Goal: Task Accomplishment & Management: Manage account settings

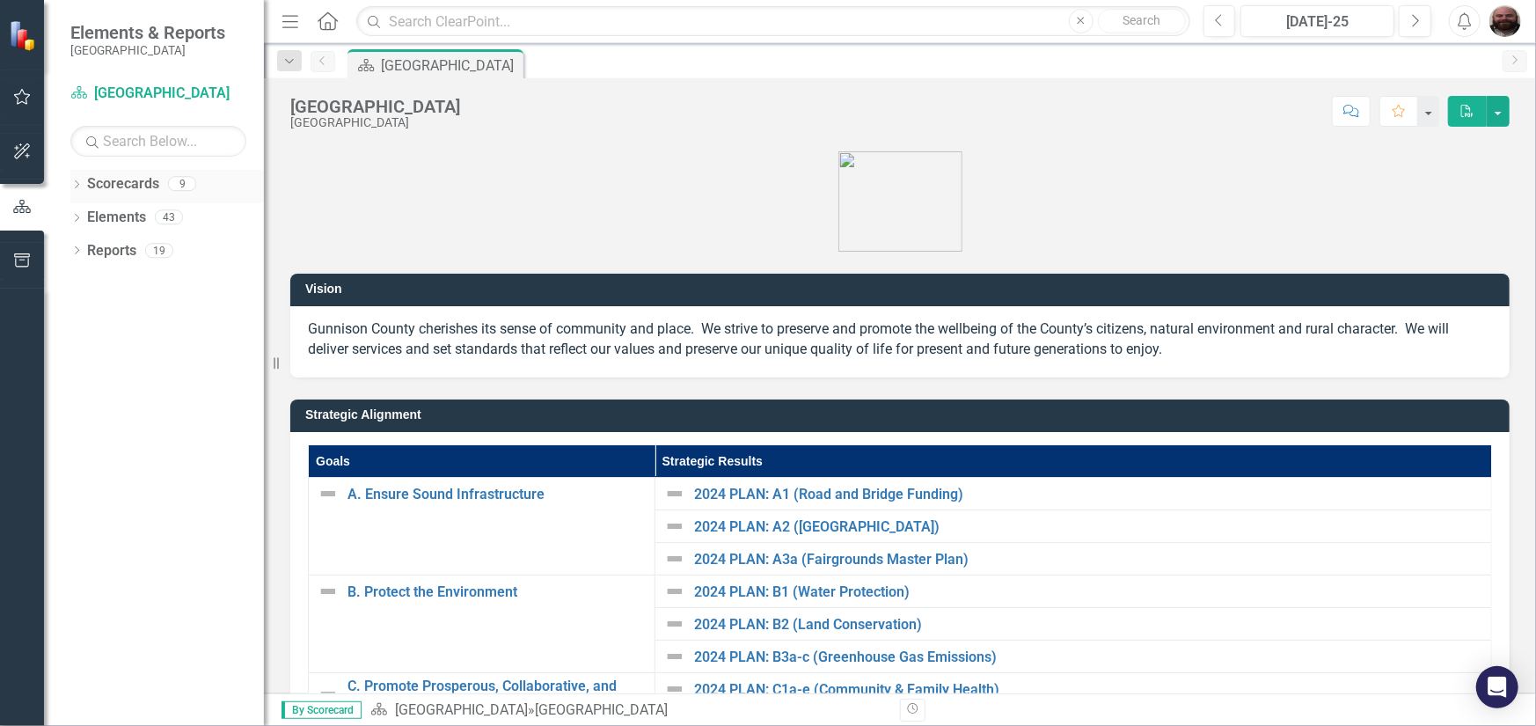
click at [74, 184] on icon "Dropdown" at bounding box center [76, 186] width 12 height 10
click at [79, 217] on icon "Dropdown" at bounding box center [85, 216] width 13 height 11
click at [106, 252] on icon "Dropdown" at bounding box center [103, 250] width 13 height 11
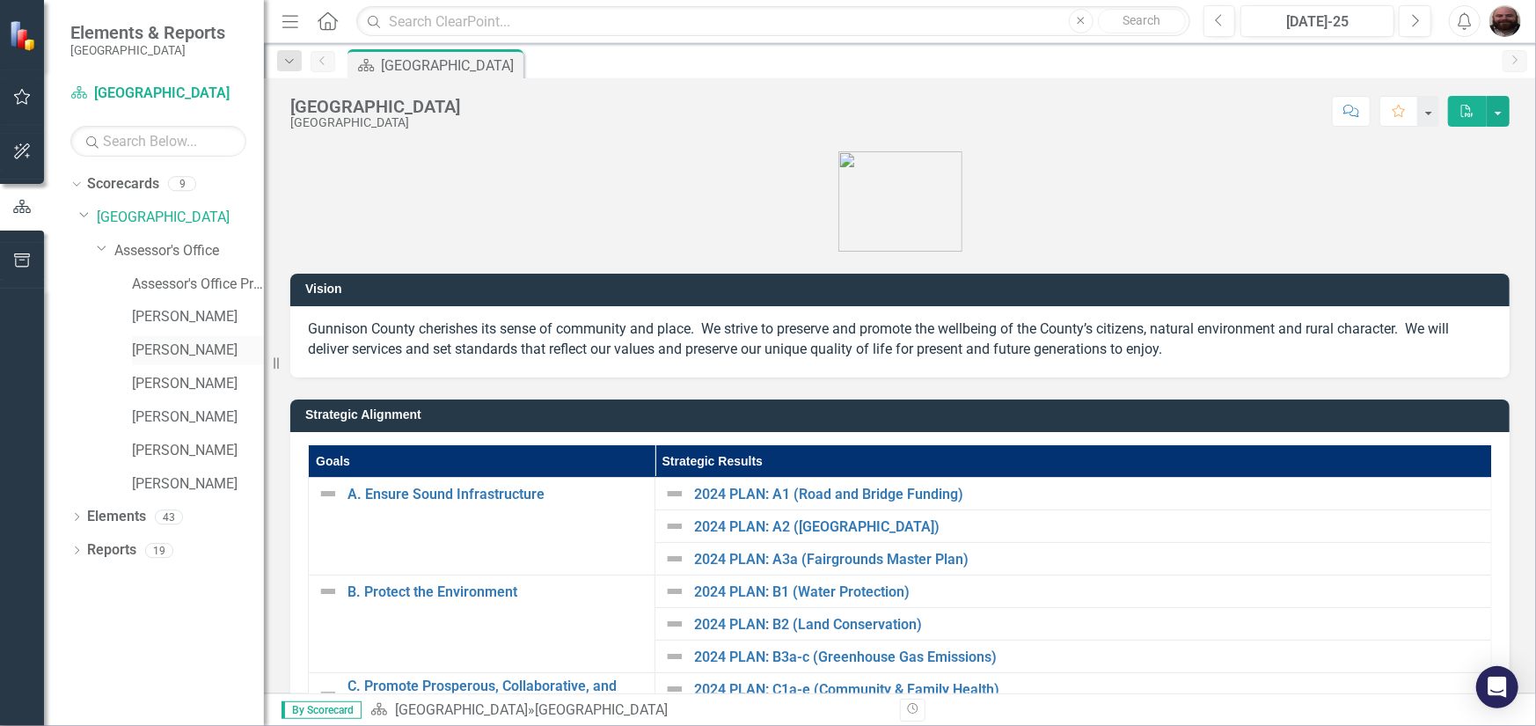
click at [164, 361] on div "[PERSON_NAME]" at bounding box center [198, 350] width 132 height 29
click at [169, 349] on link "[PERSON_NAME]" at bounding box center [198, 350] width 132 height 20
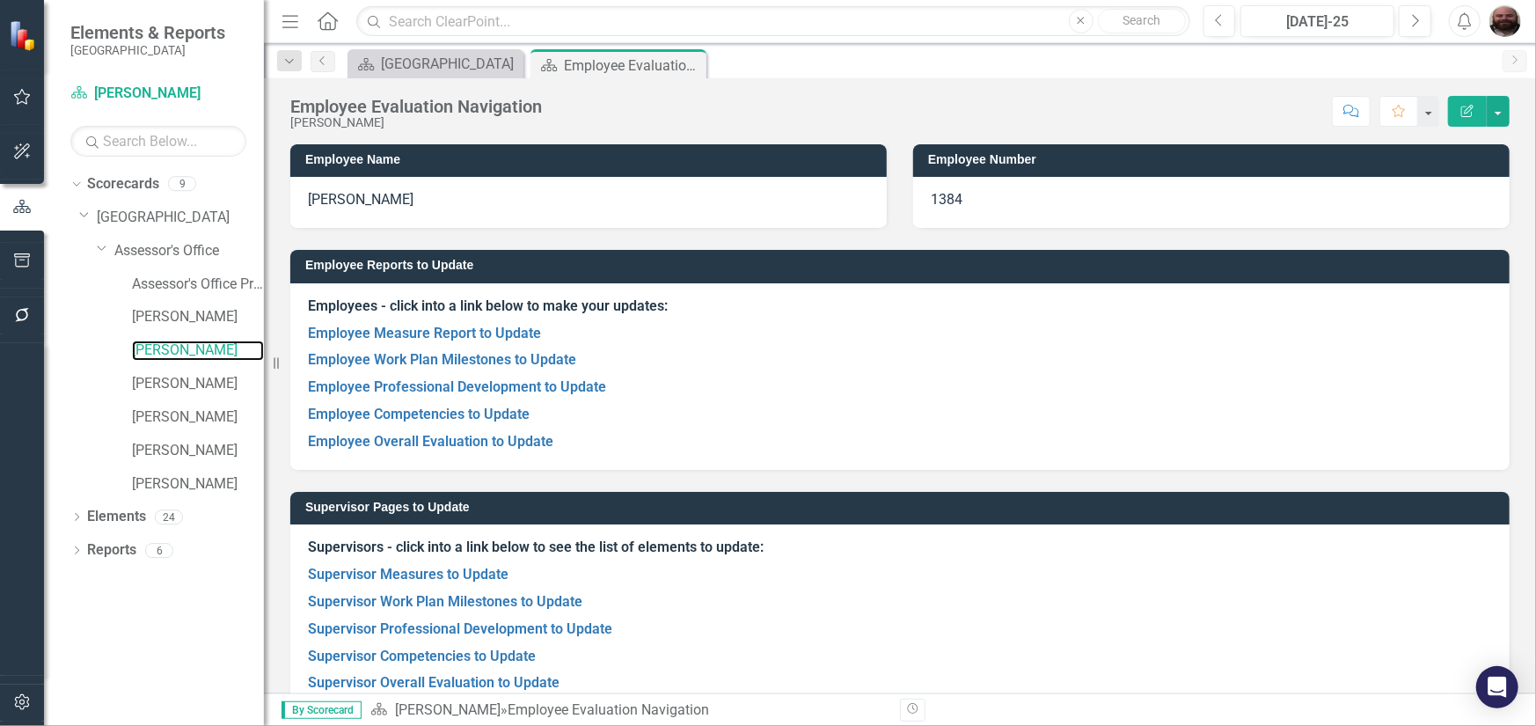
scroll to position [34, 0]
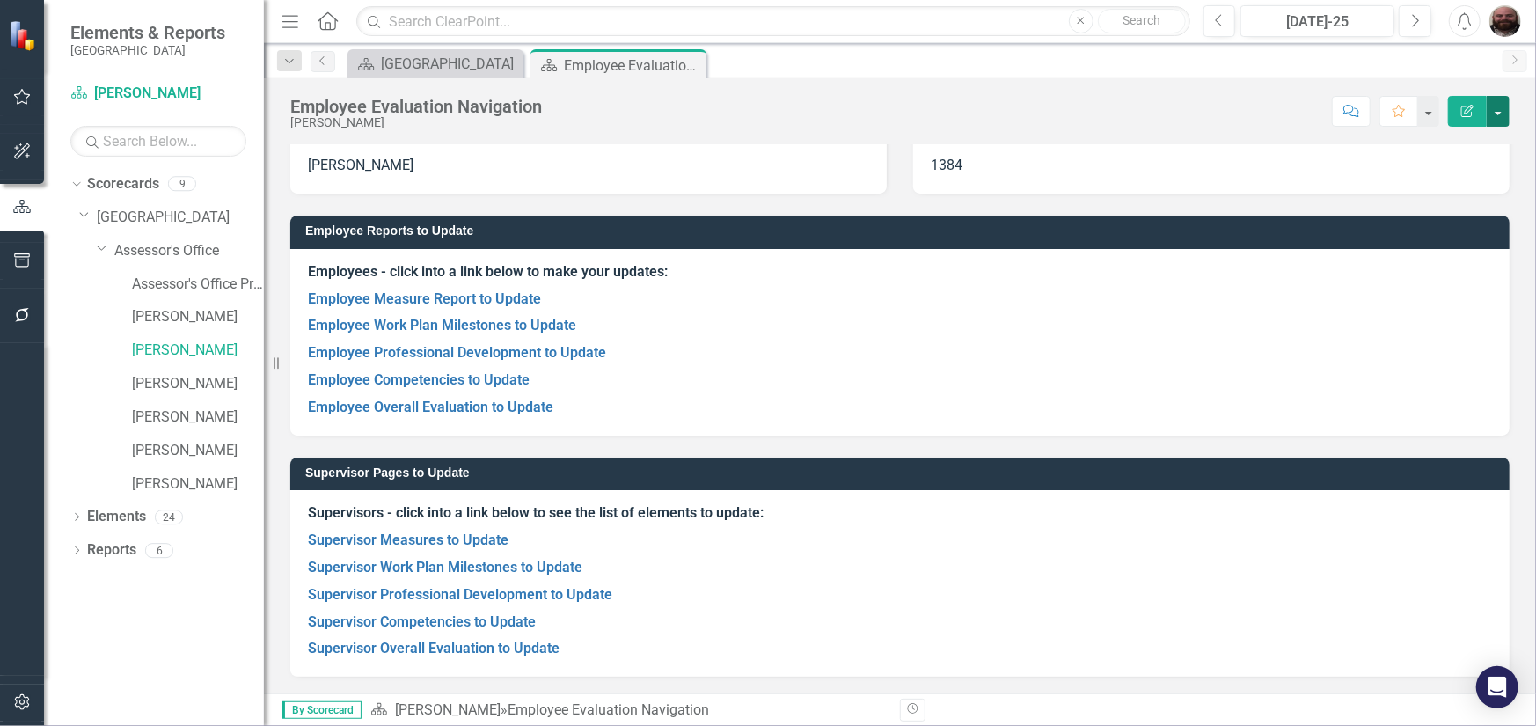
click at [1493, 113] on button "button" at bounding box center [1497, 111] width 23 height 31
click at [424, 297] on link "Employee Measure Report to Update" at bounding box center [424, 298] width 233 height 17
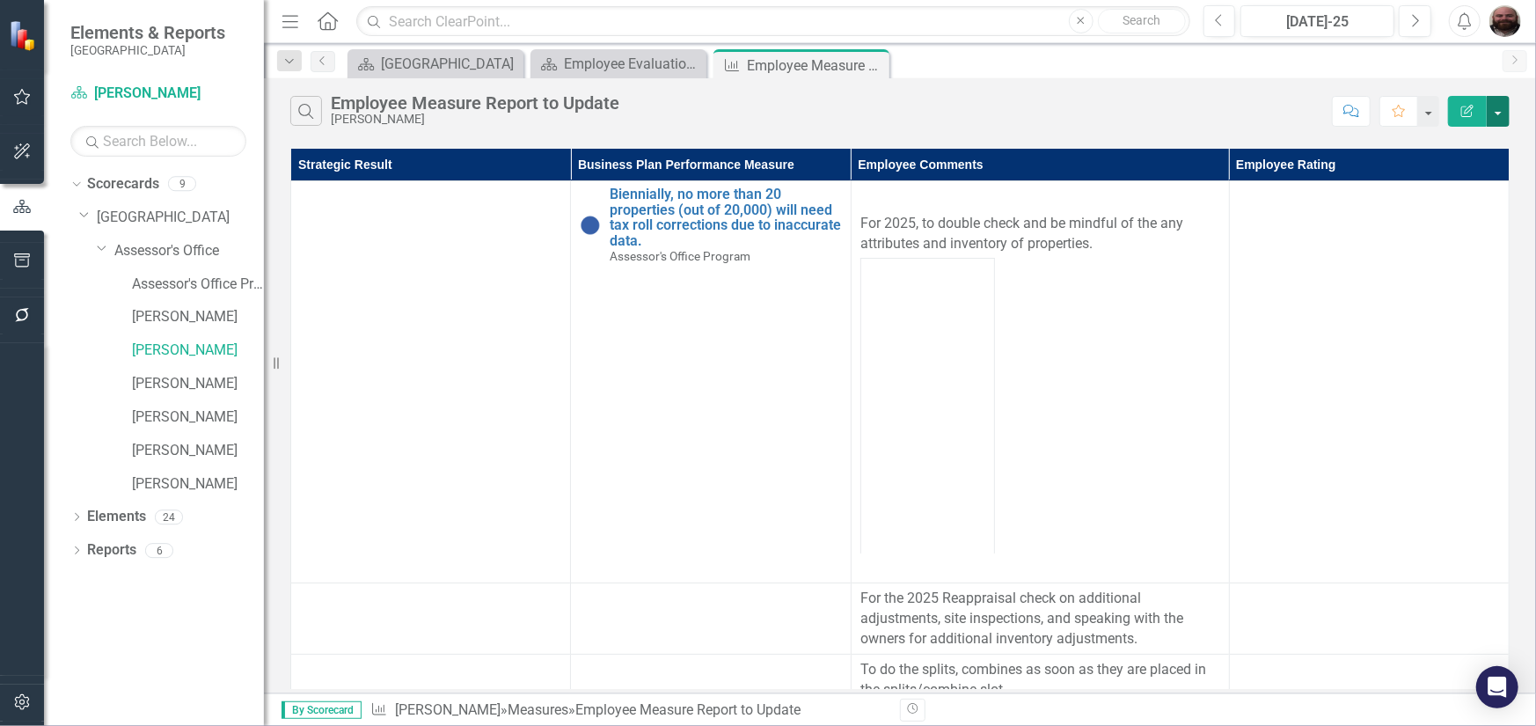
click at [1493, 115] on button "button" at bounding box center [1497, 111] width 23 height 31
click at [1433, 202] on link "Excel Export to Excel" at bounding box center [1438, 211] width 139 height 33
click at [1157, 110] on div "Search Employee Measure Report to Update [PERSON_NAME]" at bounding box center [806, 111] width 1033 height 30
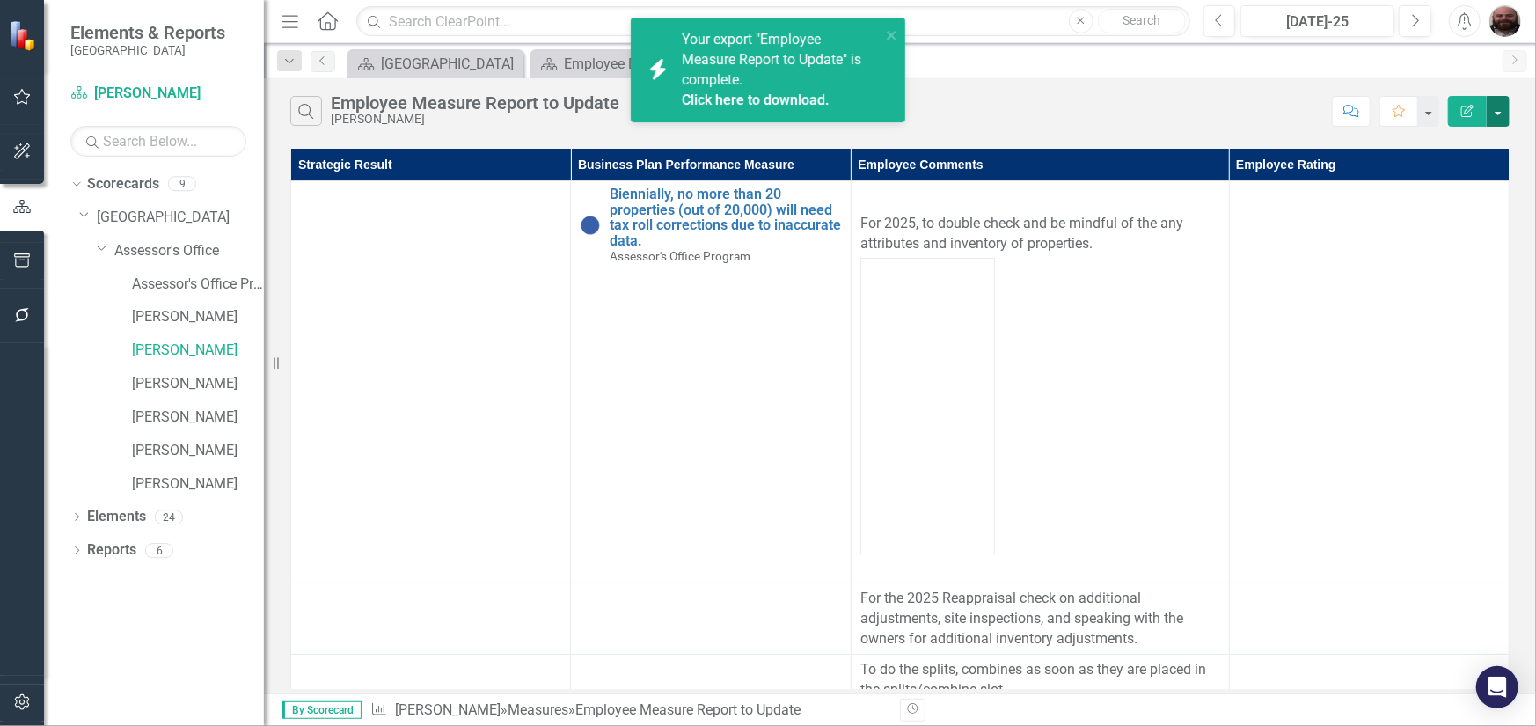
click at [1495, 110] on button "button" at bounding box center [1497, 111] width 23 height 31
click at [739, 72] on span "Your export "Employee Measure Report to Update" is complete. Click here to down…" at bounding box center [779, 70] width 194 height 79
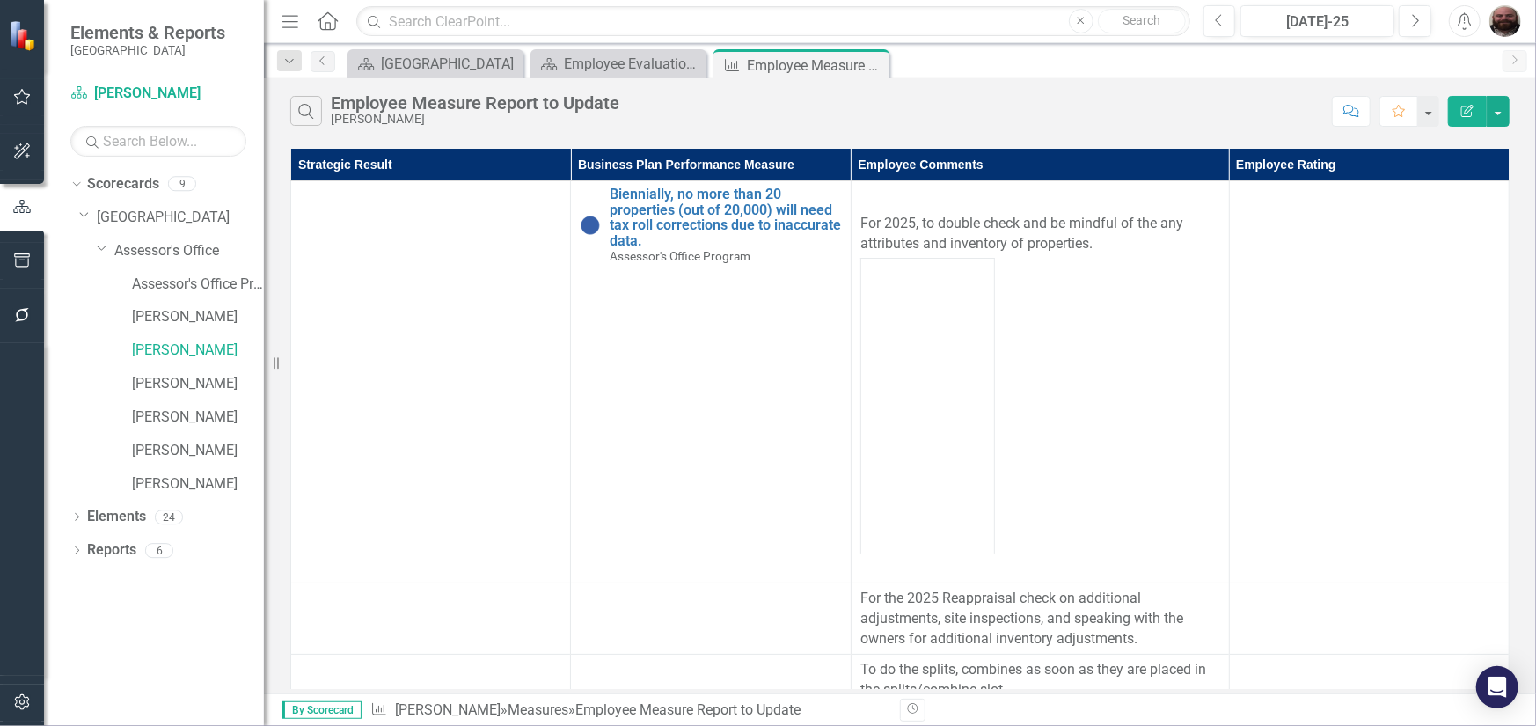
click at [1463, 18] on icon "Alerts" at bounding box center [1464, 21] width 18 height 18
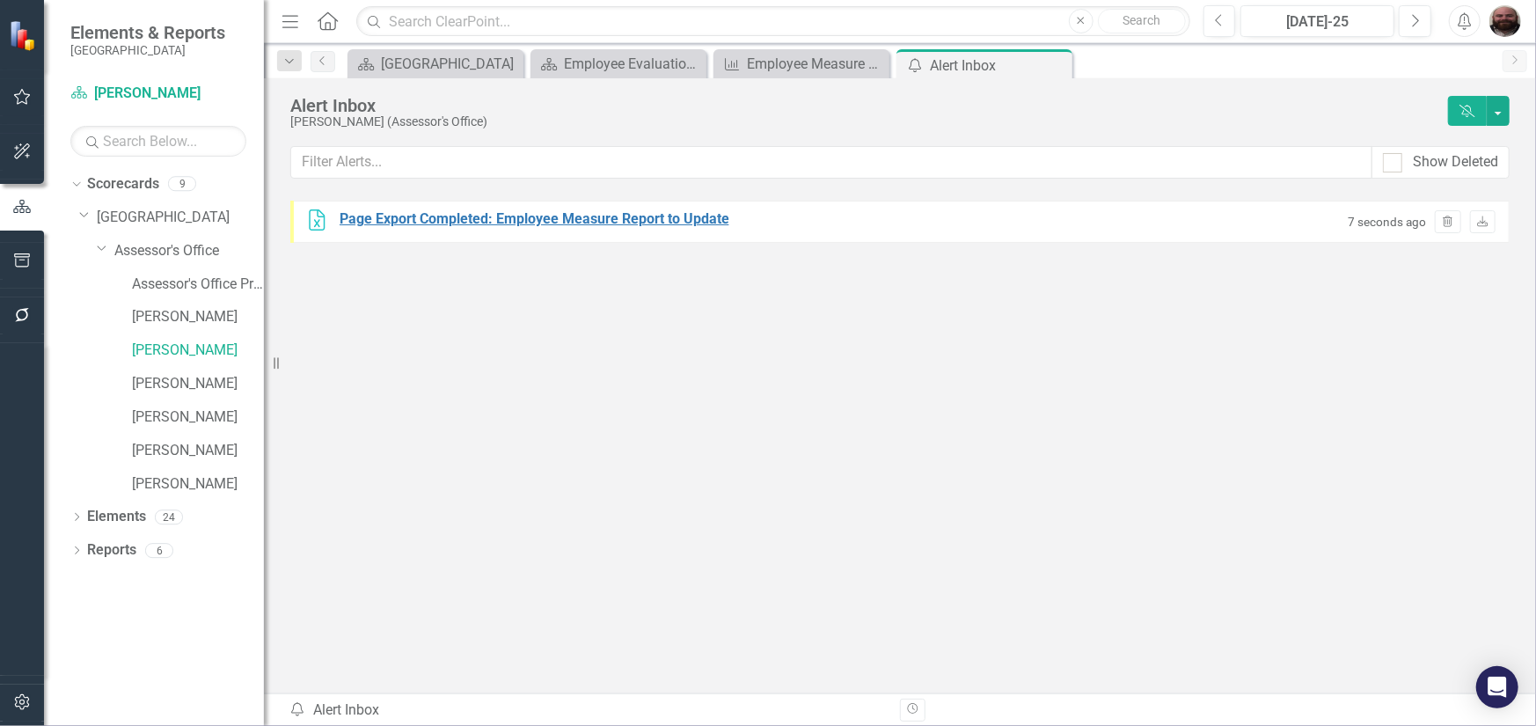
click at [480, 228] on div "Page Export Completed: Employee Measure Report to Update" at bounding box center [534, 219] width 390 height 20
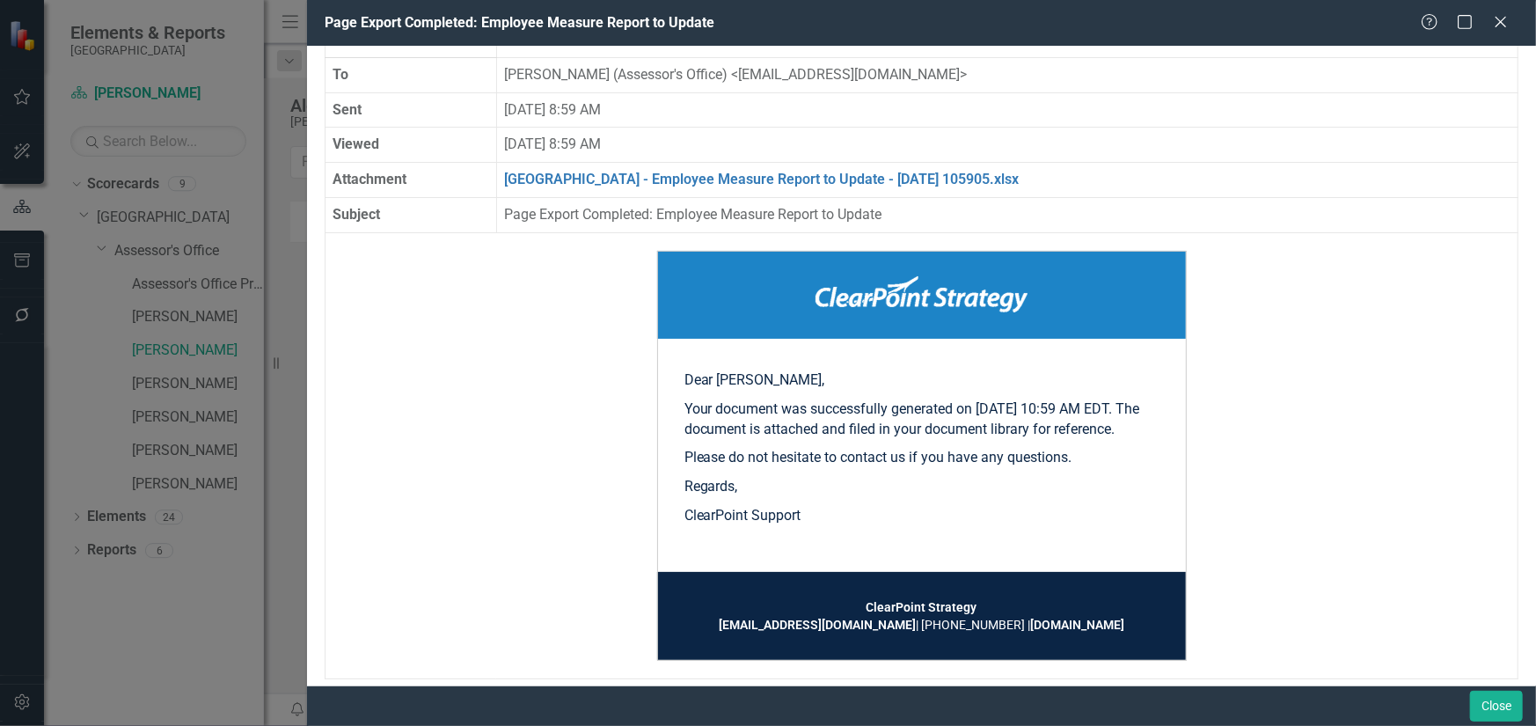
scroll to position [76, 0]
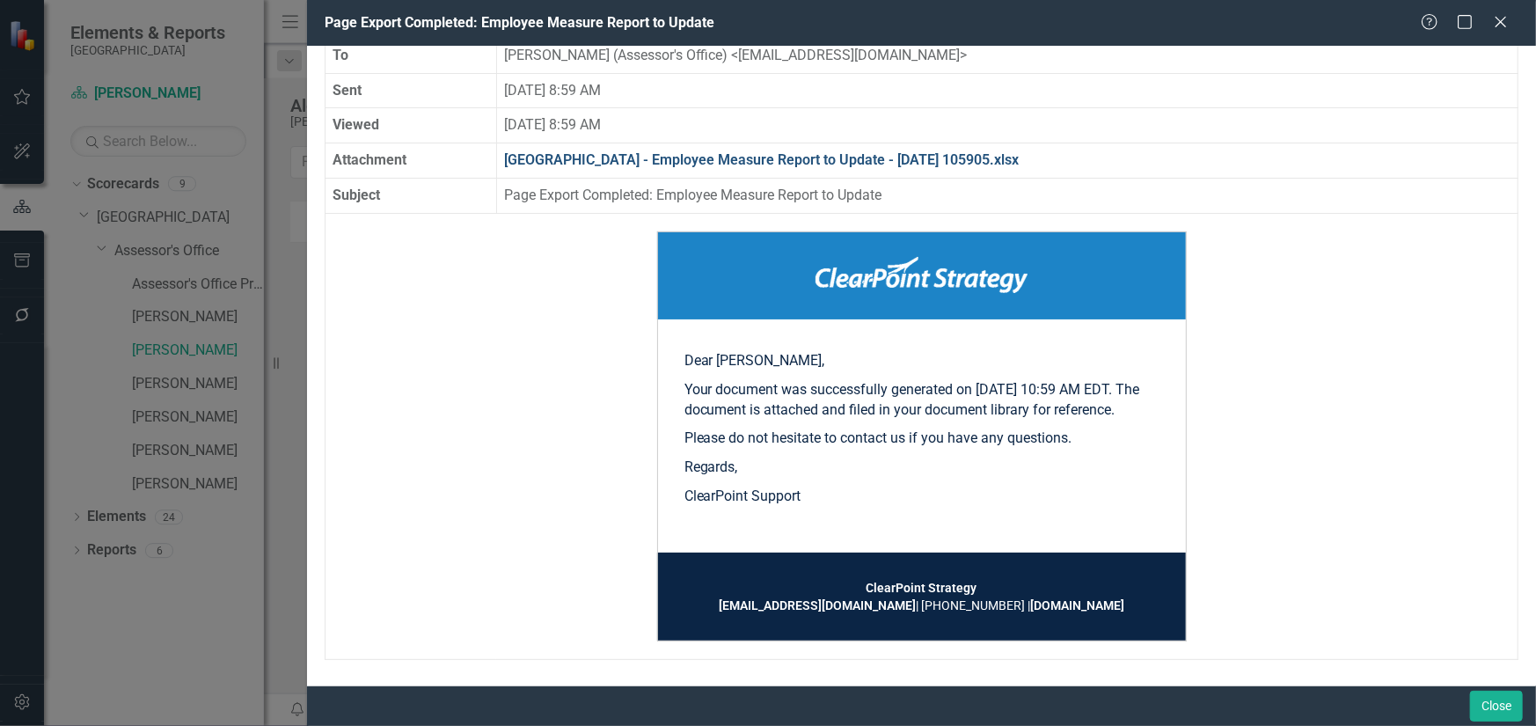
click at [755, 151] on link "[GEOGRAPHIC_DATA] - Employee Measure Report to Update - [DATE] 105905.xlsx" at bounding box center [761, 159] width 515 height 17
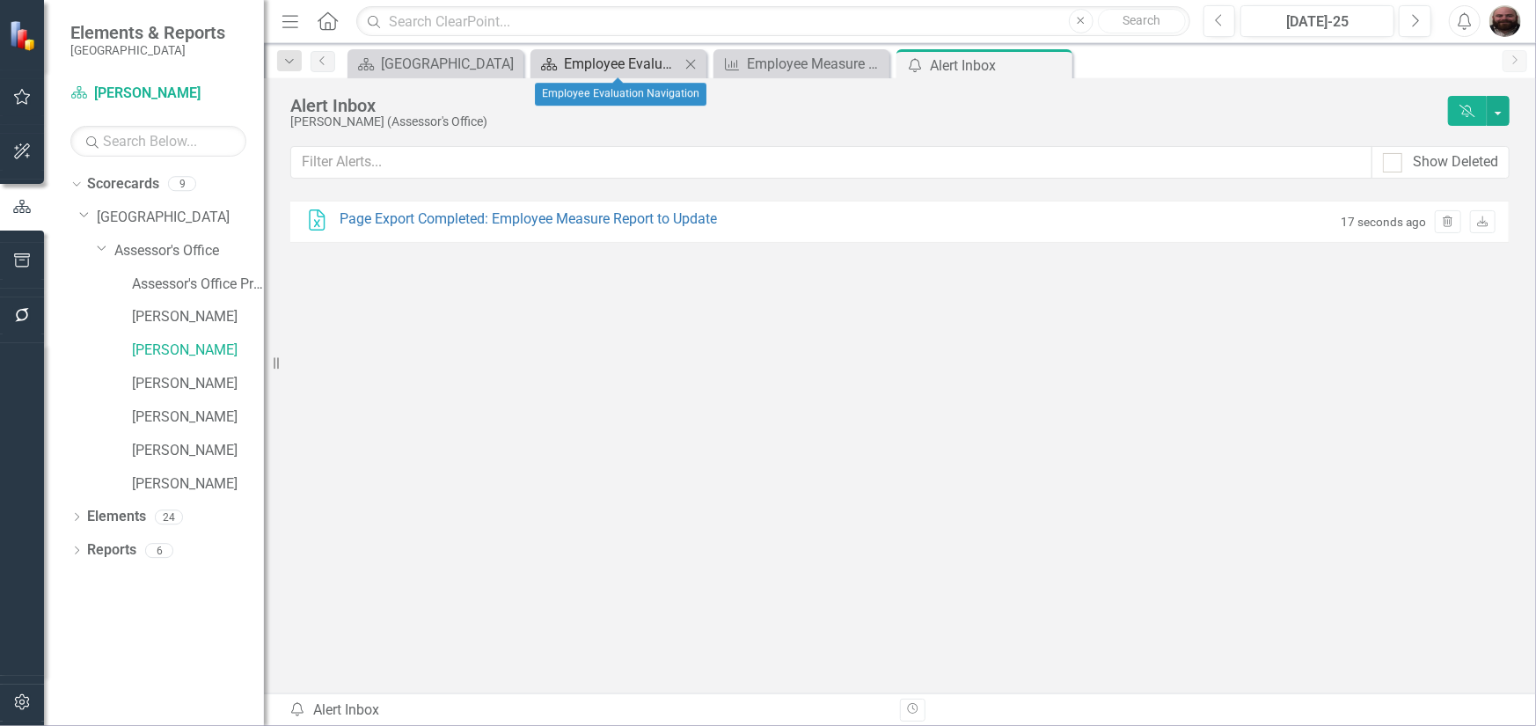
click at [649, 72] on div "Employee Evaluation Navigation" at bounding box center [622, 64] width 116 height 22
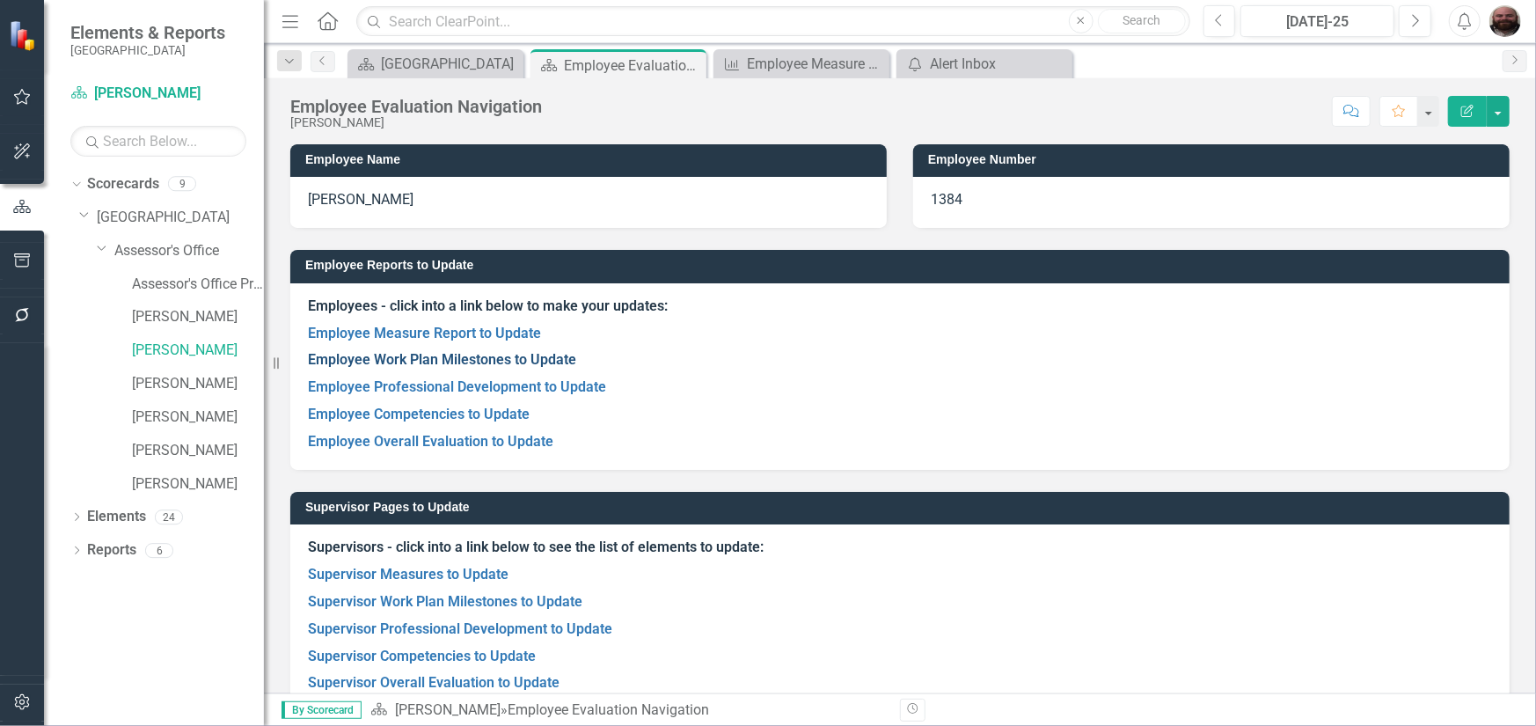
click at [429, 363] on link "Employee Work Plan Milestones to Update" at bounding box center [442, 359] width 268 height 17
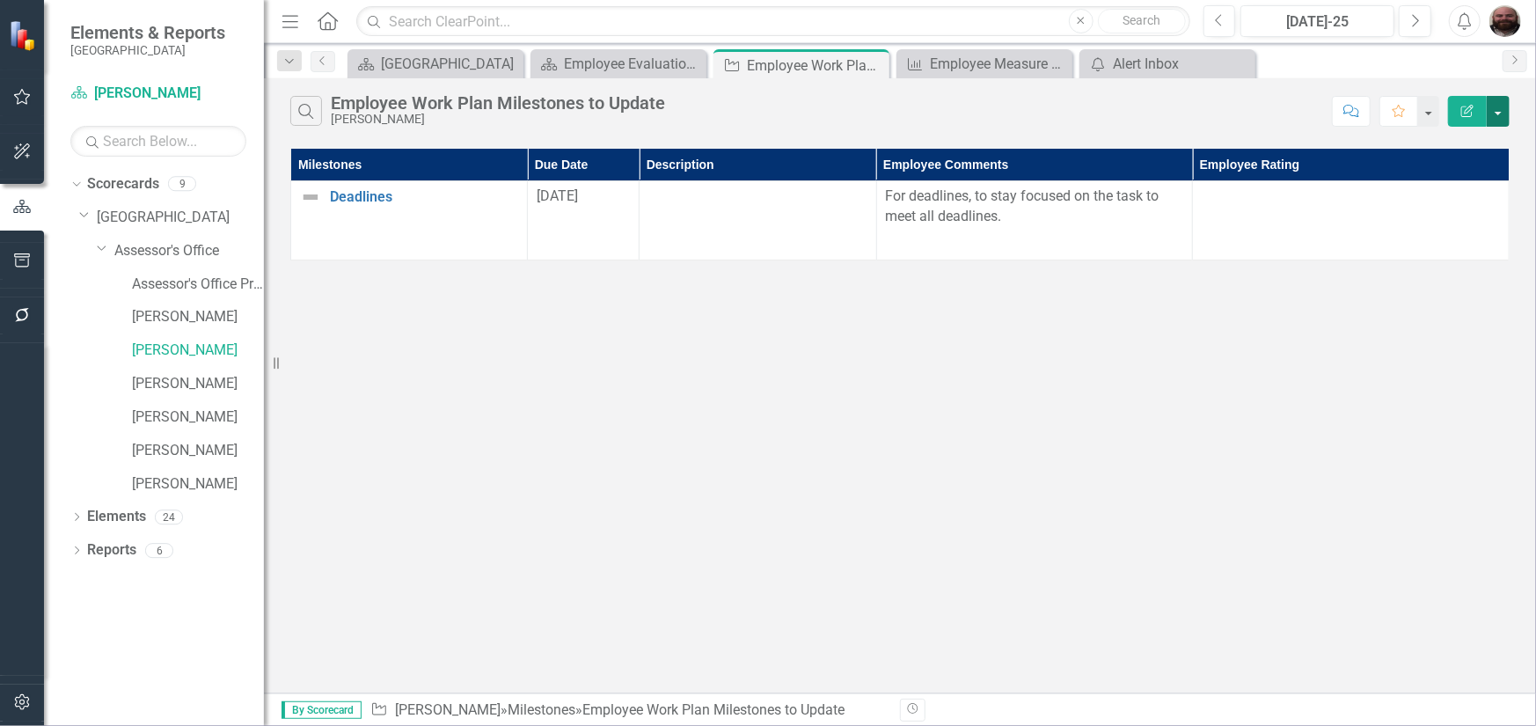
click at [1501, 111] on button "button" at bounding box center [1497, 111] width 23 height 31
click at [1459, 207] on link "Excel Export to Excel" at bounding box center [1438, 211] width 139 height 33
click at [628, 61] on div "Employee Evaluation Navigation" at bounding box center [622, 64] width 116 height 22
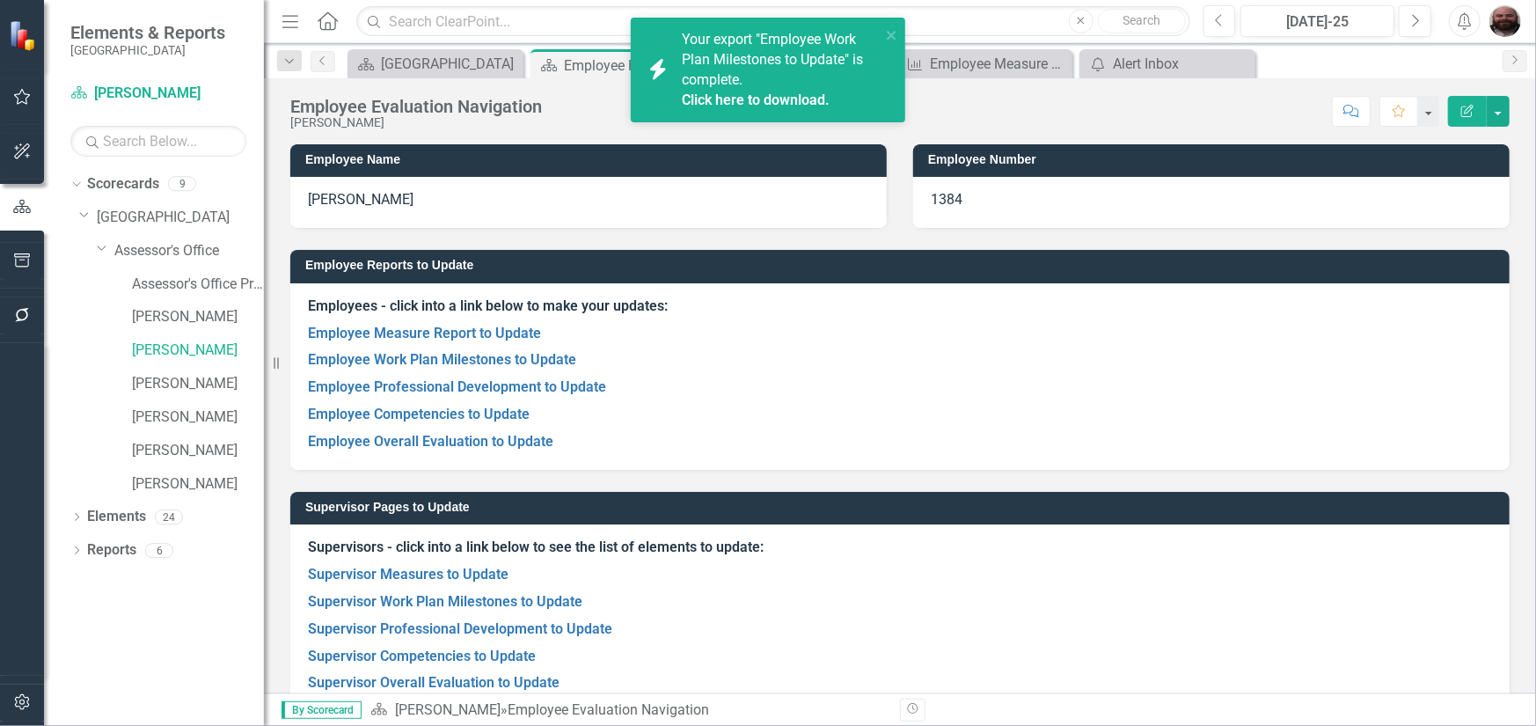
click at [717, 99] on link "Click here to download." at bounding box center [756, 99] width 148 height 17
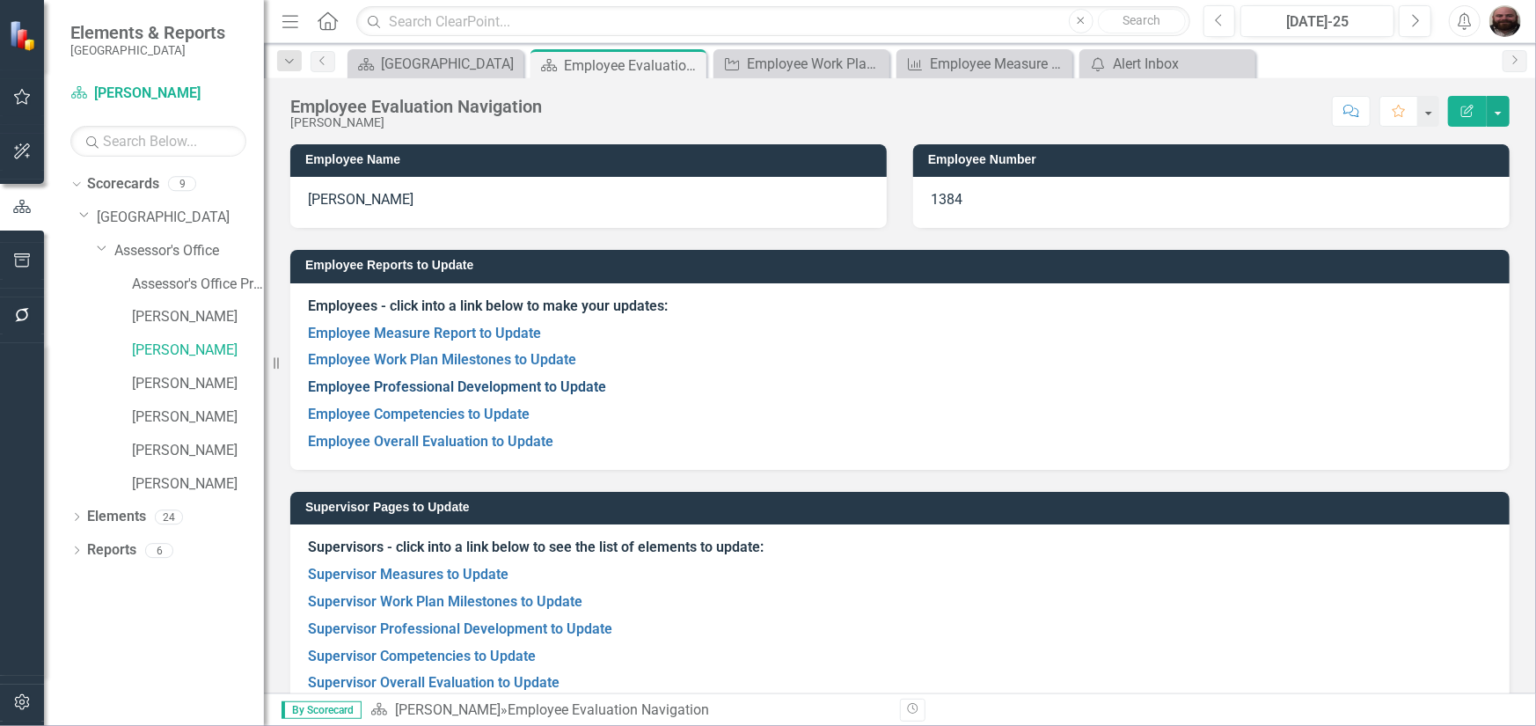
click at [444, 386] on link "Employee Professional Development to Update" at bounding box center [457, 386] width 298 height 17
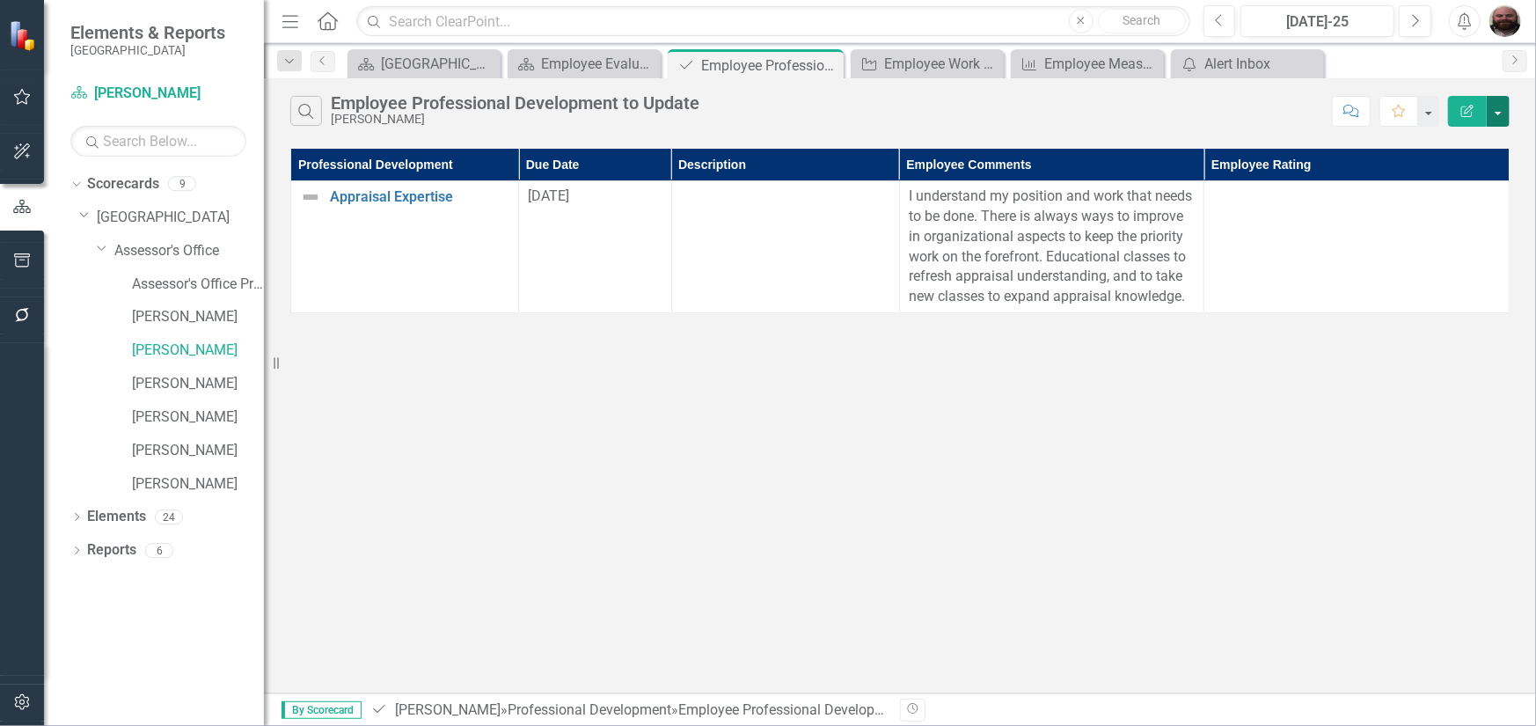
click at [1505, 105] on button "button" at bounding box center [1497, 111] width 23 height 31
click at [1439, 211] on link "Excel Export to Excel" at bounding box center [1438, 211] width 139 height 33
click at [545, 60] on div "Employee Evaluation Navigation" at bounding box center [587, 64] width 93 height 22
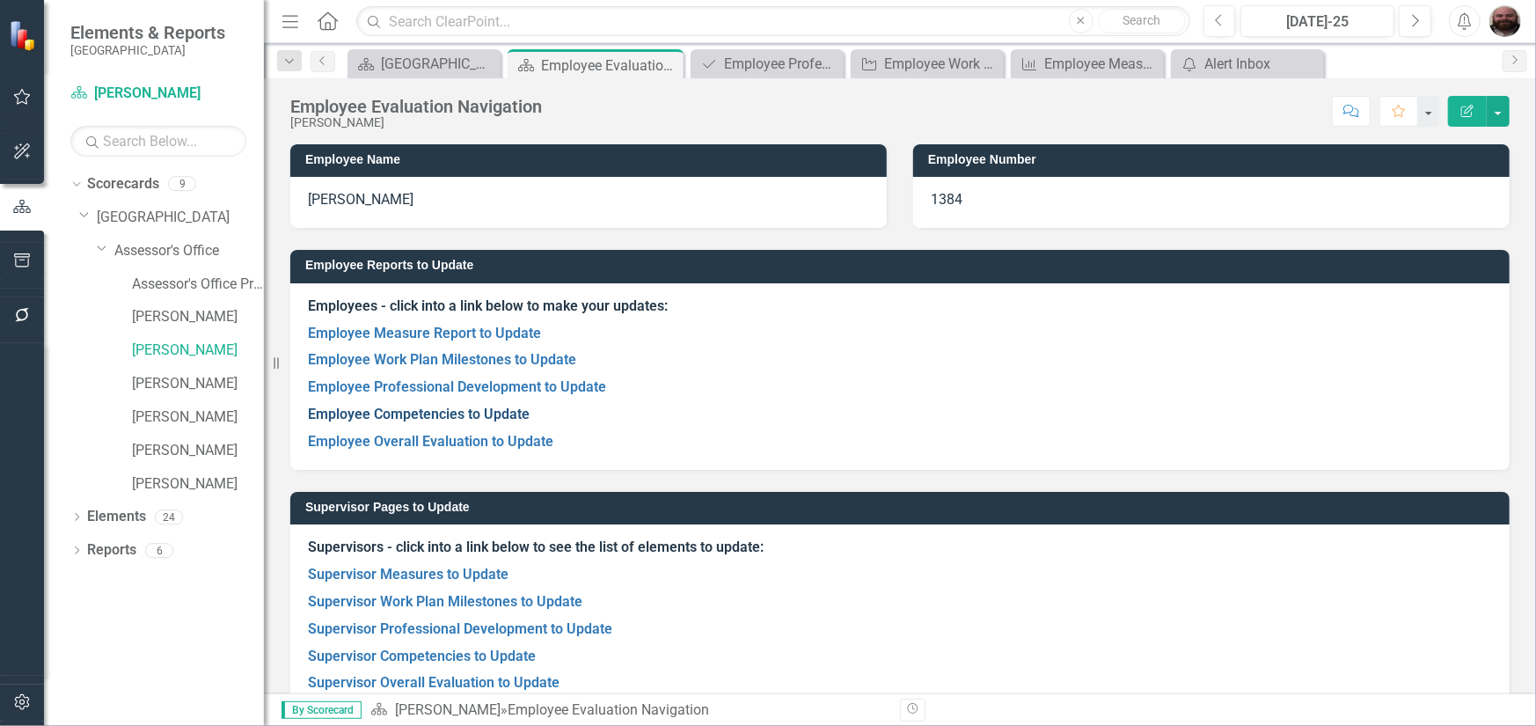
click at [476, 409] on link "Employee Competencies to Update" at bounding box center [419, 413] width 222 height 17
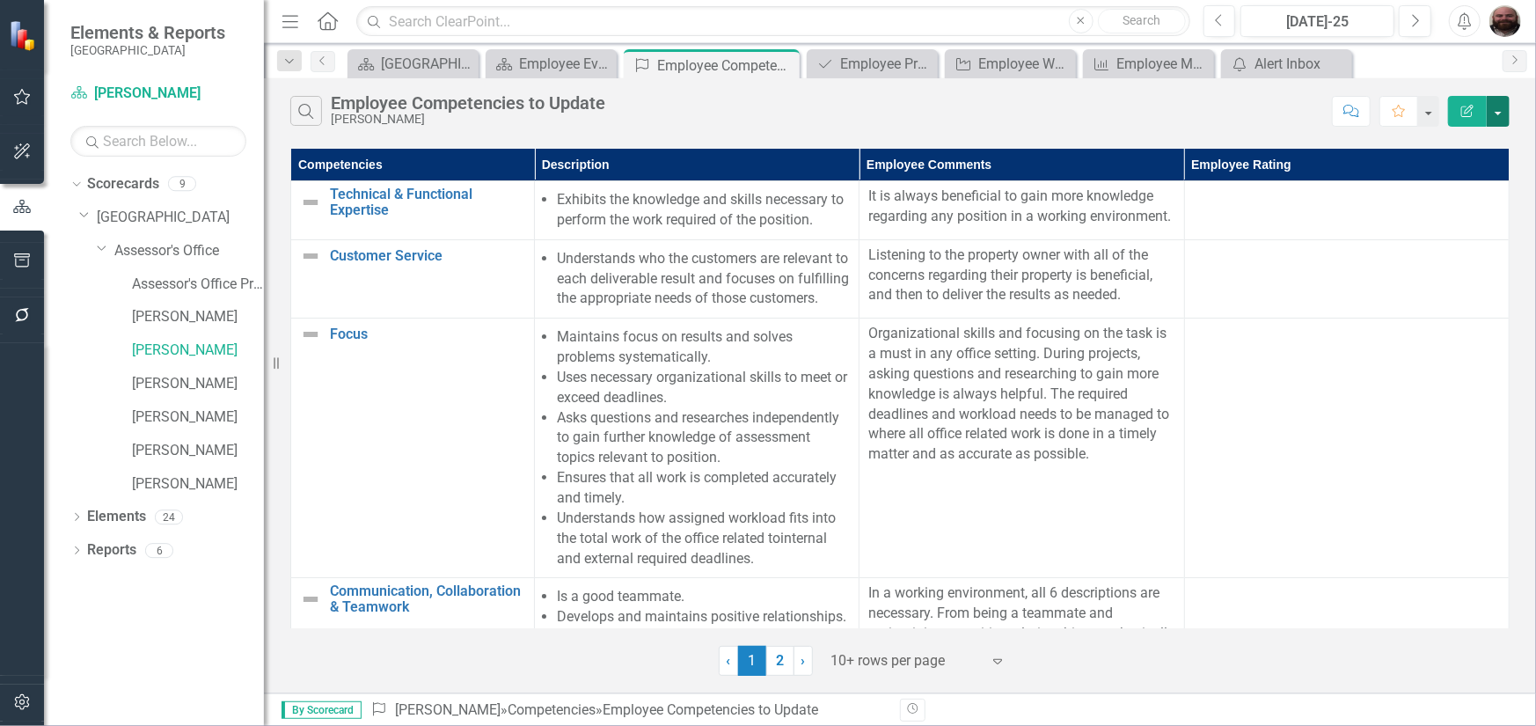
click at [1498, 116] on button "button" at bounding box center [1497, 111] width 23 height 31
click at [1447, 208] on link "Excel Export to Excel" at bounding box center [1438, 211] width 139 height 33
click at [540, 63] on div "Employee Evaluation Navigation" at bounding box center [554, 64] width 71 height 22
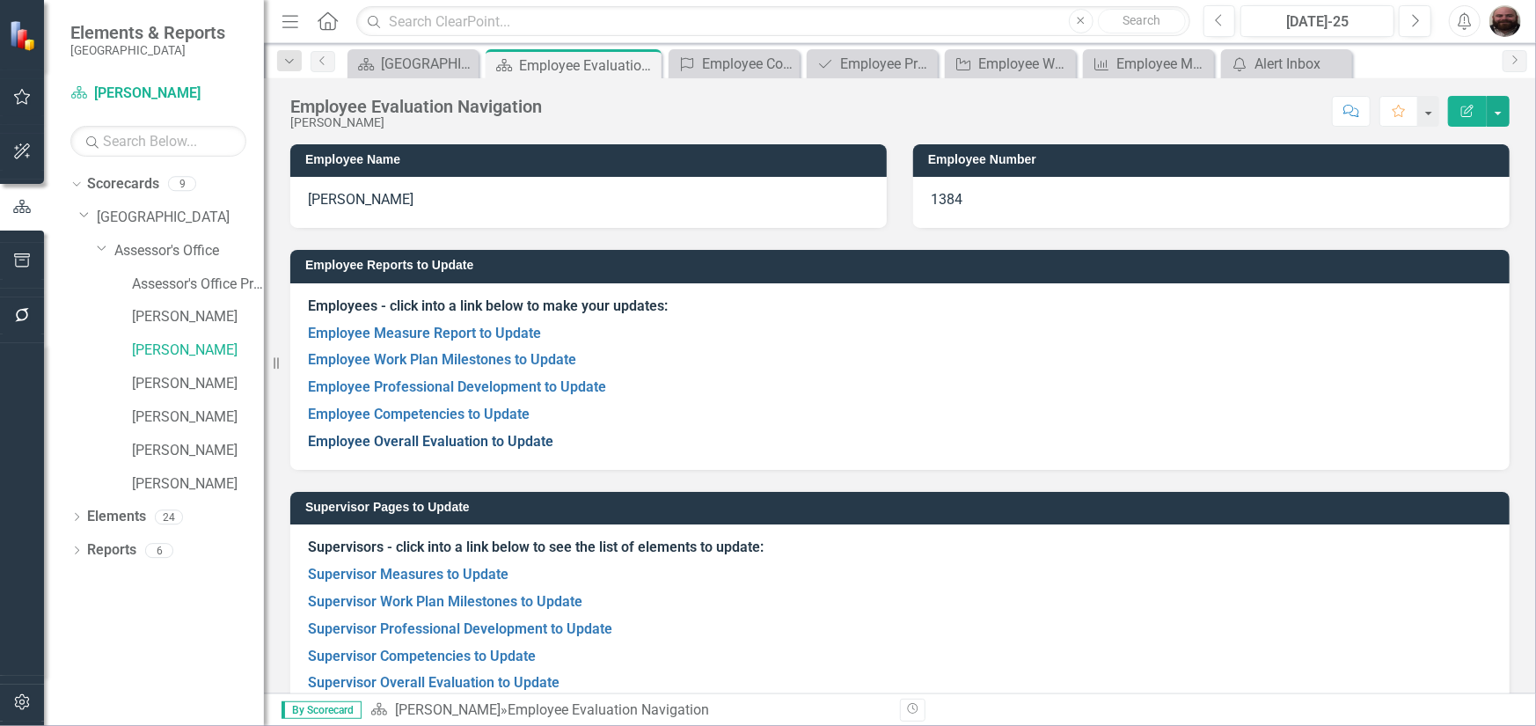
click at [490, 434] on link "Employee Overall Evaluation to Update" at bounding box center [430, 441] width 245 height 17
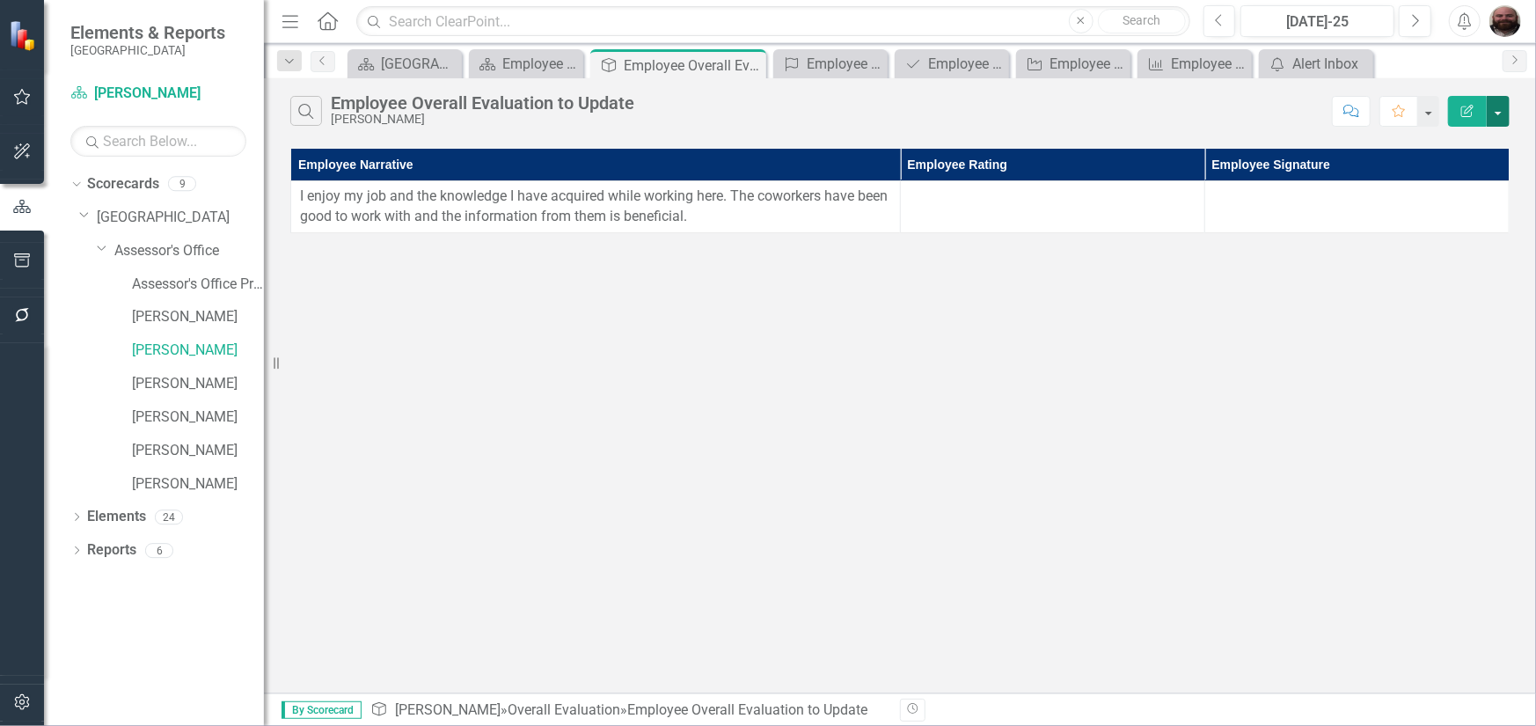
click at [1493, 108] on button "button" at bounding box center [1497, 111] width 23 height 31
click at [1441, 208] on link "Excel Export to Excel" at bounding box center [1438, 211] width 139 height 33
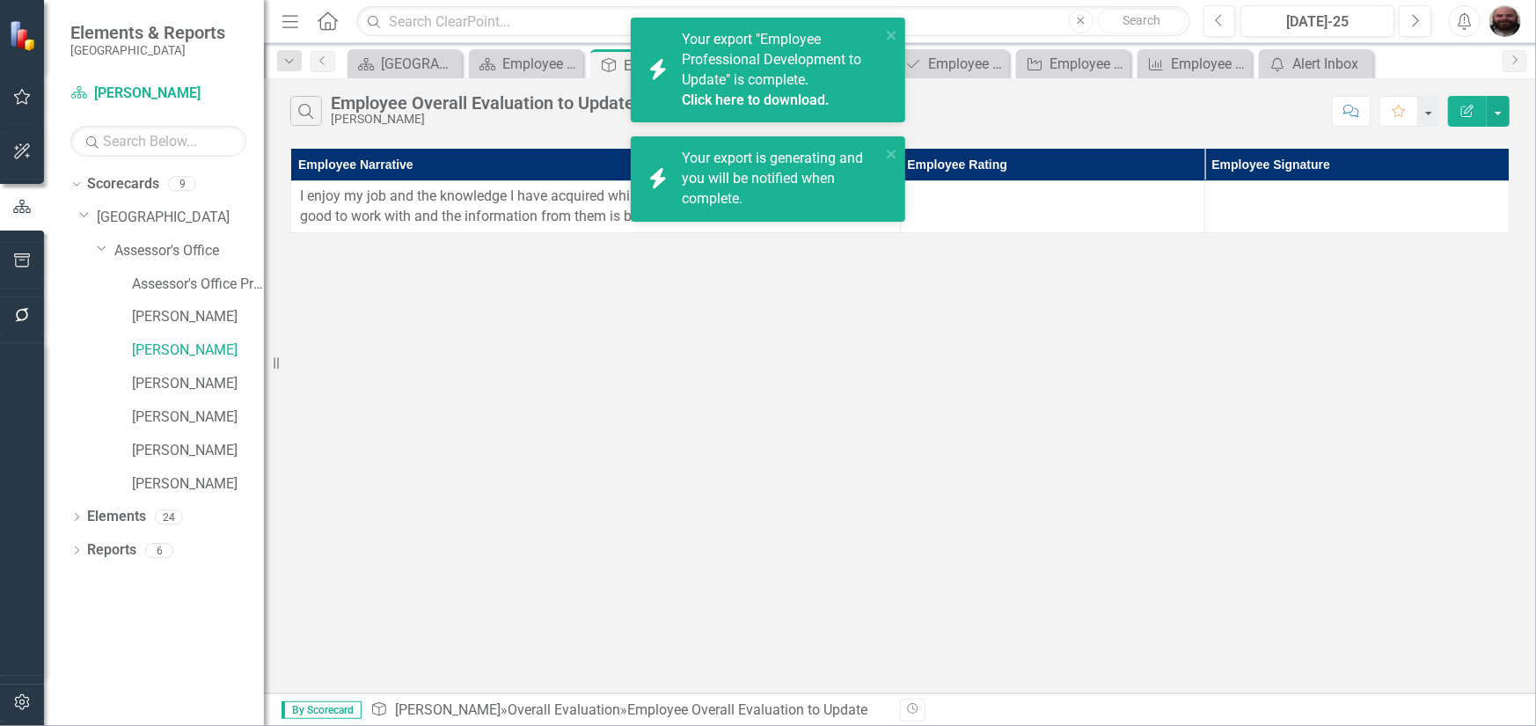
click at [778, 96] on link "Click here to download." at bounding box center [756, 99] width 148 height 17
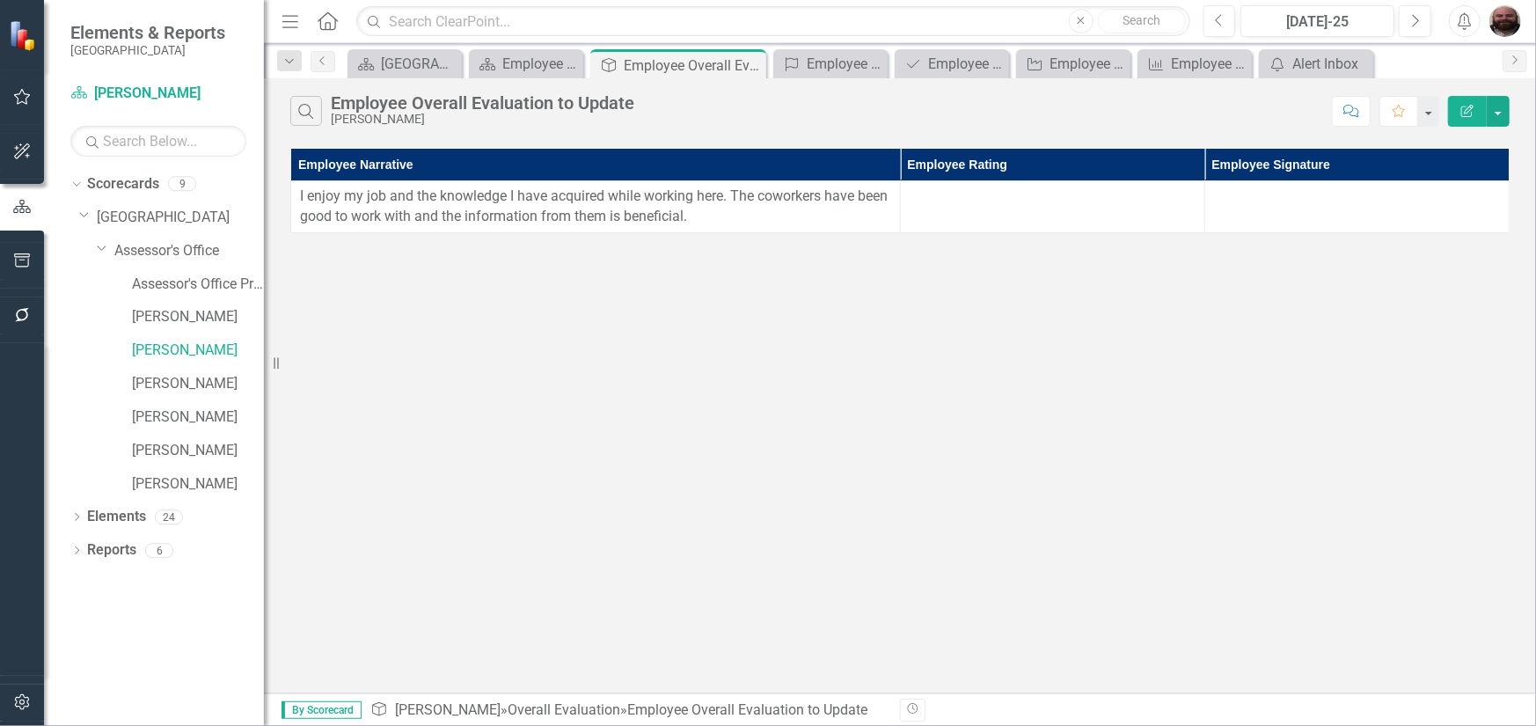
click at [690, 97] on div "Search Employee Overall Evaluation to Update [PERSON_NAME]" at bounding box center [806, 111] width 1033 height 30
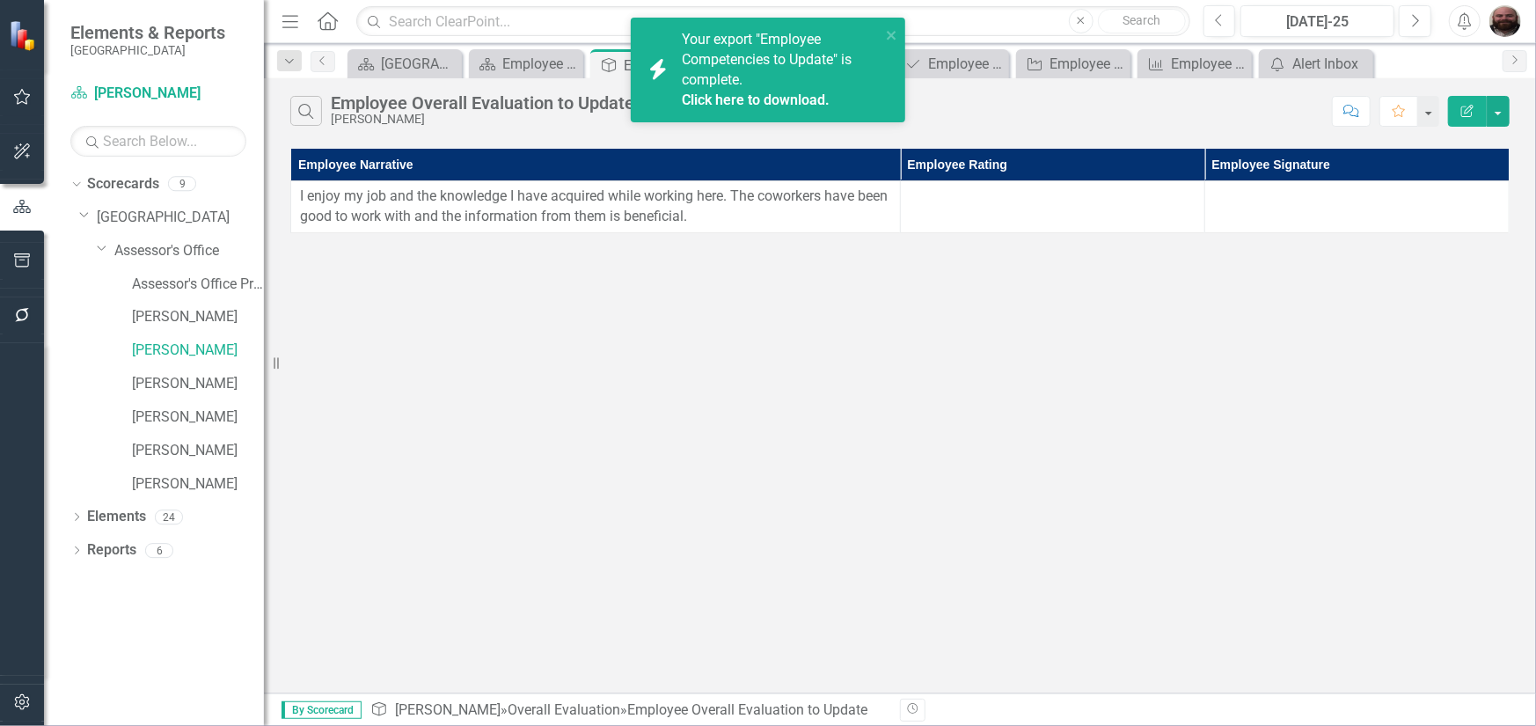
click at [739, 92] on link "Click here to download." at bounding box center [756, 99] width 148 height 17
click at [783, 92] on link "Click here to download." at bounding box center [756, 99] width 148 height 17
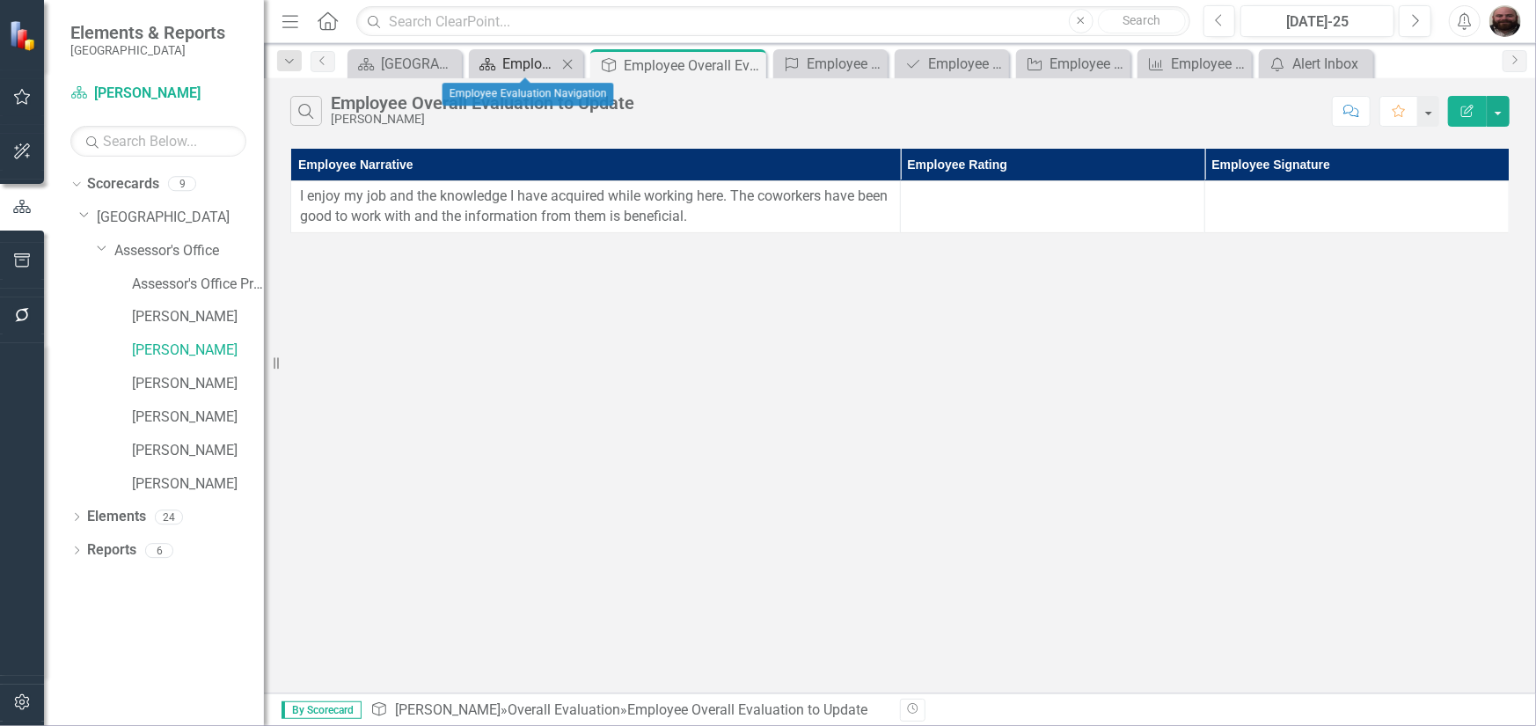
click at [532, 63] on div "Employee Evaluation Navigation" at bounding box center [529, 64] width 55 height 22
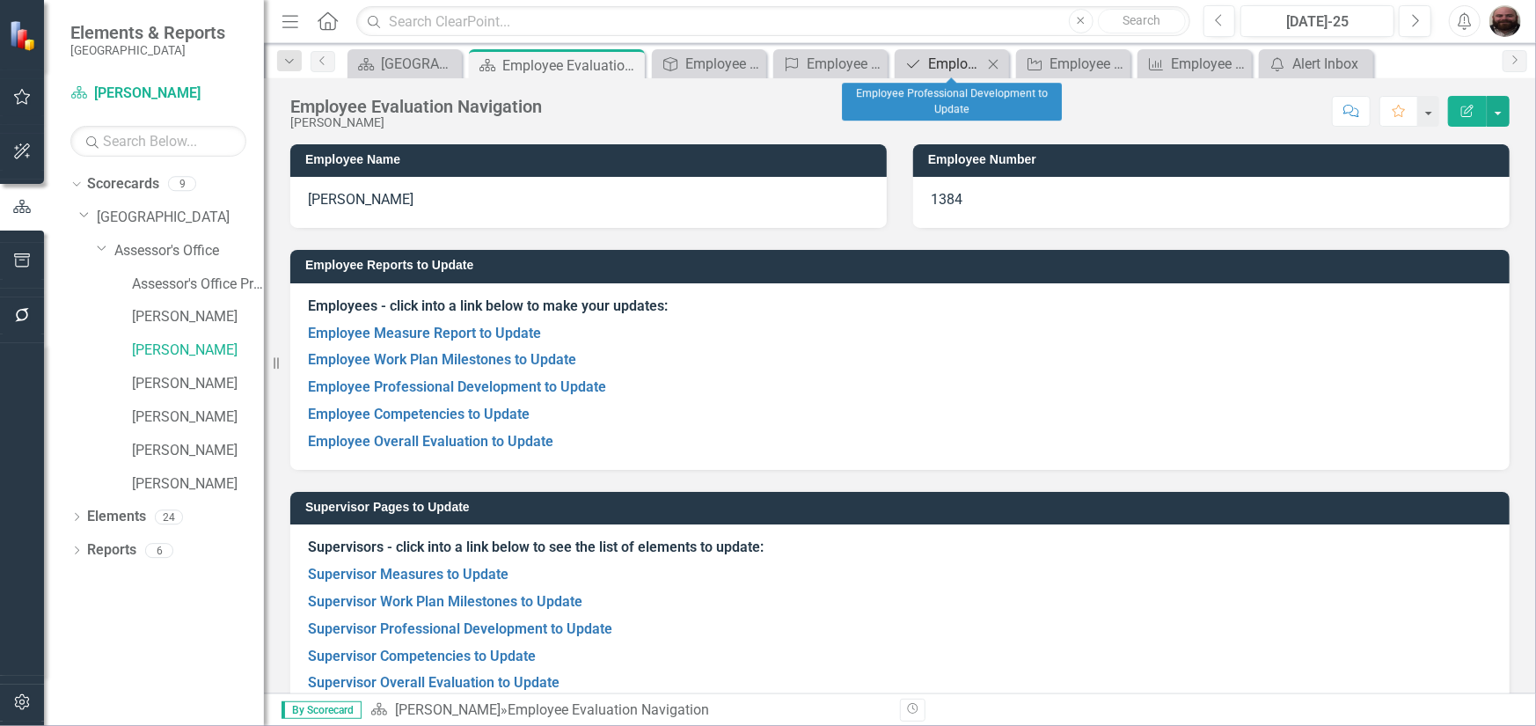
click at [941, 70] on div "Employee Professional Development to Update" at bounding box center [955, 64] width 55 height 22
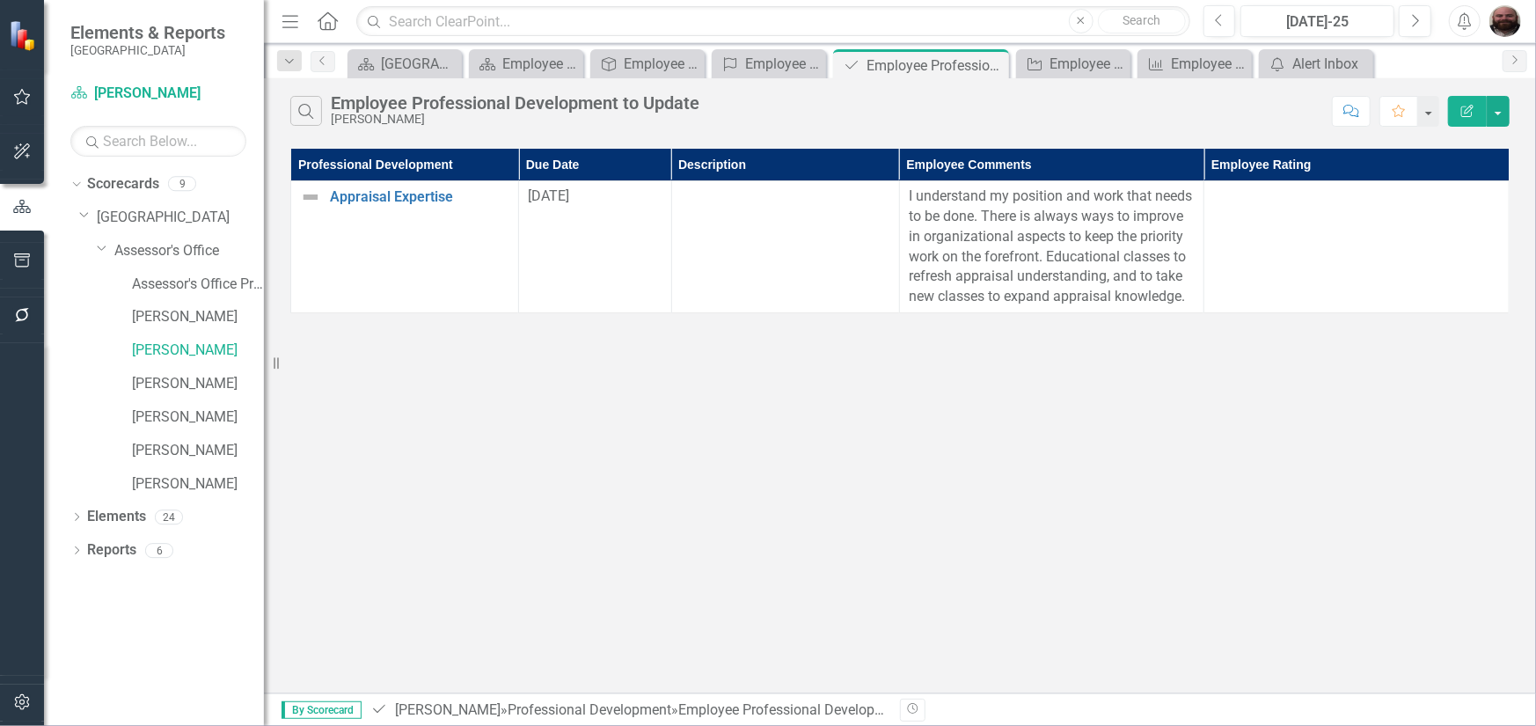
click at [652, 448] on div "Search Employee Professional Development to Update [PERSON_NAME] Comment Favori…" at bounding box center [900, 385] width 1272 height 615
click at [569, 65] on icon at bounding box center [568, 64] width 10 height 10
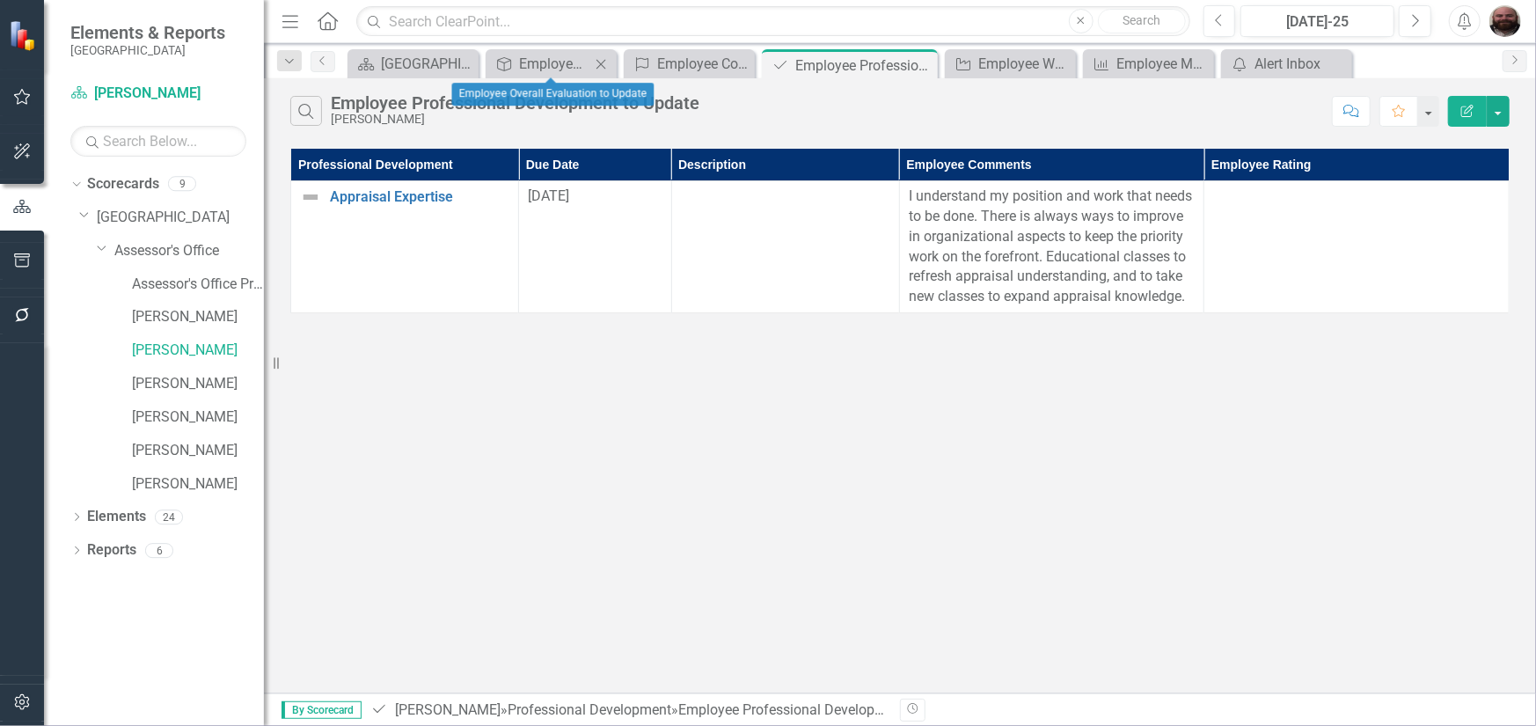
click at [598, 65] on icon "Close" at bounding box center [601, 64] width 18 height 14
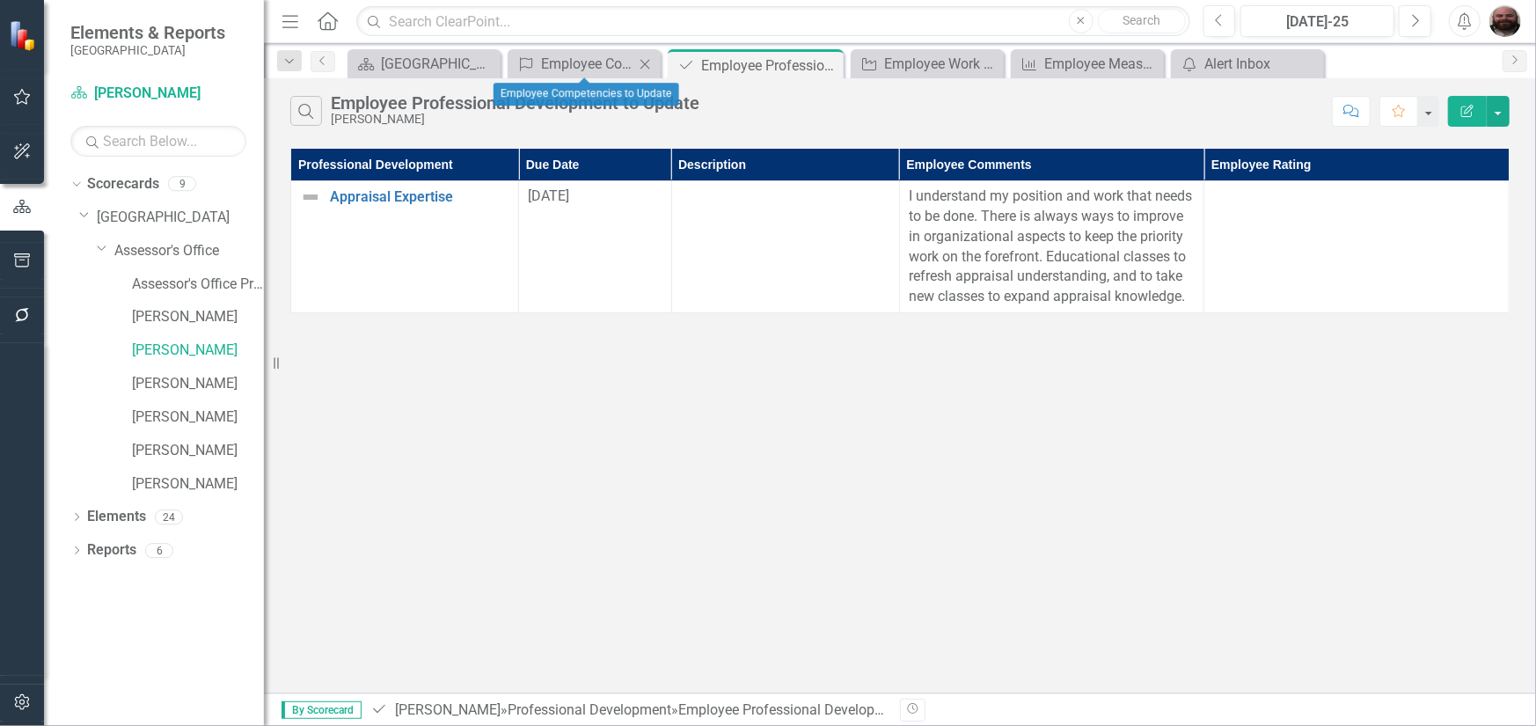
click at [642, 67] on icon "Close" at bounding box center [645, 64] width 18 height 14
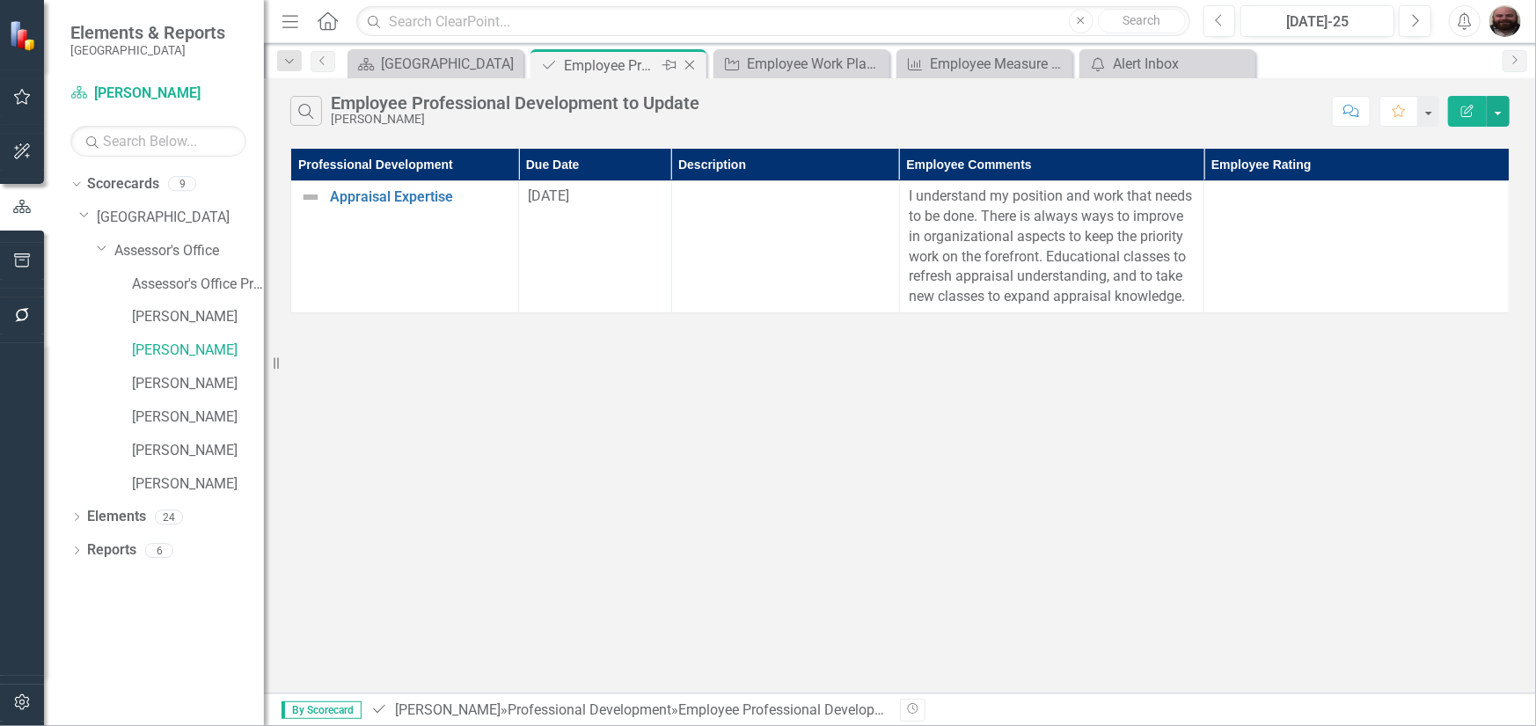
click at [686, 64] on icon "Close" at bounding box center [690, 65] width 18 height 14
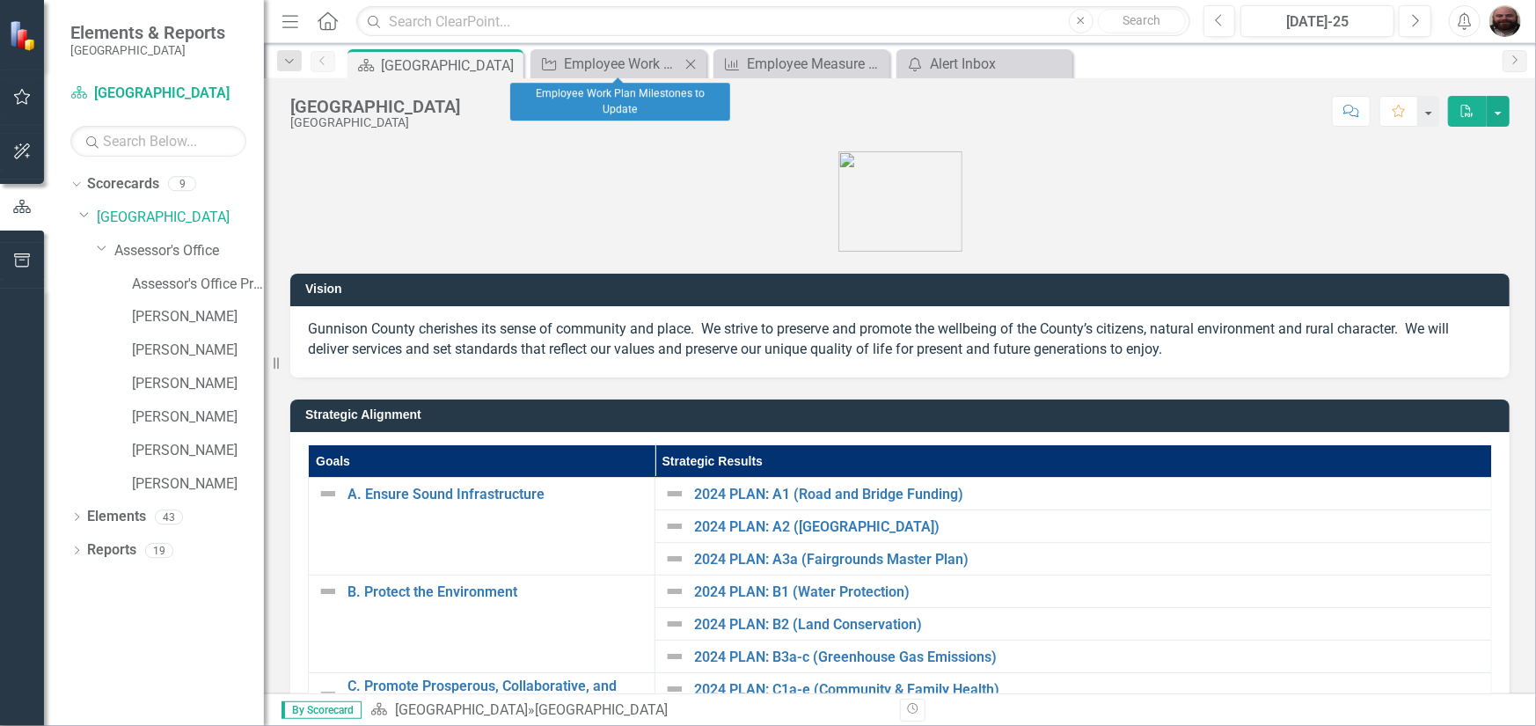
click at [695, 68] on icon "Close" at bounding box center [691, 64] width 18 height 14
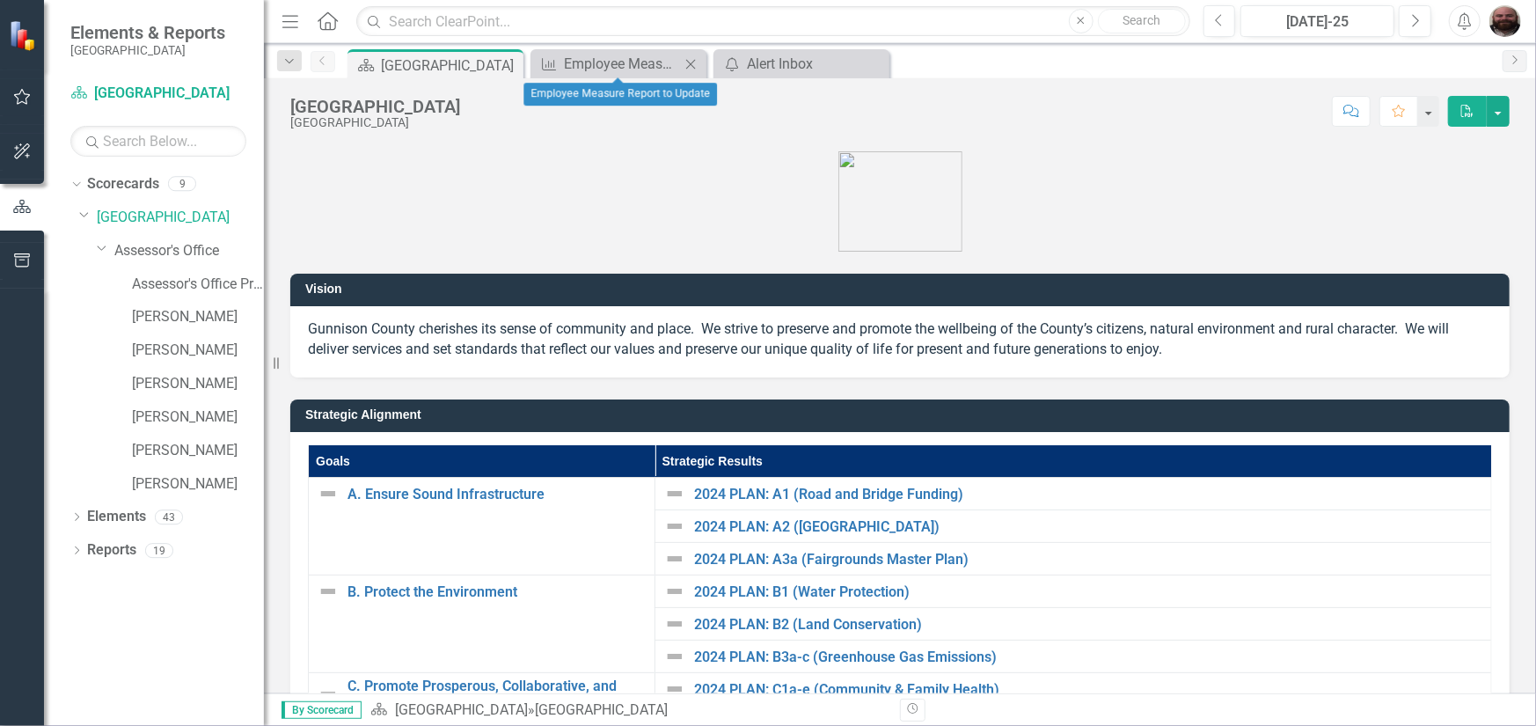
click at [695, 68] on icon "Close" at bounding box center [691, 64] width 18 height 14
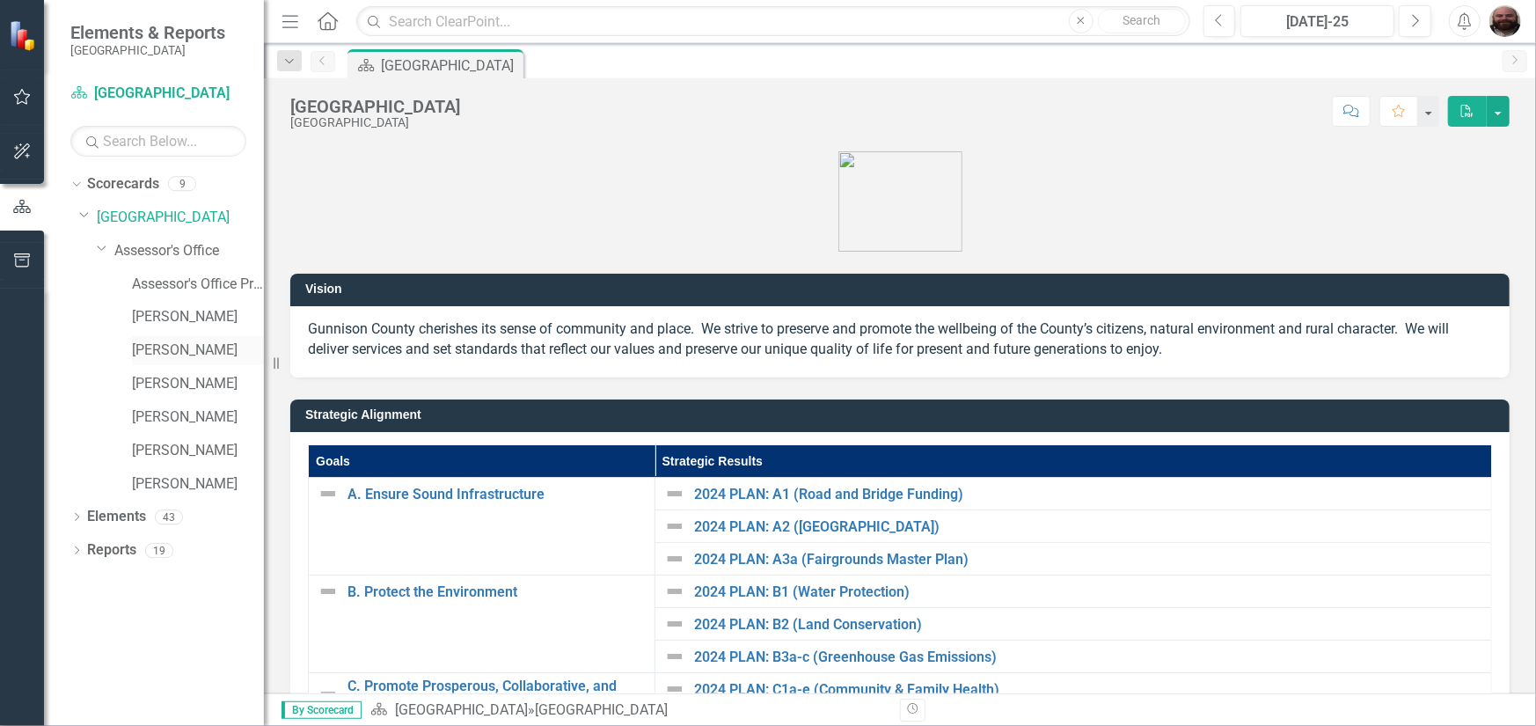
click at [191, 347] on link "[PERSON_NAME]" at bounding box center [198, 350] width 132 height 20
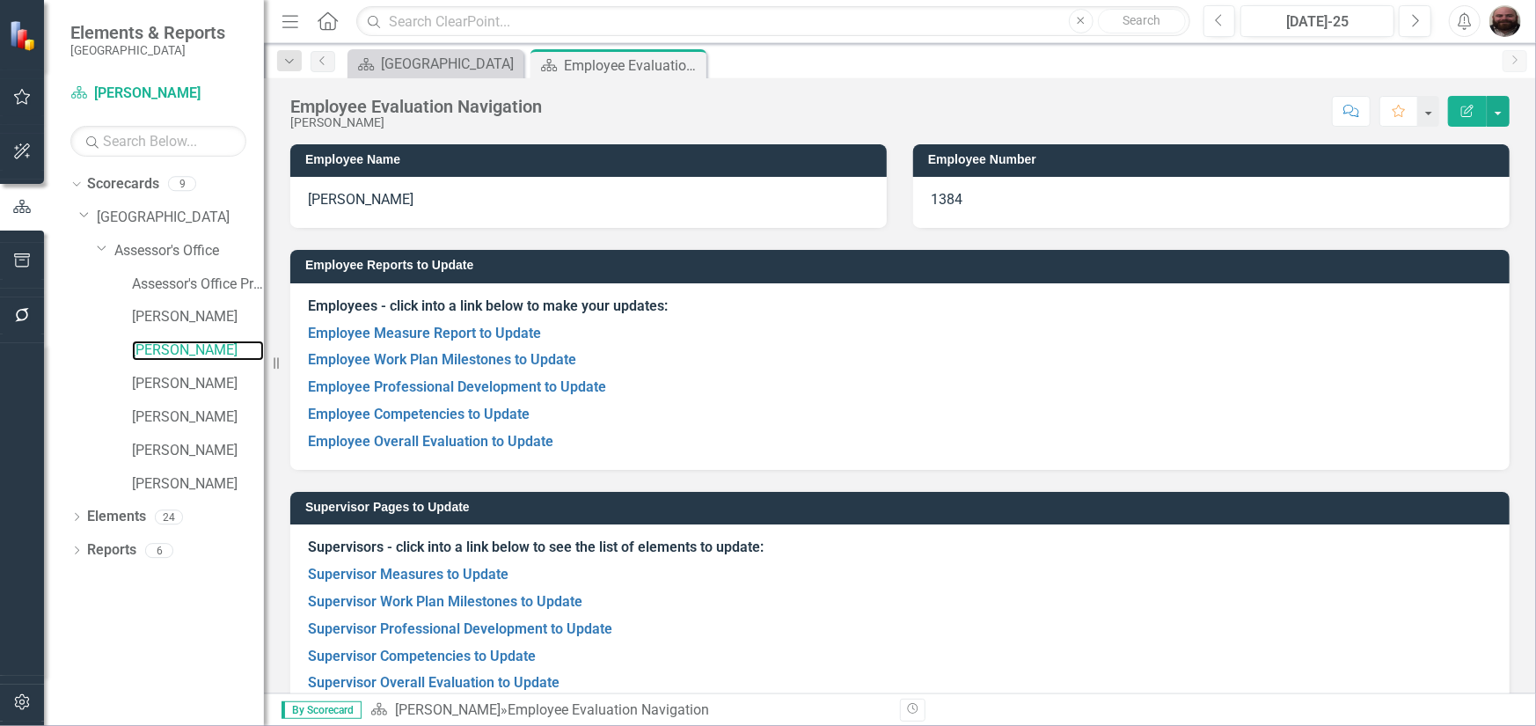
scroll to position [34, 0]
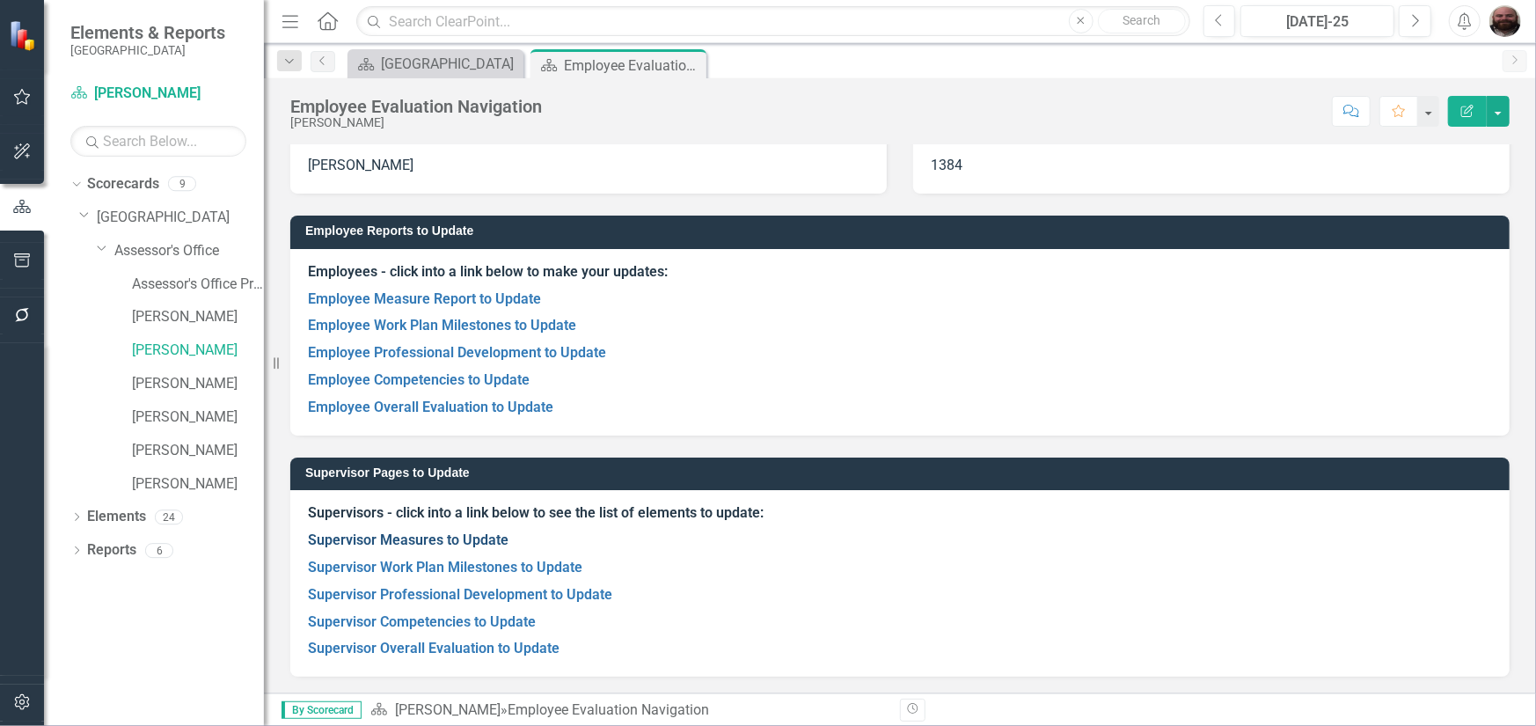
click at [460, 538] on link "Supervisor Measures to Update" at bounding box center [408, 539] width 201 height 17
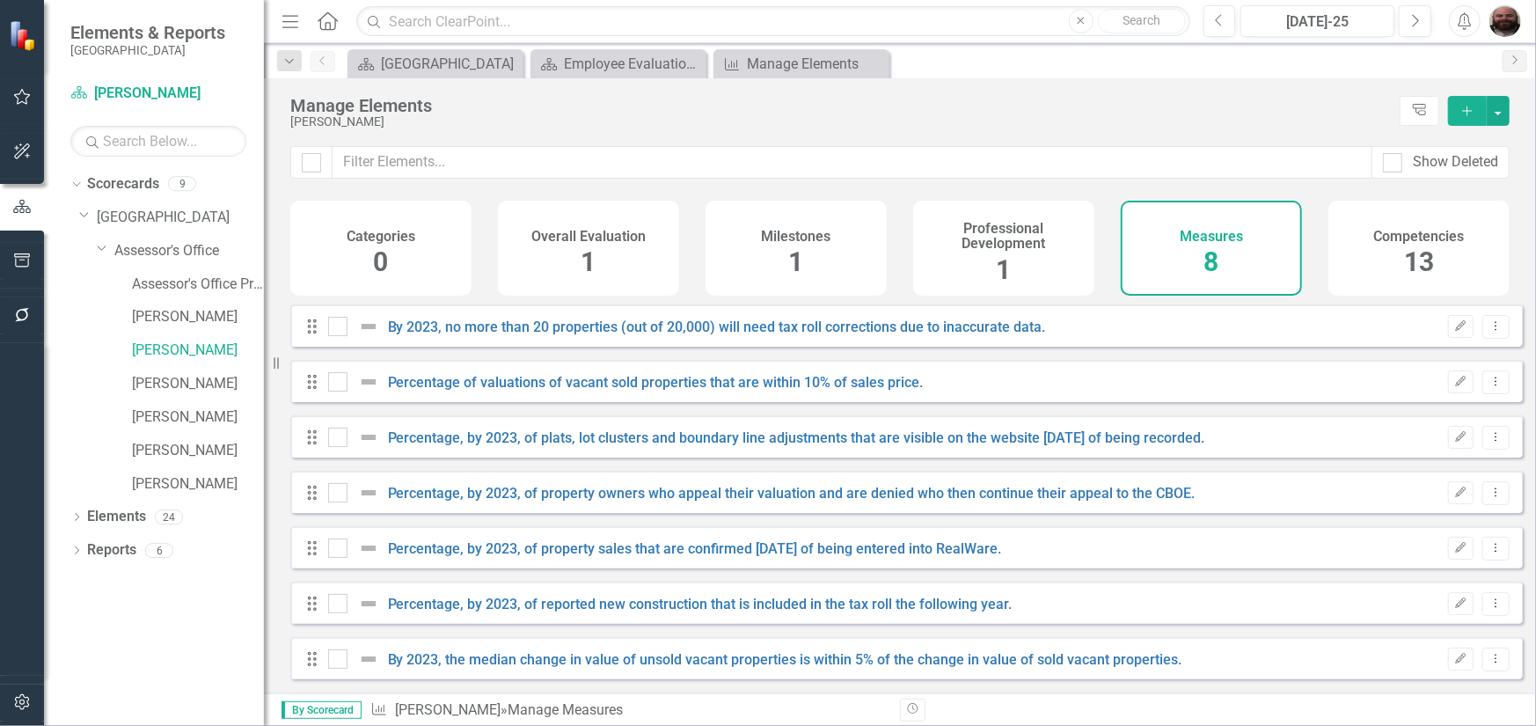
checkbox input "false"
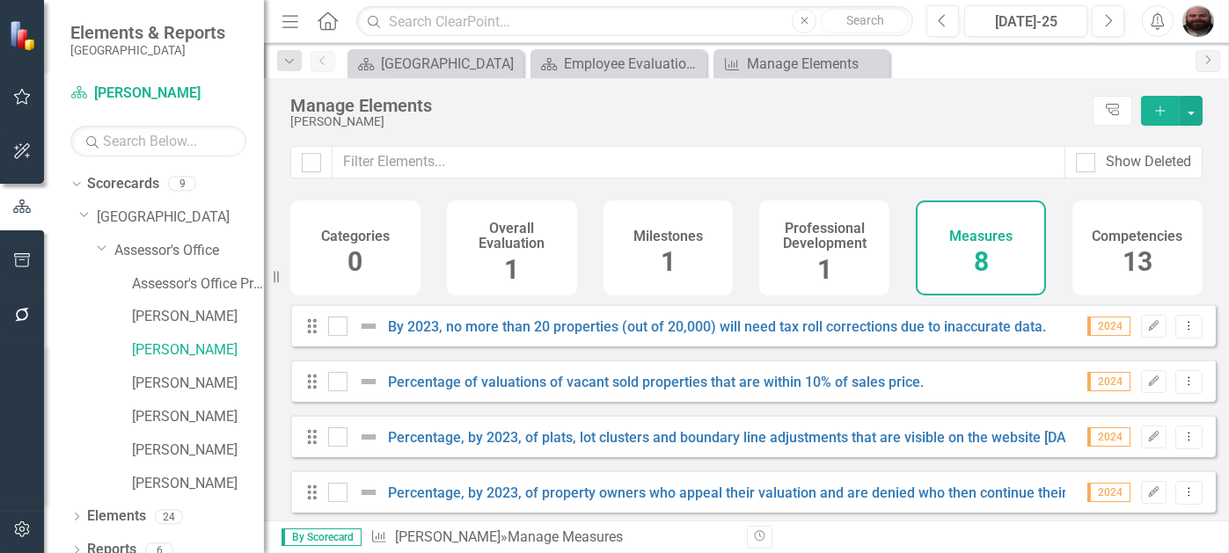
click at [808, 437] on div "Drag Percentage, by 2023, of plats, lot clusters and boundary line adjustments …" at bounding box center [752, 436] width 925 height 42
click at [1168, 235] on h4 "Competencies" at bounding box center [1137, 237] width 91 height 16
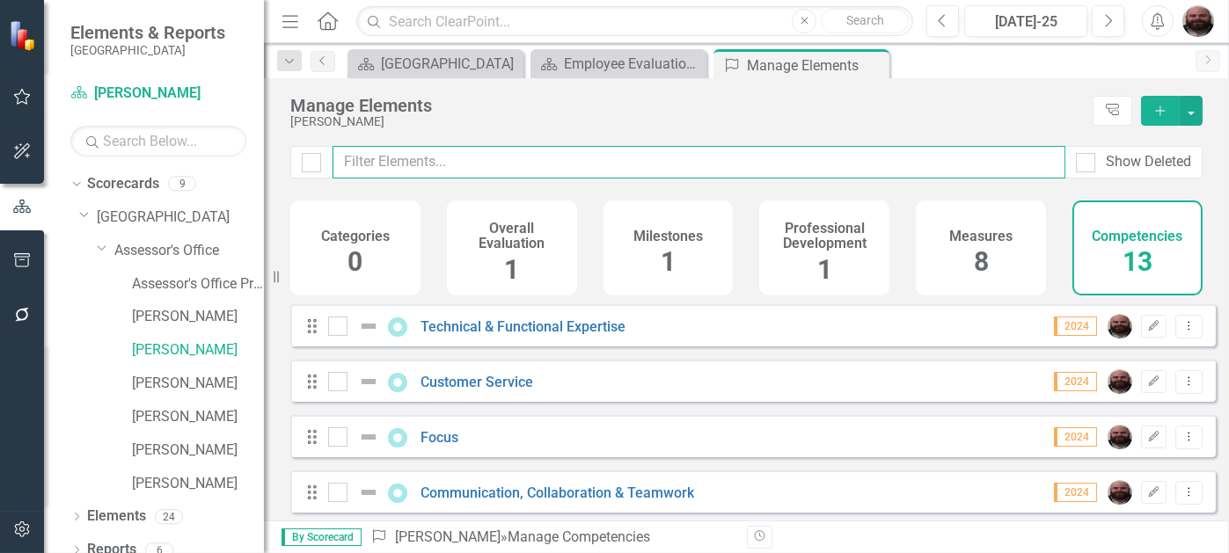
drag, startPoint x: 682, startPoint y: 243, endPoint x: 735, endPoint y: 157, distance: 100.3
click at [735, 157] on input "text" at bounding box center [698, 162] width 733 height 33
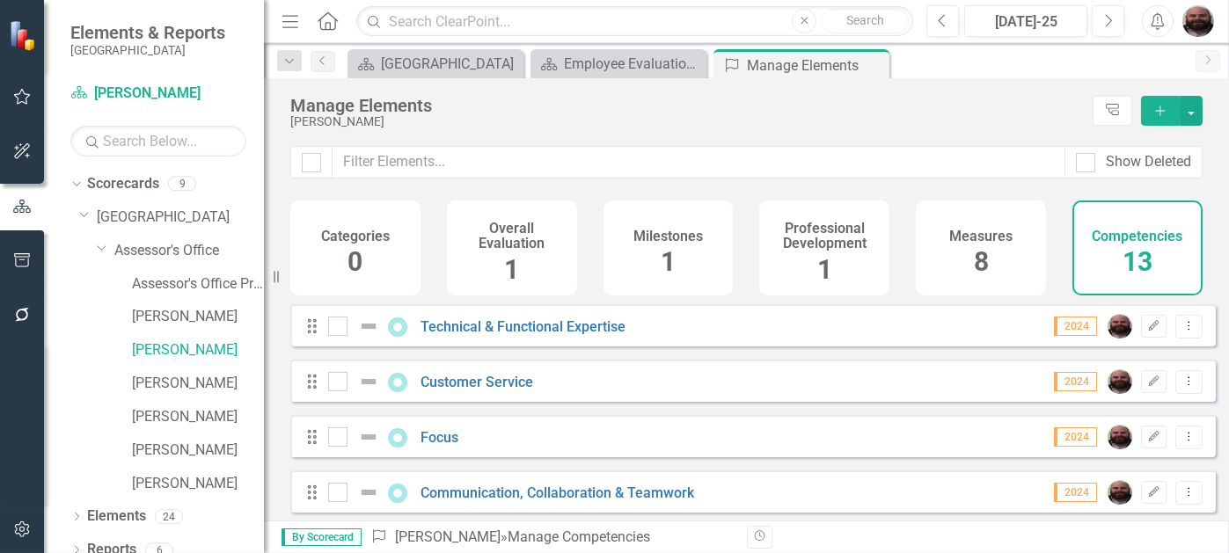
click at [697, 113] on div "Manage Elements" at bounding box center [686, 105] width 793 height 19
click at [686, 254] on div "Milestones 1" at bounding box center [668, 248] width 130 height 95
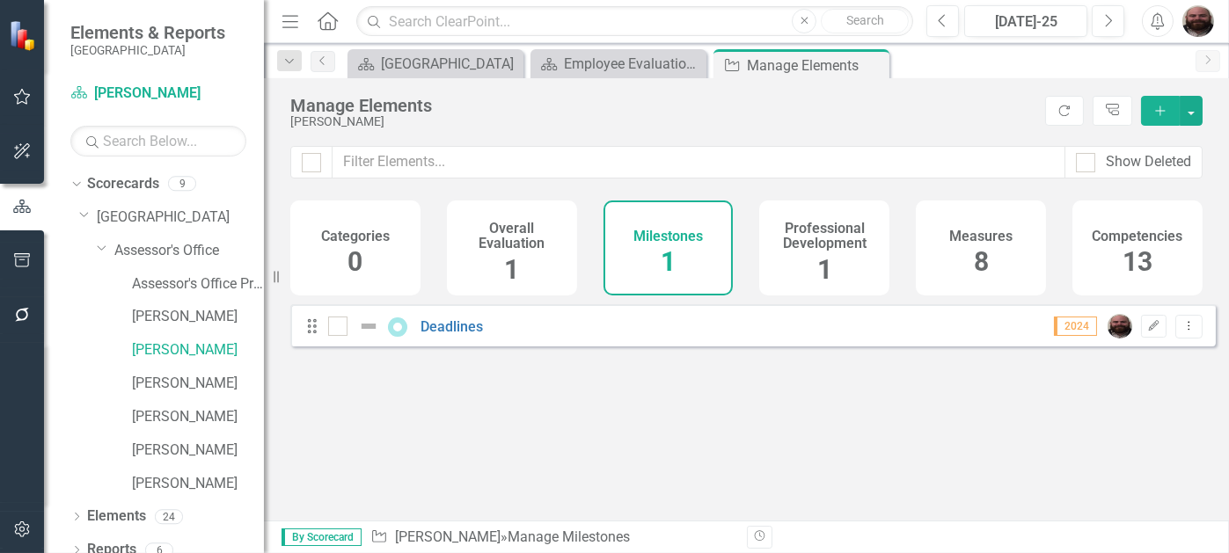
click at [515, 236] on h4 "Overall Evaluation" at bounding box center [511, 236] width 109 height 31
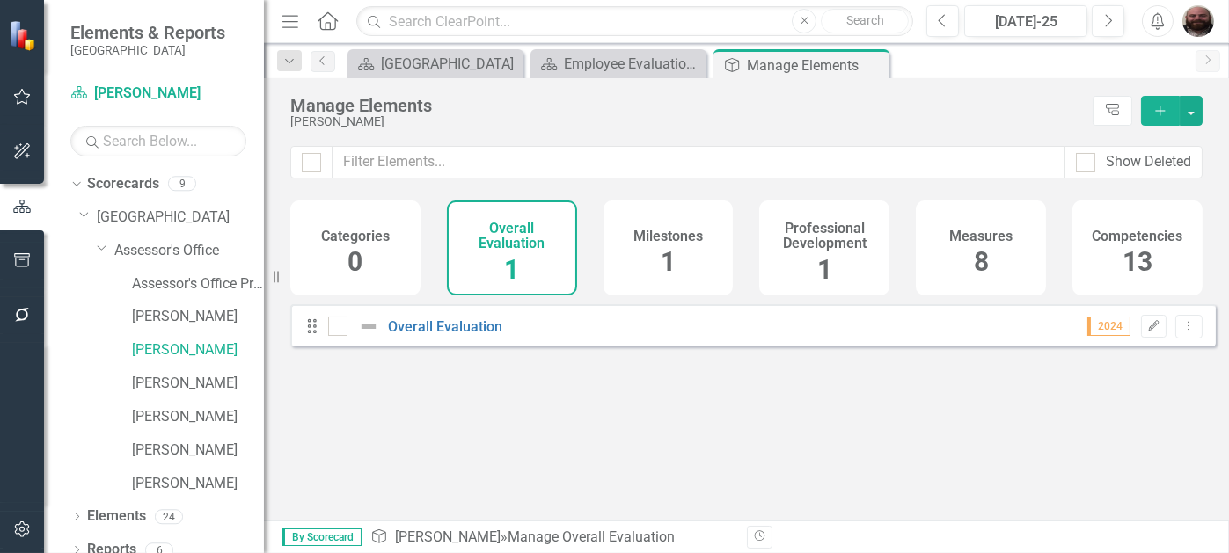
click at [948, 239] on div "Measures 8" at bounding box center [981, 248] width 130 height 95
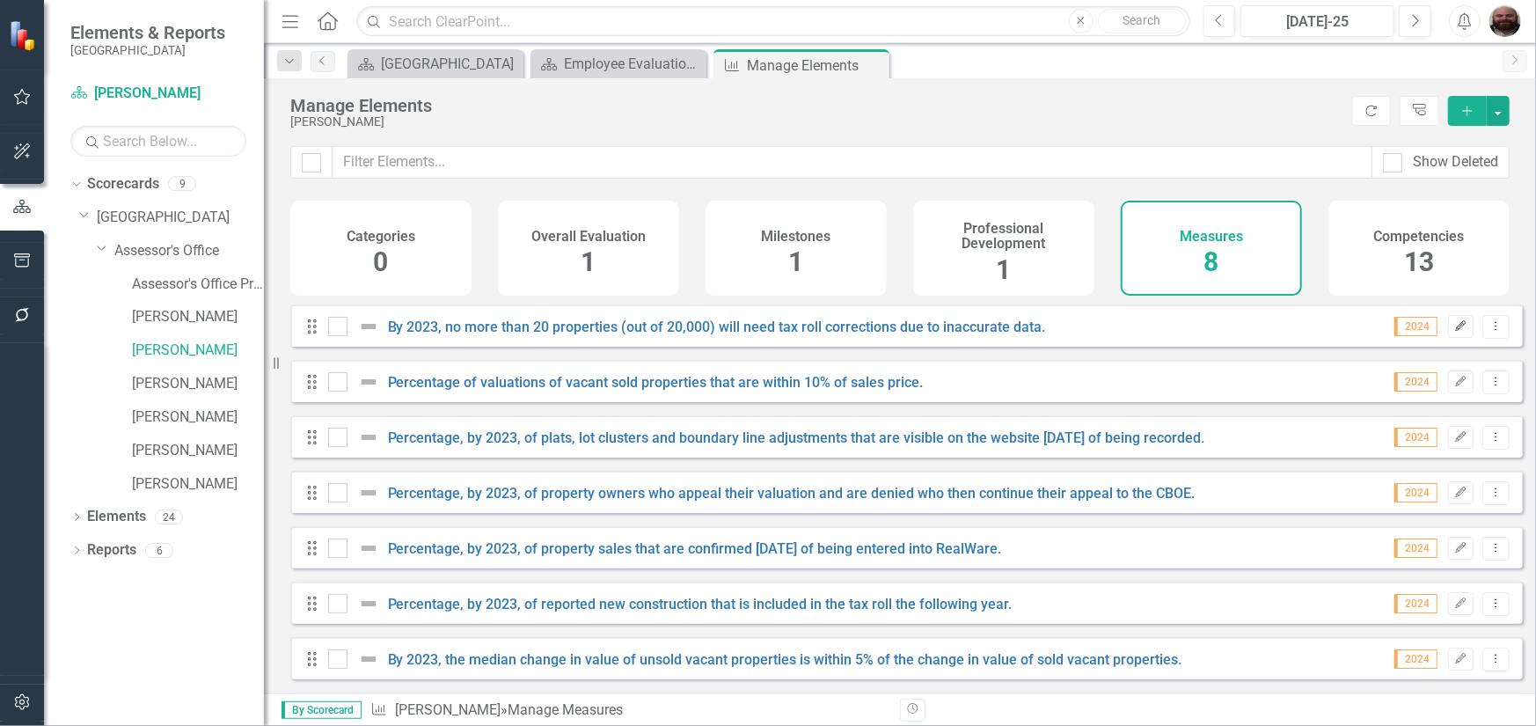
click at [1454, 332] on icon "Edit" at bounding box center [1460, 326] width 13 height 11
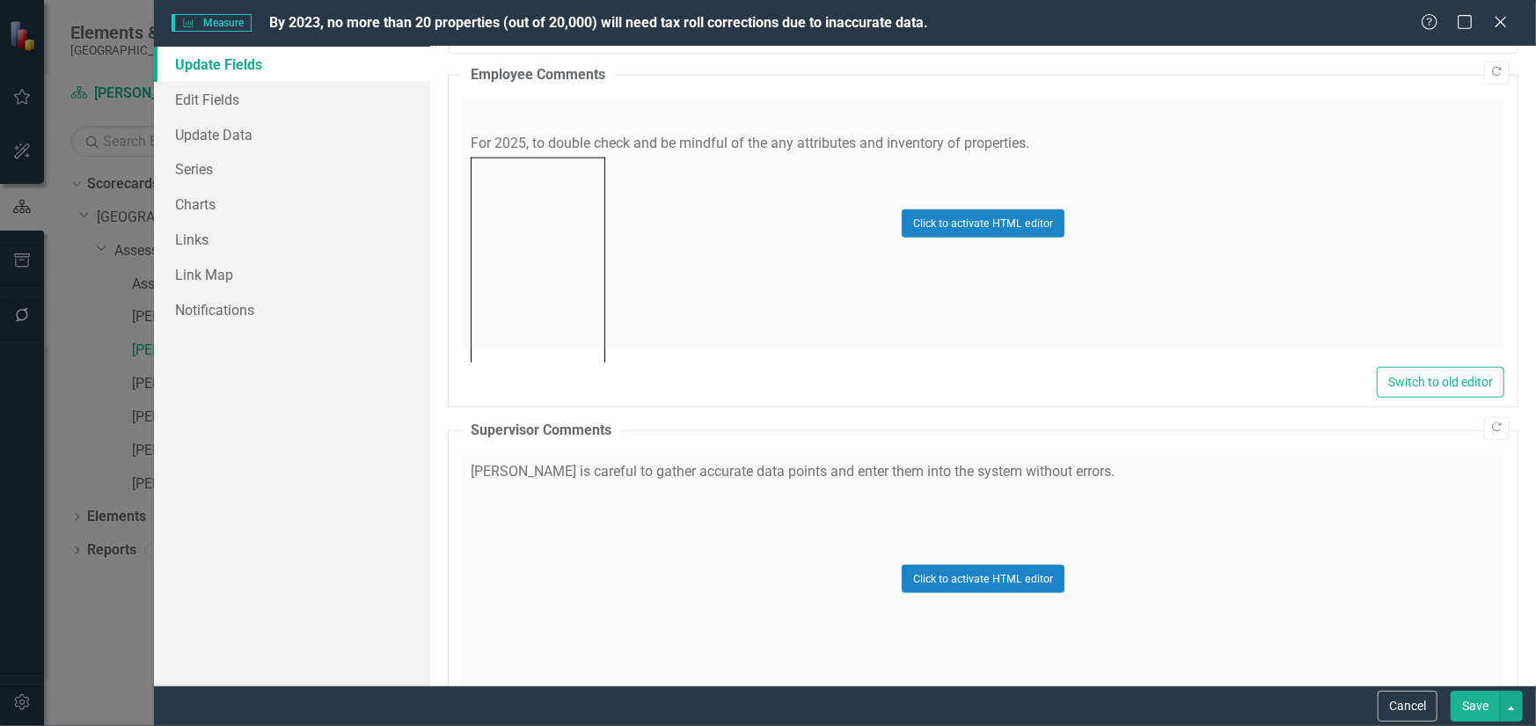
scroll to position [1244, 0]
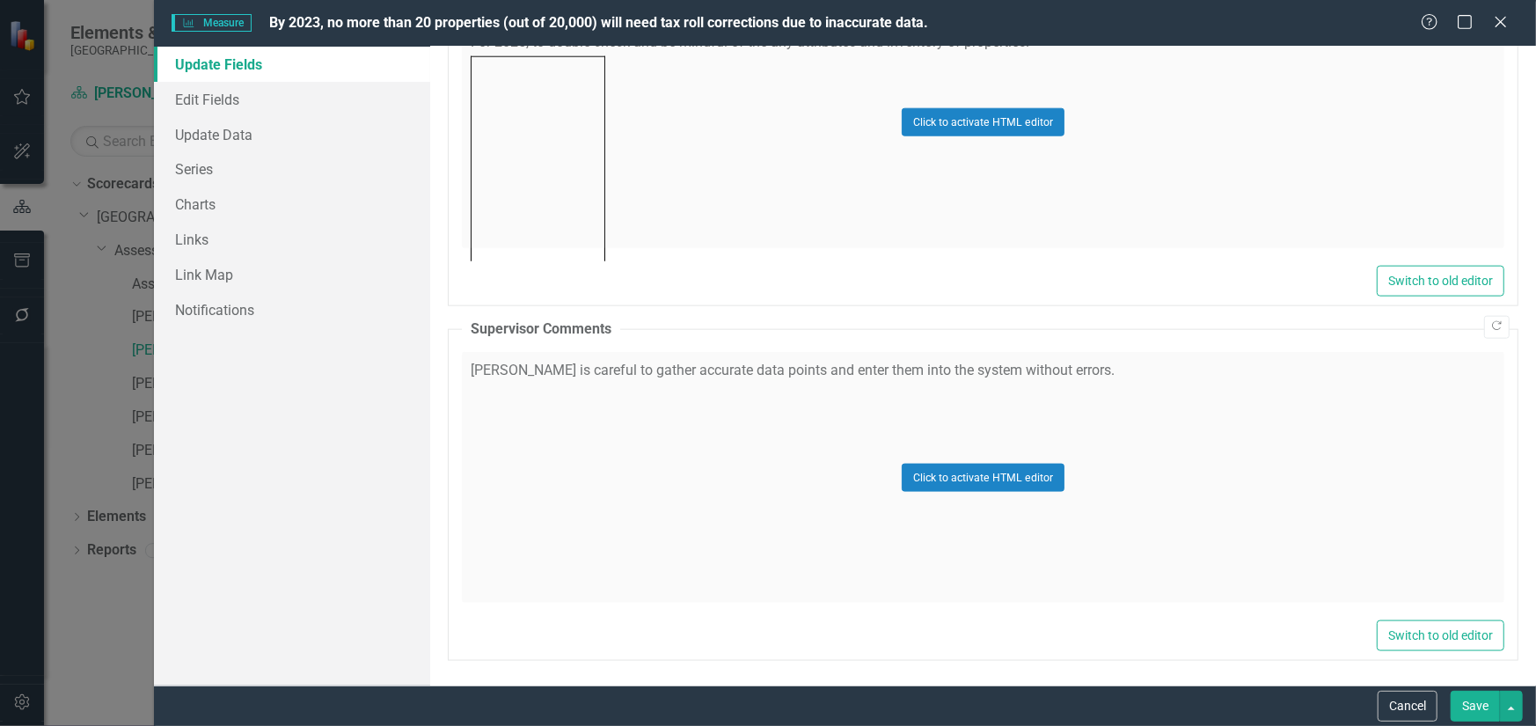
click at [1223, 462] on div "Click to activate HTML editor" at bounding box center [983, 477] width 1042 height 251
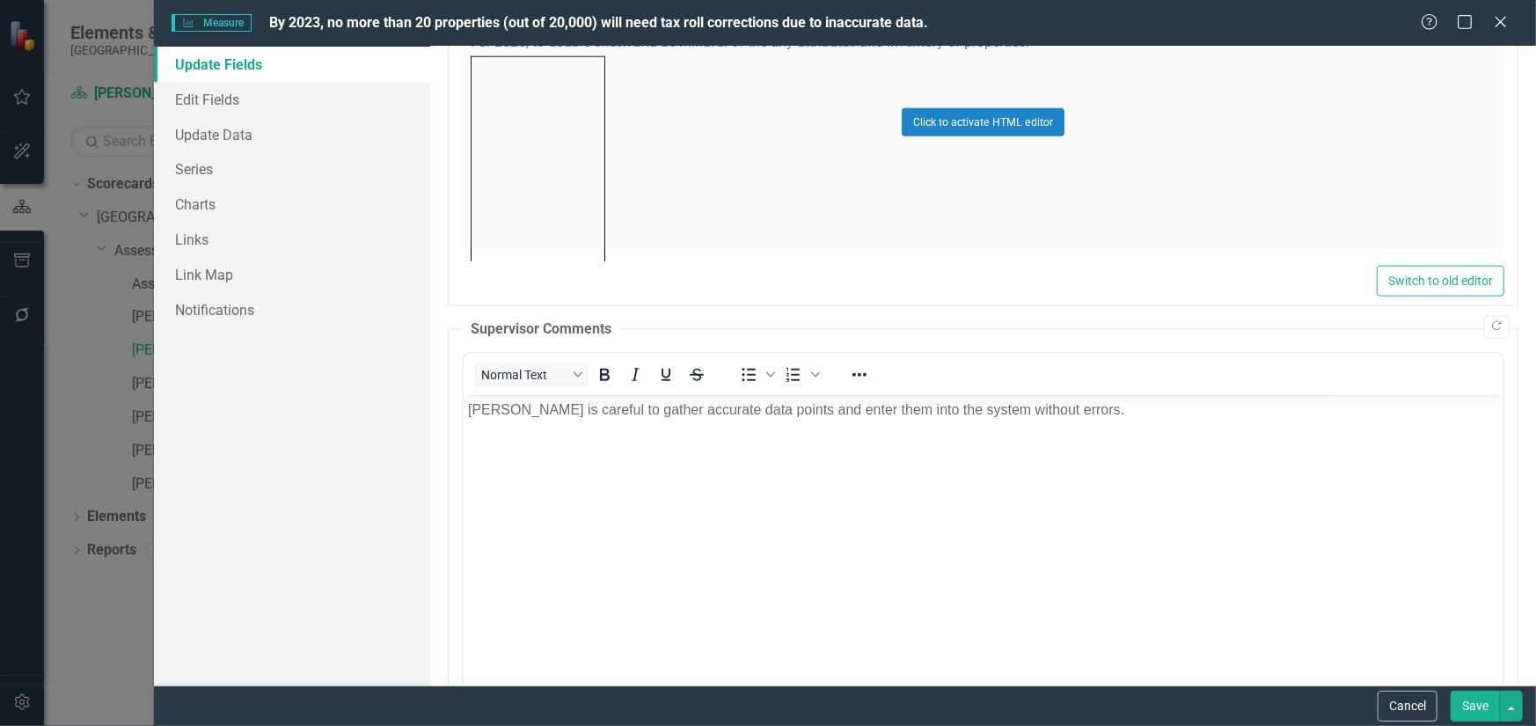
scroll to position [0, 0]
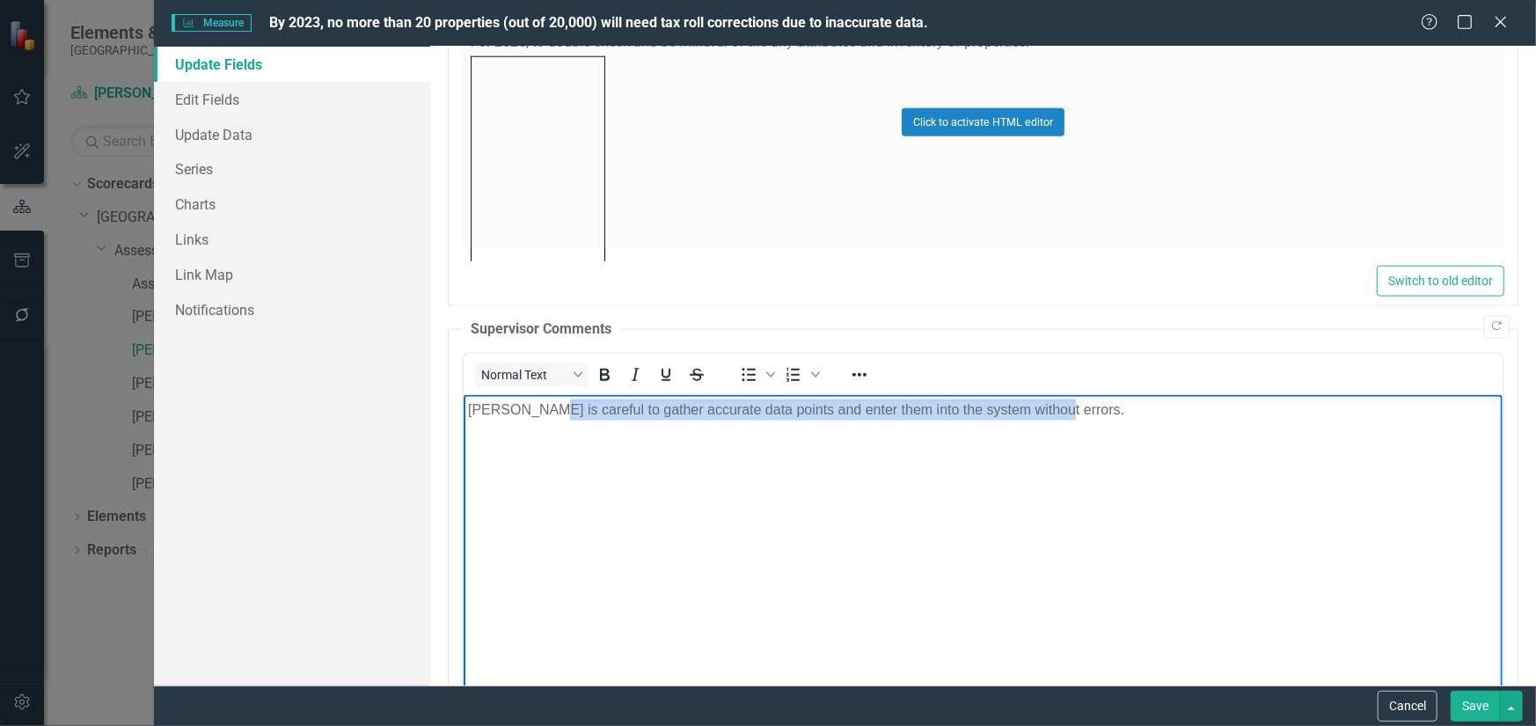
drag, startPoint x: 1124, startPoint y: 420, endPoint x: 537, endPoint y: 415, distance: 586.6
click at [537, 415] on body "[PERSON_NAME] is careful to gather accurate data points and enter them into the…" at bounding box center [982, 527] width 1039 height 264
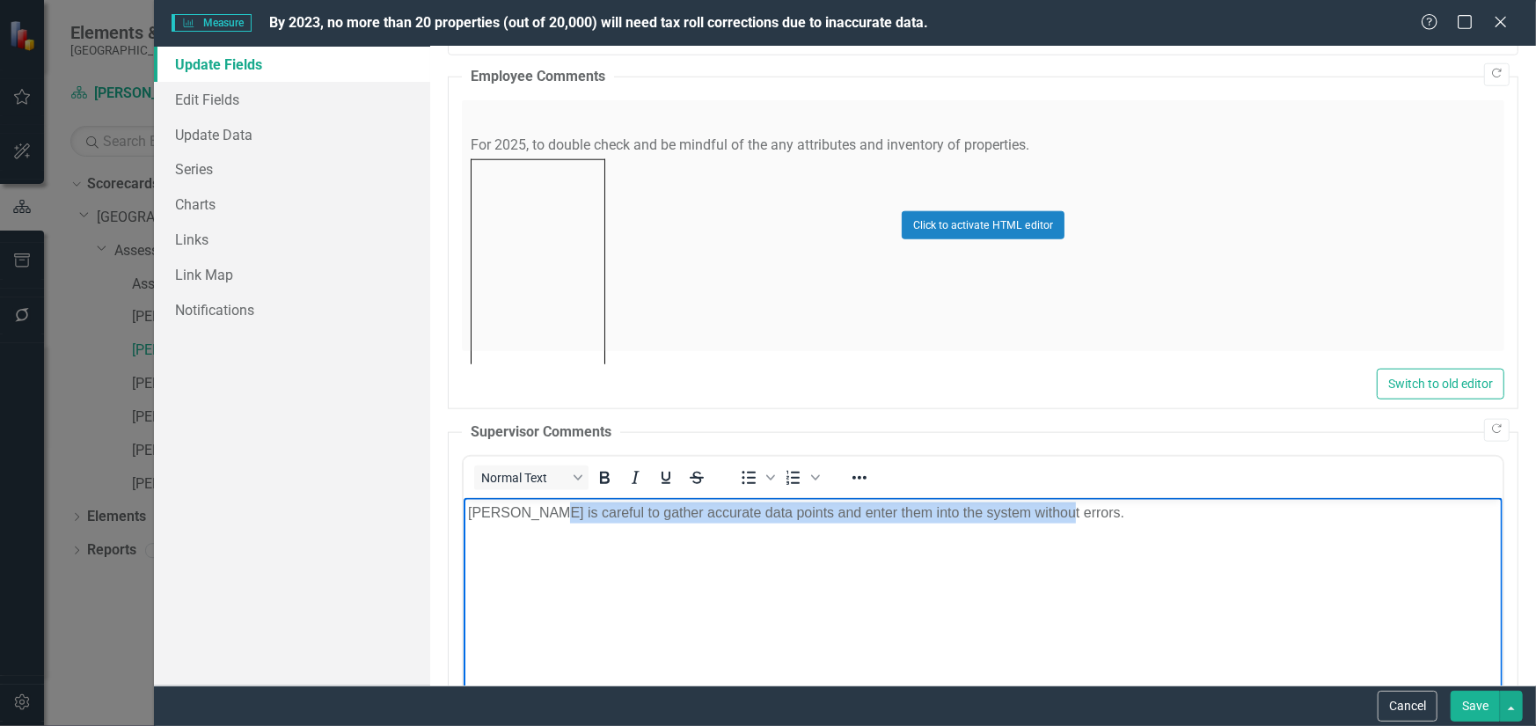
scroll to position [1143, 0]
click at [666, 514] on p "[PERSON_NAME] is careful to gather accurate data points and enter them into the…" at bounding box center [982, 510] width 1030 height 21
drag, startPoint x: 1062, startPoint y: 515, endPoint x: 609, endPoint y: 519, distance: 452.1
click at [609, 519] on p "[PERSON_NAME] is careful to gather accurate data points and enter them into the…" at bounding box center [982, 510] width 1030 height 21
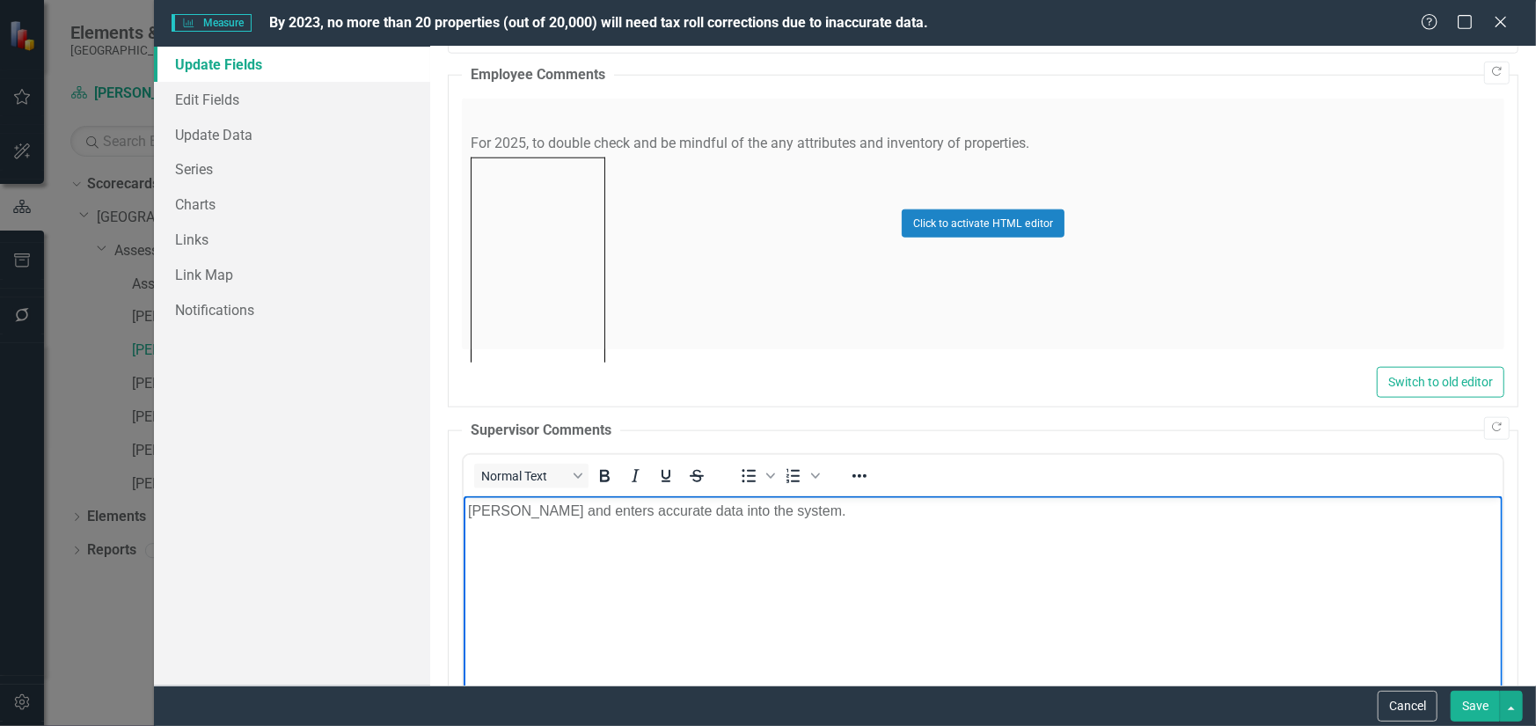
click at [1477, 702] on button "Save" at bounding box center [1474, 705] width 49 height 31
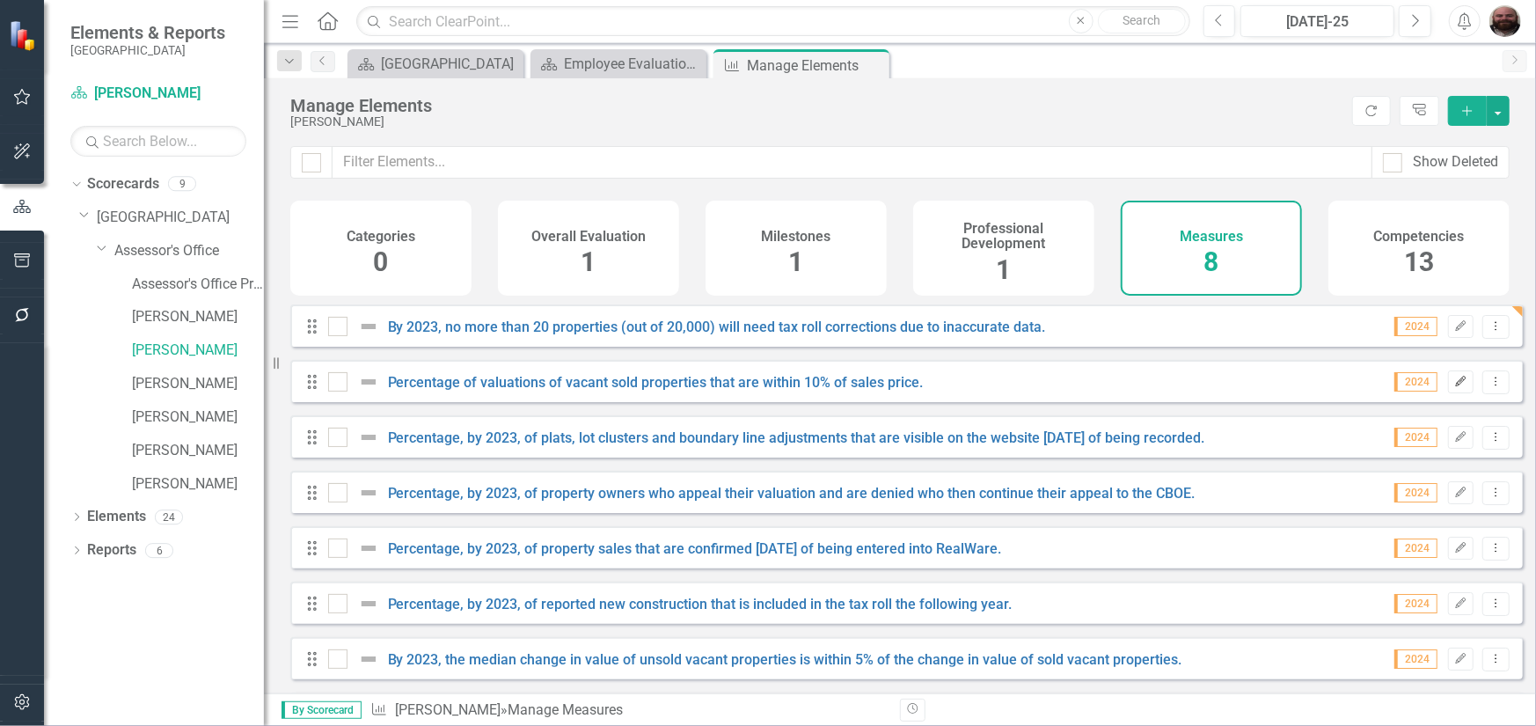
click at [1456, 386] on icon "button" at bounding box center [1461, 381] width 11 height 11
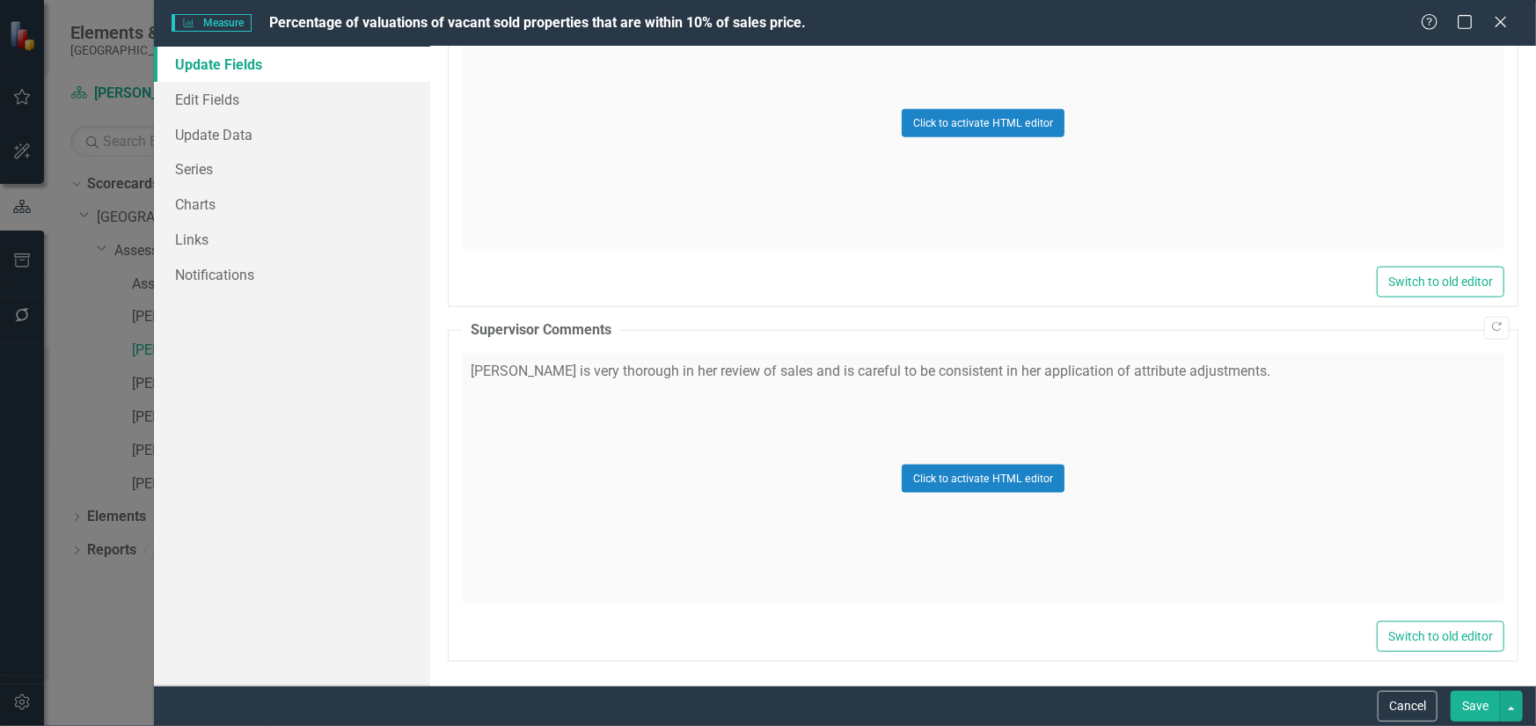
scroll to position [1244, 0]
click at [1002, 483] on button "Click to activate HTML editor" at bounding box center [982, 477] width 163 height 28
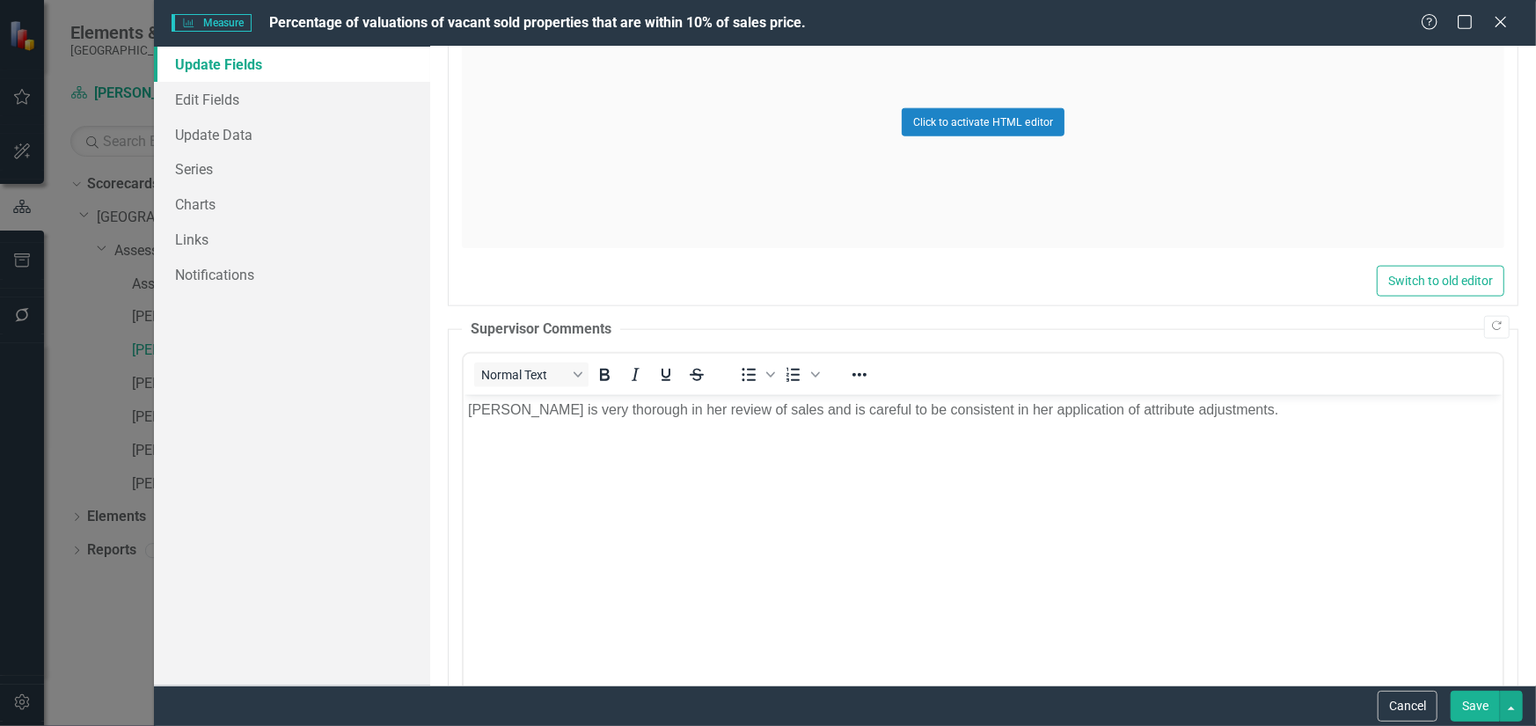
scroll to position [0, 0]
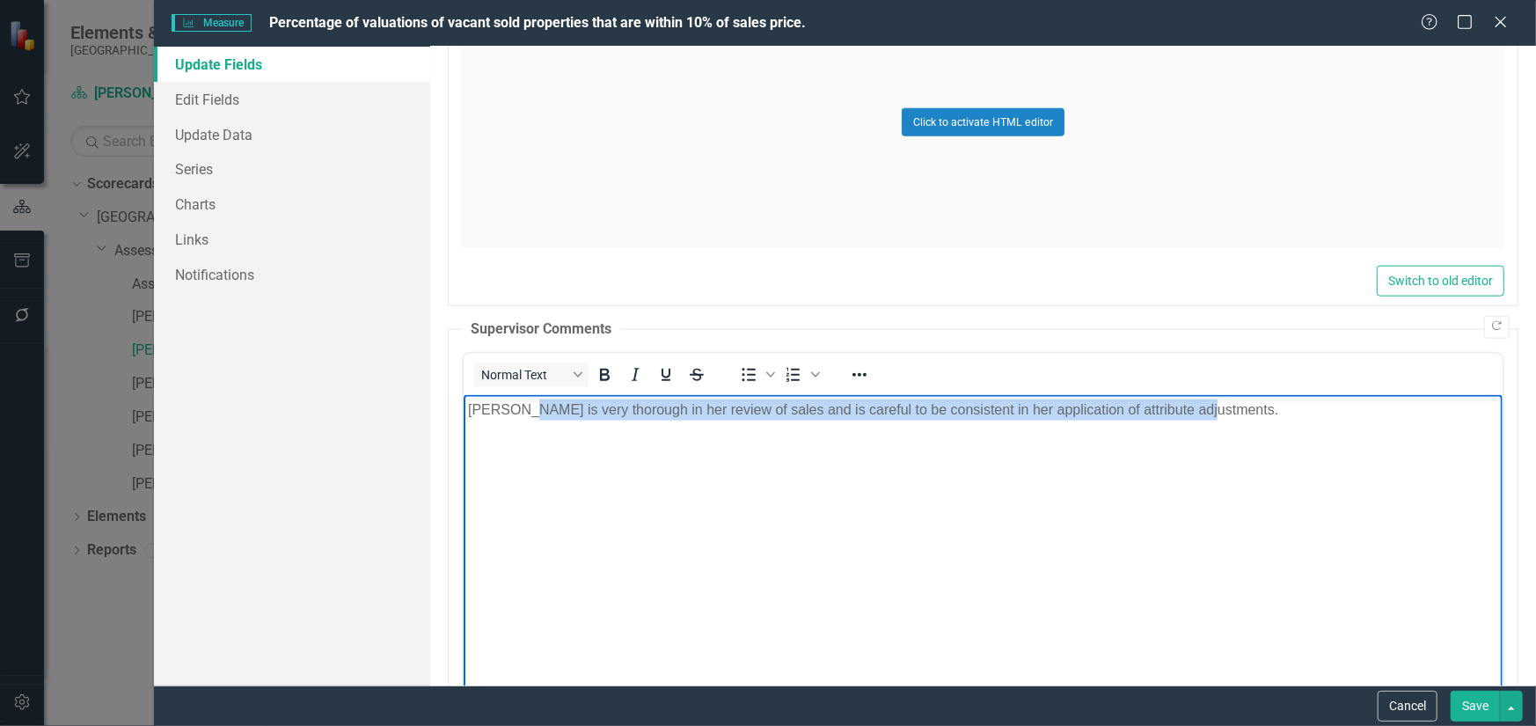
drag, startPoint x: 1224, startPoint y: 411, endPoint x: 519, endPoint y: 418, distance: 705.4
click at [519, 418] on p "[PERSON_NAME] is very thorough in her review of sales and is careful to be cons…" at bounding box center [982, 409] width 1030 height 21
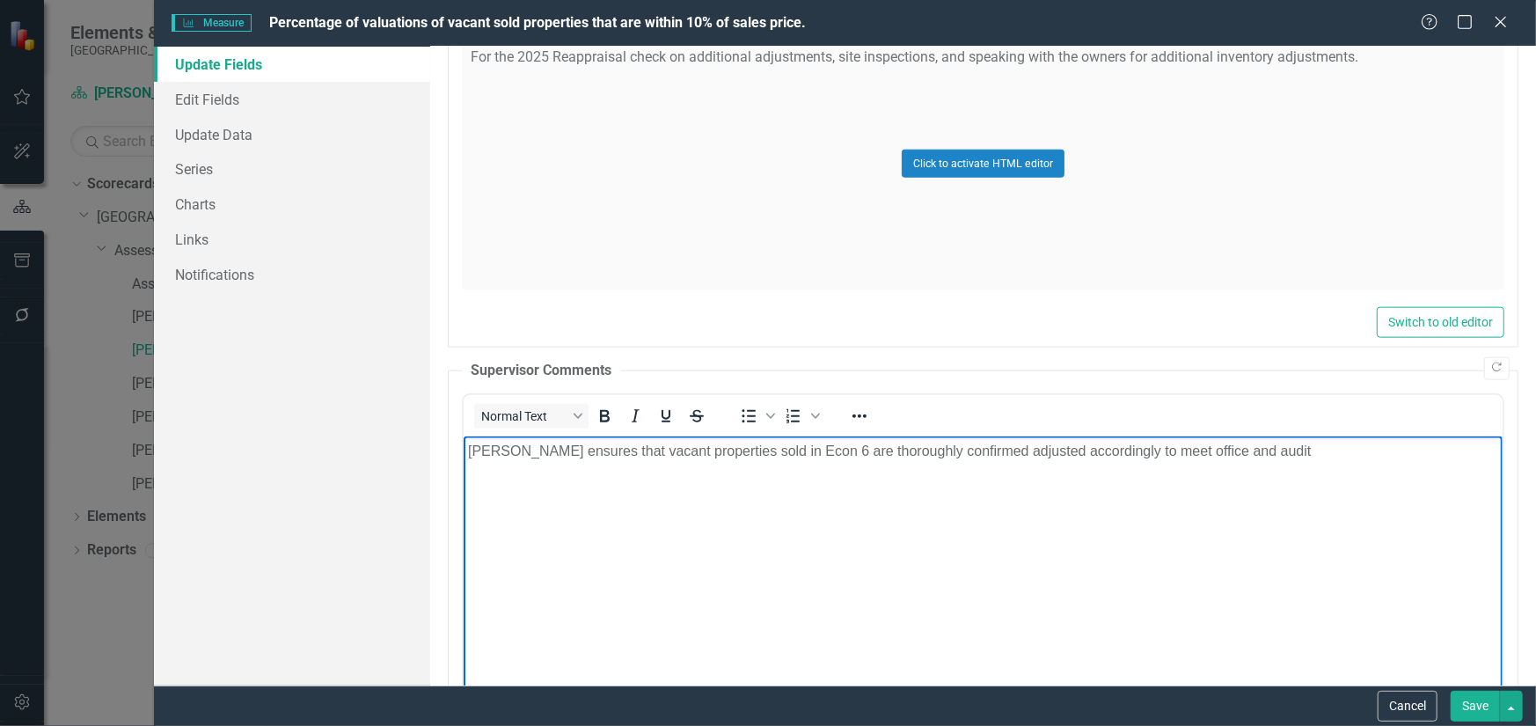
scroll to position [1244, 0]
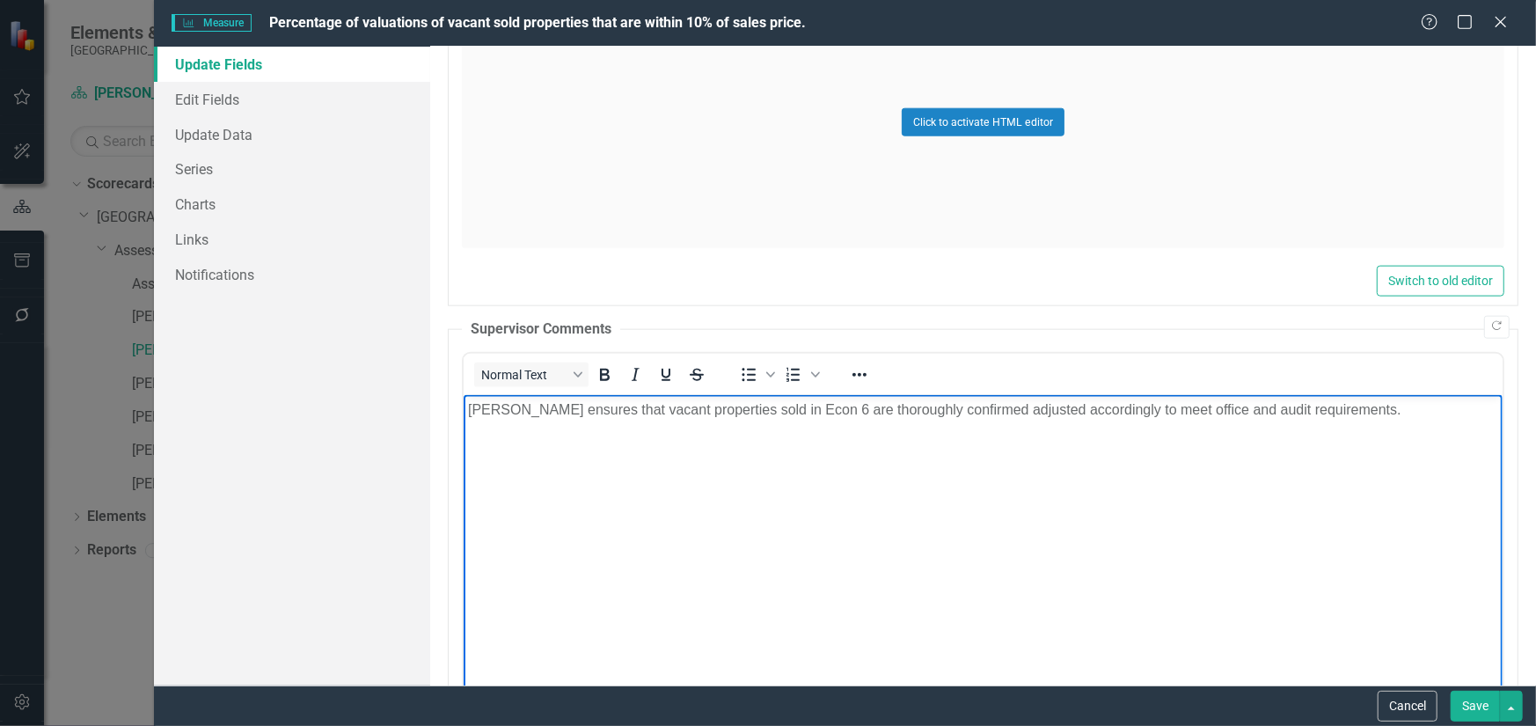
click at [1464, 702] on button "Save" at bounding box center [1474, 705] width 49 height 31
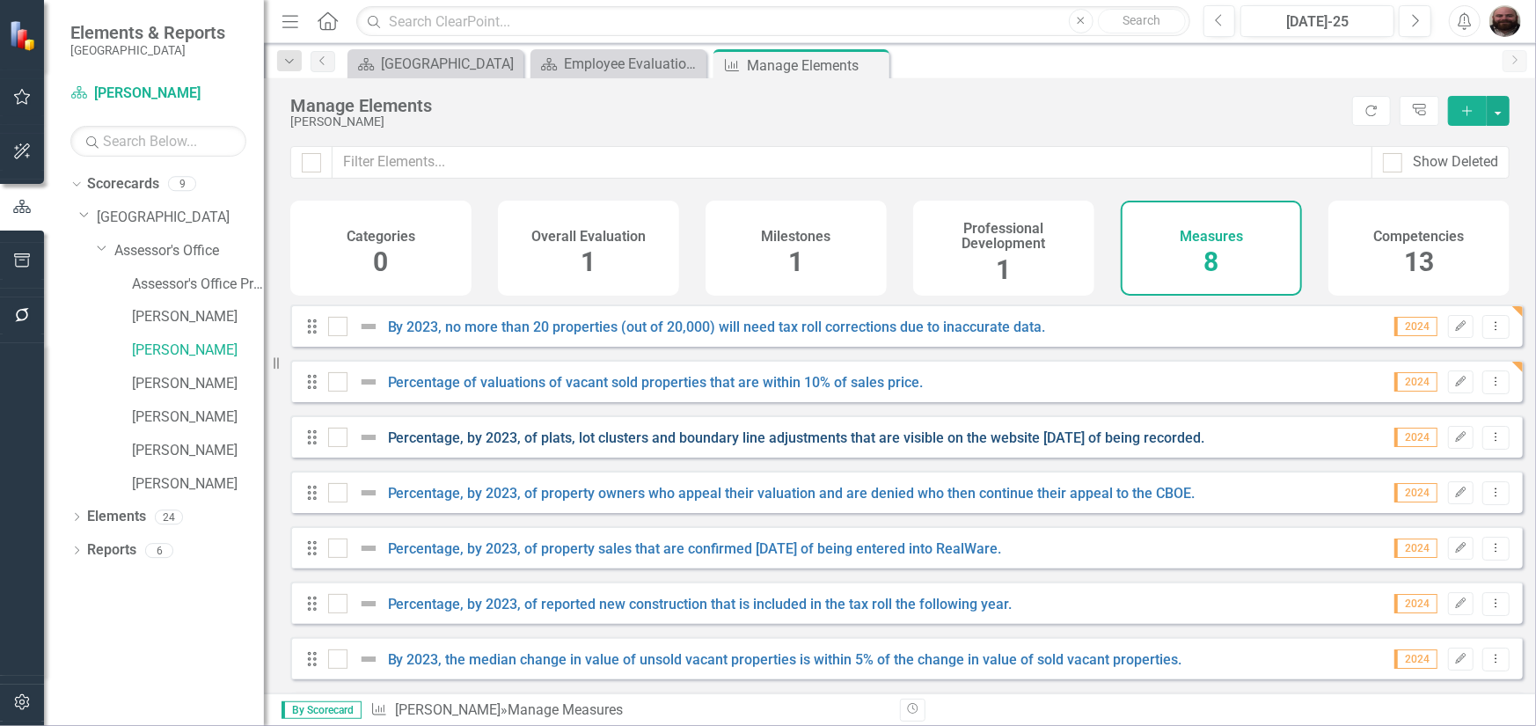
click at [633, 446] on link "Percentage, by 2023, of plats, lot clusters and boundary line adjustments that …" at bounding box center [796, 437] width 817 height 17
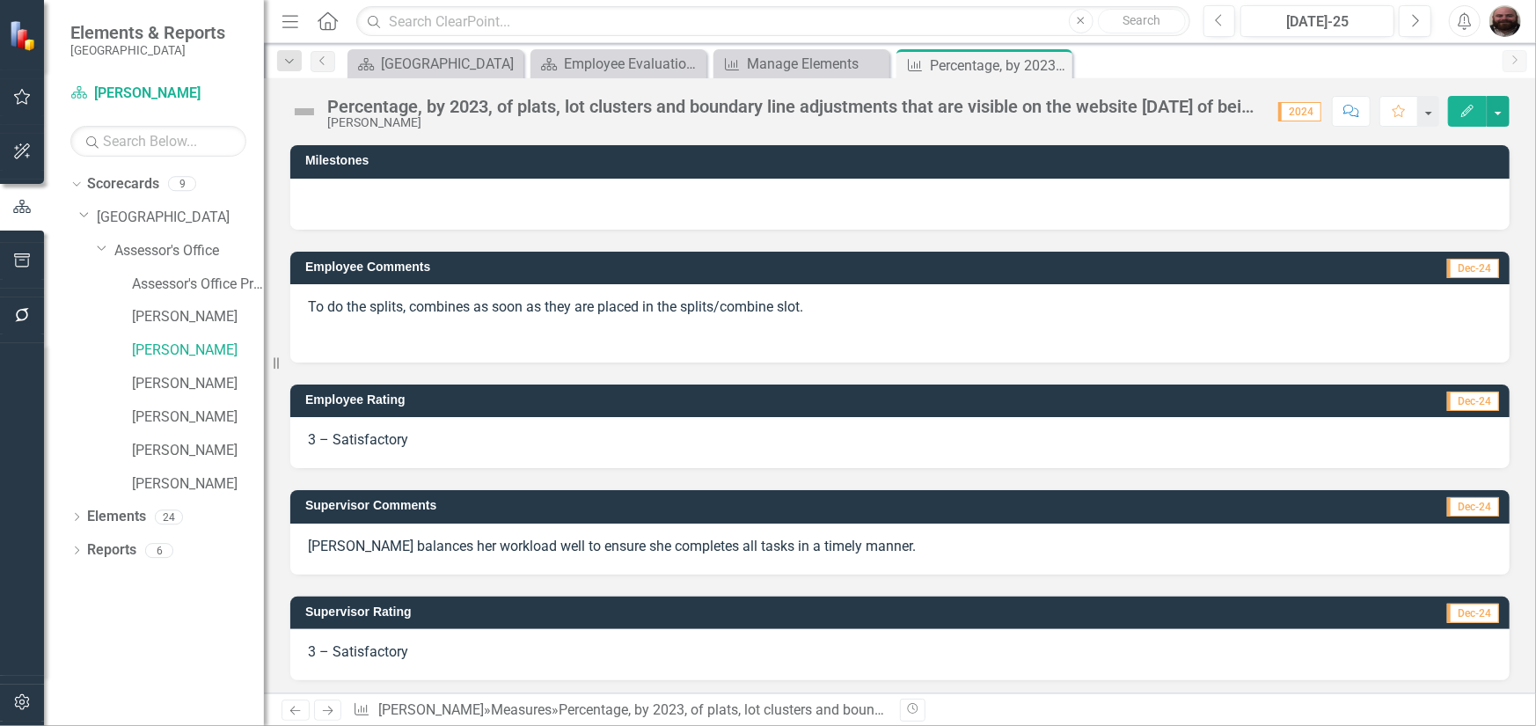
scroll to position [107, 0]
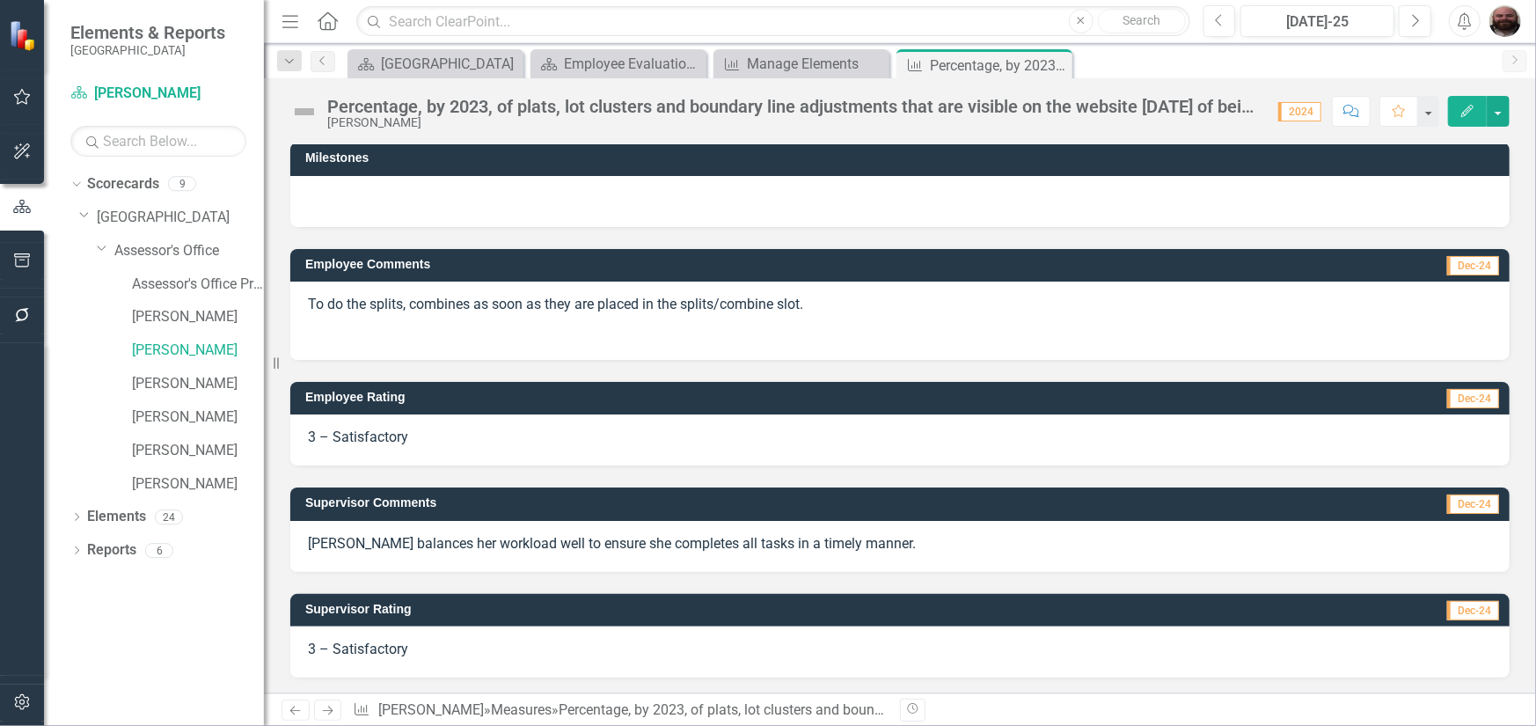
click at [660, 549] on p "[PERSON_NAME] balances her workload well to ensure she completes all tasks in a…" at bounding box center [900, 544] width 1184 height 20
click at [550, 526] on div "[PERSON_NAME] balances her workload well to ensure she completes all tasks in a…" at bounding box center [899, 546] width 1219 height 51
click at [507, 558] on div "[PERSON_NAME] balances her workload well to ensure she completes all tasks in a…" at bounding box center [899, 546] width 1219 height 51
click at [1474, 112] on icon "Edit" at bounding box center [1467, 111] width 16 height 12
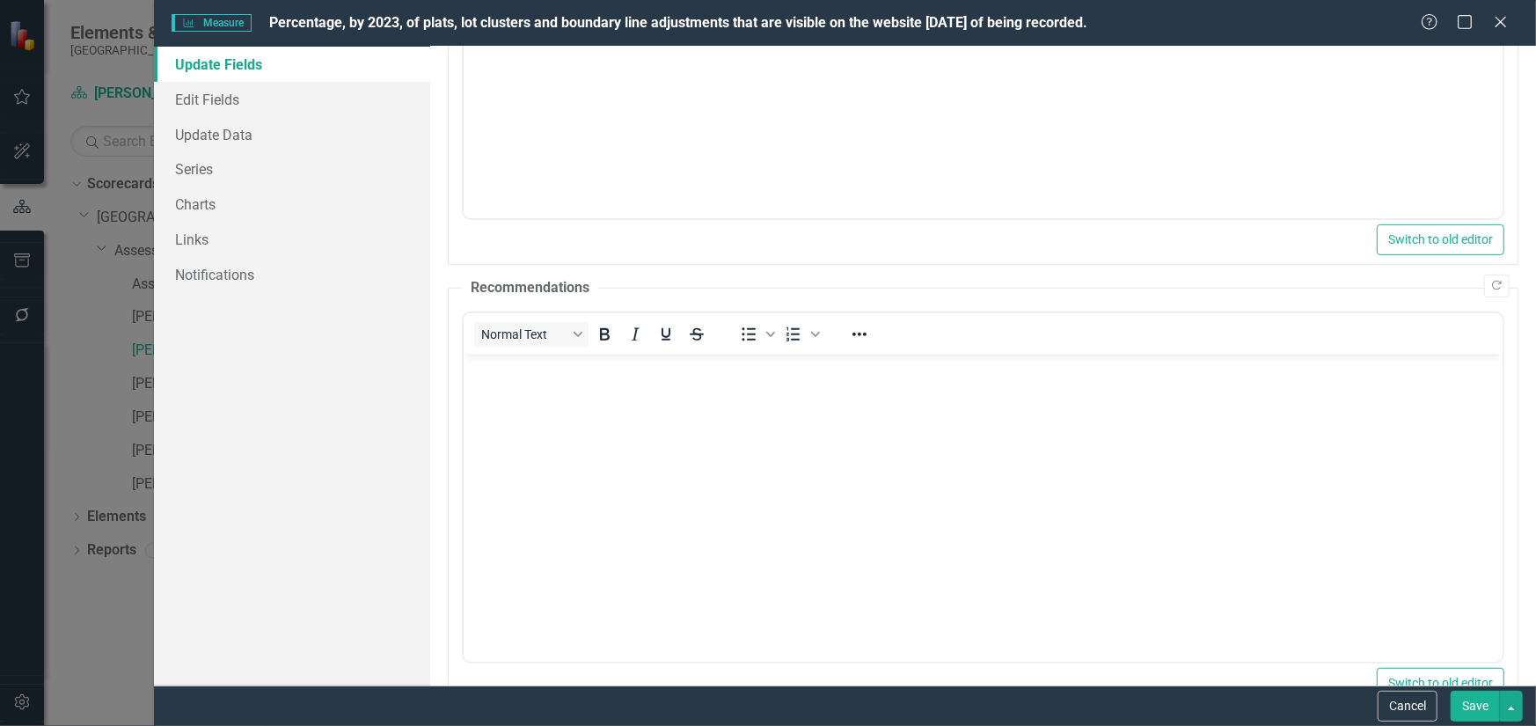
scroll to position [616, 0]
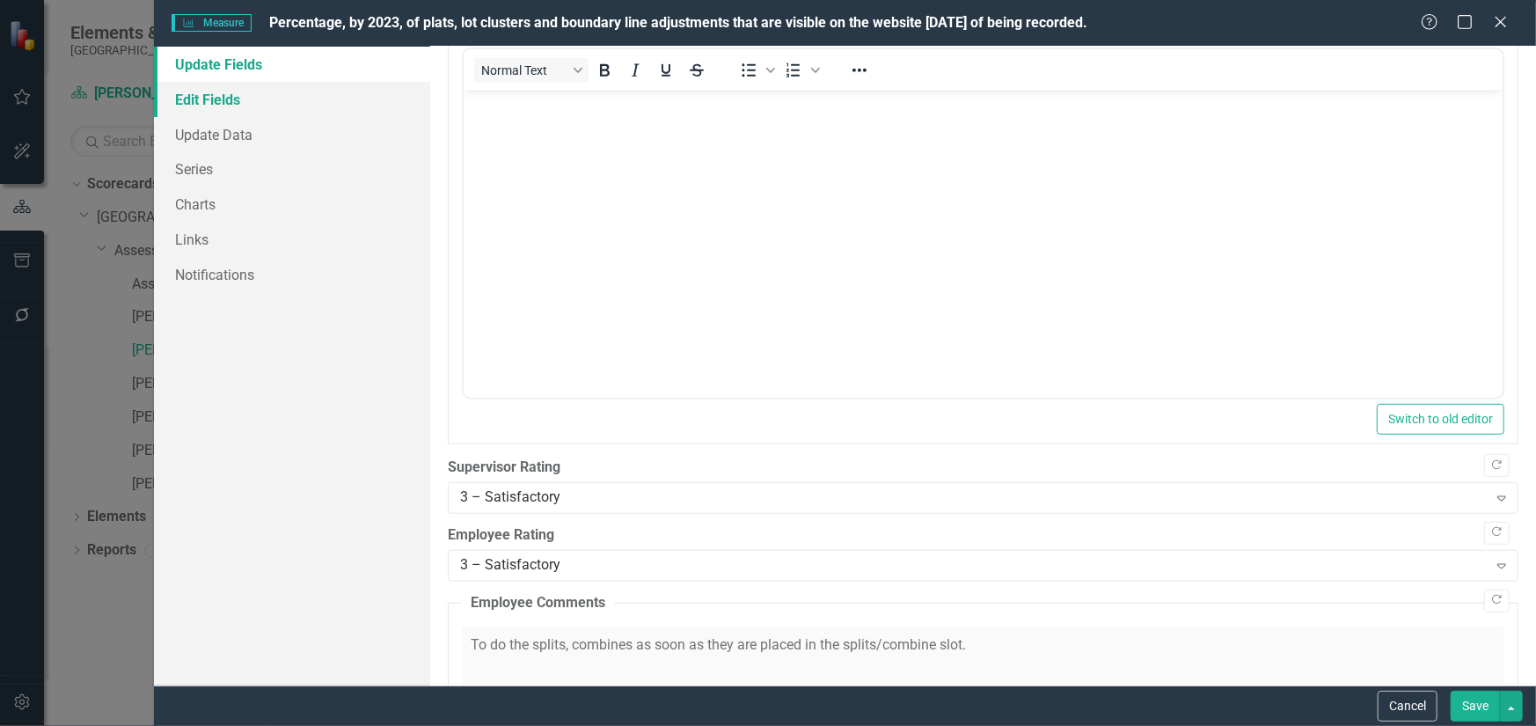
click at [230, 98] on link "Edit Fields" at bounding box center [292, 99] width 276 height 35
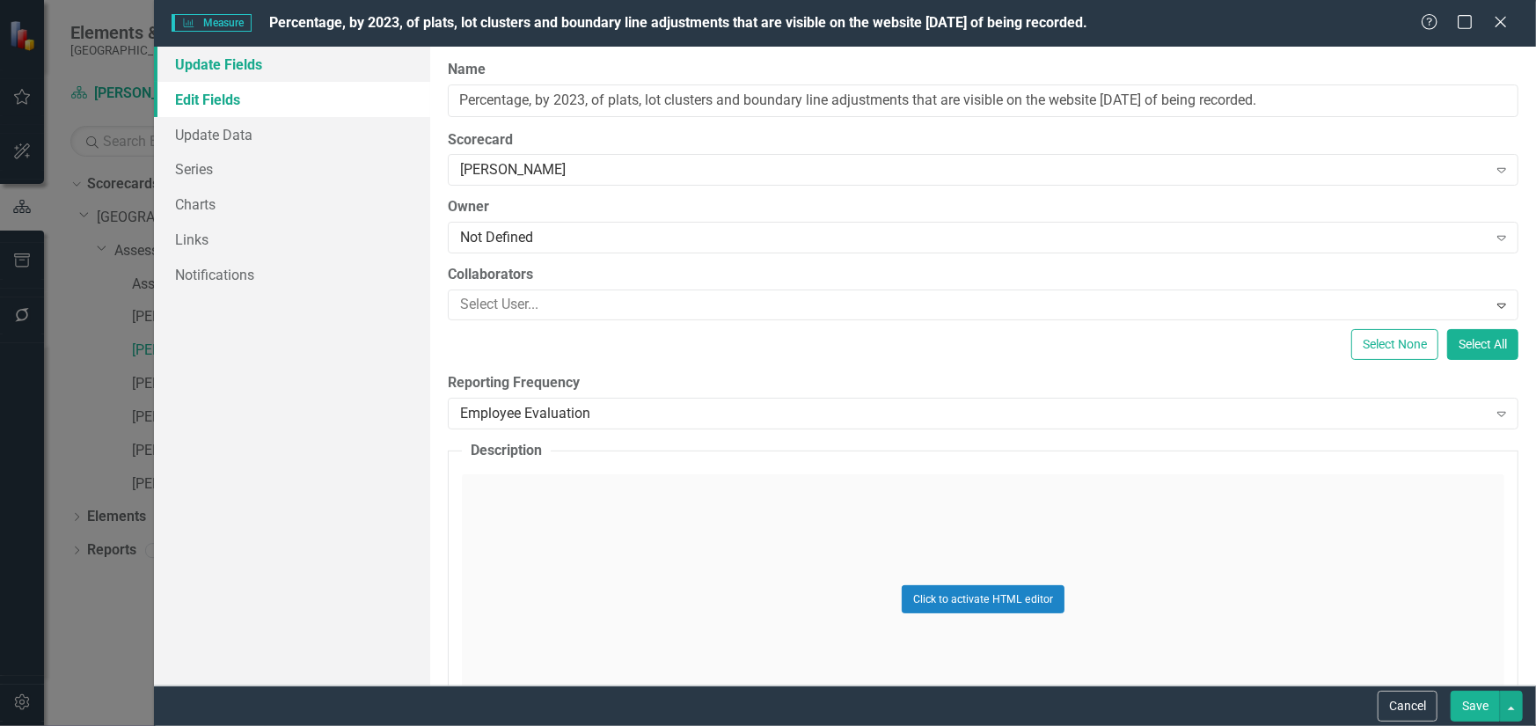
click at [237, 62] on link "Update Fields" at bounding box center [292, 64] width 276 height 35
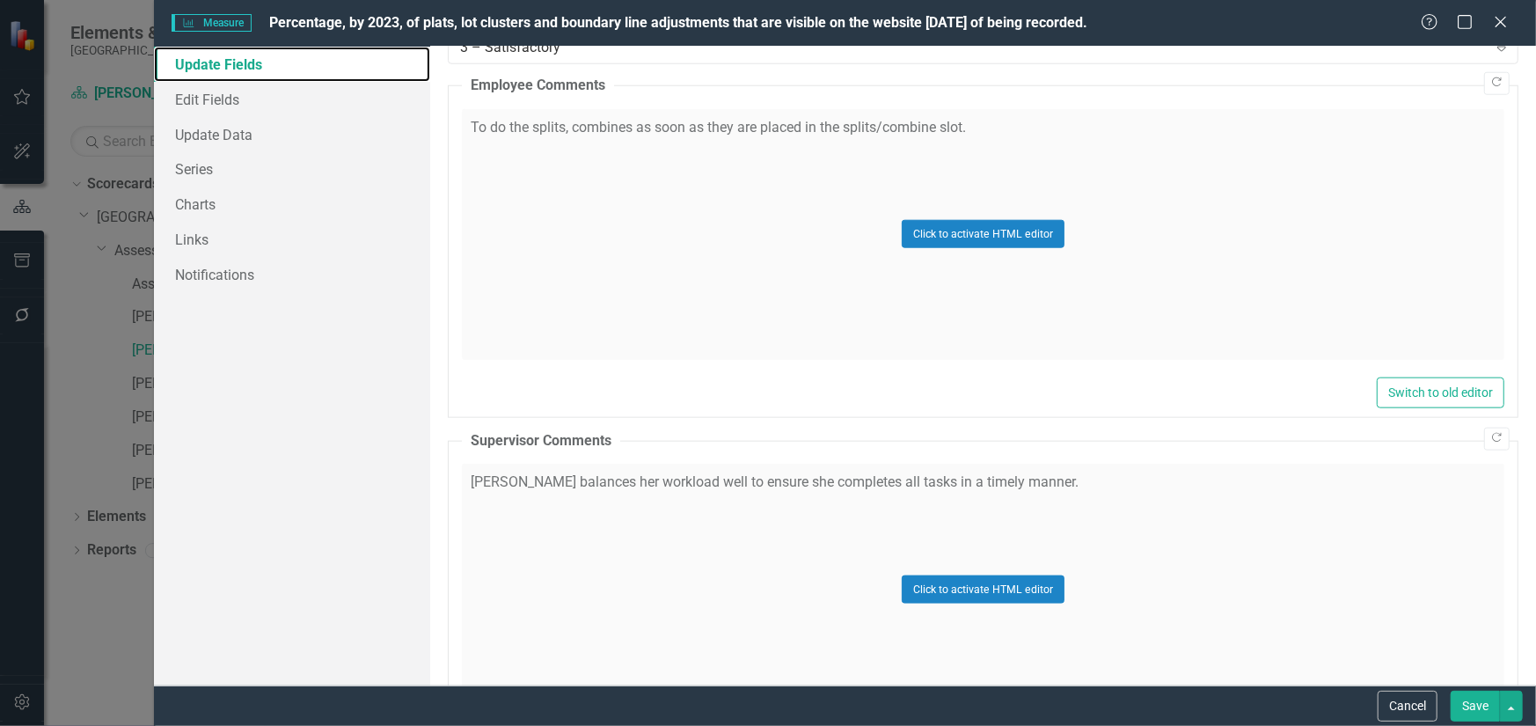
scroll to position [1231, 0]
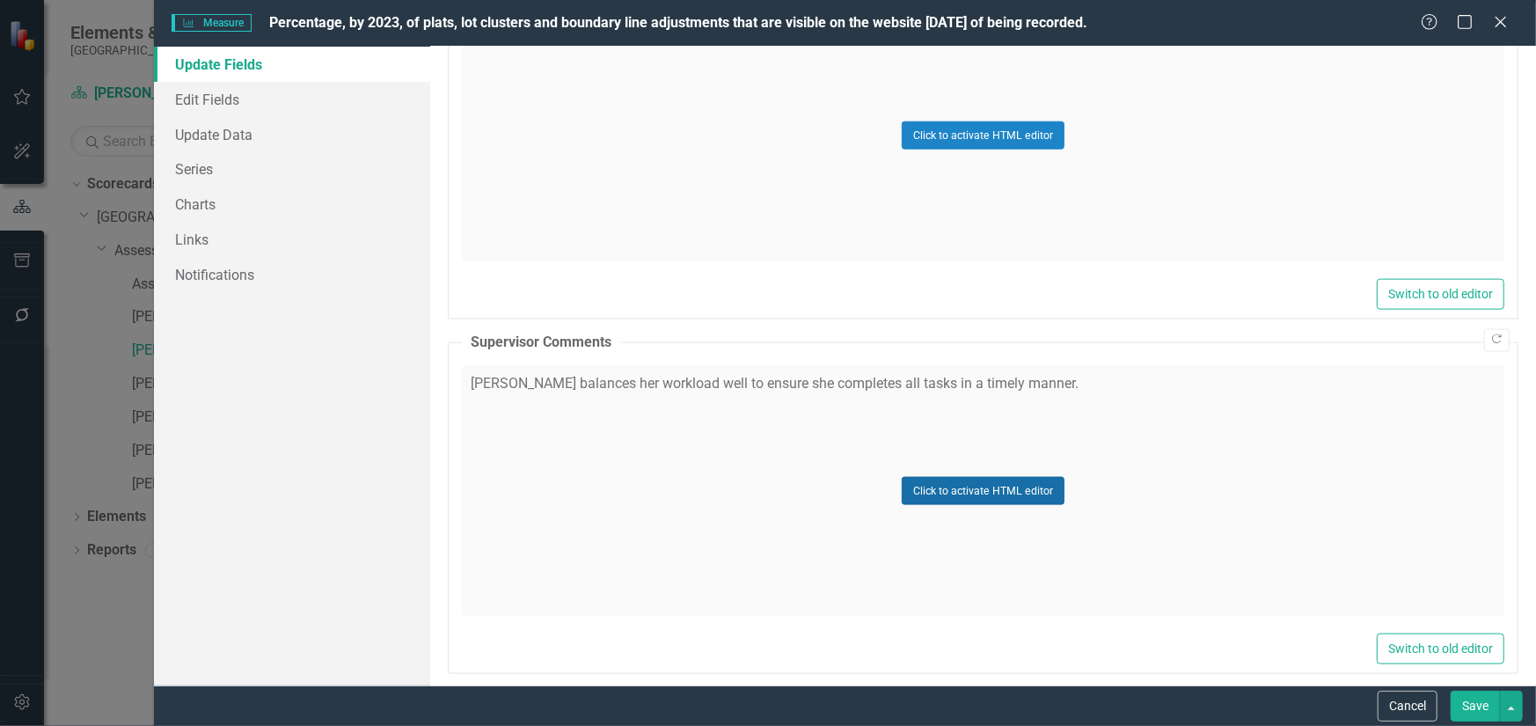
click at [964, 497] on button "Click to activate HTML editor" at bounding box center [982, 491] width 163 height 28
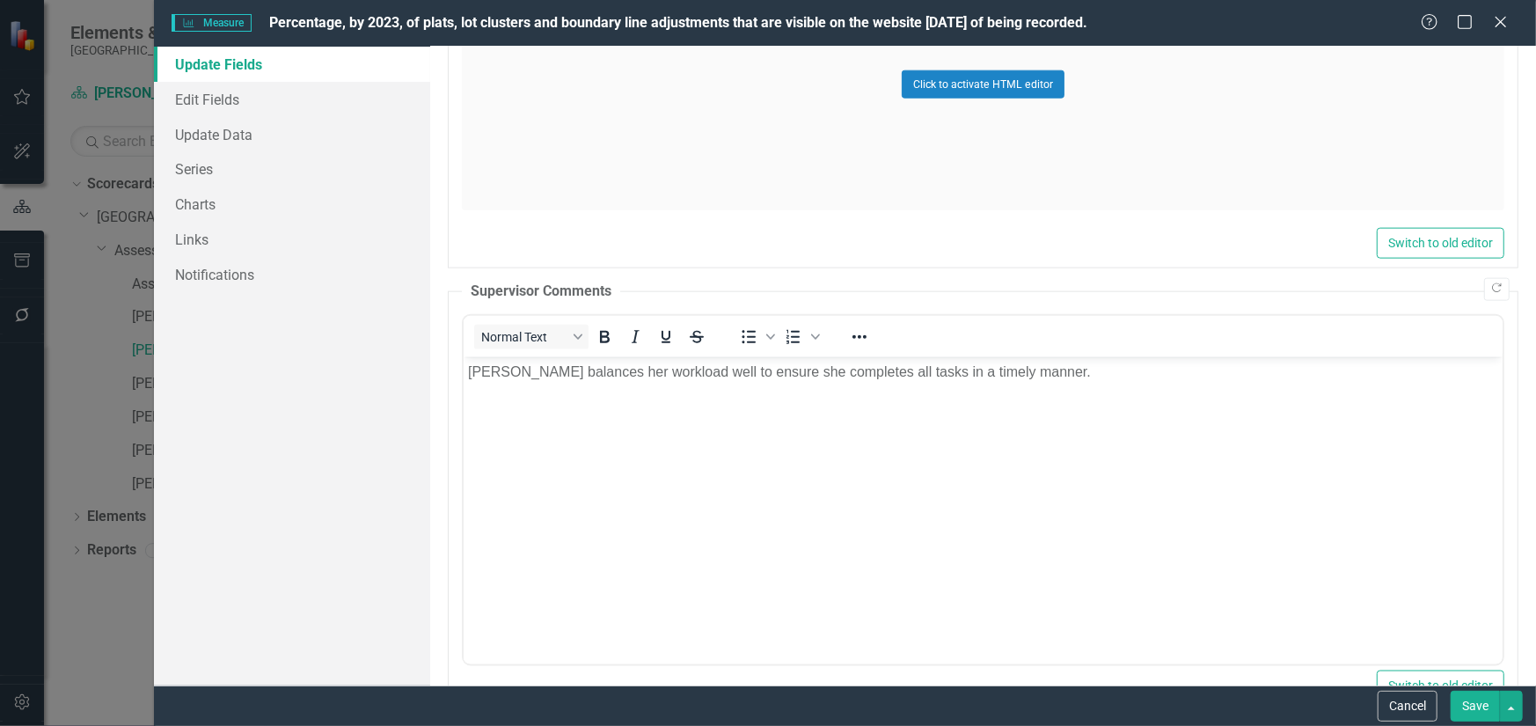
scroll to position [1332, 0]
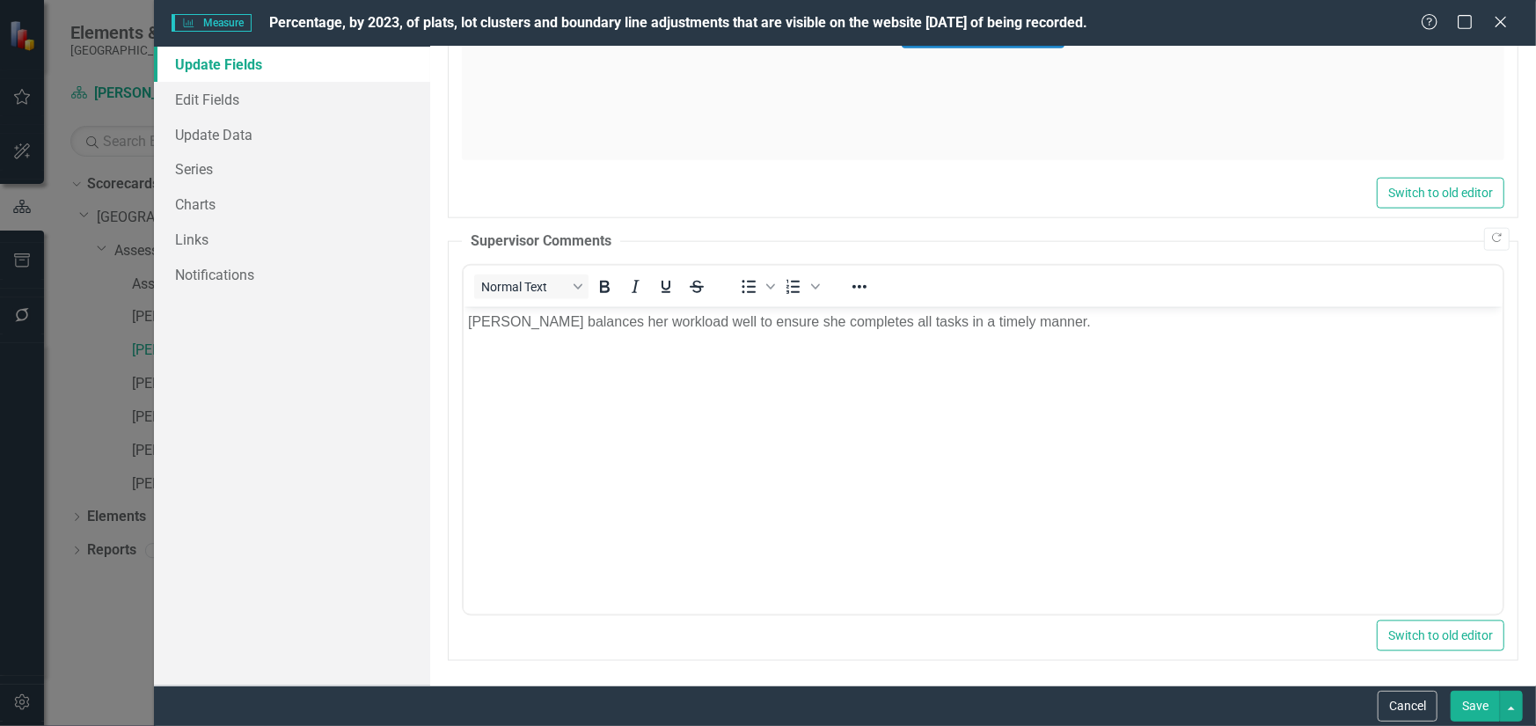
click at [1468, 696] on button "Save" at bounding box center [1474, 705] width 49 height 31
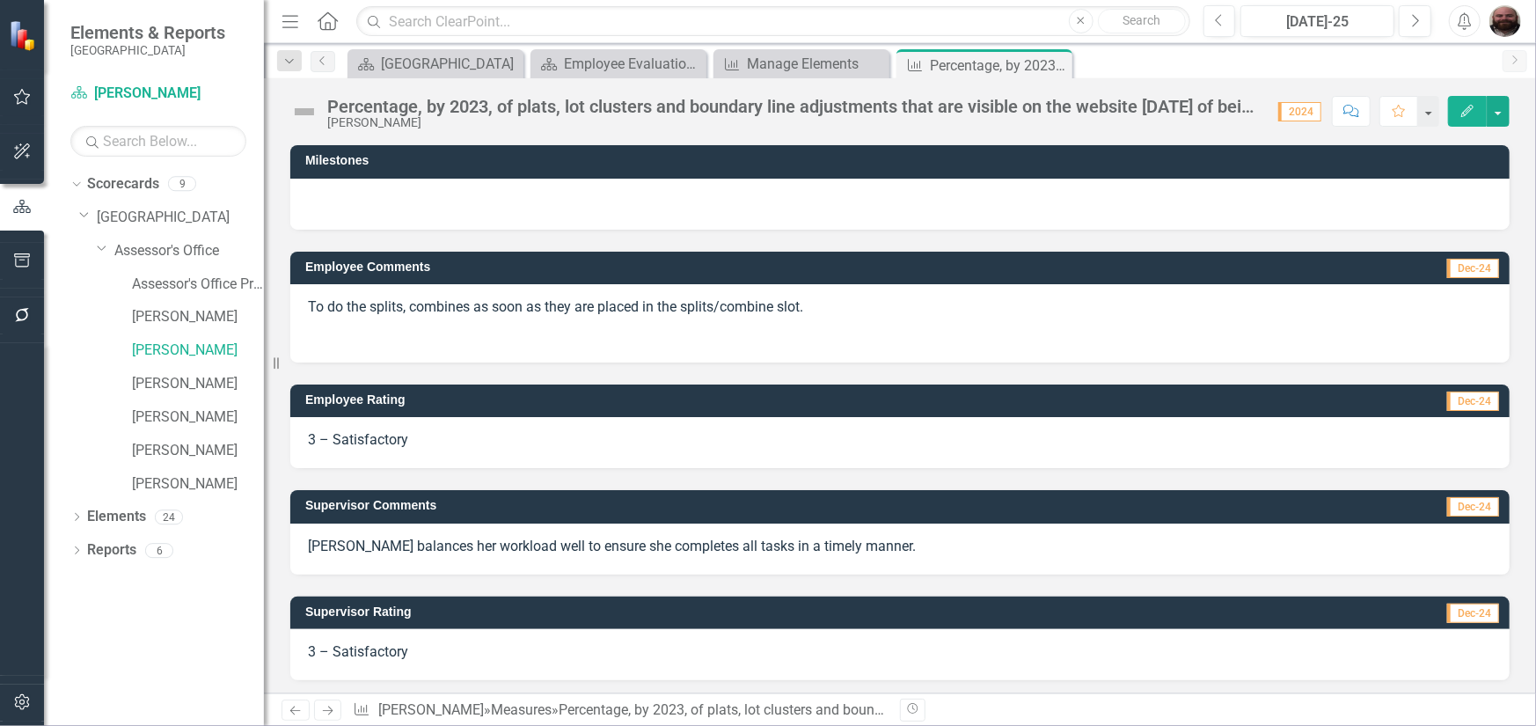
scroll to position [107, 0]
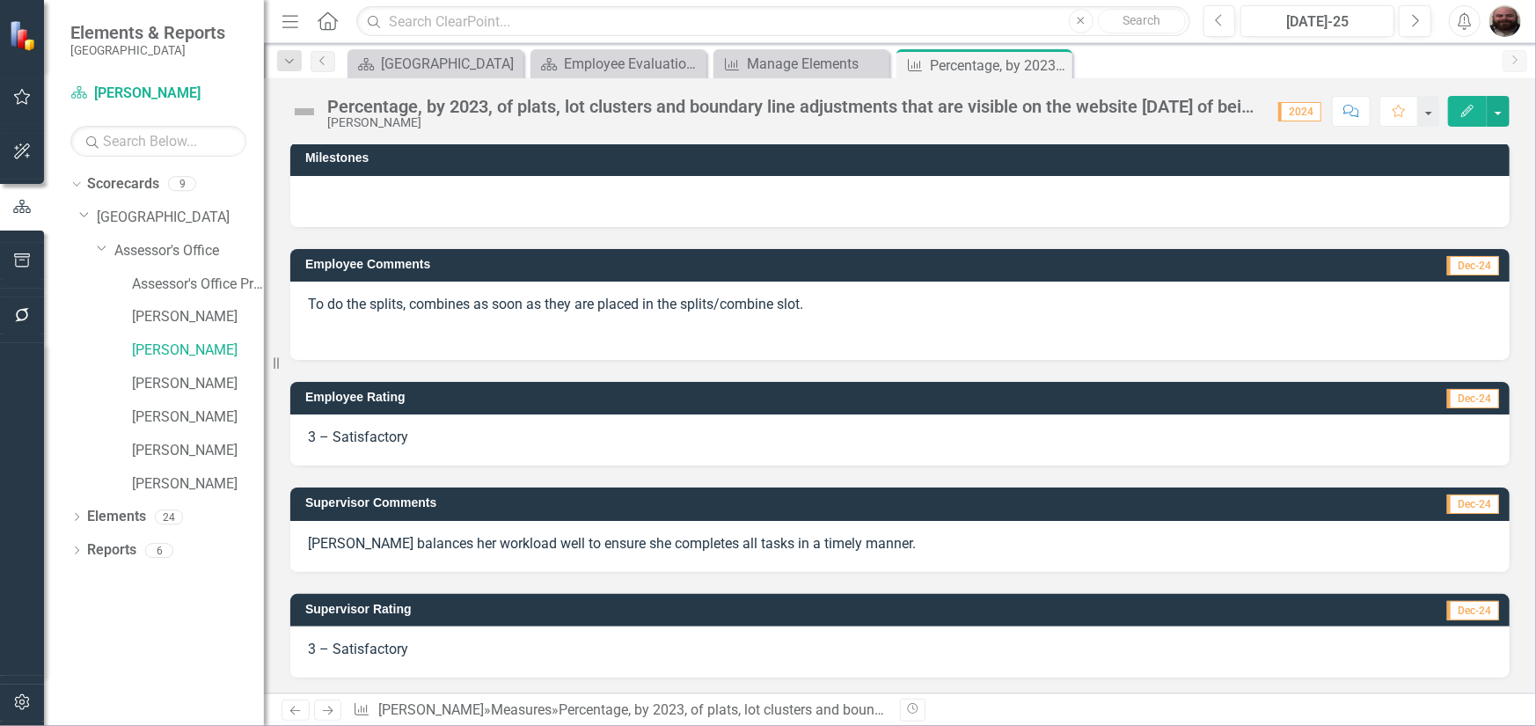
click at [1470, 120] on button "Edit" at bounding box center [1467, 111] width 39 height 31
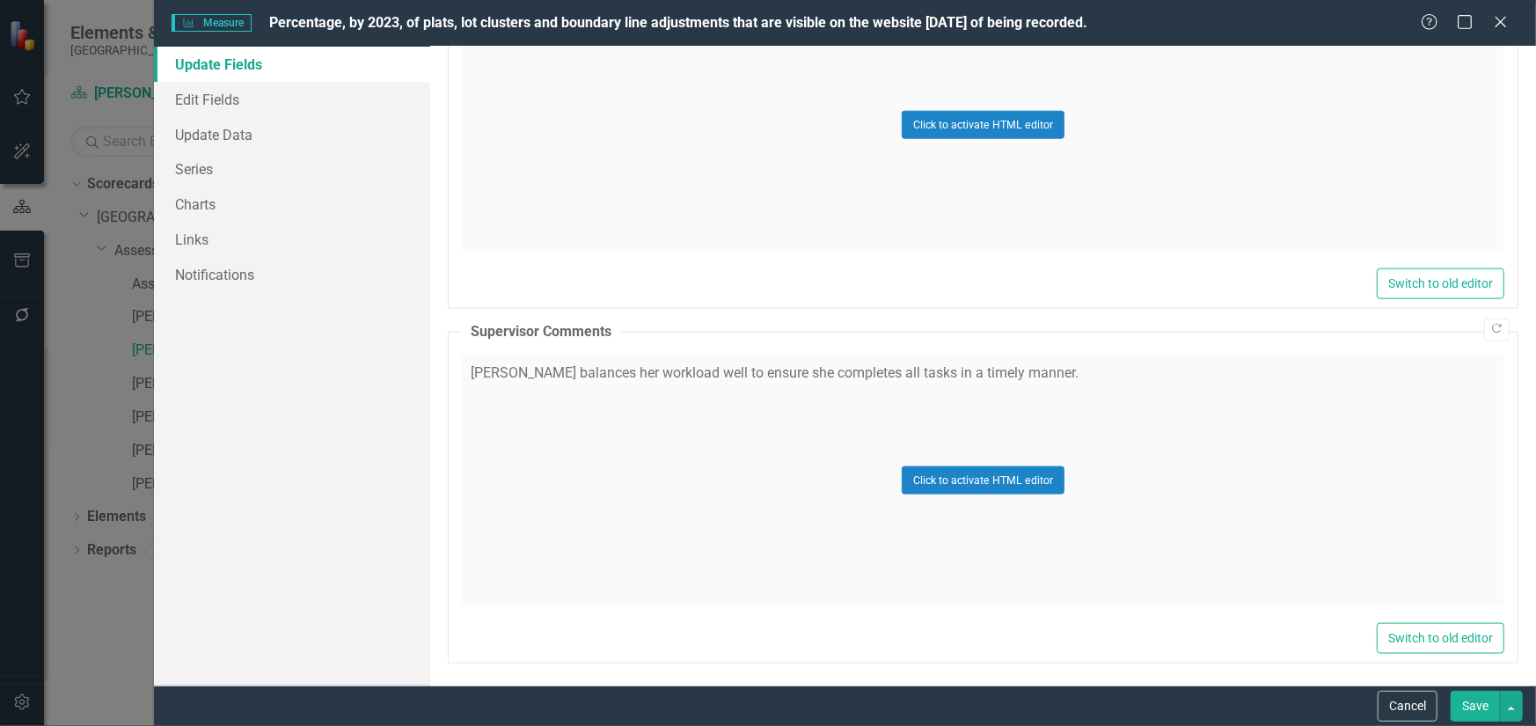
scroll to position [1244, 0]
click at [1000, 469] on button "Click to activate HTML editor" at bounding box center [982, 477] width 163 height 28
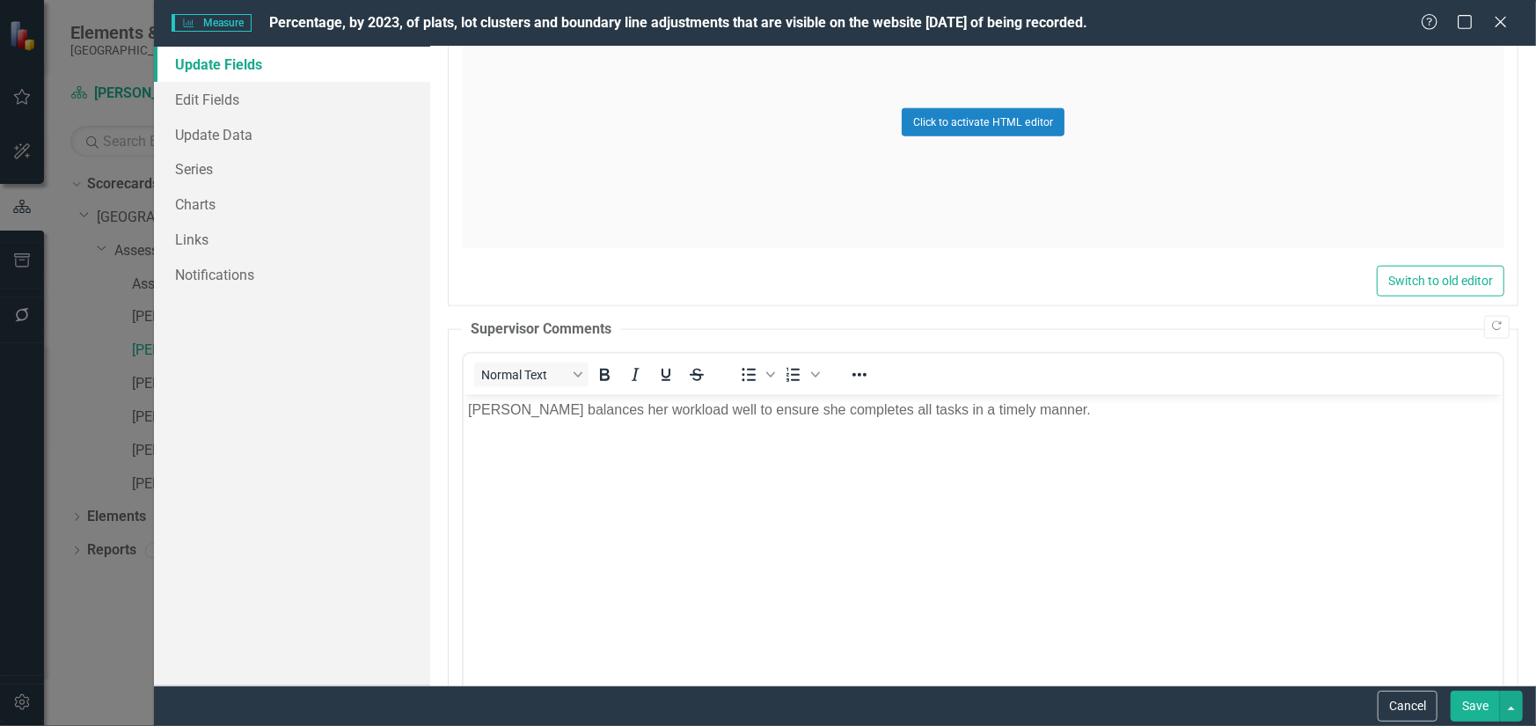
scroll to position [0, 0]
click at [1469, 703] on button "Save" at bounding box center [1474, 705] width 49 height 31
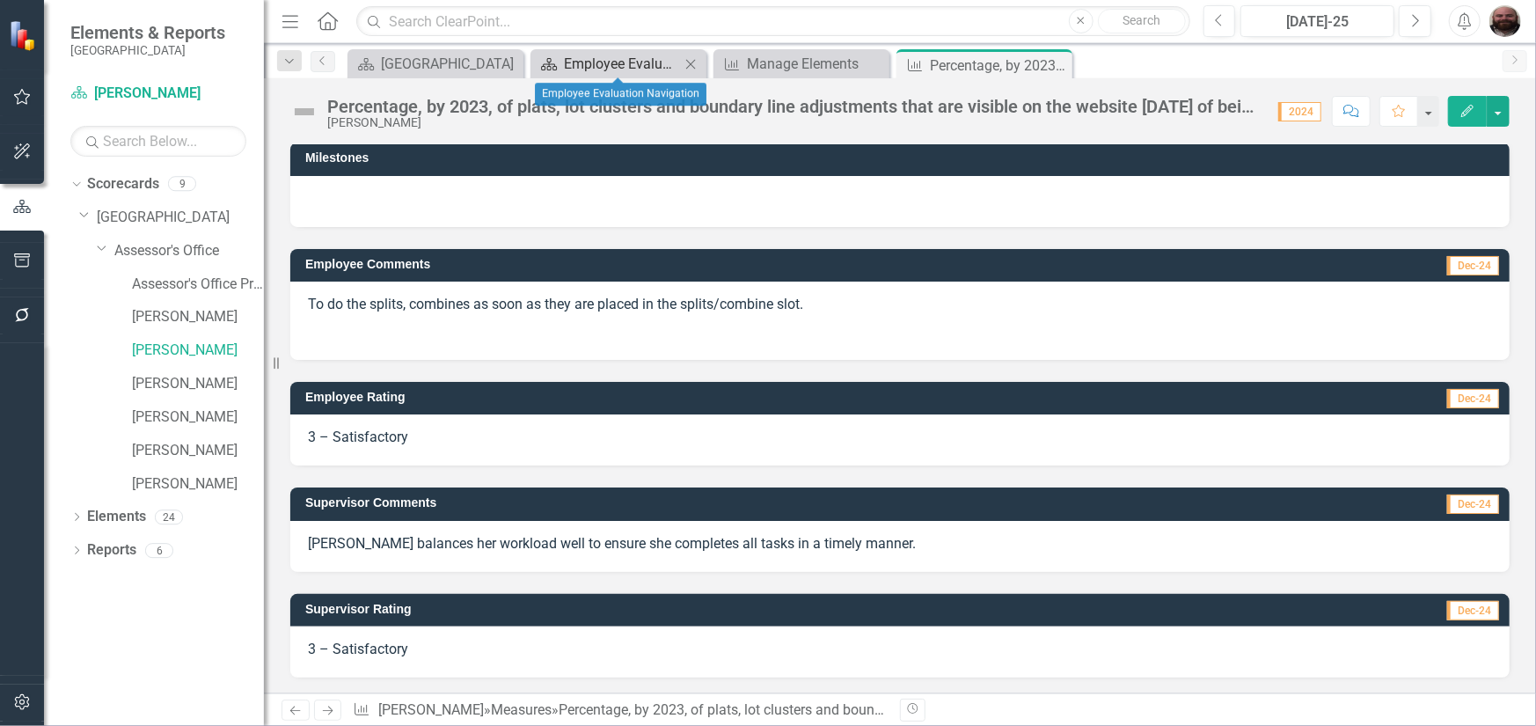
click at [593, 66] on div "Employee Evaluation Navigation" at bounding box center [622, 64] width 116 height 22
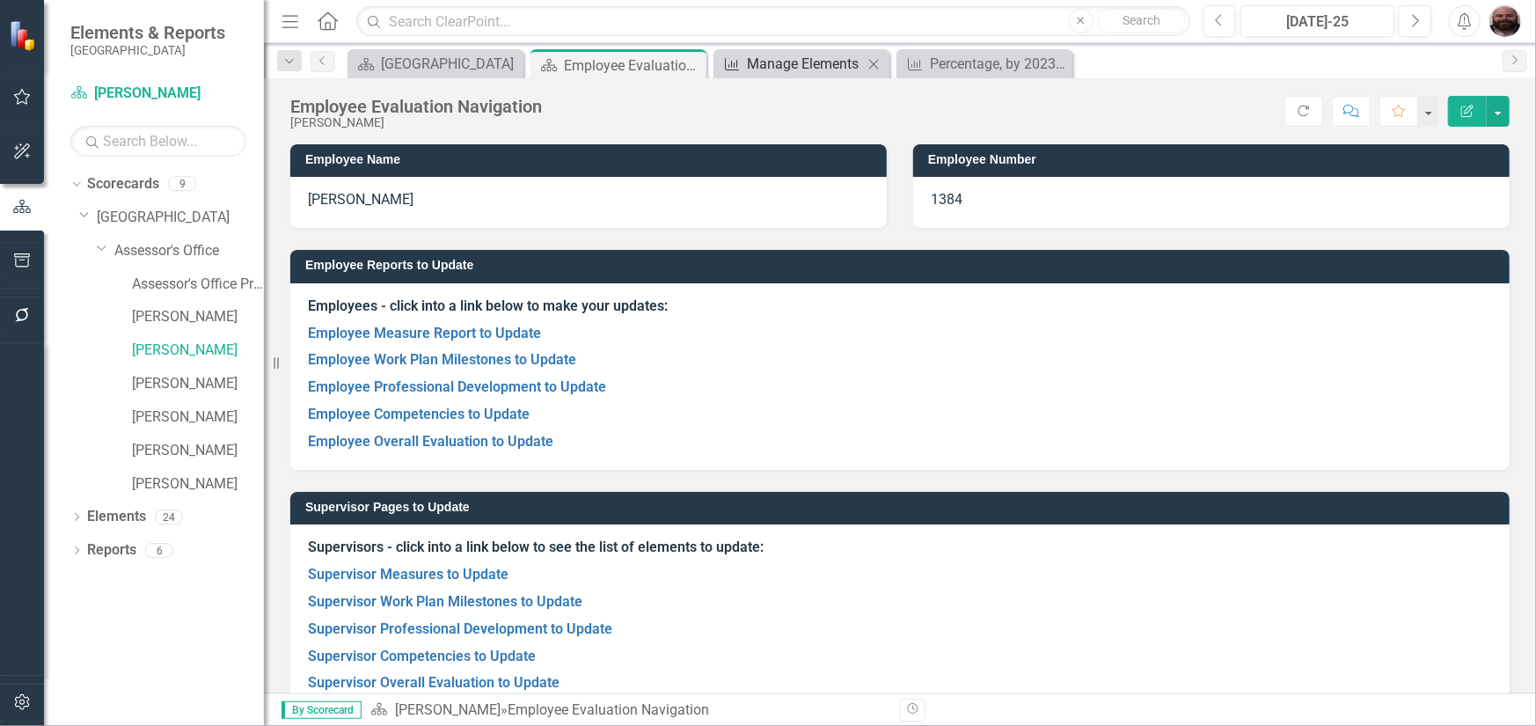
click at [811, 64] on div "Manage Elements" at bounding box center [805, 64] width 116 height 22
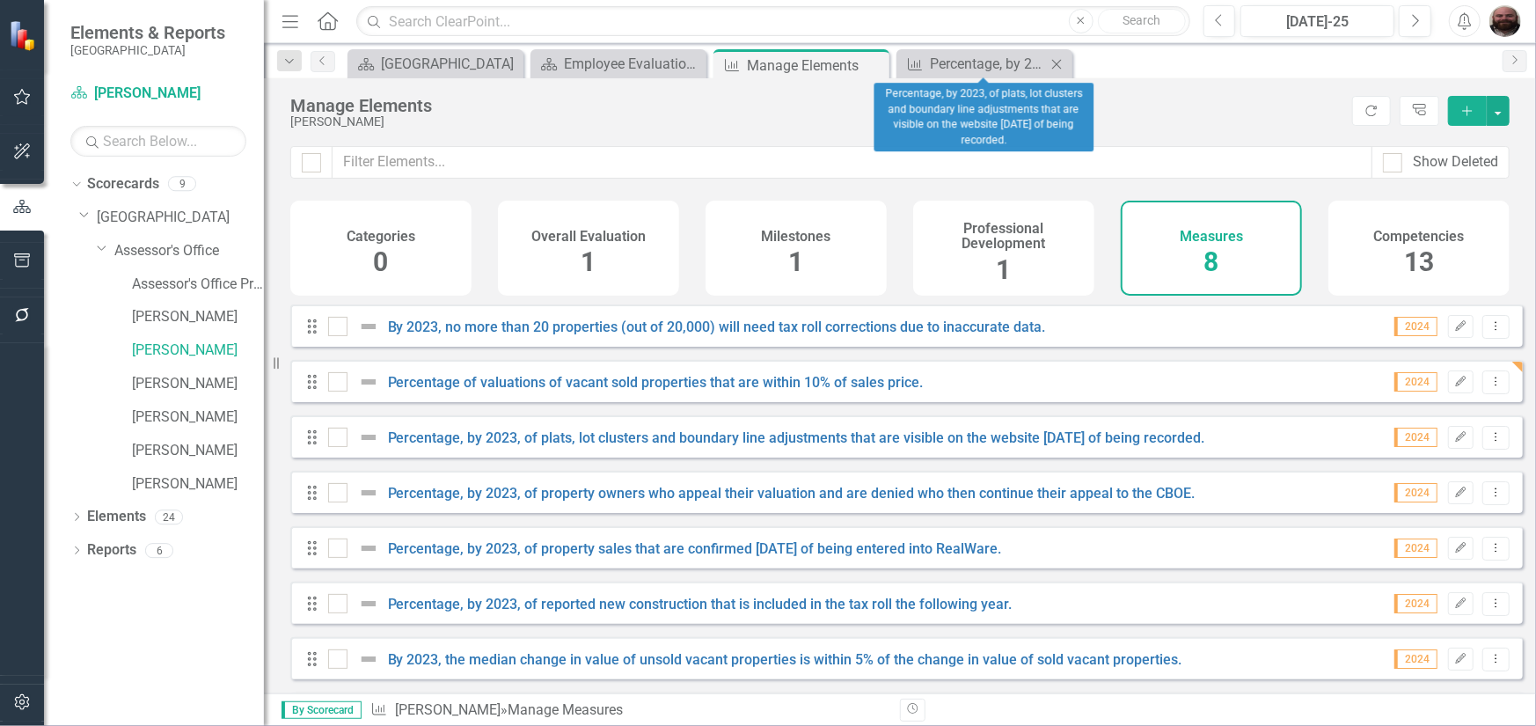
click at [1058, 62] on icon "Close" at bounding box center [1056, 64] width 18 height 14
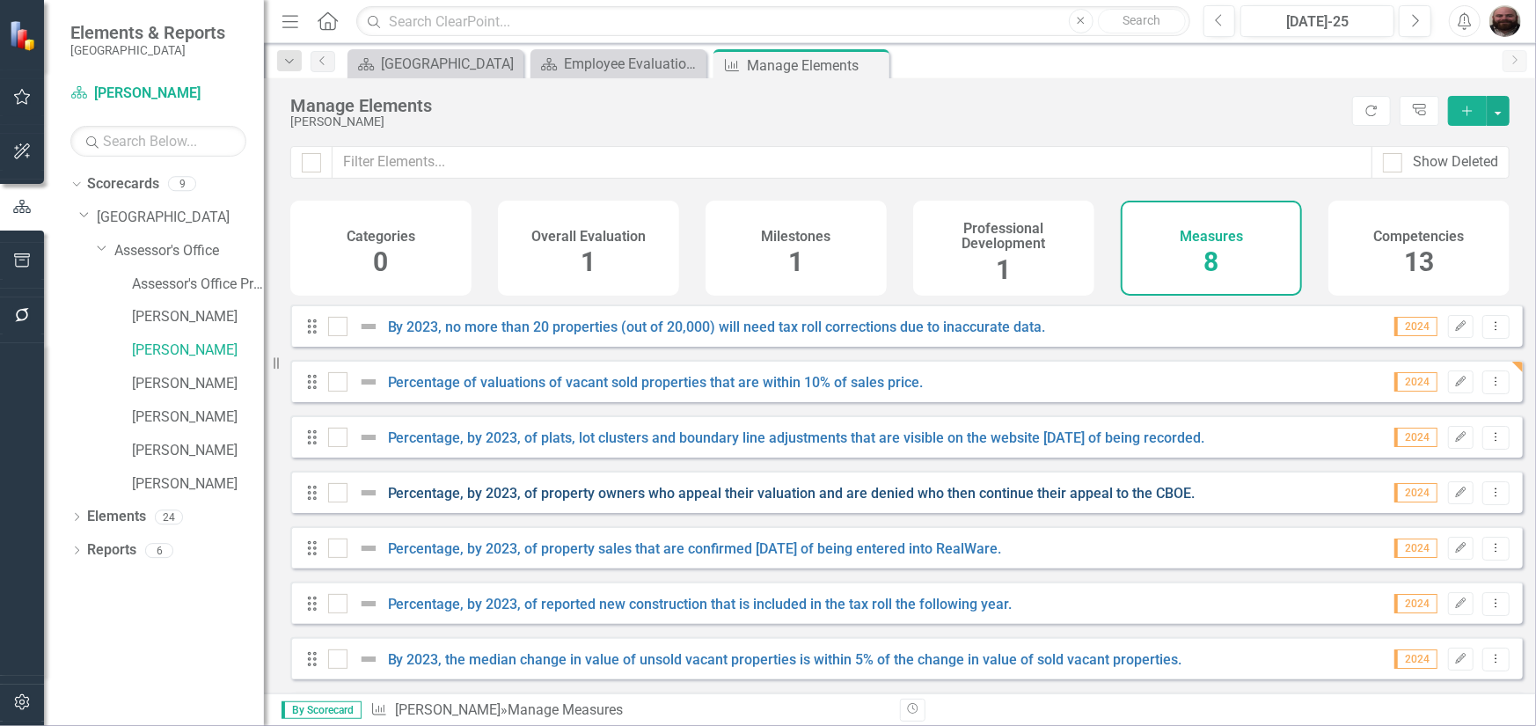
click at [707, 501] on link "Percentage, by 2023, of property owners who appeal their valuation and are deni…" at bounding box center [791, 493] width 807 height 17
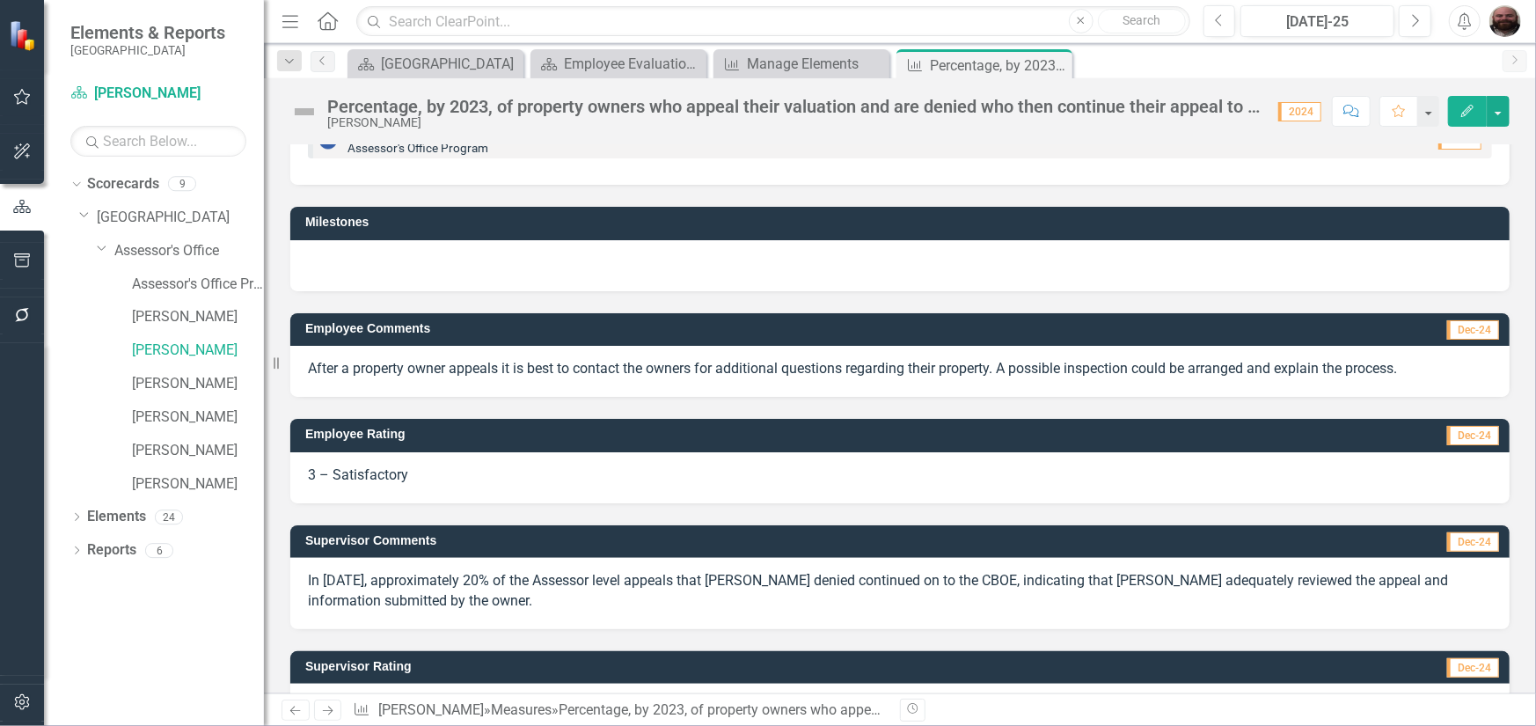
scroll to position [128, 0]
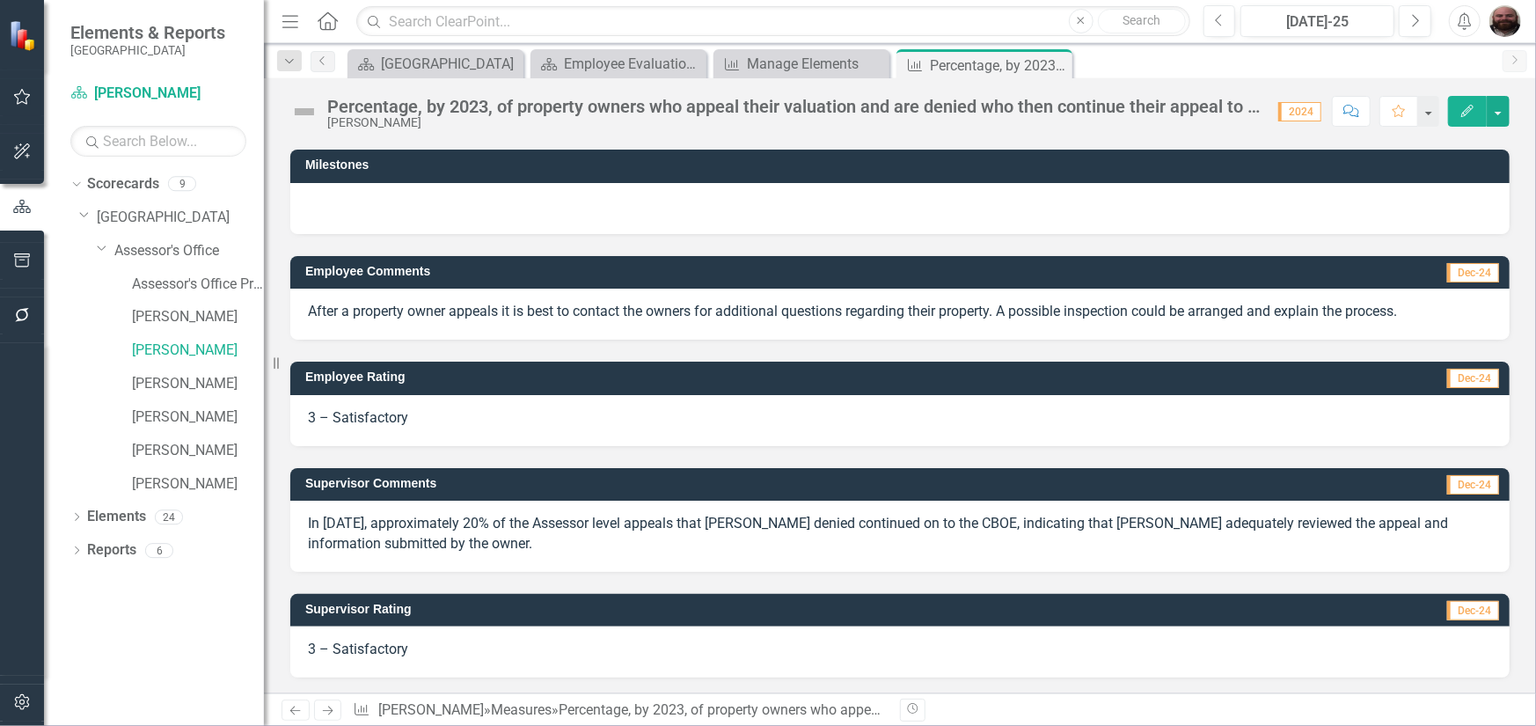
click at [1459, 110] on icon "Edit" at bounding box center [1467, 111] width 16 height 12
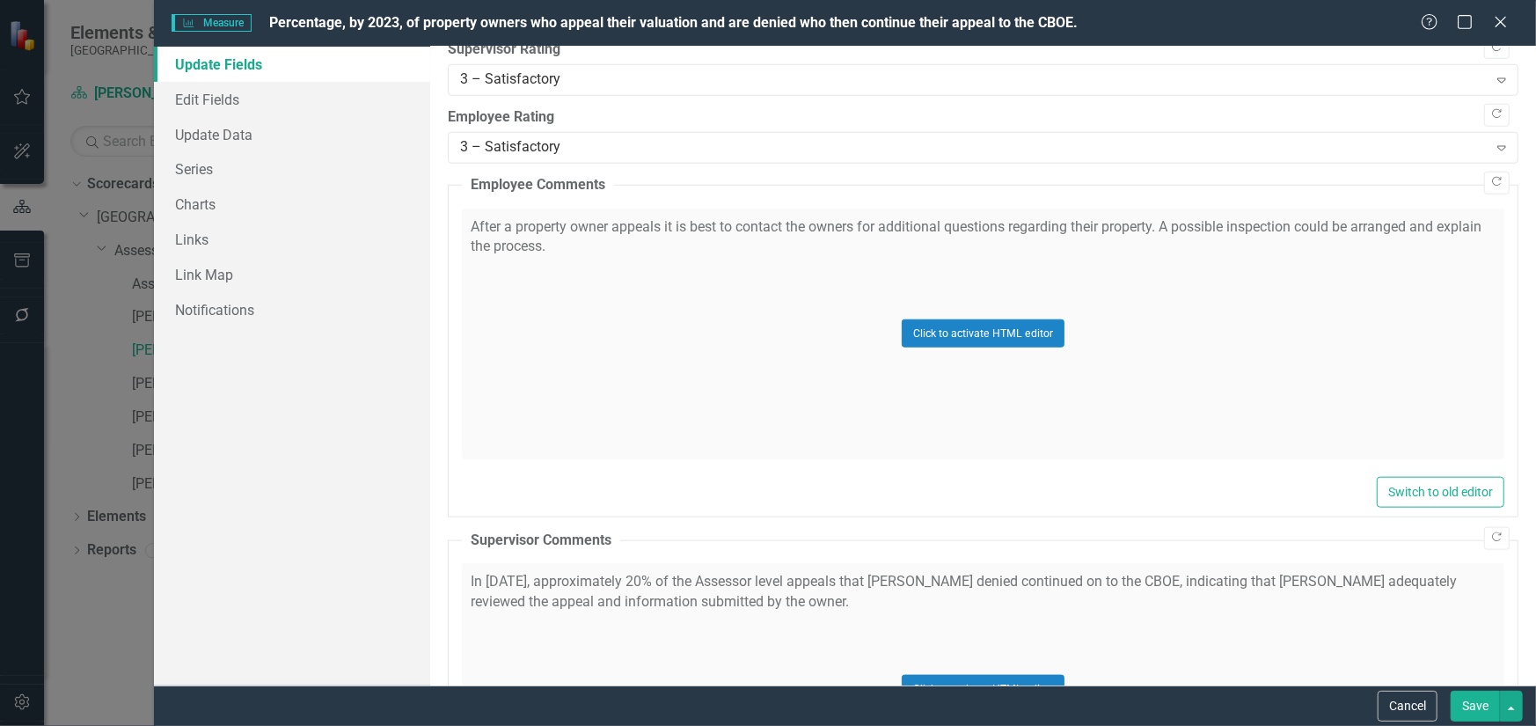
scroll to position [1244, 0]
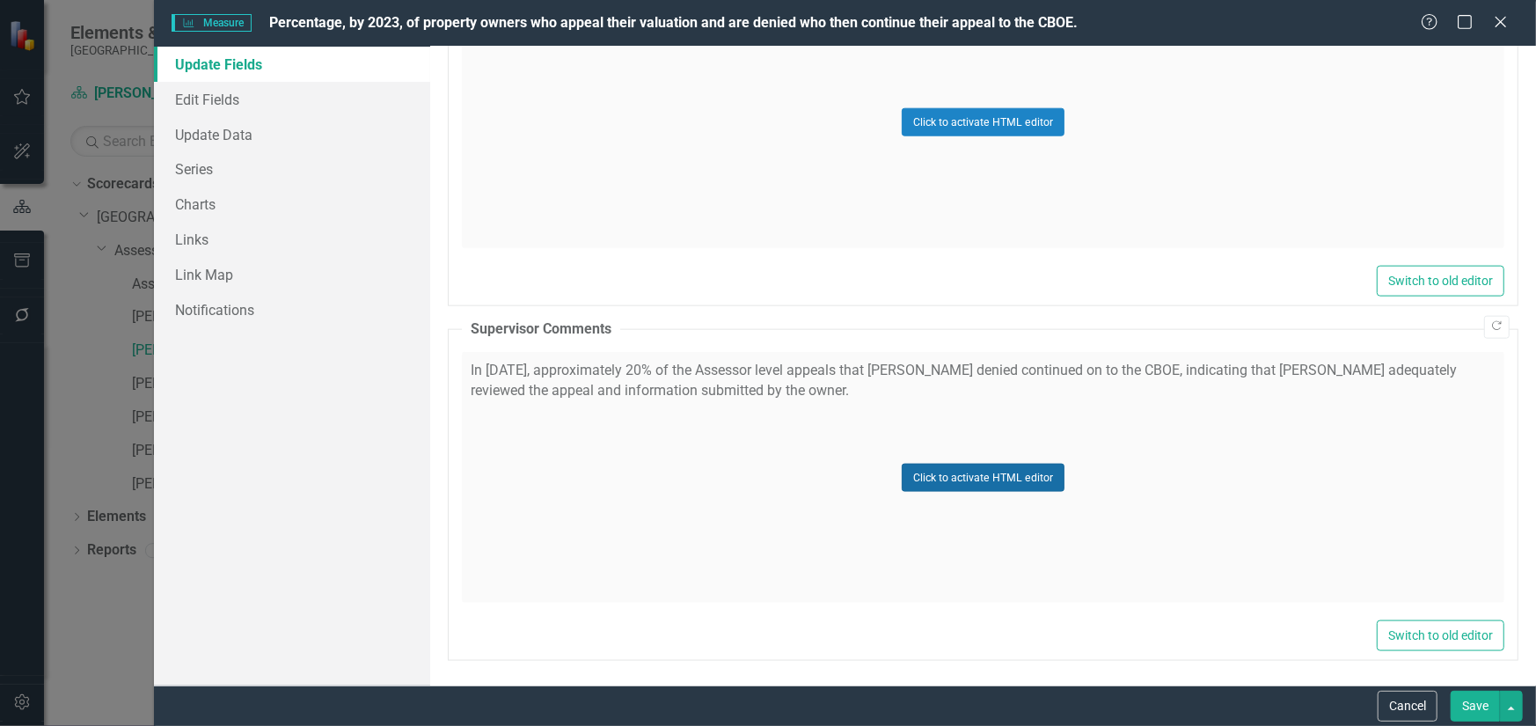
click at [901, 468] on button "Click to activate HTML editor" at bounding box center [982, 477] width 163 height 28
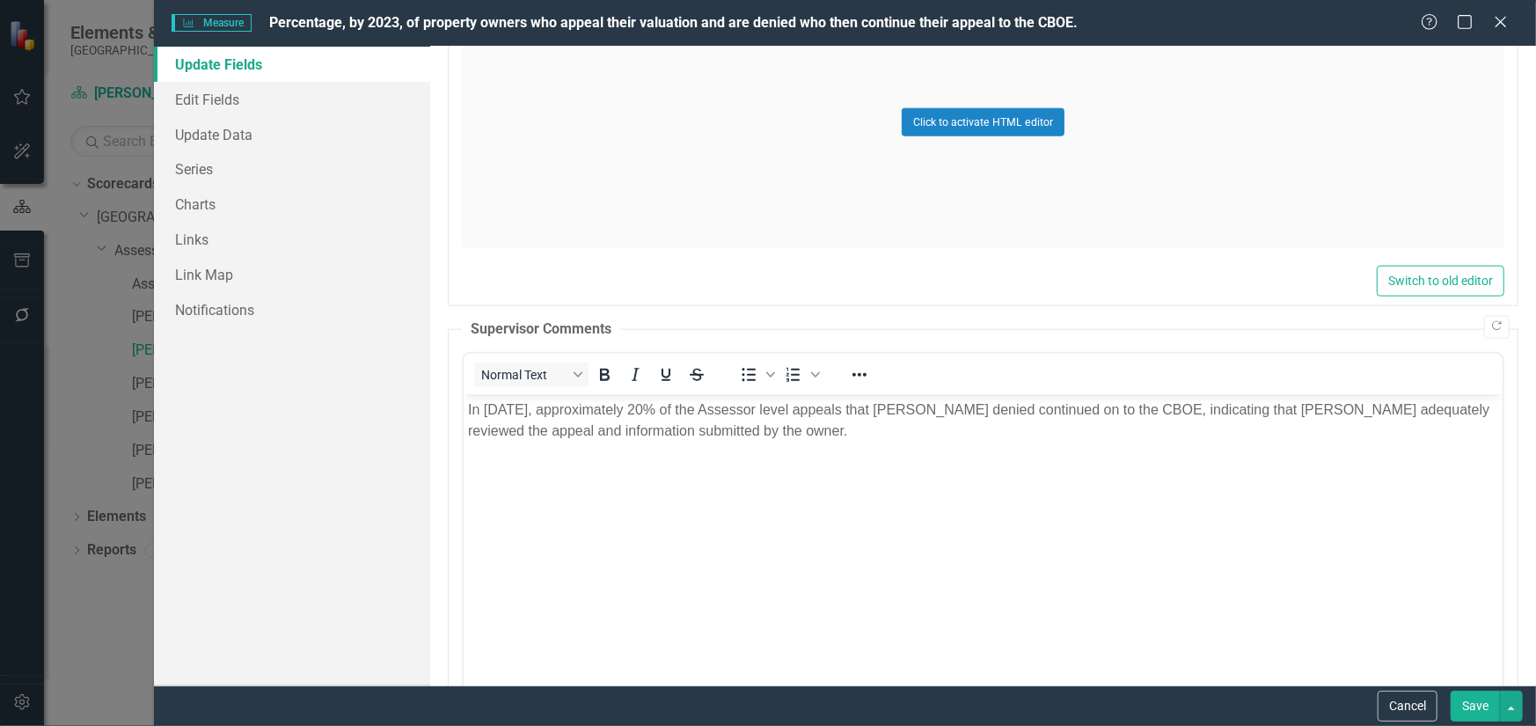
scroll to position [0, 0]
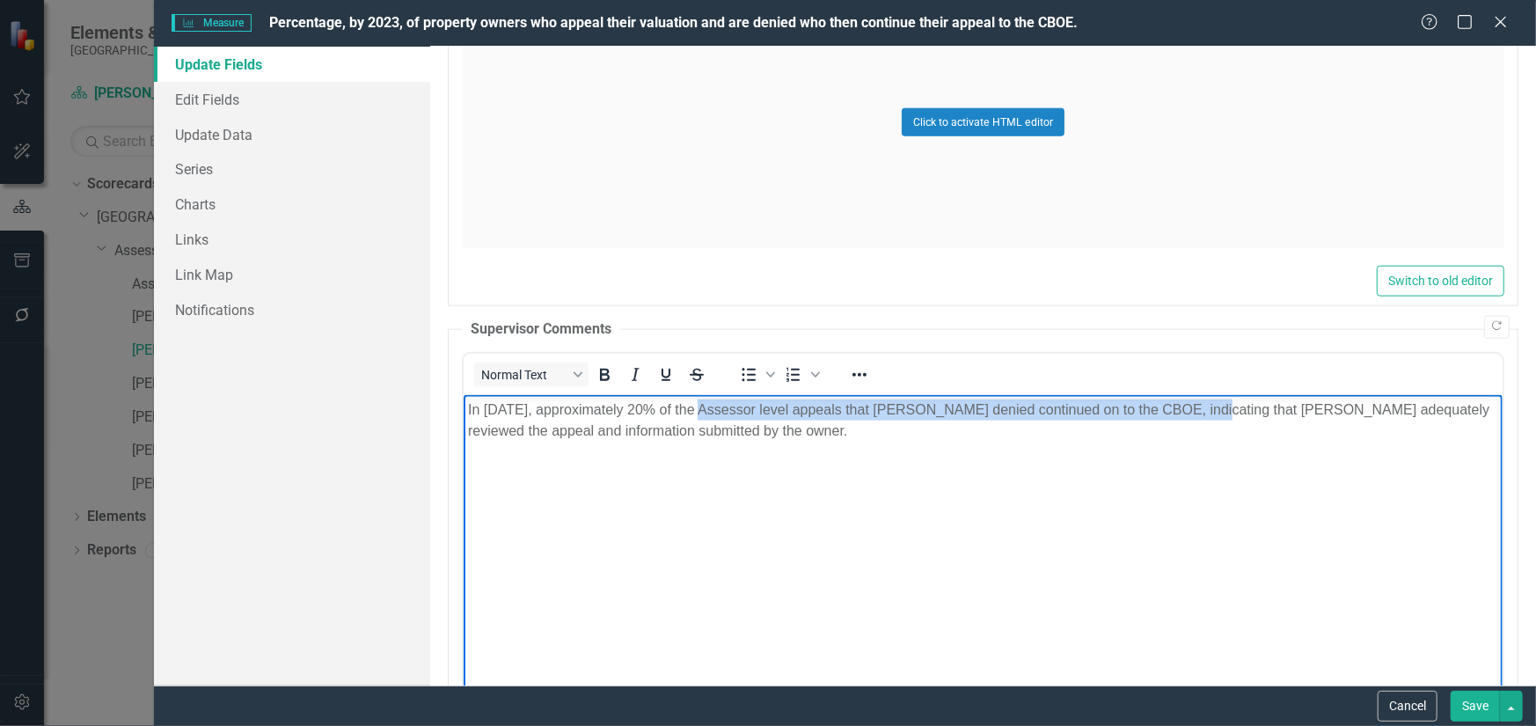
drag, startPoint x: 1198, startPoint y: 408, endPoint x: 699, endPoint y: 418, distance: 498.8
click at [699, 418] on p "In [DATE], approximately 20% of the Assessor level appeals that [PERSON_NAME] d…" at bounding box center [982, 420] width 1030 height 42
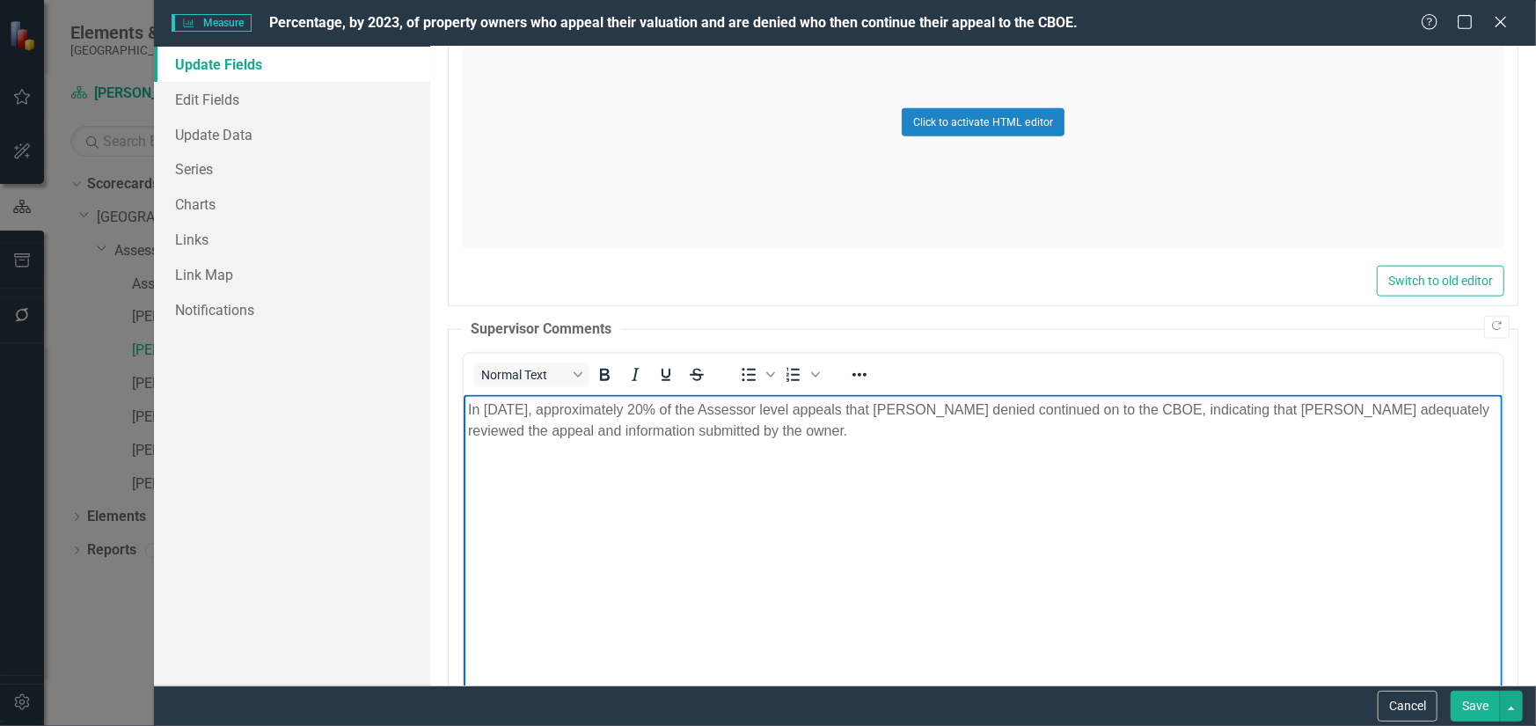
click at [691, 487] on body "In [DATE], approximately 20% of the Assessor level appeals that [PERSON_NAME] d…" at bounding box center [982, 527] width 1039 height 264
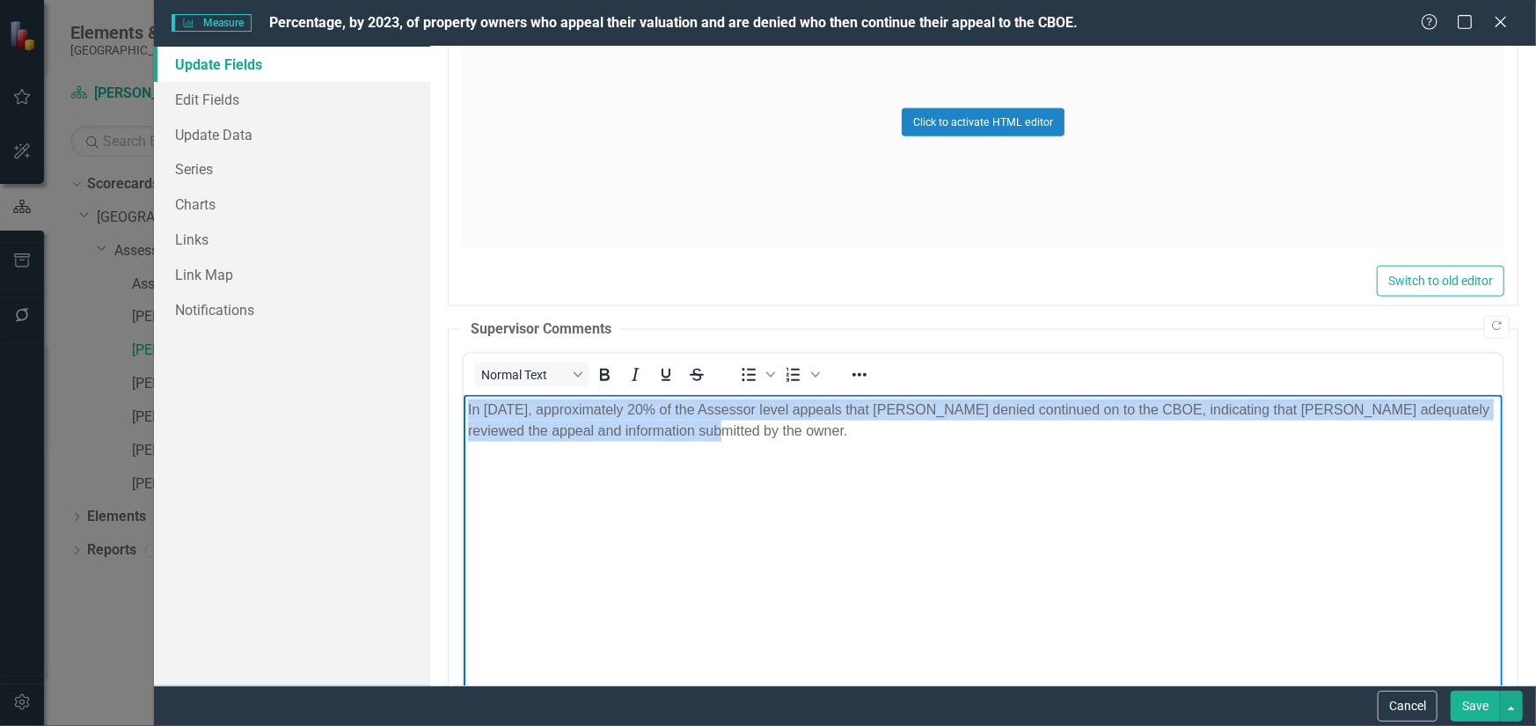
drag, startPoint x: 697, startPoint y: 439, endPoint x: 444, endPoint y: 401, distance: 255.2
click at [463, 401] on html "In [DATE], approximately 20% of the Assessor level appeals that [PERSON_NAME] d…" at bounding box center [982, 527] width 1039 height 264
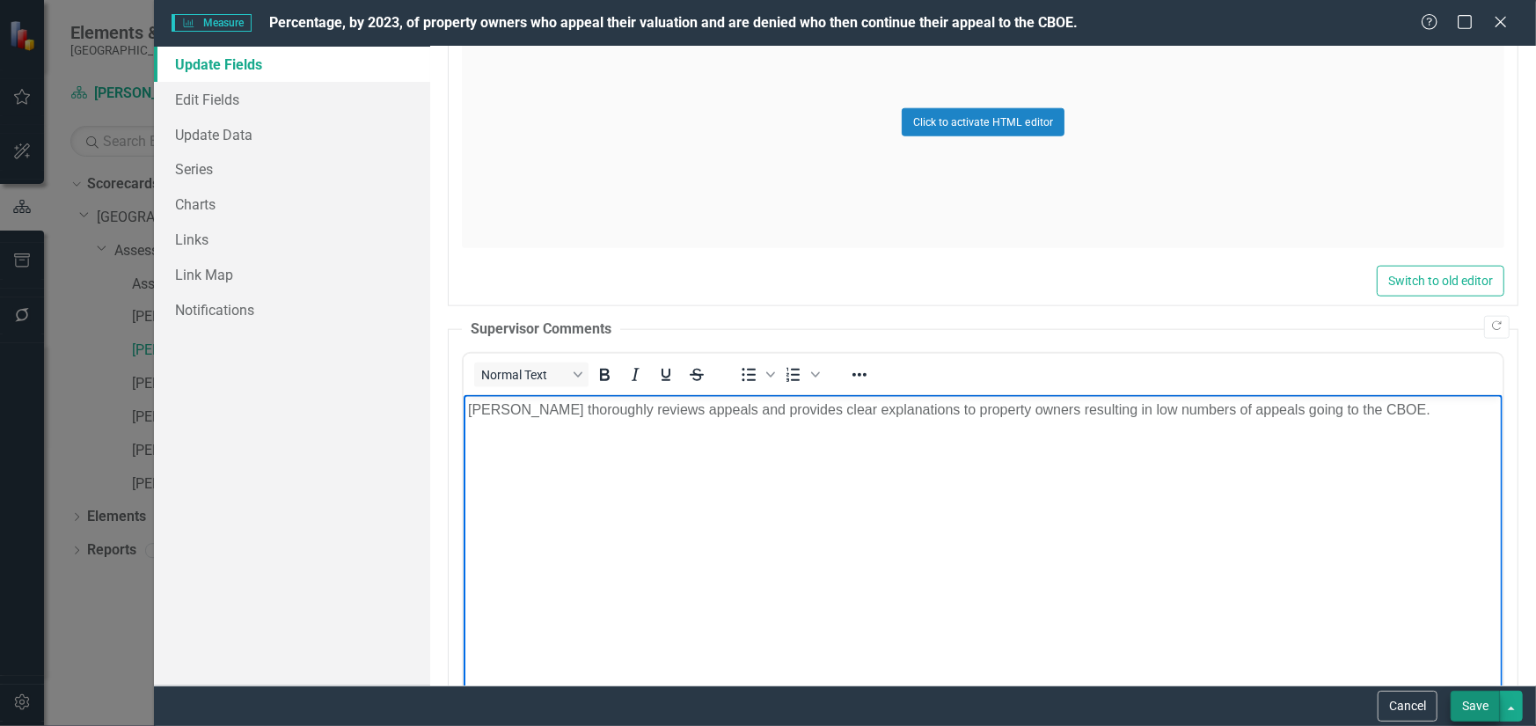
click at [1469, 699] on button "Save" at bounding box center [1474, 705] width 49 height 31
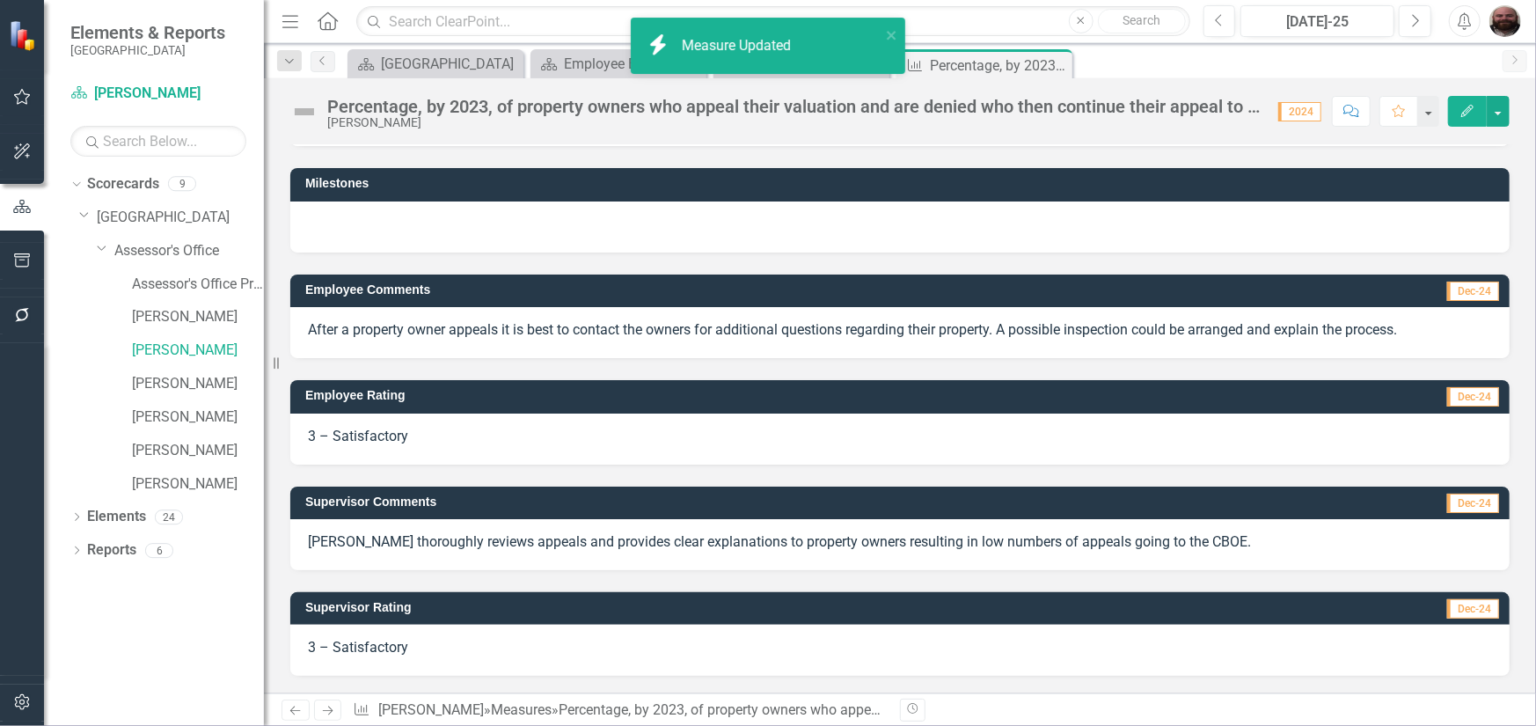
scroll to position [108, 0]
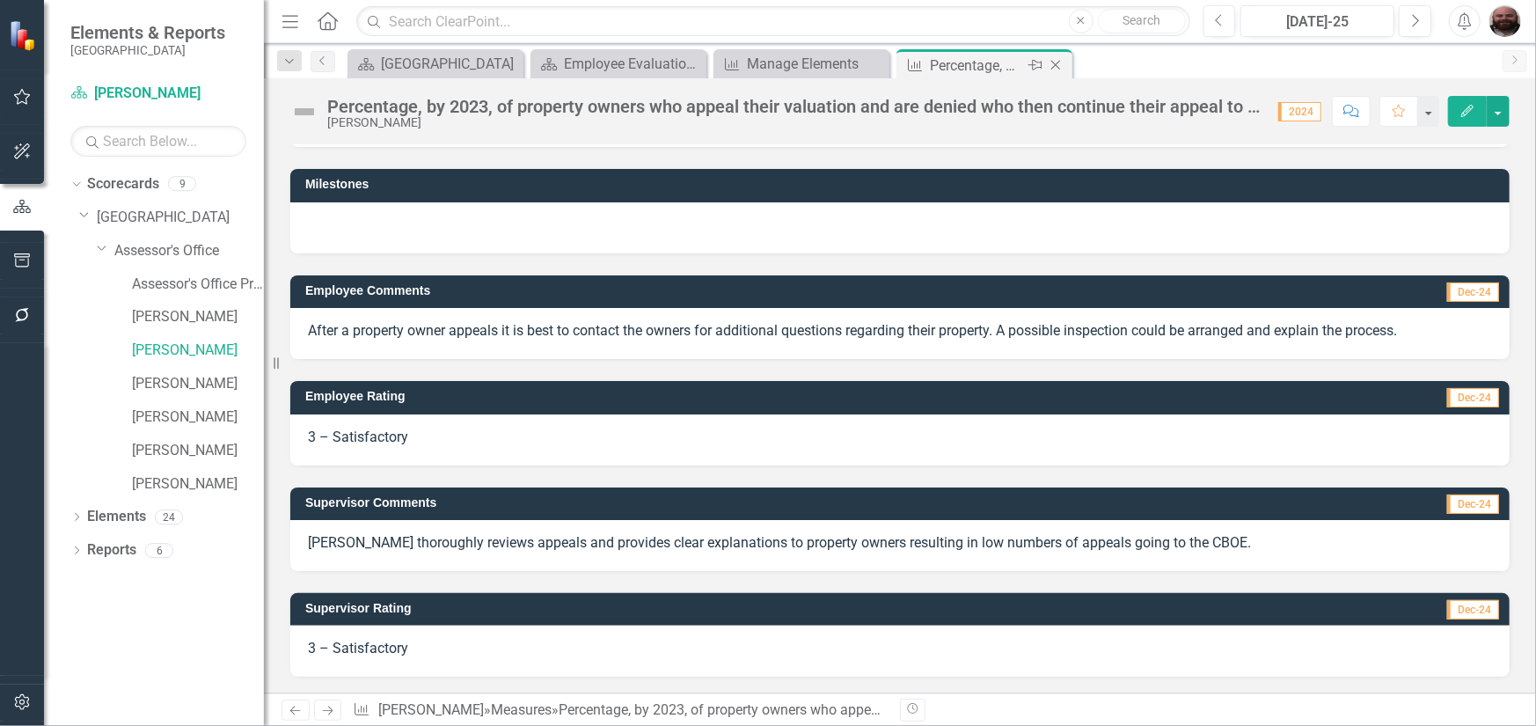
click at [1052, 64] on icon "Close" at bounding box center [1056, 65] width 18 height 14
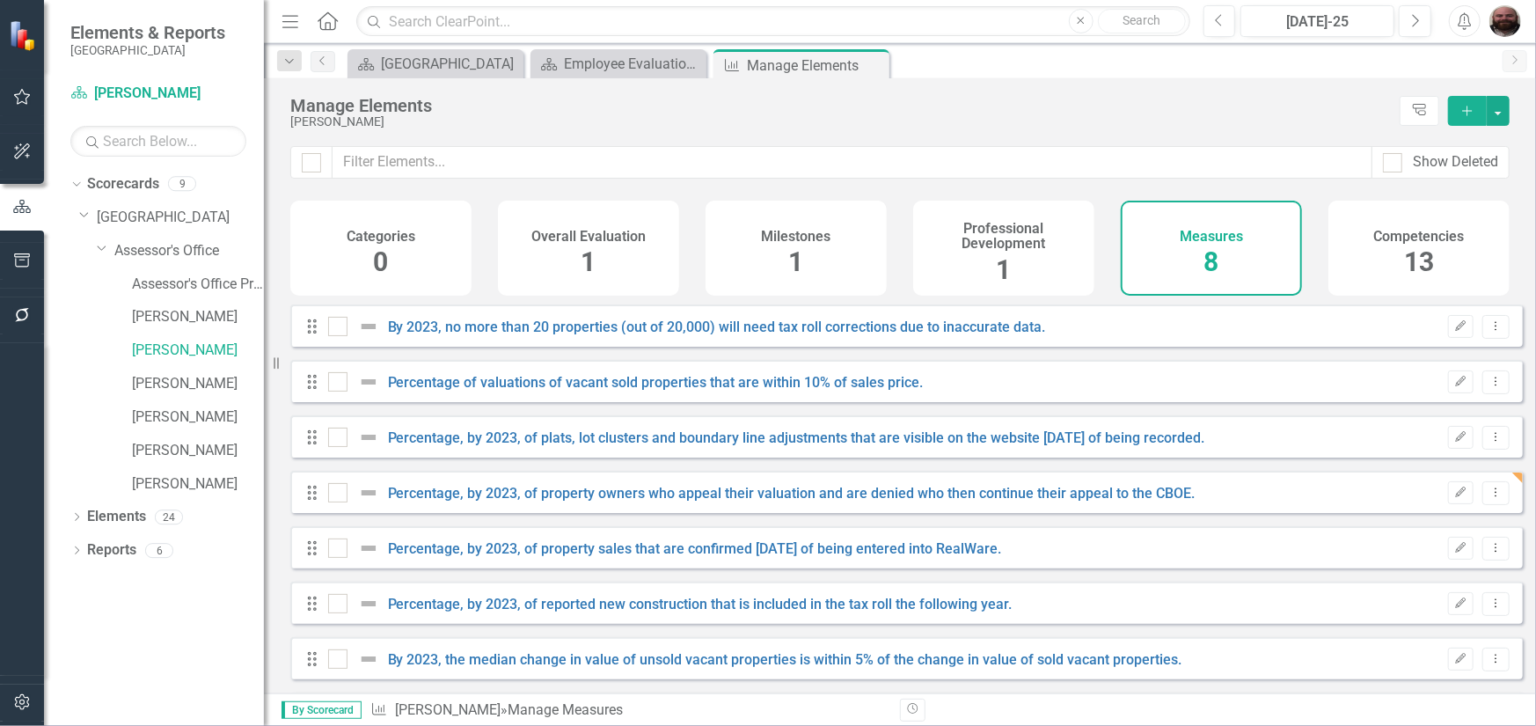
checkbox input "false"
click at [660, 557] on link "Percentage, by 2023, of property sales that are confirmed [DATE] of being enter…" at bounding box center [695, 548] width 614 height 17
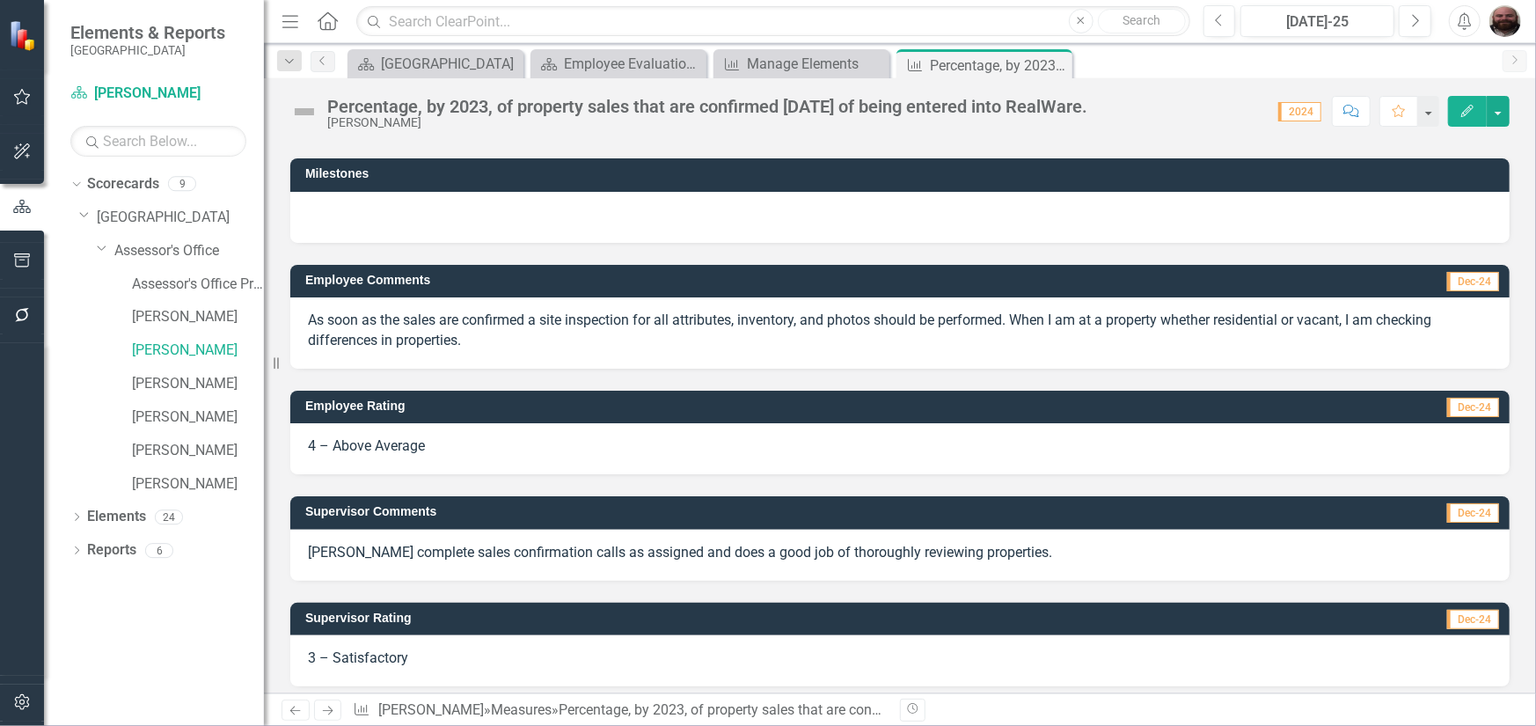
scroll to position [100, 0]
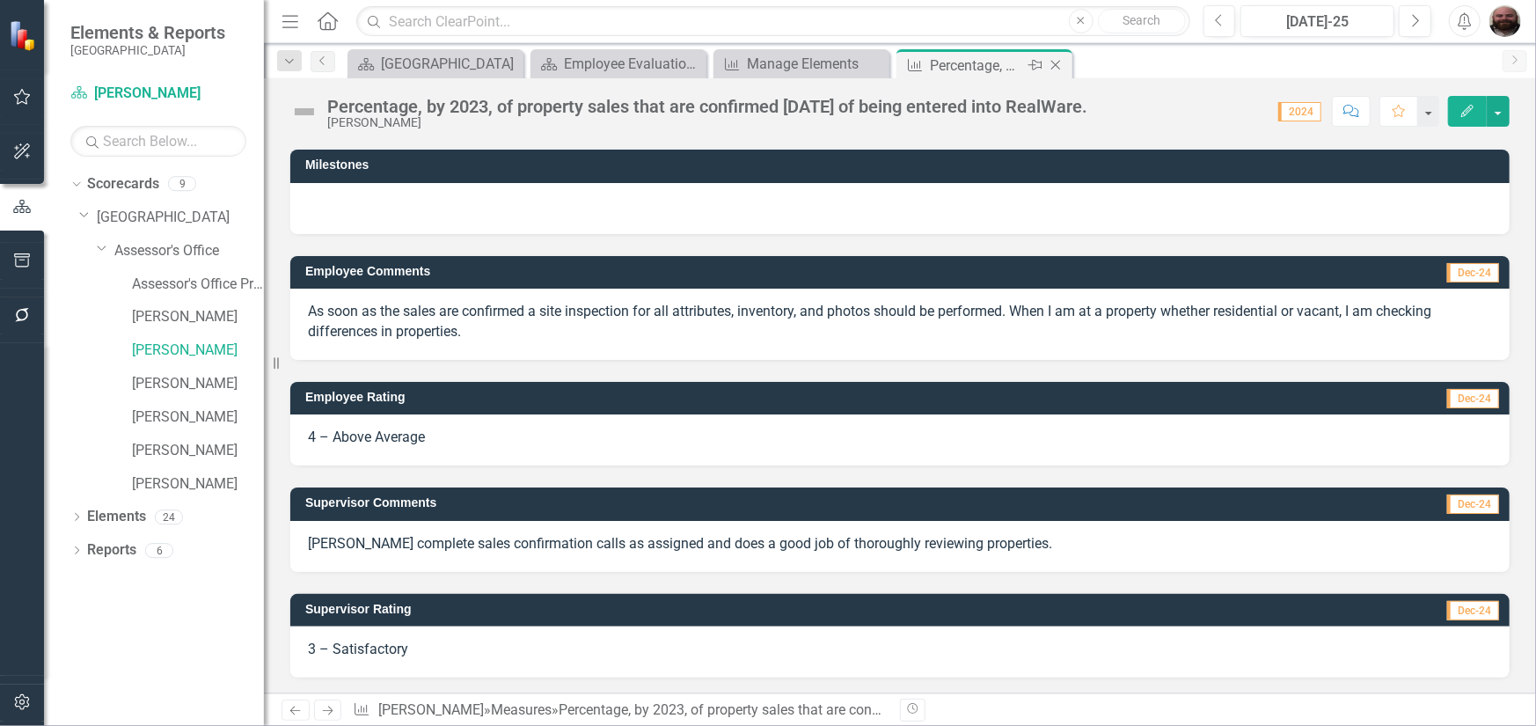
click at [1055, 62] on icon "Close" at bounding box center [1056, 65] width 18 height 14
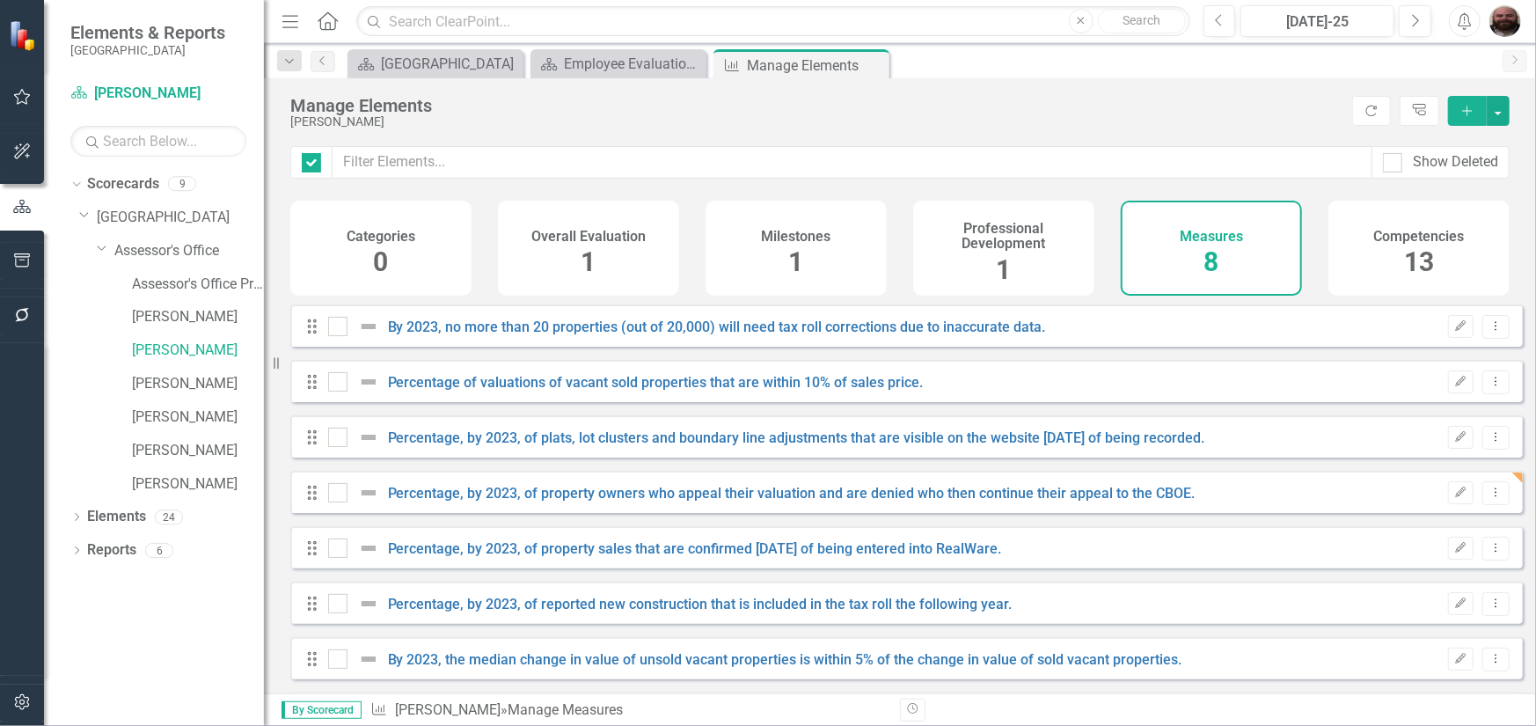
checkbox input "false"
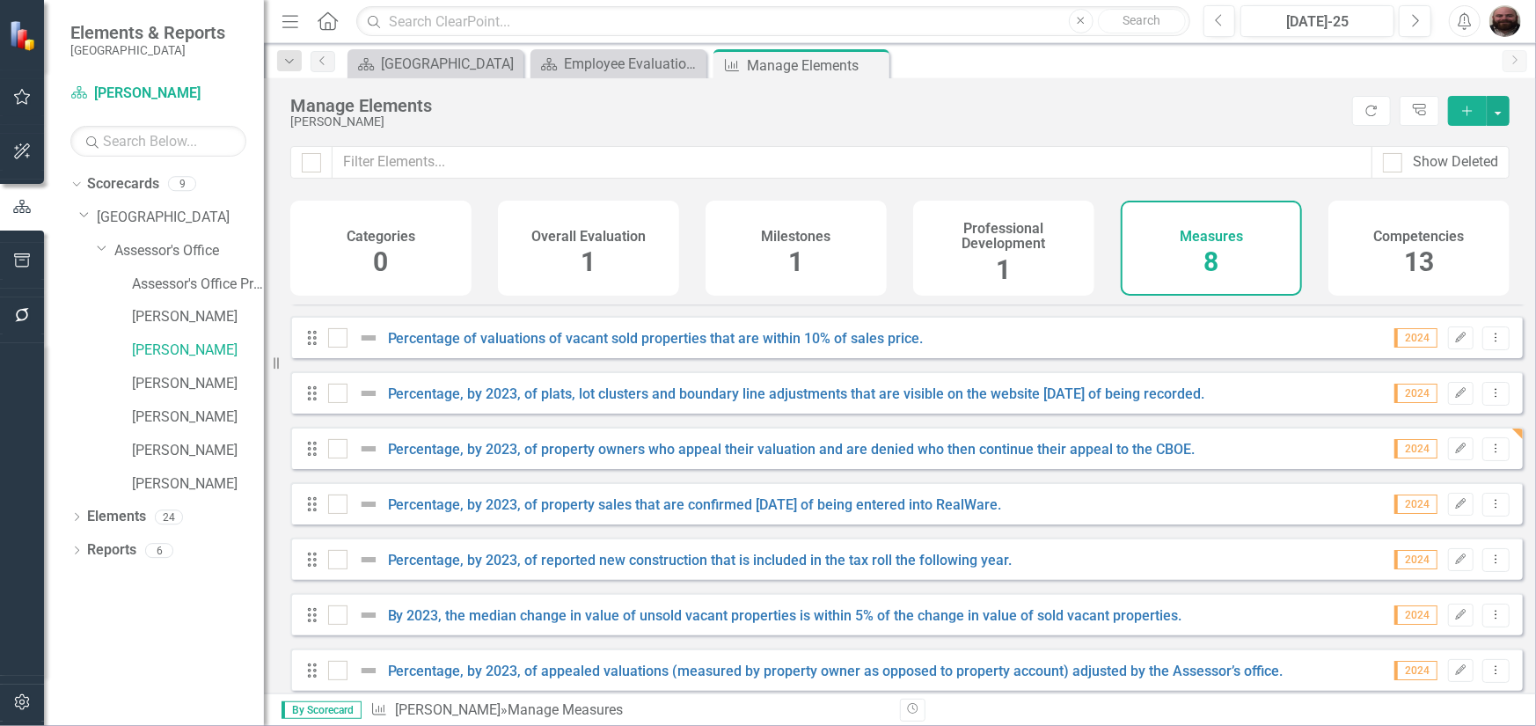
scroll to position [66, 0]
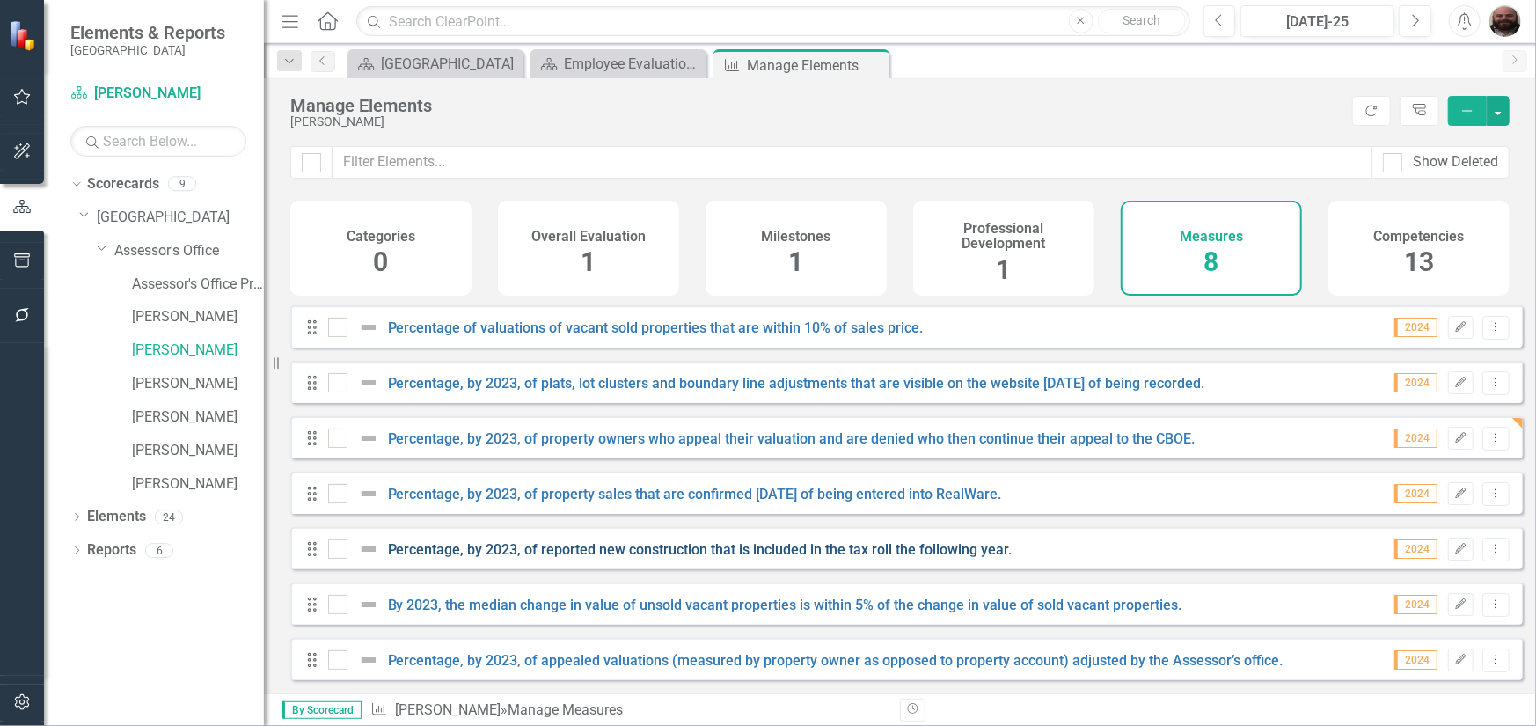
click at [631, 551] on link "Percentage, by 2023, of reported new construction that is included in the tax r…" at bounding box center [700, 549] width 624 height 17
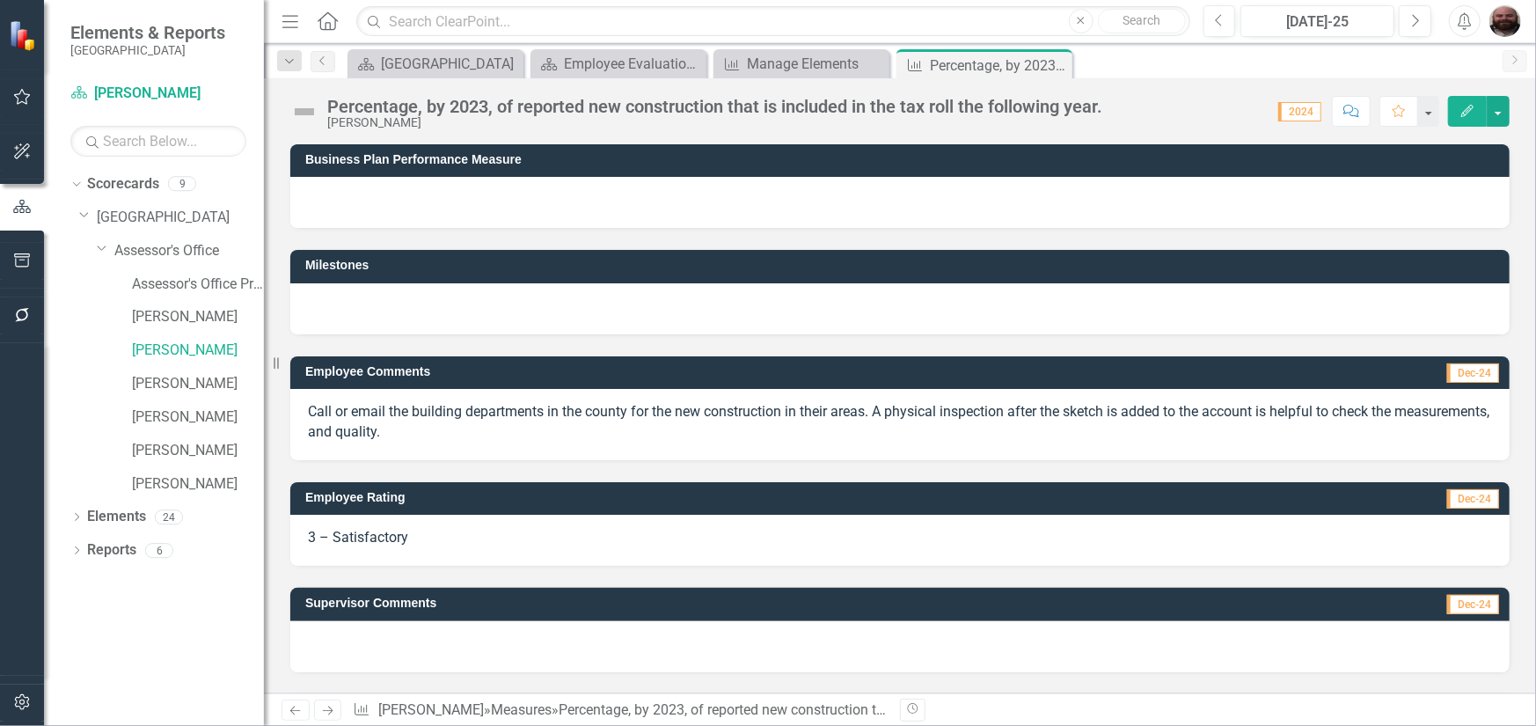
scroll to position [100, 0]
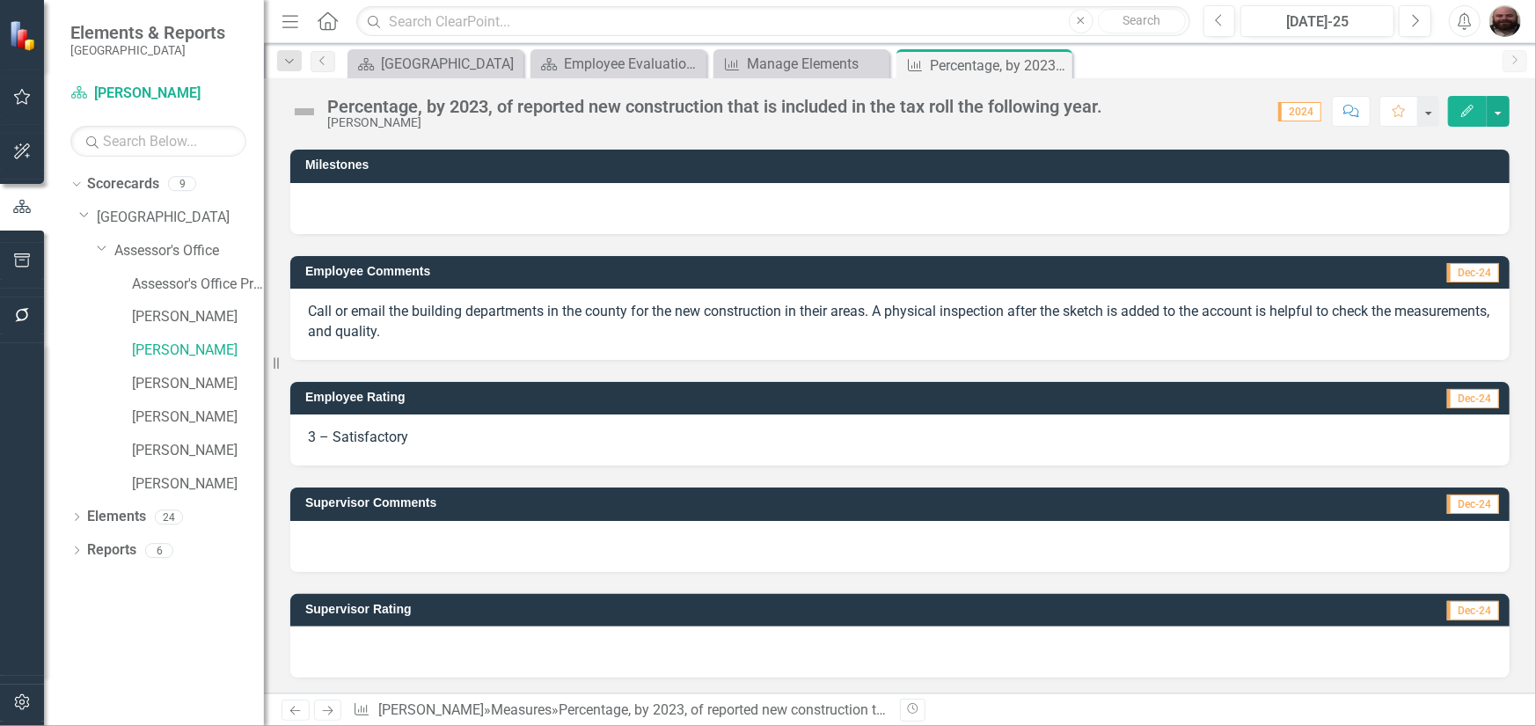
click at [1470, 106] on icon "Edit" at bounding box center [1467, 111] width 16 height 12
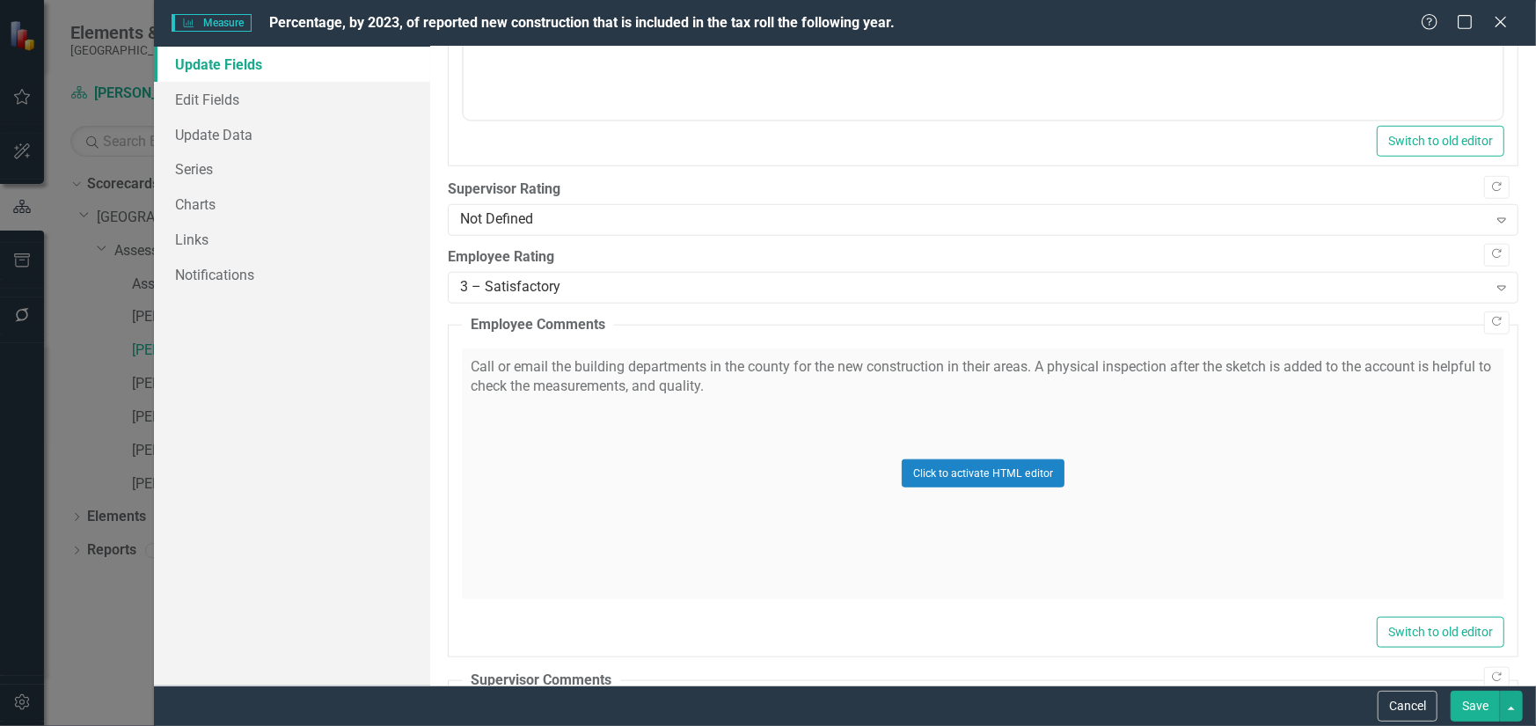
scroll to position [893, 0]
click at [578, 207] on div "Not Defined Expand" at bounding box center [983, 221] width 1070 height 32
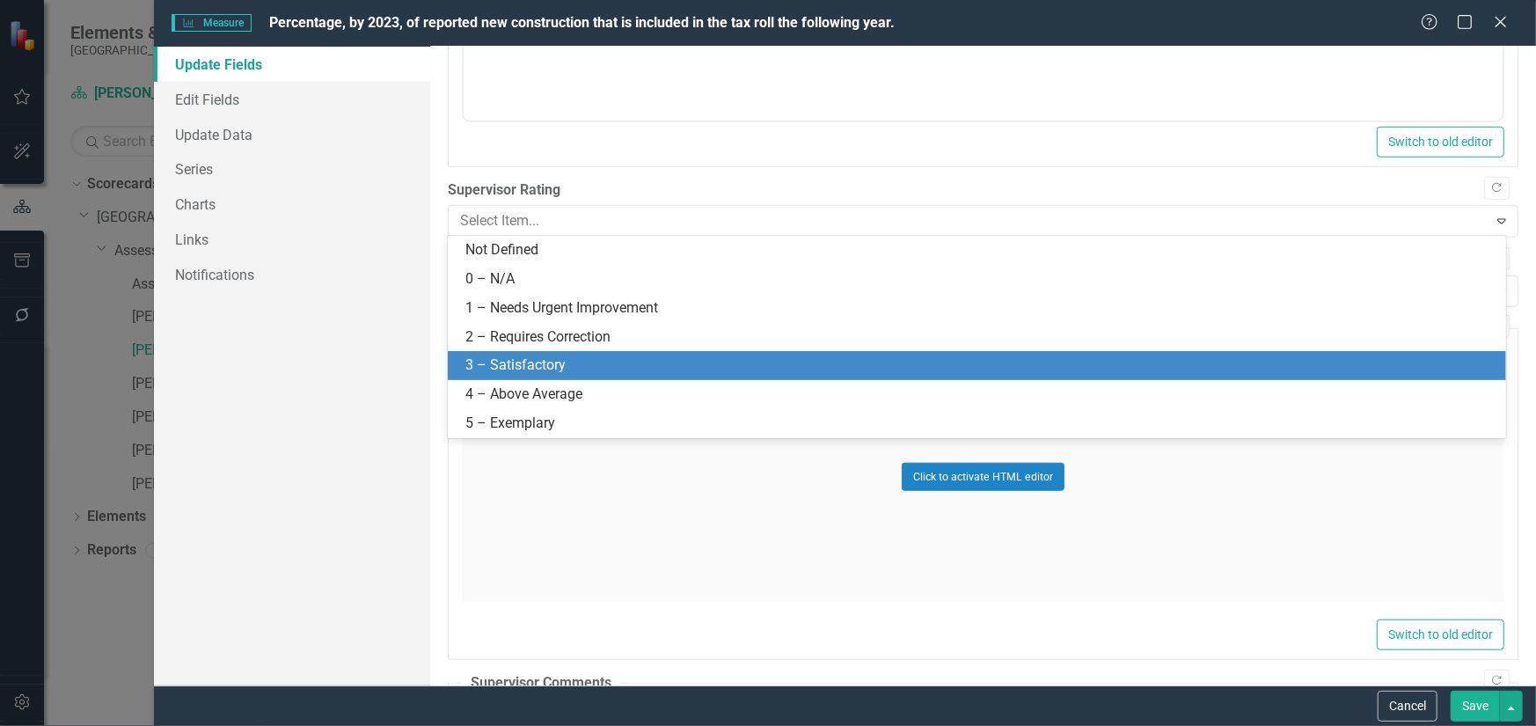
click at [557, 368] on div "3 – Satisfactory" at bounding box center [980, 365] width 1030 height 20
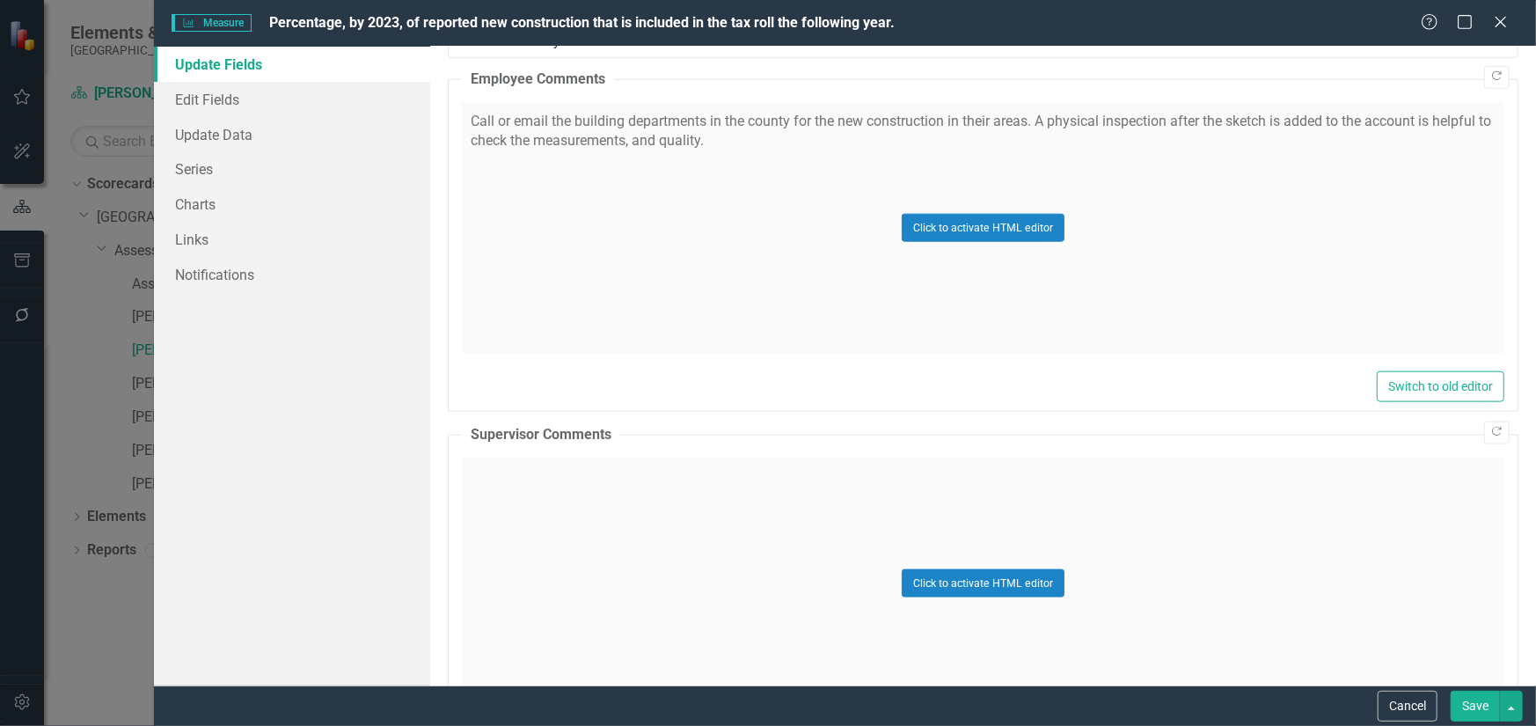
scroll to position [1244, 0]
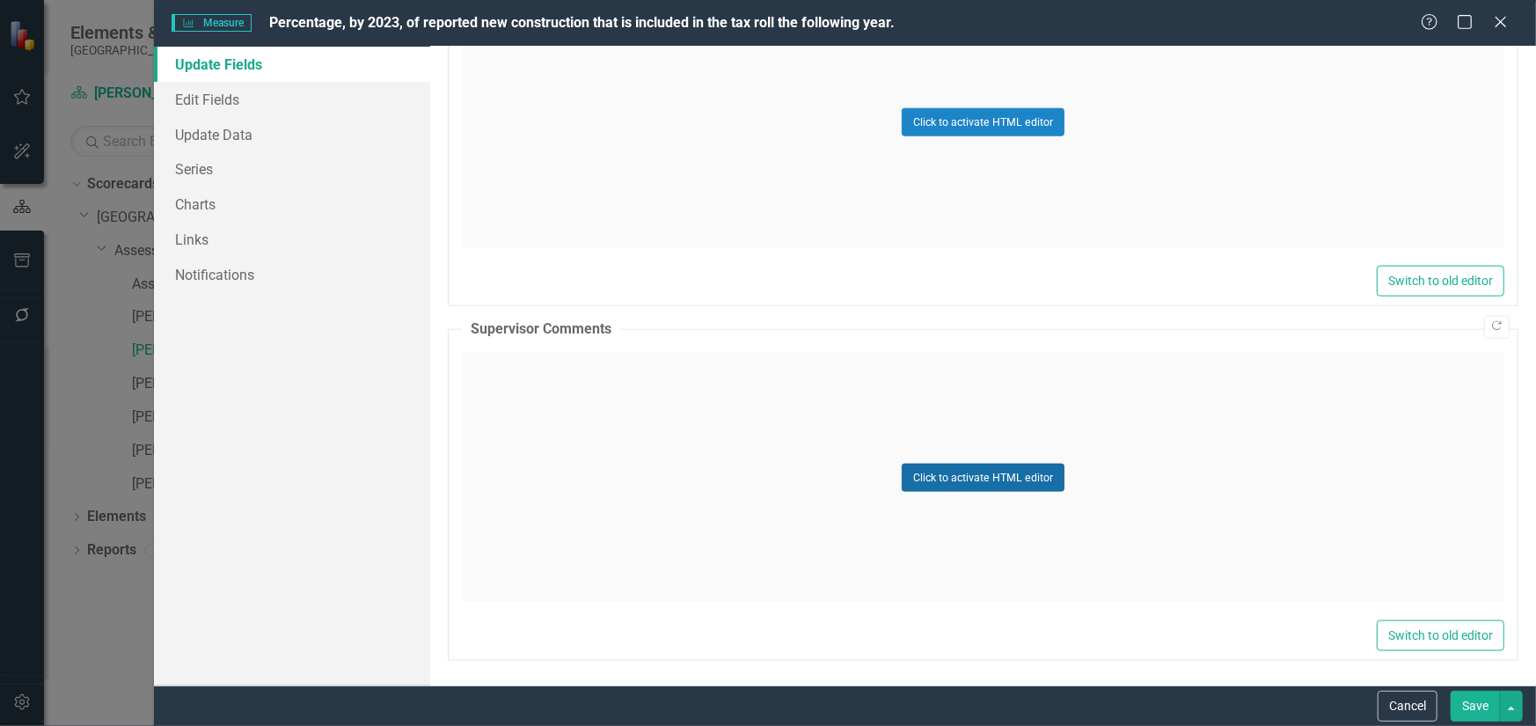
click at [967, 471] on button "Click to activate HTML editor" at bounding box center [982, 477] width 163 height 28
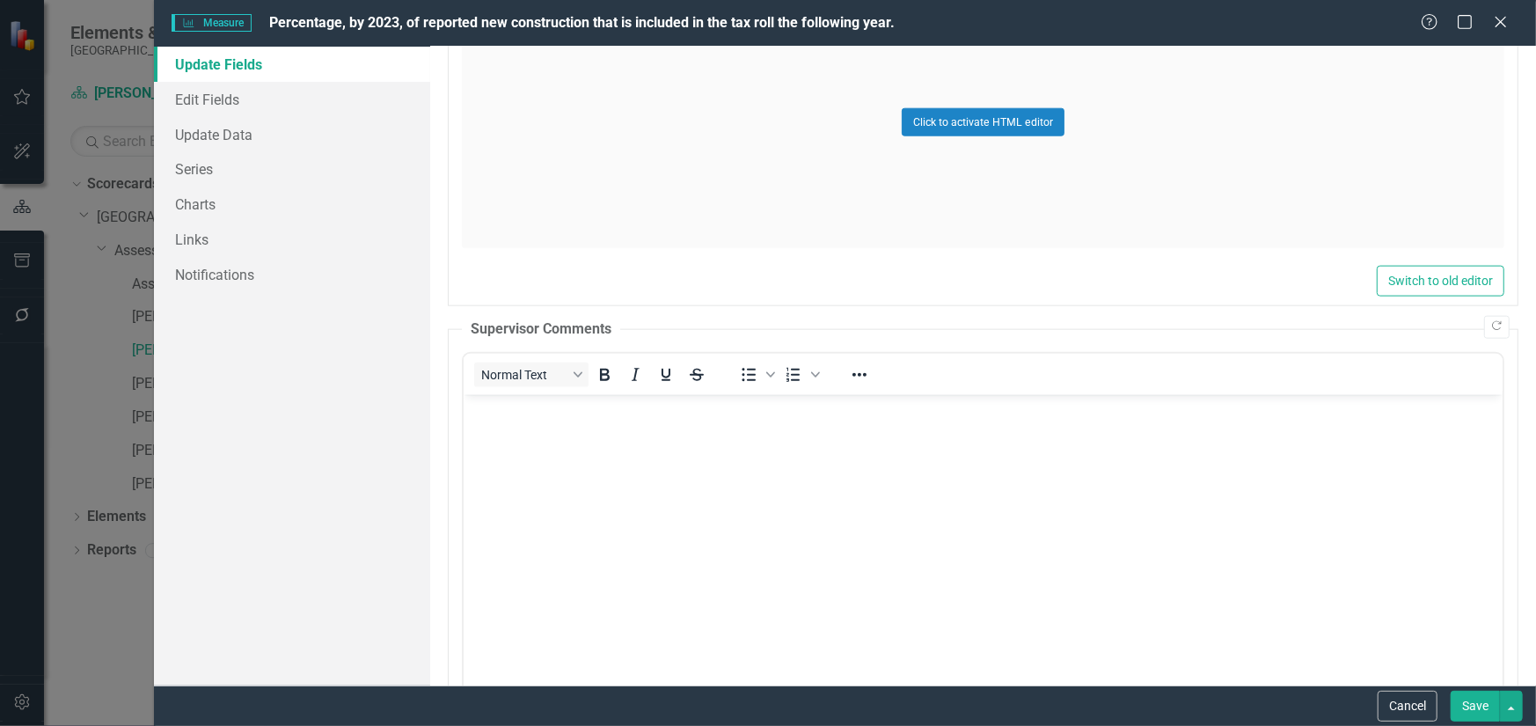
scroll to position [0, 0]
click at [626, 471] on body "Rich Text Area. Press ALT-0 for help." at bounding box center [982, 527] width 1039 height 264
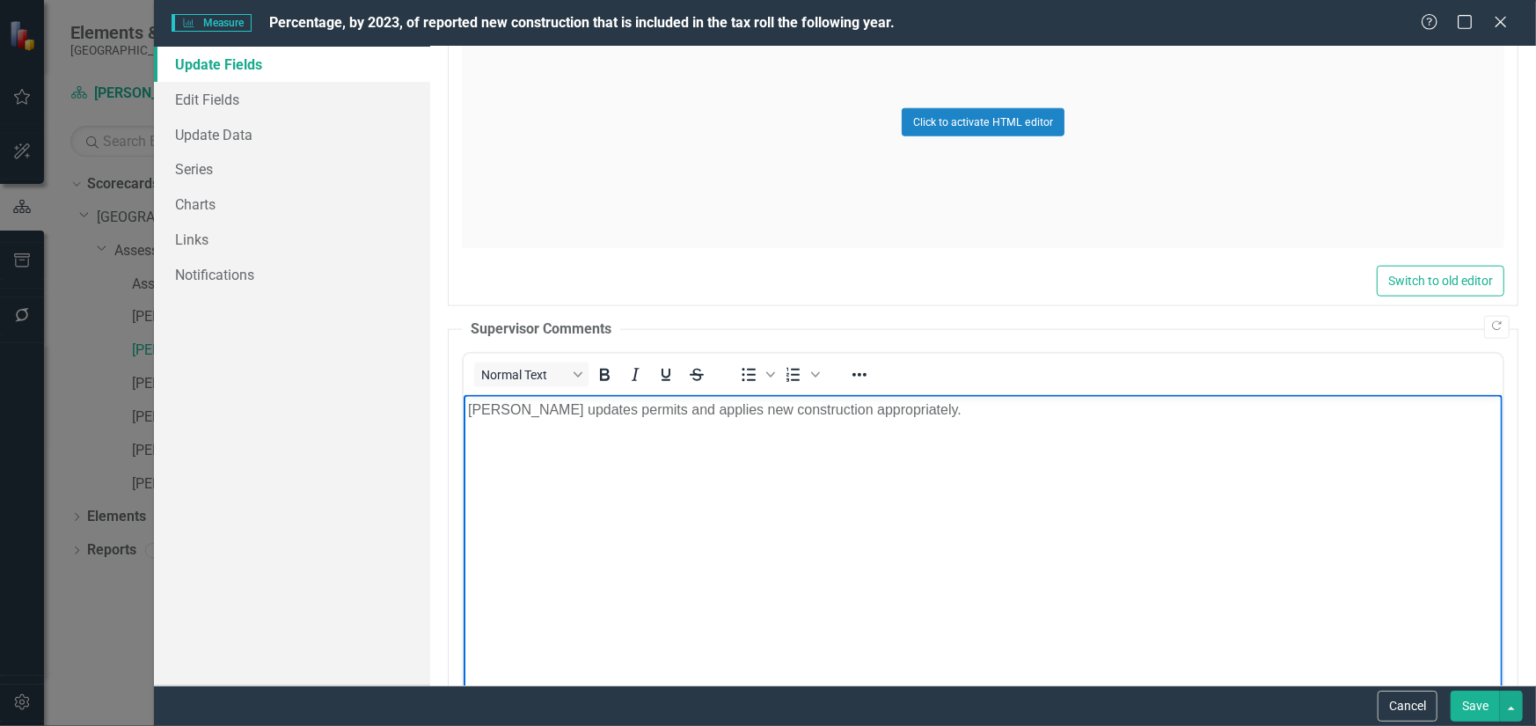
click at [1481, 709] on button "Save" at bounding box center [1474, 705] width 49 height 31
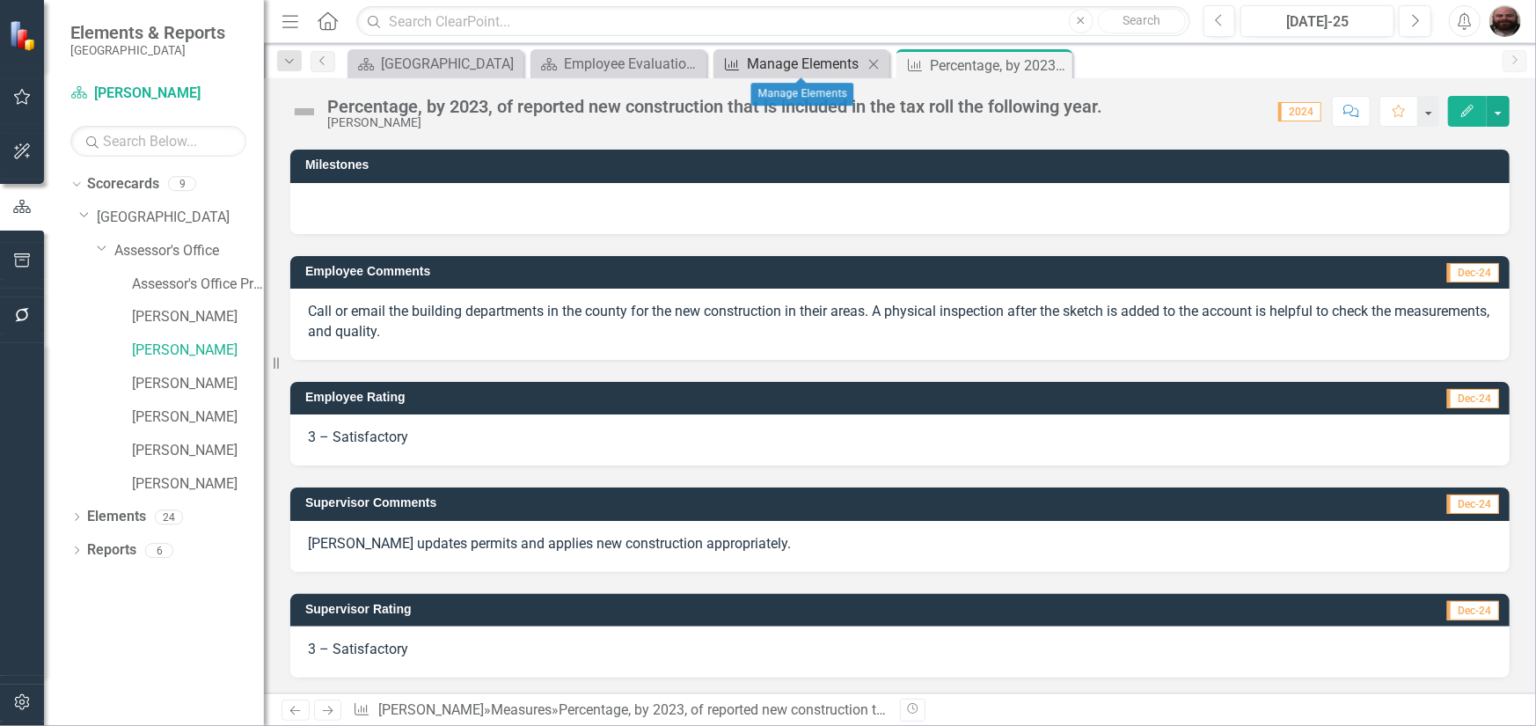
click at [796, 63] on div "Manage Elements" at bounding box center [805, 64] width 116 height 22
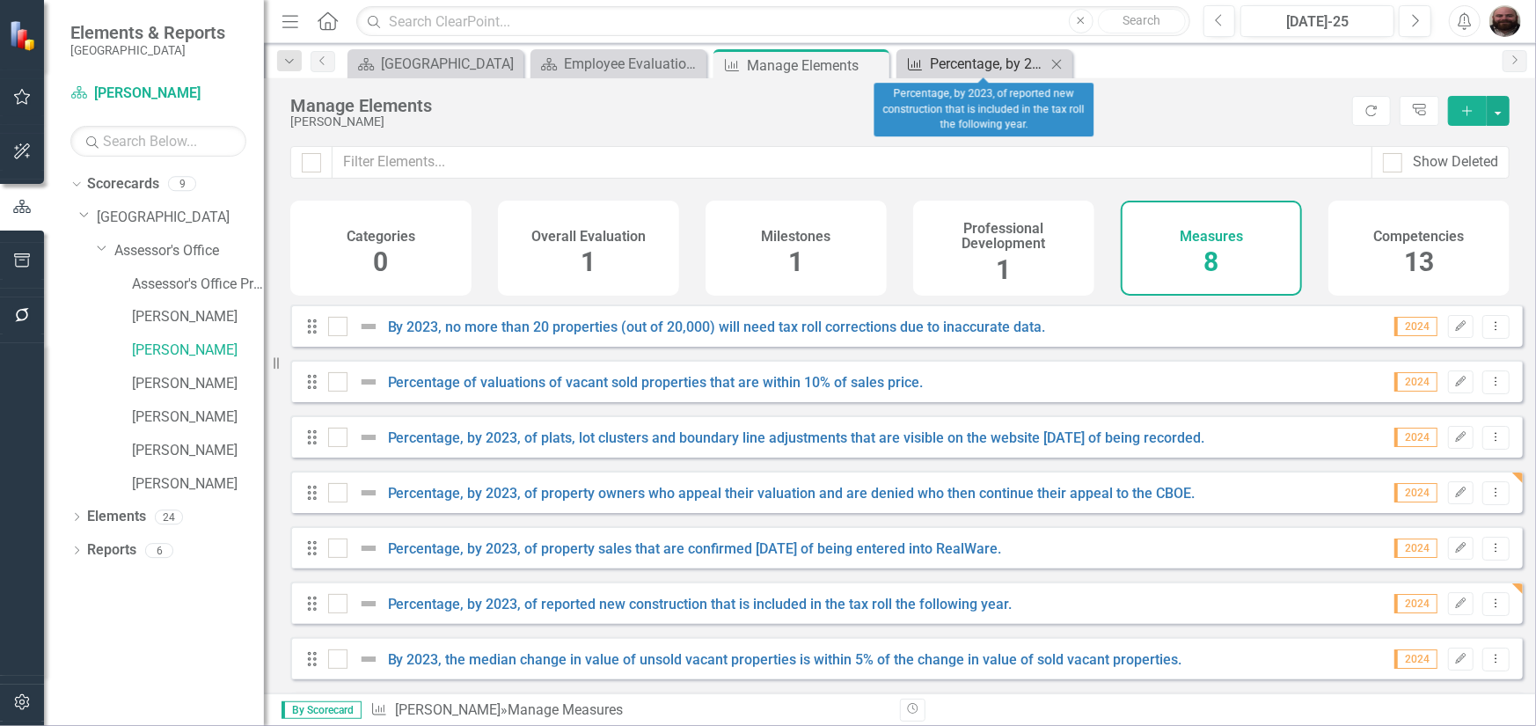
click at [974, 70] on div "Percentage, by 2023, of reported new construction that is included in the tax r…" at bounding box center [988, 64] width 116 height 22
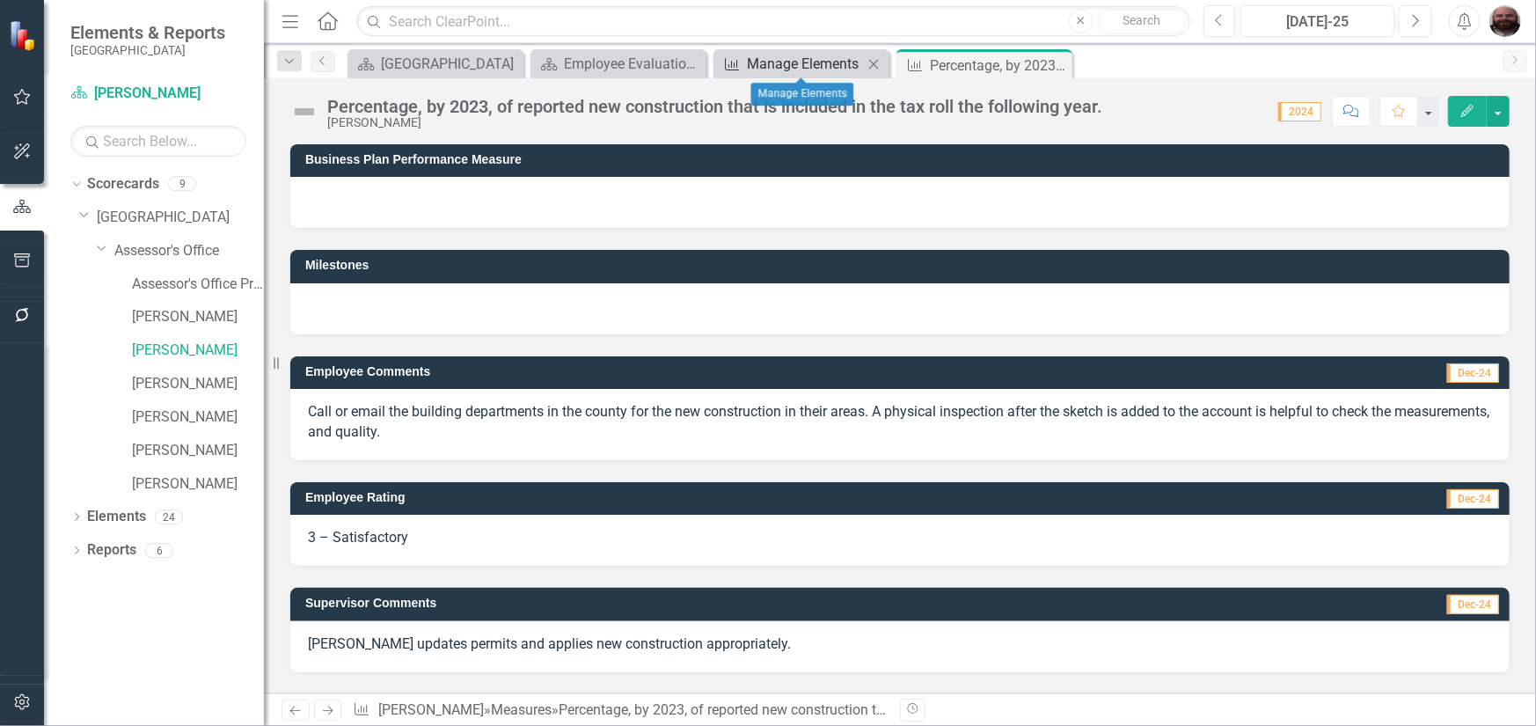
click at [794, 66] on div "Manage Elements" at bounding box center [805, 64] width 116 height 22
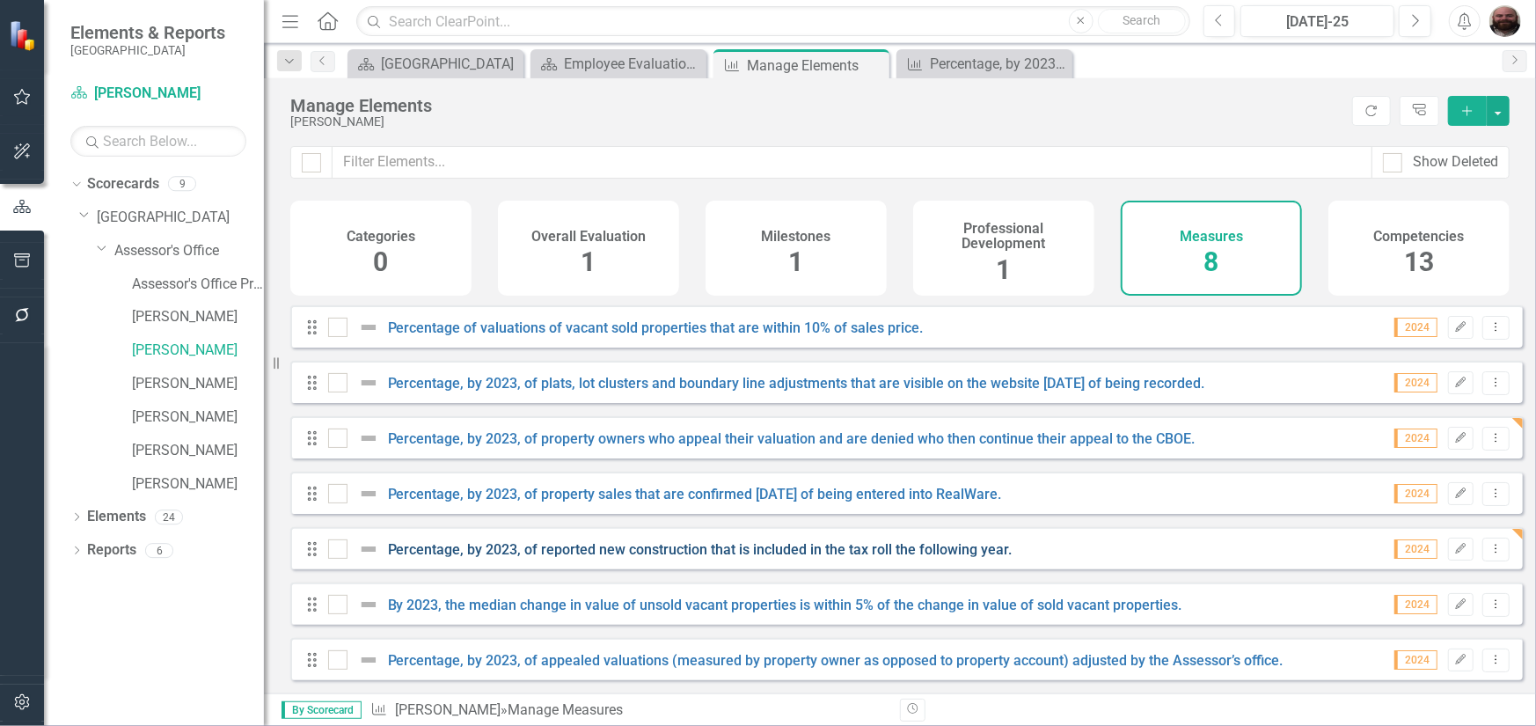
scroll to position [66, 0]
click at [647, 608] on link "By 2023, the median change in value of unsold vacant properties is within 5% of…" at bounding box center [785, 604] width 794 height 17
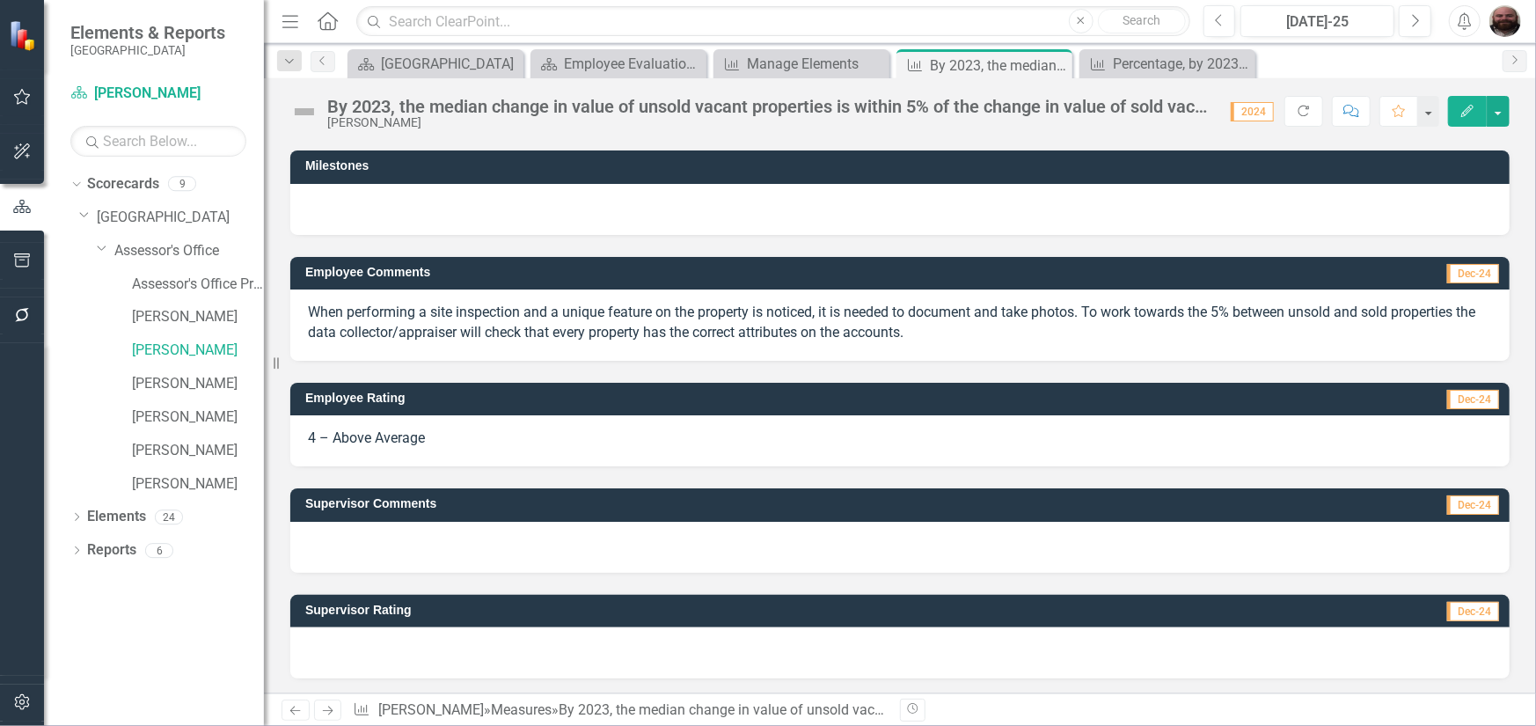
scroll to position [100, 0]
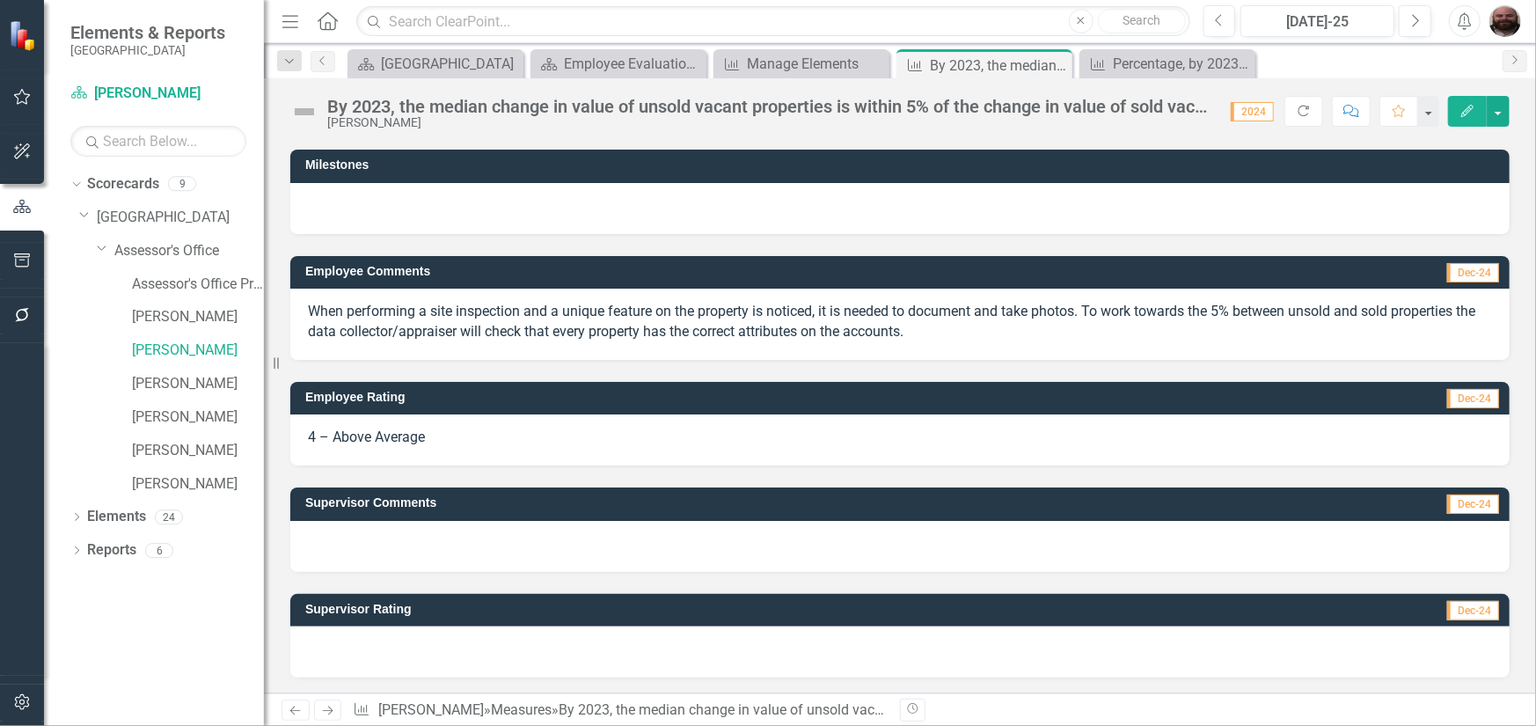
click at [1472, 116] on icon "Edit" at bounding box center [1467, 111] width 16 height 12
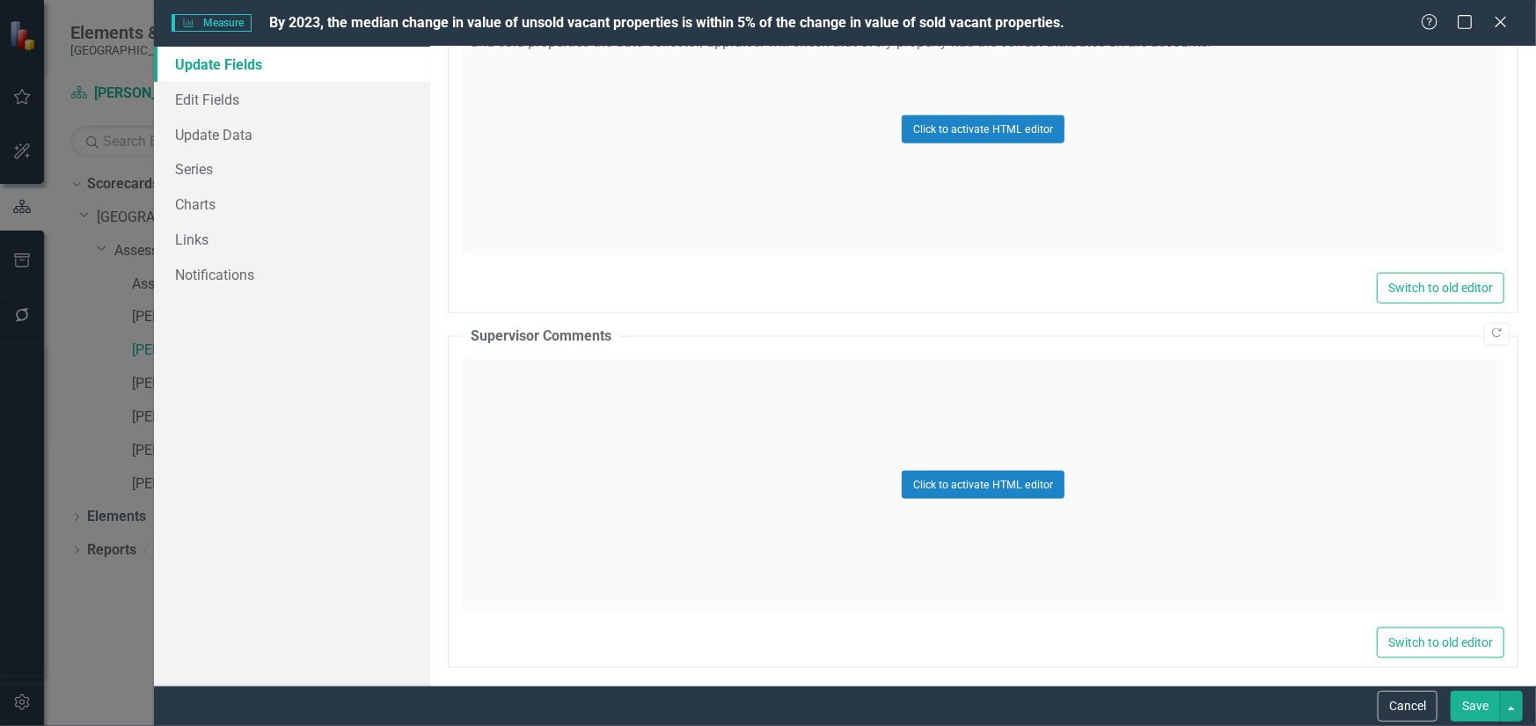
scroll to position [1244, 0]
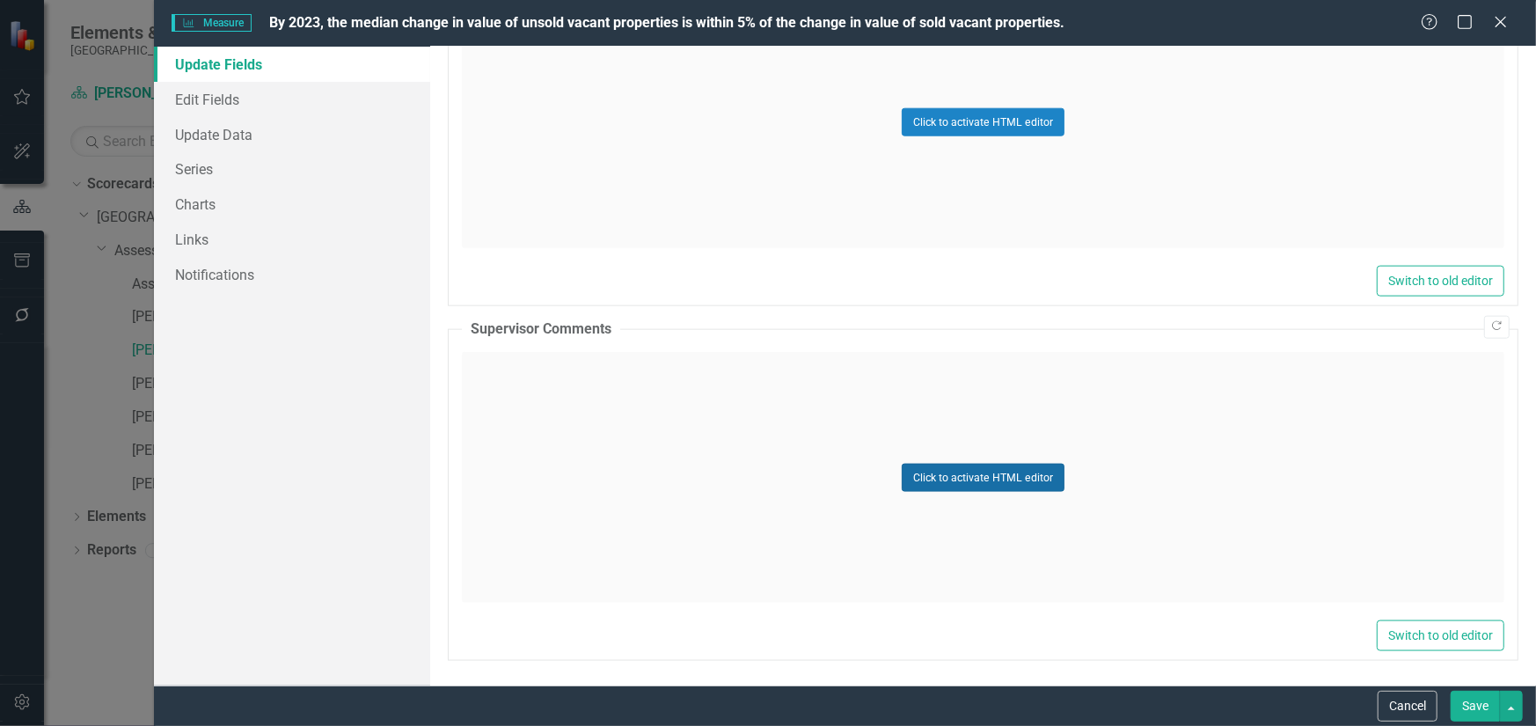
click at [975, 474] on button "Click to activate HTML editor" at bounding box center [982, 477] width 163 height 28
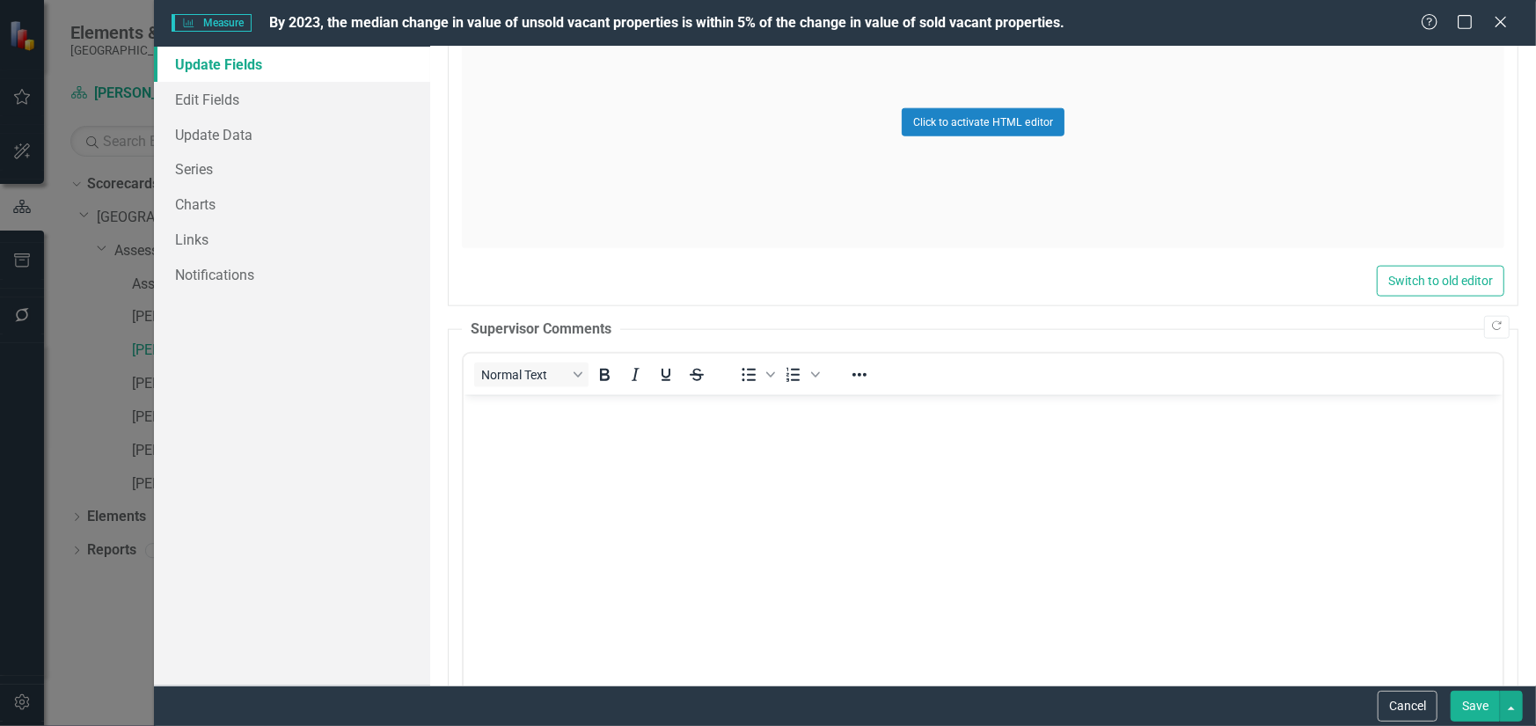
scroll to position [0, 0]
click at [608, 444] on body "Rich Text Area. Press ALT-0 for help." at bounding box center [982, 527] width 1039 height 264
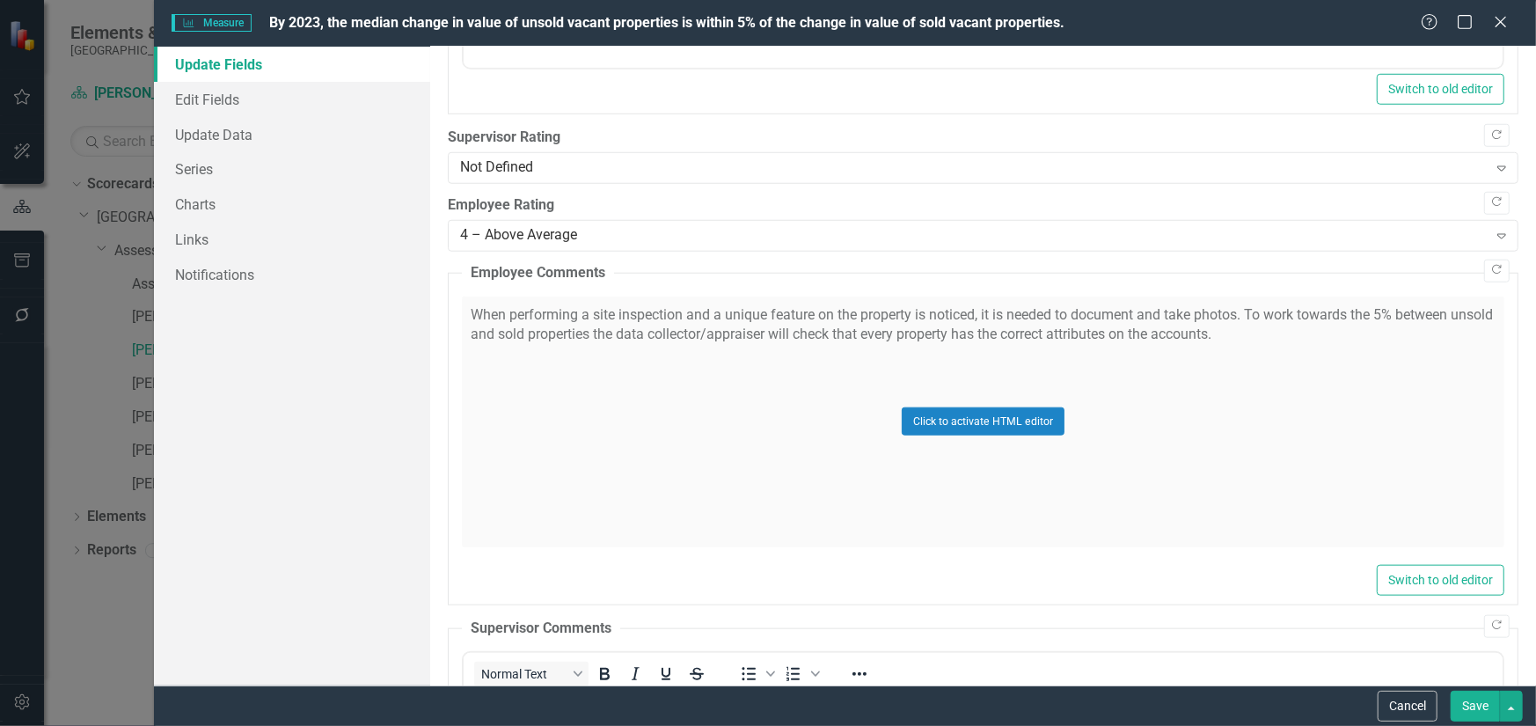
scroll to position [893, 0]
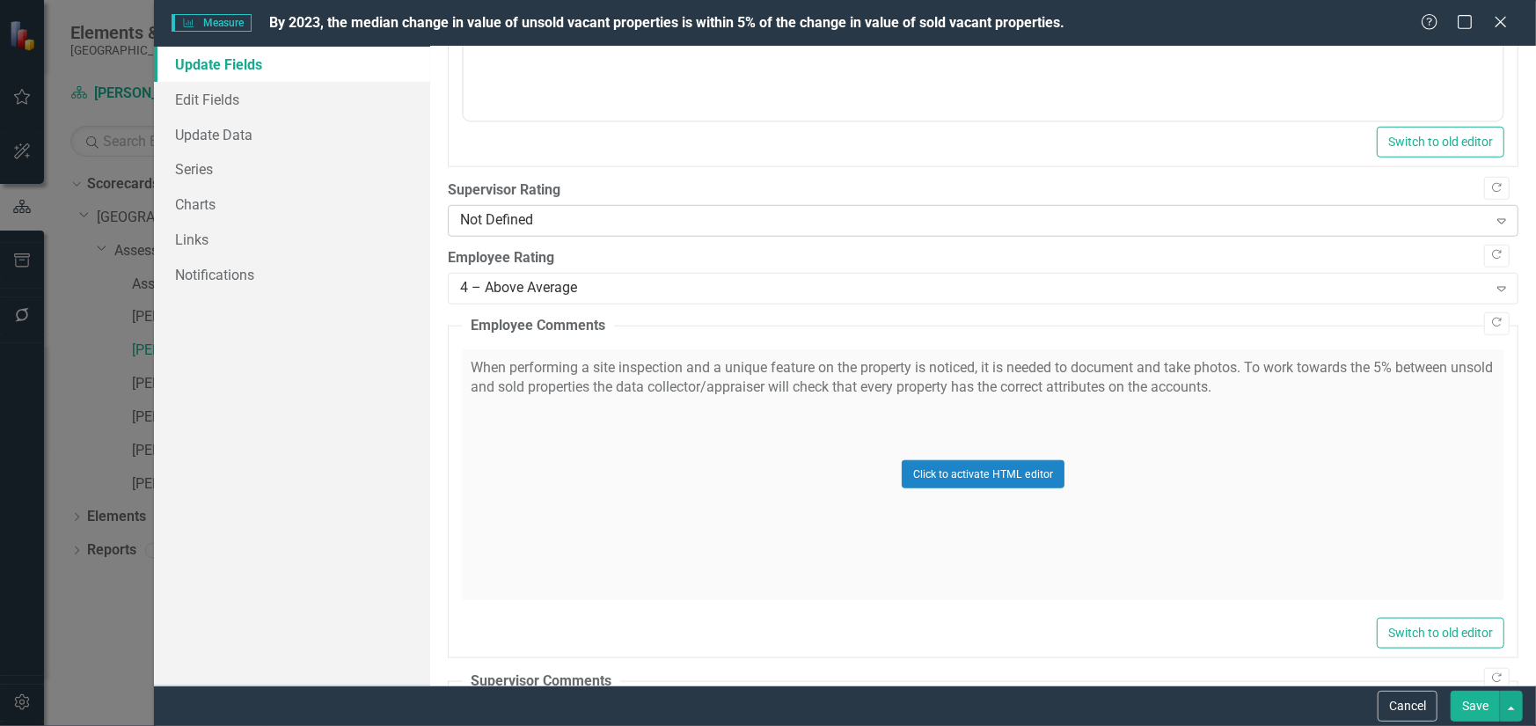
click at [576, 220] on div "Not Defined" at bounding box center [973, 221] width 1027 height 20
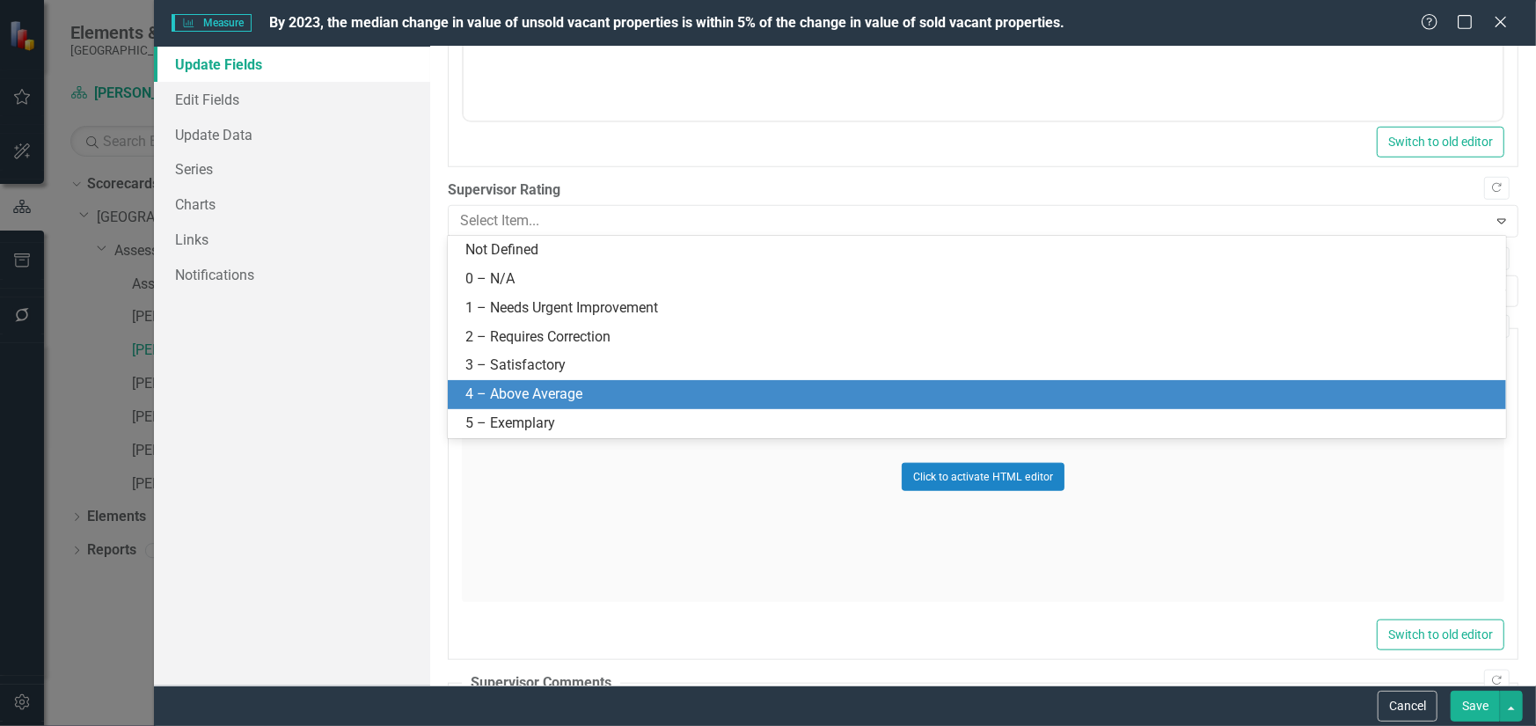
click at [544, 390] on div "4 – Above Average" at bounding box center [980, 394] width 1030 height 20
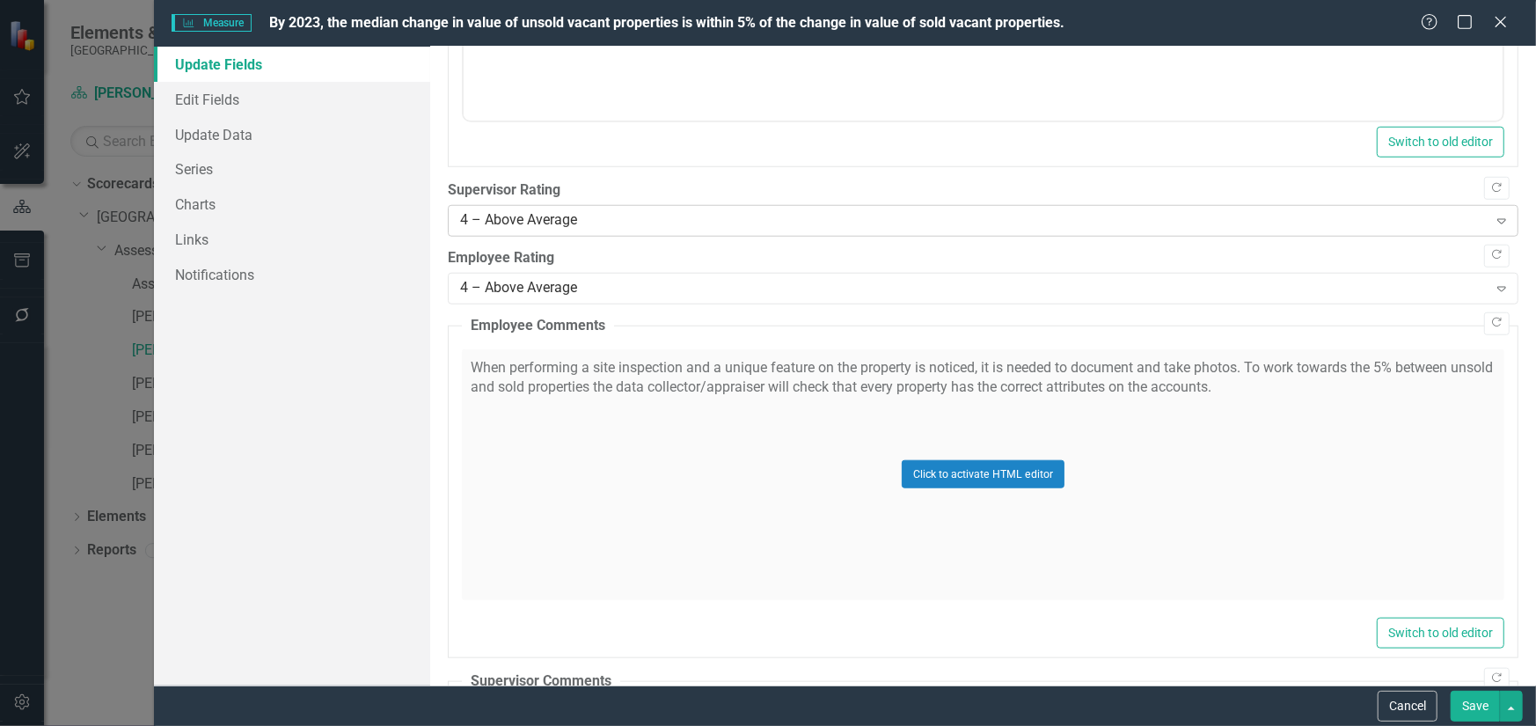
click at [739, 215] on div "4 – Above Average" at bounding box center [973, 221] width 1027 height 20
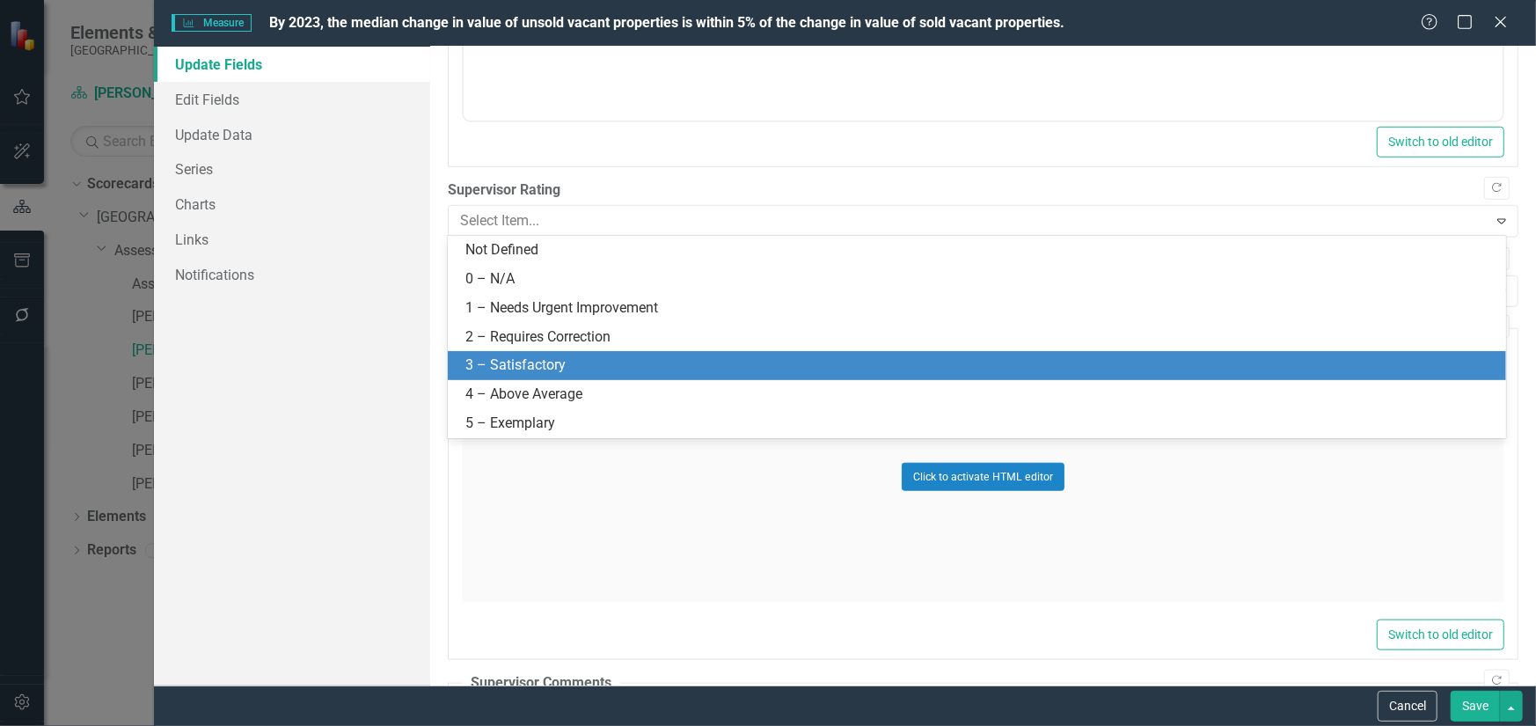
click at [677, 361] on div "3 – Satisfactory" at bounding box center [980, 365] width 1030 height 20
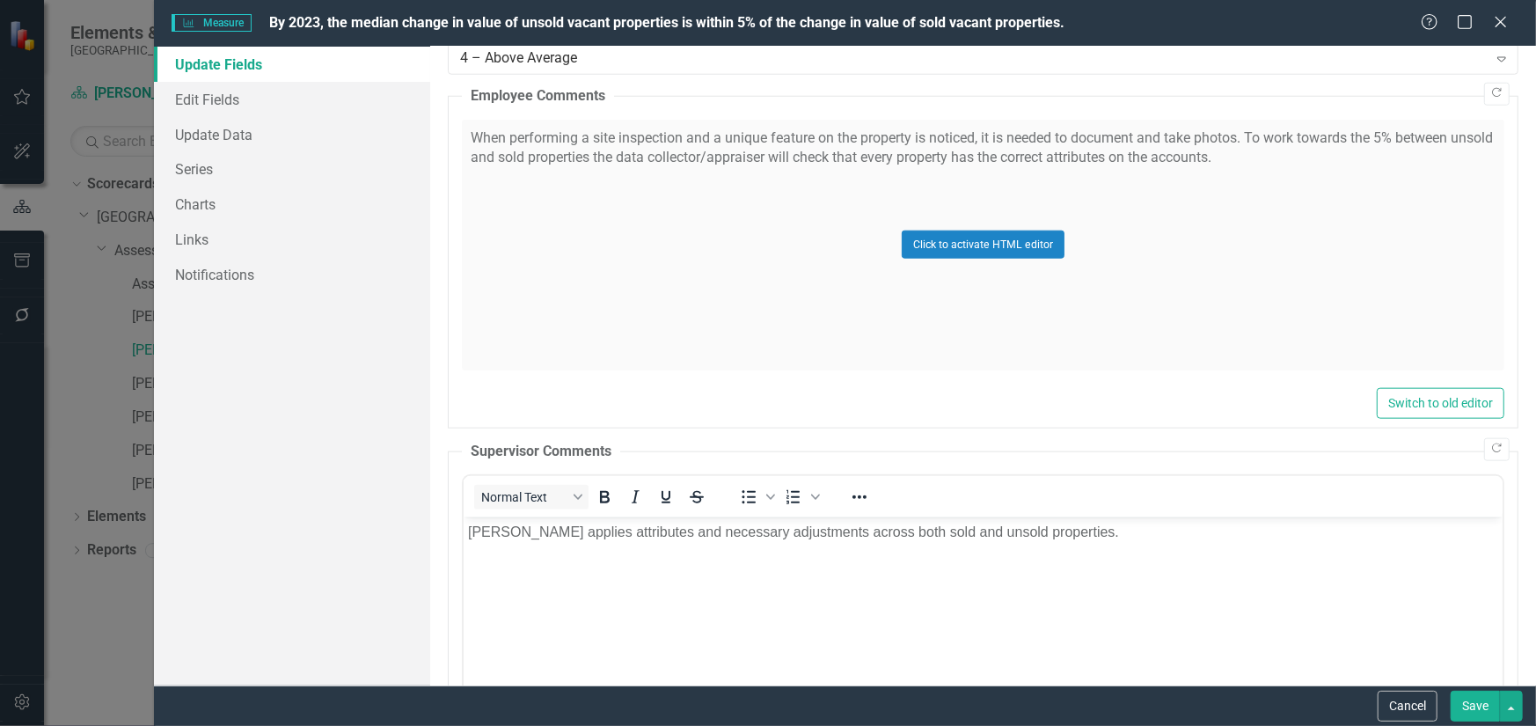
scroll to position [1332, 0]
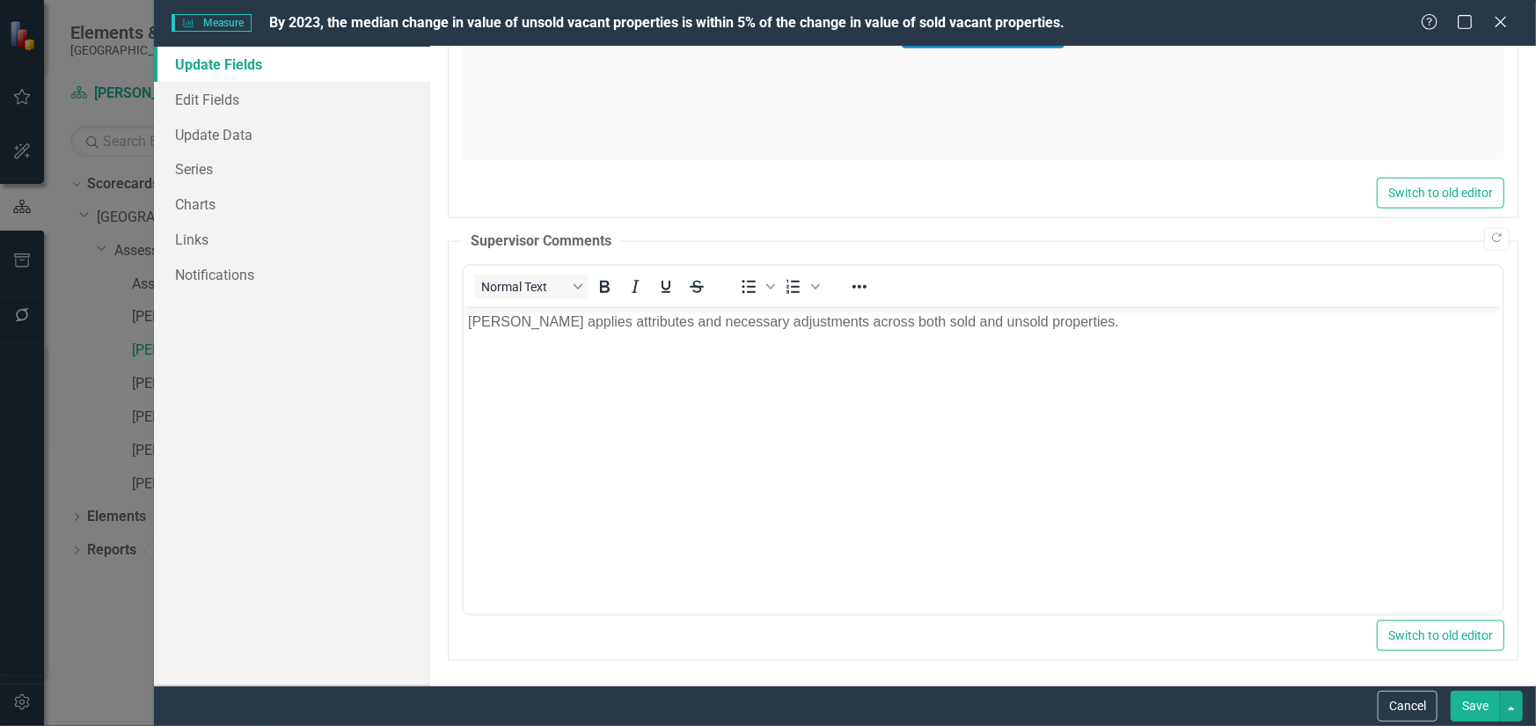
click at [1463, 703] on button "Save" at bounding box center [1474, 705] width 49 height 31
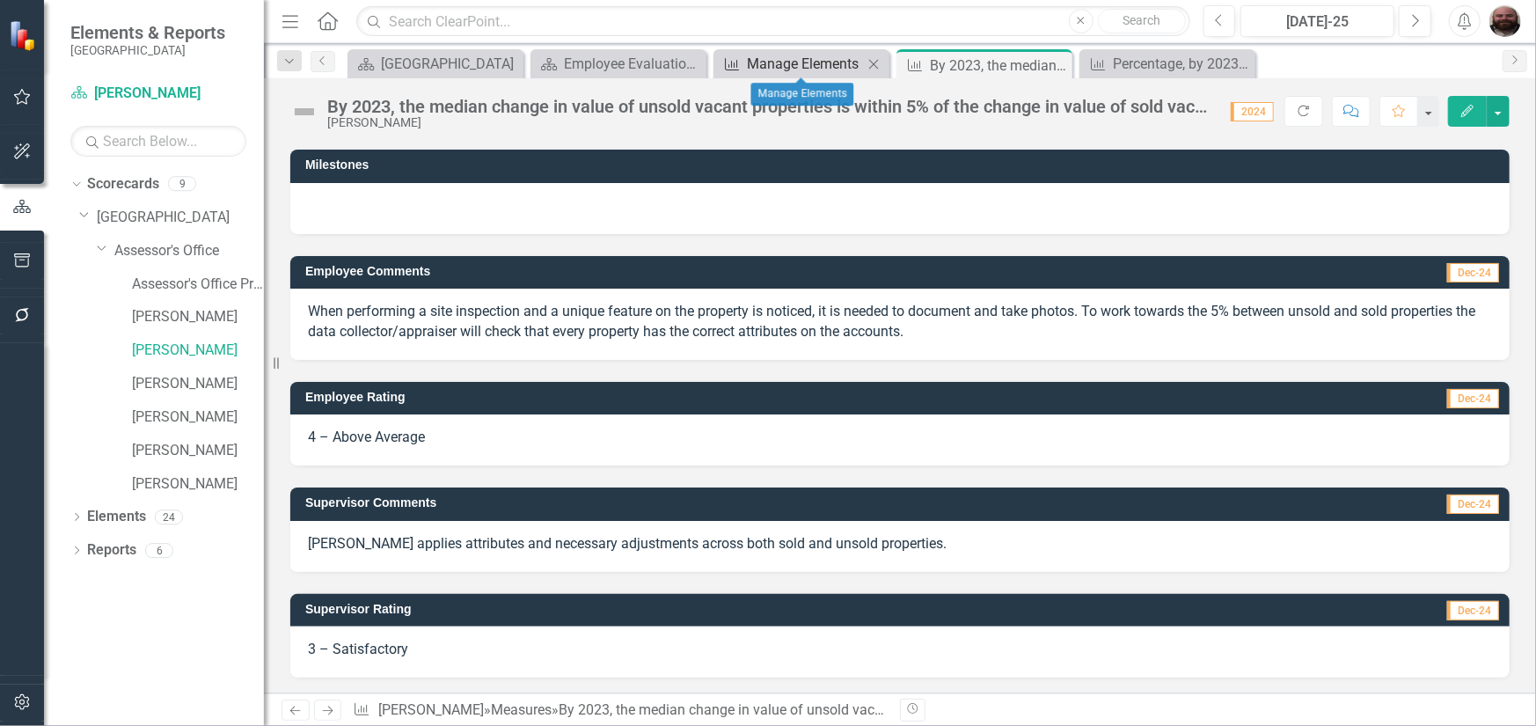
click at [772, 63] on div "Manage Elements" at bounding box center [805, 64] width 116 height 22
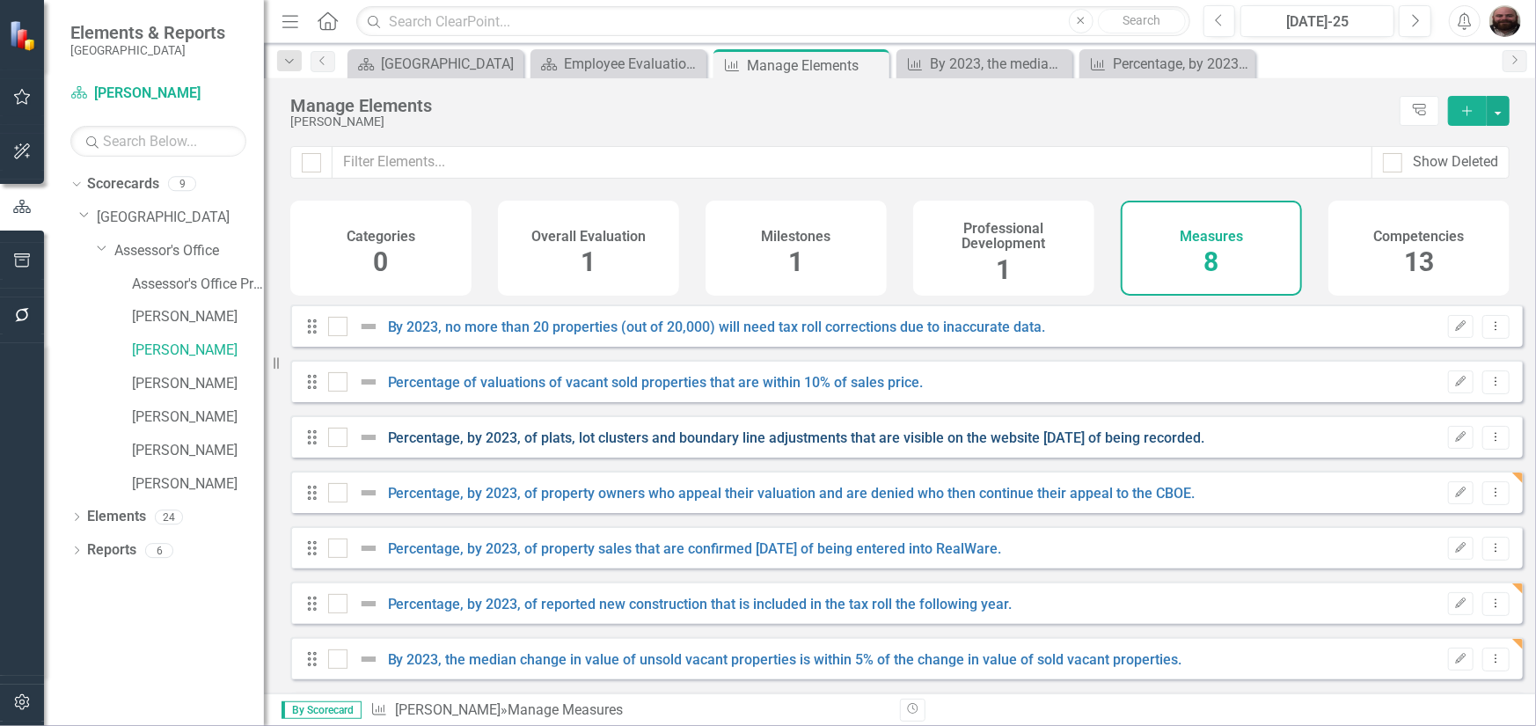
checkbox input "false"
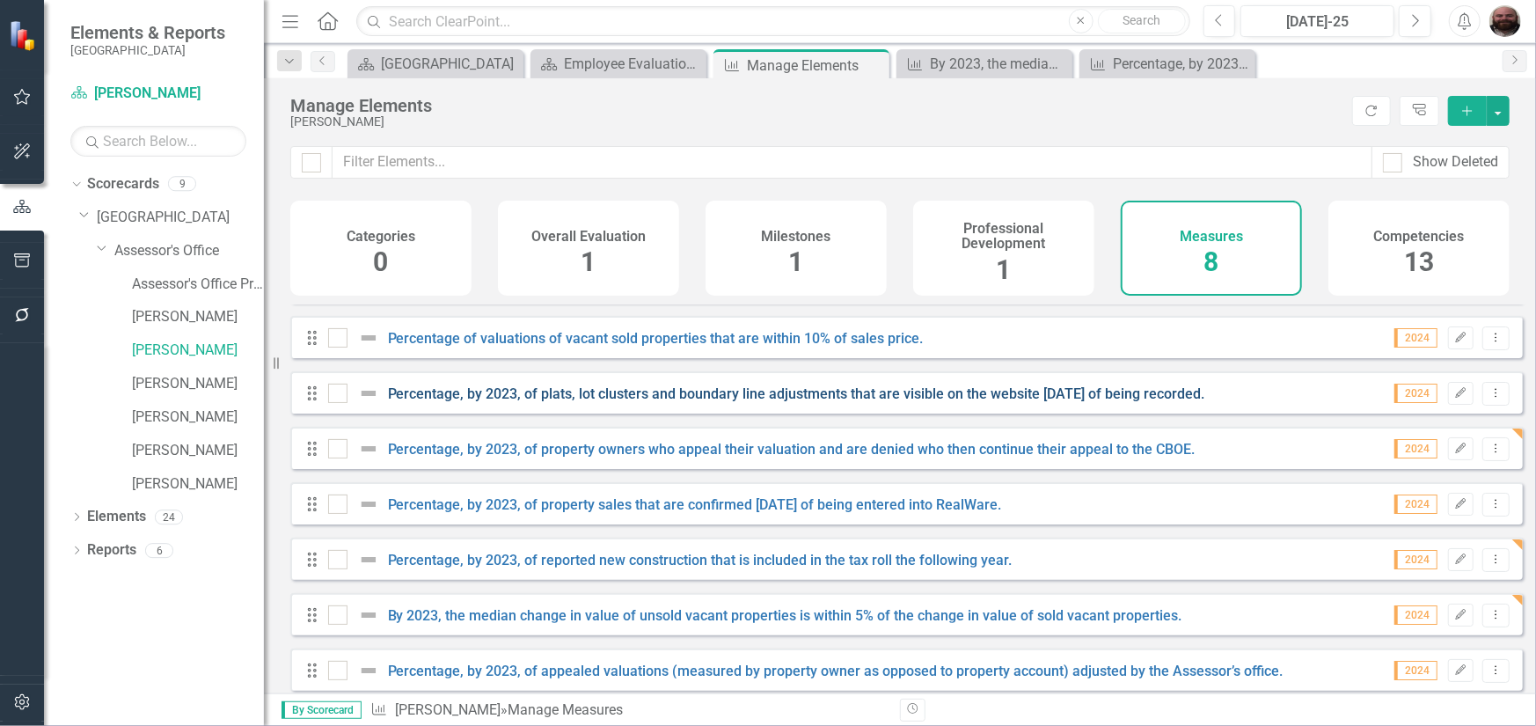
scroll to position [66, 0]
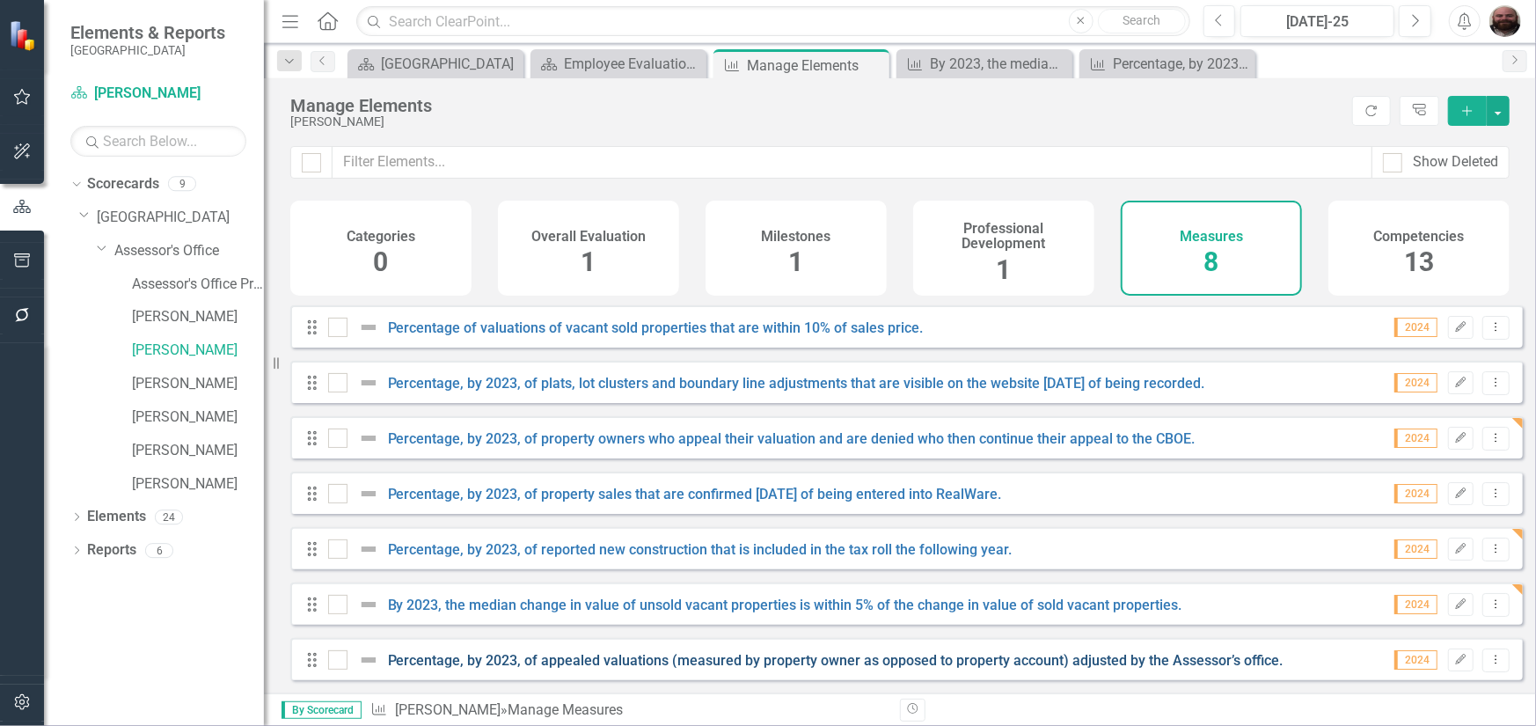
click at [587, 662] on link "Percentage, by 2023, of appealed valuations (measured by property owner as oppo…" at bounding box center [835, 660] width 895 height 17
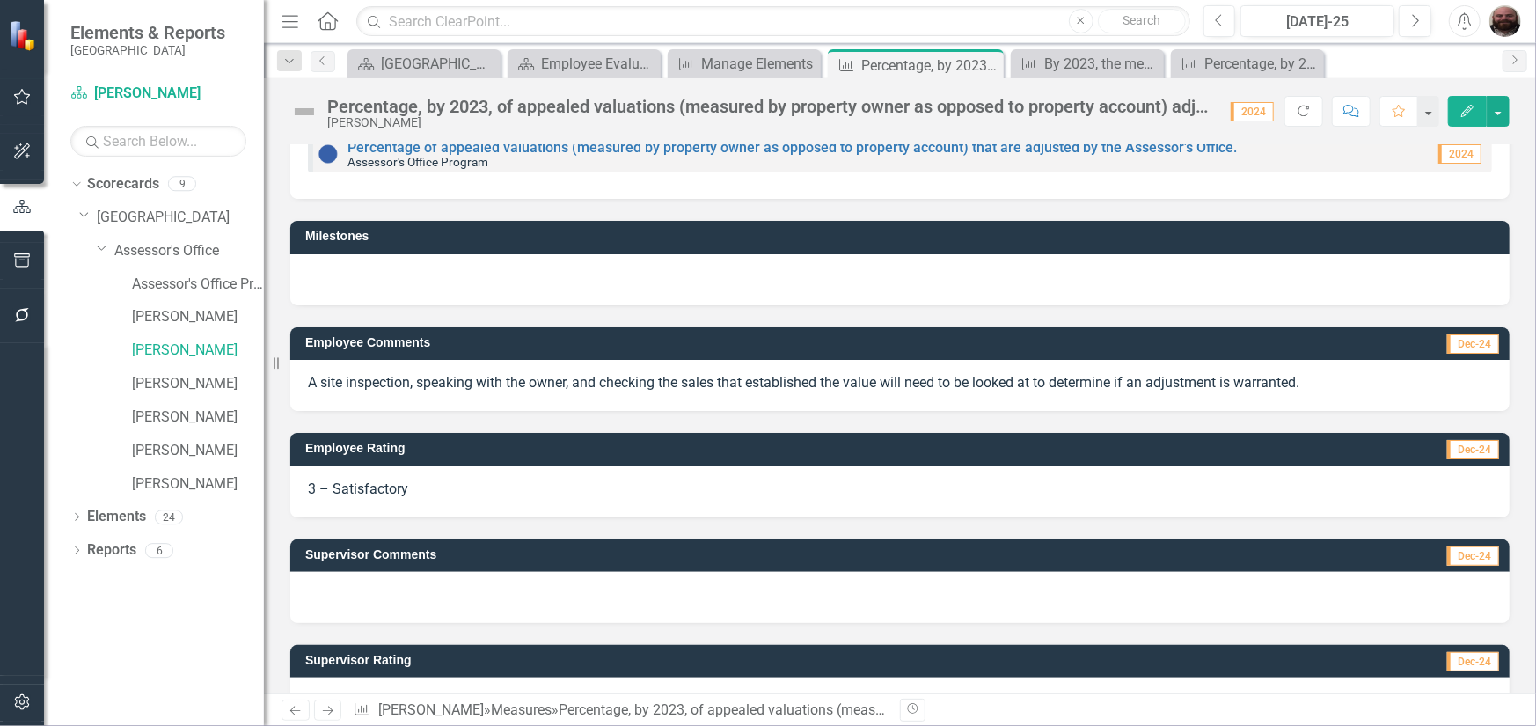
scroll to position [107, 0]
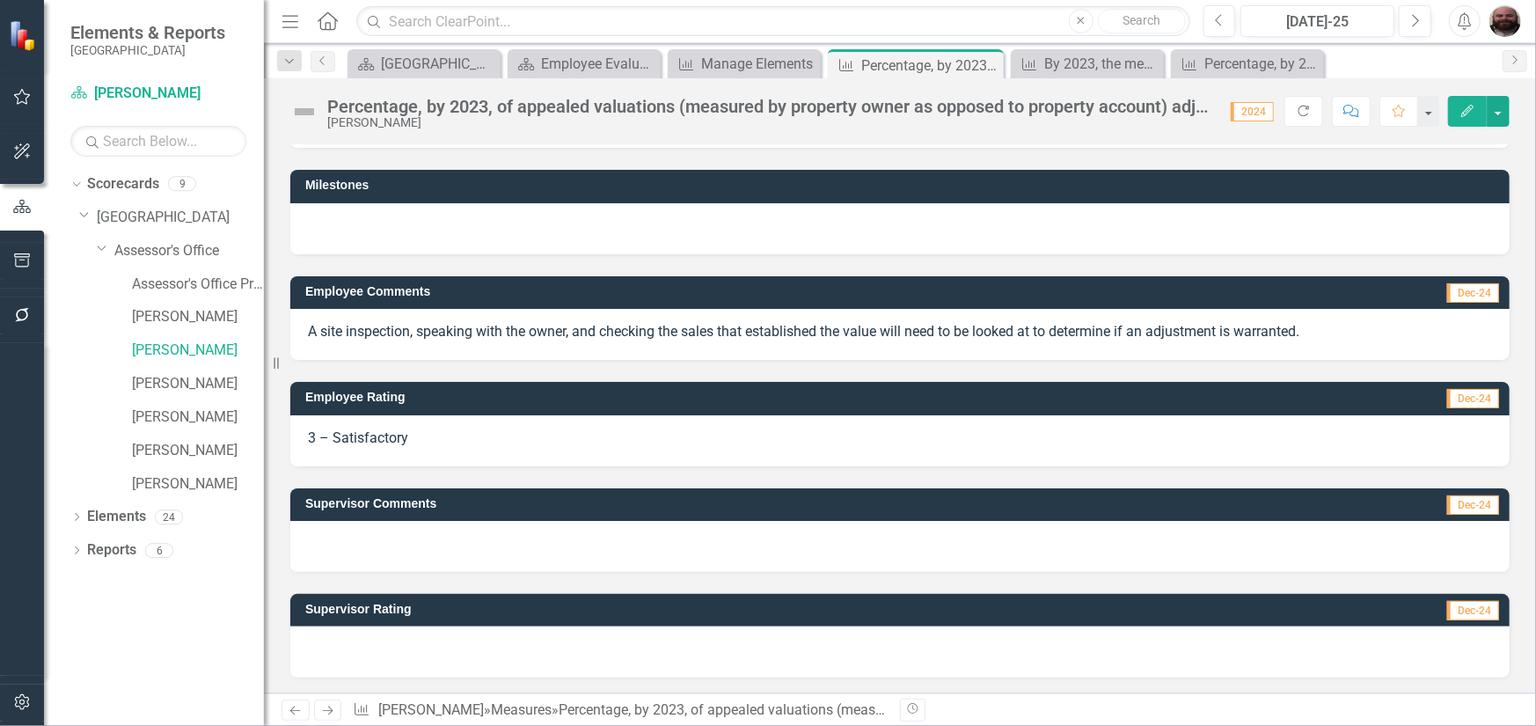
click at [1458, 106] on button "Edit" at bounding box center [1467, 111] width 39 height 31
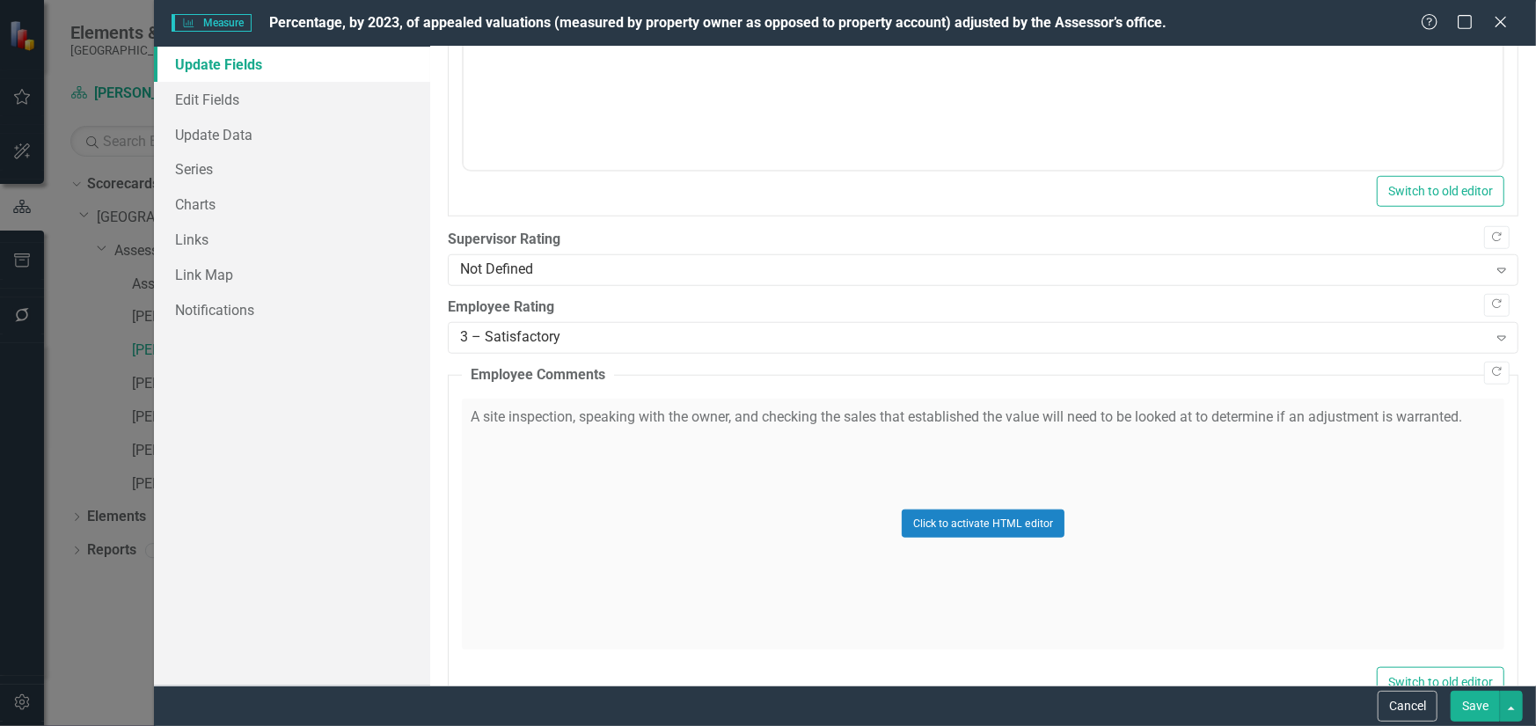
scroll to position [1055, 0]
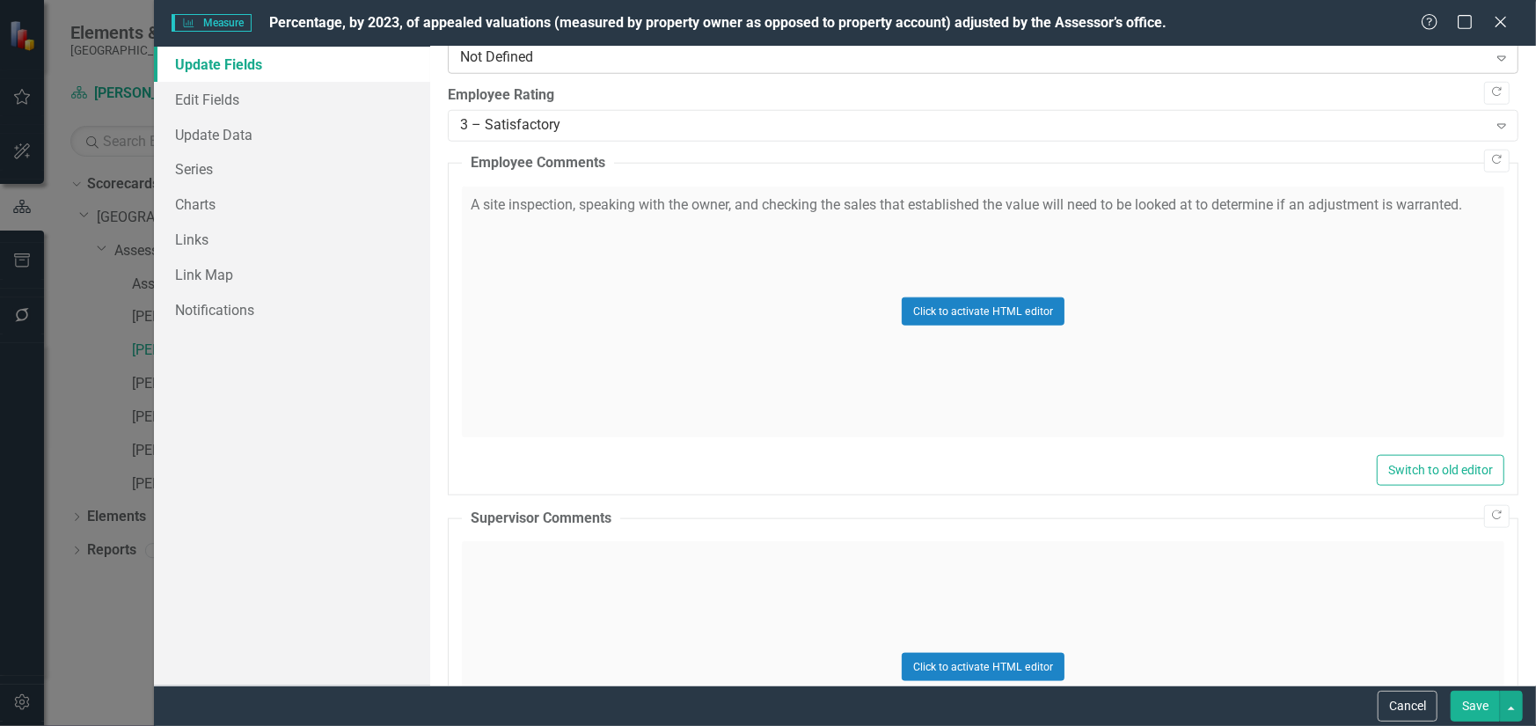
click at [570, 66] on div "Not Defined" at bounding box center [973, 58] width 1027 height 20
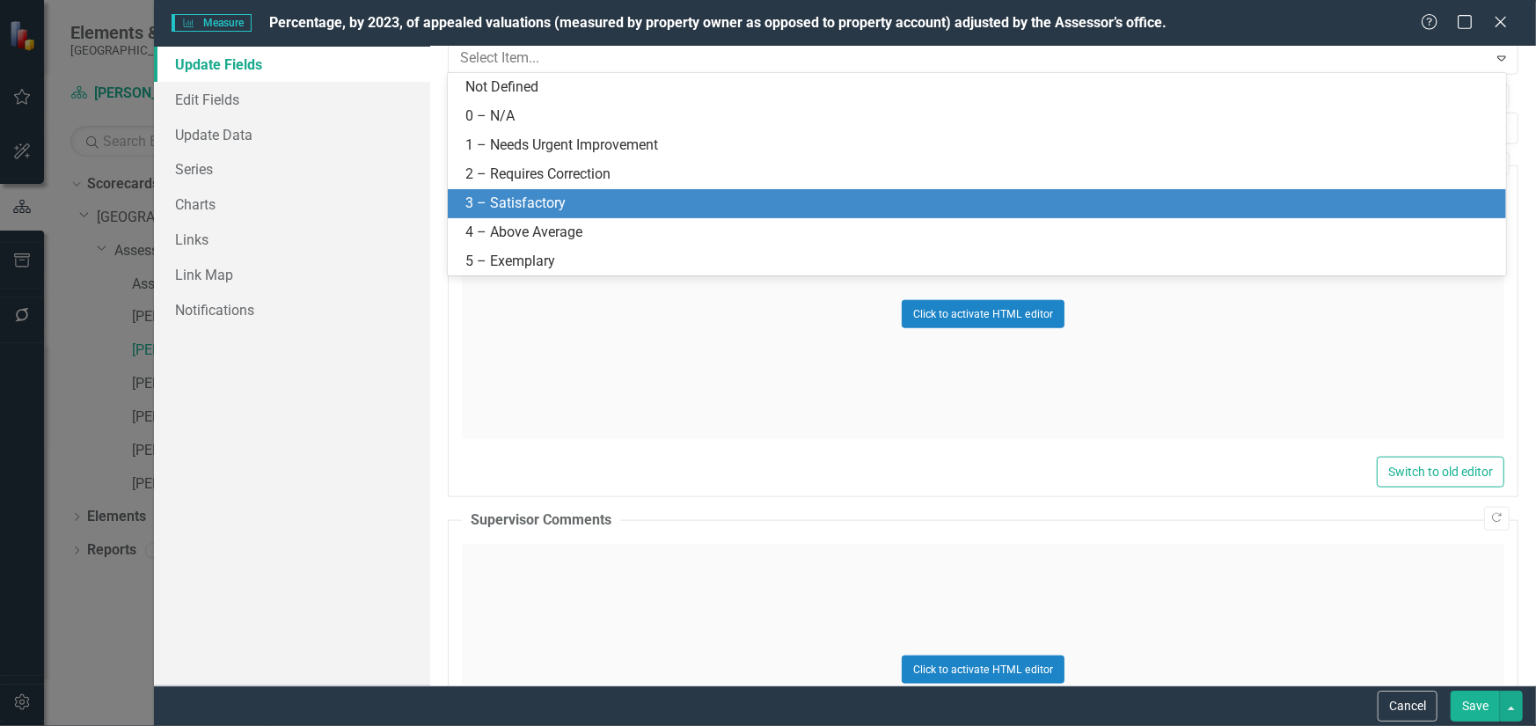
click at [567, 199] on div "3 – Satisfactory" at bounding box center [980, 203] width 1030 height 20
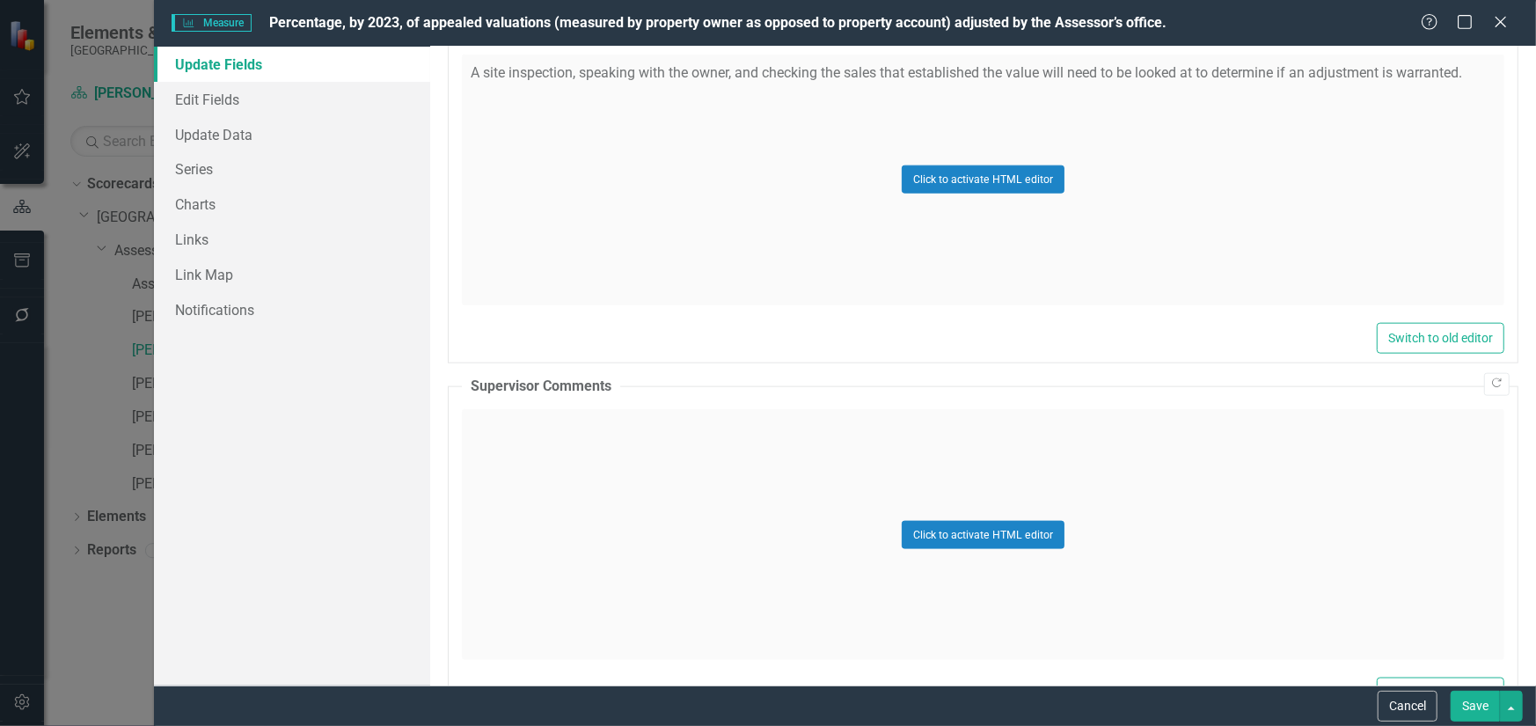
scroll to position [1157, 0]
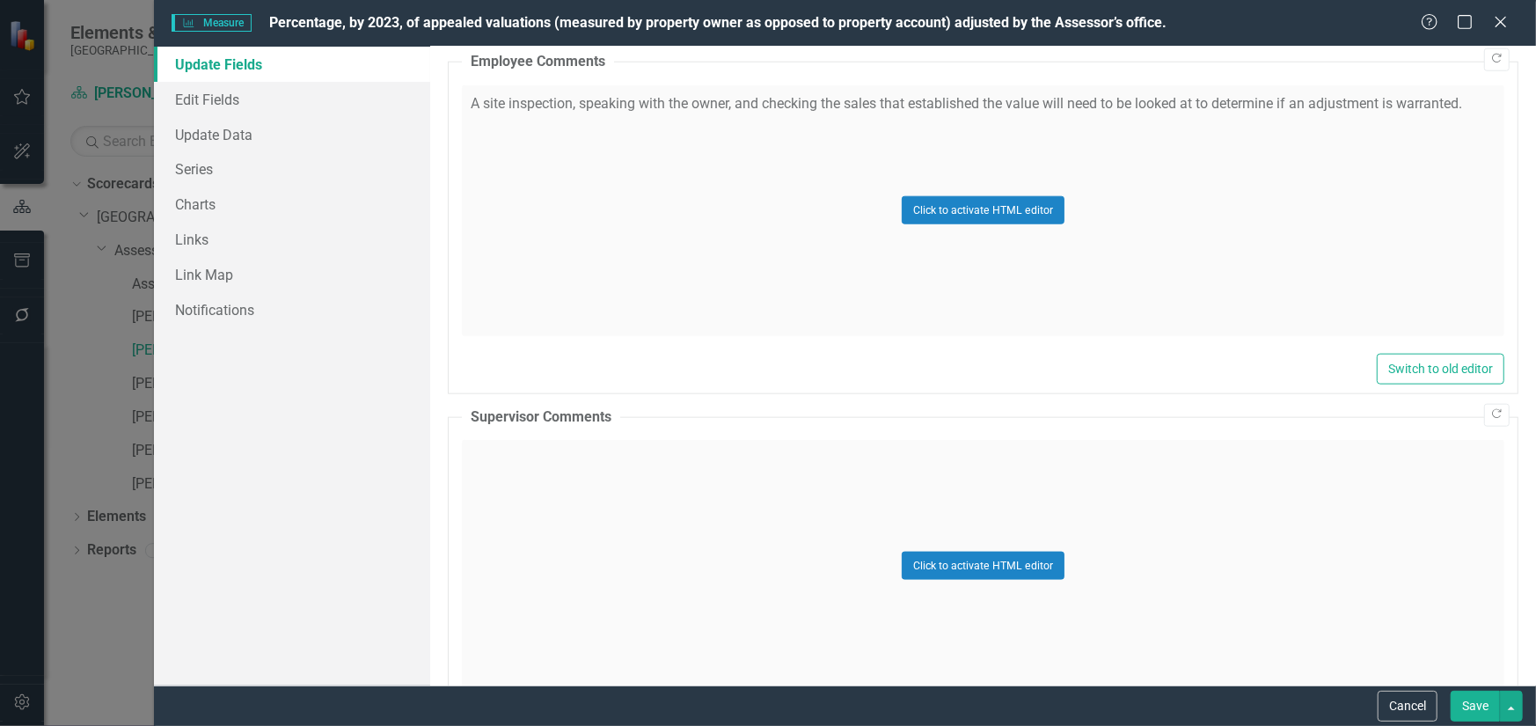
click at [937, 548] on div "Click to activate HTML editor" at bounding box center [983, 565] width 1042 height 251
click at [676, 523] on body "Rich Text Area. Press ALT-0 for help." at bounding box center [982, 615] width 1039 height 264
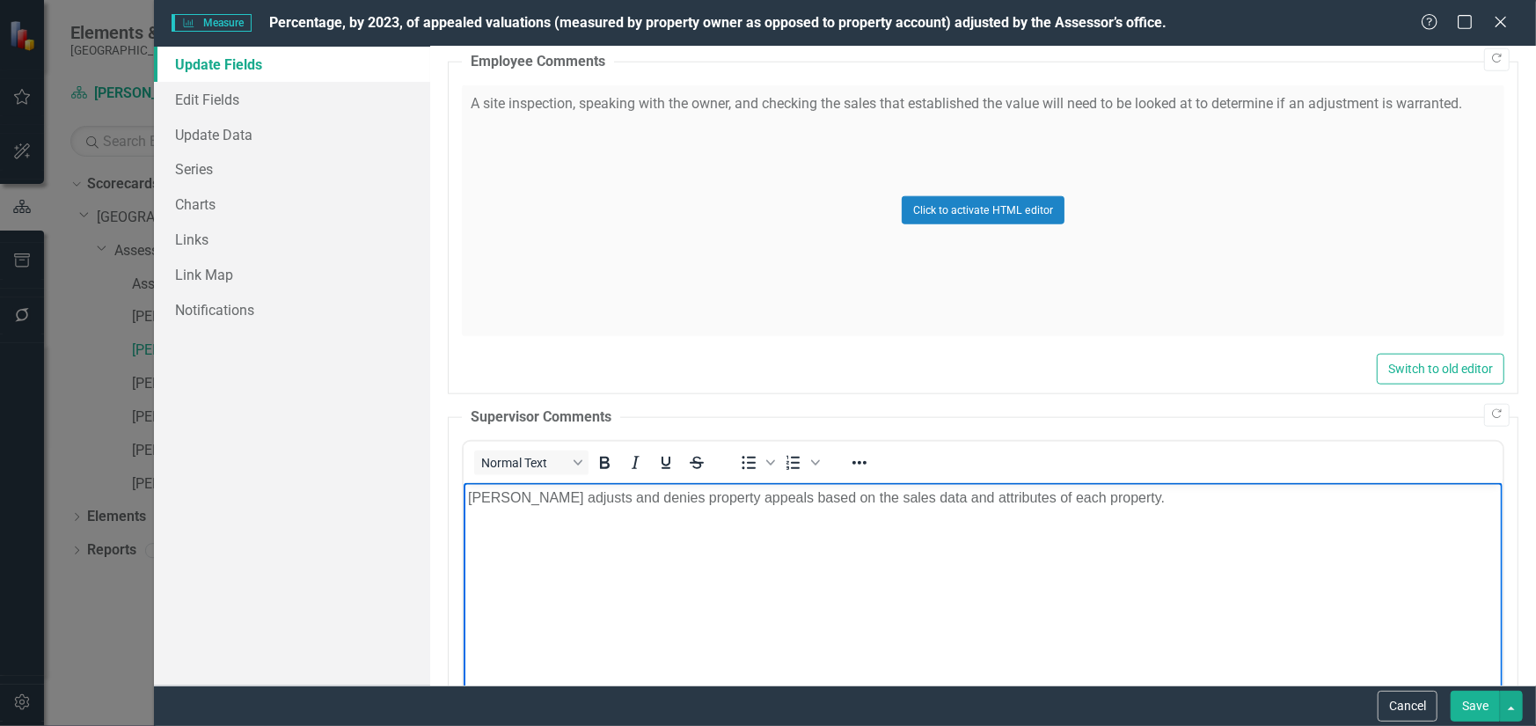
click at [1485, 704] on button "Save" at bounding box center [1474, 705] width 49 height 31
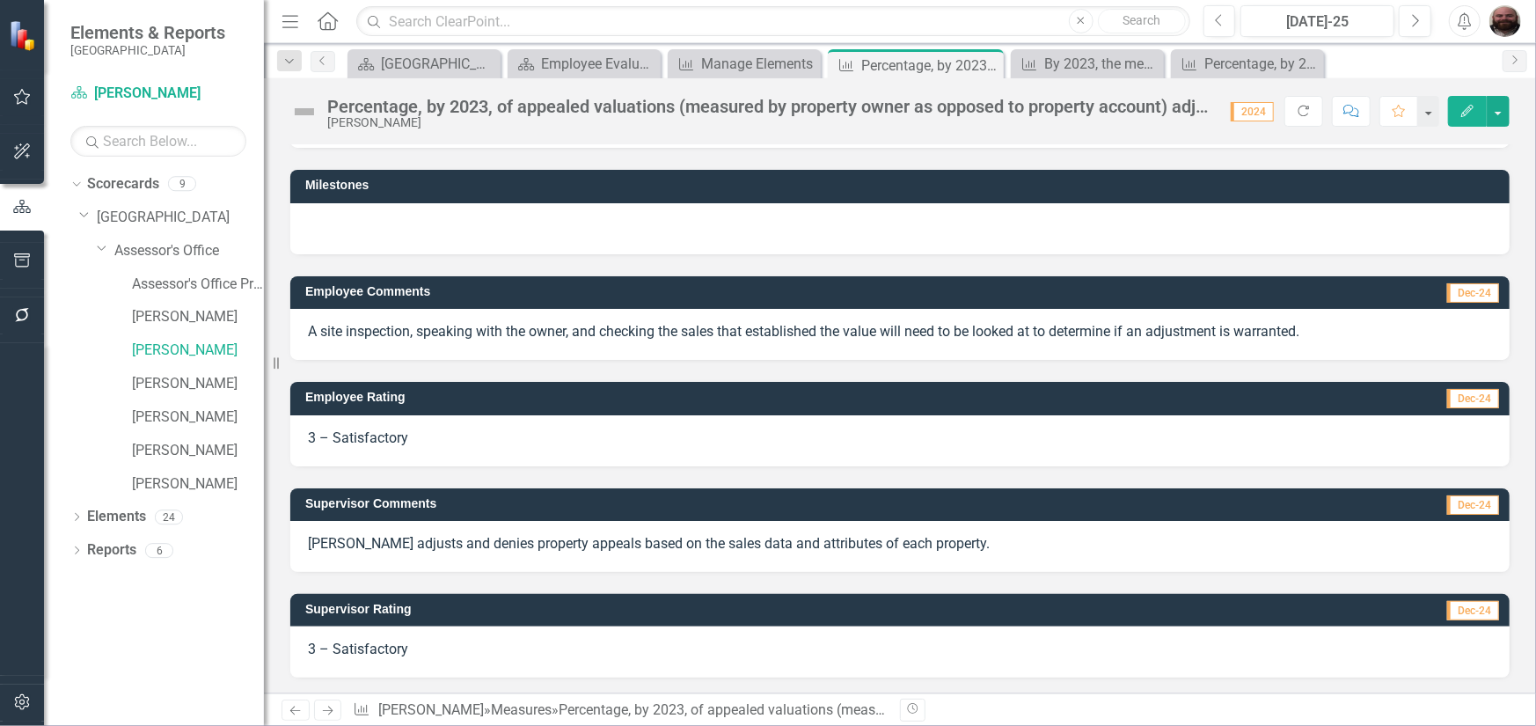
click at [1475, 113] on icon "Edit" at bounding box center [1467, 111] width 16 height 12
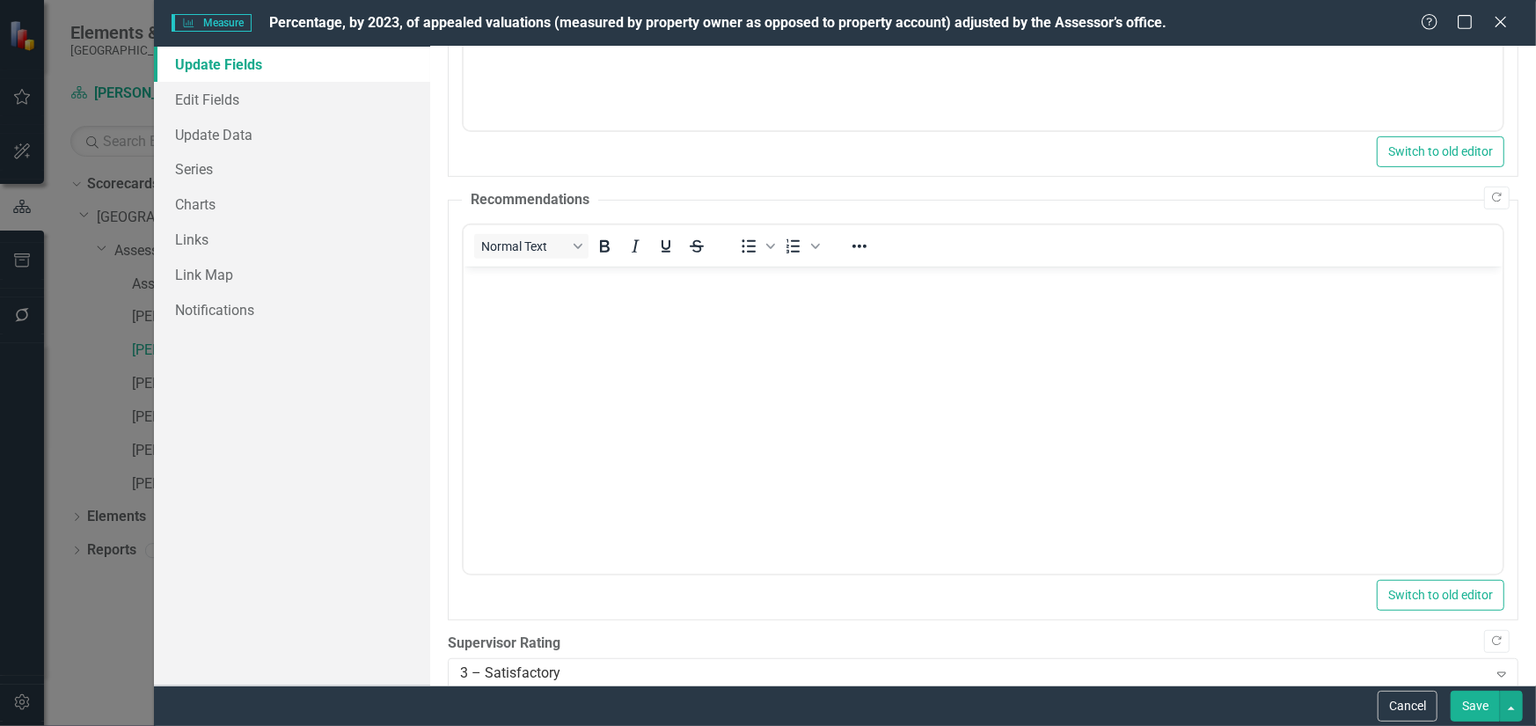
scroll to position [1055, 0]
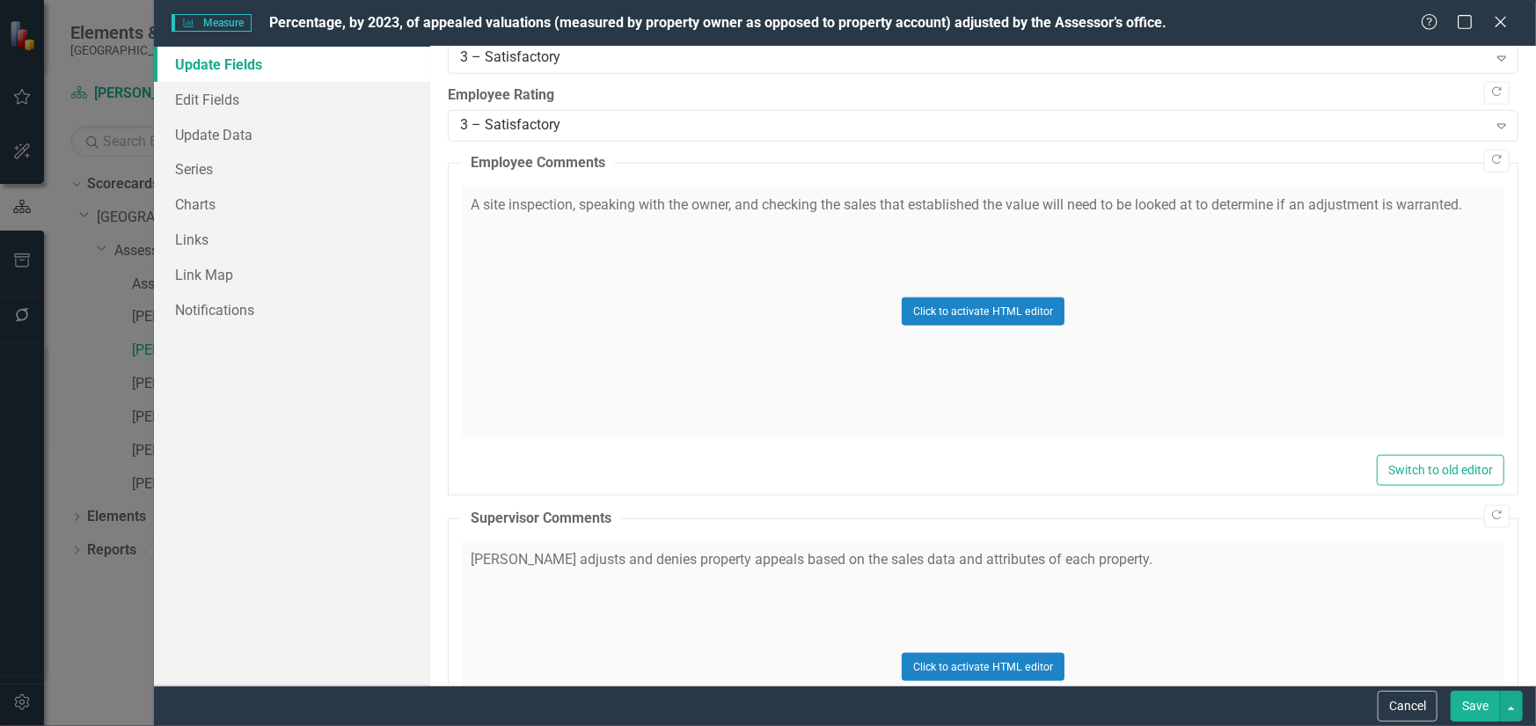
click at [931, 649] on div "Click to activate HTML editor" at bounding box center [983, 666] width 1042 height 251
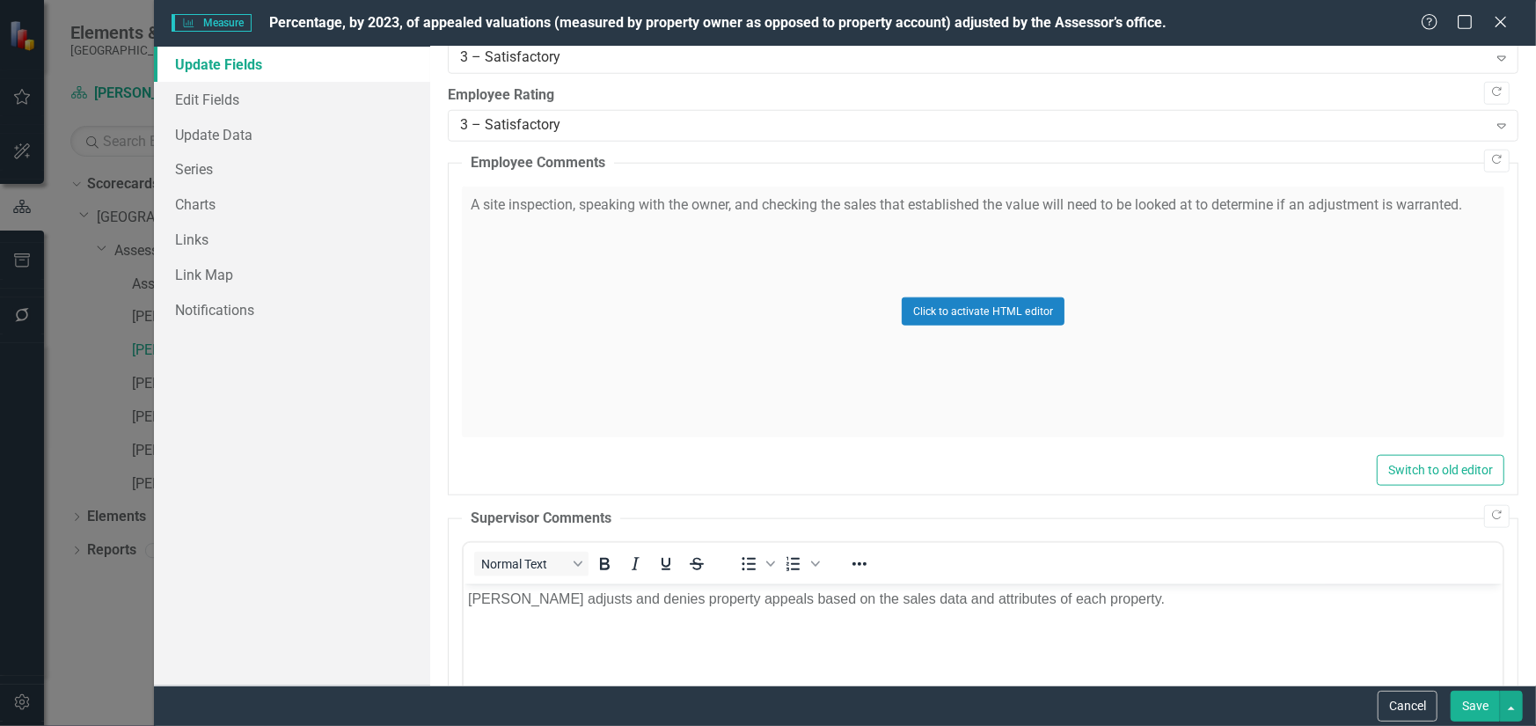
scroll to position [0, 0]
click at [573, 594] on p "[PERSON_NAME] adjusts and denies property appeals based on the sales data and a…" at bounding box center [982, 598] width 1030 height 21
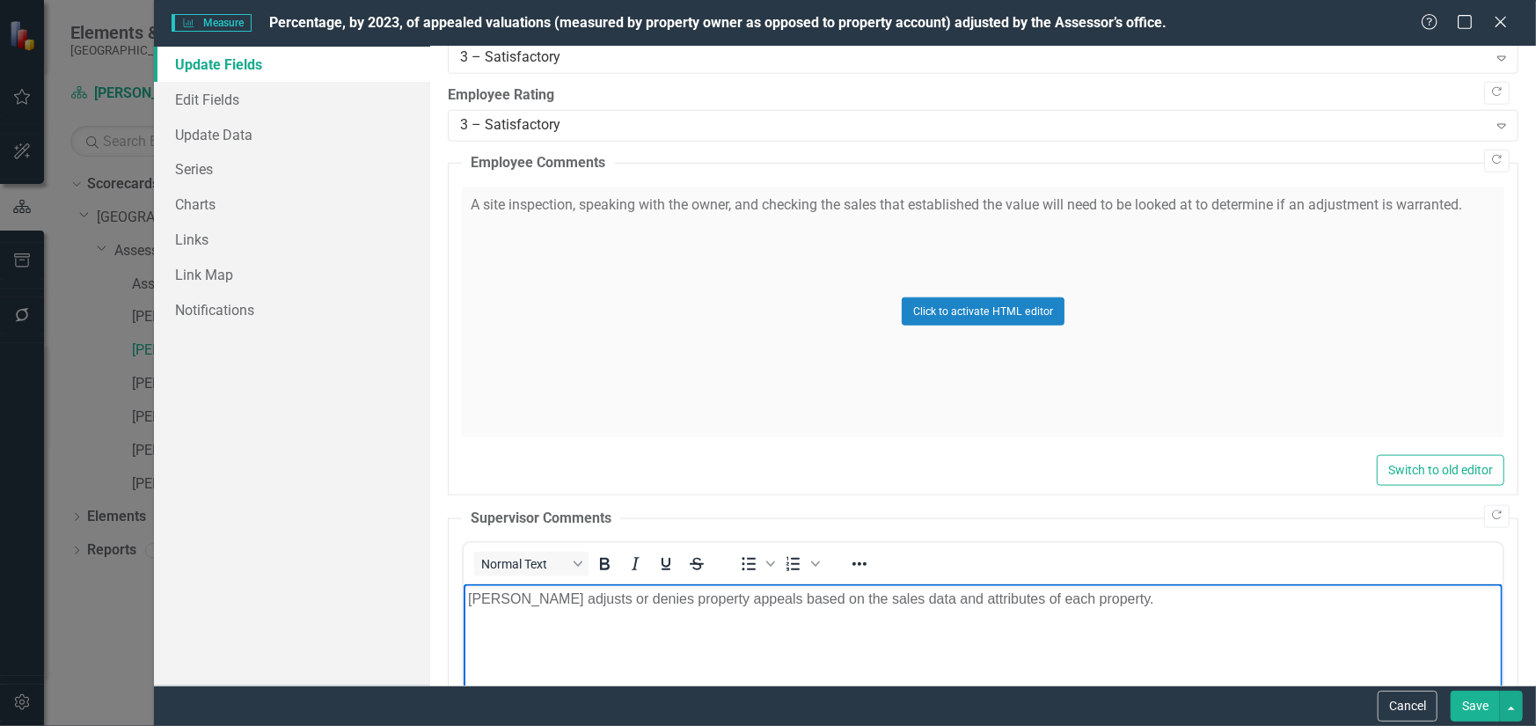
click at [1483, 702] on button "Save" at bounding box center [1474, 705] width 49 height 31
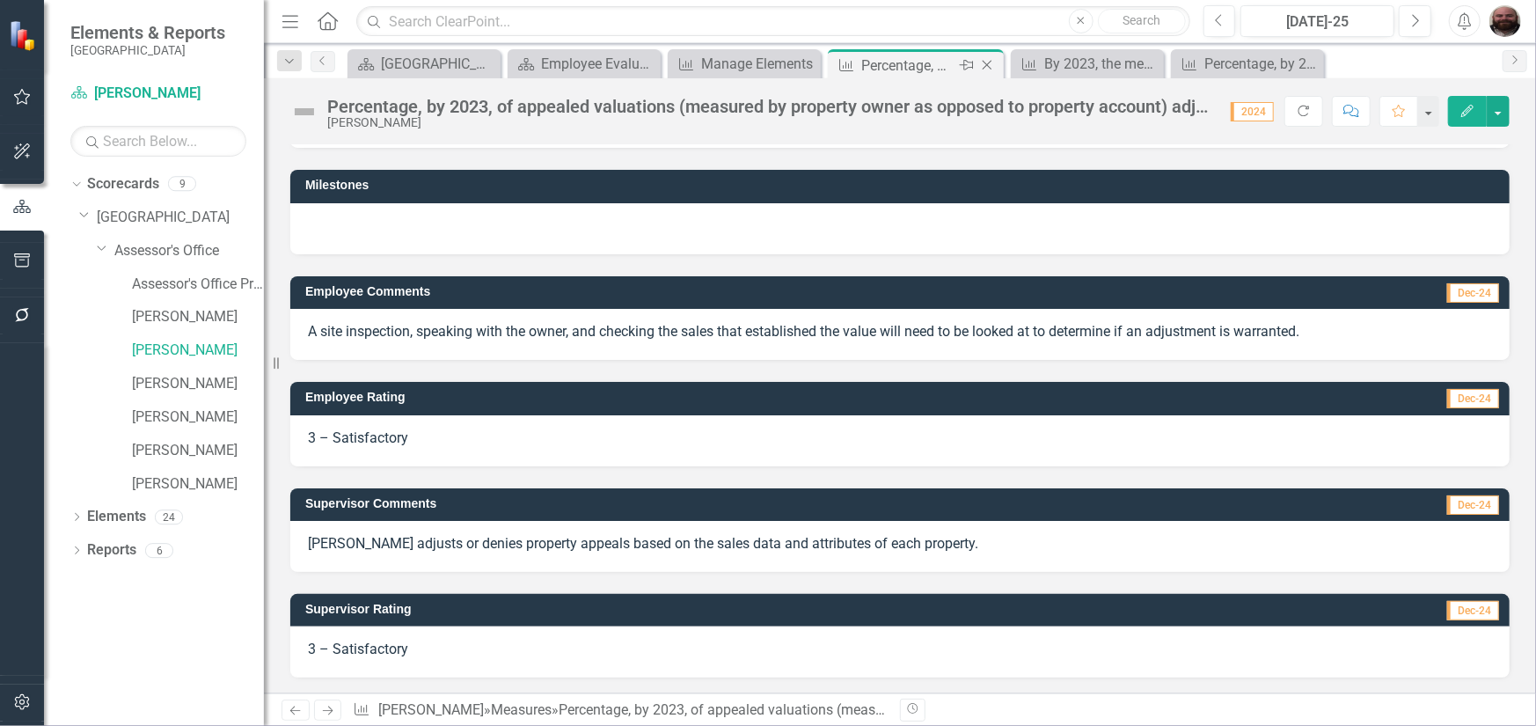
click at [988, 63] on icon at bounding box center [987, 66] width 10 height 10
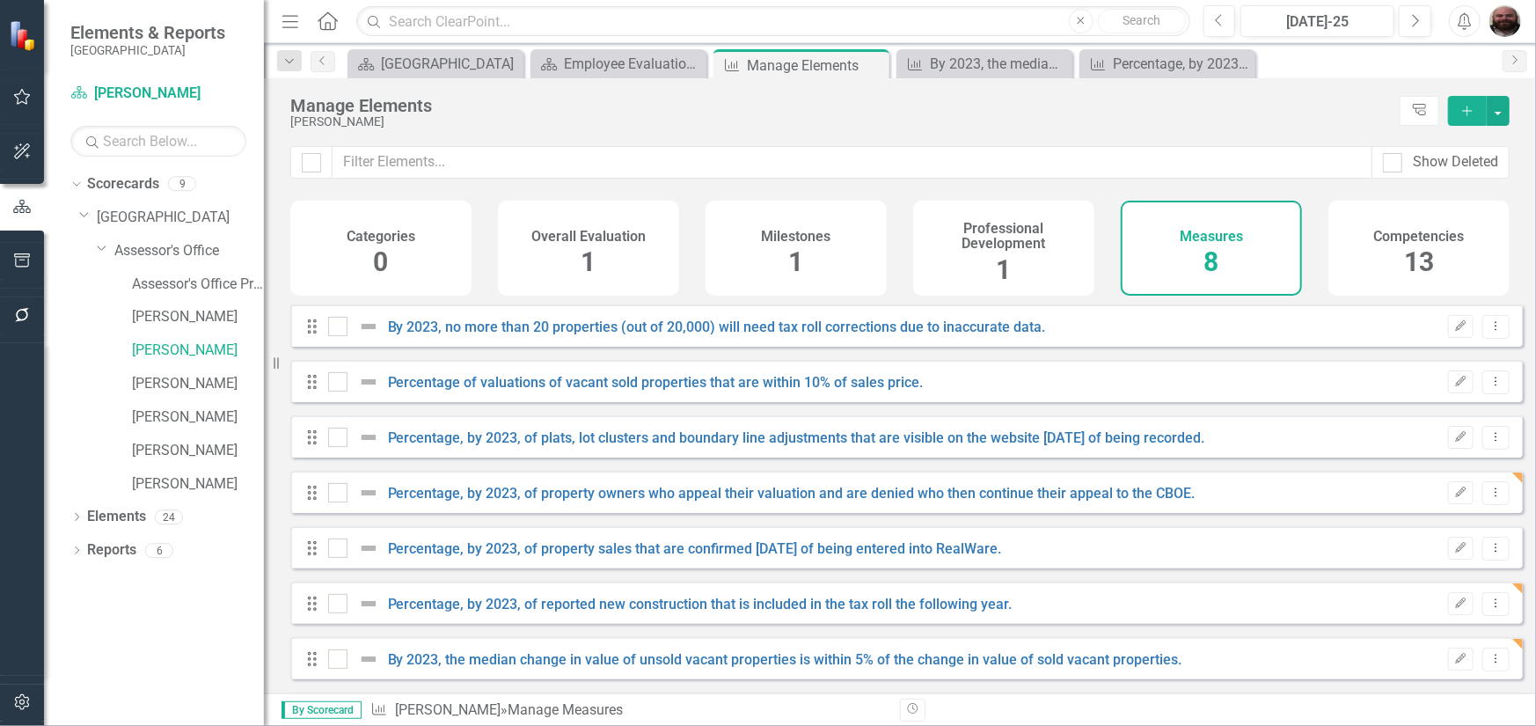
checkbox input "false"
click at [1029, 268] on div "Professional Development 1" at bounding box center [1003, 248] width 181 height 95
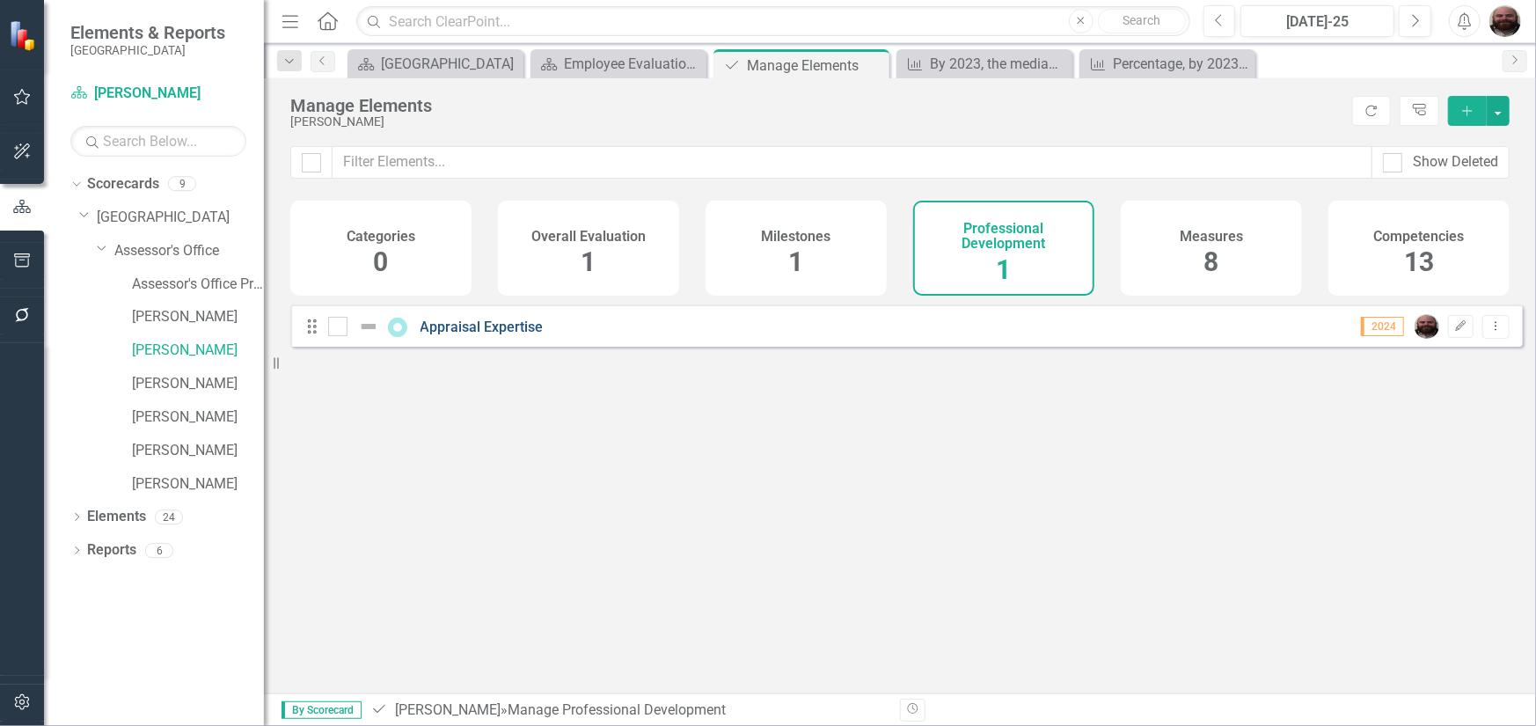
click at [478, 335] on link "Appraisal Expertise" at bounding box center [481, 326] width 123 height 17
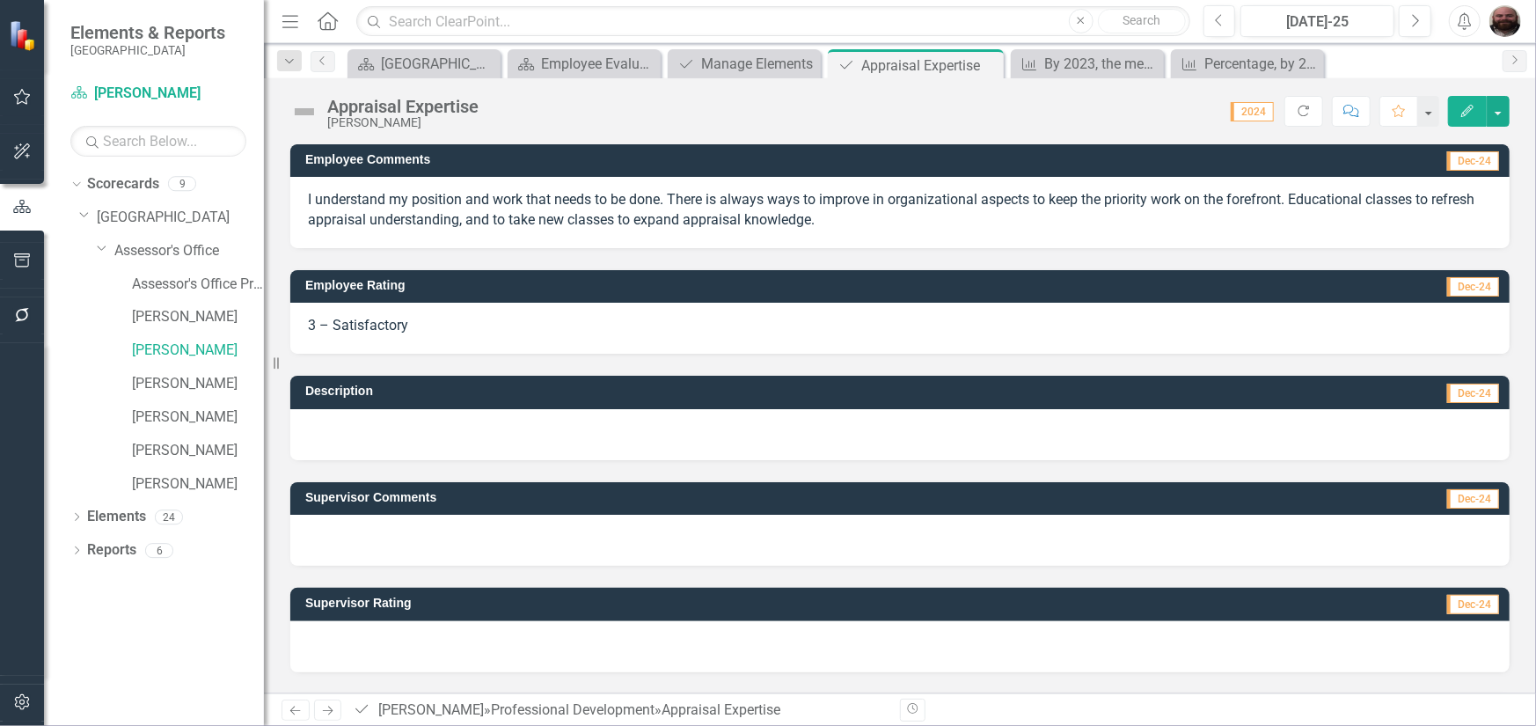
click at [1460, 114] on icon "Edit" at bounding box center [1467, 111] width 16 height 12
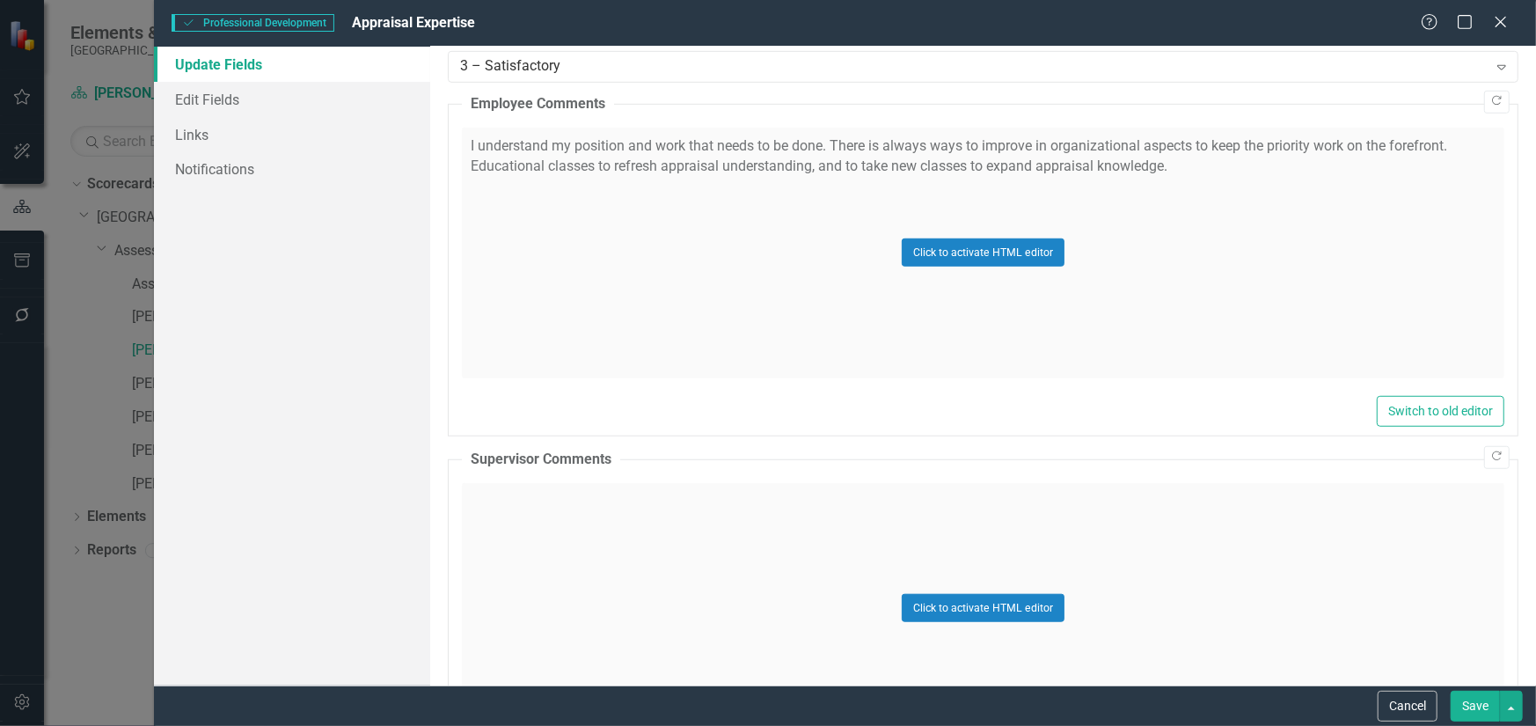
scroll to position [440, 0]
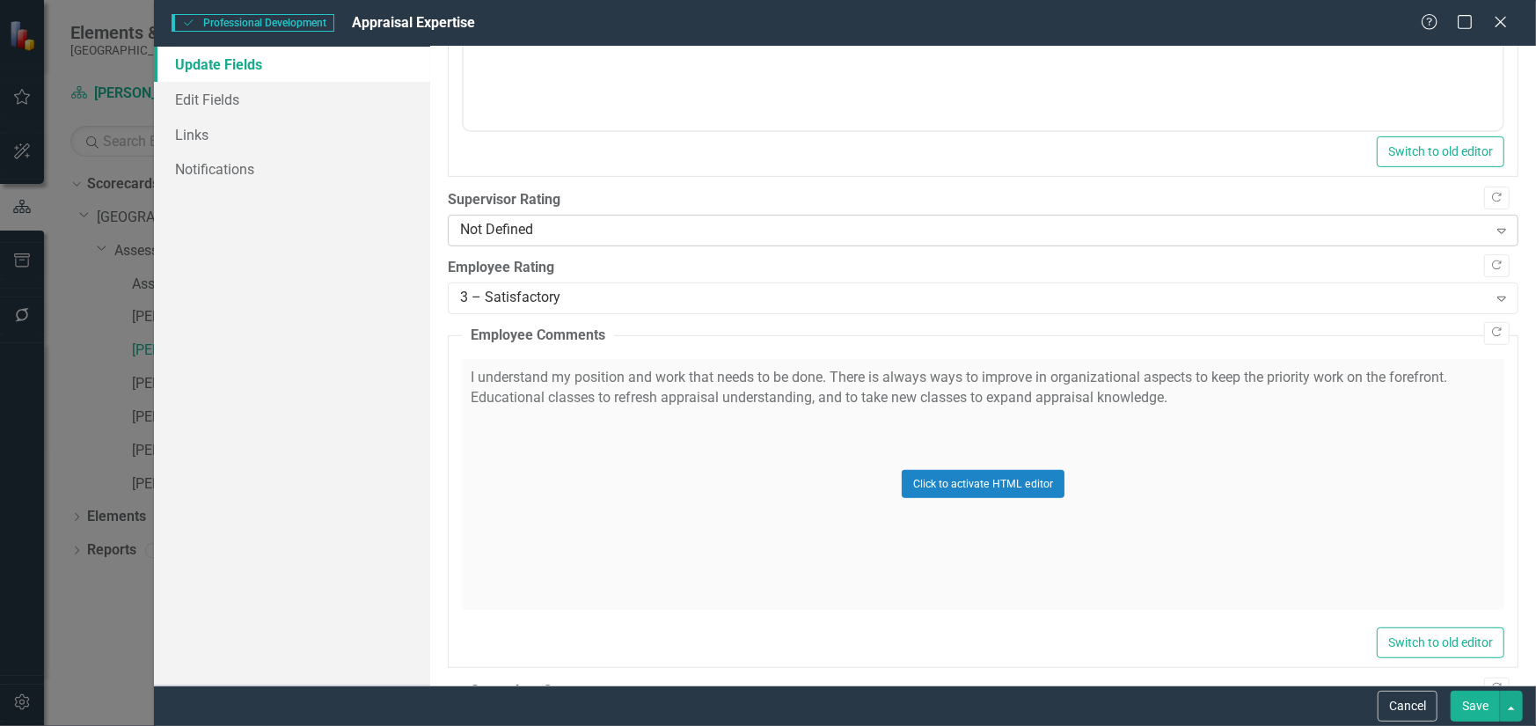
click at [586, 234] on div "Not Defined" at bounding box center [973, 231] width 1027 height 20
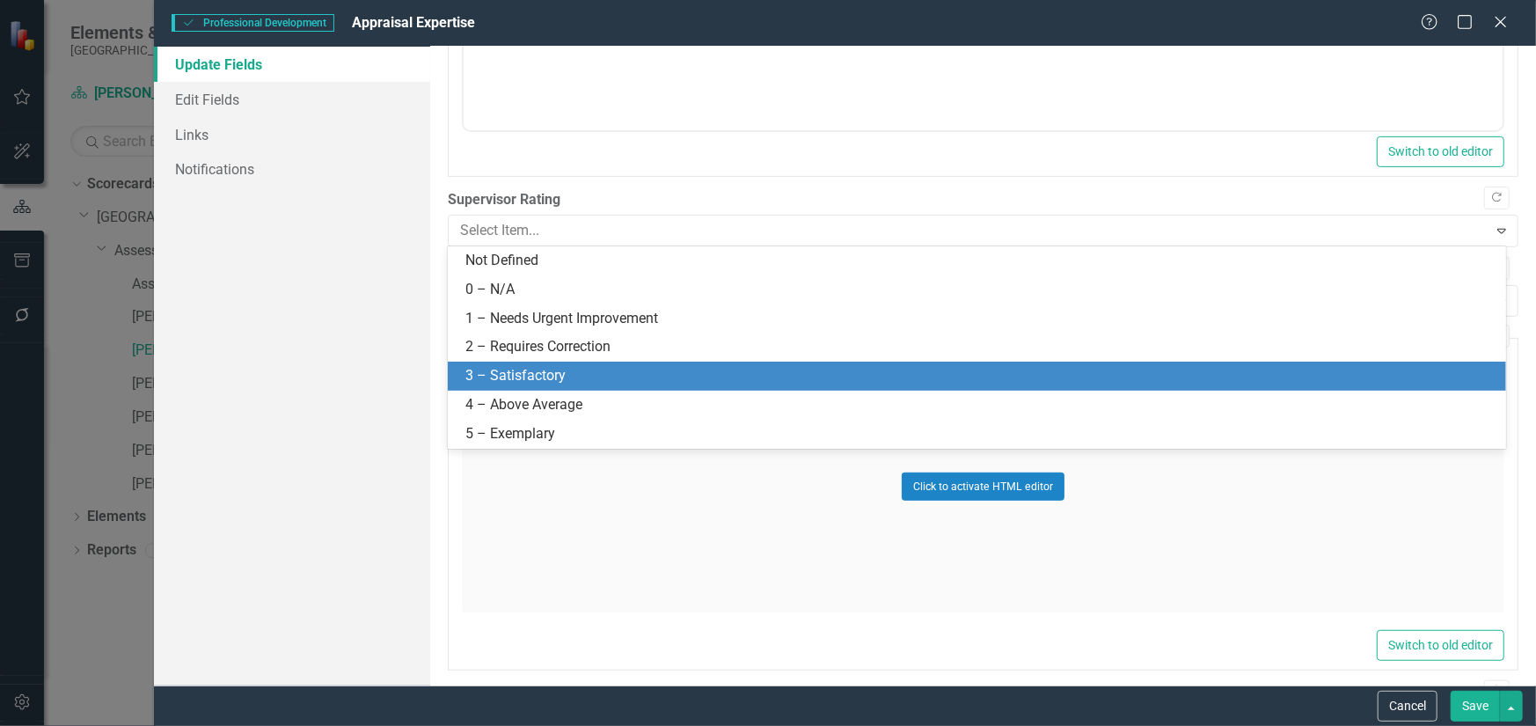
click at [562, 371] on div "3 – Satisfactory" at bounding box center [980, 376] width 1030 height 20
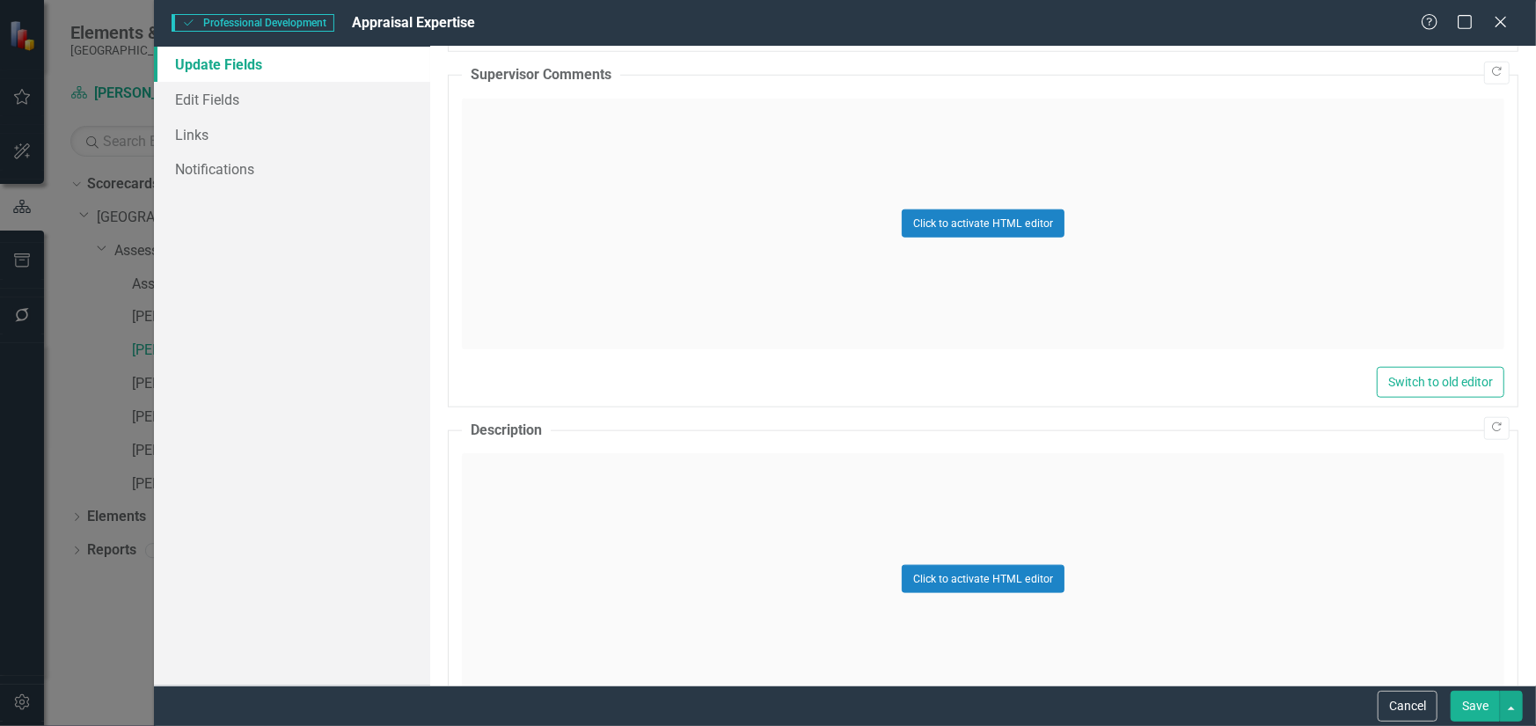
scroll to position [967, 0]
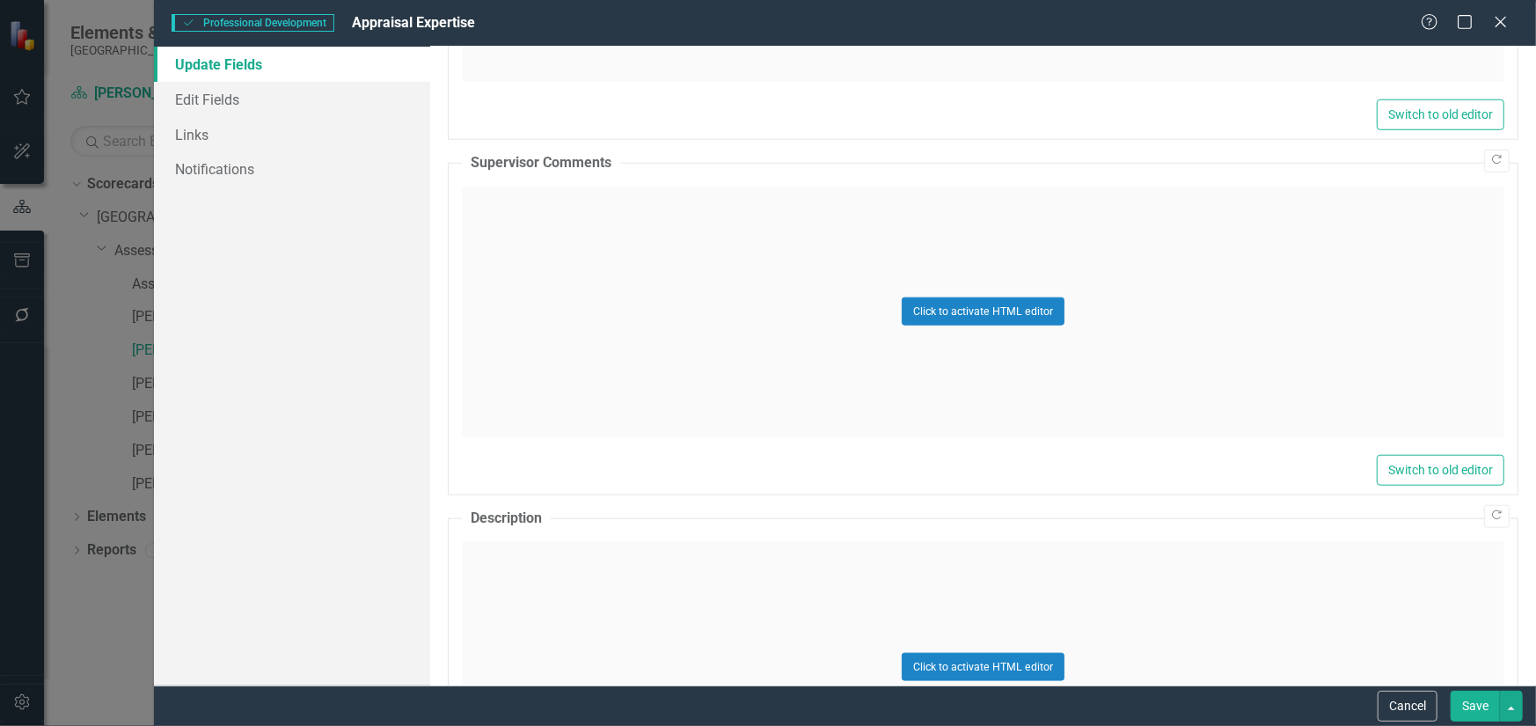
click at [985, 331] on div "Click to activate HTML editor" at bounding box center [983, 311] width 1042 height 251
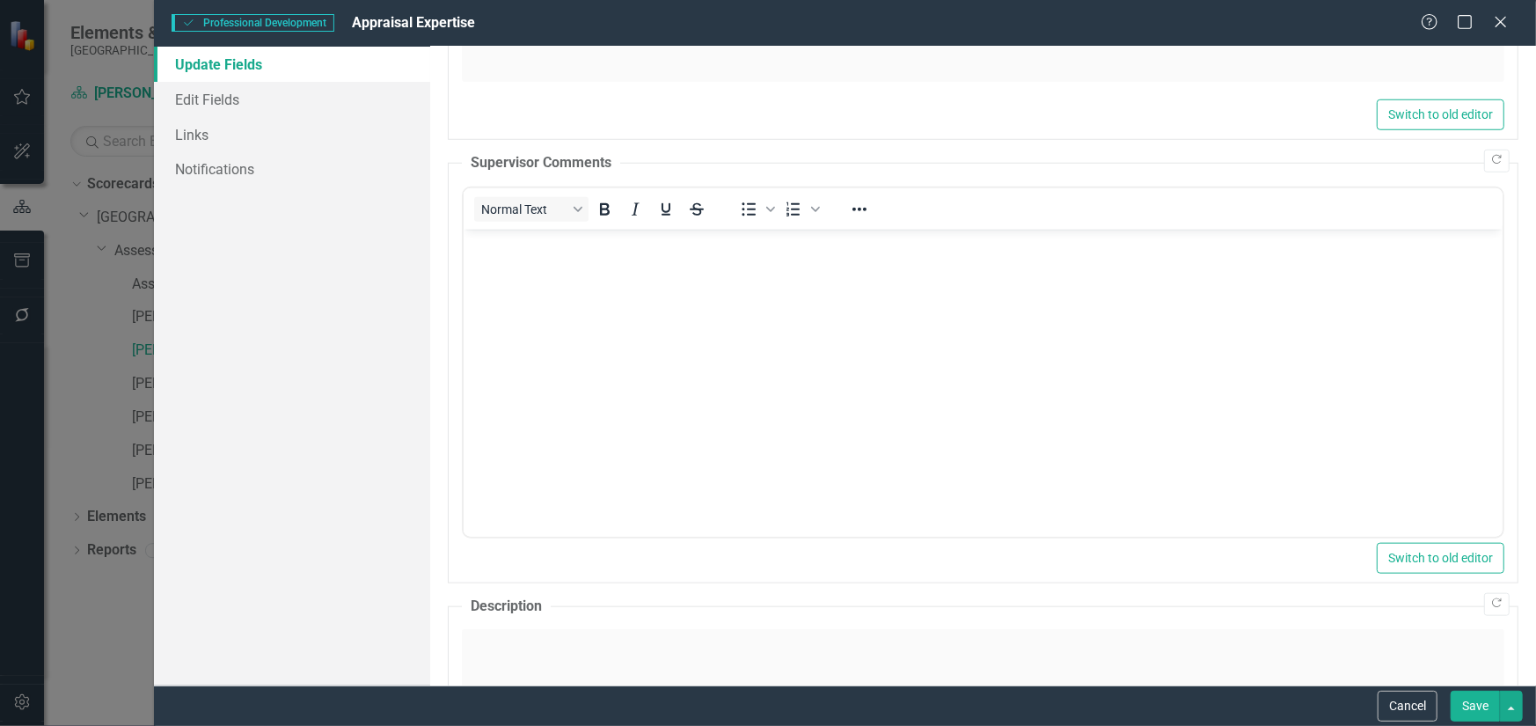
scroll to position [0, 0]
click at [586, 260] on body "Rich Text Area. Press ALT-0 for help." at bounding box center [982, 361] width 1039 height 264
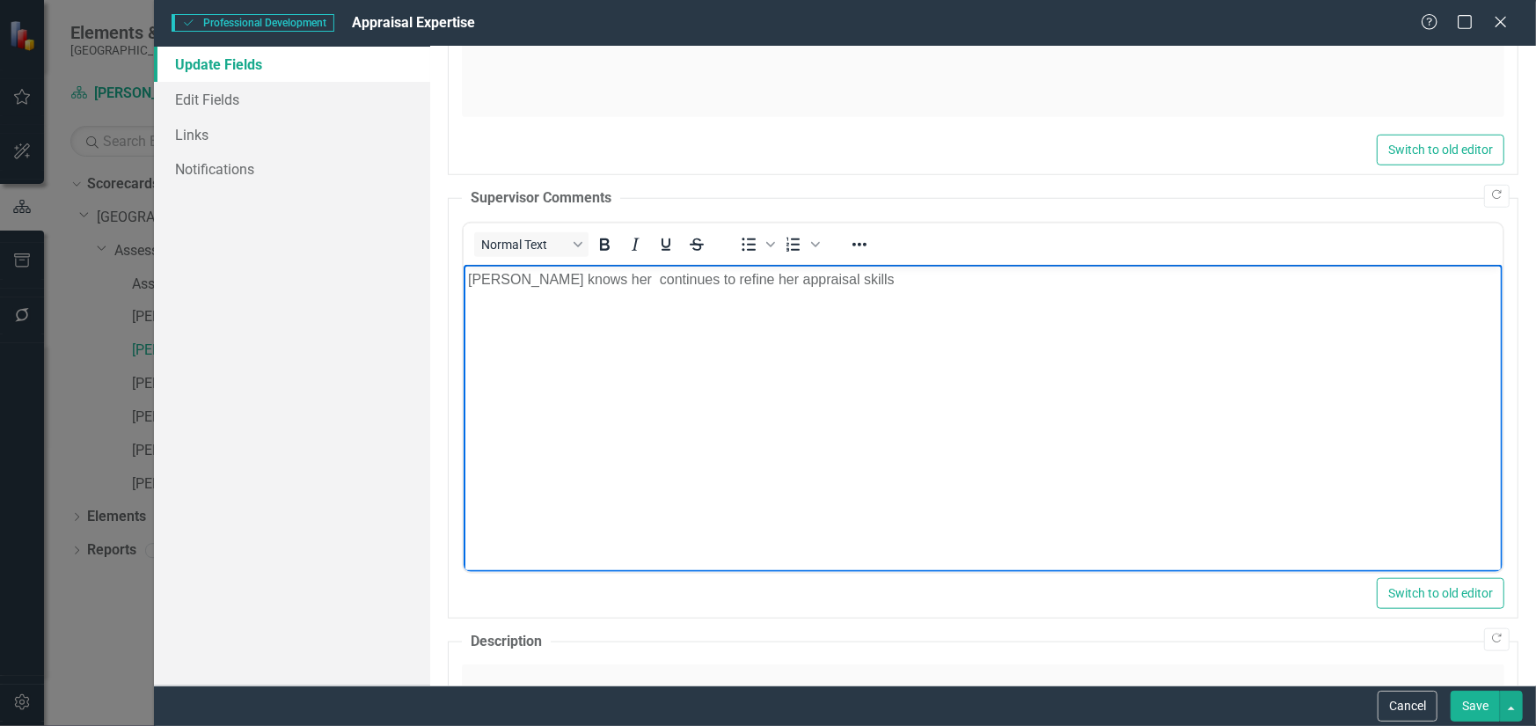
scroll to position [967, 0]
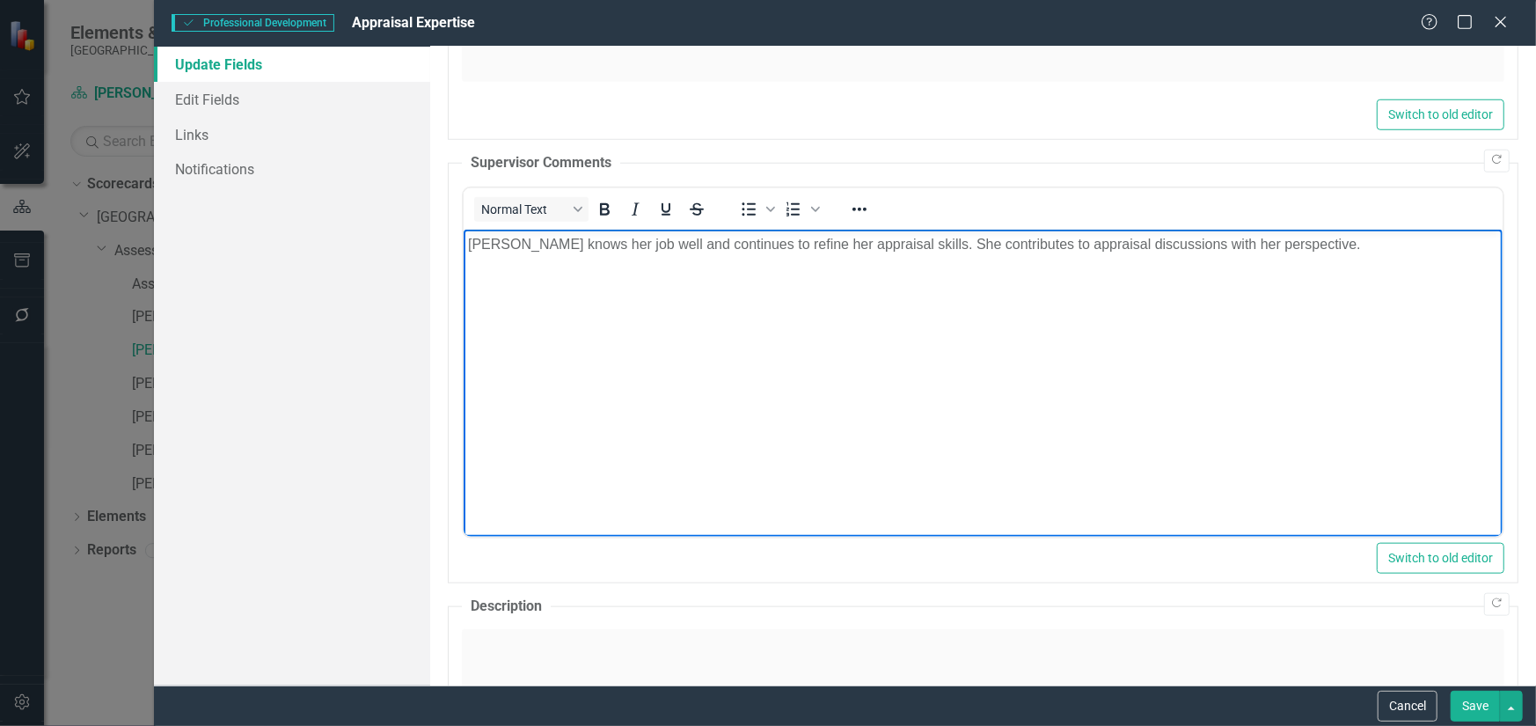
click at [1469, 711] on button "Save" at bounding box center [1474, 705] width 49 height 31
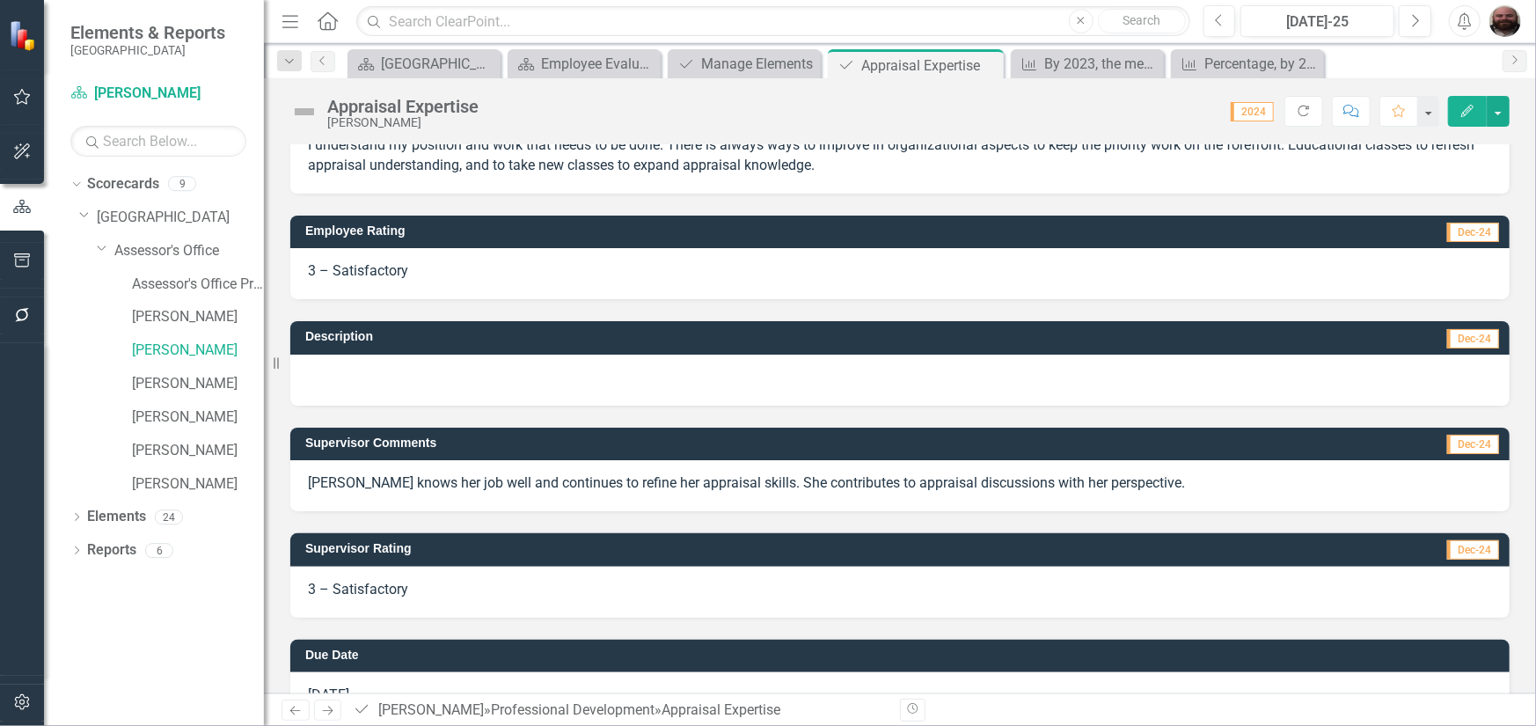
scroll to position [100, 0]
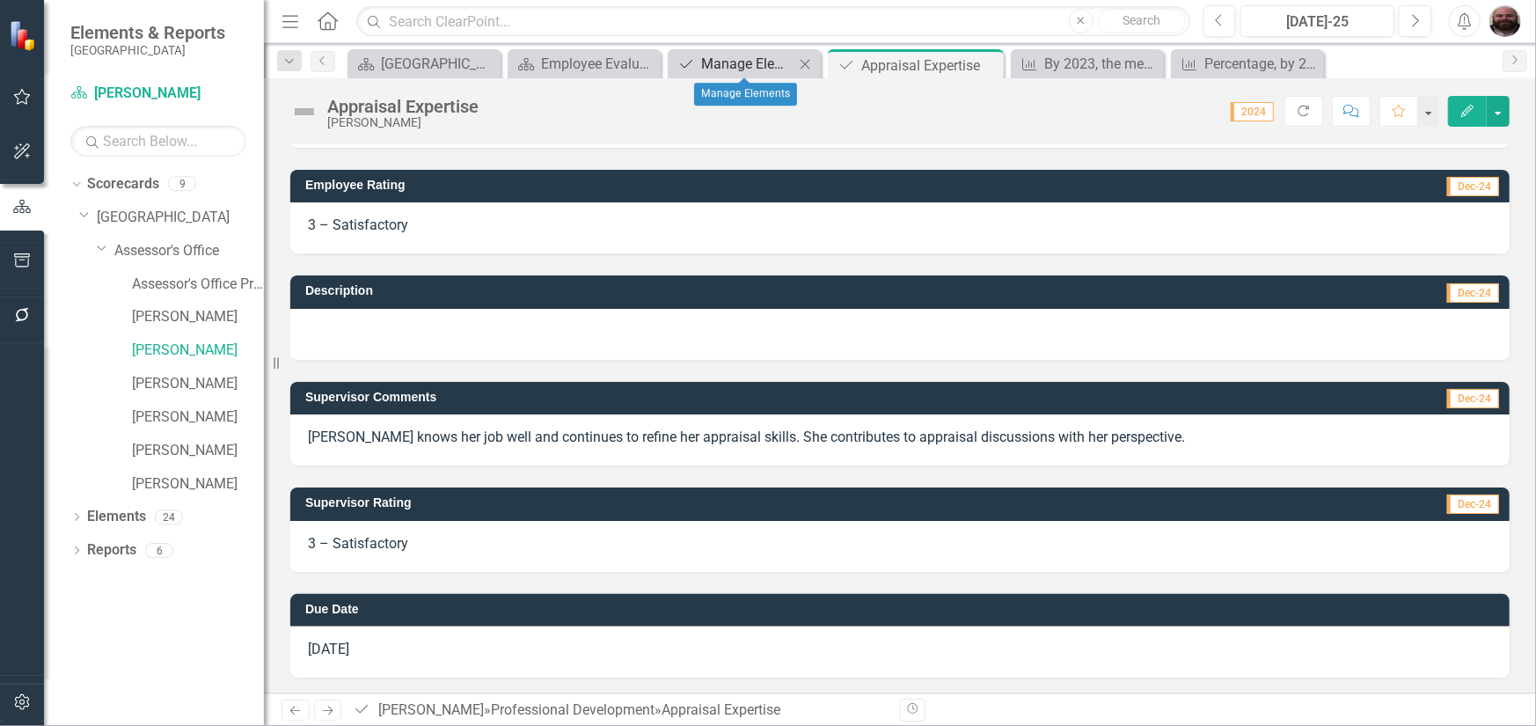
click at [767, 69] on div "Manage Elements" at bounding box center [747, 64] width 93 height 22
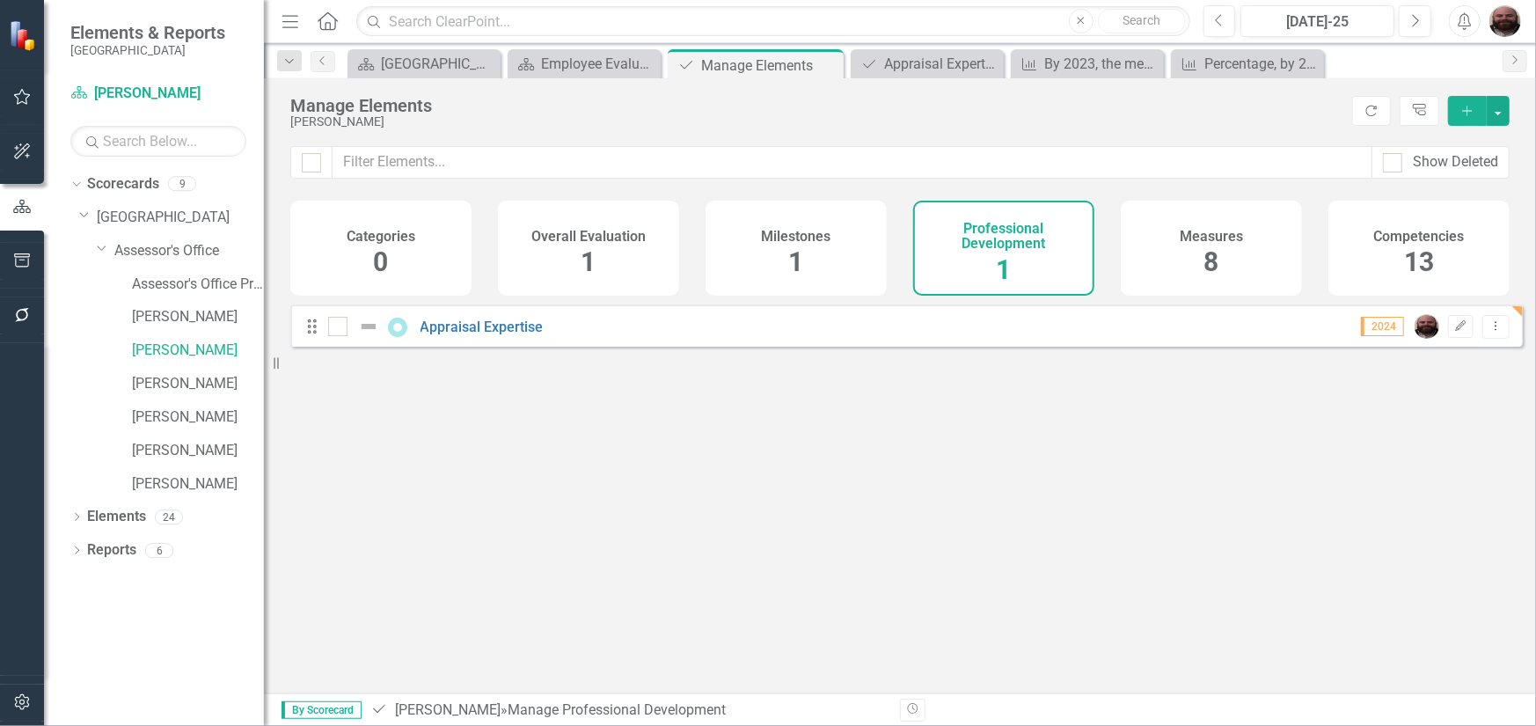
click at [792, 255] on span "1" at bounding box center [796, 261] width 15 height 31
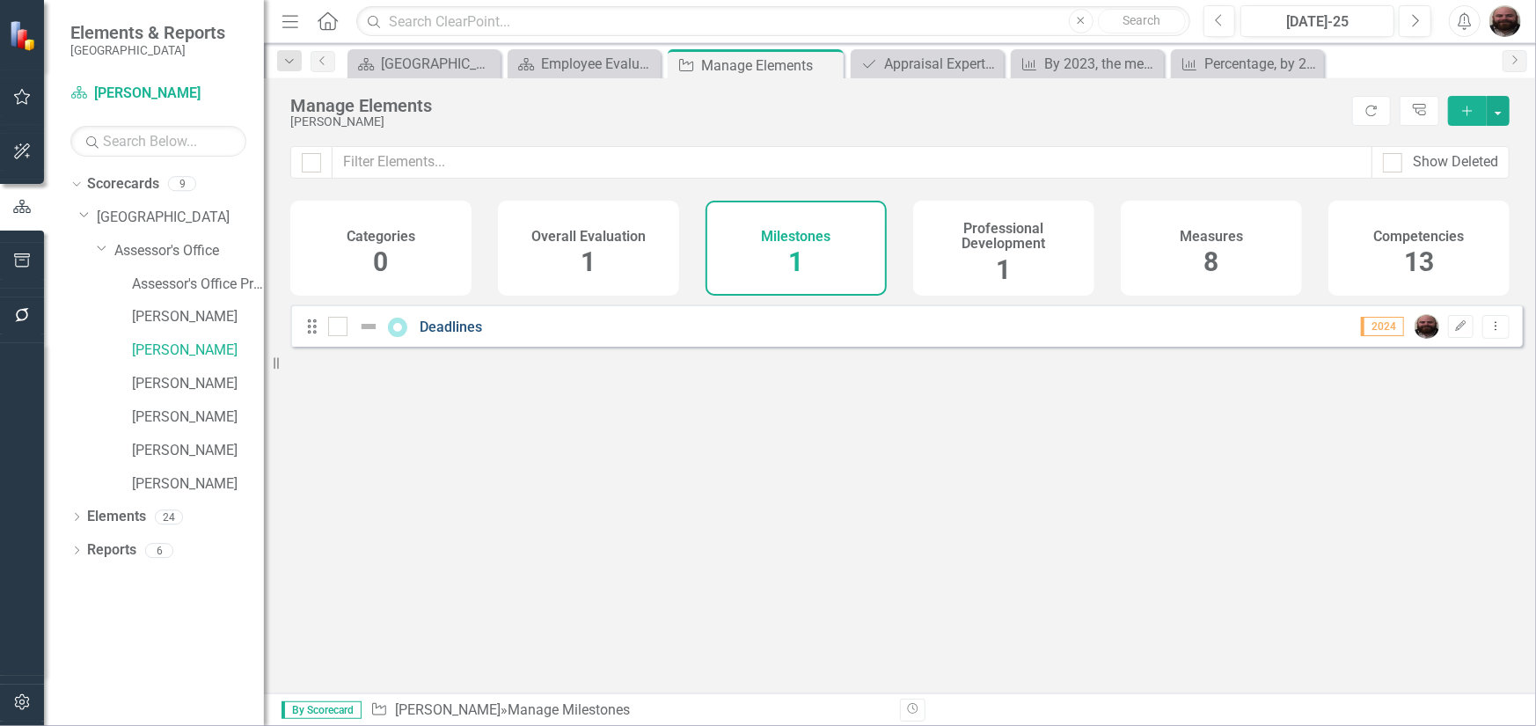
click at [442, 335] on link "Deadlines" at bounding box center [451, 326] width 62 height 17
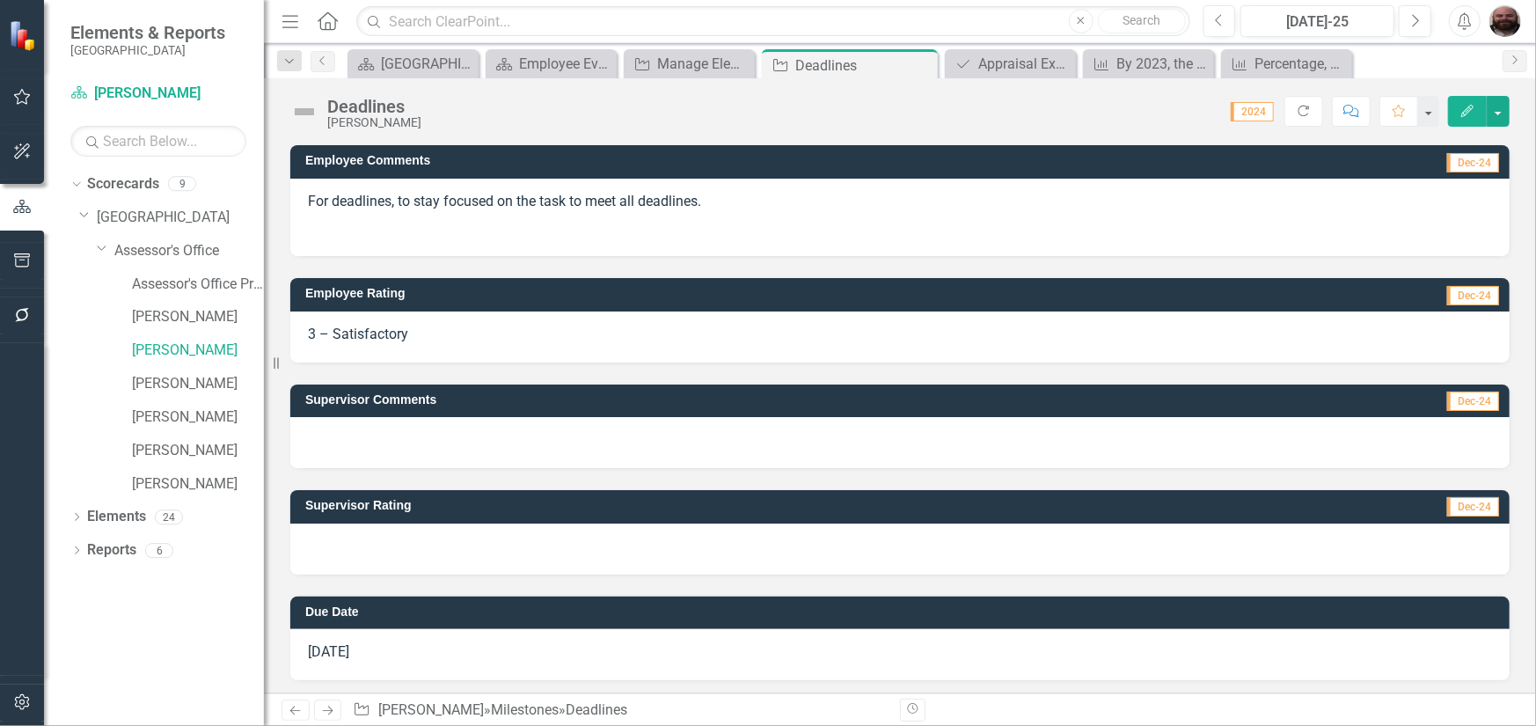
scroll to position [107, 0]
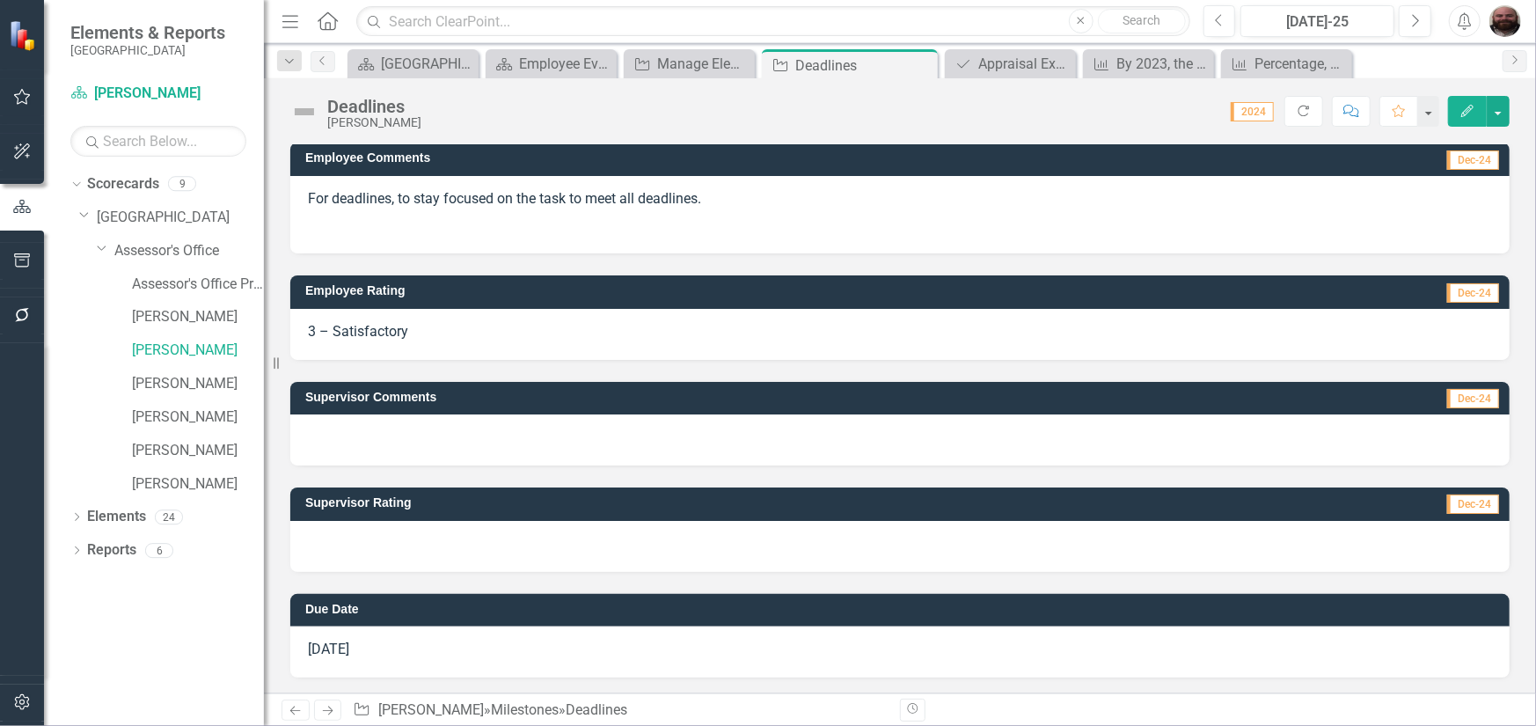
click at [1460, 101] on button "Edit" at bounding box center [1467, 111] width 39 height 31
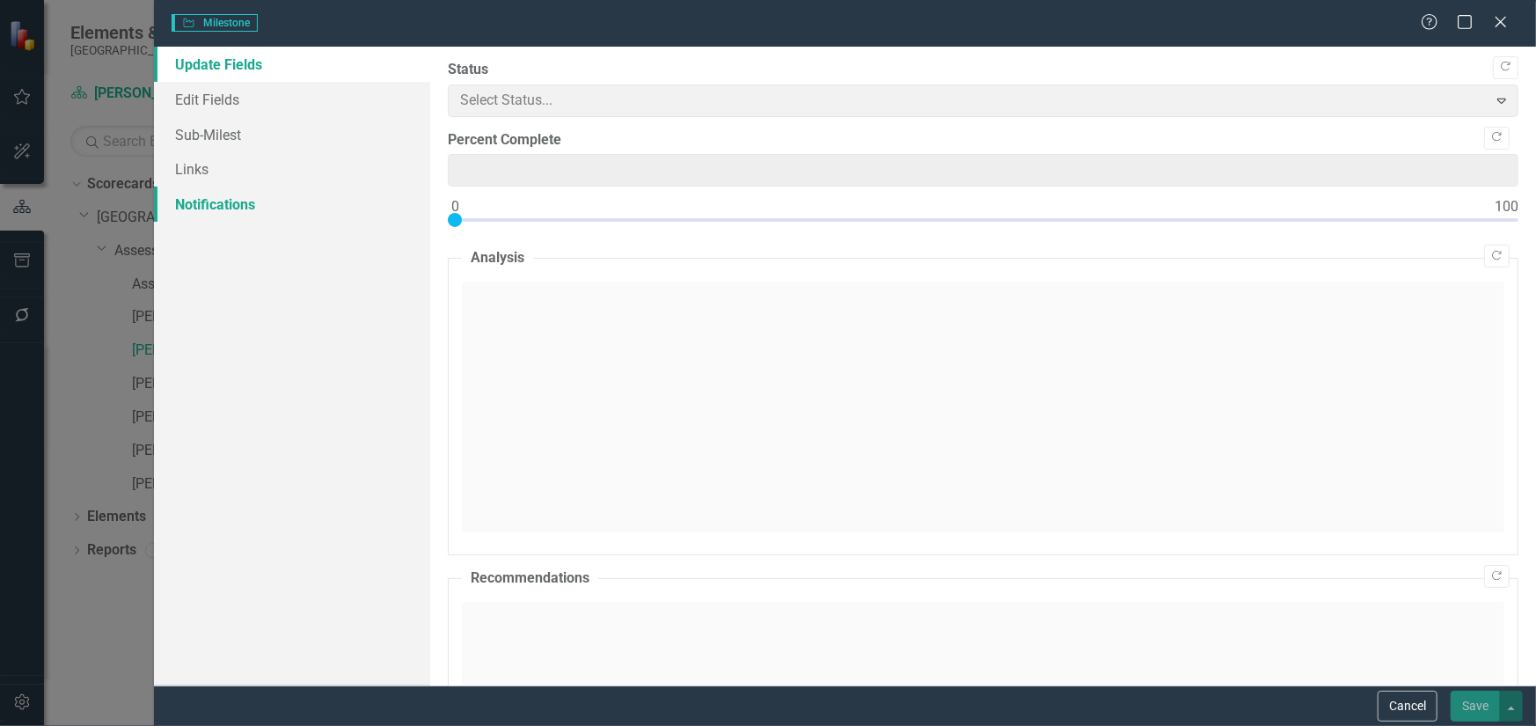
type input "0"
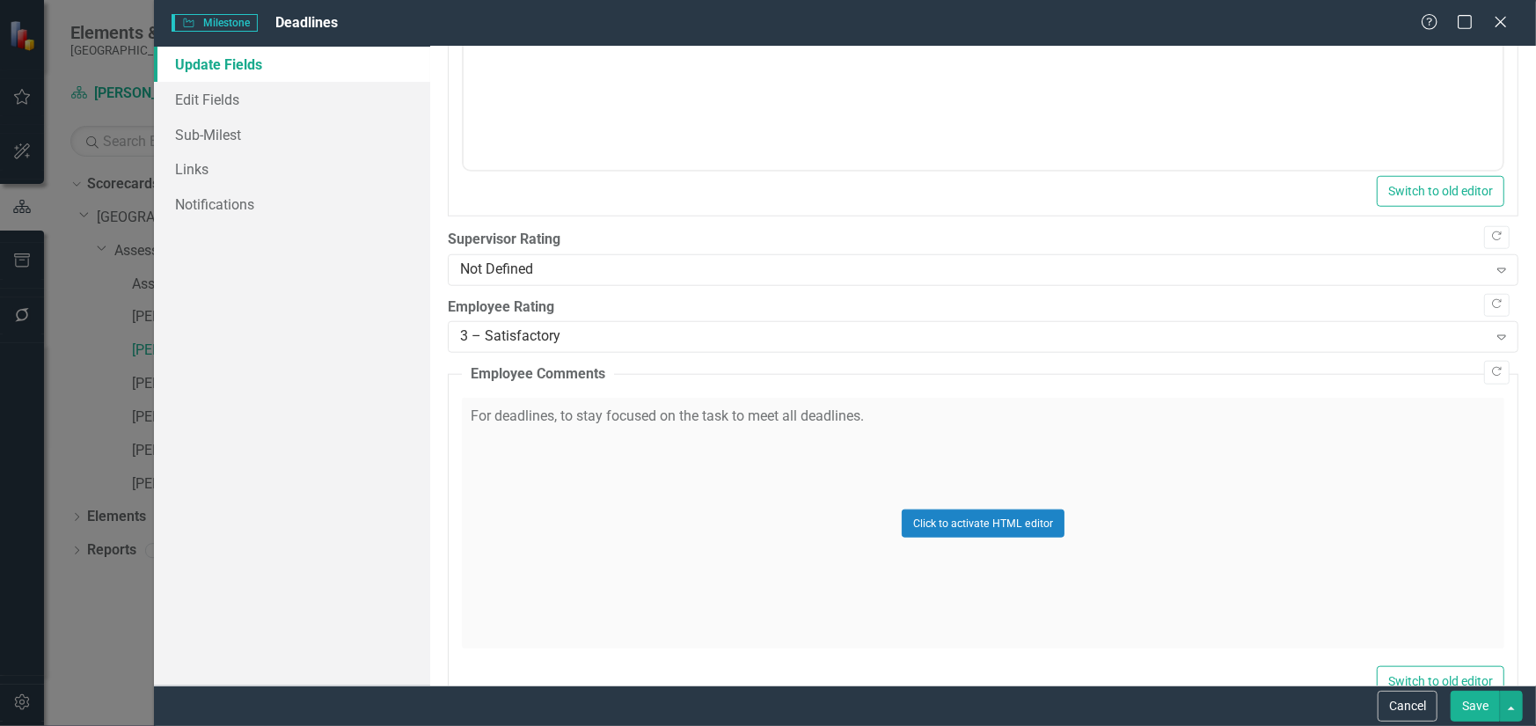
scroll to position [967, 0]
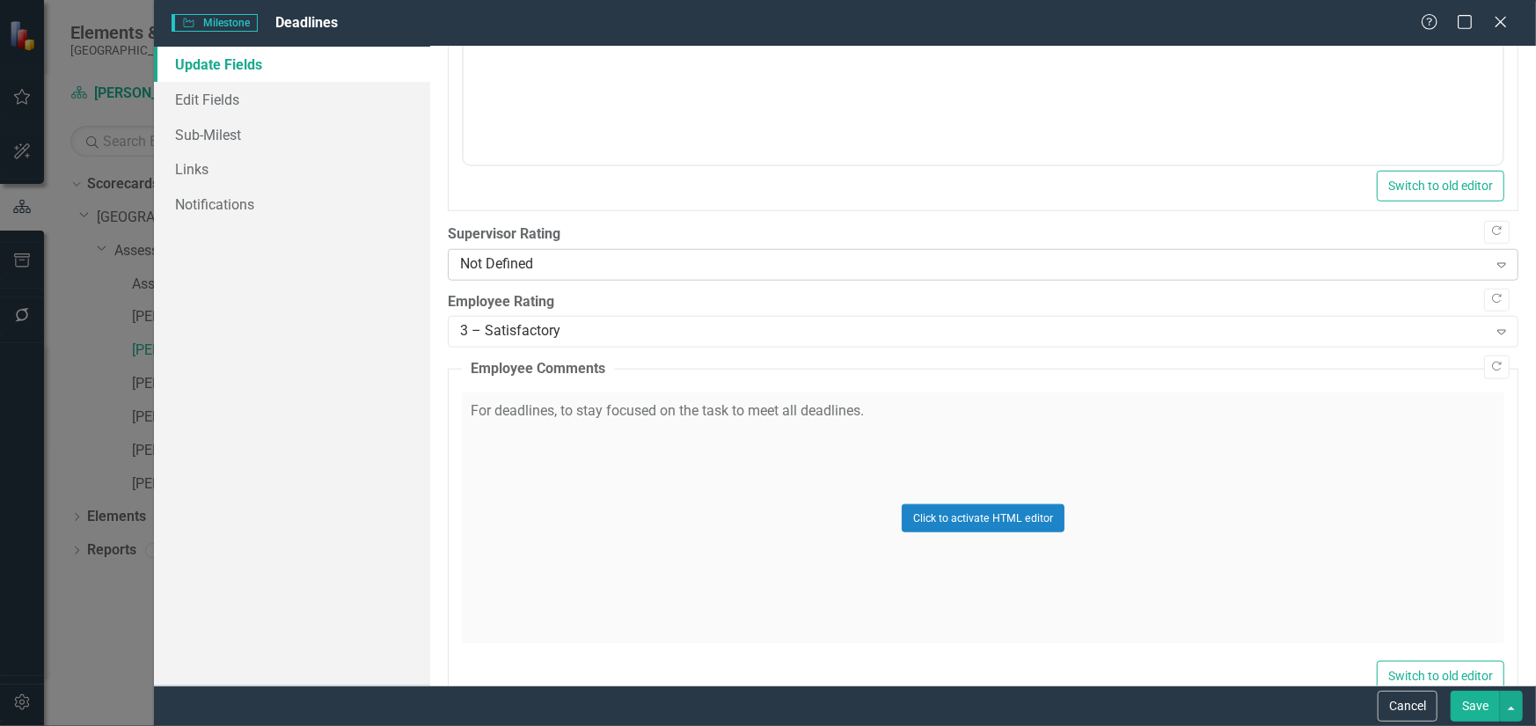
click at [552, 266] on div "Not Defined" at bounding box center [973, 264] width 1027 height 20
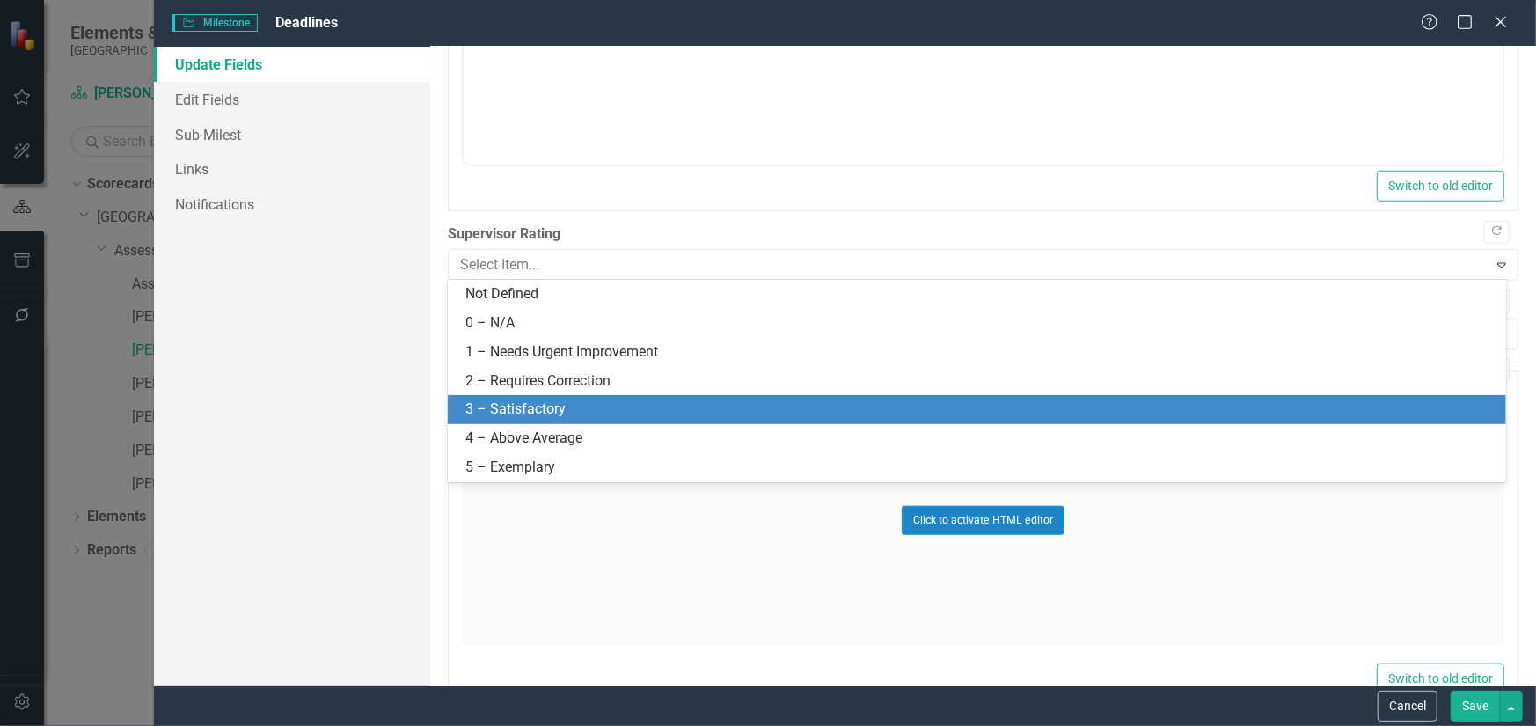
click at [547, 417] on div "3 – Satisfactory" at bounding box center [980, 409] width 1030 height 20
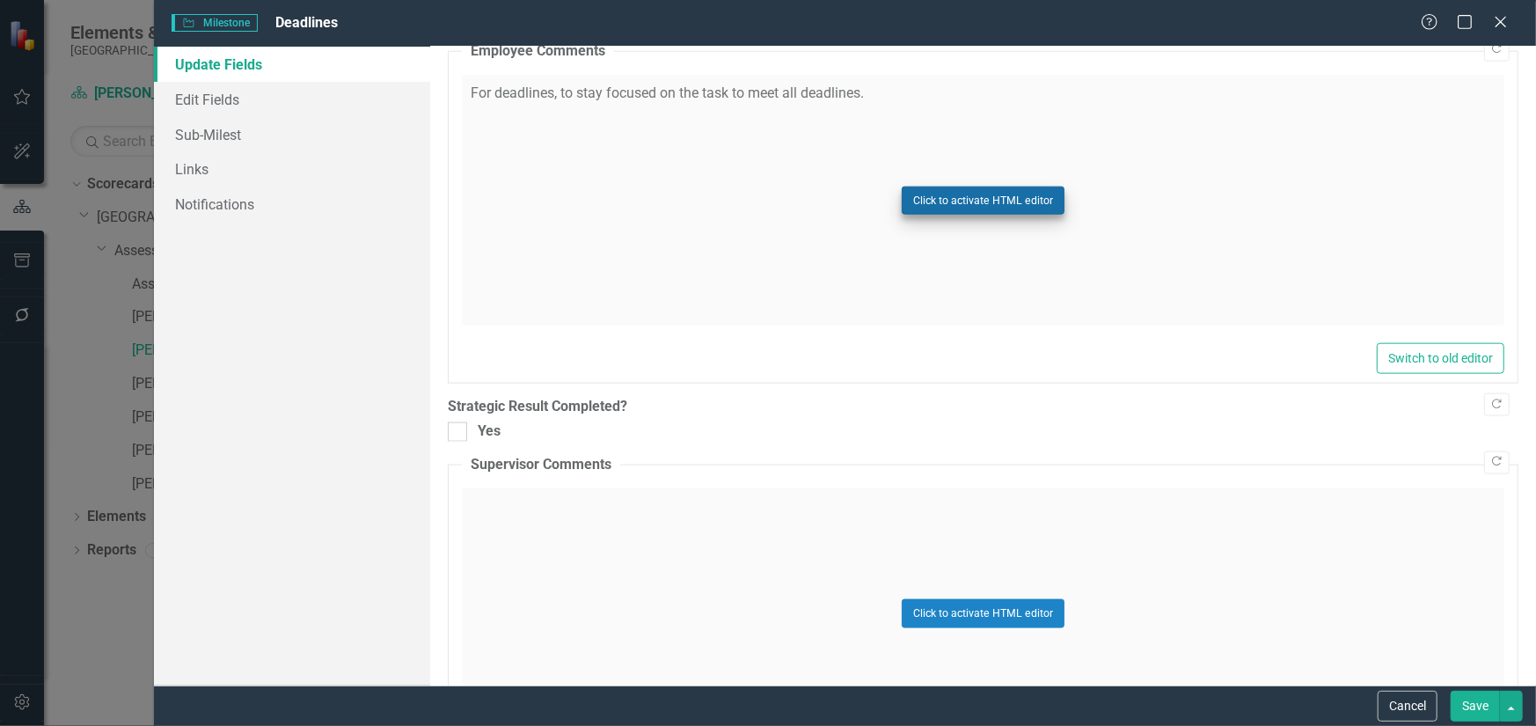
scroll to position [1319, 0]
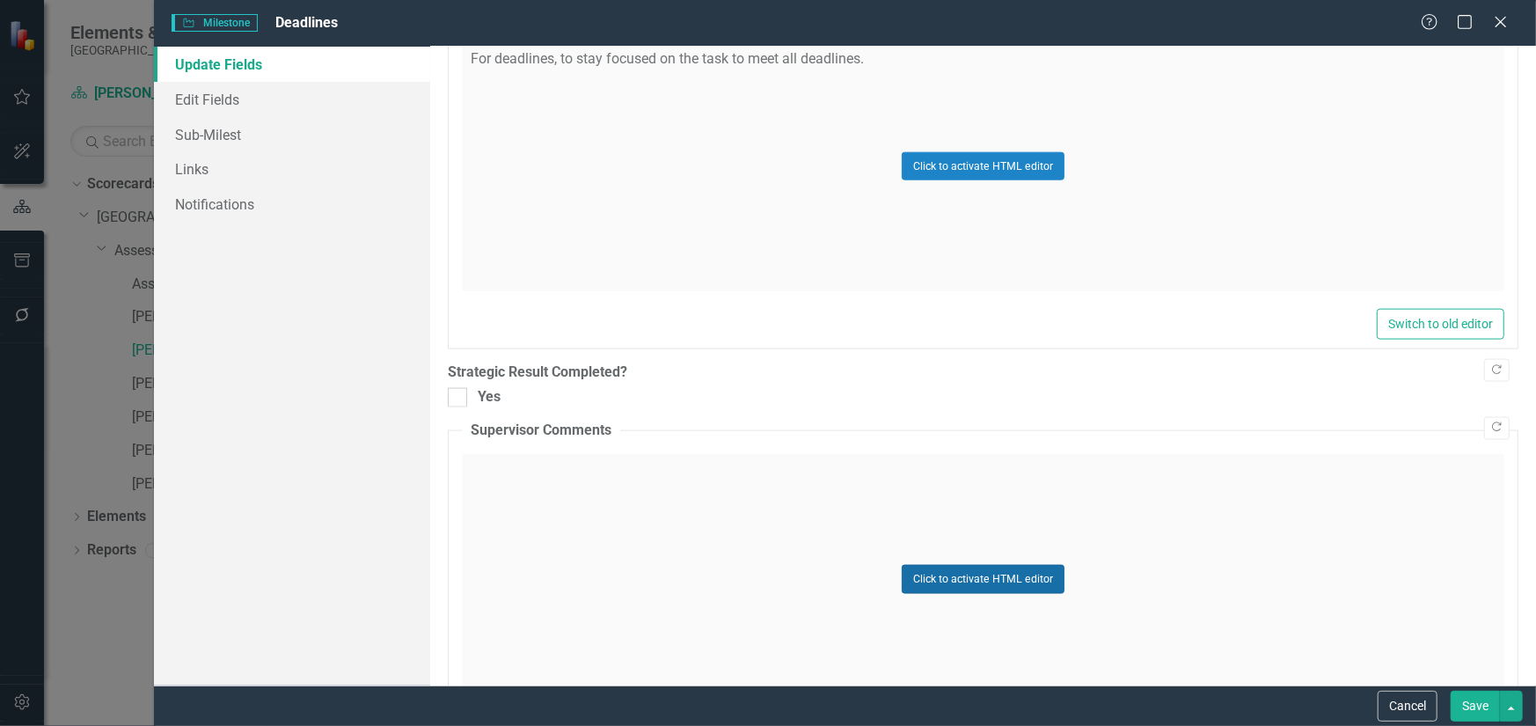
click at [931, 575] on button "Click to activate HTML editor" at bounding box center [982, 579] width 163 height 28
click at [640, 514] on p "Rich Text Area. Press ALT-0 for help." at bounding box center [982, 510] width 1030 height 21
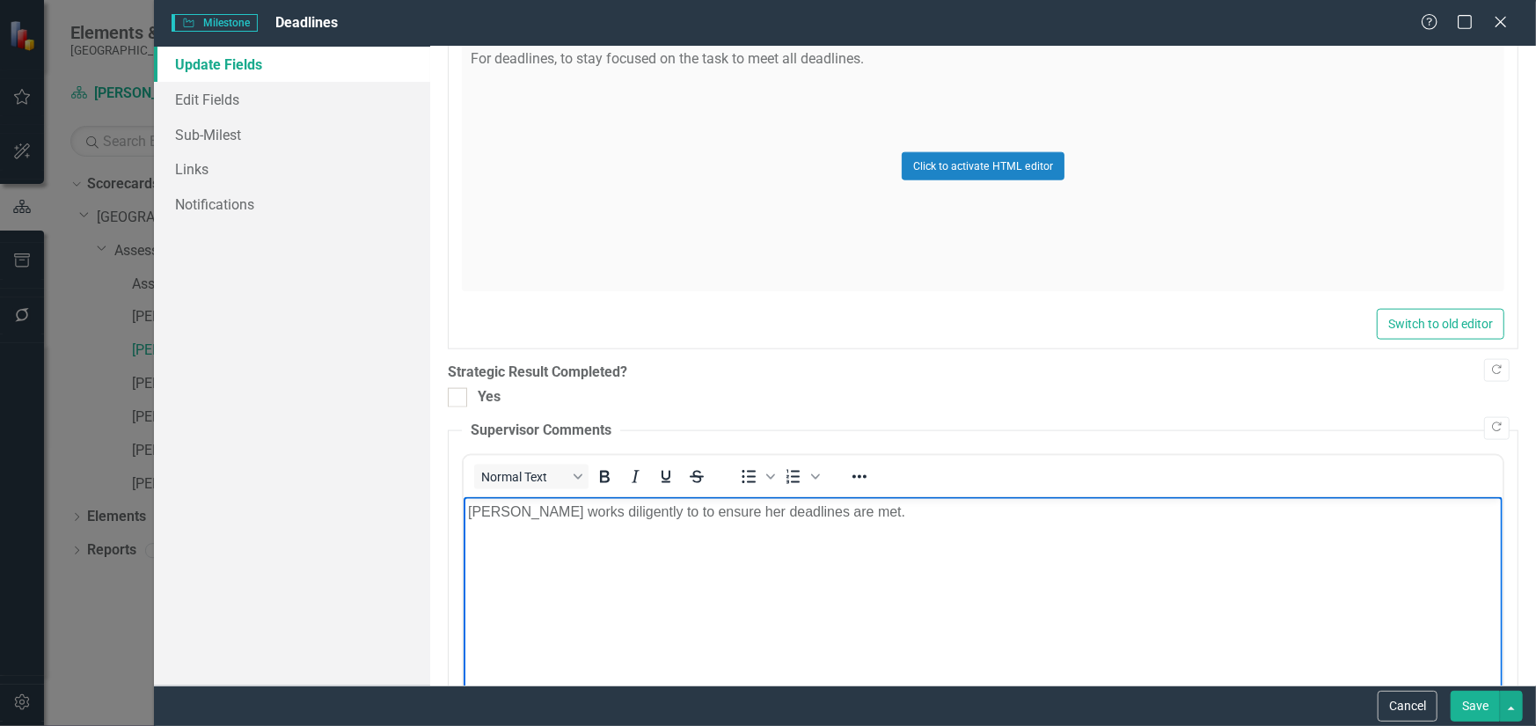
click at [1471, 702] on button "Save" at bounding box center [1474, 705] width 49 height 31
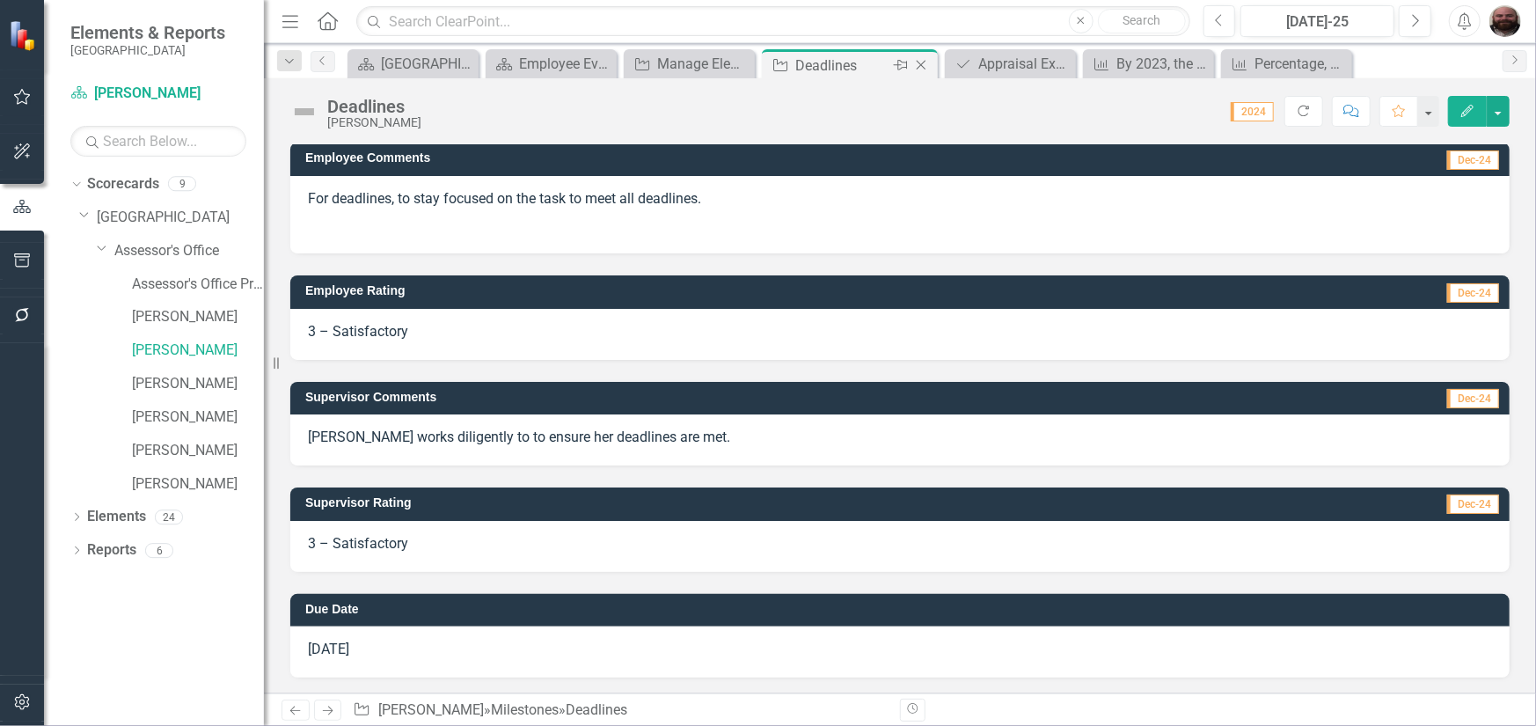
click at [915, 64] on icon "Close" at bounding box center [921, 65] width 18 height 14
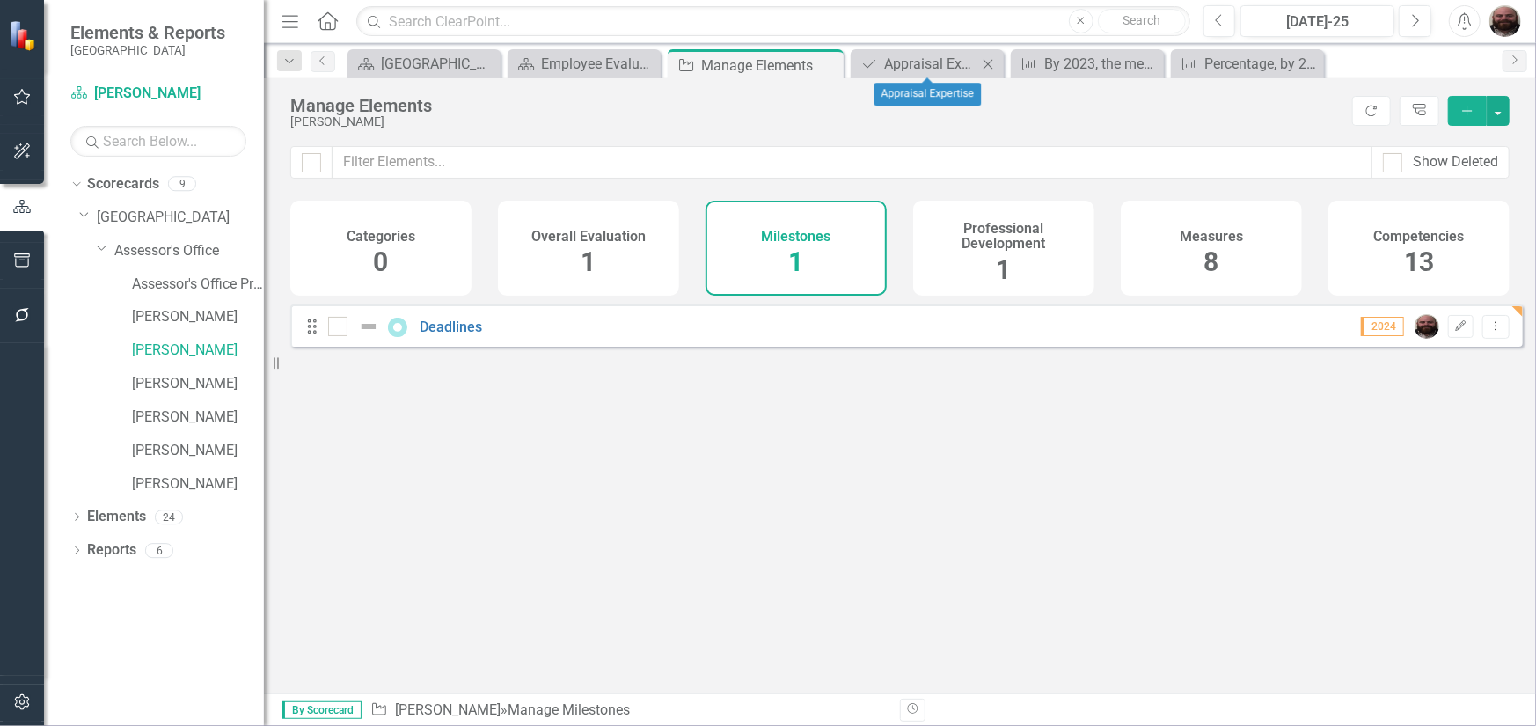
click at [993, 64] on icon "Close" at bounding box center [988, 64] width 18 height 14
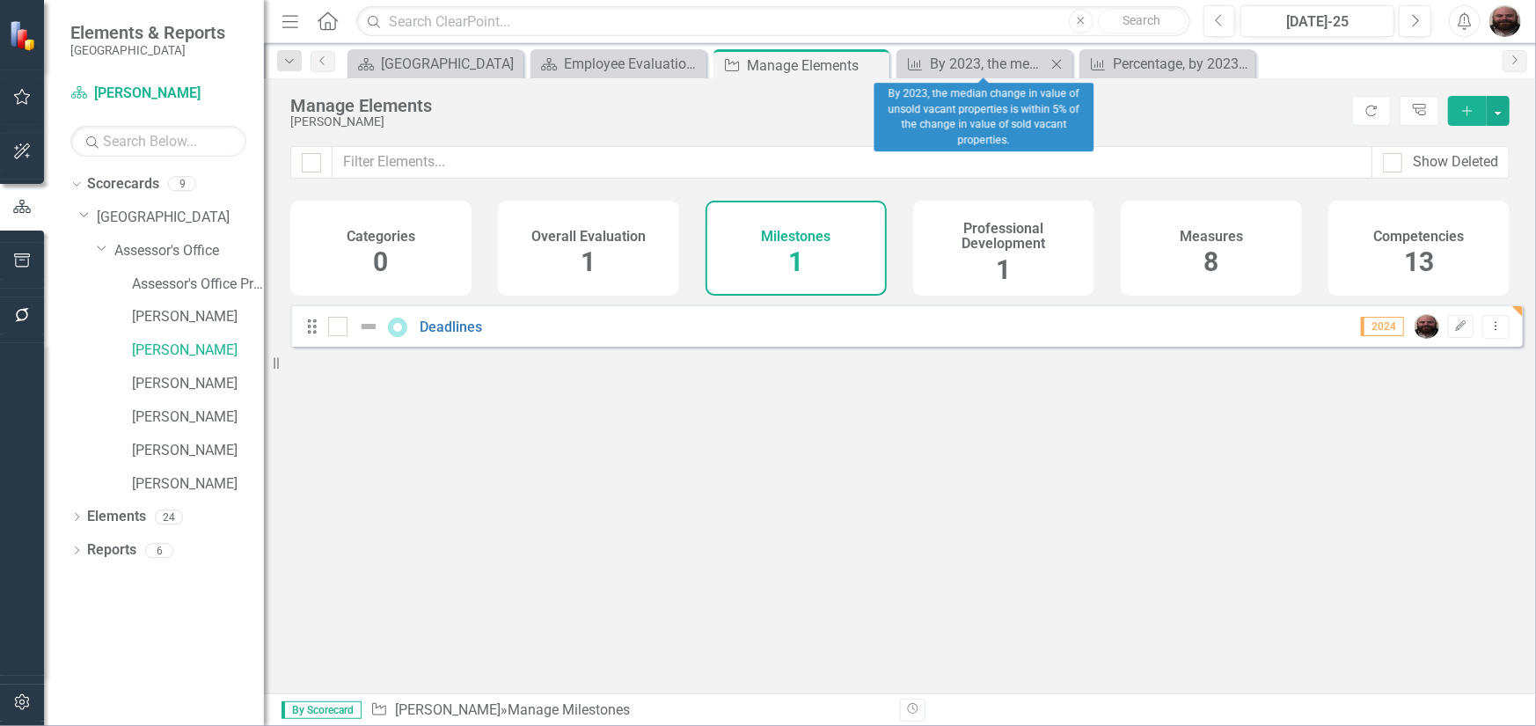
click at [1056, 64] on icon at bounding box center [1057, 64] width 10 height 10
click at [1062, 68] on icon "Close" at bounding box center [1056, 64] width 18 height 14
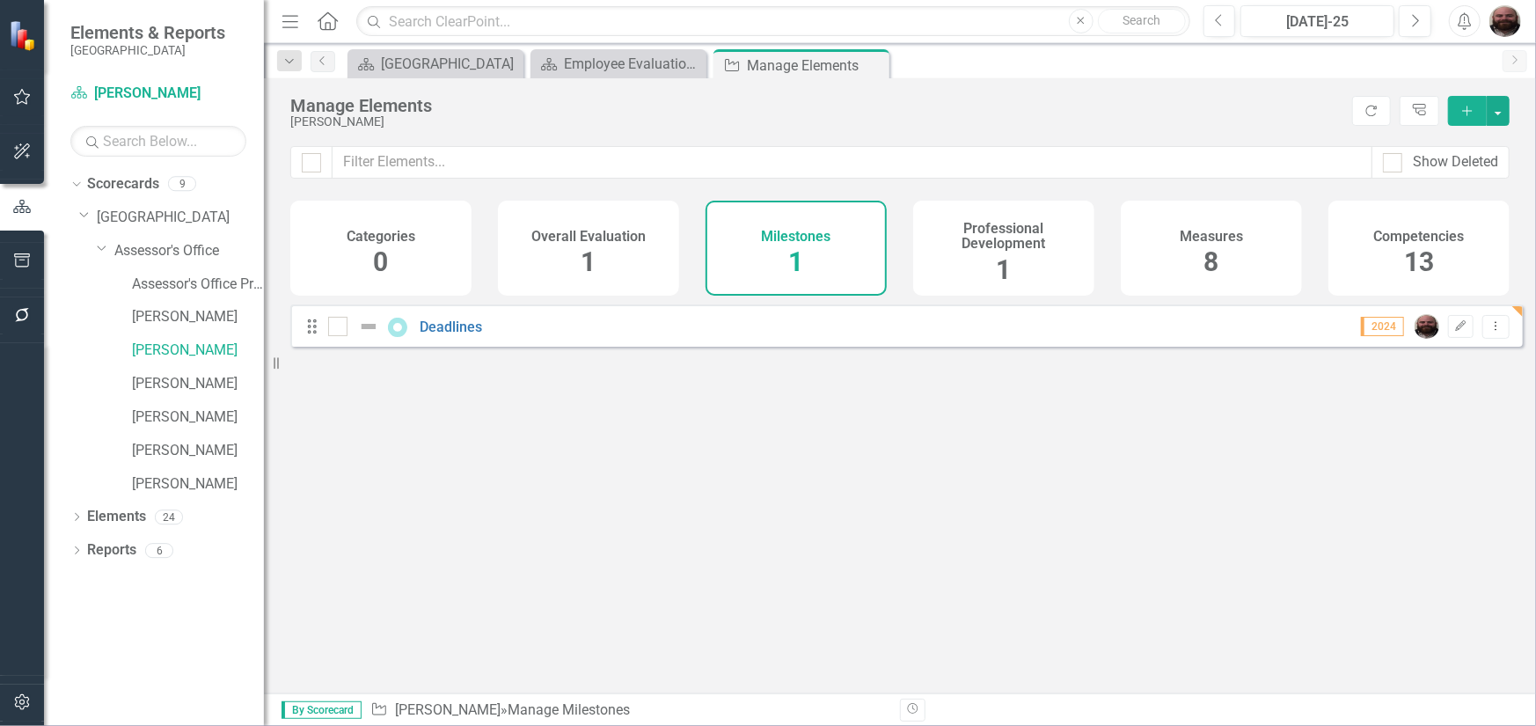
click at [1398, 253] on div "Competencies 13" at bounding box center [1418, 248] width 181 height 95
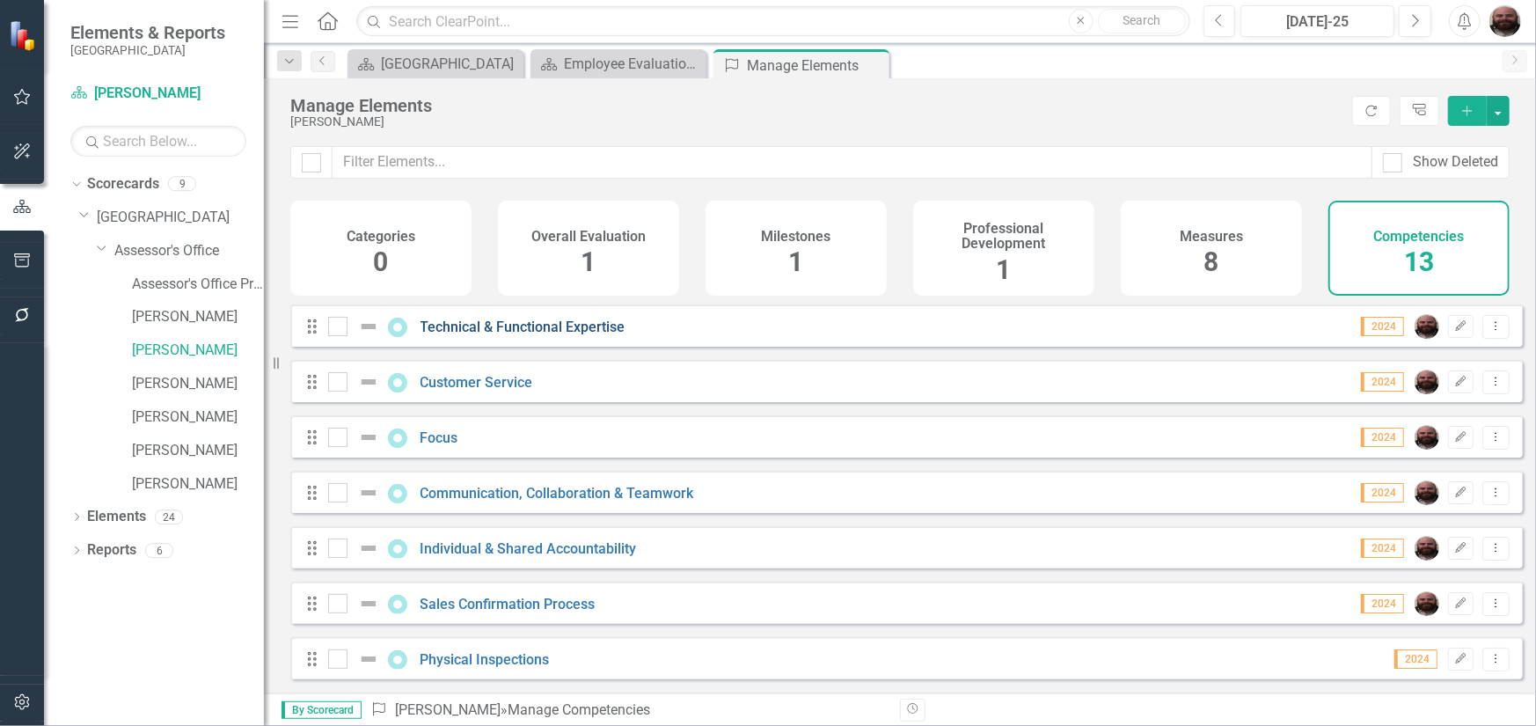
click at [561, 335] on link "Technical & Functional Expertise" at bounding box center [522, 326] width 205 height 17
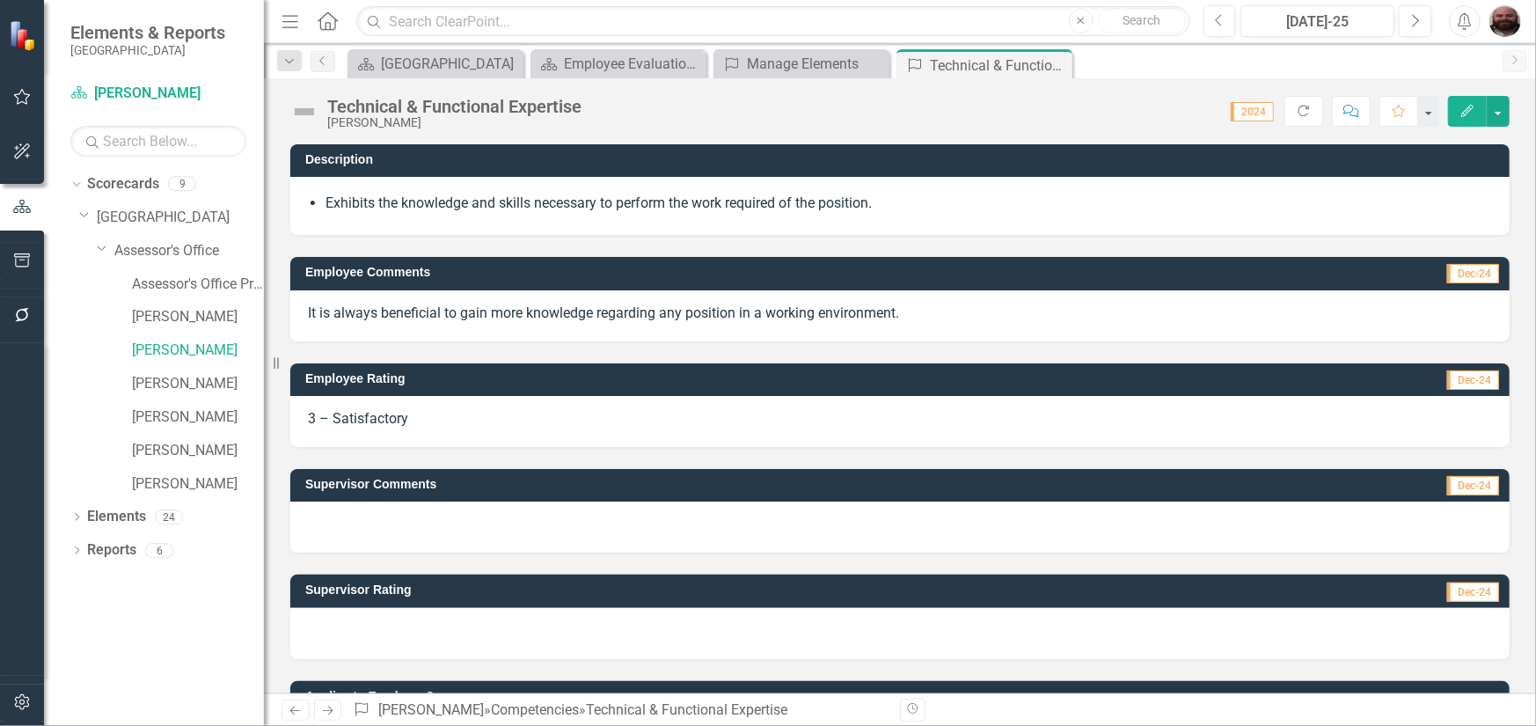
click at [1469, 107] on icon "button" at bounding box center [1467, 111] width 12 height 12
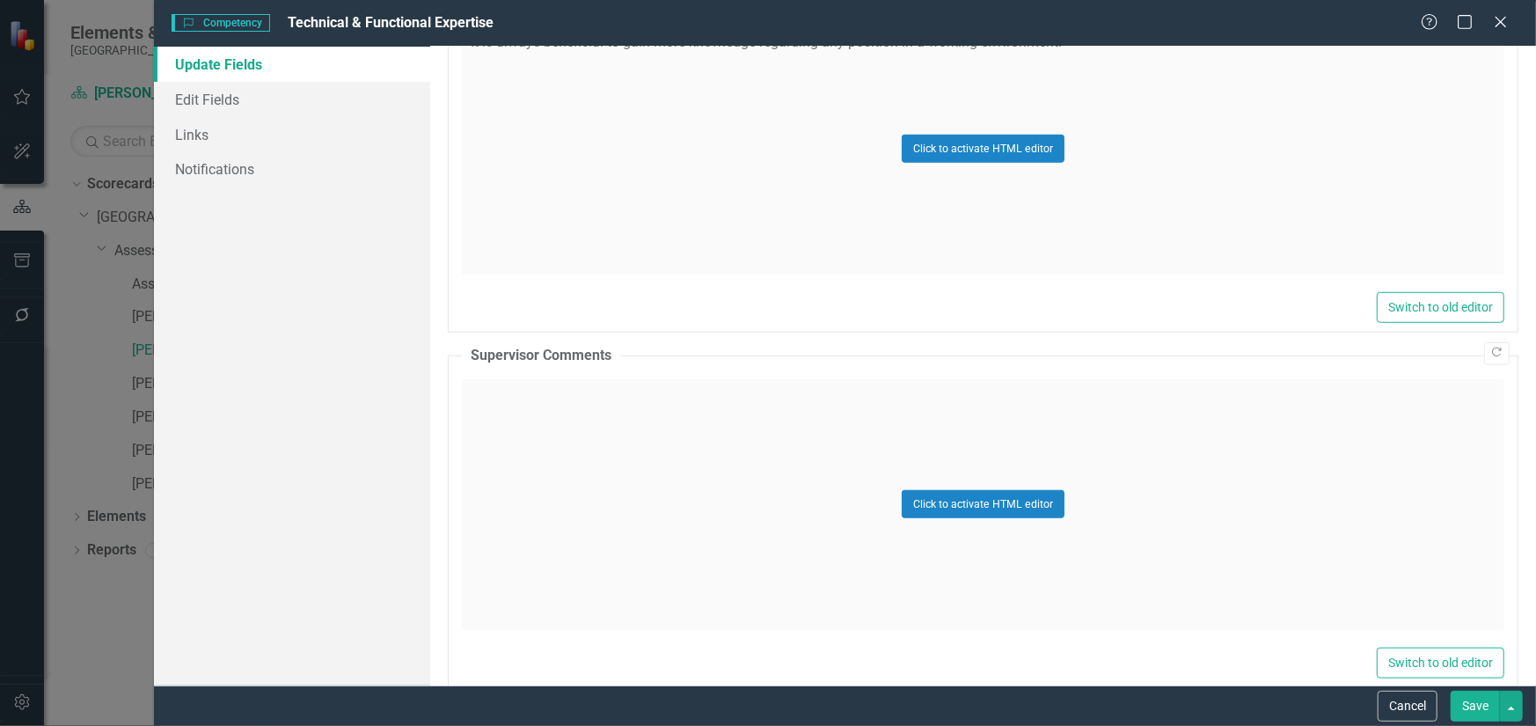
scroll to position [801, 0]
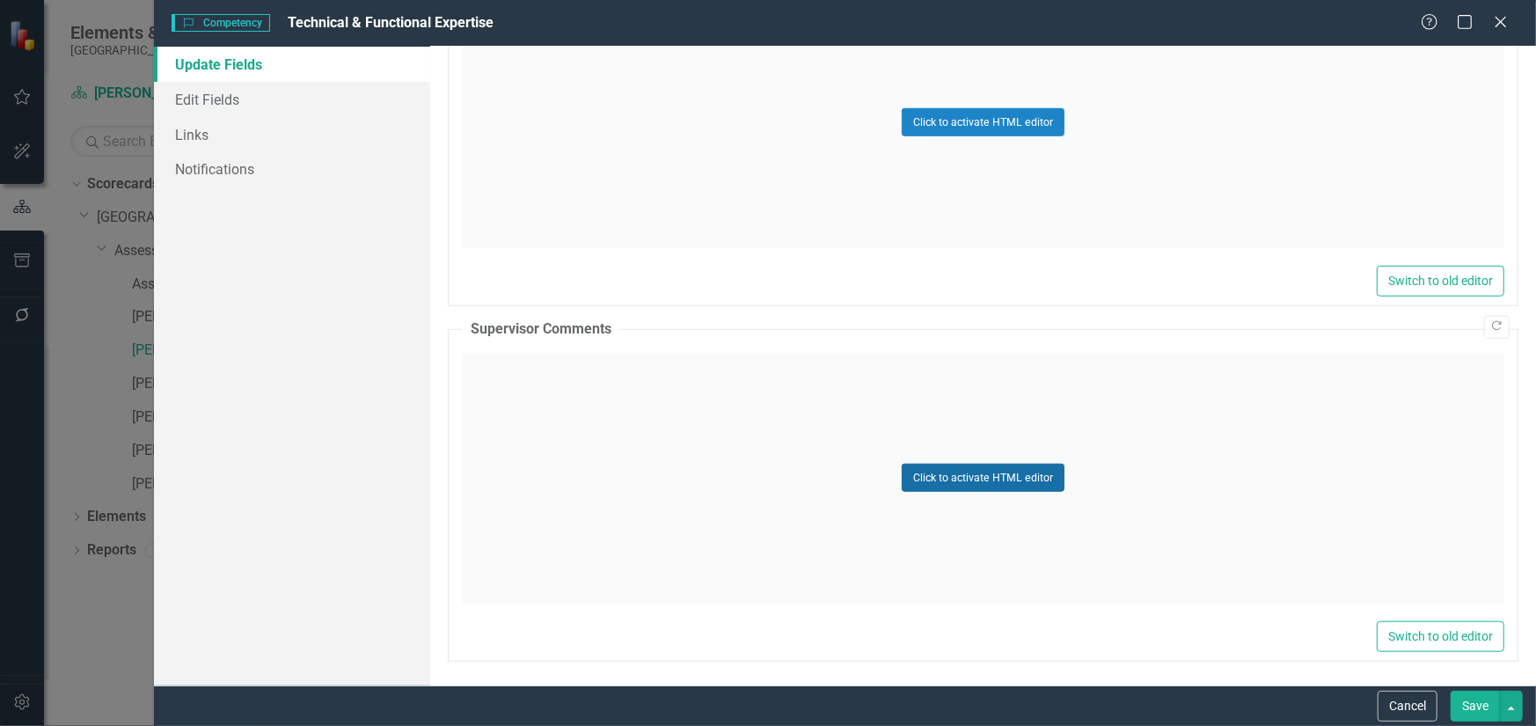
click at [923, 465] on button "Click to activate HTML editor" at bounding box center [982, 477] width 163 height 28
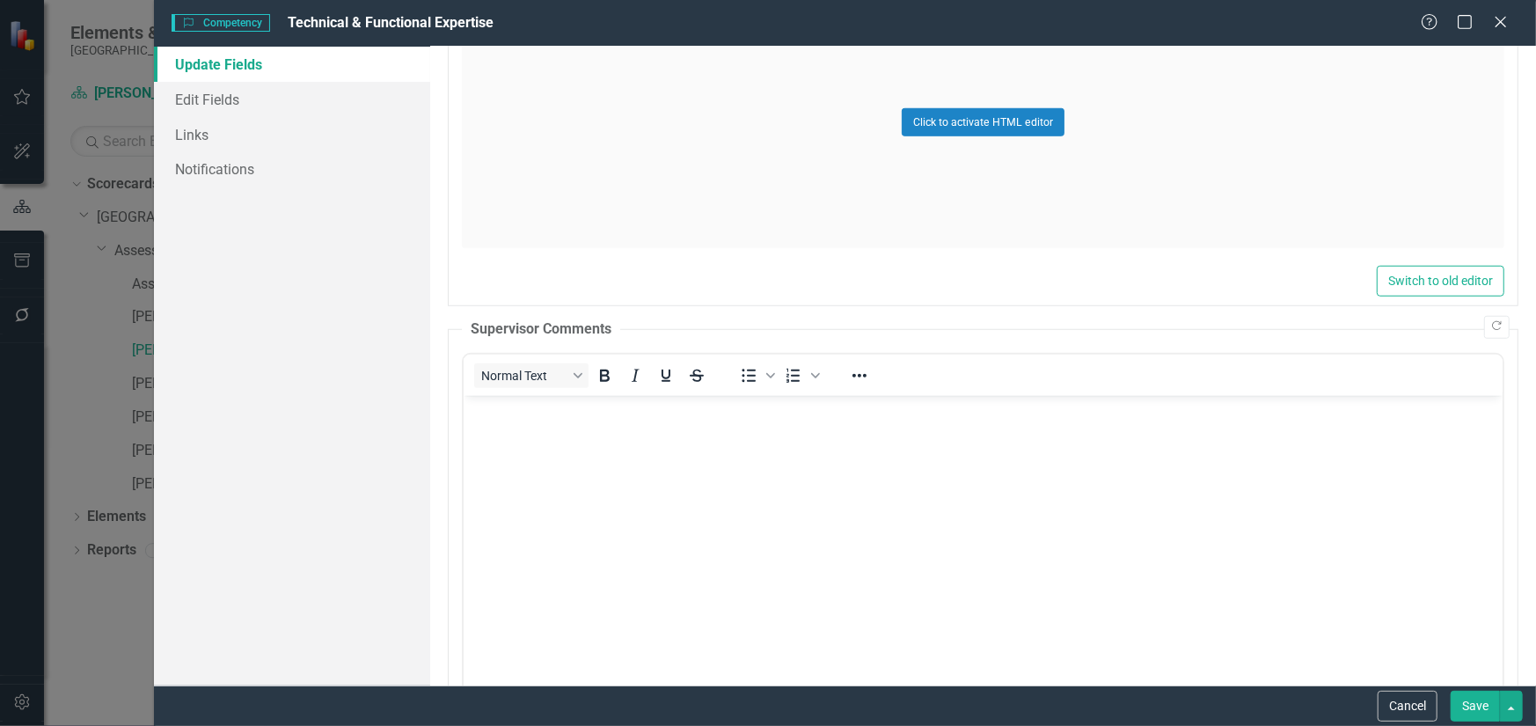
scroll to position [0, 0]
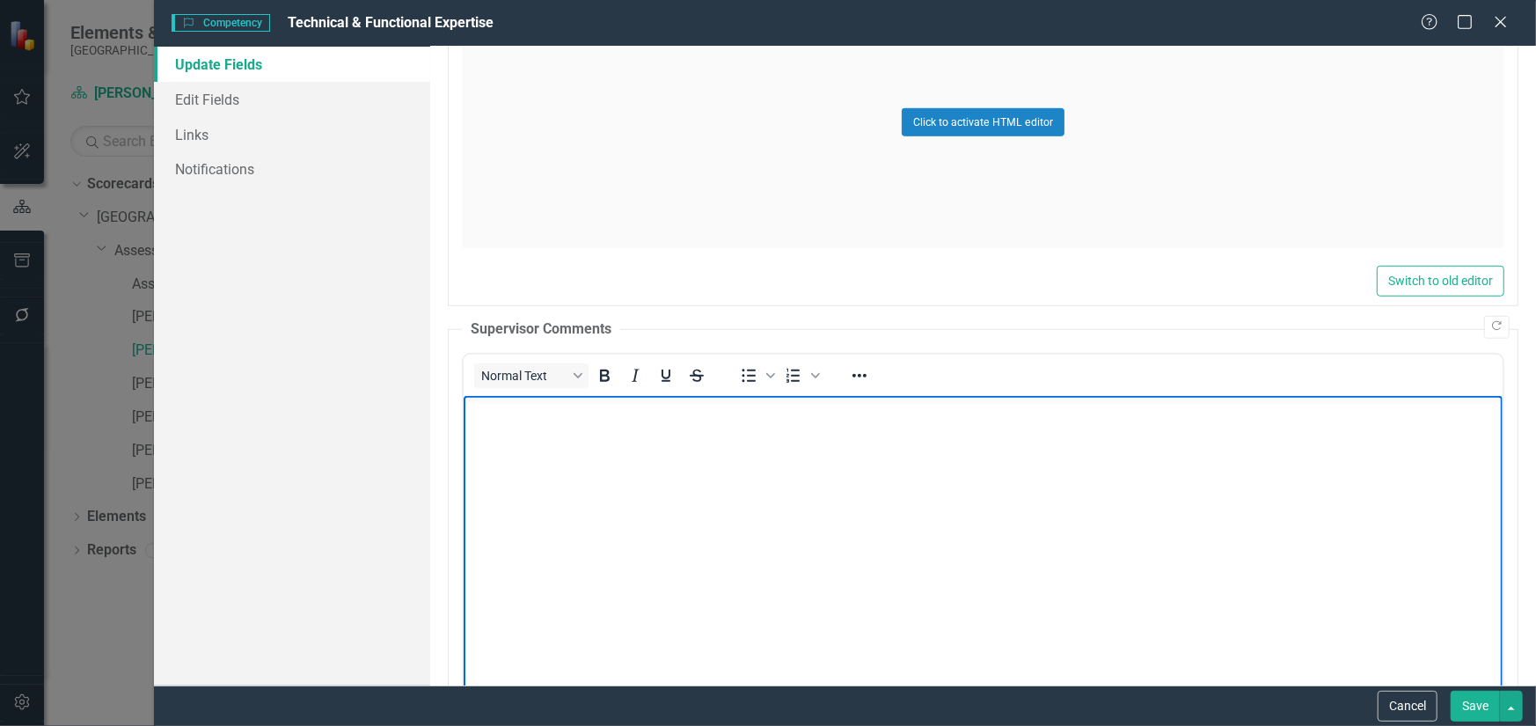
click at [782, 465] on body "Rich Text Area. Press ALT-0 for help." at bounding box center [982, 527] width 1039 height 264
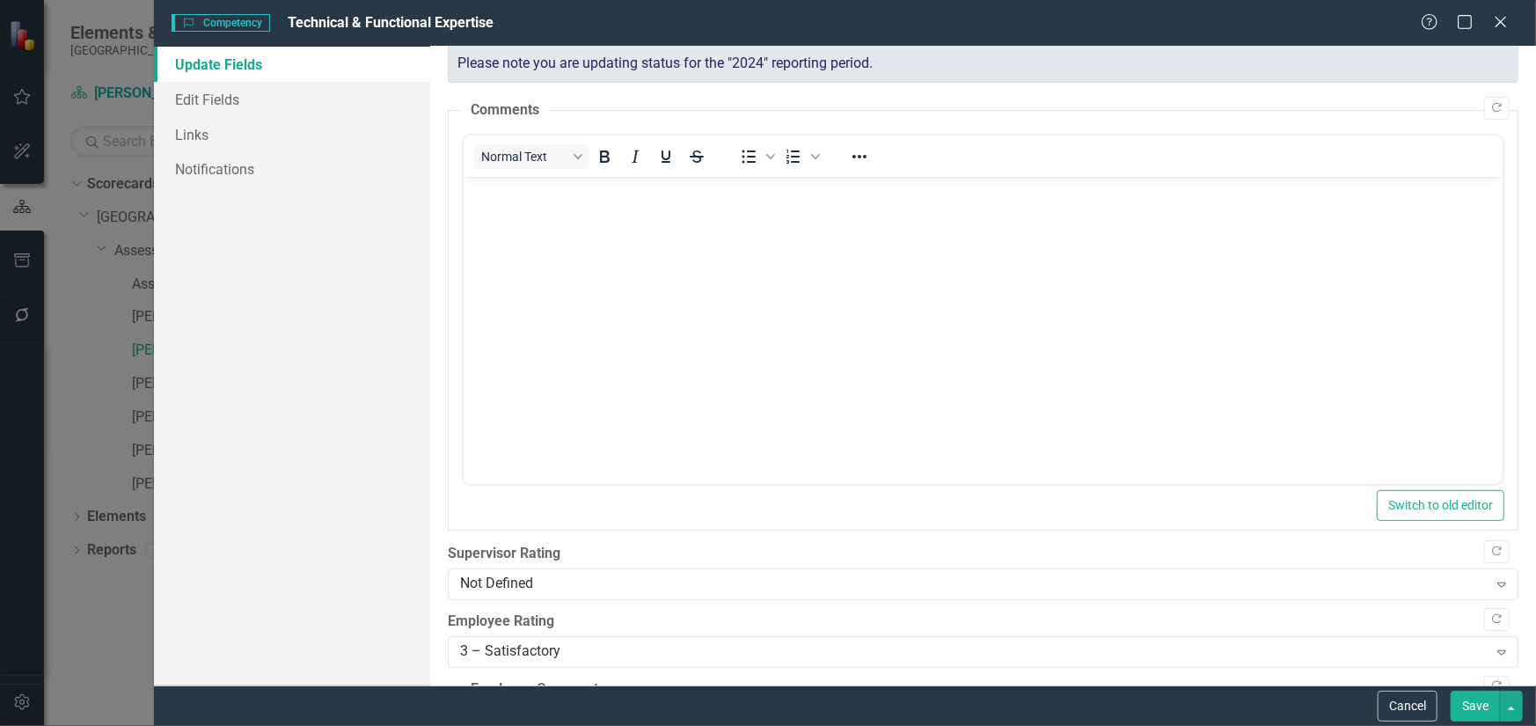
scroll to position [264, 0]
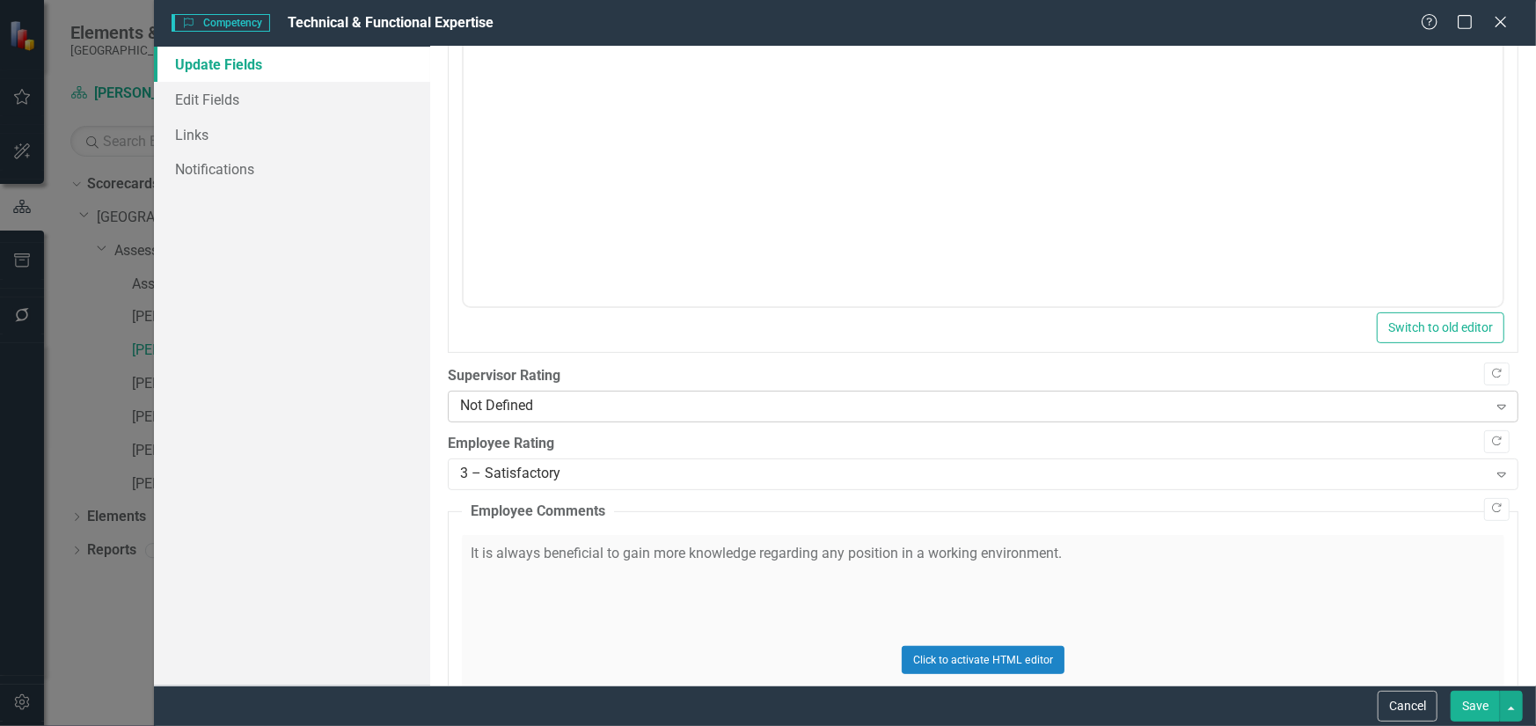
click at [589, 415] on div "Not Defined" at bounding box center [973, 407] width 1027 height 20
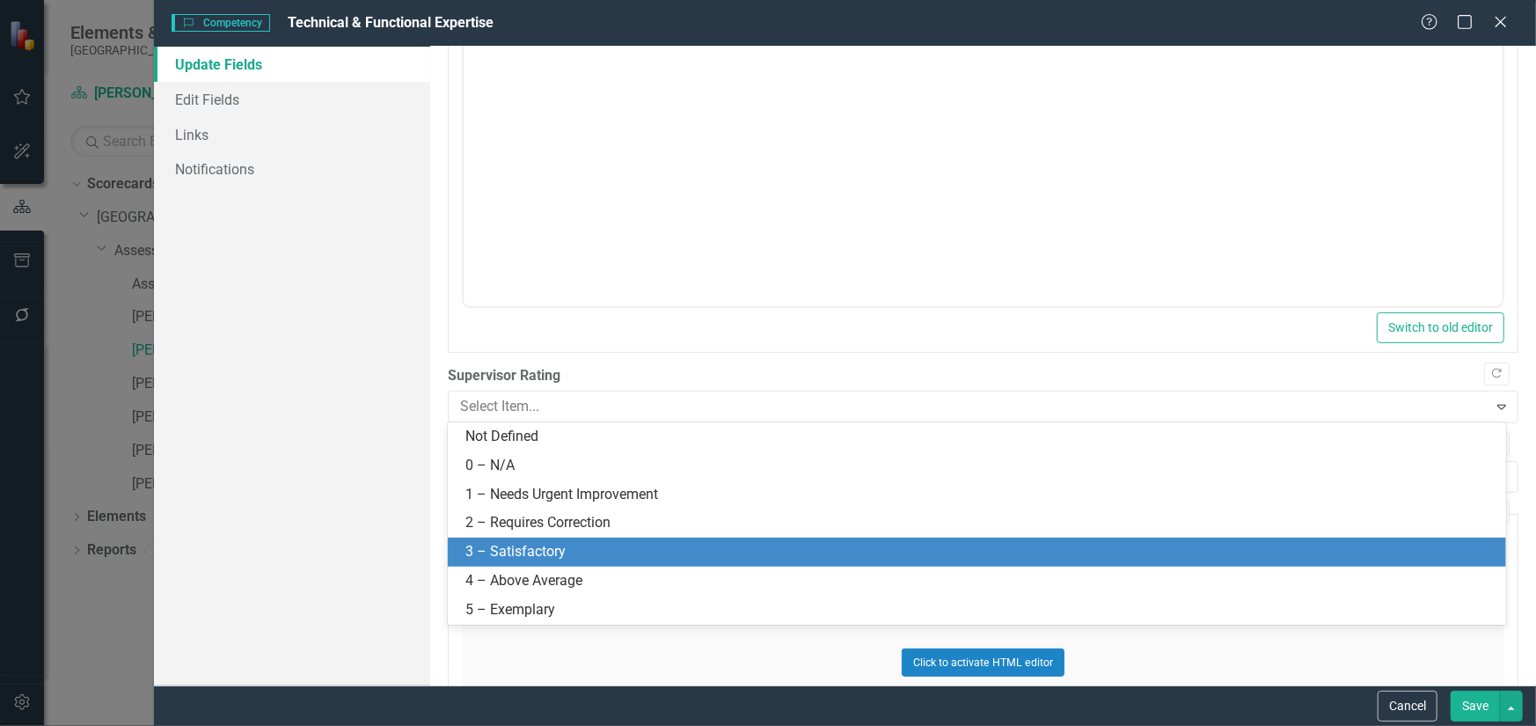
click at [555, 553] on div "3 – Satisfactory" at bounding box center [980, 552] width 1030 height 20
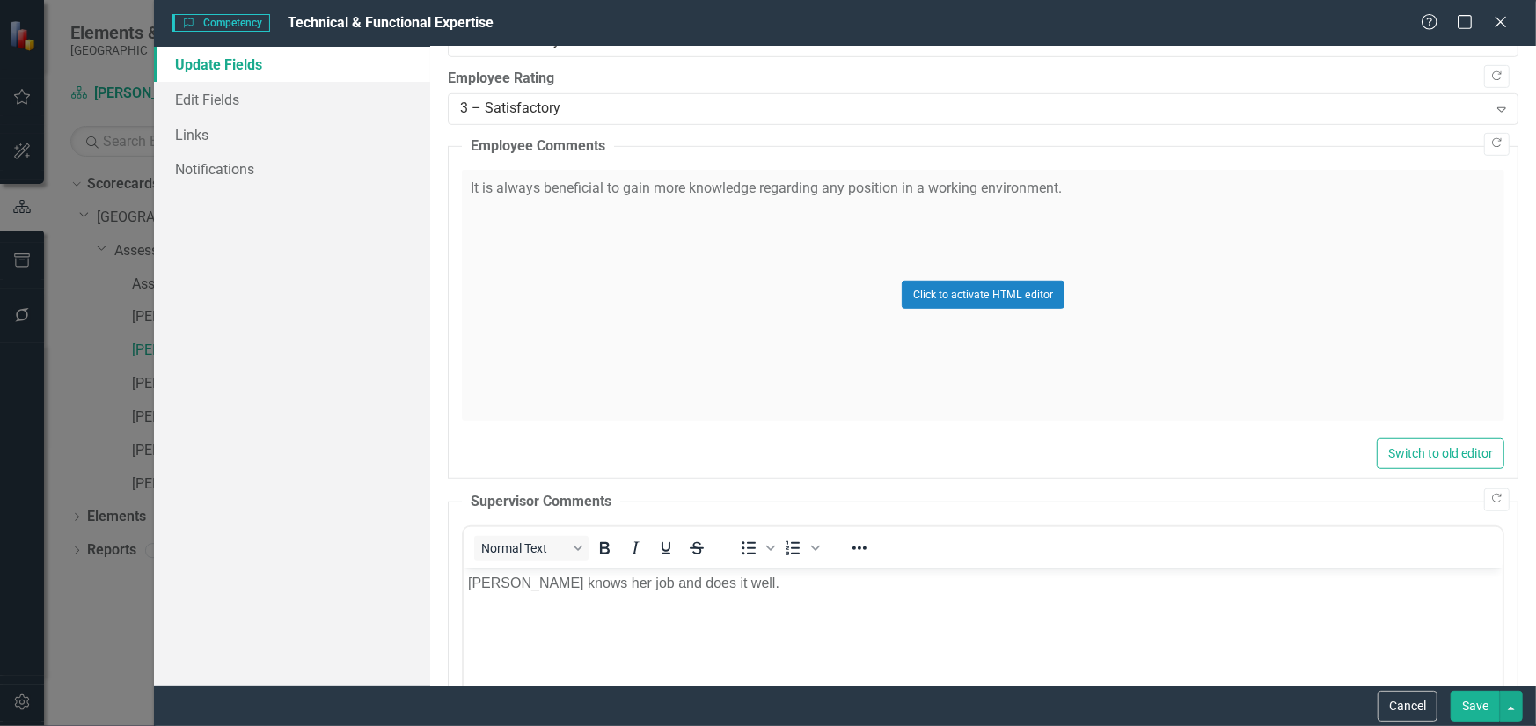
scroll to position [625, 0]
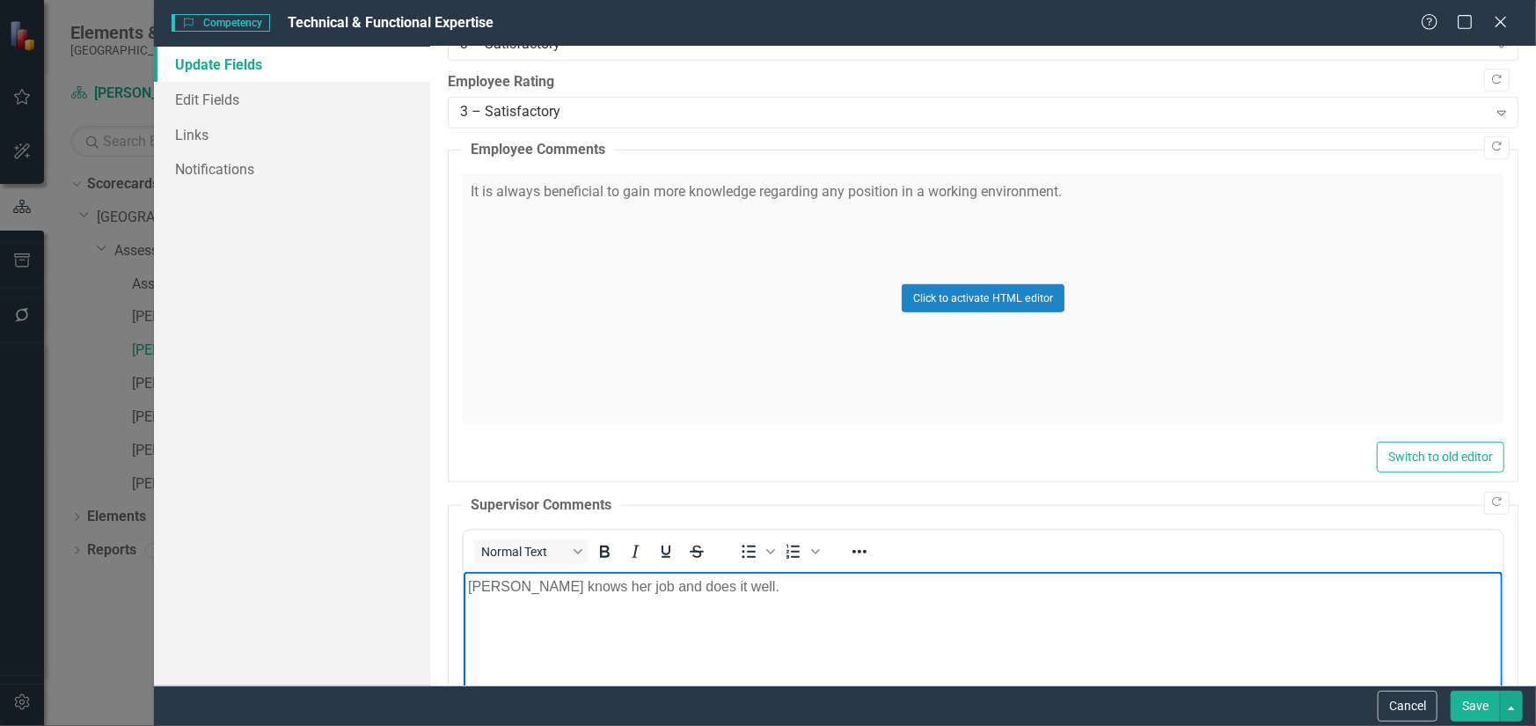
click at [695, 593] on p "[PERSON_NAME] knows her job and does it well." at bounding box center [982, 585] width 1030 height 21
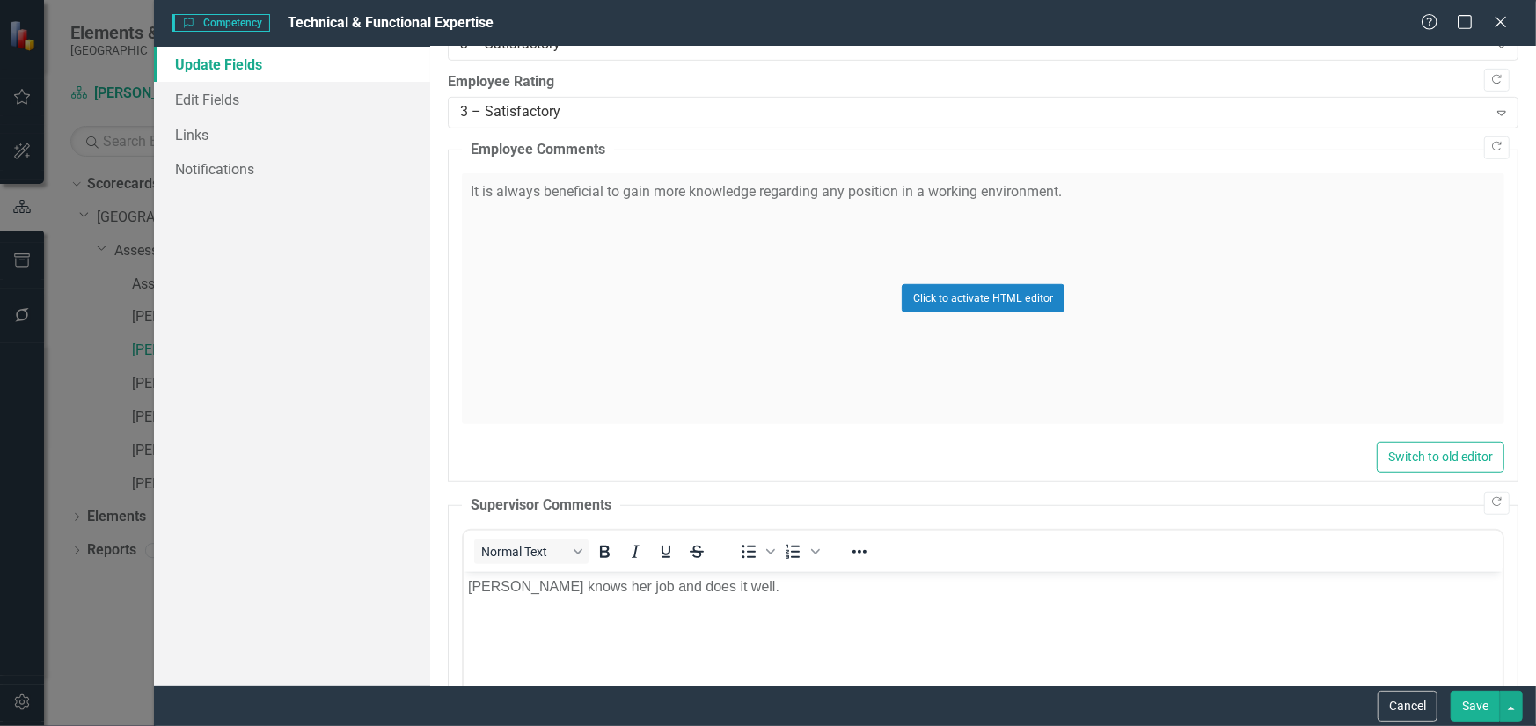
click at [1489, 705] on button "Save" at bounding box center [1474, 705] width 49 height 31
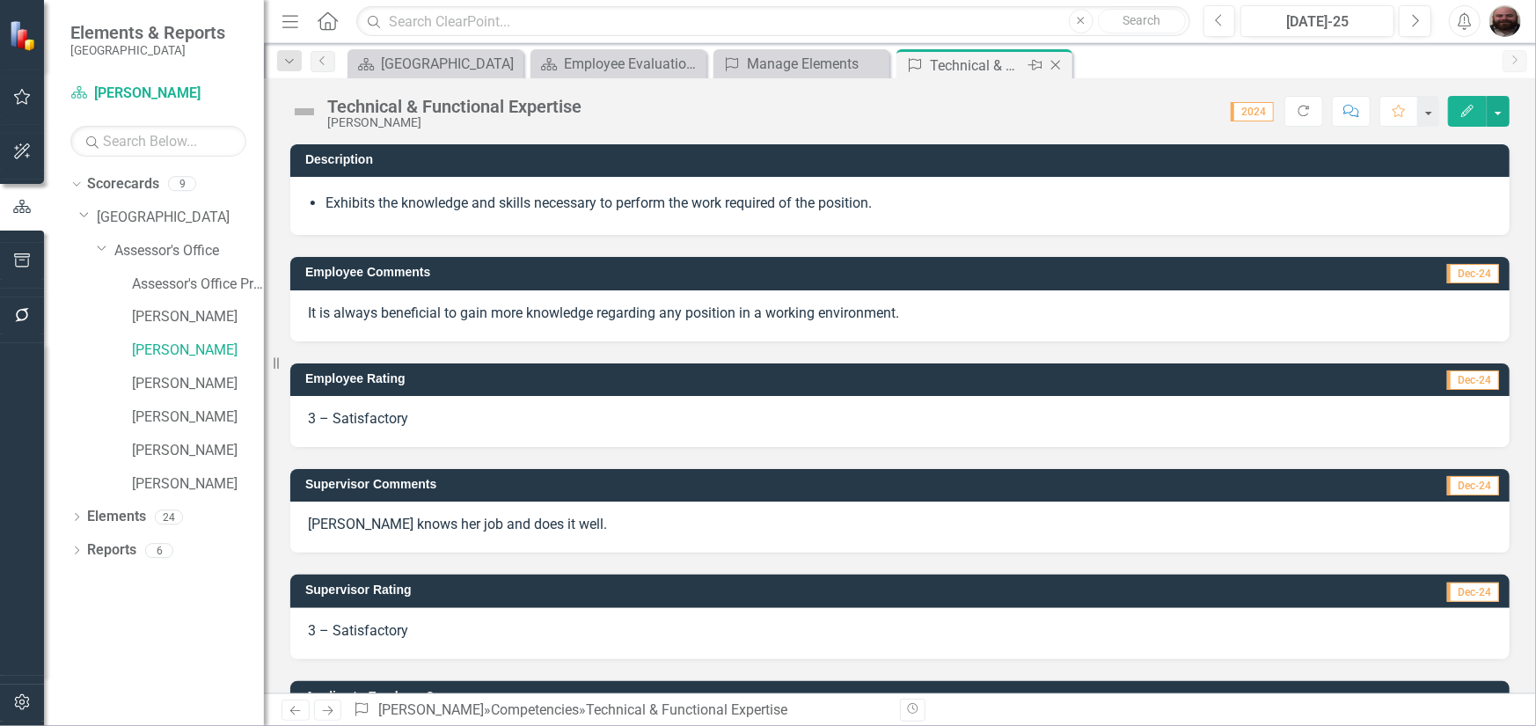
click at [1060, 66] on icon "Close" at bounding box center [1056, 65] width 18 height 14
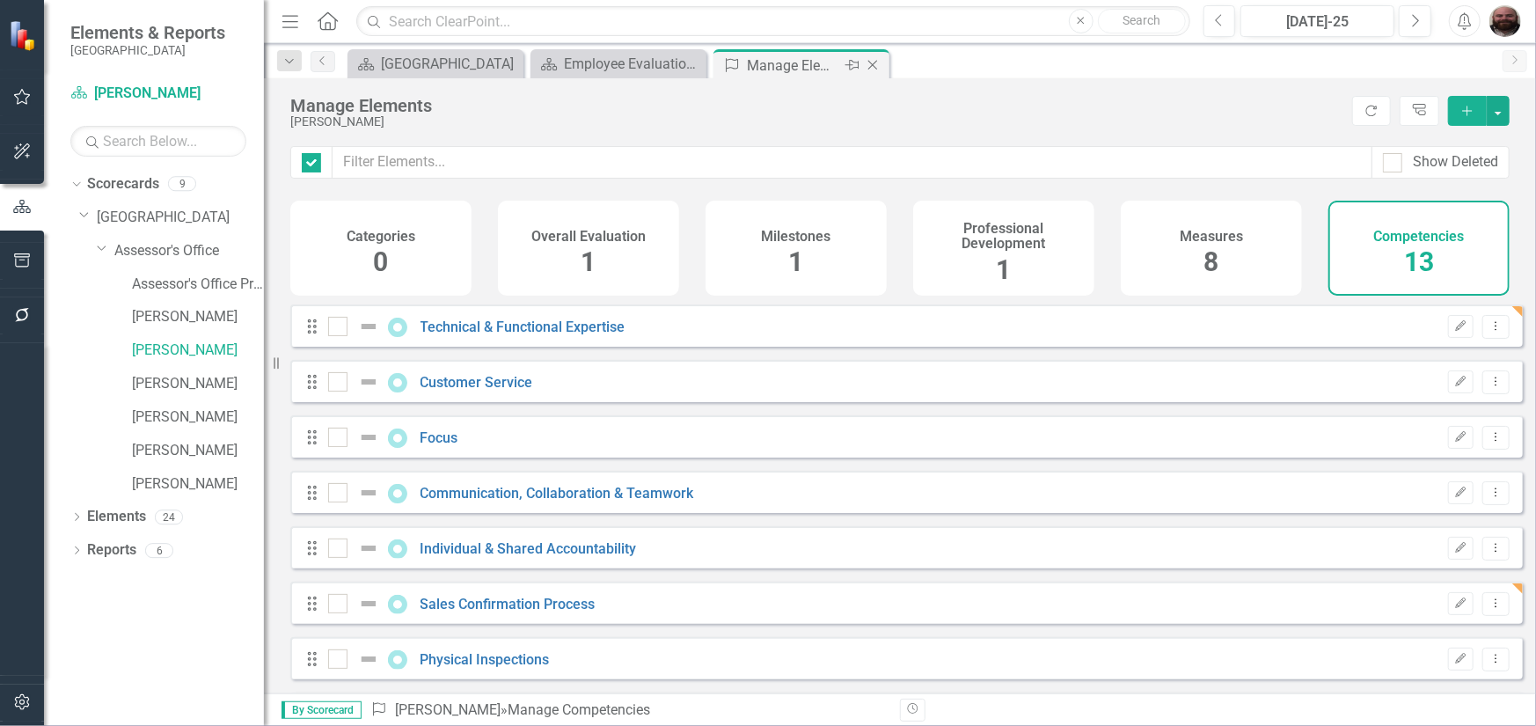
checkbox input "false"
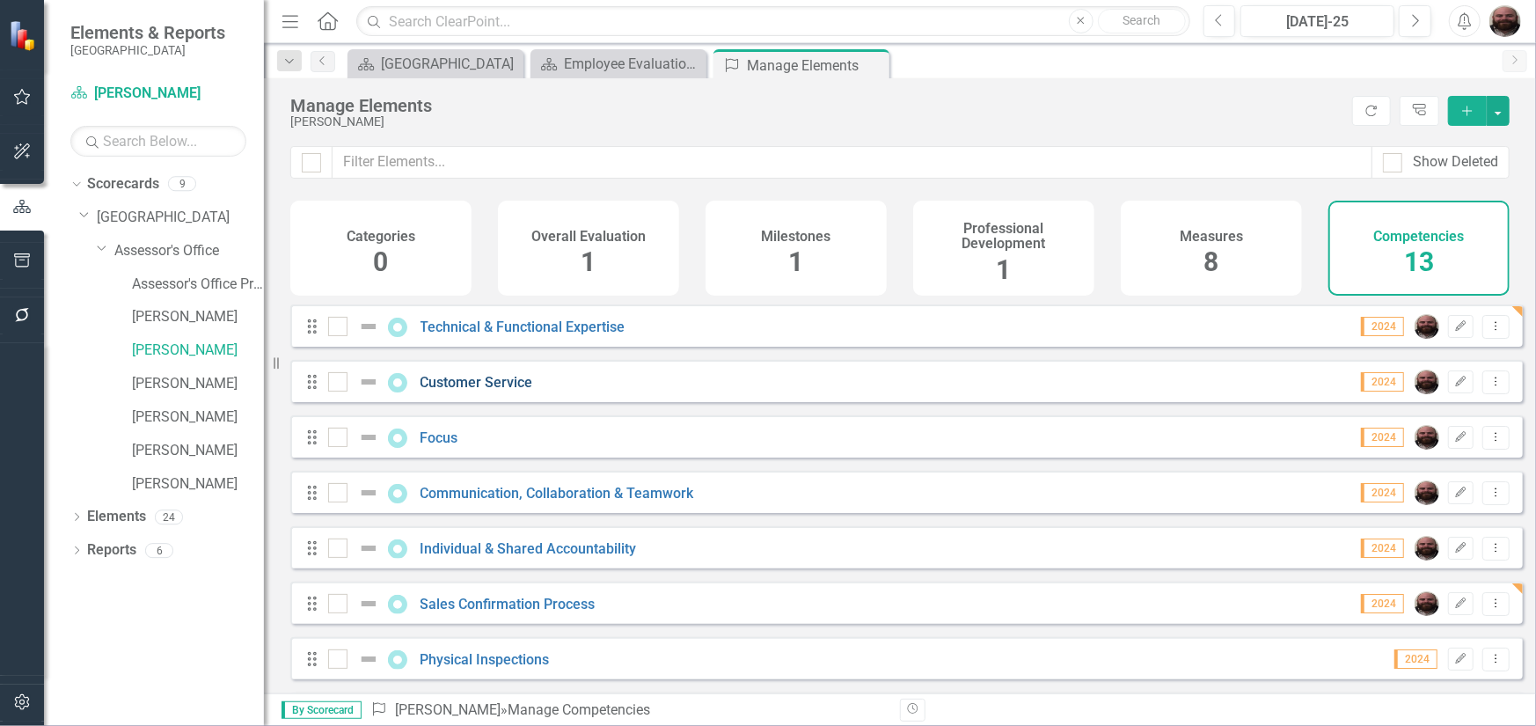
click at [481, 390] on link "Customer Service" at bounding box center [476, 382] width 113 height 17
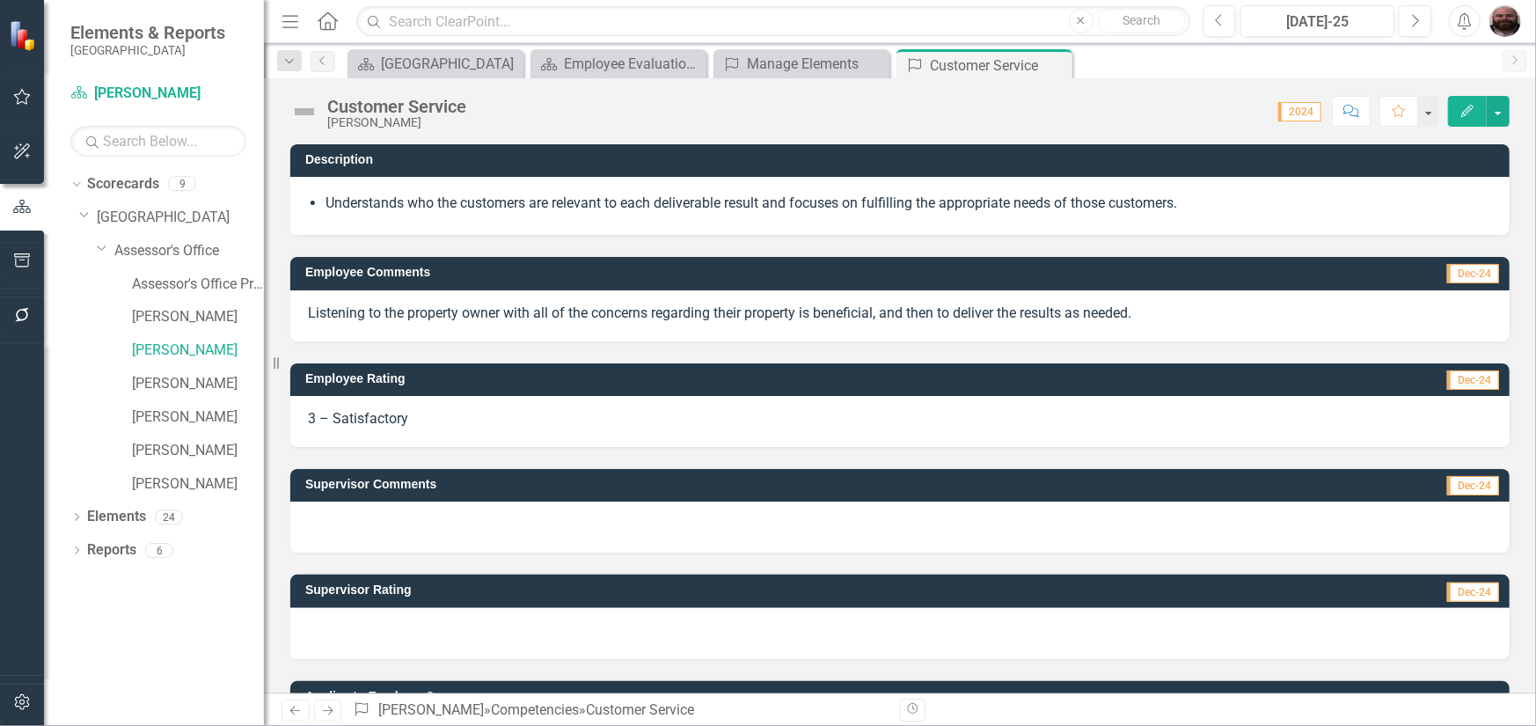
click at [1445, 105] on div "Edit" at bounding box center [1474, 111] width 70 height 31
click at [1455, 105] on button "Edit" at bounding box center [1467, 111] width 39 height 31
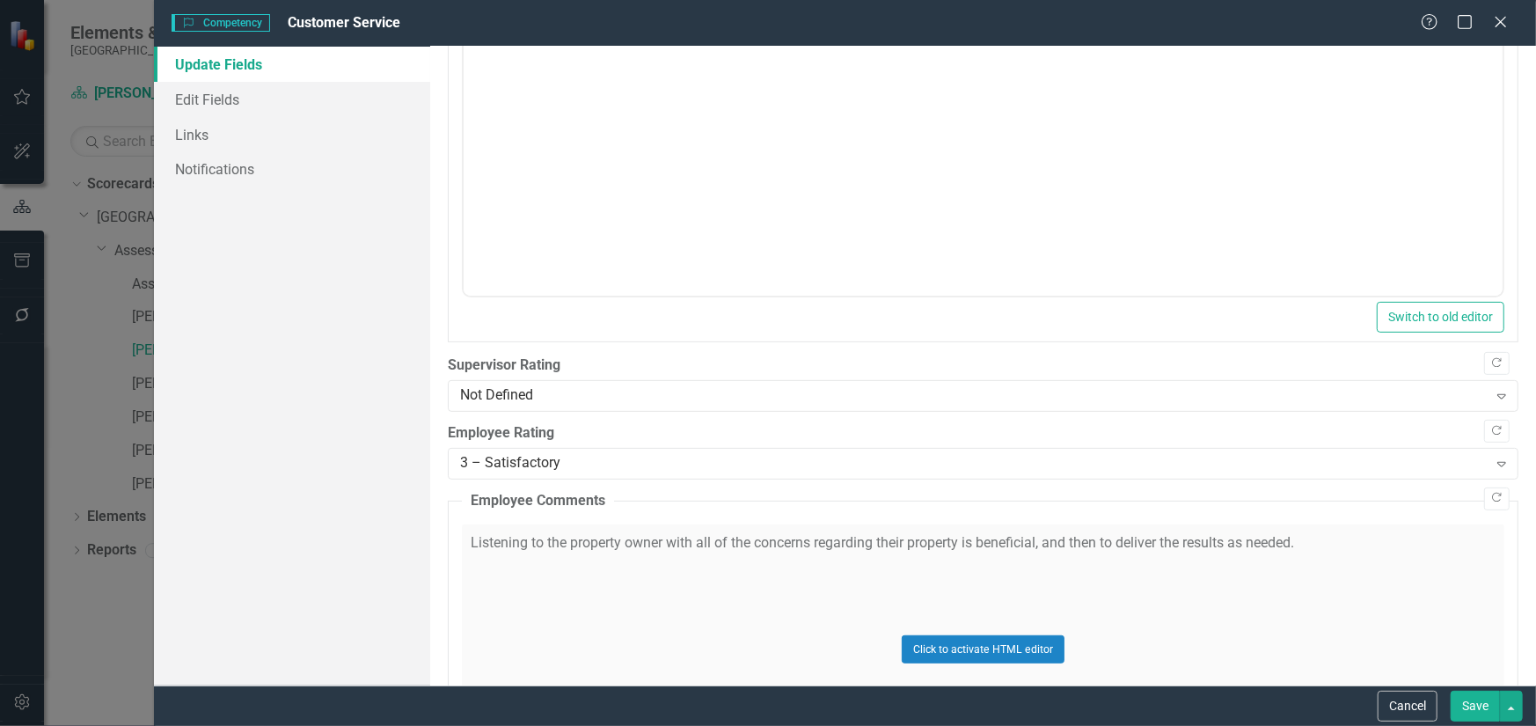
scroll to position [528, 0]
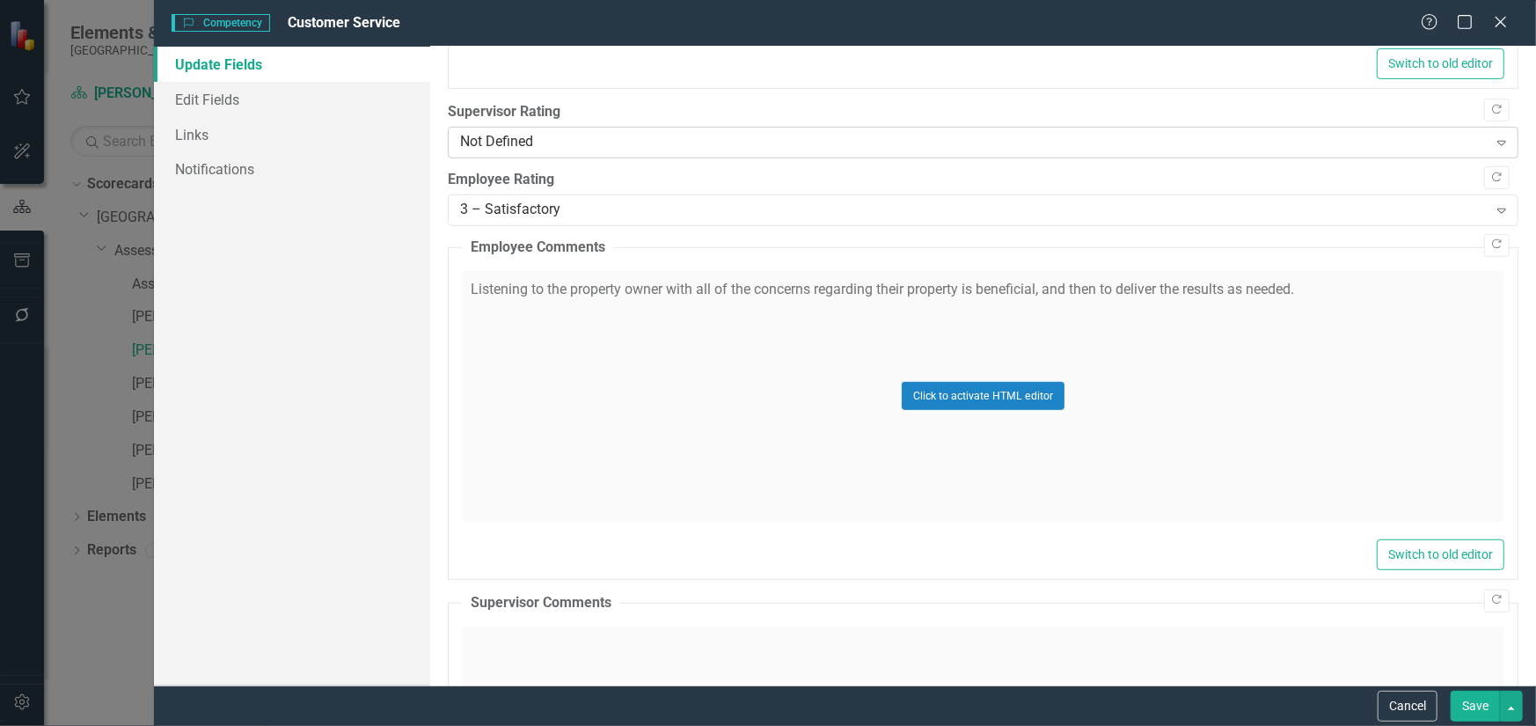
click at [673, 139] on div "Not Defined" at bounding box center [973, 143] width 1027 height 20
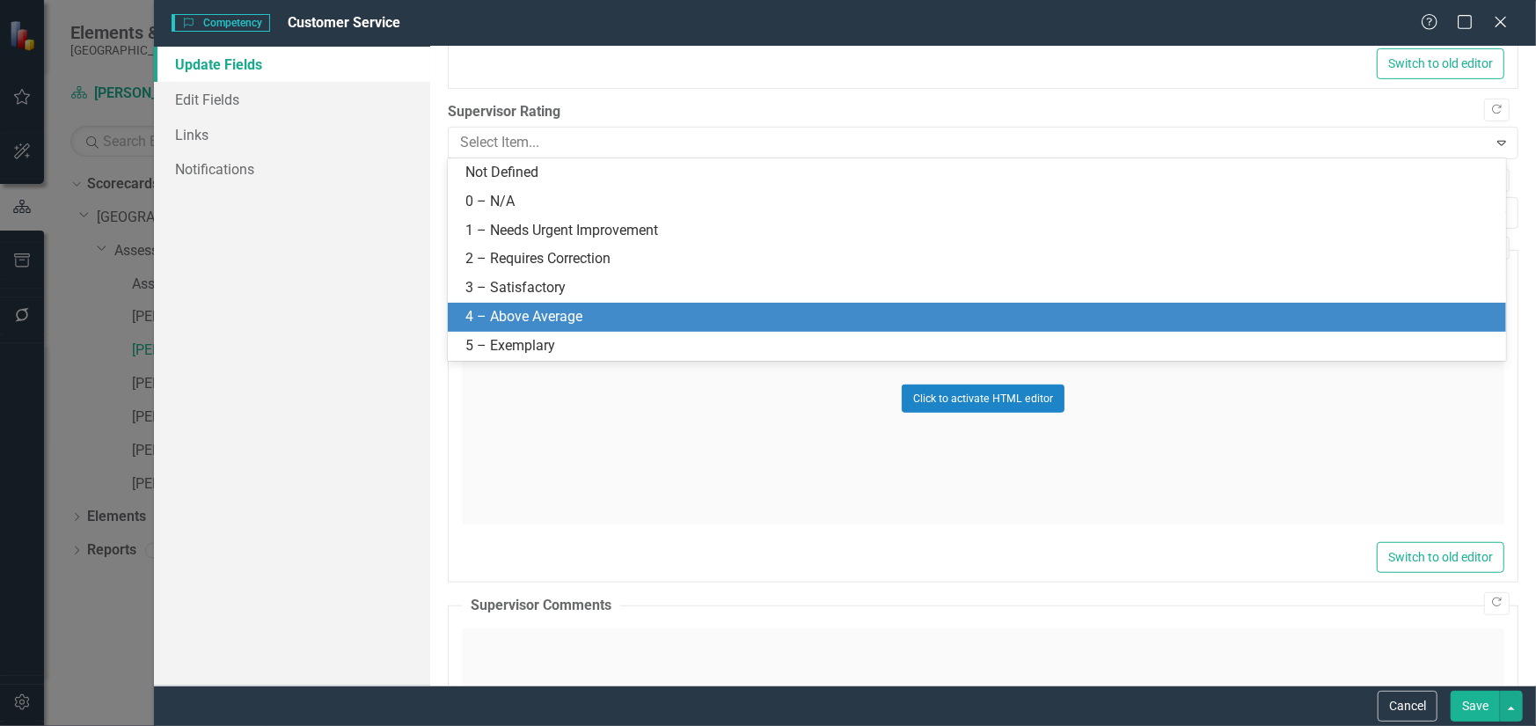
click at [630, 305] on div "4 – Above Average" at bounding box center [977, 317] width 1058 height 29
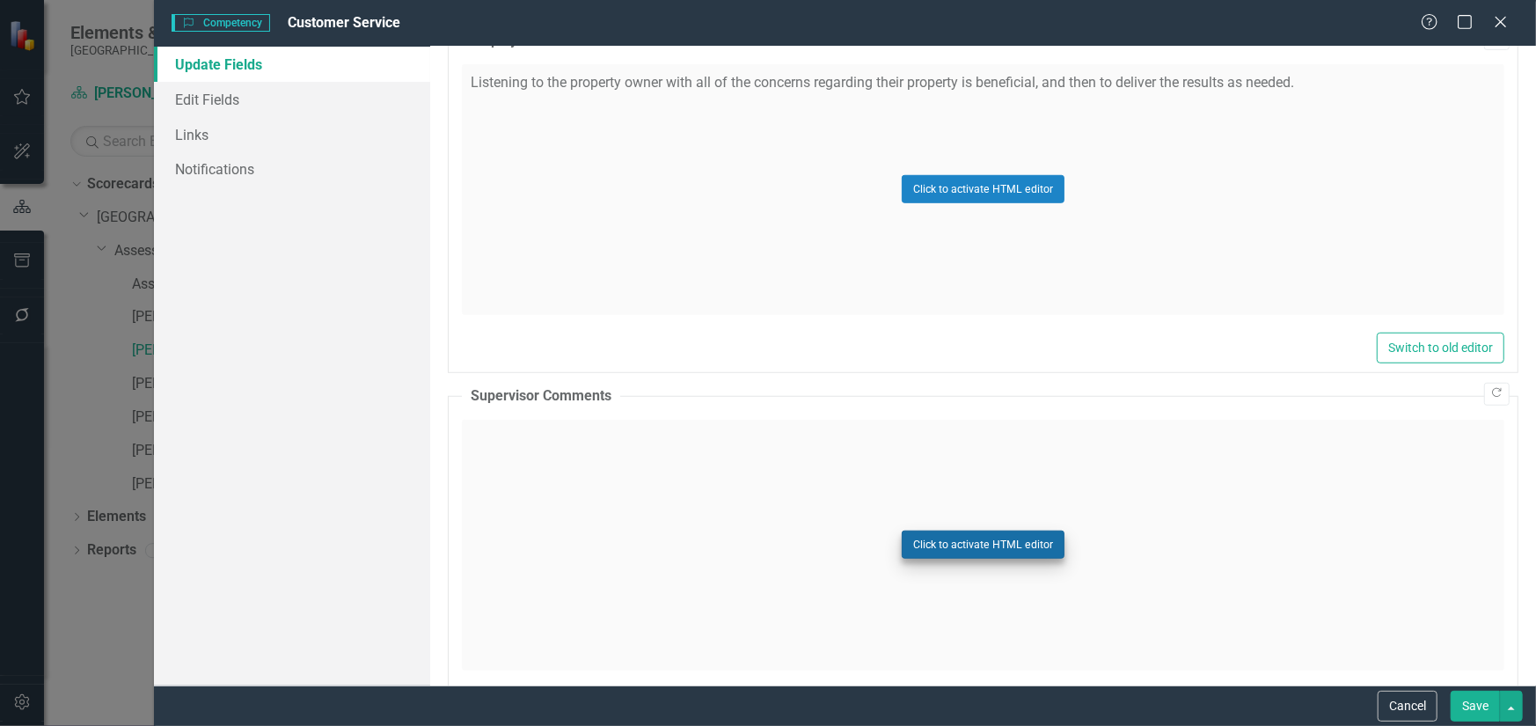
scroll to position [704, 0]
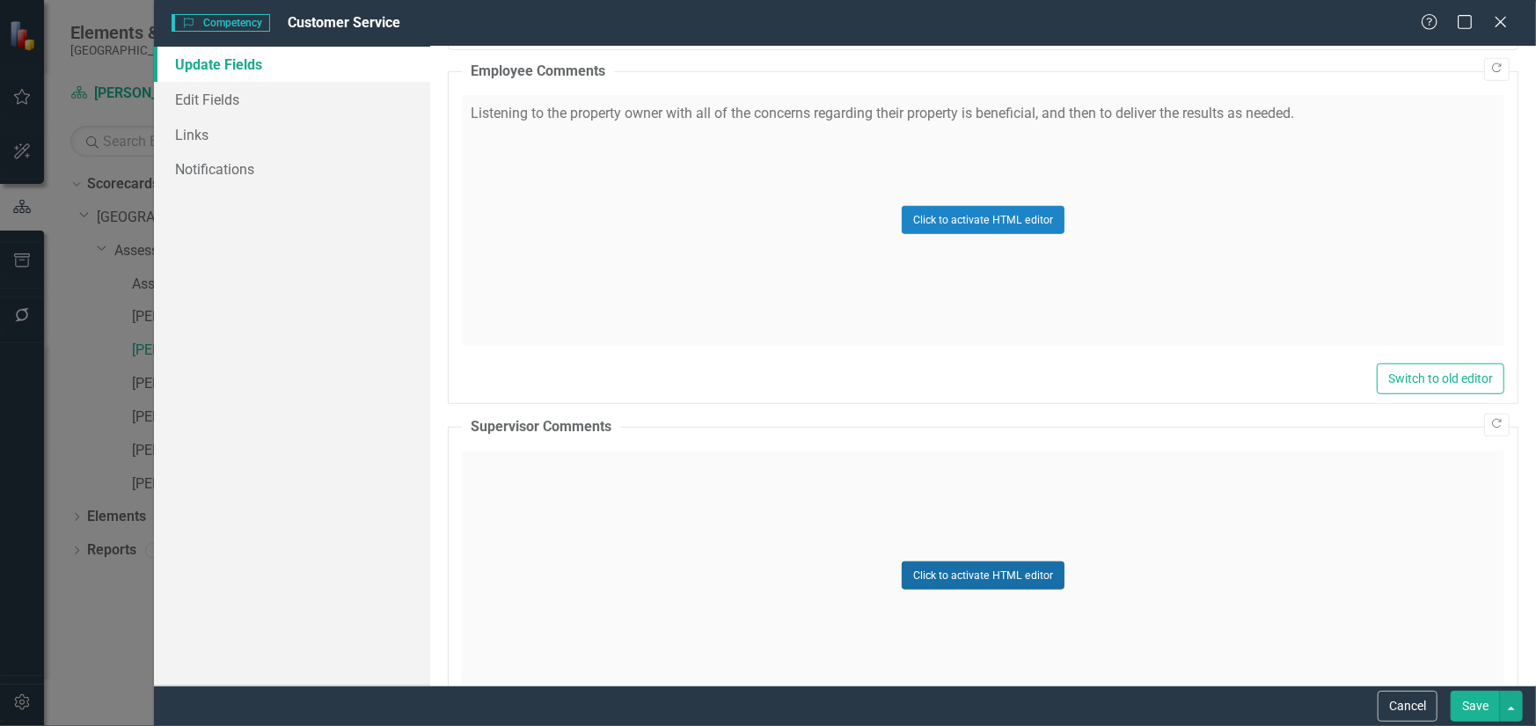
click at [967, 573] on button "Click to activate HTML editor" at bounding box center [982, 575] width 163 height 28
click at [705, 529] on body "Rich Text Area. Press ALT-0 for help." at bounding box center [982, 625] width 1039 height 264
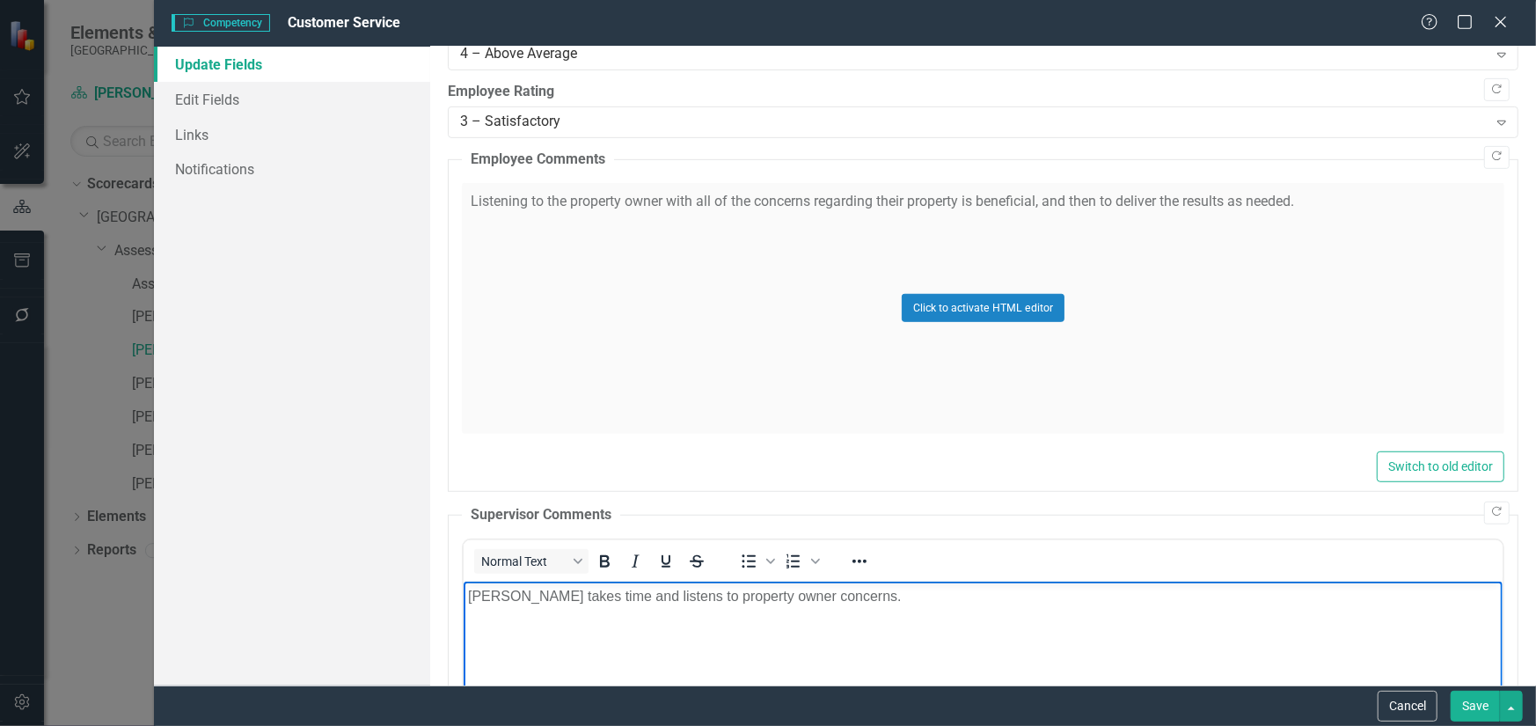
scroll to position [889, 0]
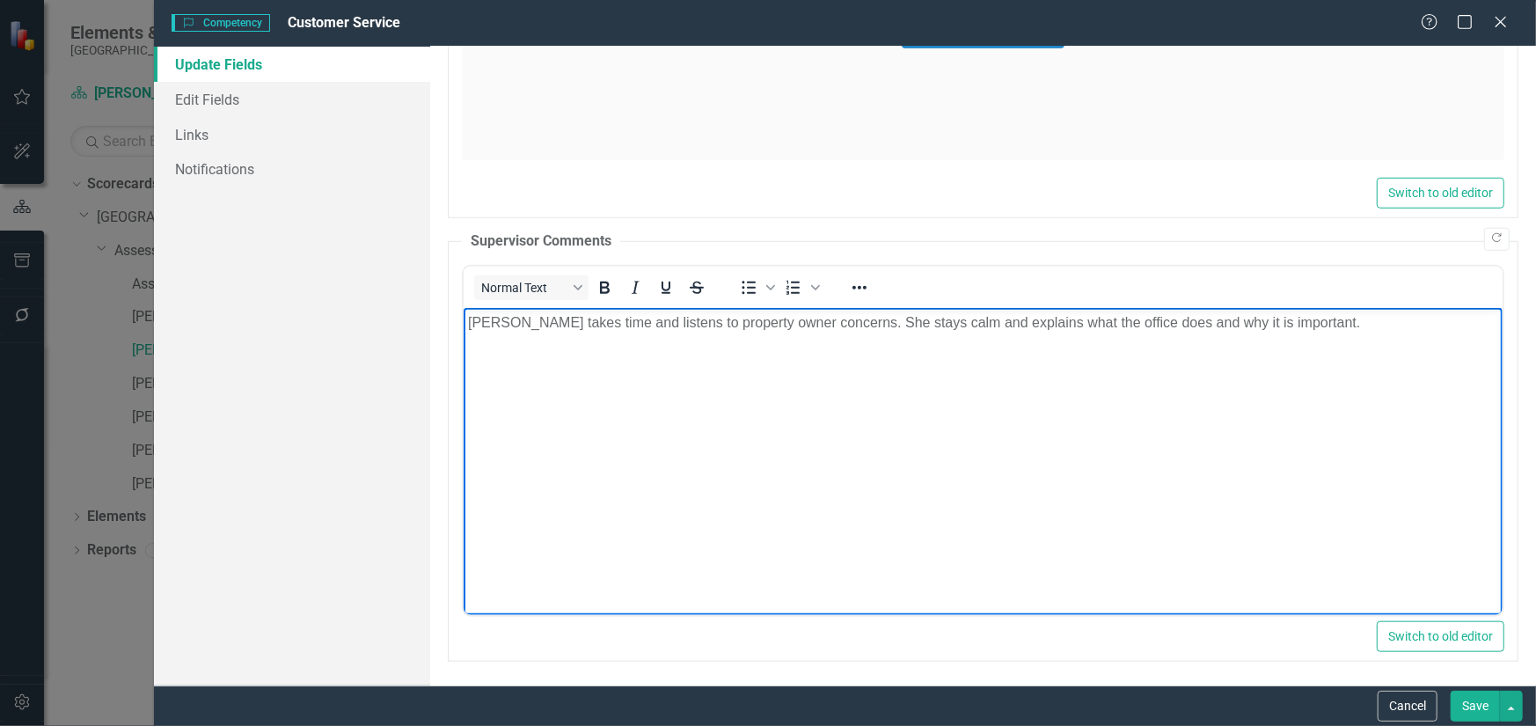
click at [1474, 697] on button "Save" at bounding box center [1474, 705] width 49 height 31
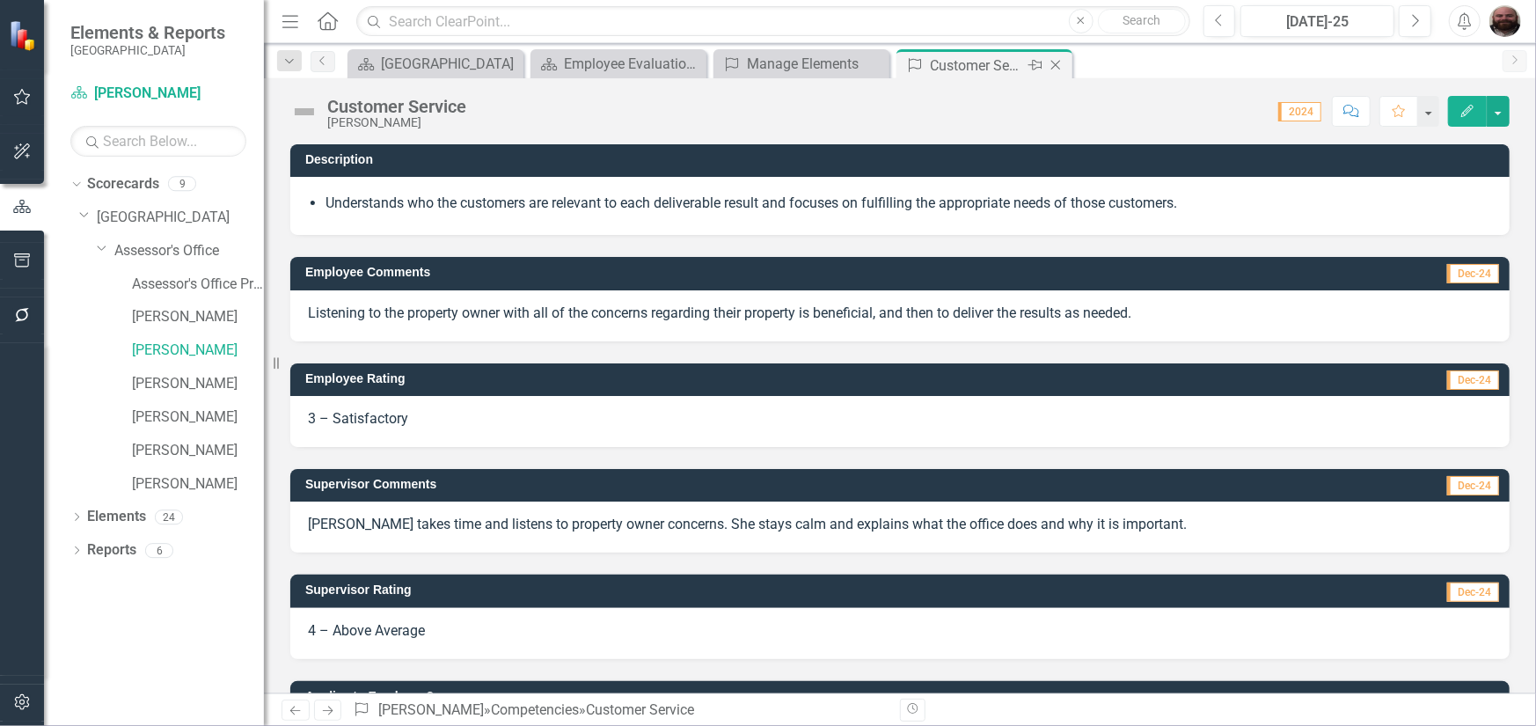
click at [1055, 69] on icon "Close" at bounding box center [1056, 65] width 18 height 14
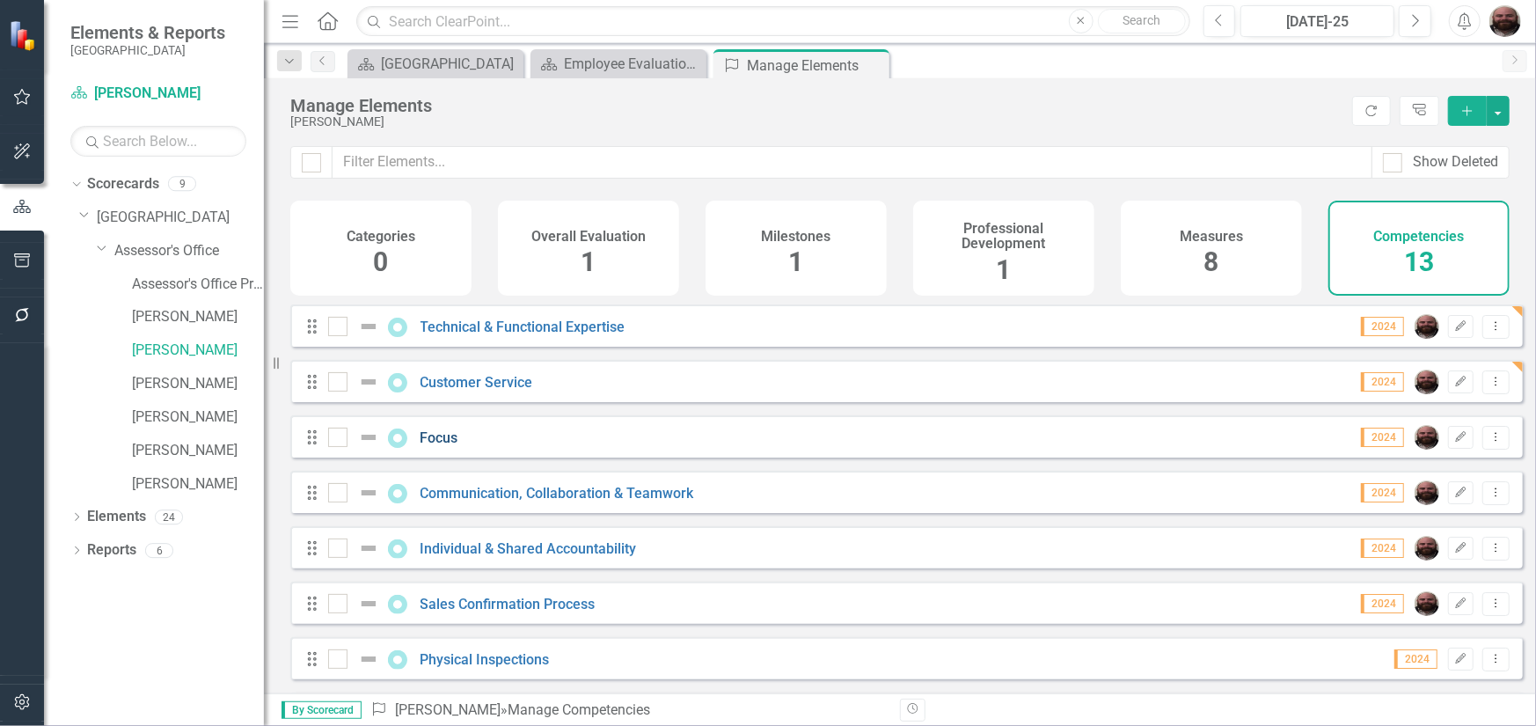
click at [445, 446] on link "Focus" at bounding box center [439, 437] width 38 height 17
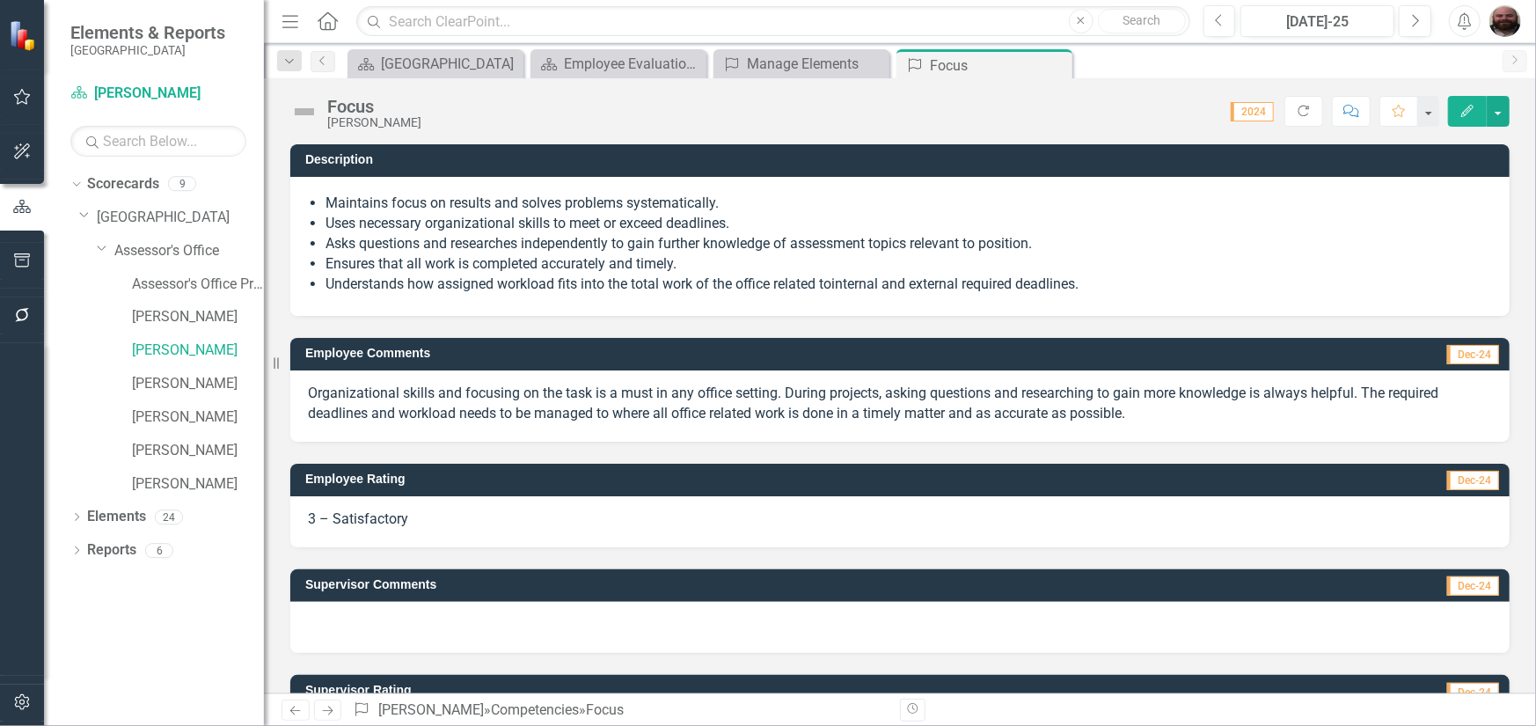
click at [1464, 109] on icon "Edit" at bounding box center [1467, 111] width 16 height 12
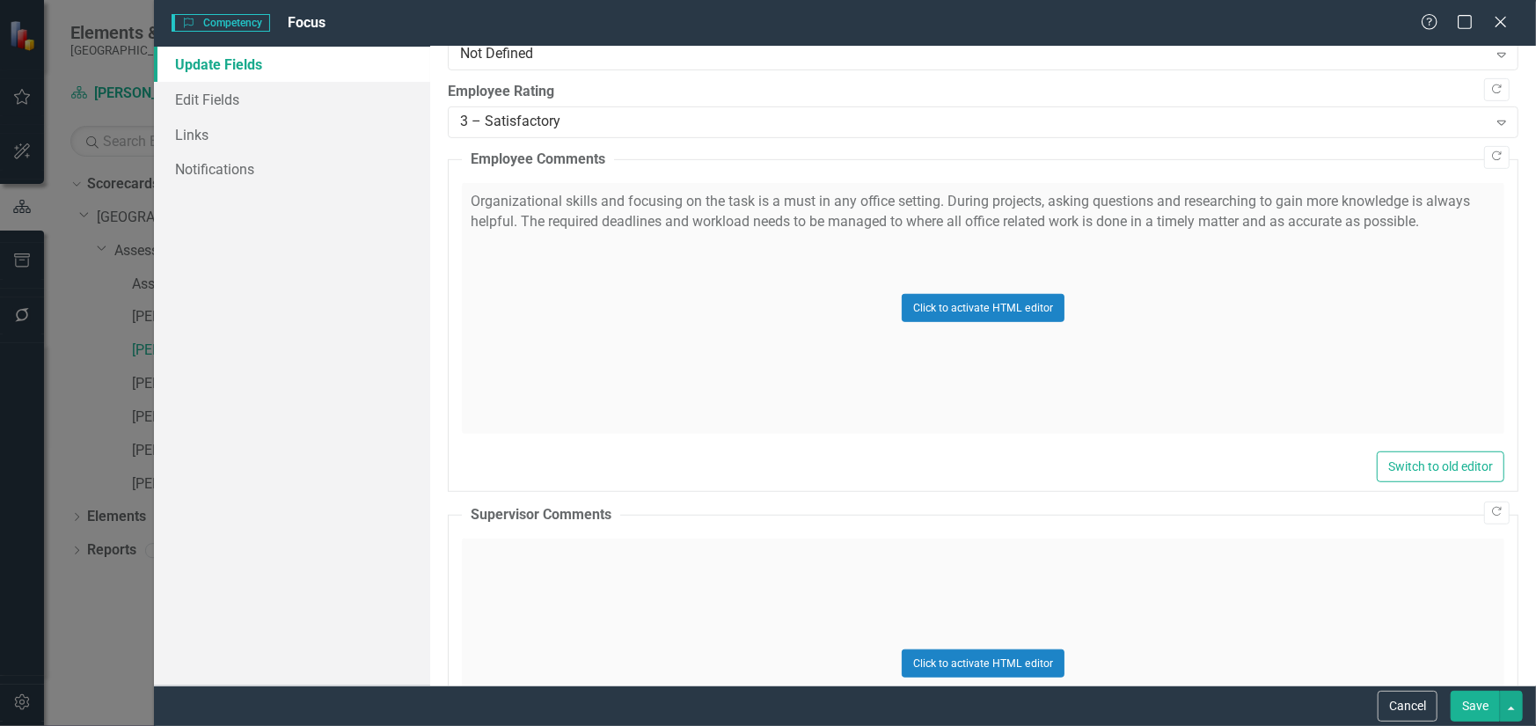
scroll to position [528, 0]
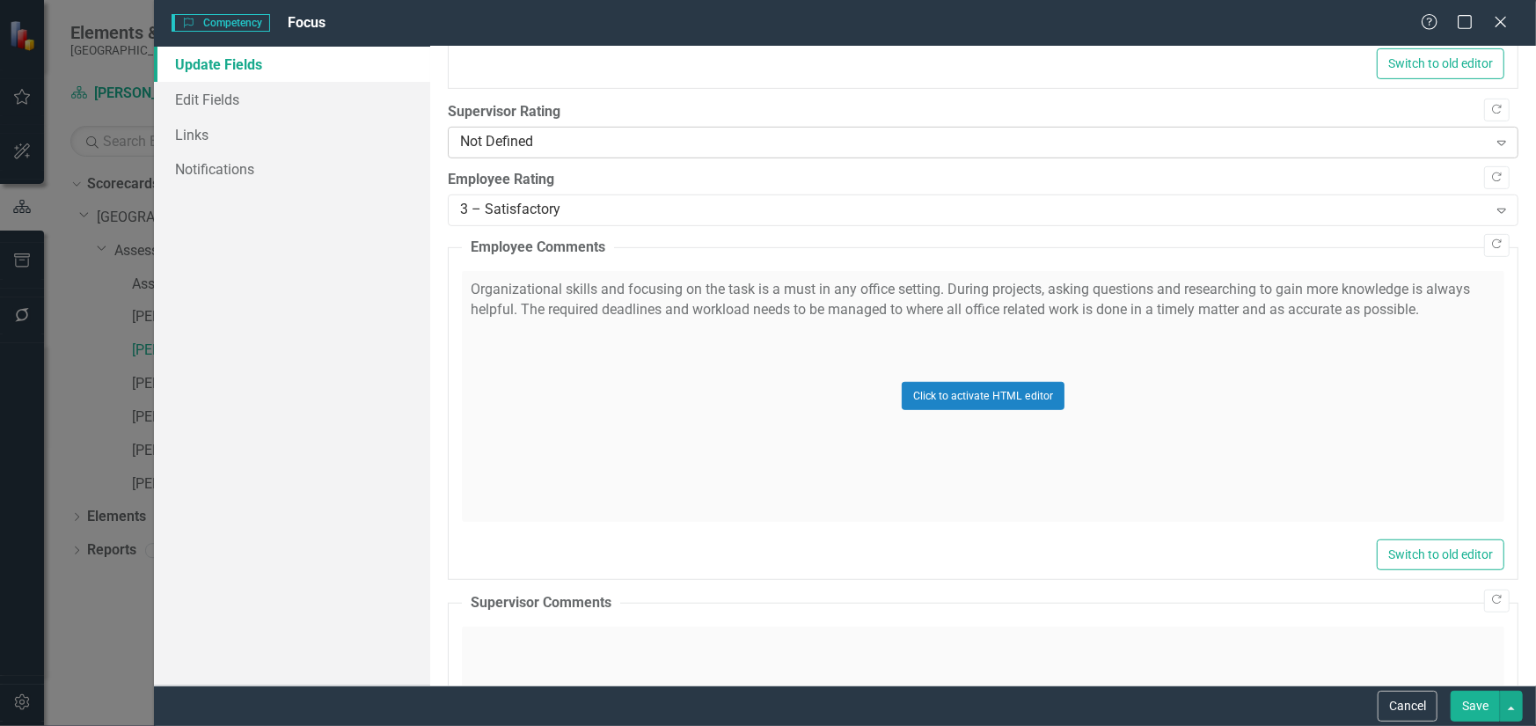
click at [599, 133] on div "Not Defined" at bounding box center [973, 143] width 1027 height 20
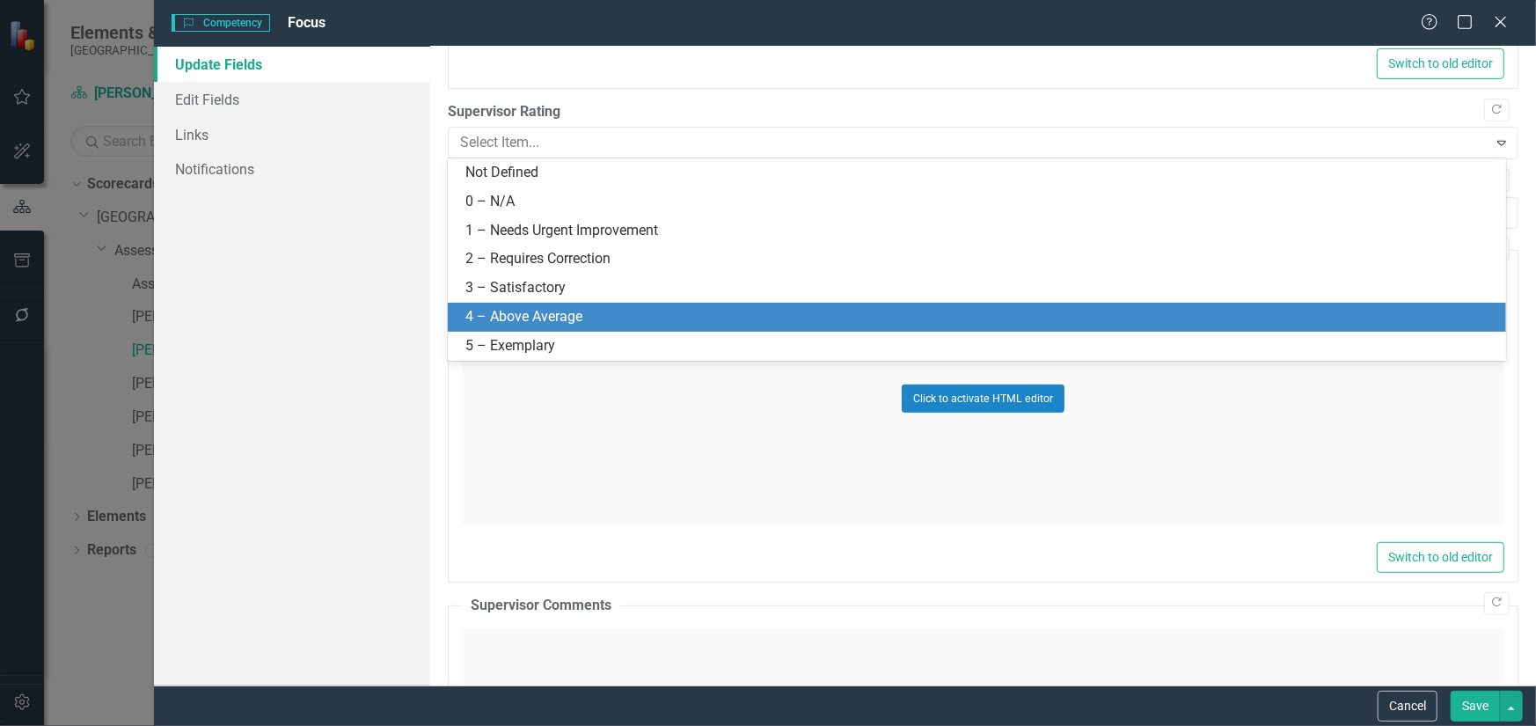
click at [573, 310] on div "4 – Above Average" at bounding box center [980, 317] width 1030 height 20
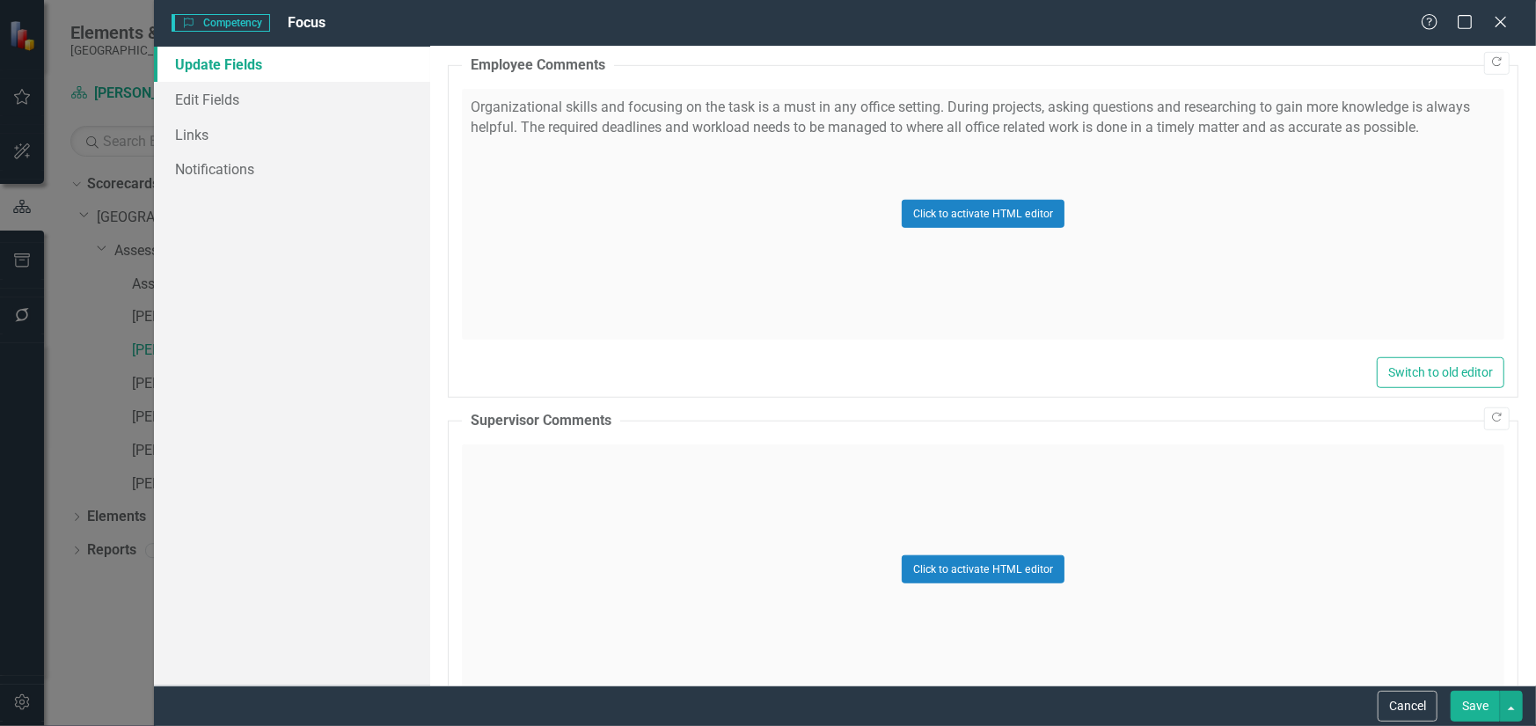
scroll to position [801, 0]
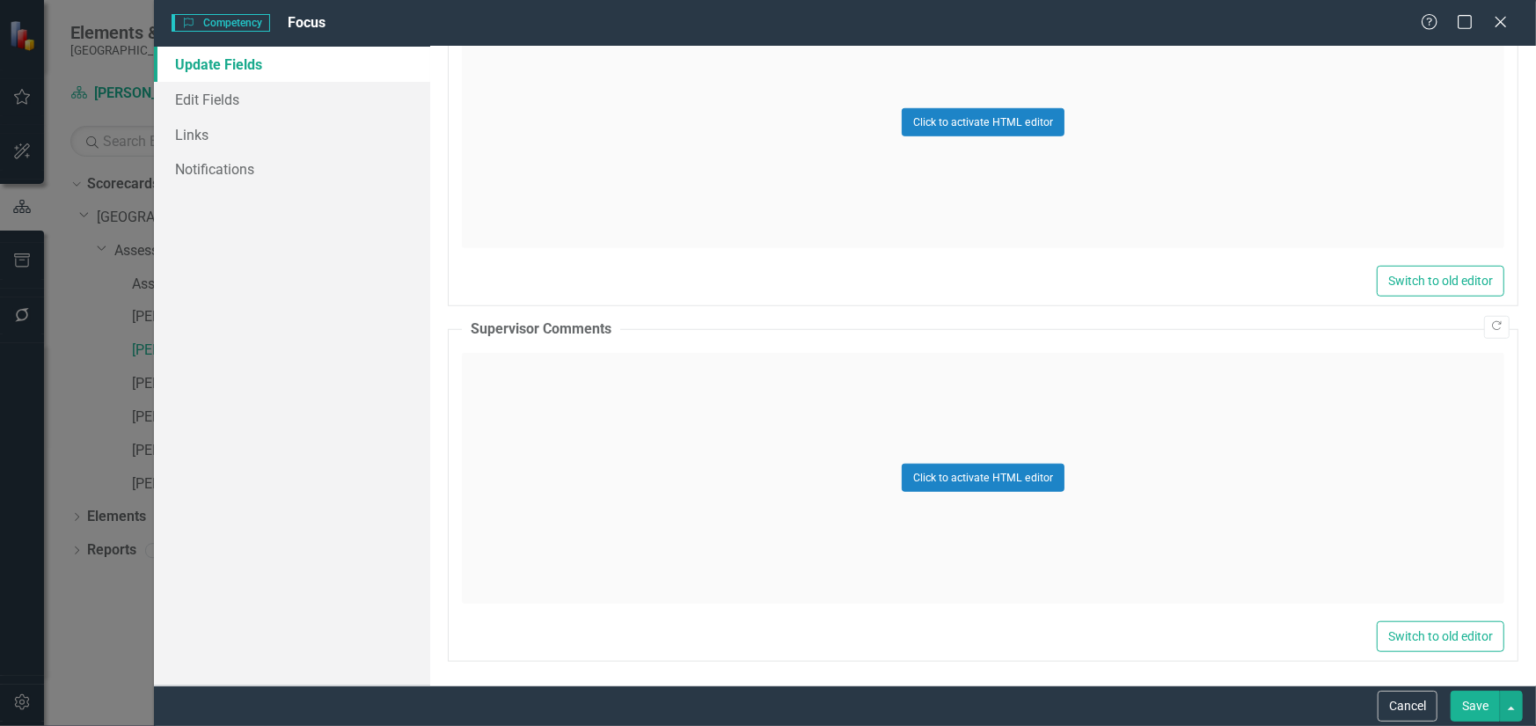
click at [800, 457] on div "Click to activate HTML editor" at bounding box center [983, 478] width 1042 height 251
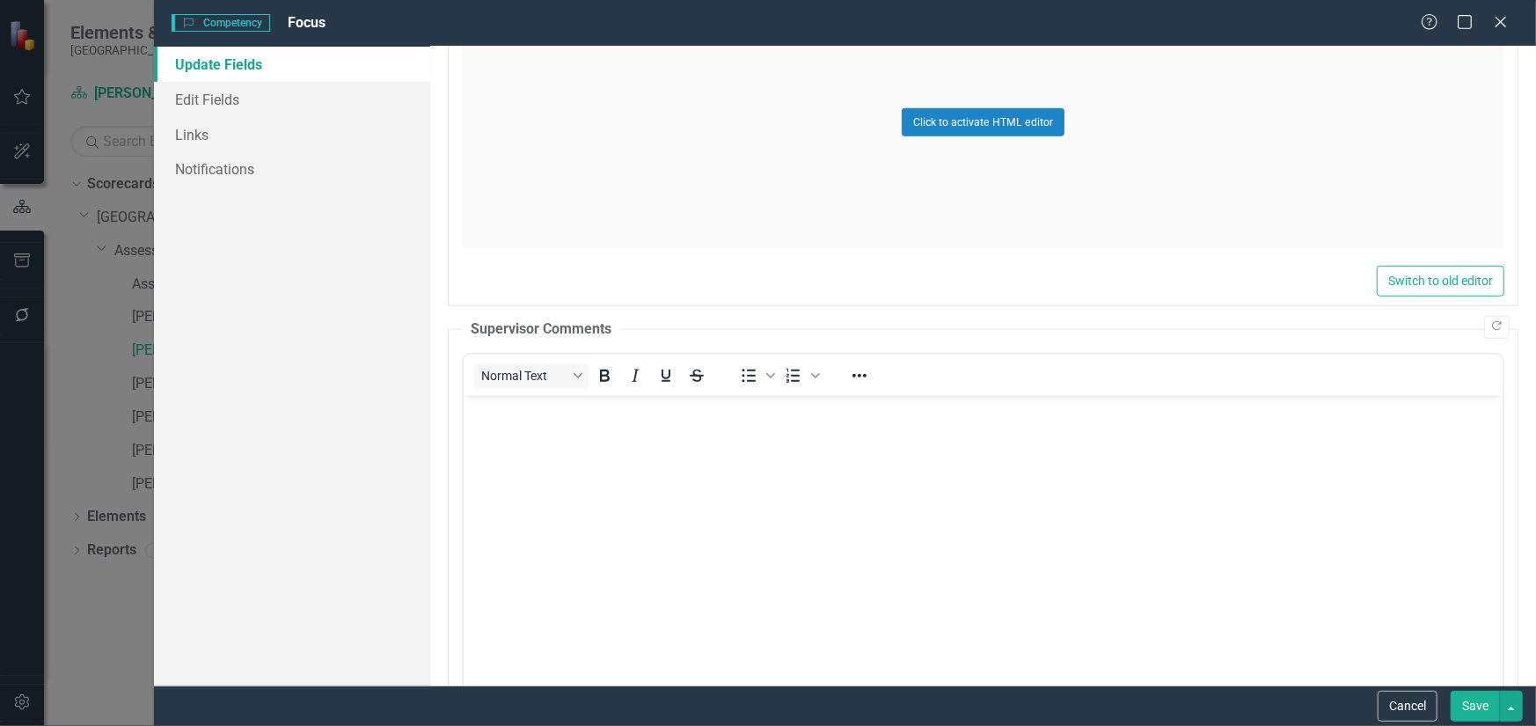
scroll to position [0, 0]
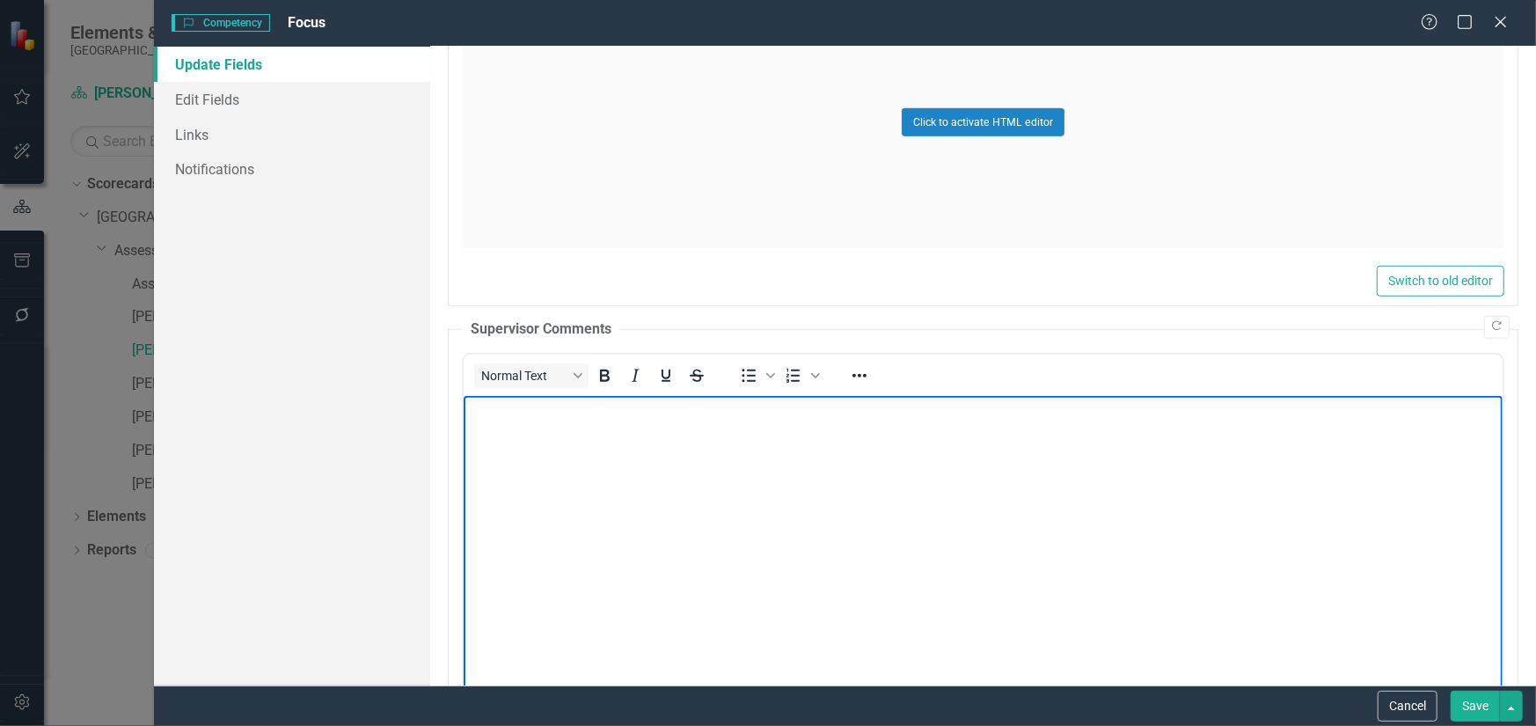
click at [723, 448] on body "Rich Text Area. Press ALT-0 for help." at bounding box center [982, 527] width 1039 height 264
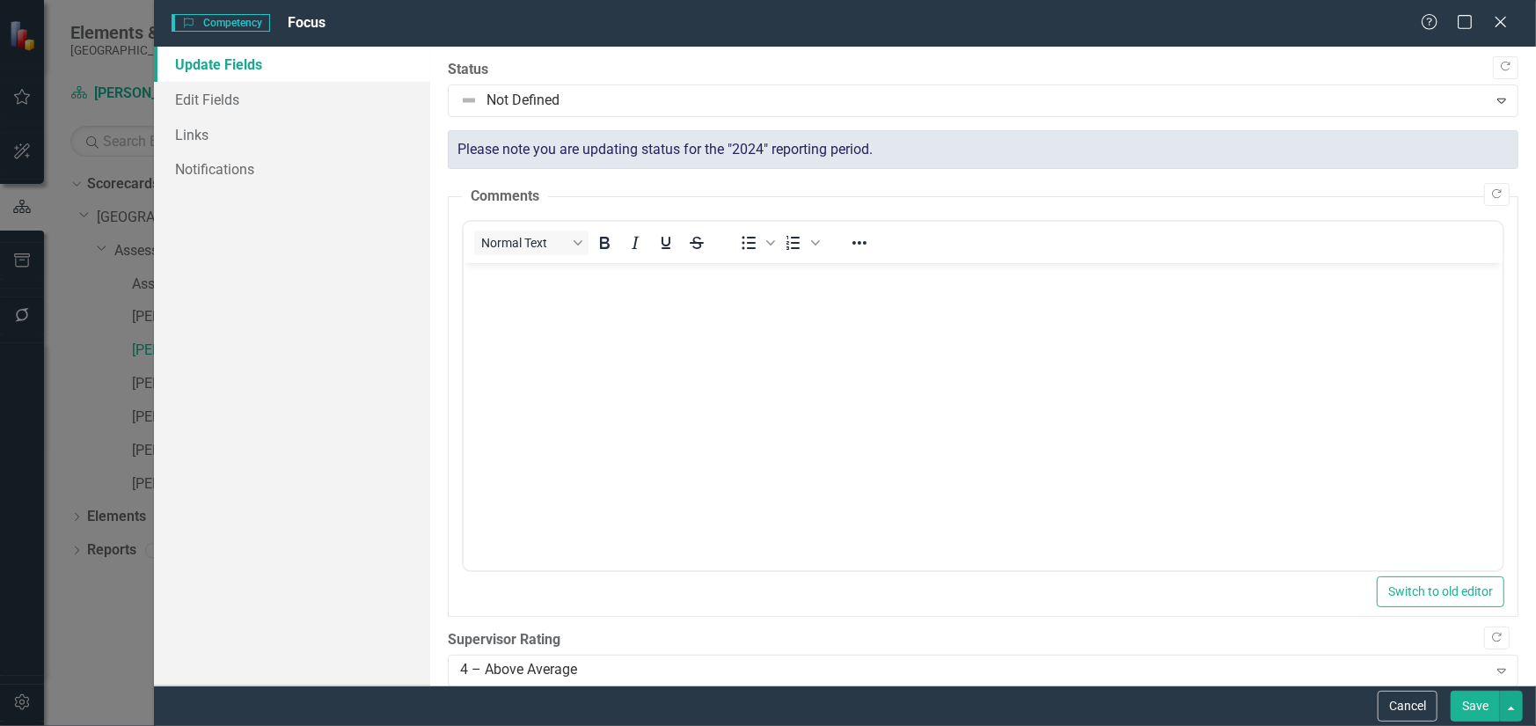
click at [1463, 702] on button "Save" at bounding box center [1474, 705] width 49 height 31
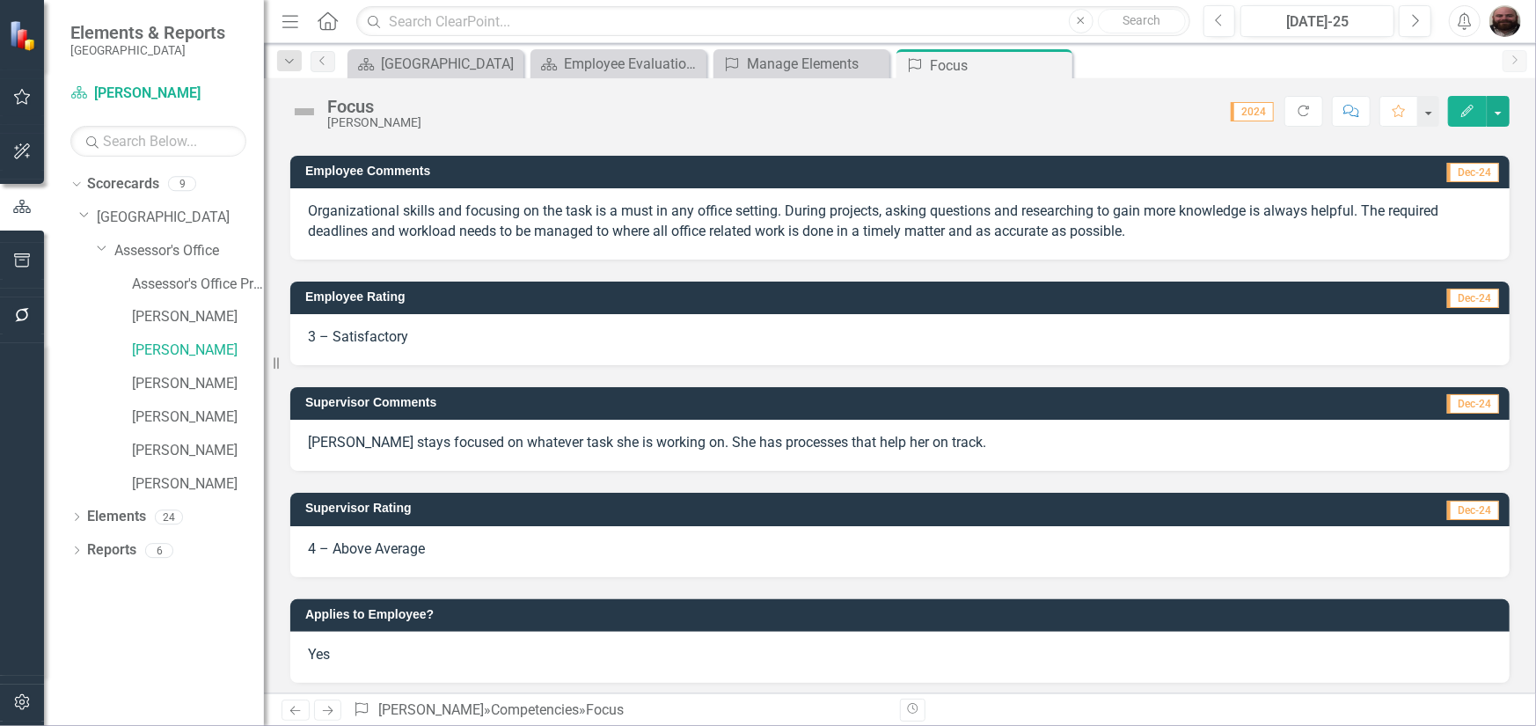
scroll to position [187, 0]
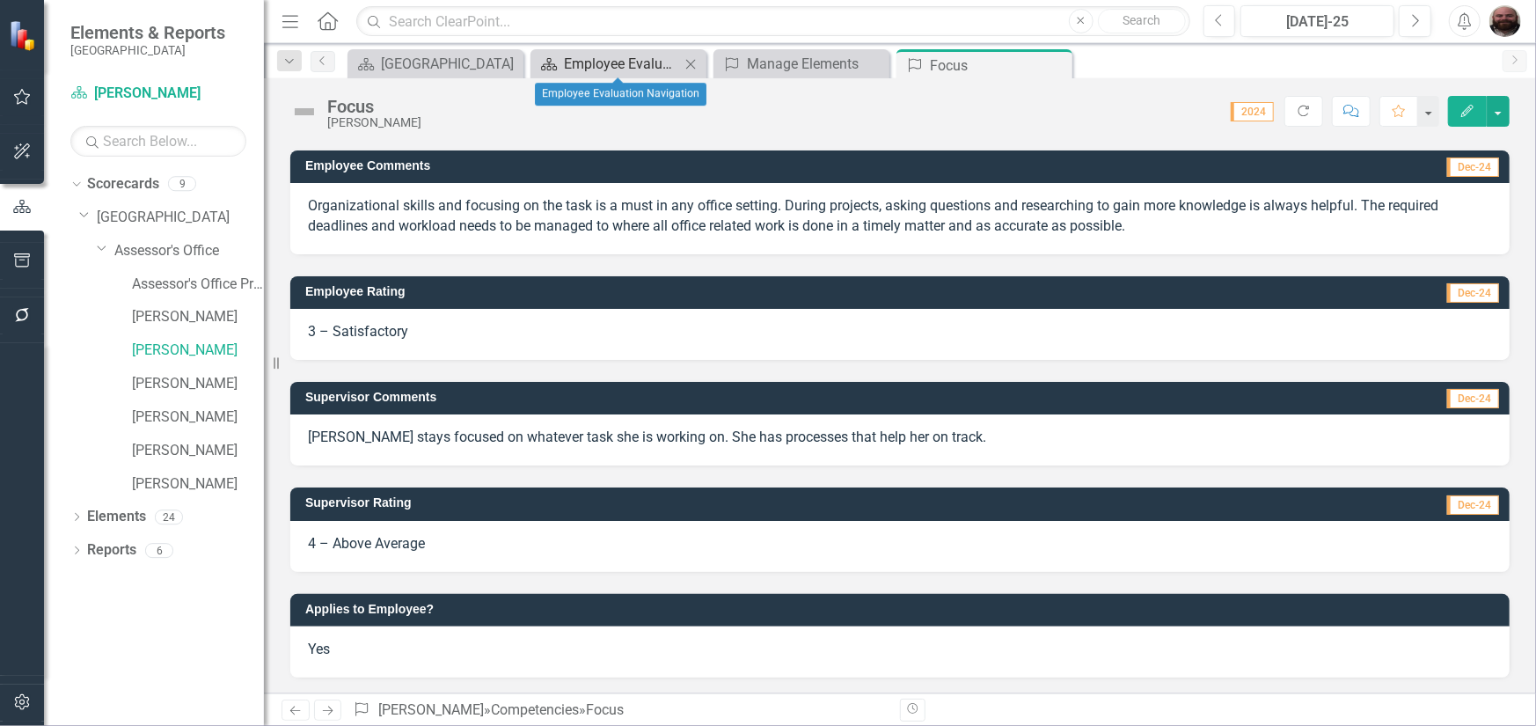
click at [588, 61] on div "Employee Evaluation Navigation" at bounding box center [622, 64] width 116 height 22
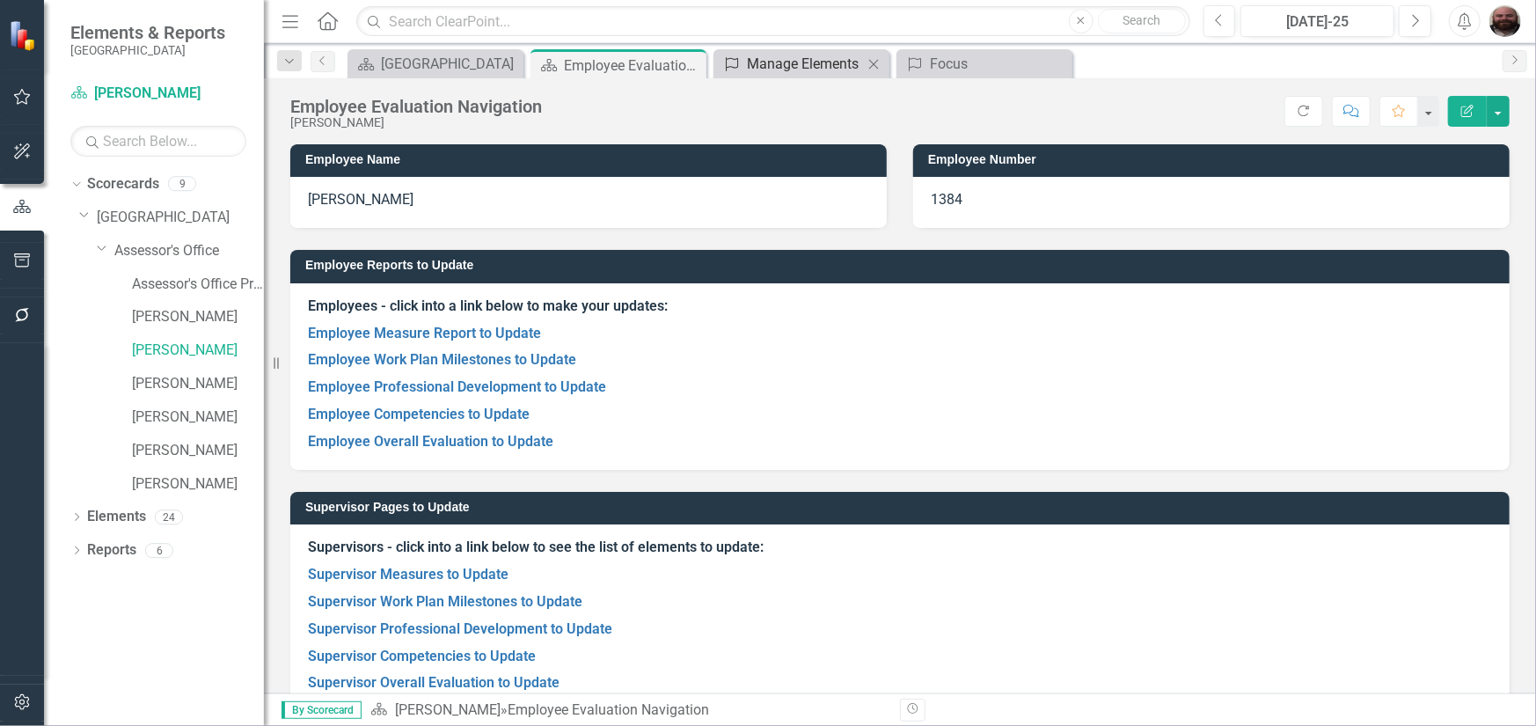
click at [757, 72] on div "Manage Elements" at bounding box center [805, 64] width 116 height 22
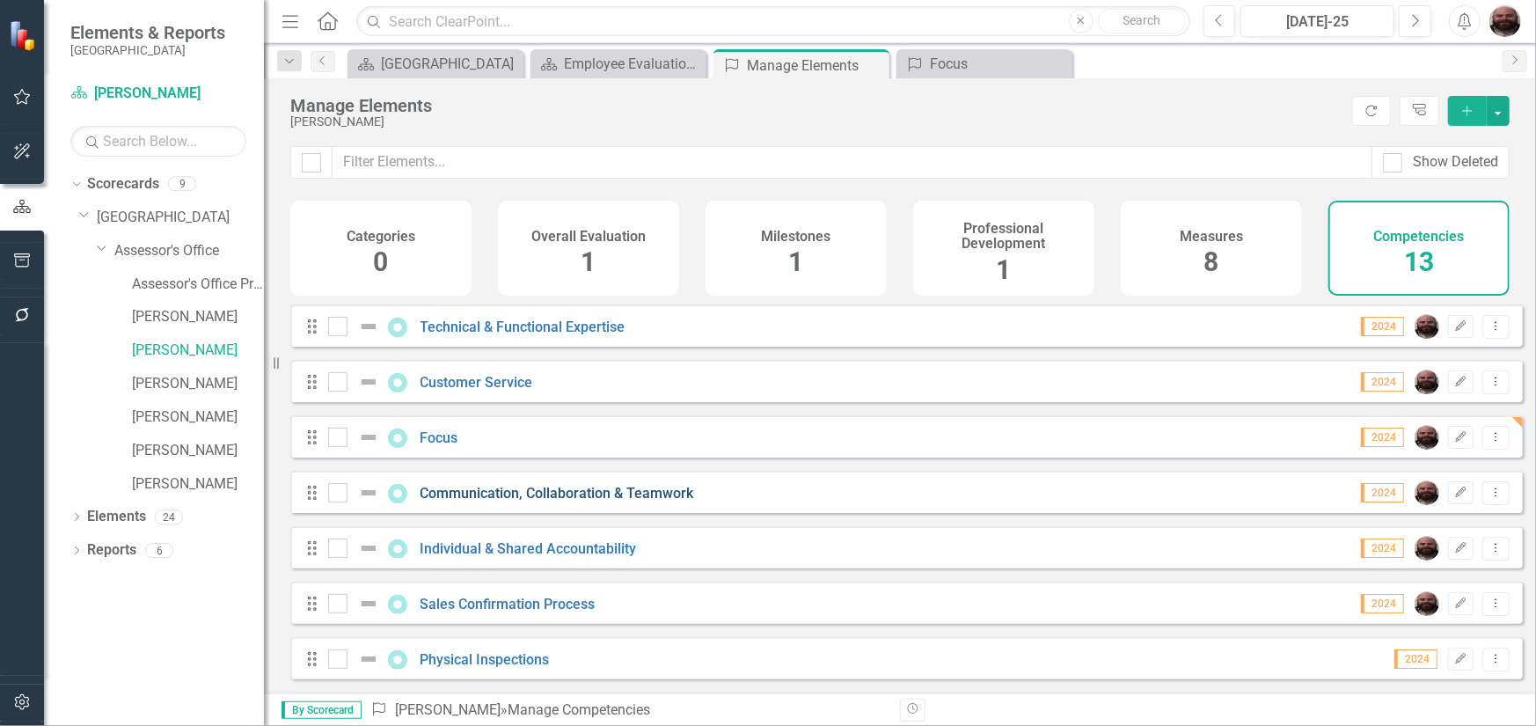
click at [510, 501] on link "Communication, Collaboration & Teamwork" at bounding box center [557, 493] width 274 height 17
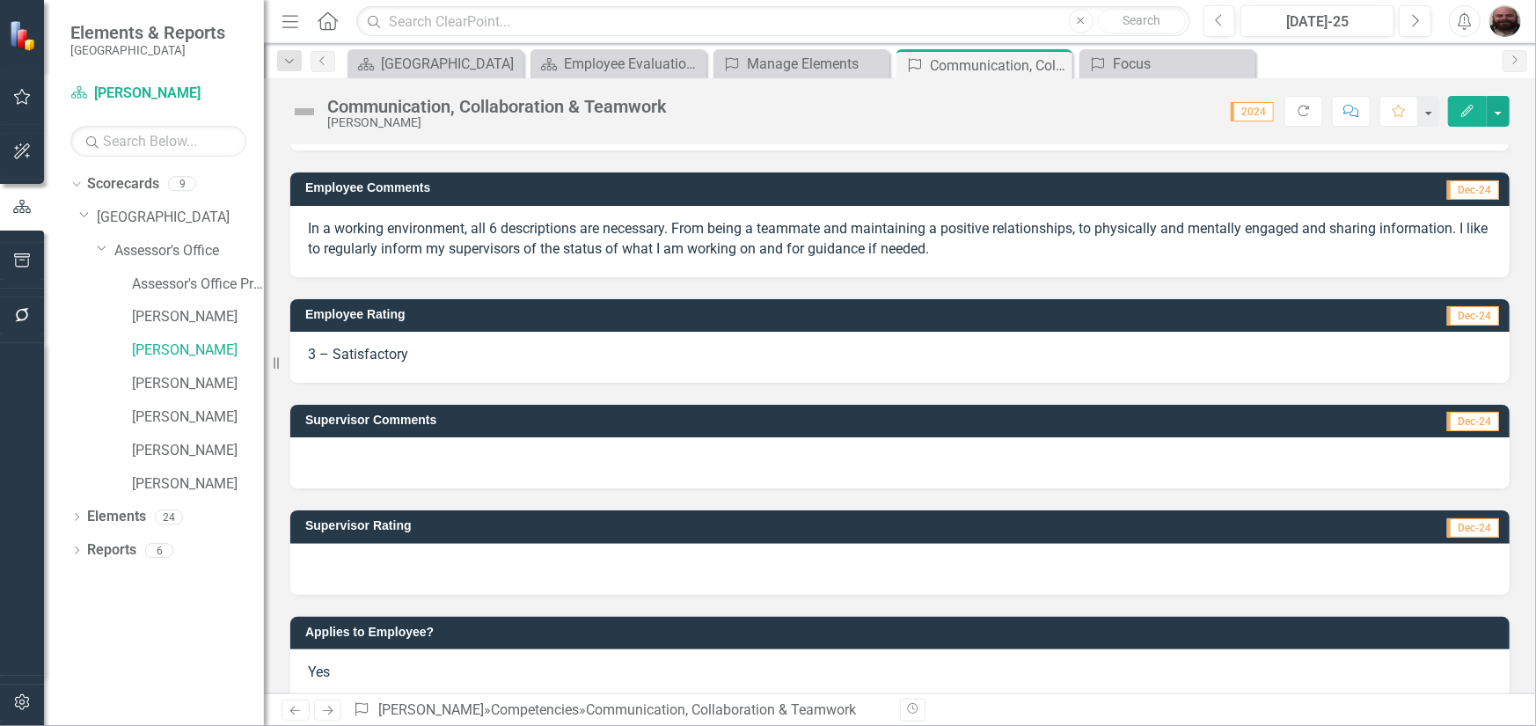
scroll to position [208, 0]
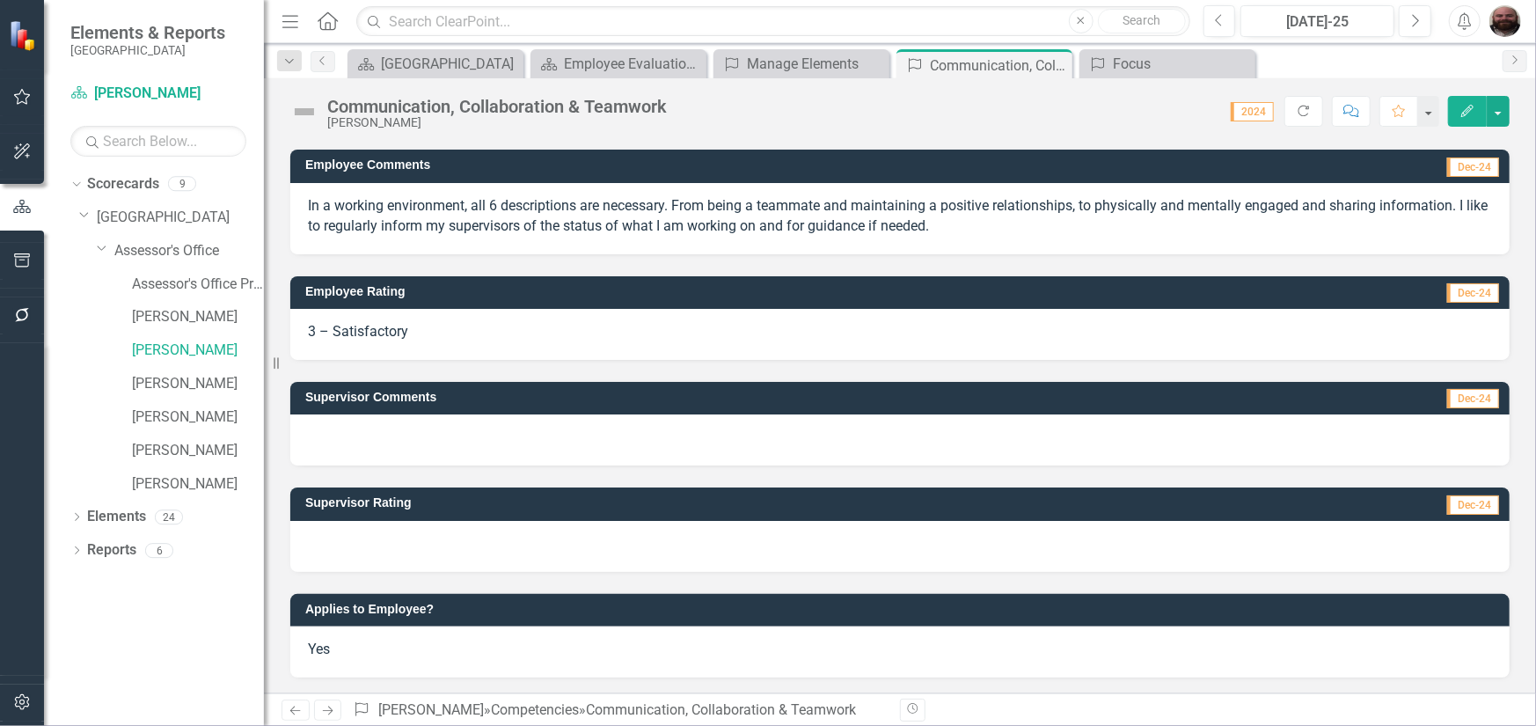
click at [1460, 107] on icon "Edit" at bounding box center [1467, 111] width 16 height 12
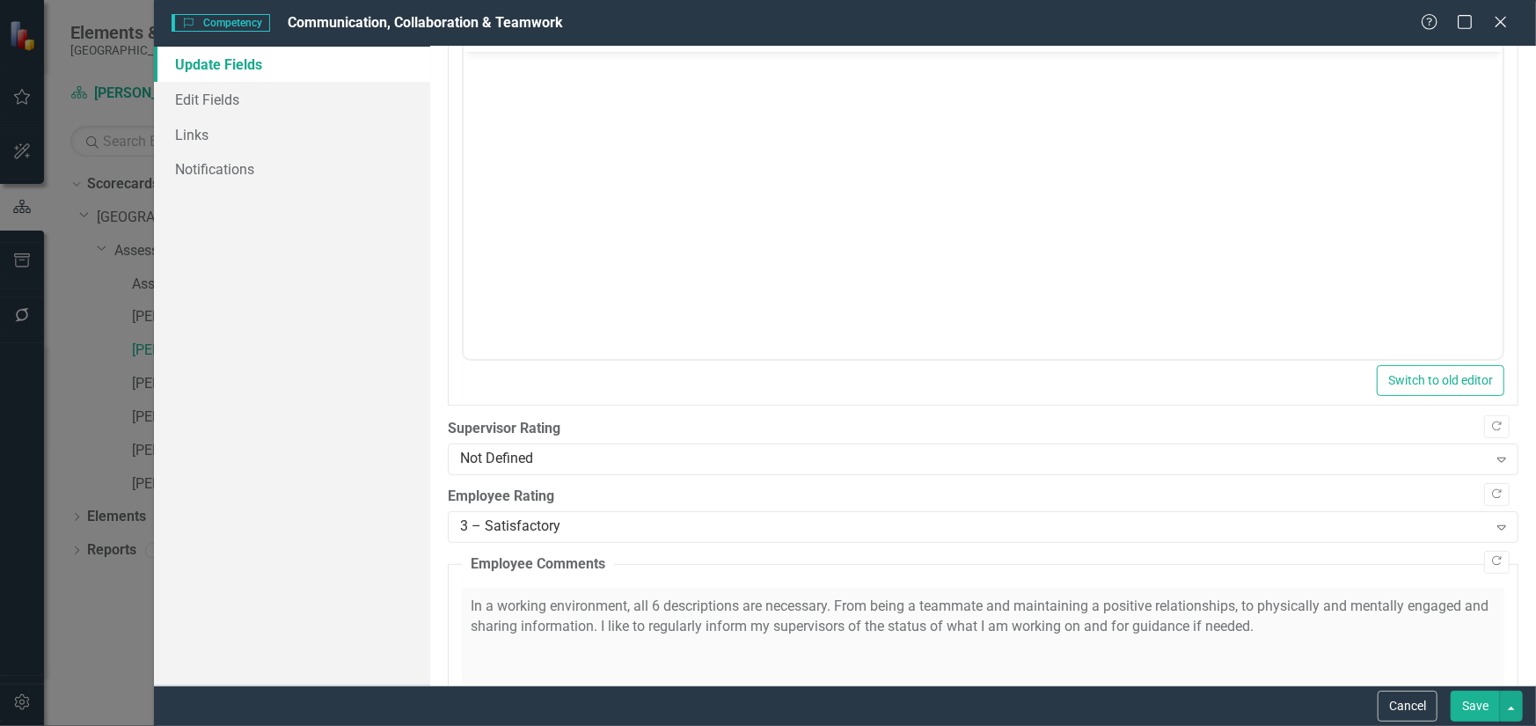
scroll to position [528, 0]
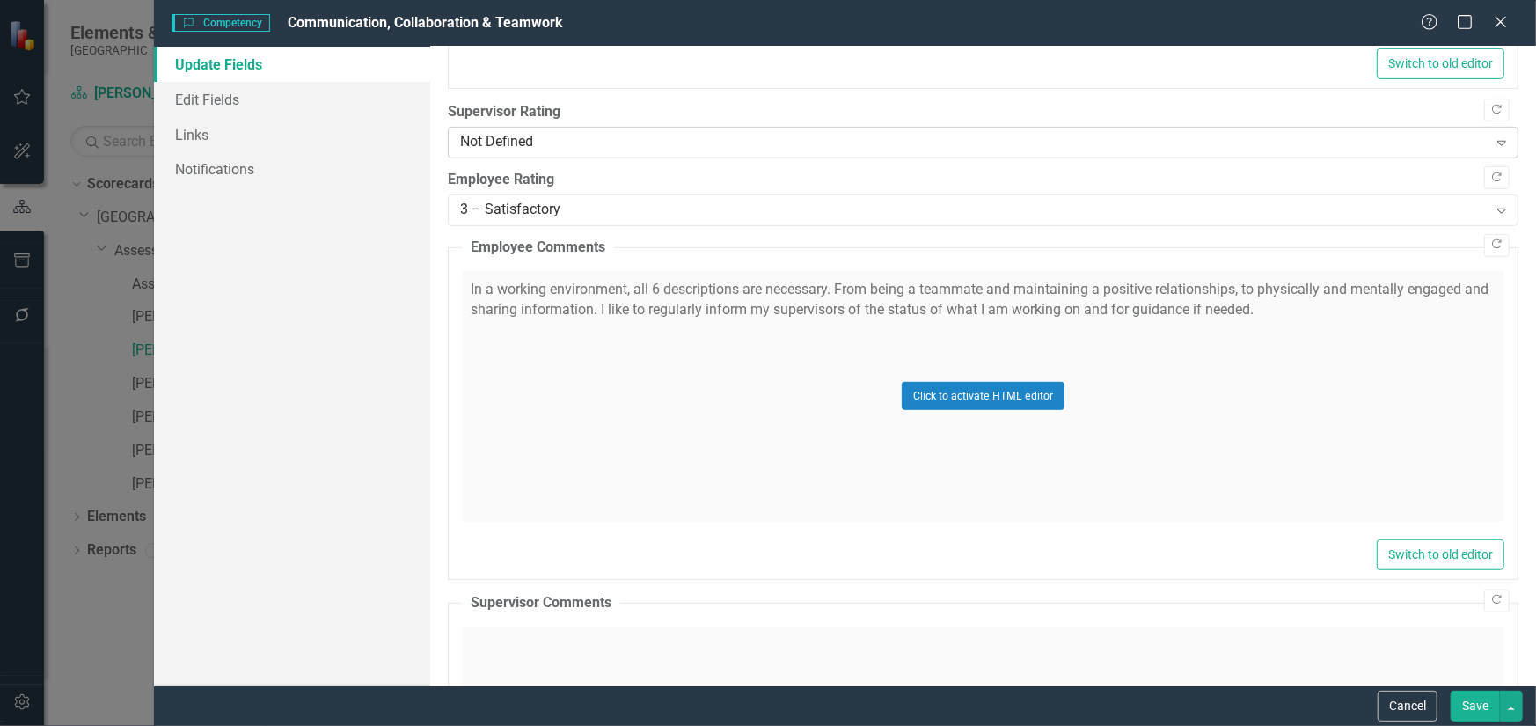
click at [576, 140] on div "Not Defined" at bounding box center [973, 143] width 1027 height 20
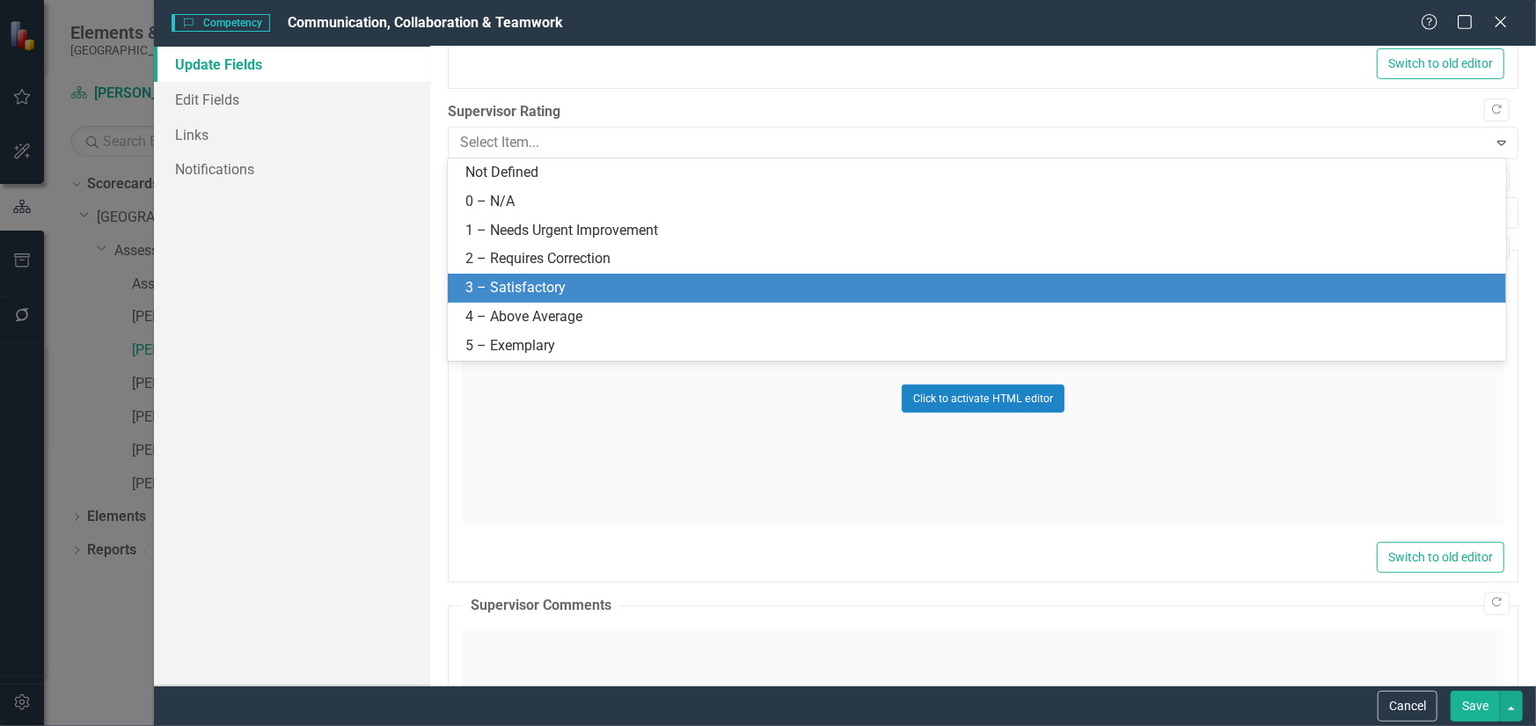
click at [554, 275] on div "3 – Satisfactory" at bounding box center [977, 288] width 1058 height 29
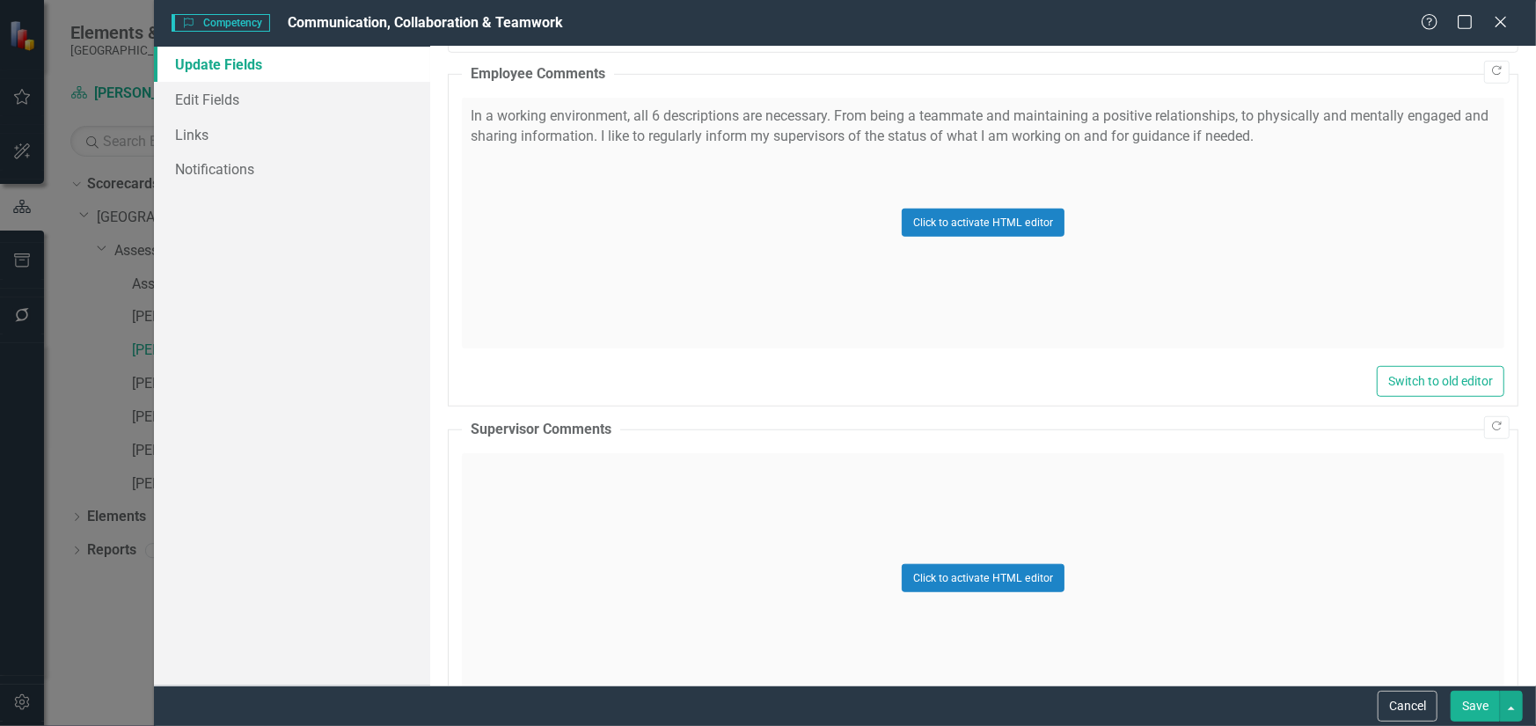
scroll to position [704, 0]
click at [579, 493] on div "Click to activate HTML editor" at bounding box center [983, 575] width 1042 height 251
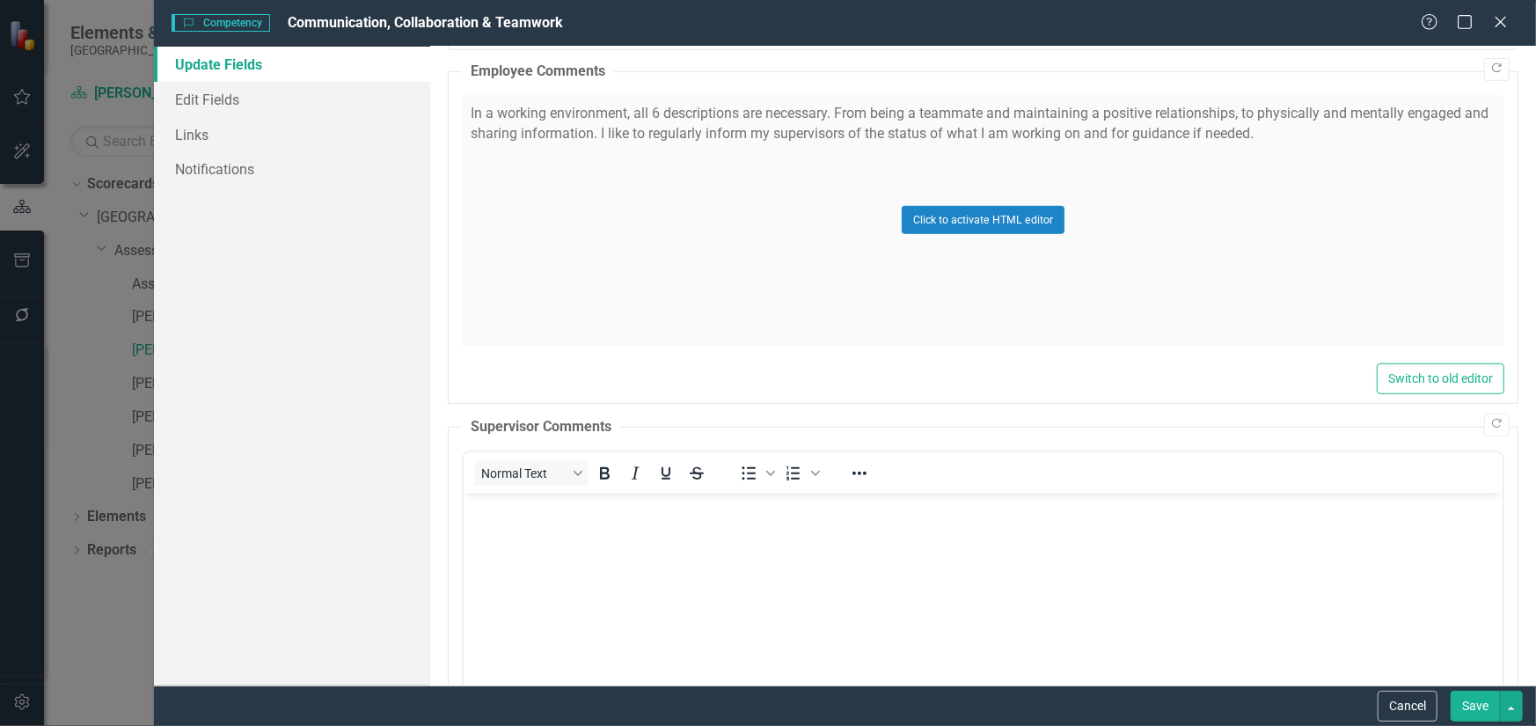
scroll to position [0, 0]
click at [564, 507] on p "Rich Text Area. Press ALT-0 for help." at bounding box center [982, 507] width 1030 height 21
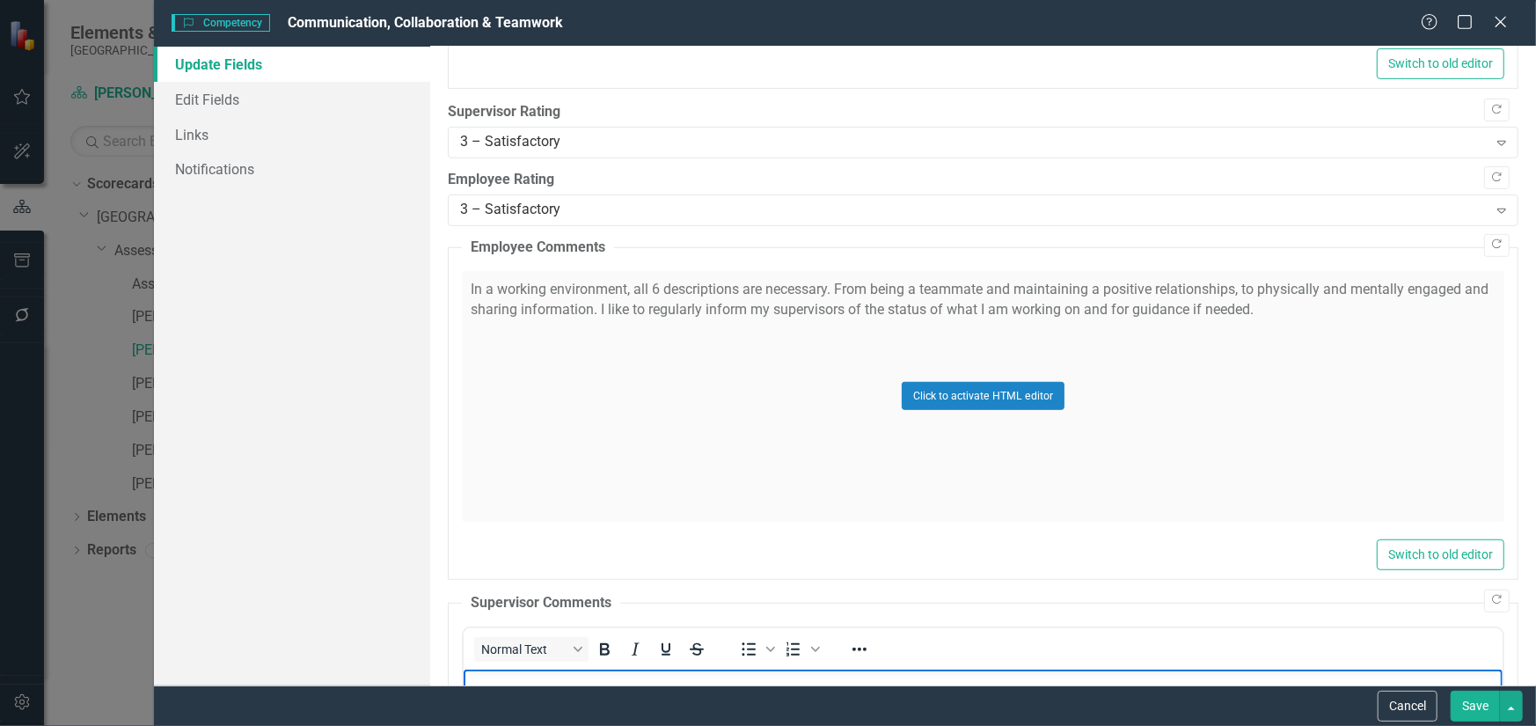
scroll to position [889, 0]
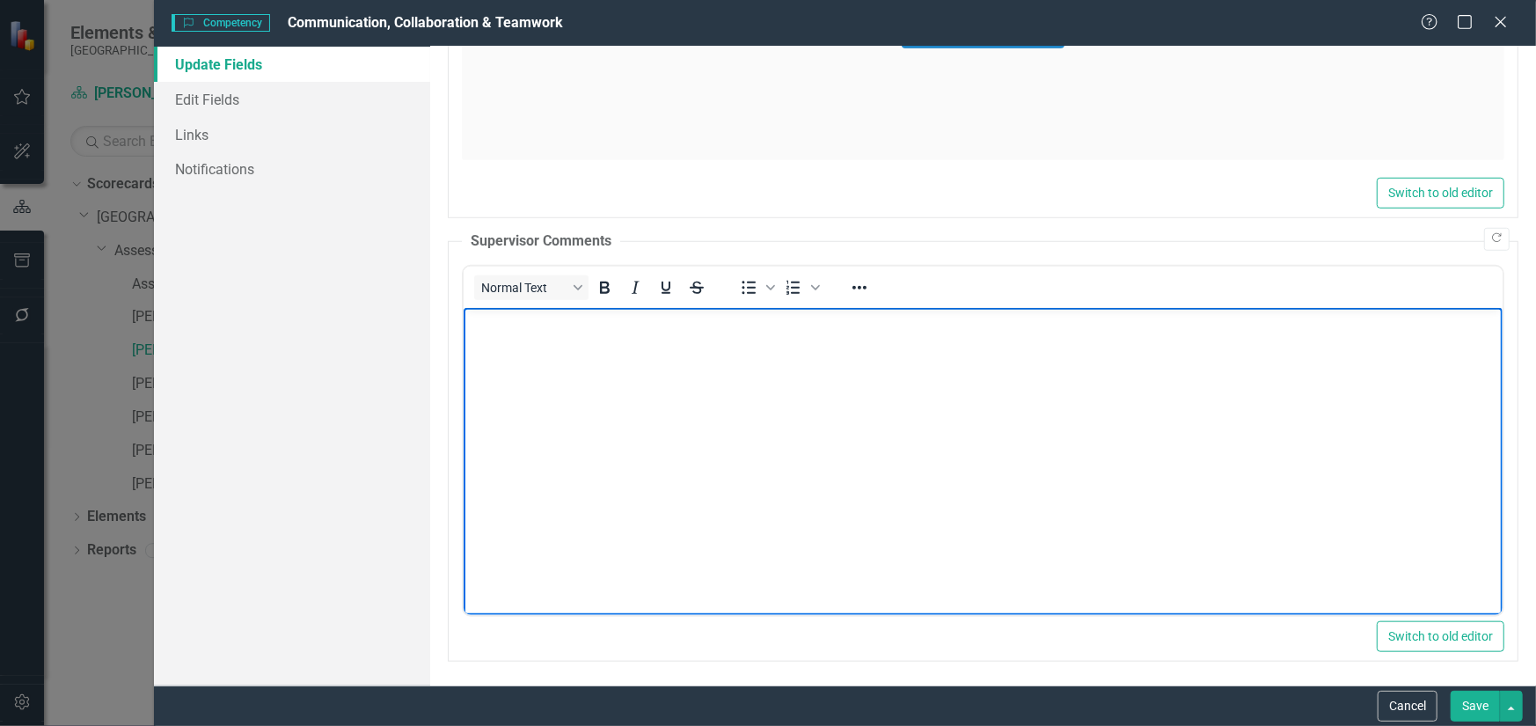
click at [507, 336] on body "Rich Text Area. Press ALT-0 for help." at bounding box center [982, 439] width 1039 height 264
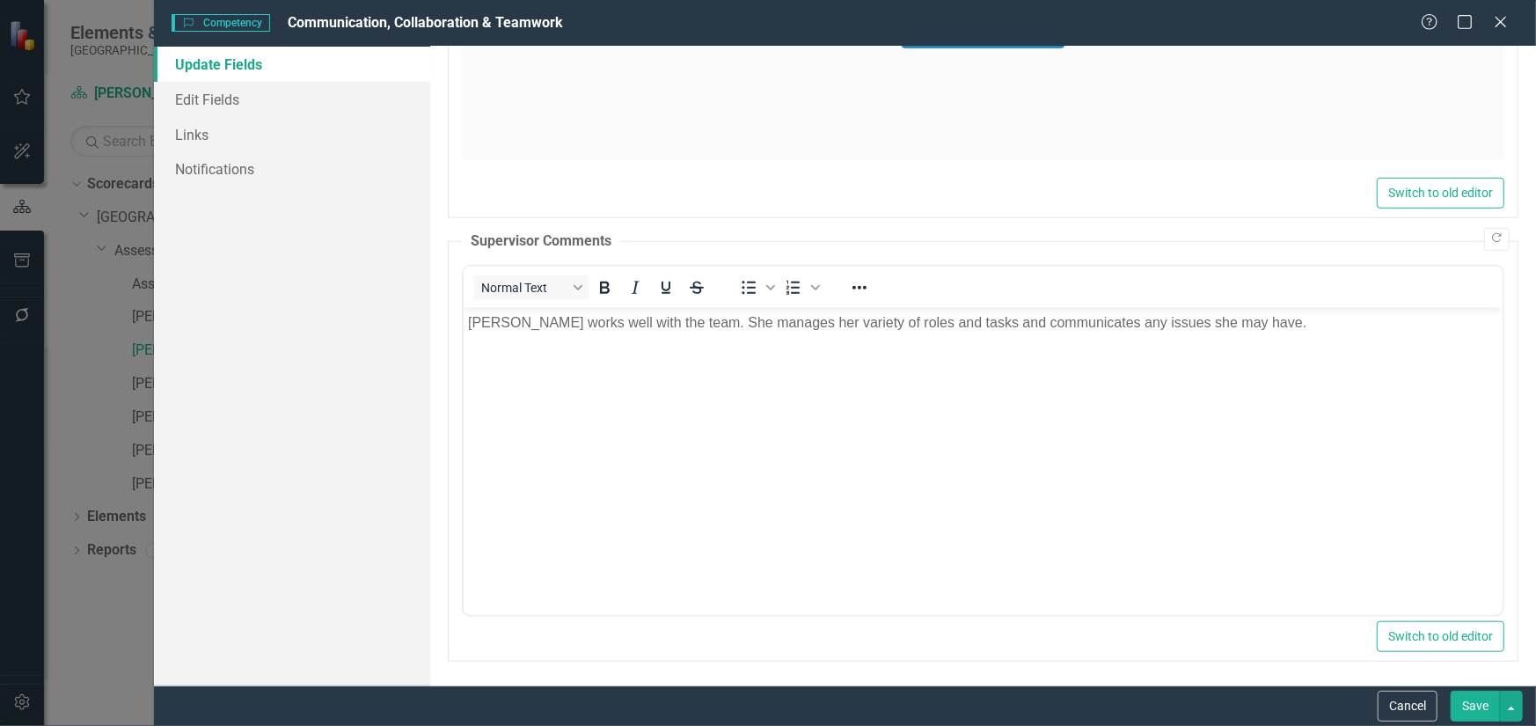
click at [1463, 693] on button "Save" at bounding box center [1474, 705] width 49 height 31
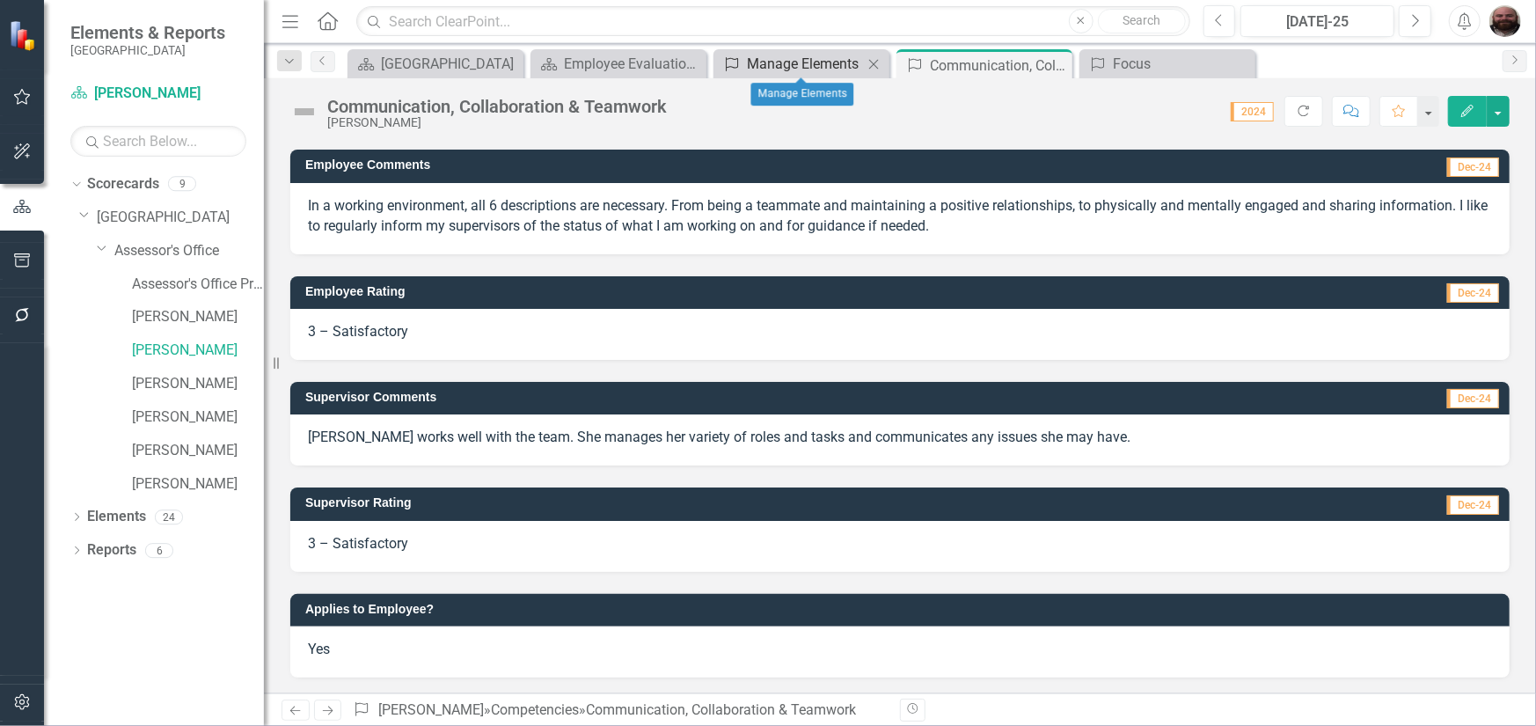
click at [808, 64] on div "Manage Elements" at bounding box center [805, 64] width 116 height 22
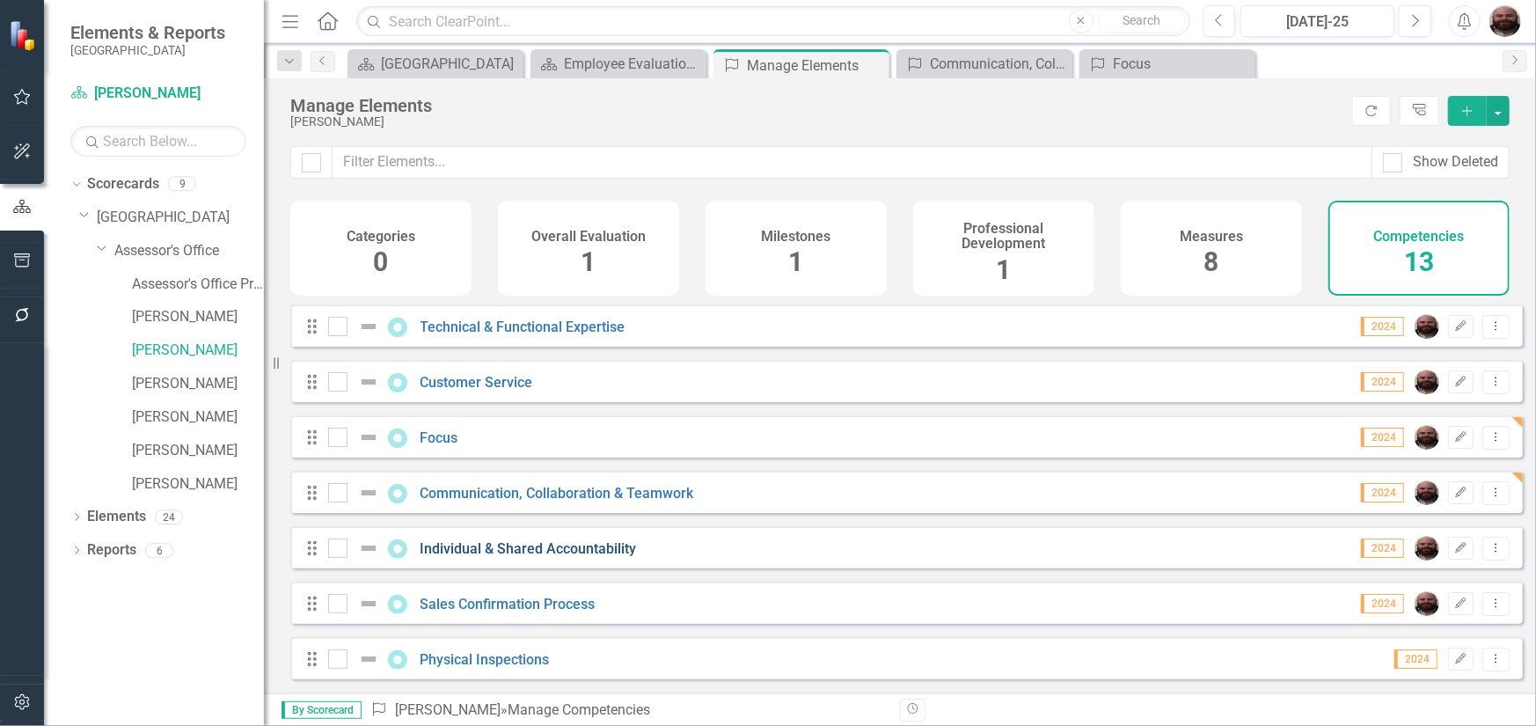
click at [537, 557] on link "Individual & Shared Accountability" at bounding box center [528, 548] width 216 height 17
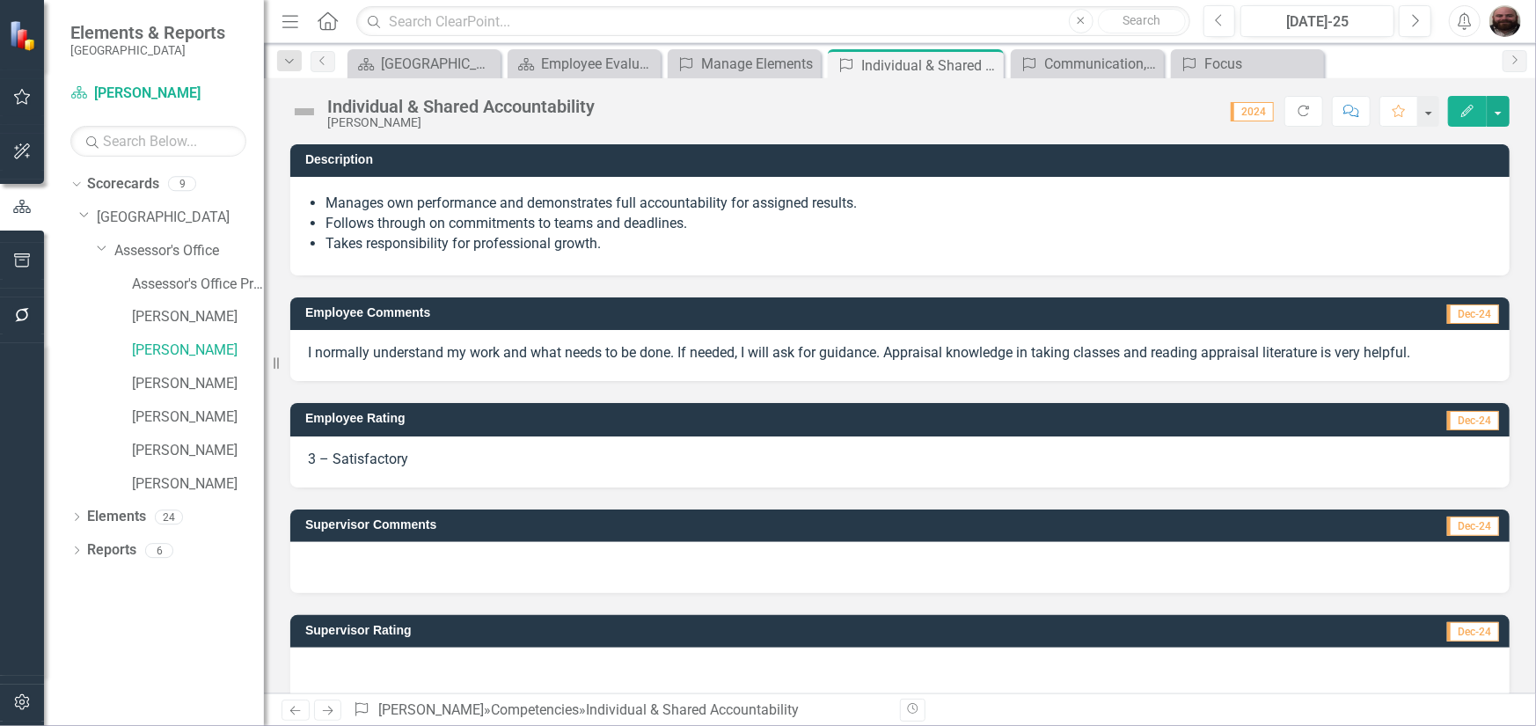
click at [1473, 114] on icon "Edit" at bounding box center [1467, 111] width 16 height 12
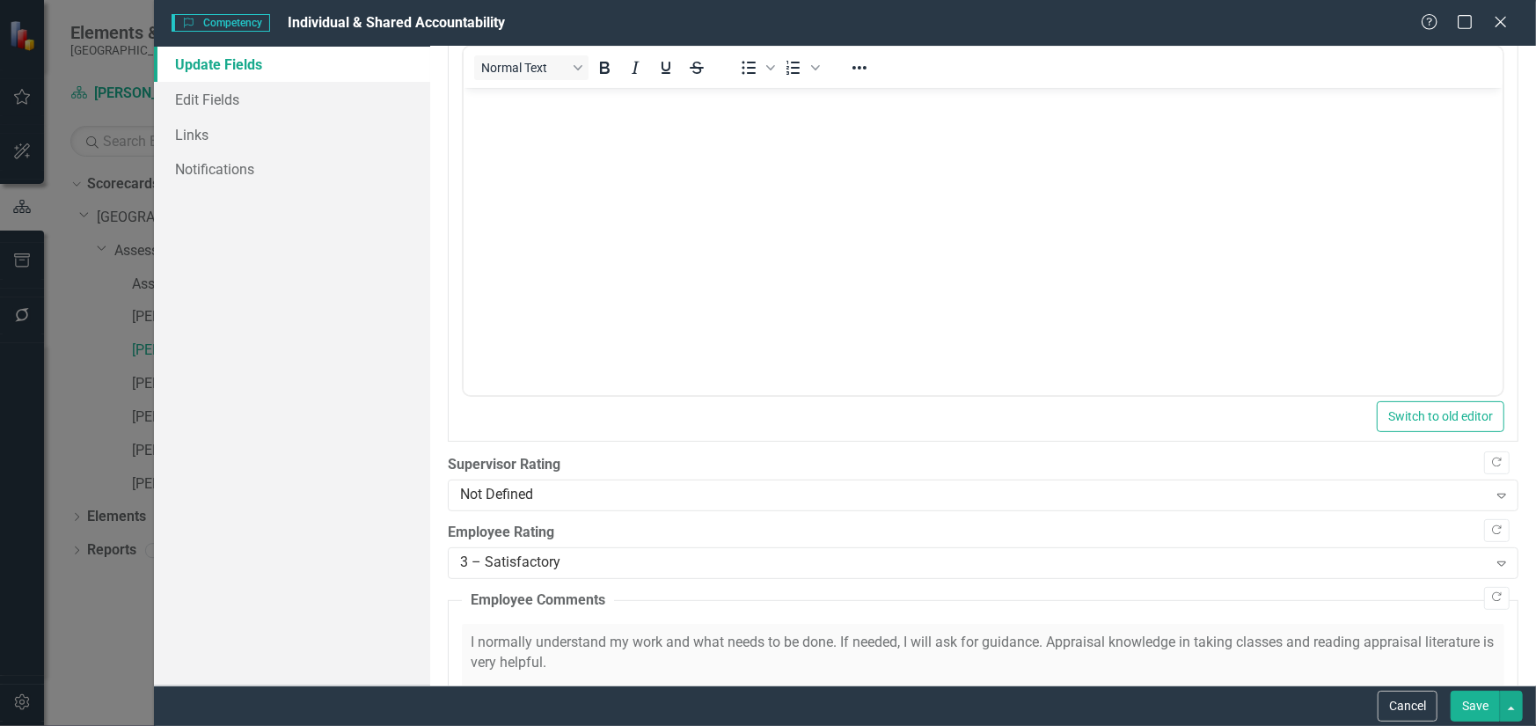
scroll to position [176, 0]
click at [1501, 25] on icon at bounding box center [1499, 21] width 13 height 13
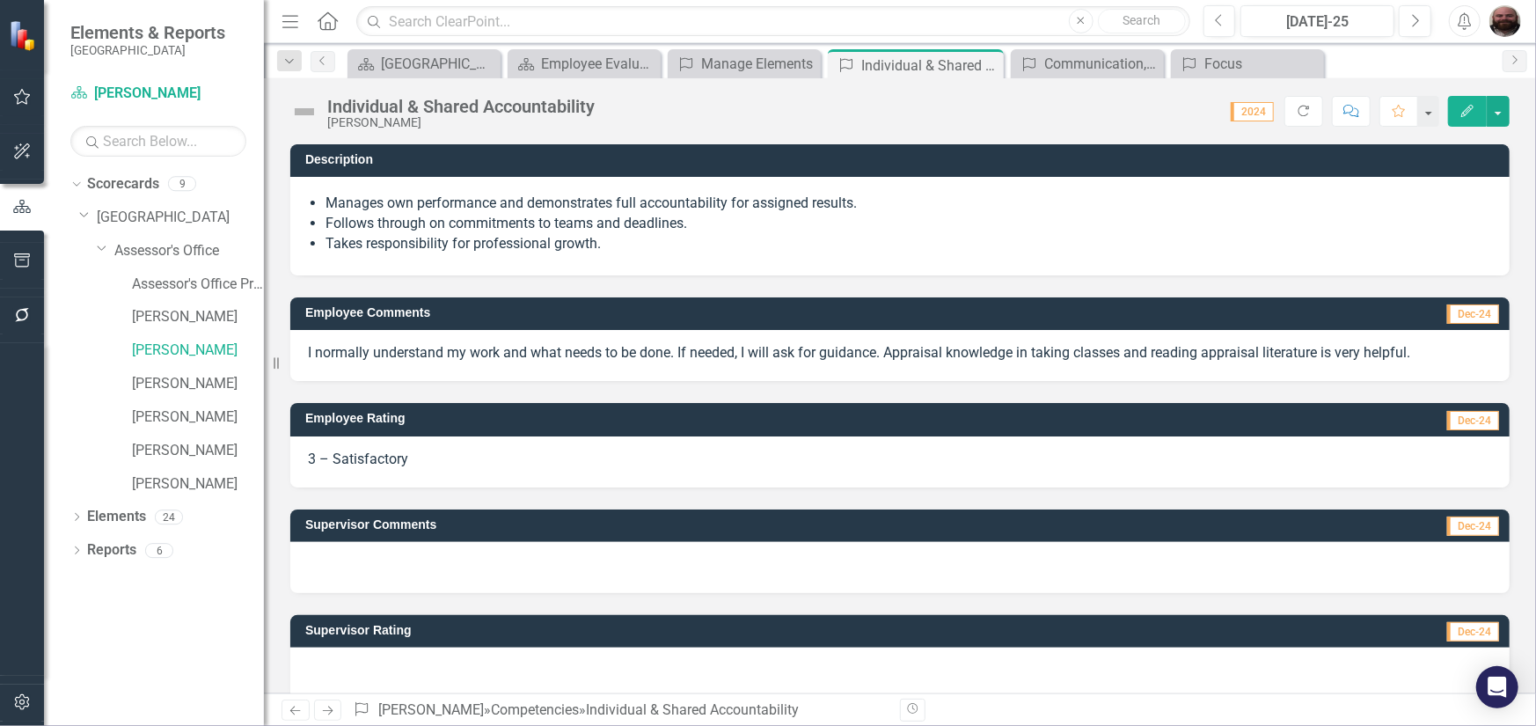
click at [1469, 115] on icon "Edit" at bounding box center [1467, 111] width 16 height 12
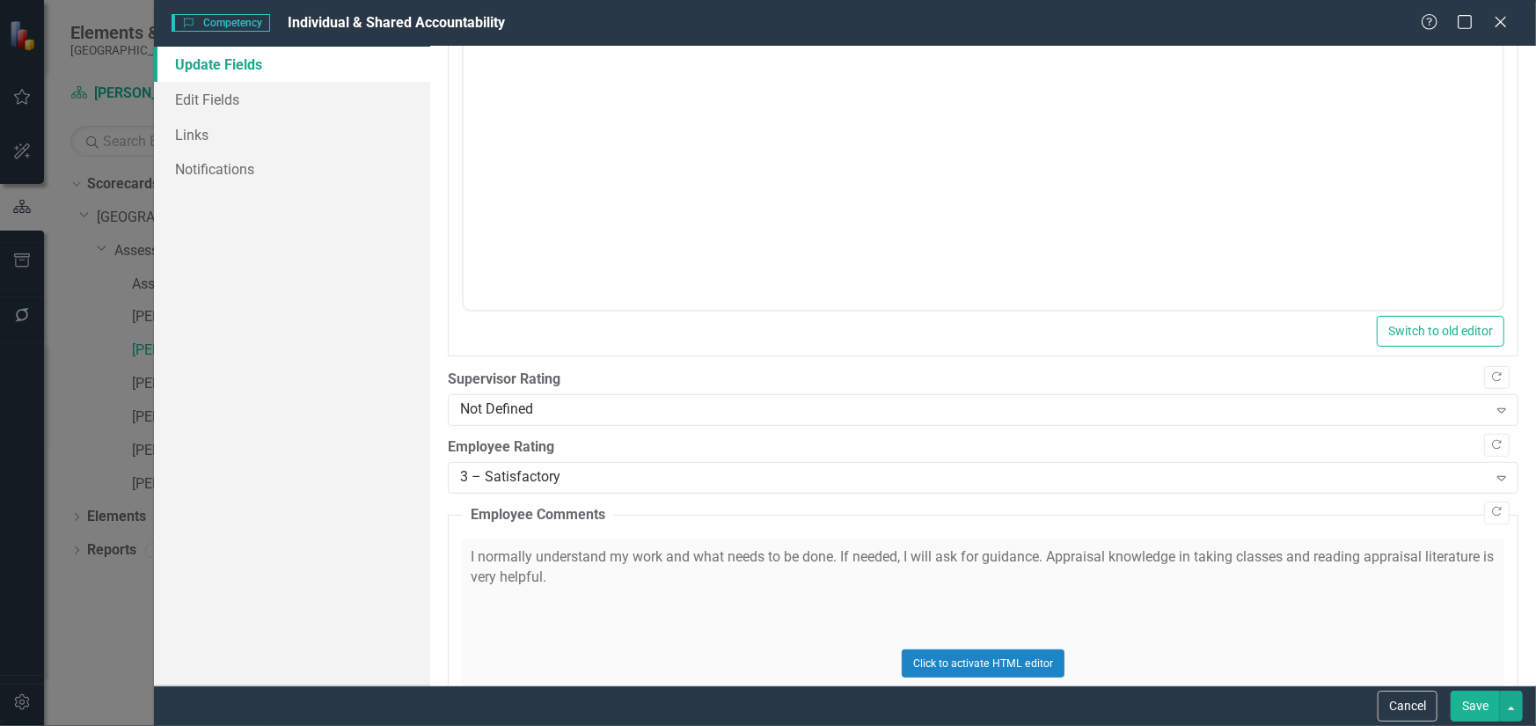
scroll to position [440, 0]
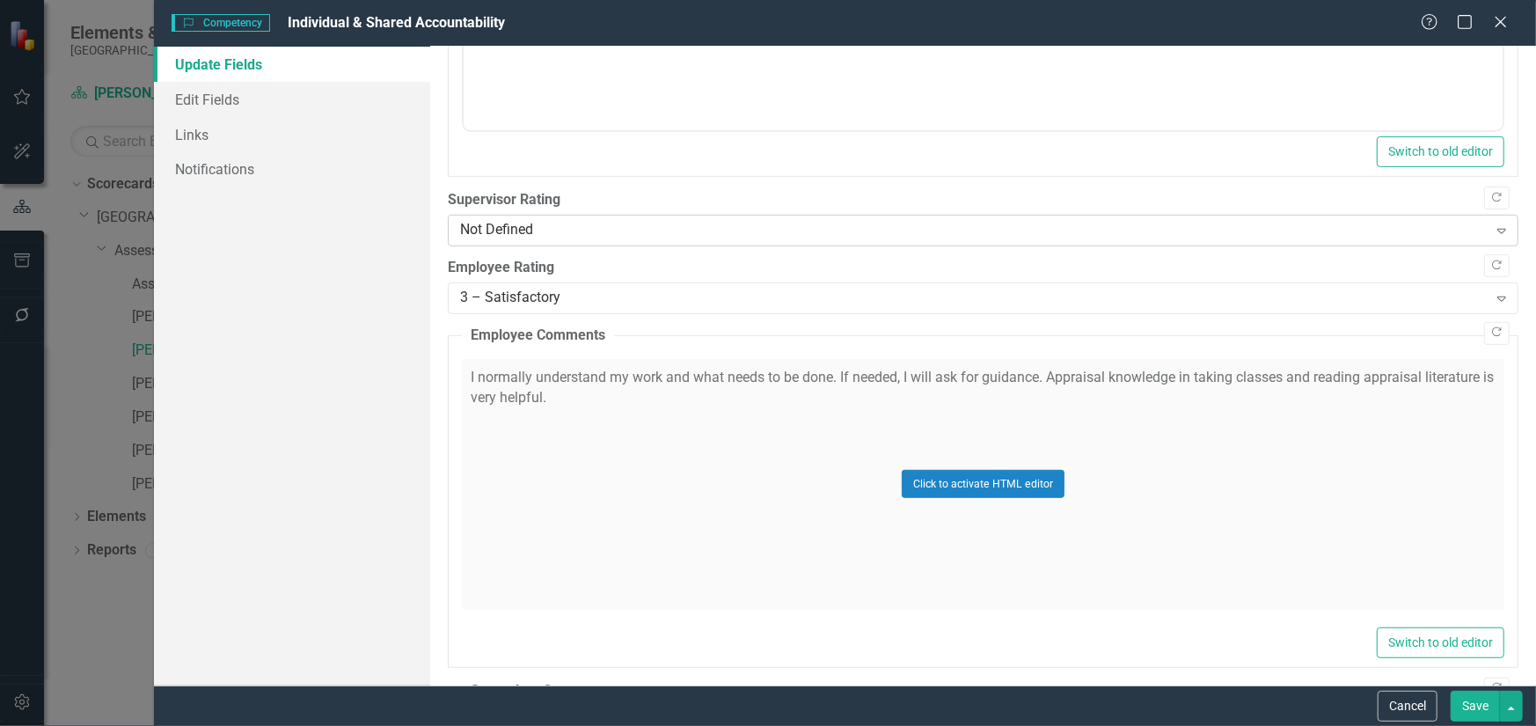
click at [590, 235] on div "Not Defined" at bounding box center [973, 231] width 1027 height 20
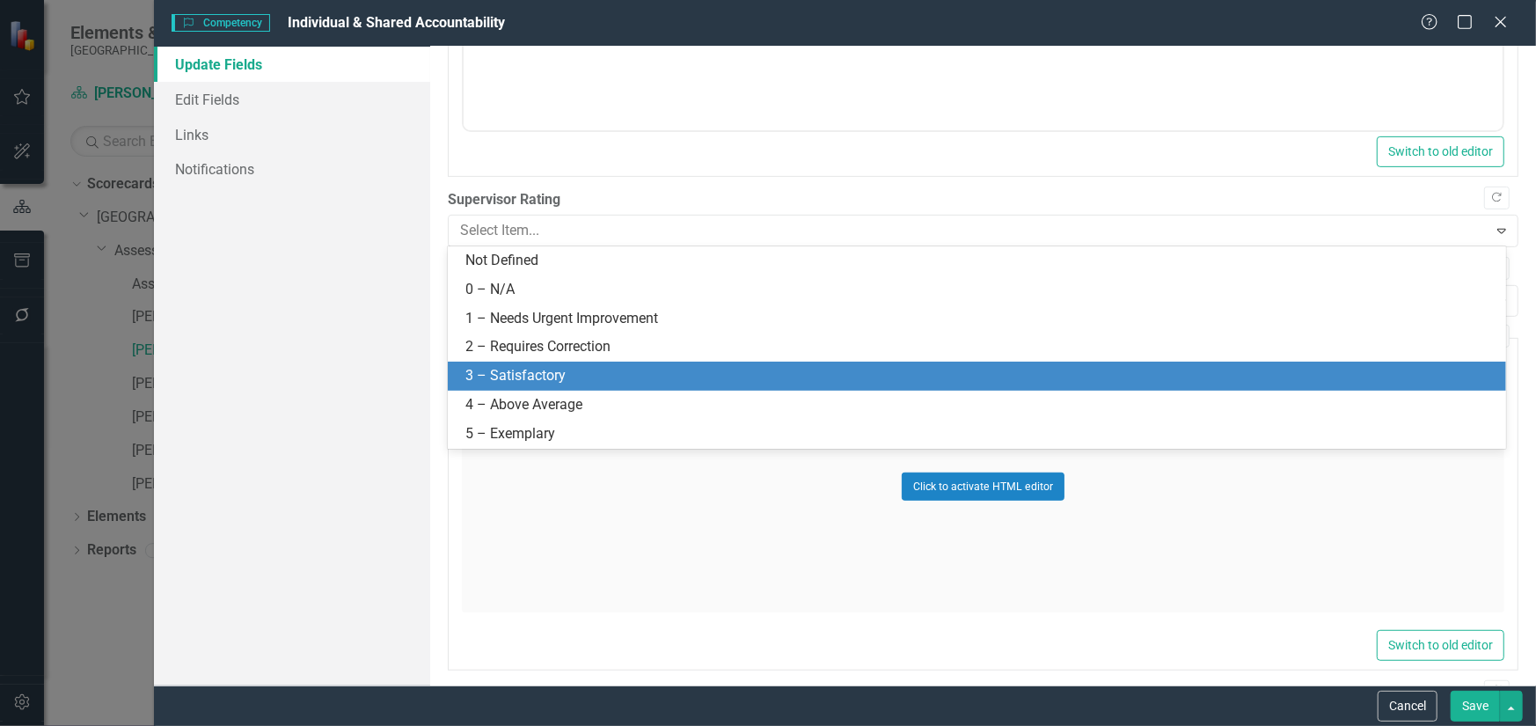
click at [555, 370] on div "3 – Satisfactory" at bounding box center [980, 376] width 1030 height 20
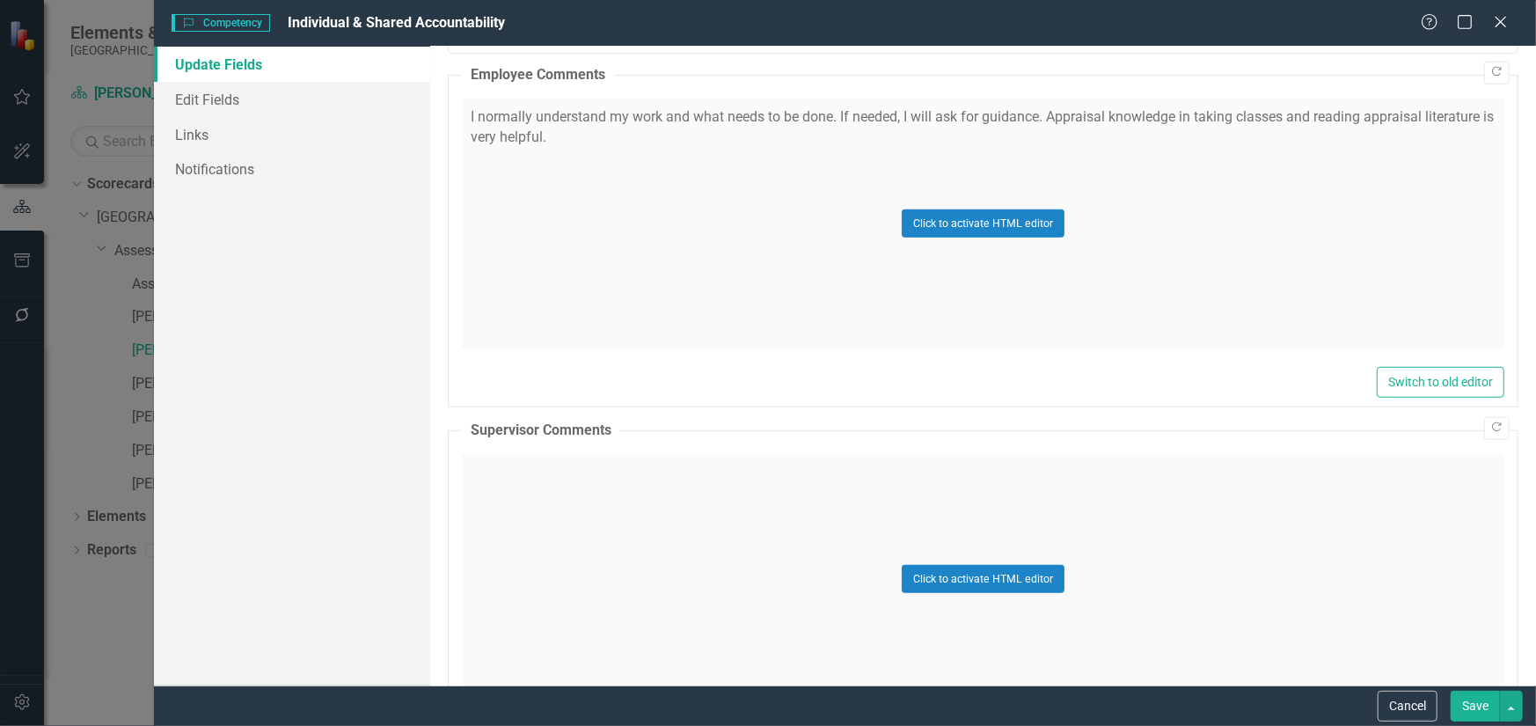
scroll to position [704, 0]
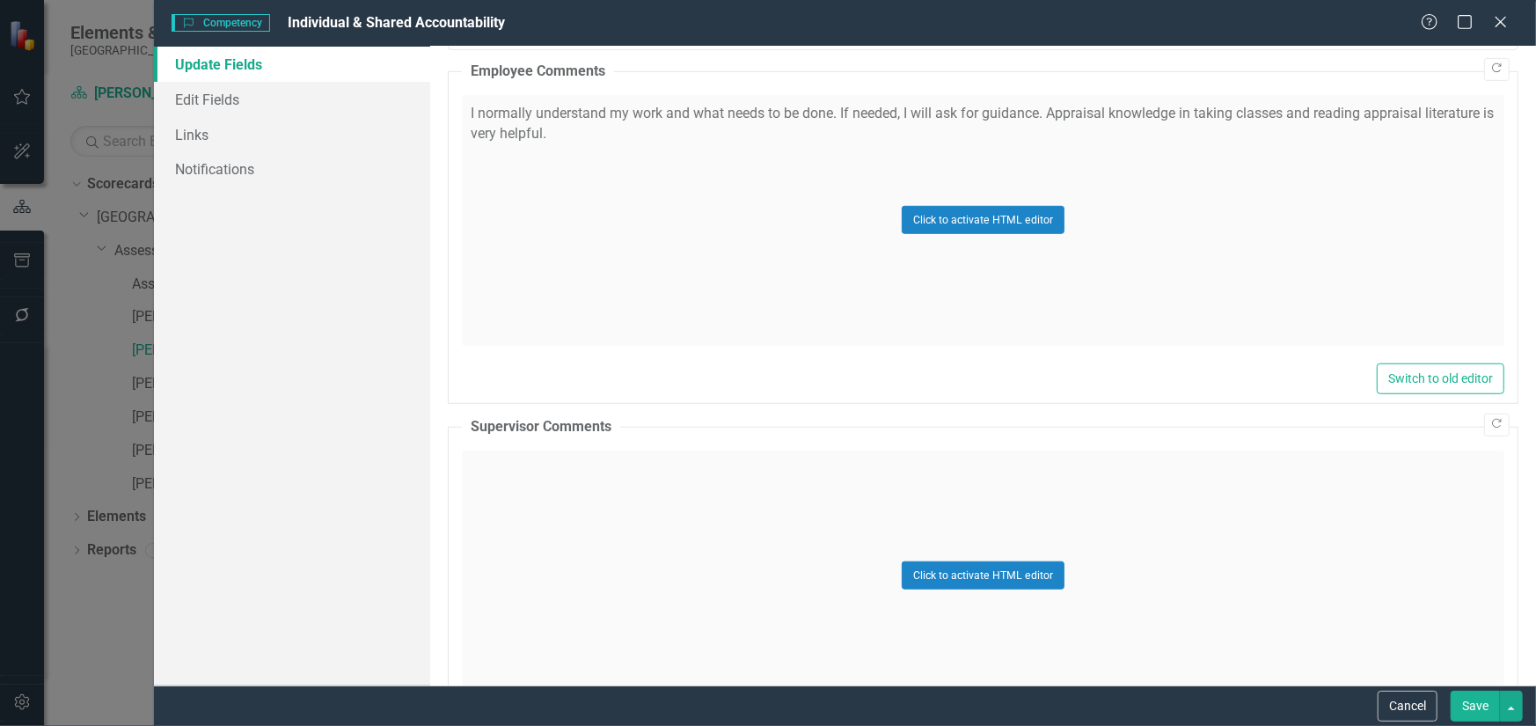
click at [755, 488] on div "Click to activate HTML editor" at bounding box center [983, 575] width 1042 height 251
click at [708, 536] on body "Rich Text Area. Press ALT-0 for help." at bounding box center [982, 625] width 1039 height 264
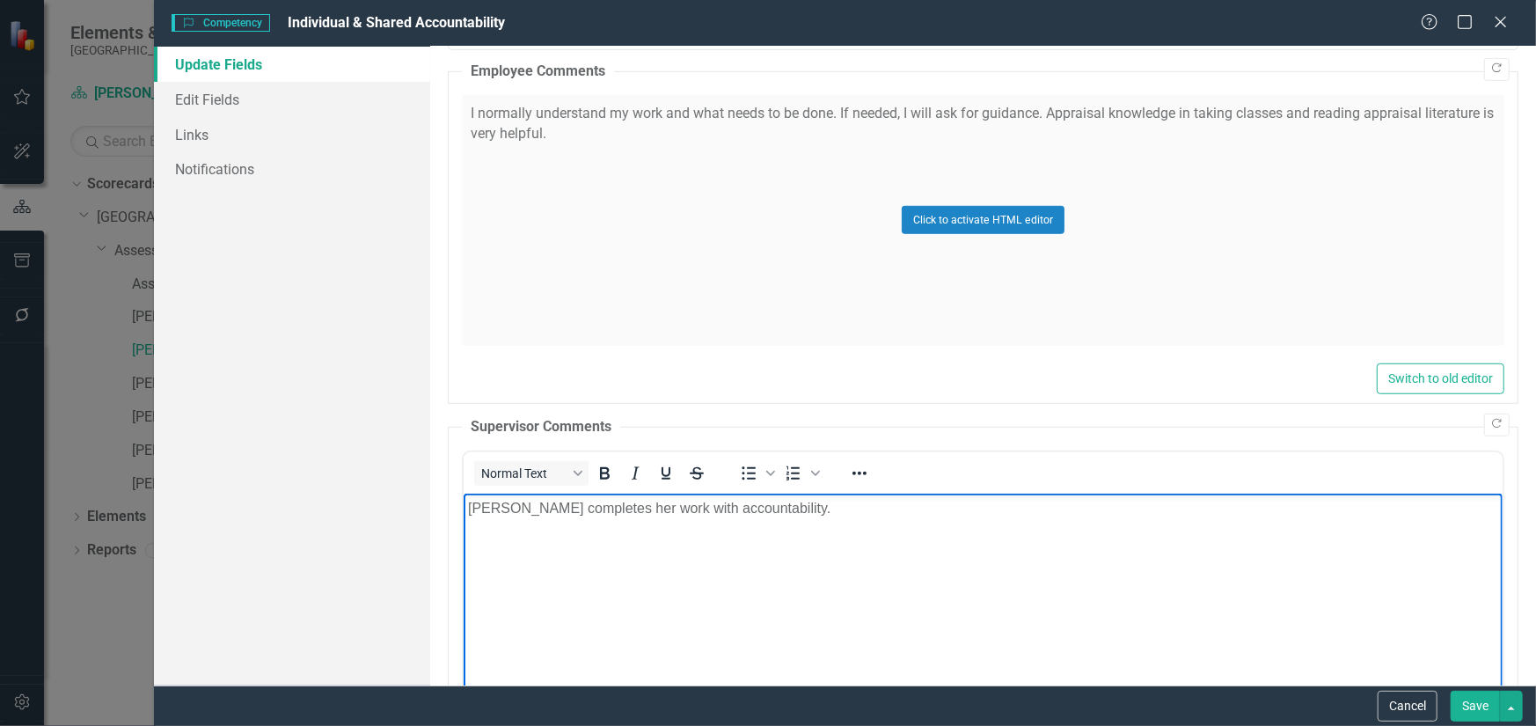
click at [1474, 704] on button "Save" at bounding box center [1474, 705] width 49 height 31
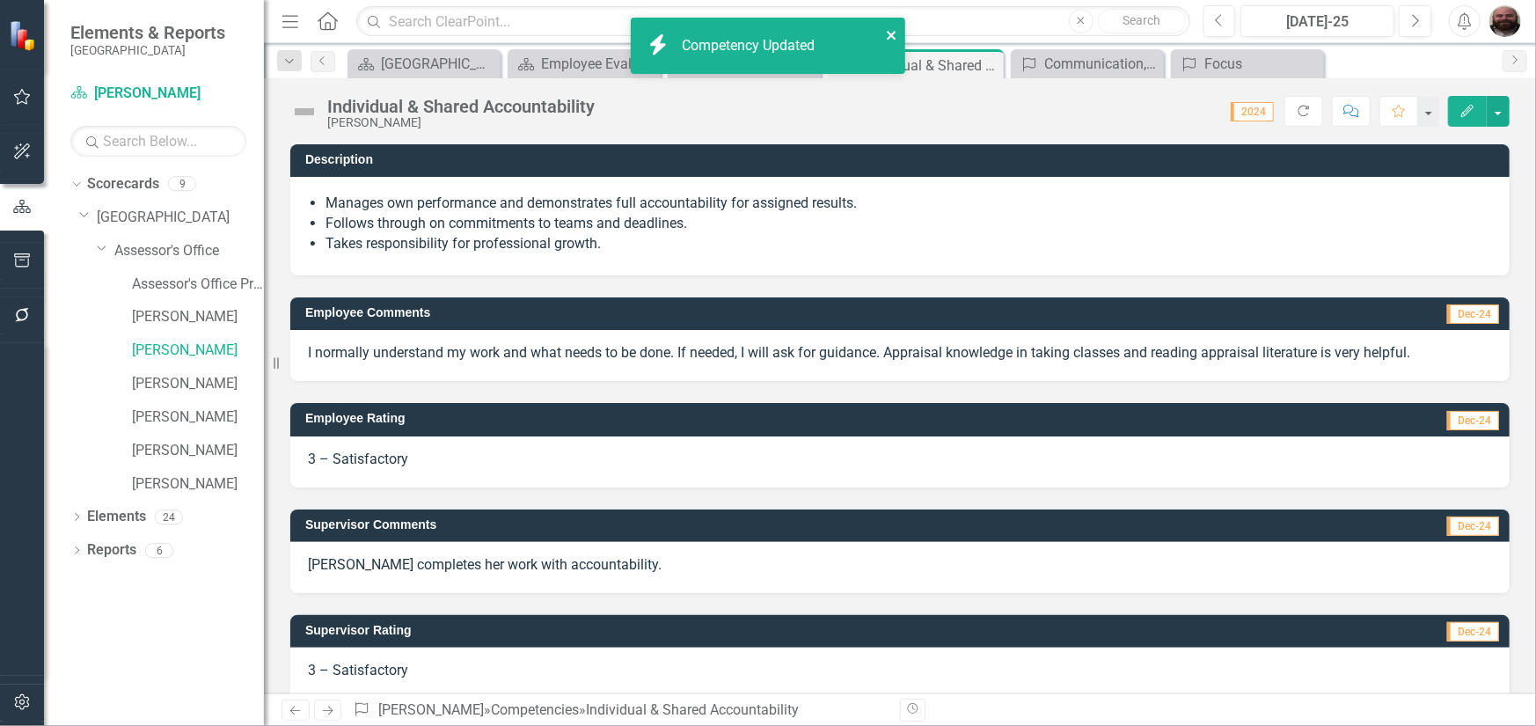
click at [887, 33] on icon "close" at bounding box center [891, 35] width 9 height 9
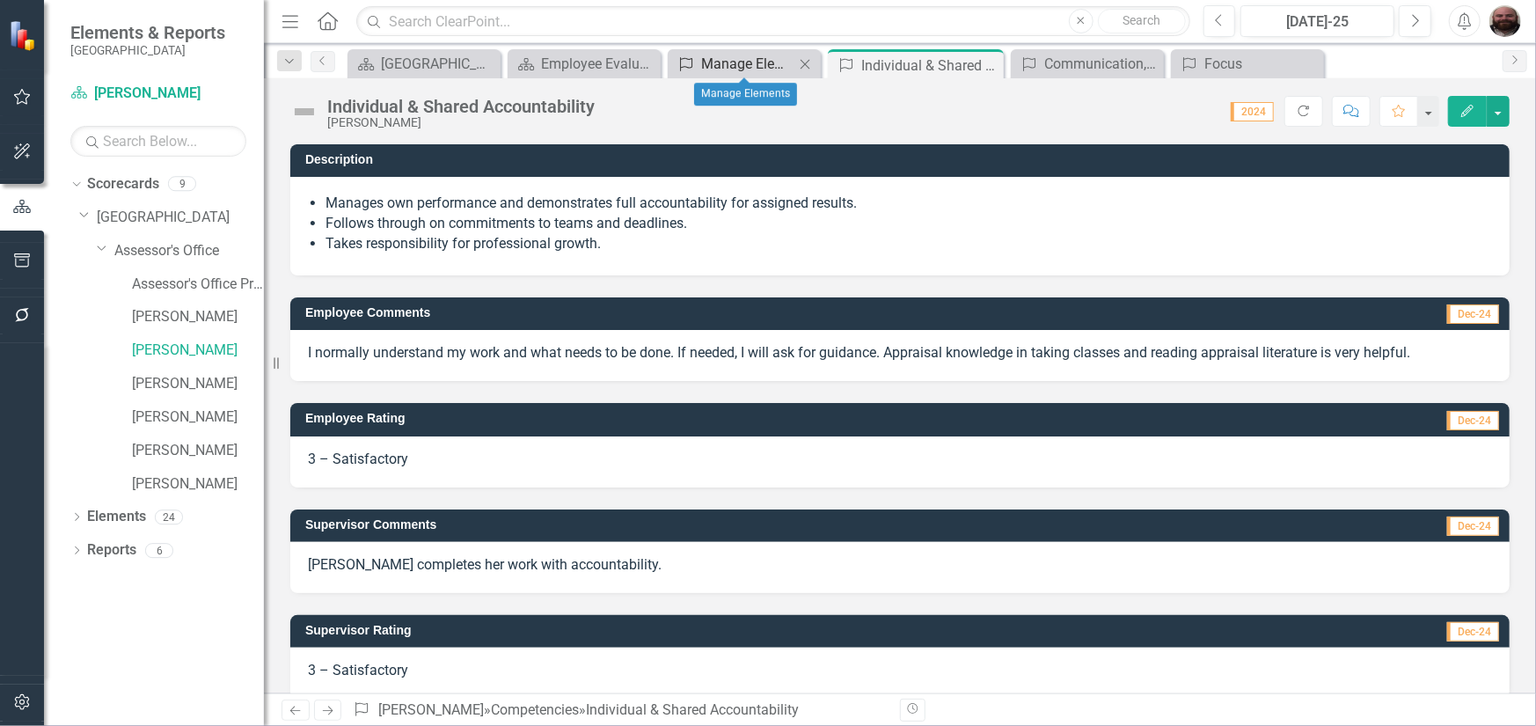
click at [727, 58] on div "Manage Elements" at bounding box center [747, 64] width 93 height 22
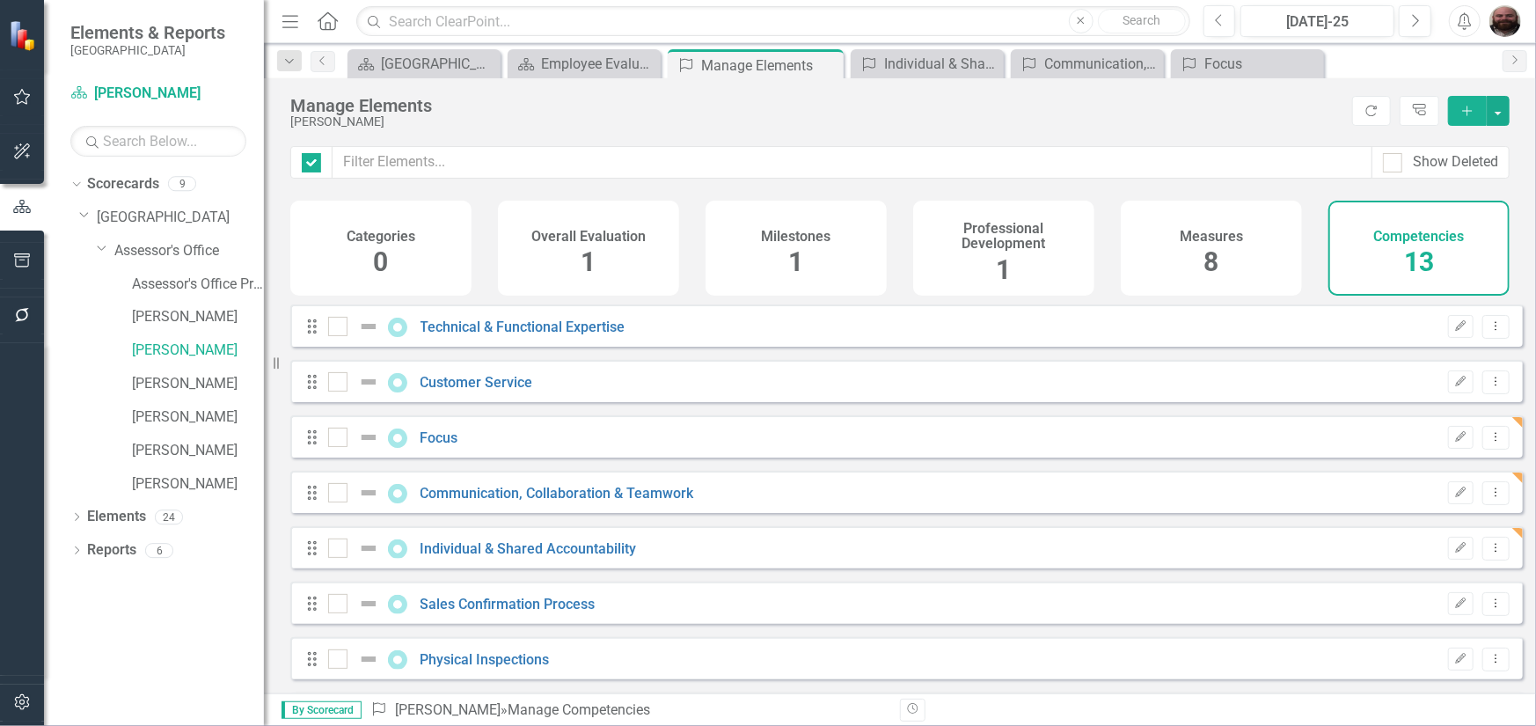
checkbox input "false"
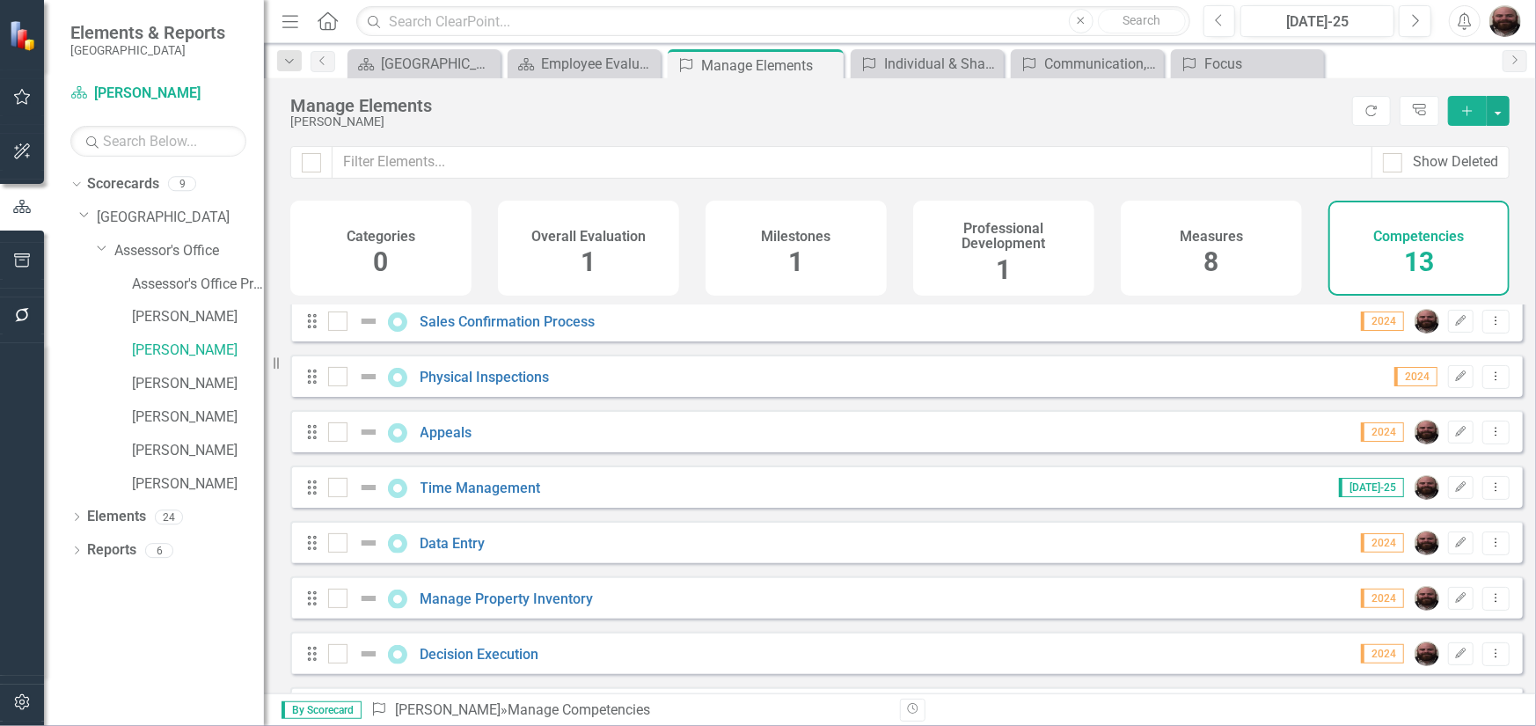
scroll to position [255, 0]
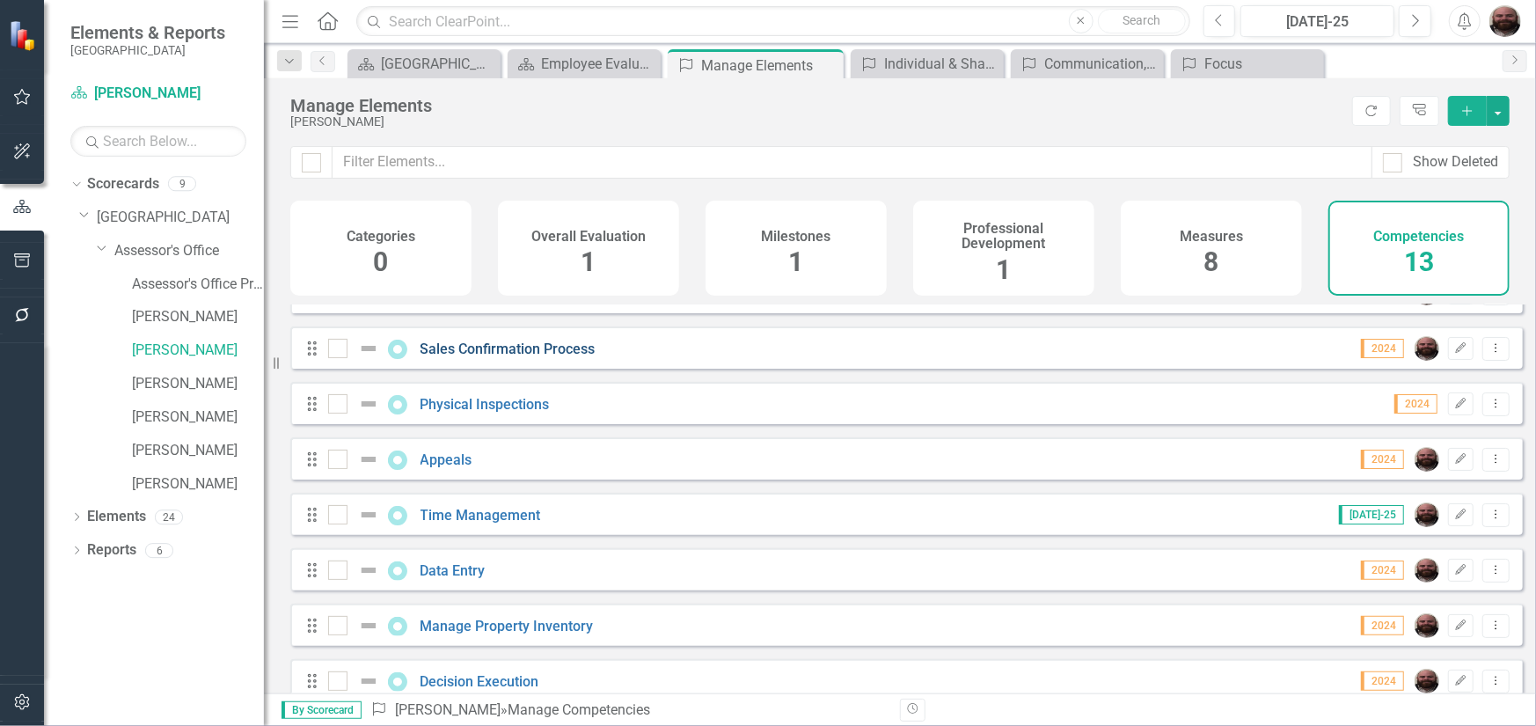
click at [566, 357] on link "Sales Confirmation Process" at bounding box center [507, 348] width 175 height 17
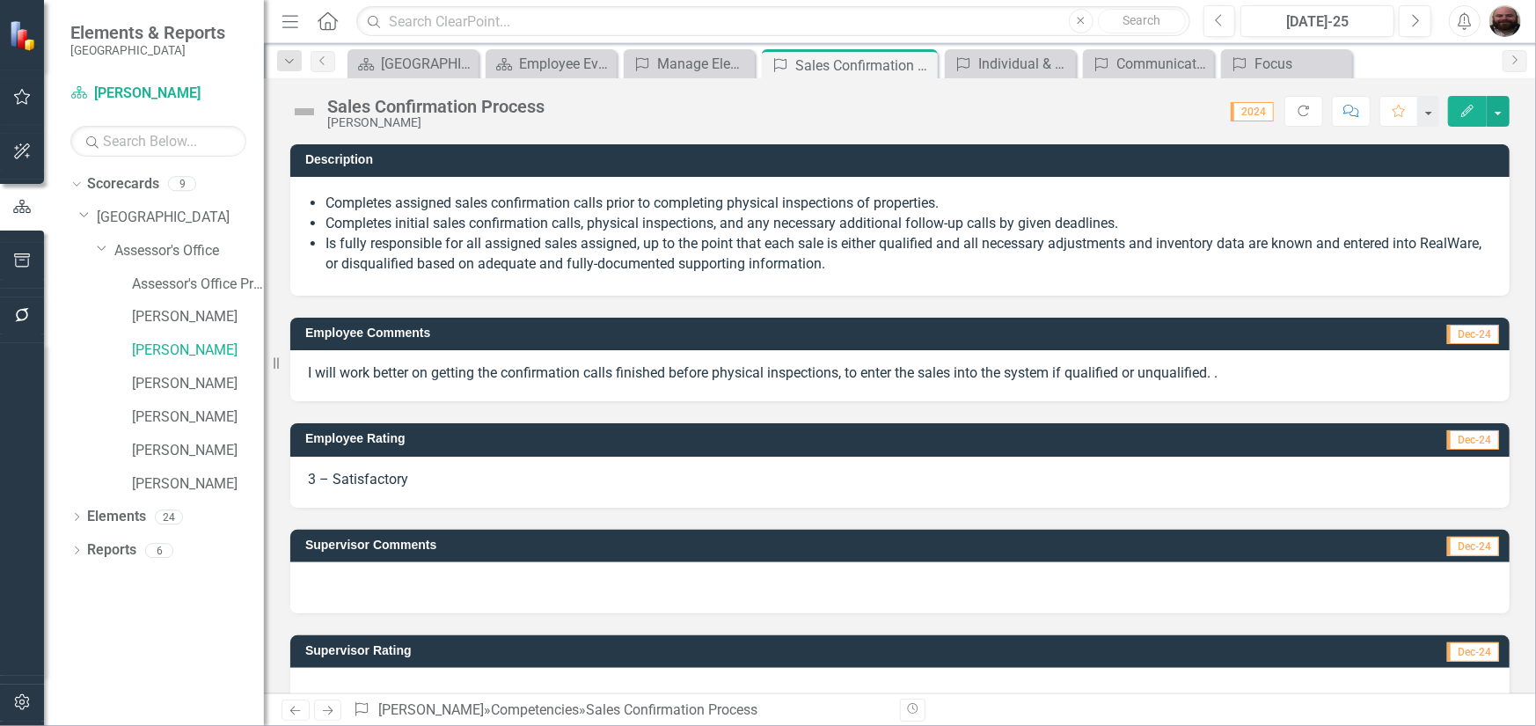
click at [1468, 113] on icon "Edit" at bounding box center [1467, 111] width 16 height 12
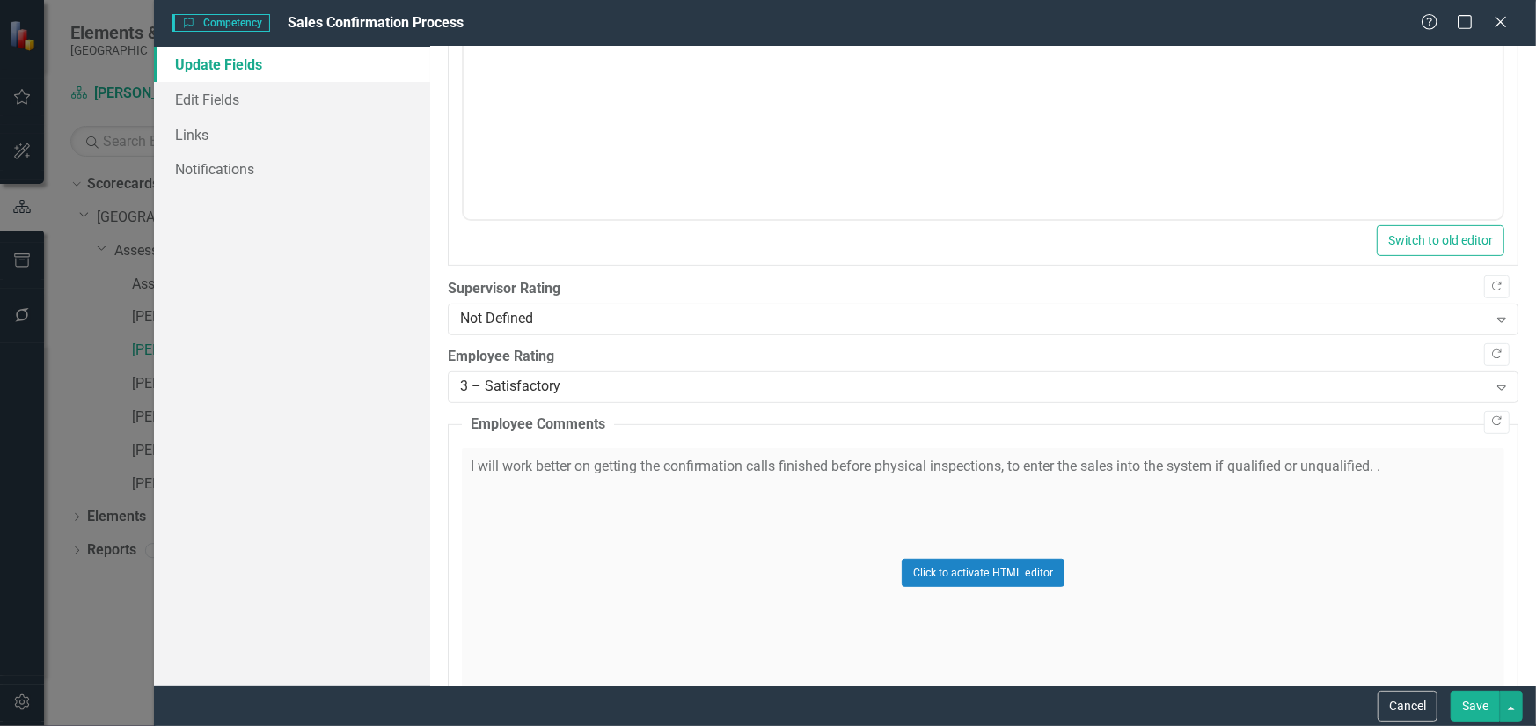
scroll to position [352, 0]
click at [578, 309] on div "Not Defined" at bounding box center [973, 319] width 1027 height 20
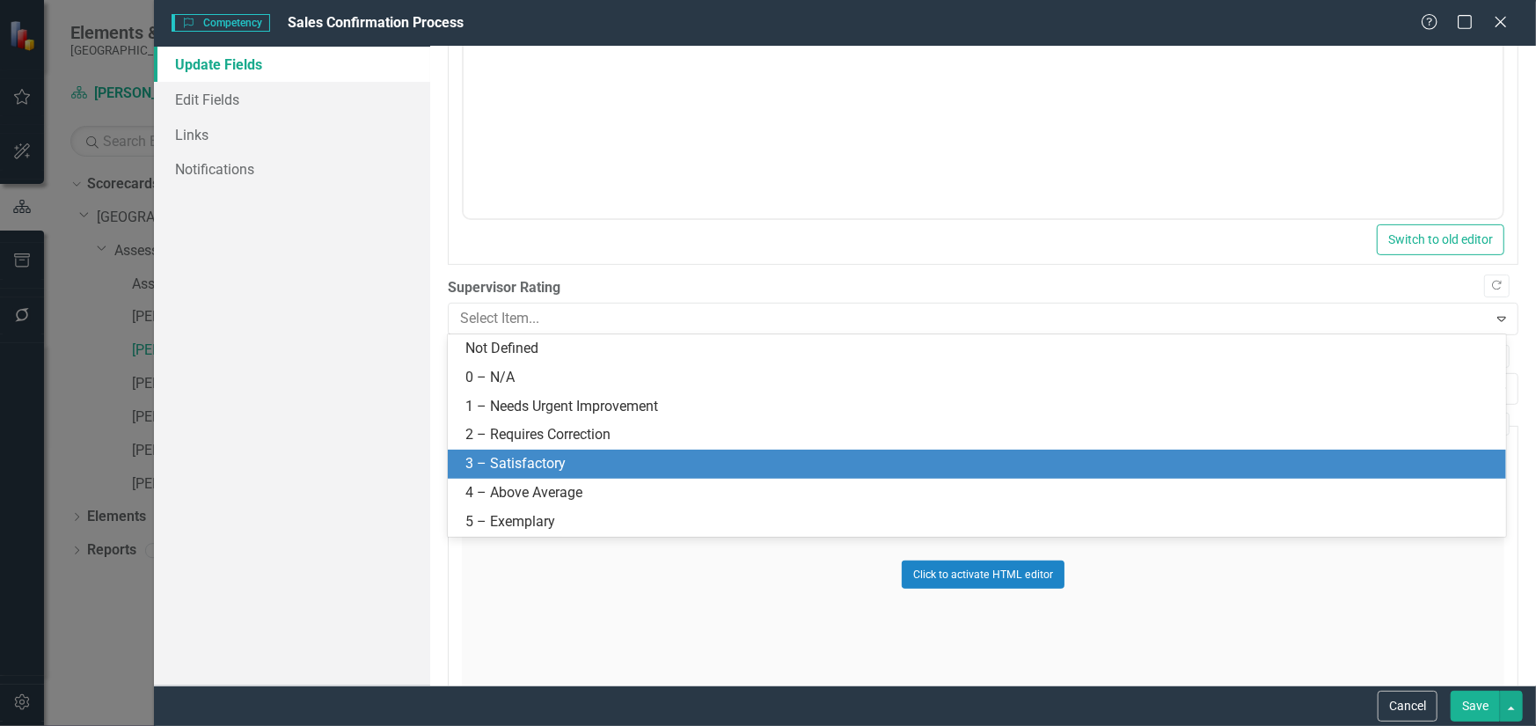
click at [559, 450] on div "3 – Satisfactory" at bounding box center [977, 463] width 1058 height 29
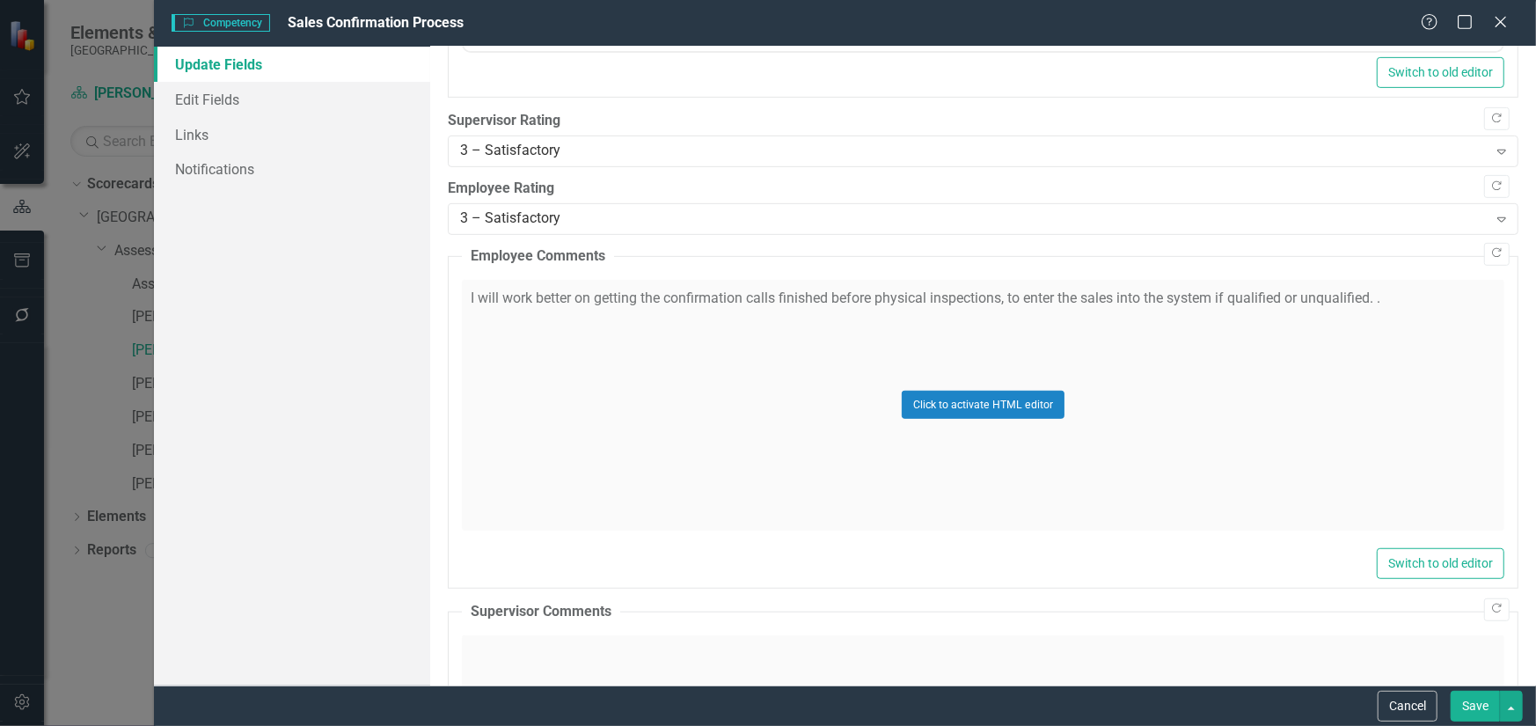
scroll to position [792, 0]
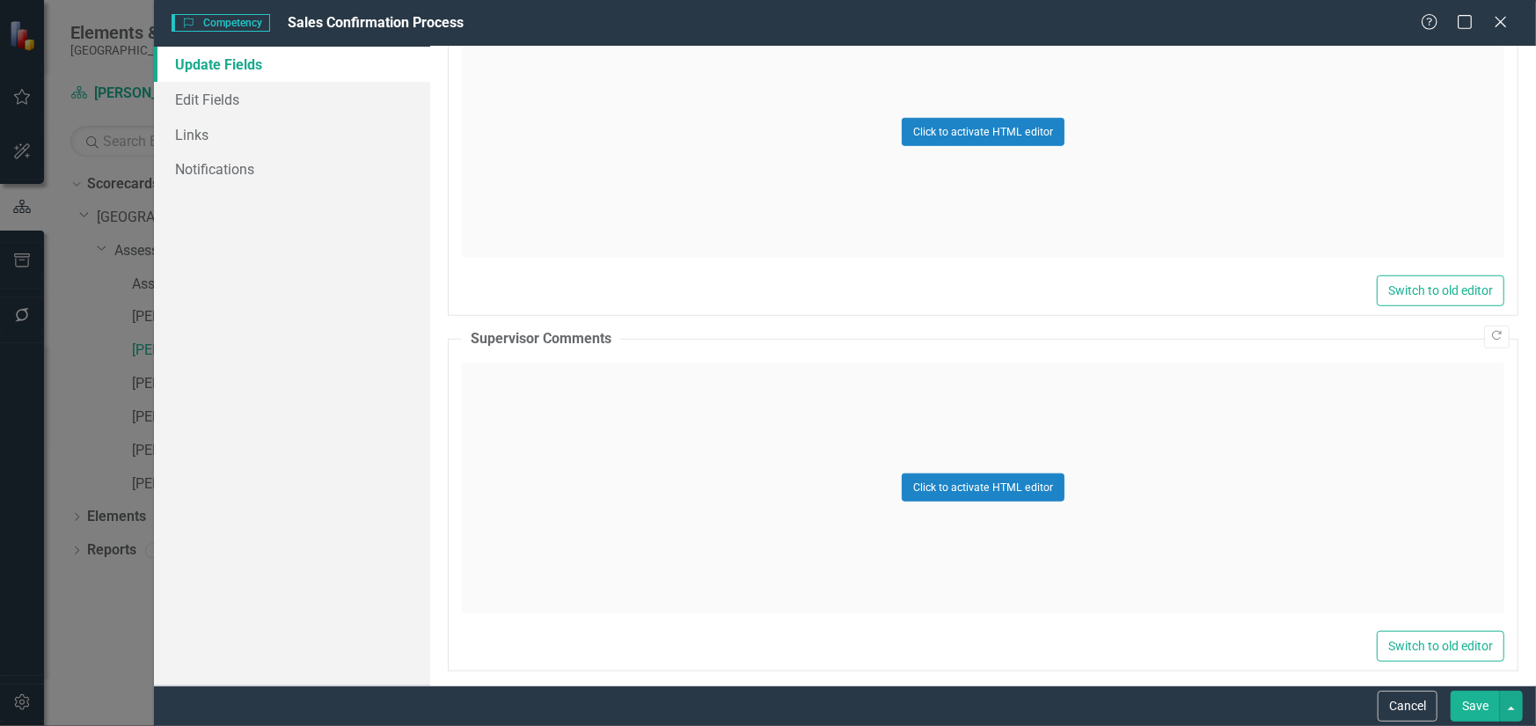
click at [726, 498] on div "Click to activate HTML editor" at bounding box center [983, 487] width 1042 height 251
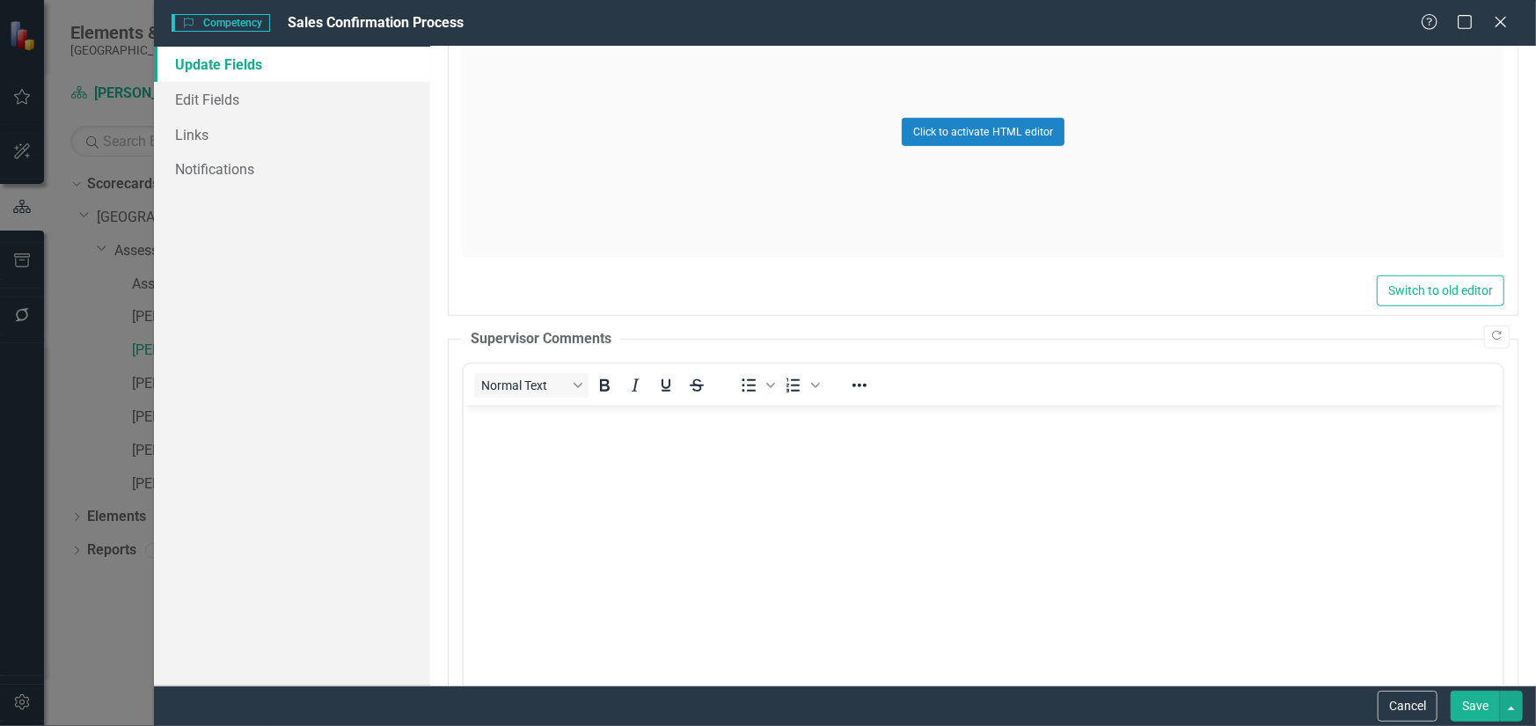
scroll to position [0, 0]
click at [529, 451] on body "Rich Text Area. Press ALT-0 for help." at bounding box center [982, 537] width 1039 height 264
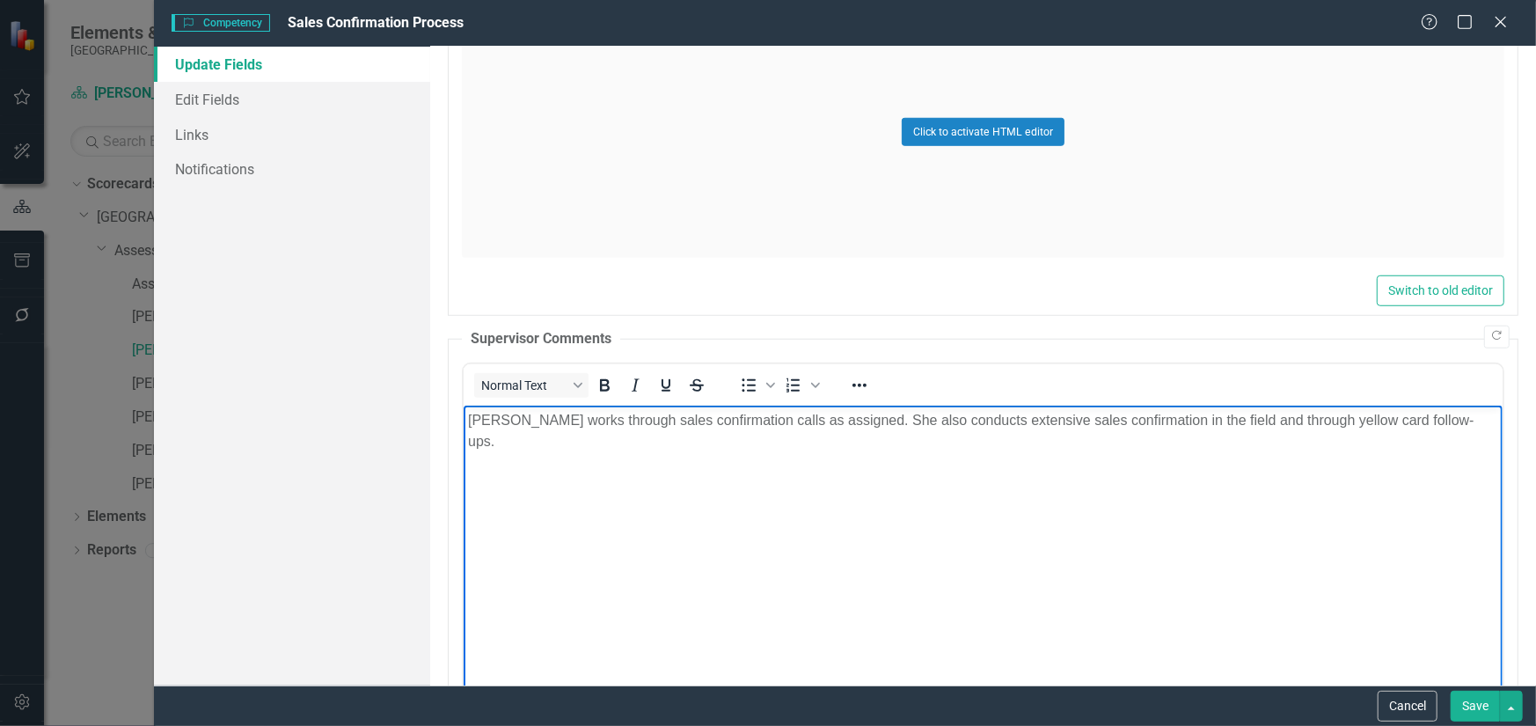
click at [1472, 703] on button "Save" at bounding box center [1474, 705] width 49 height 31
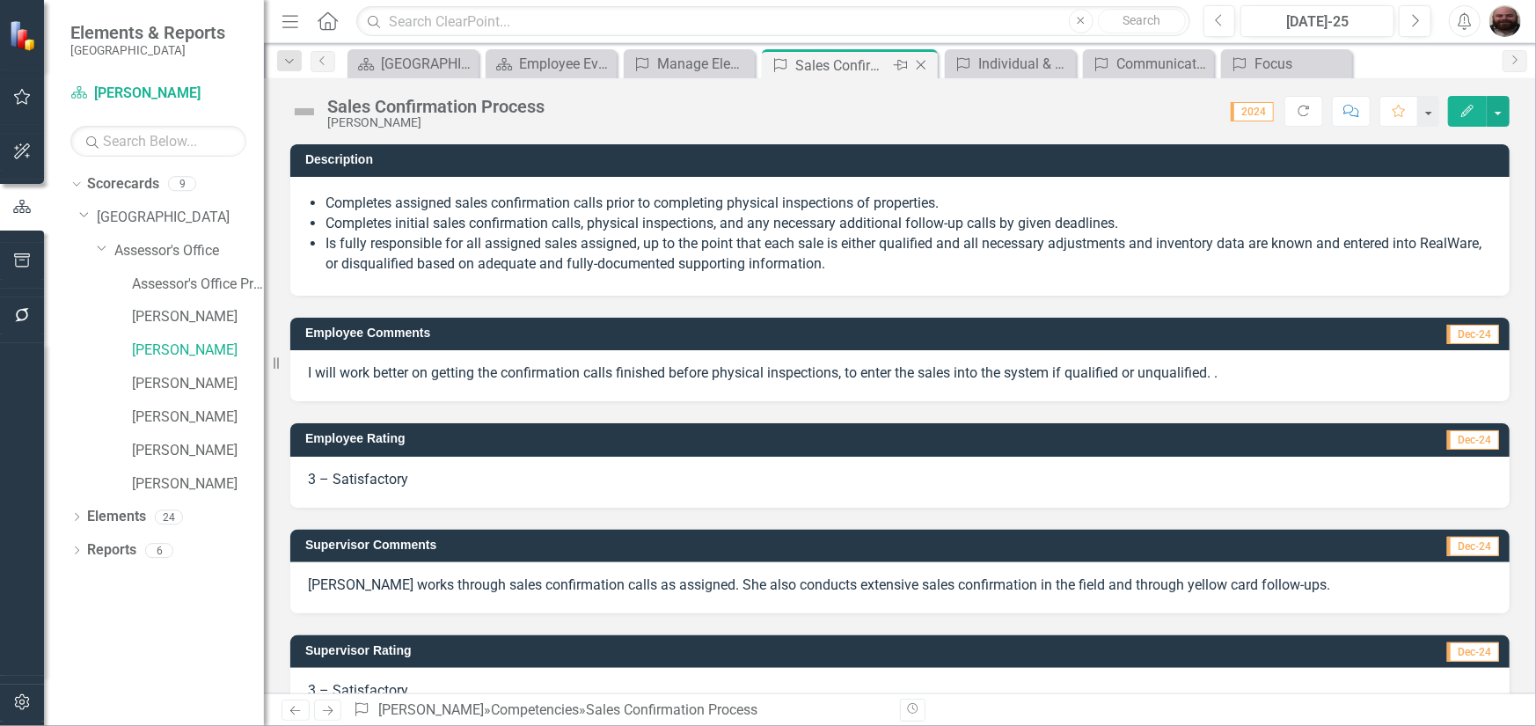
click at [917, 66] on icon "Close" at bounding box center [921, 65] width 18 height 14
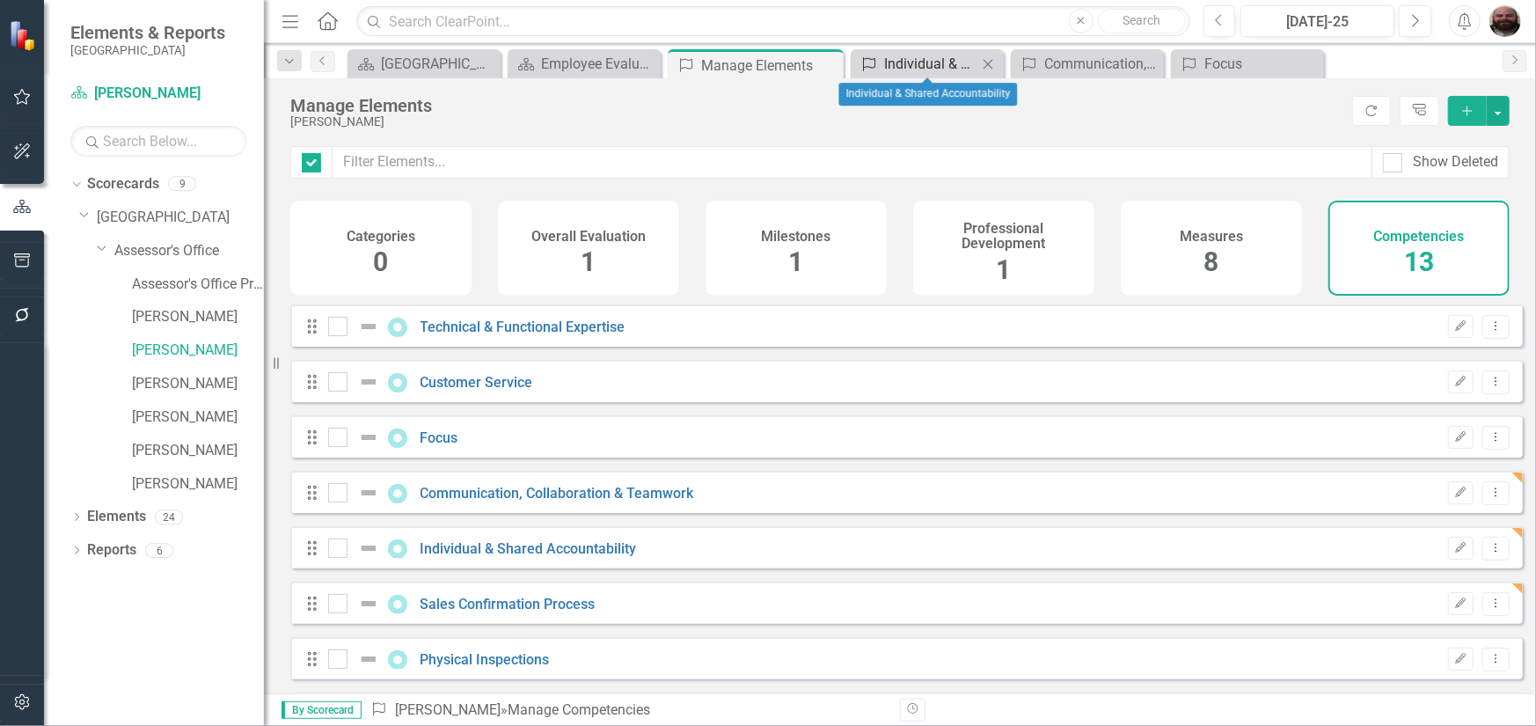
checkbox input "false"
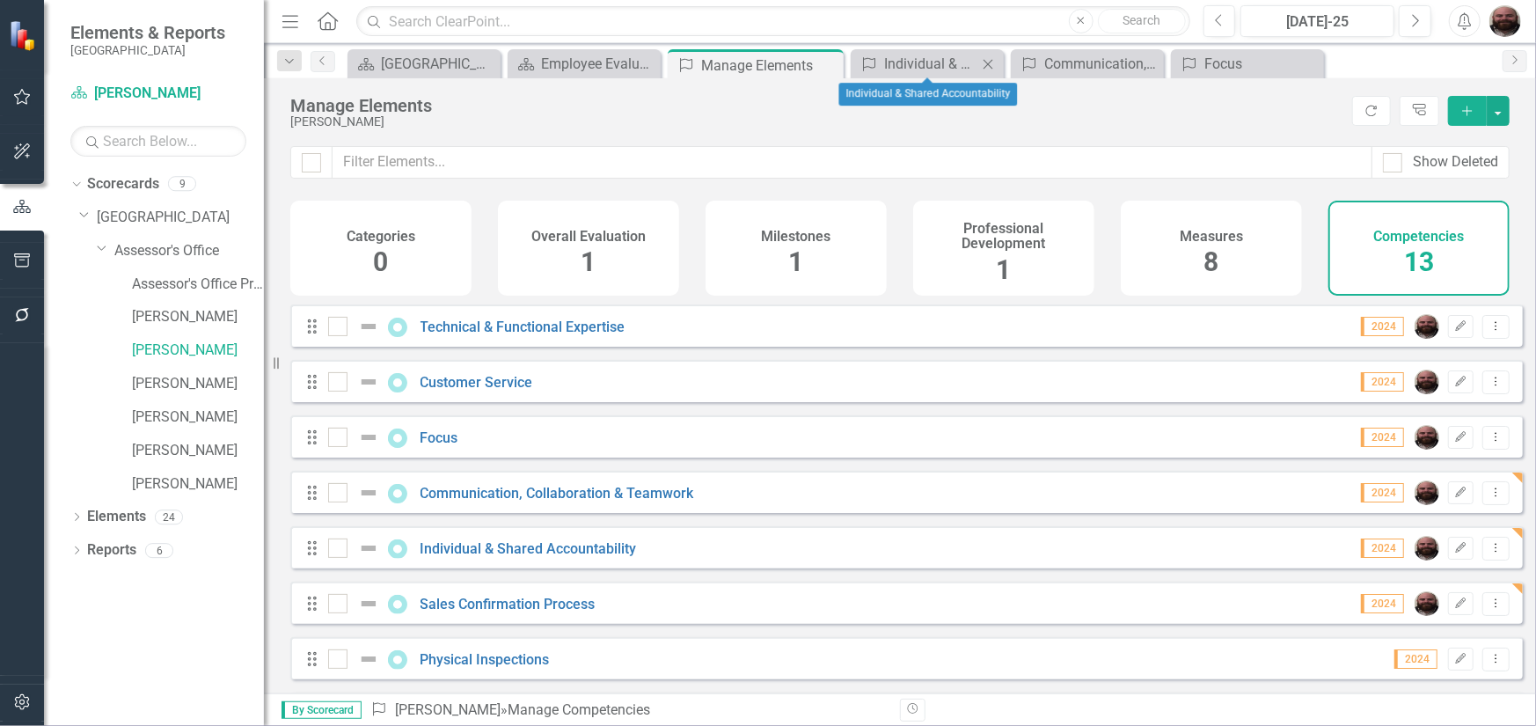
click at [990, 63] on icon "Close" at bounding box center [988, 64] width 18 height 14
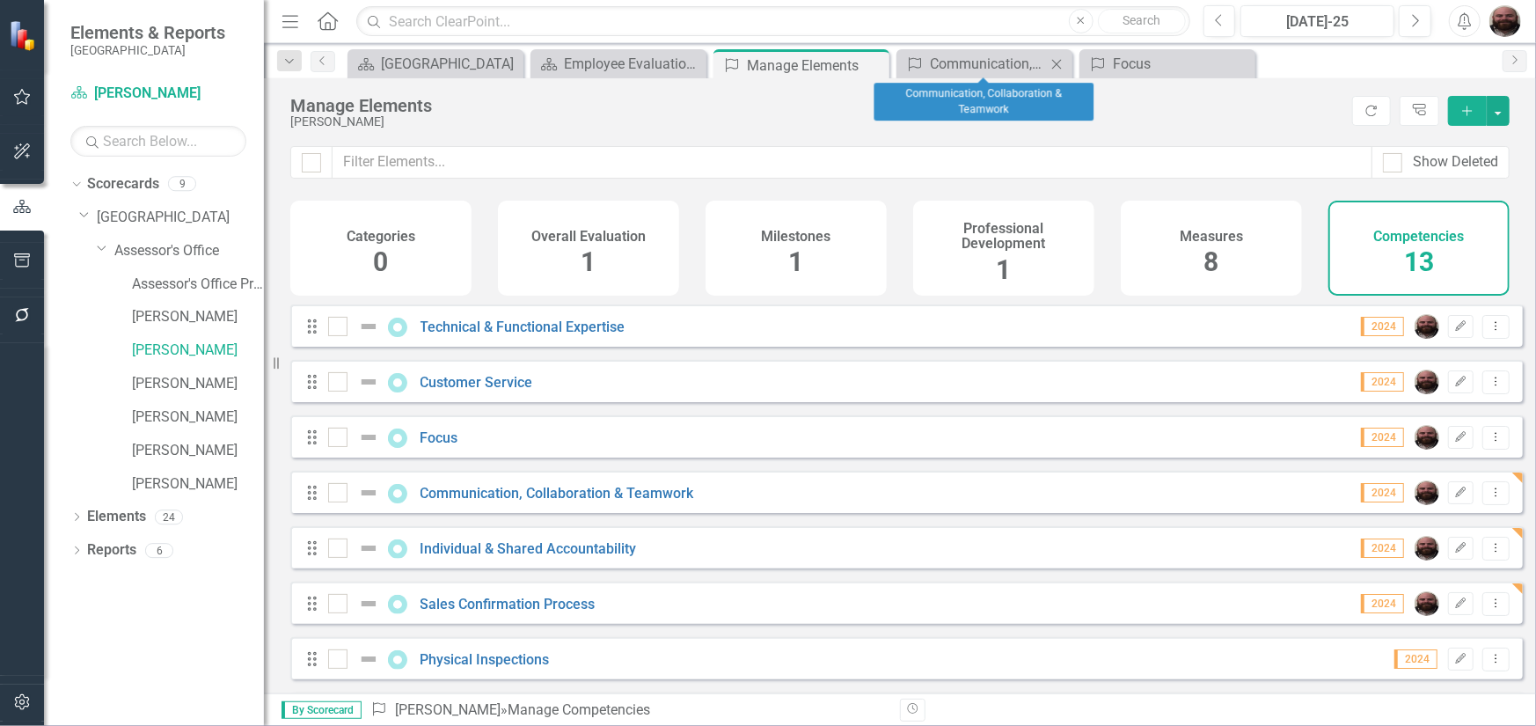
click at [1058, 62] on icon "Close" at bounding box center [1056, 64] width 18 height 14
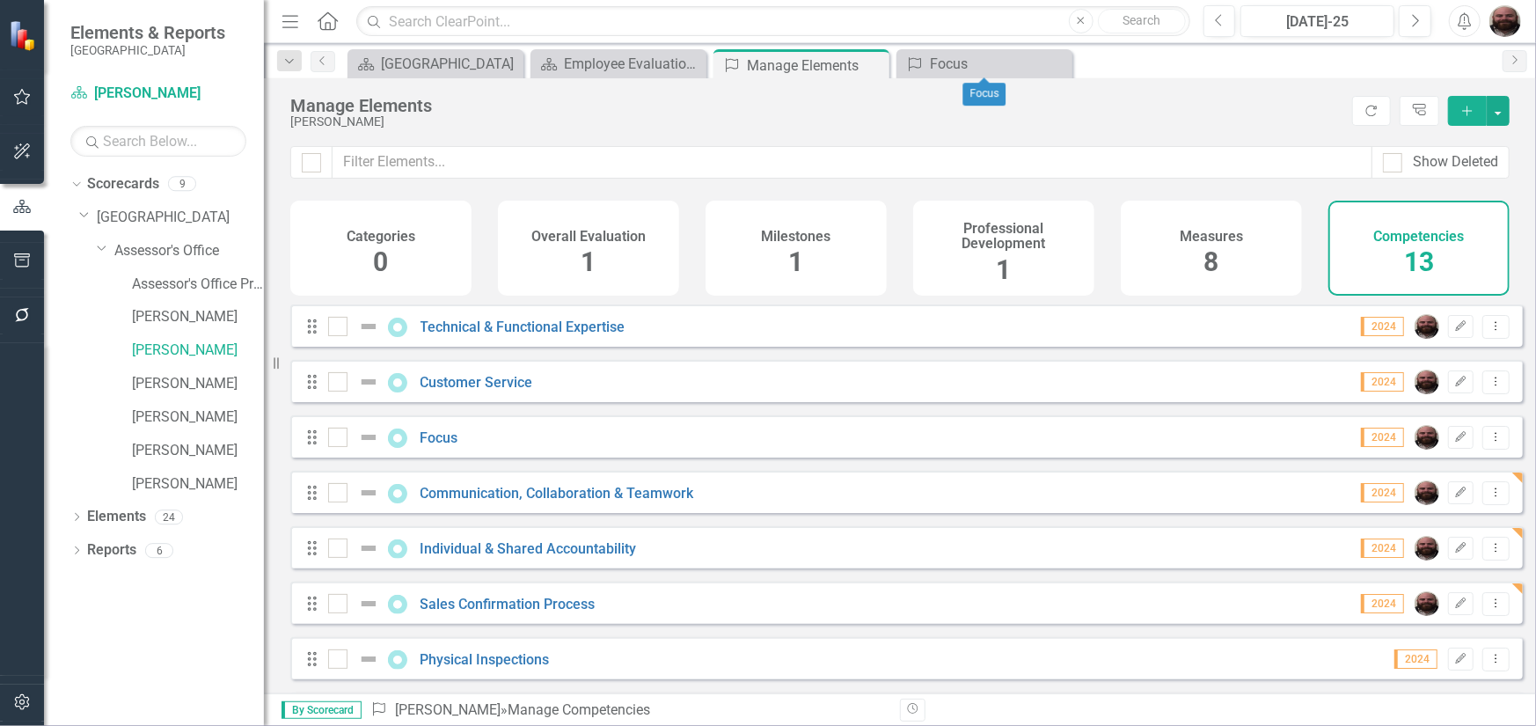
click at [0, 0] on icon "Close" at bounding box center [0, 0] width 0 height 0
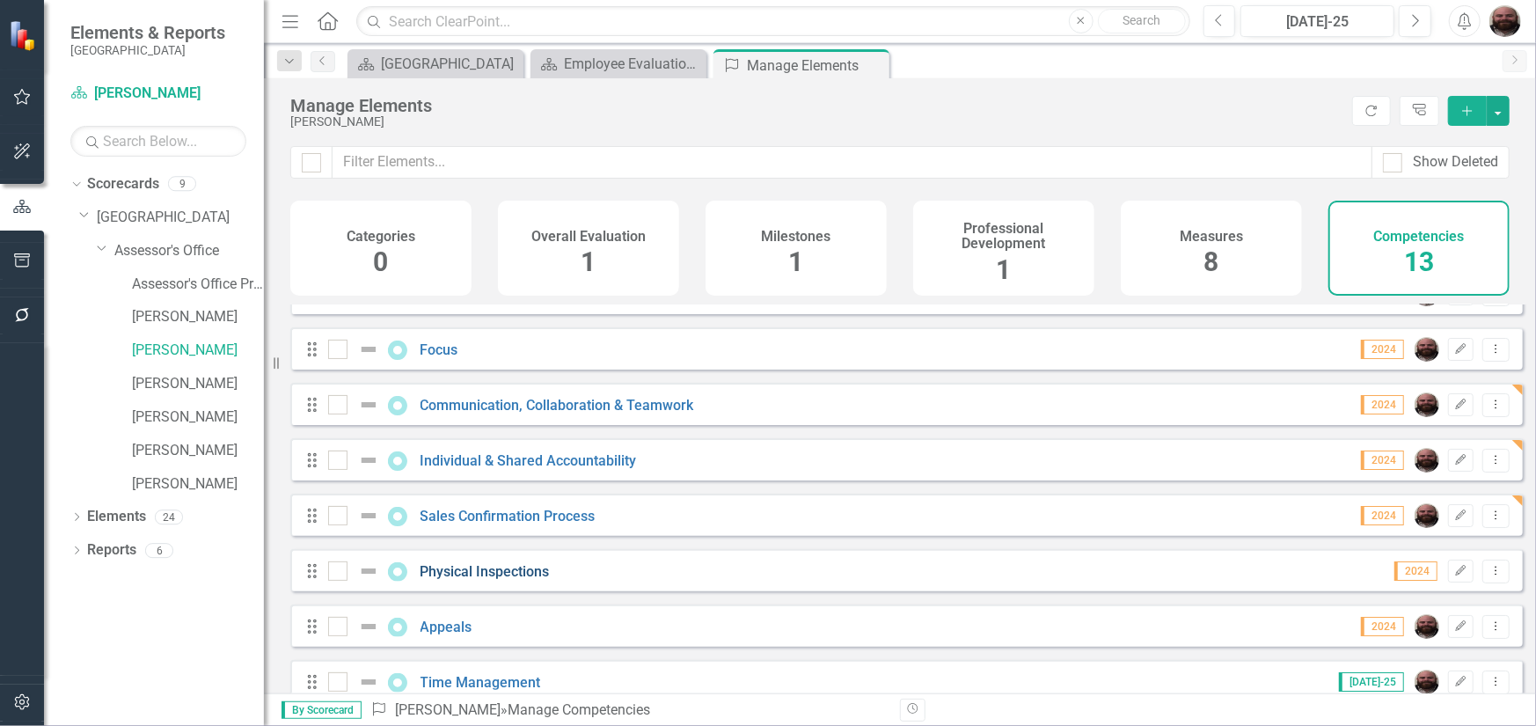
click at [485, 580] on link "Physical Inspections" at bounding box center [484, 571] width 129 height 17
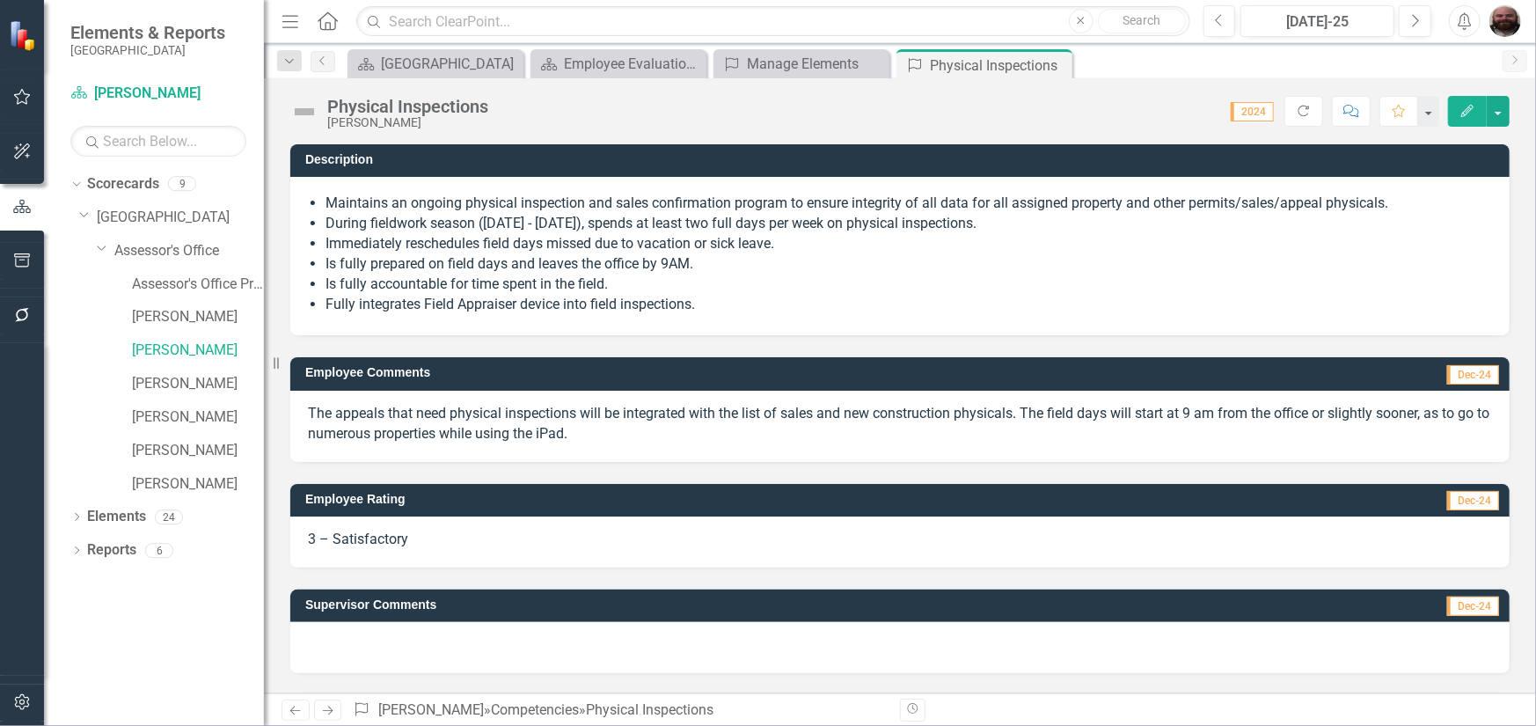
click at [1474, 106] on icon "Edit" at bounding box center [1467, 111] width 16 height 12
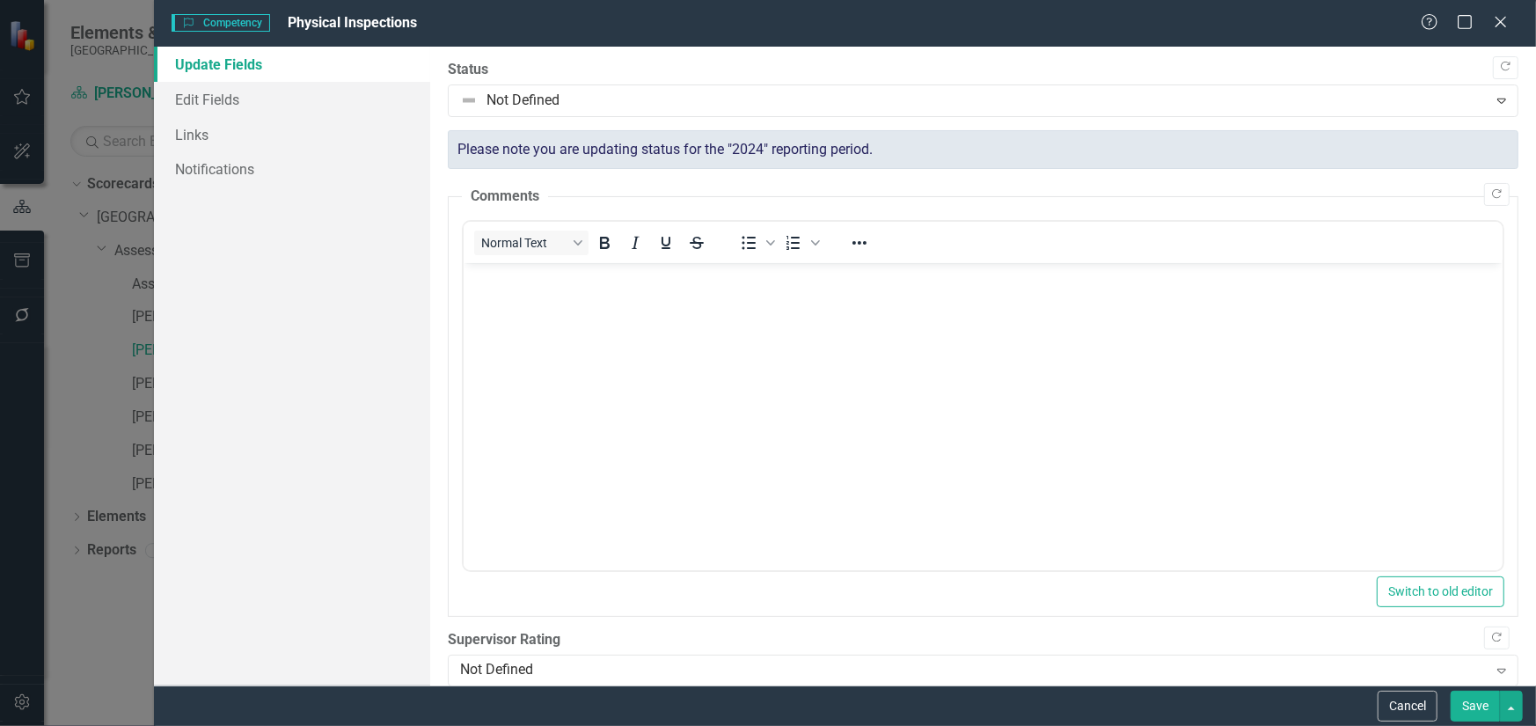
scroll to position [440, 0]
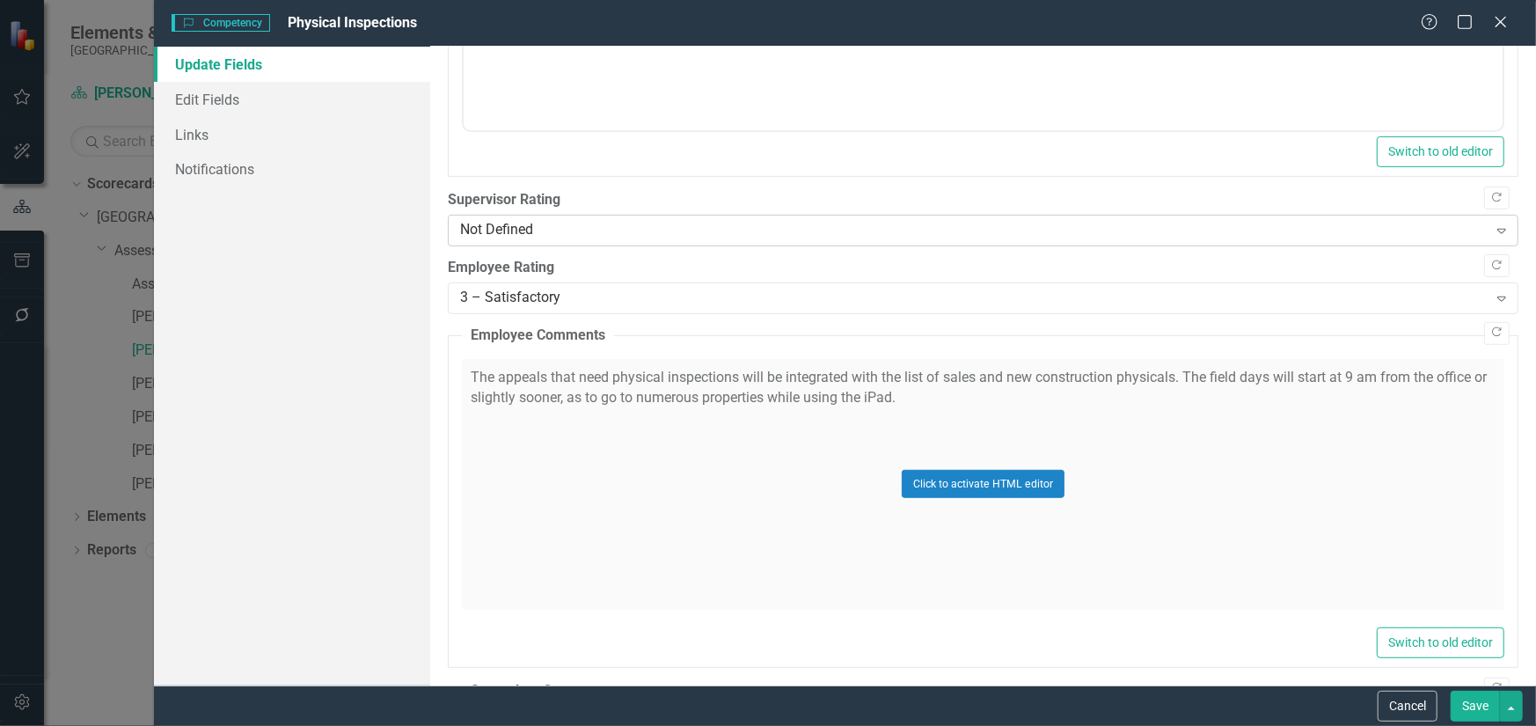
click at [543, 229] on div "Not Defined" at bounding box center [973, 231] width 1027 height 20
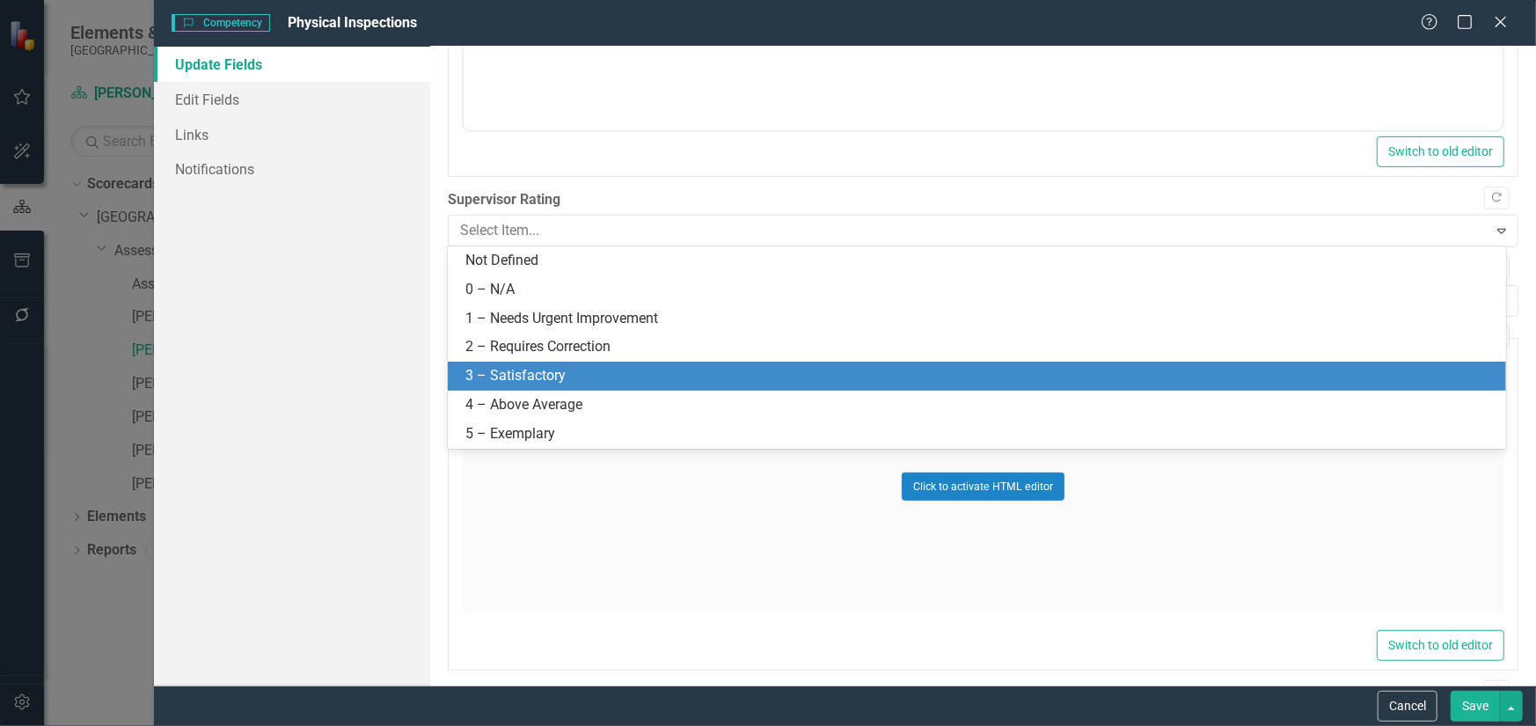
click at [537, 372] on div "3 – Satisfactory" at bounding box center [980, 376] width 1030 height 20
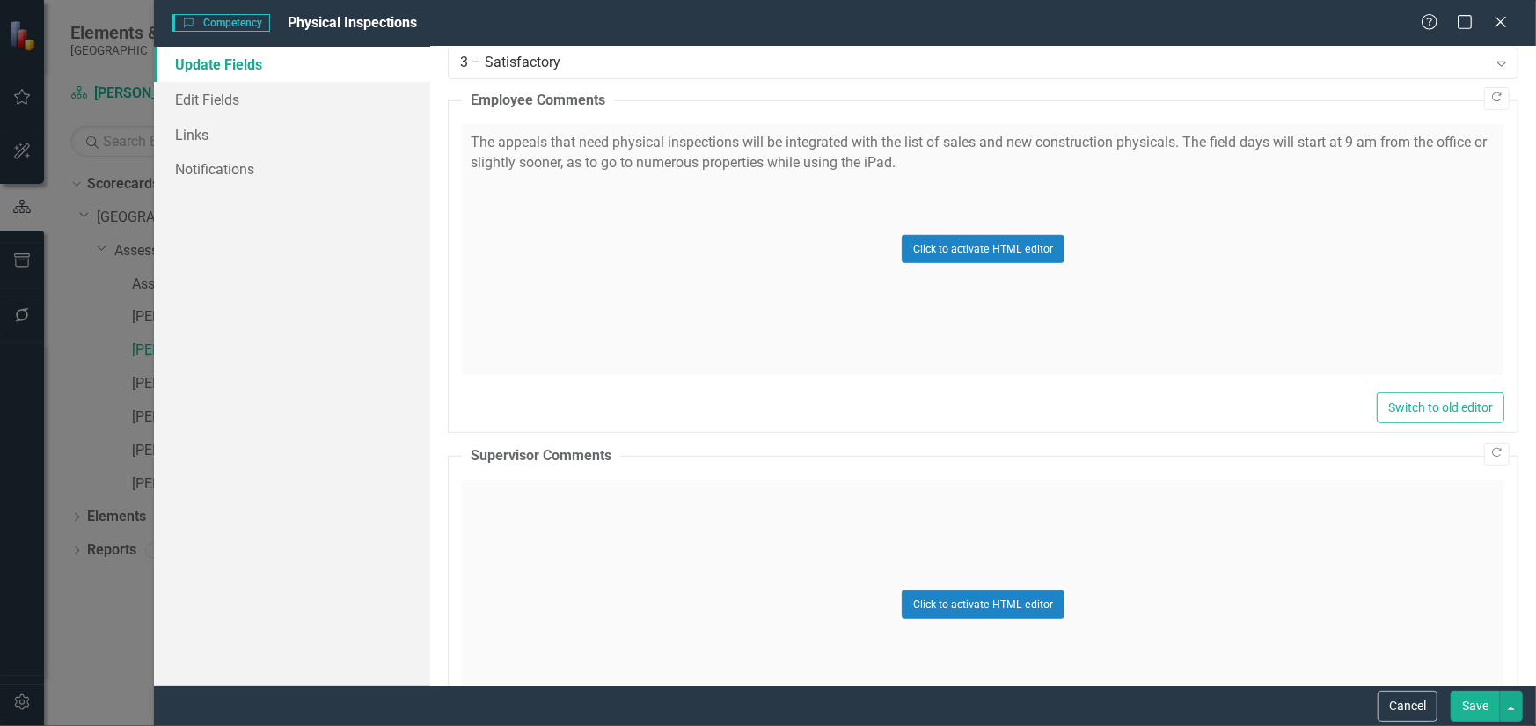
scroll to position [704, 0]
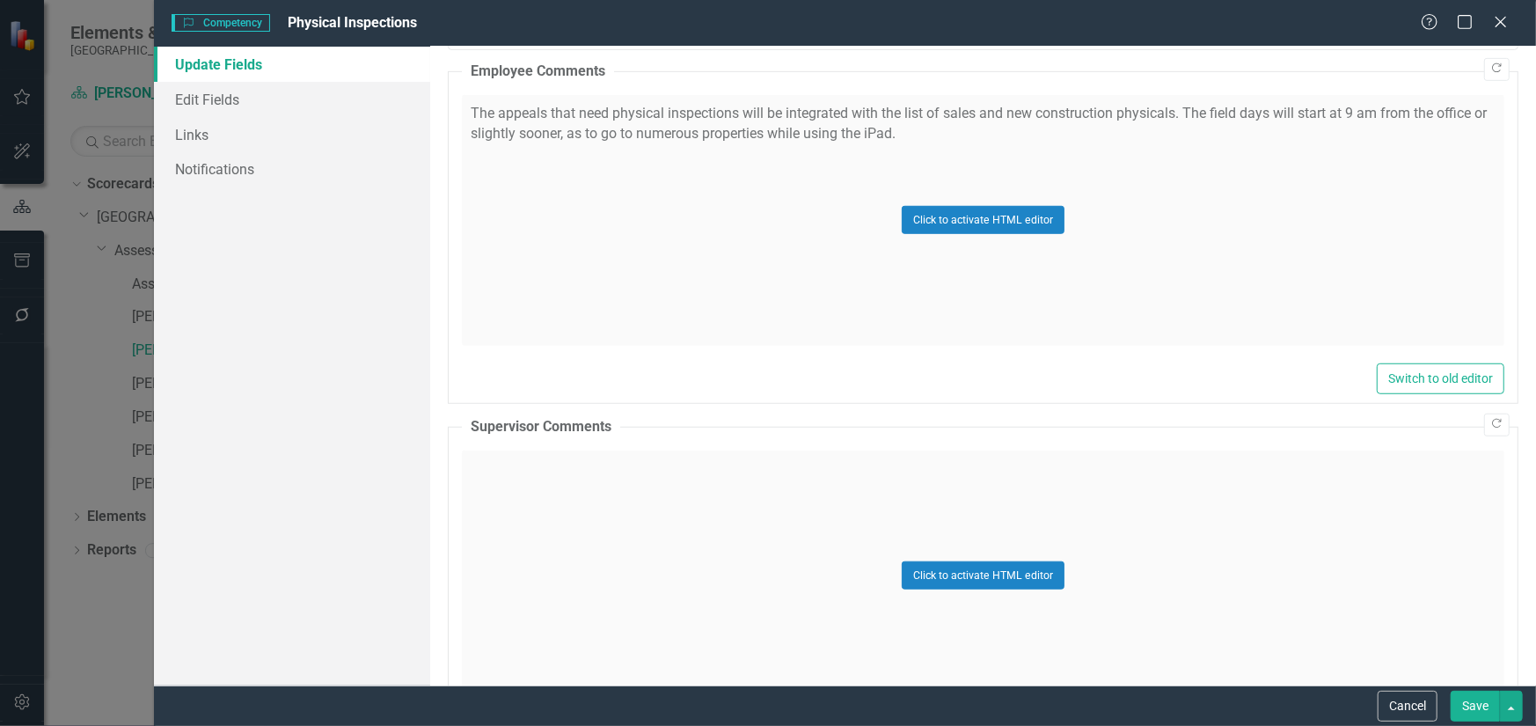
click at [866, 592] on div "Click to activate HTML editor" at bounding box center [983, 575] width 1042 height 251
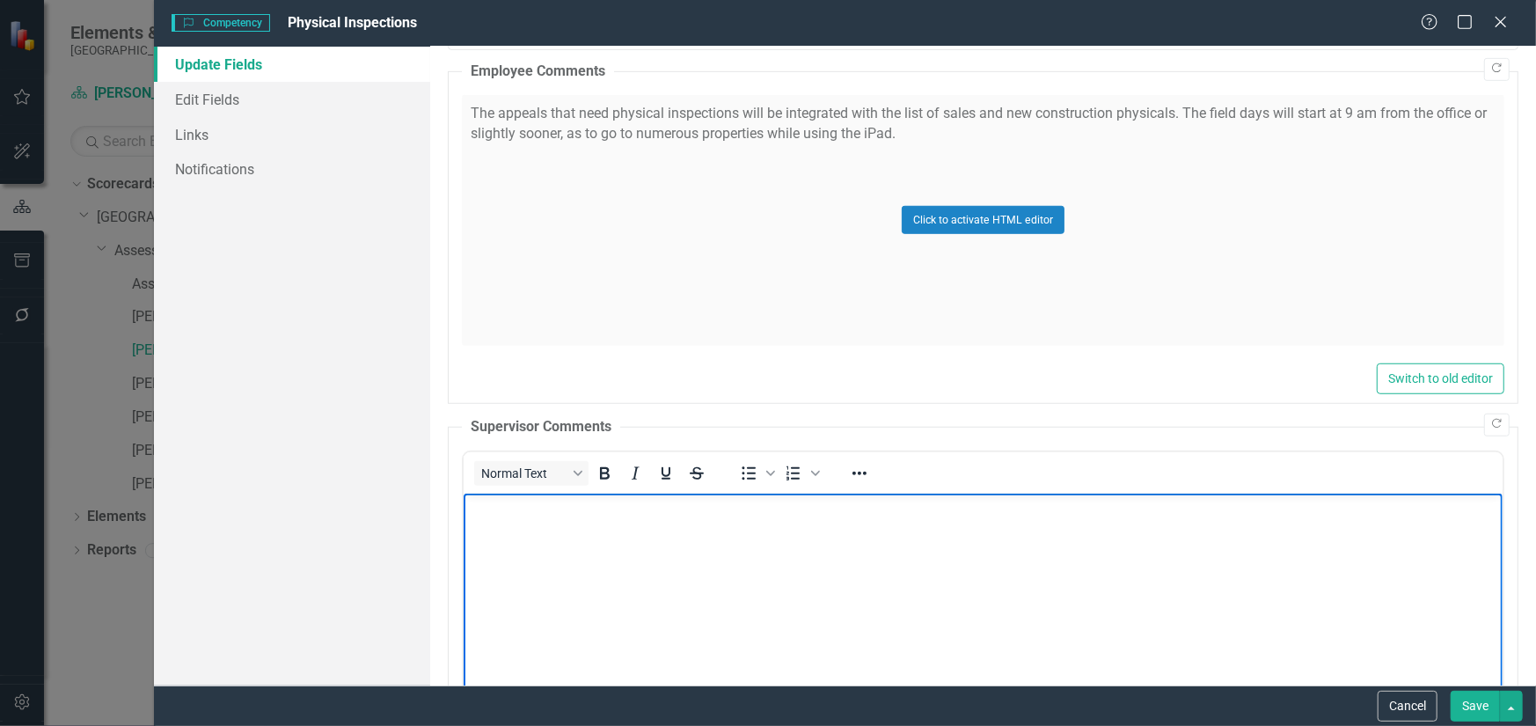
click at [500, 523] on body "Rich Text Area. Press ALT-0 for help." at bounding box center [982, 625] width 1039 height 264
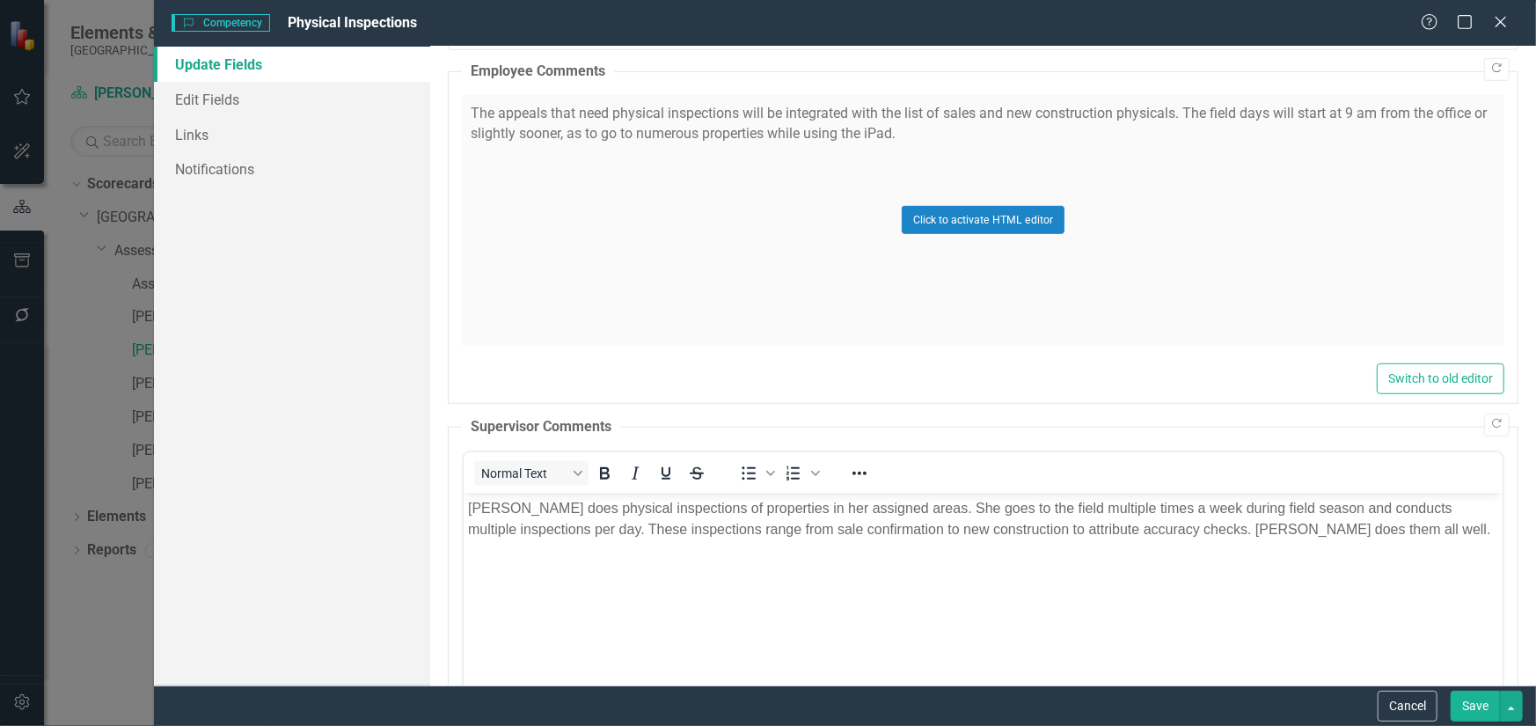
click at [1483, 708] on button "Save" at bounding box center [1474, 705] width 49 height 31
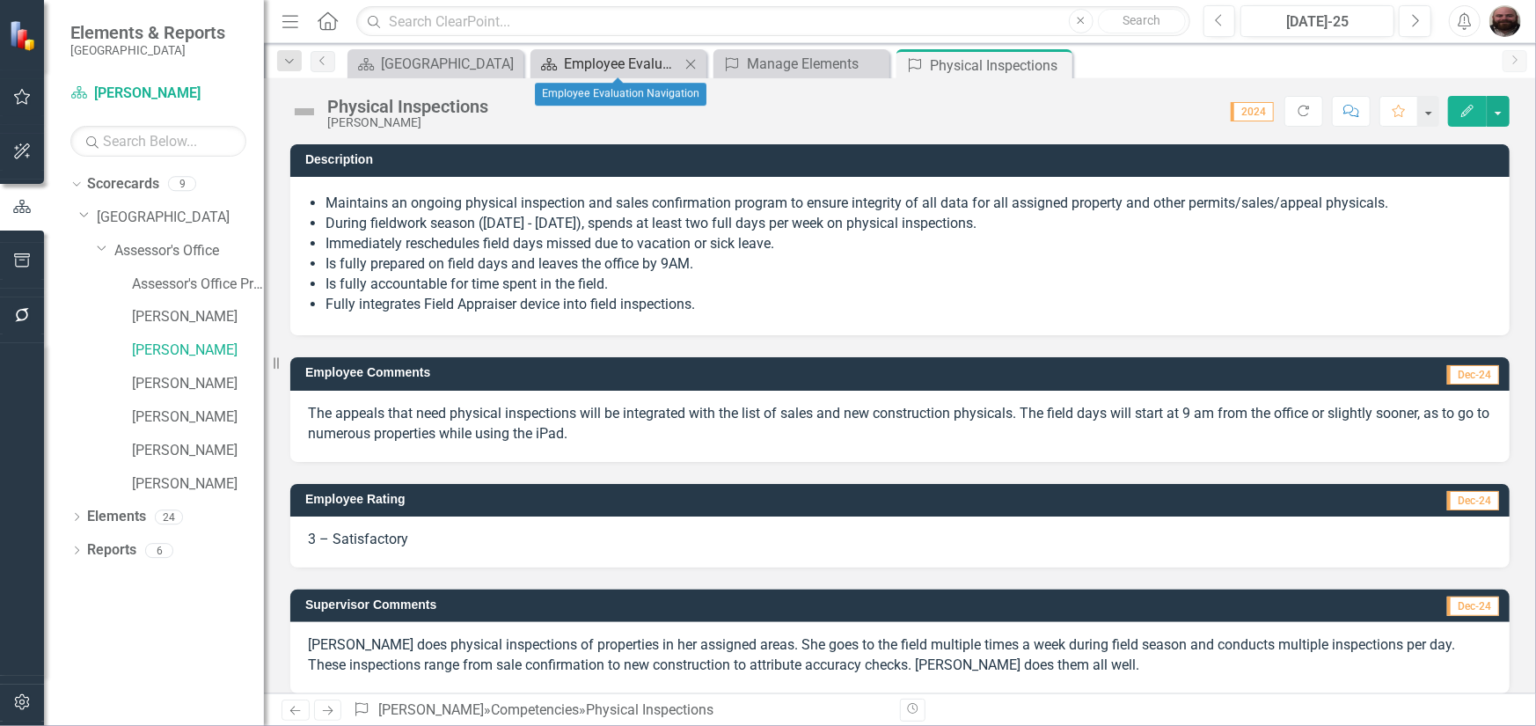
click at [623, 69] on div "Employee Evaluation Navigation" at bounding box center [622, 64] width 116 height 22
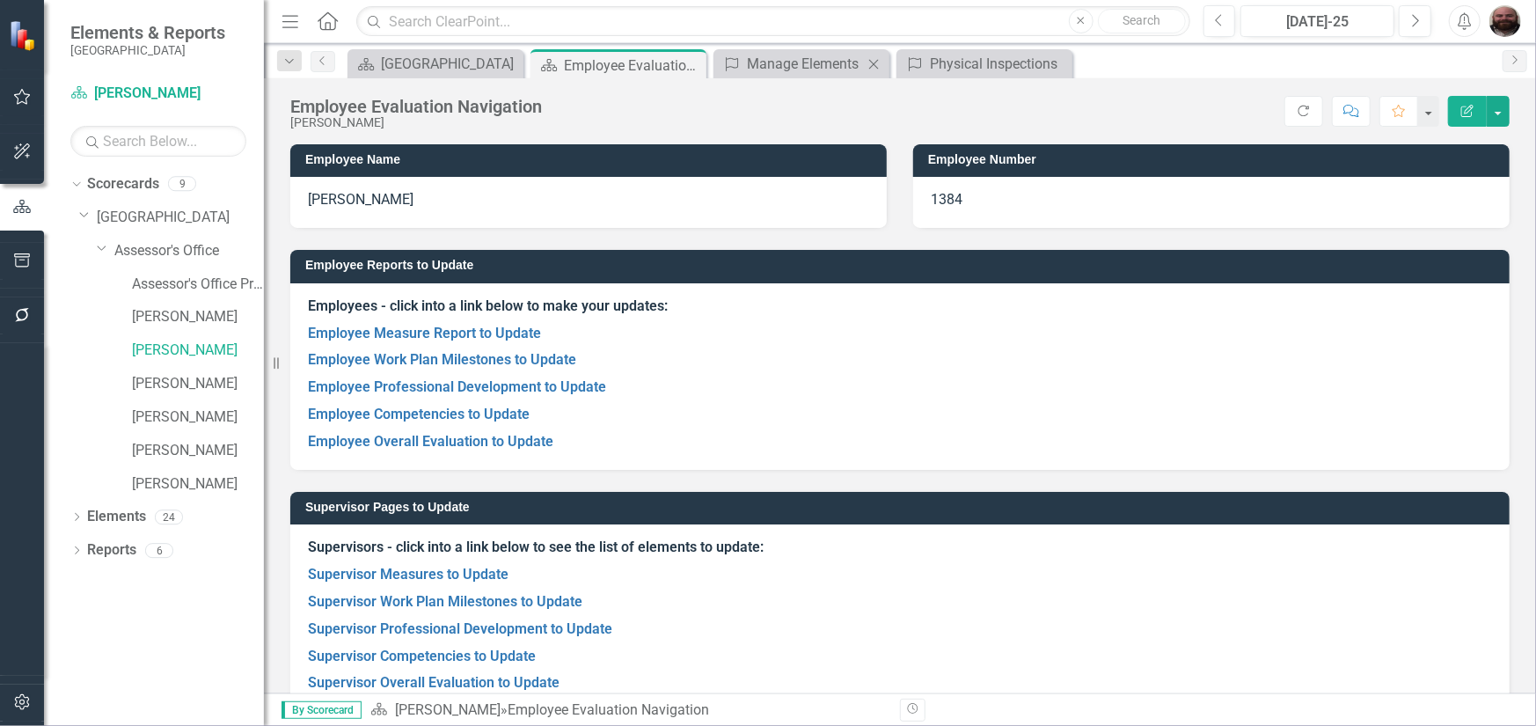
click at [791, 75] on div "Competency Manage Elements Close" at bounding box center [801, 63] width 176 height 29
click at [792, 65] on div "Manage Elements" at bounding box center [805, 64] width 116 height 22
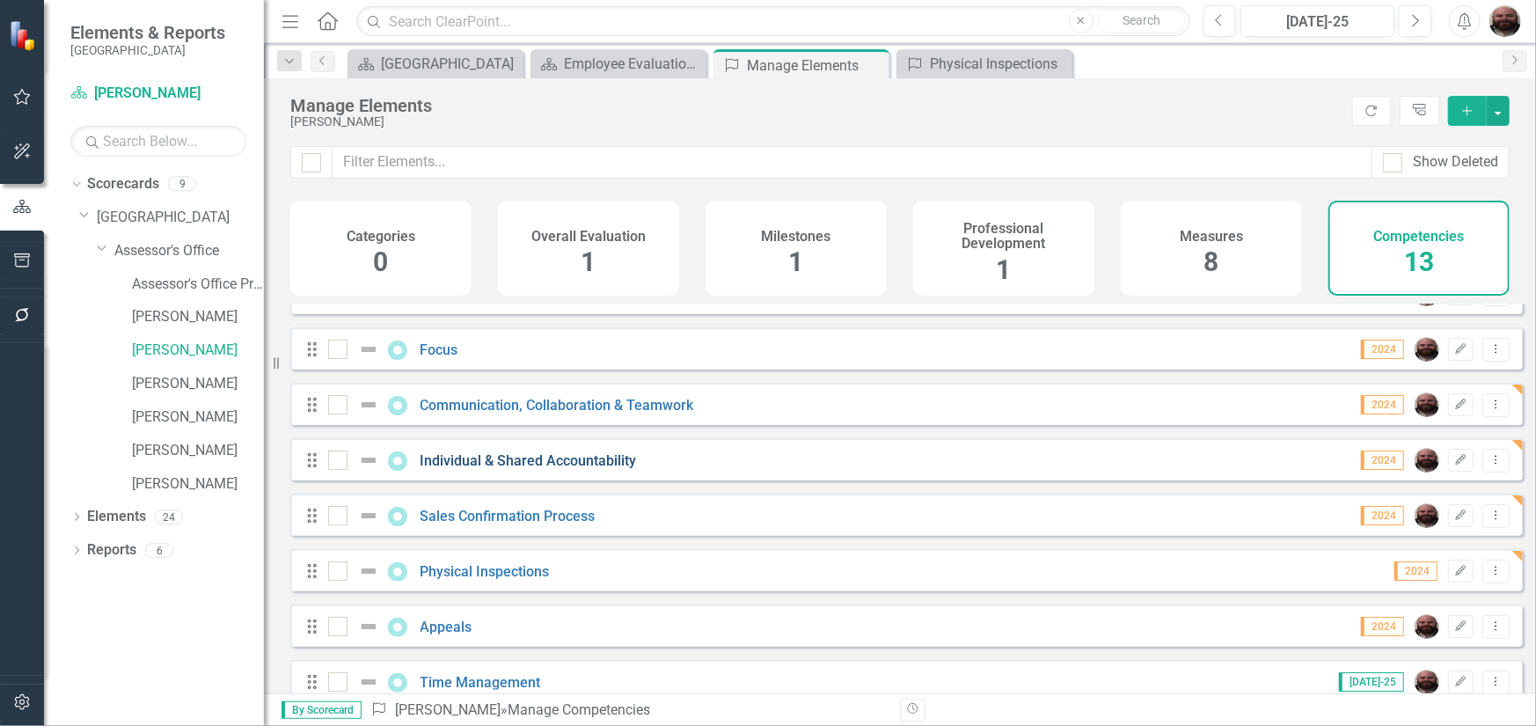
scroll to position [176, 0]
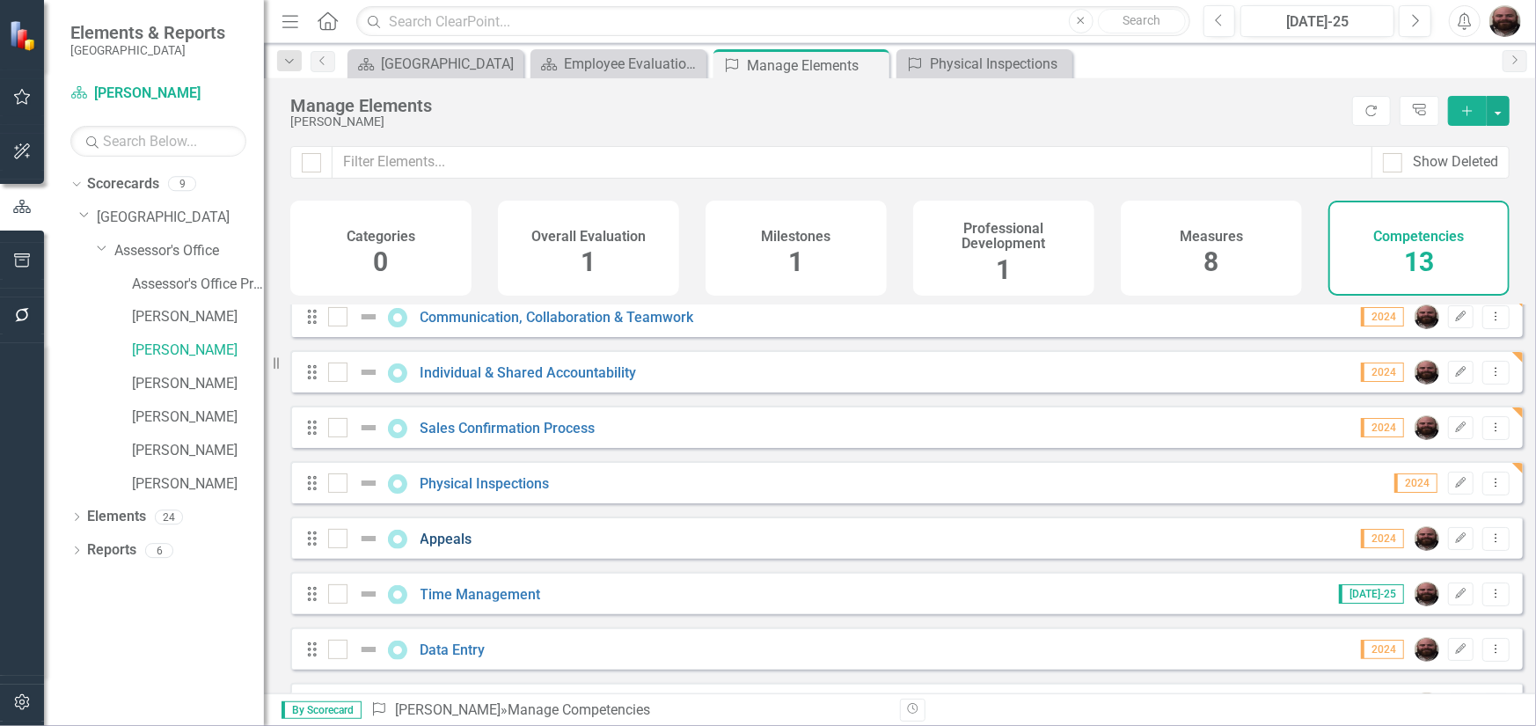
click at [449, 547] on link "Appeals" at bounding box center [446, 538] width 52 height 17
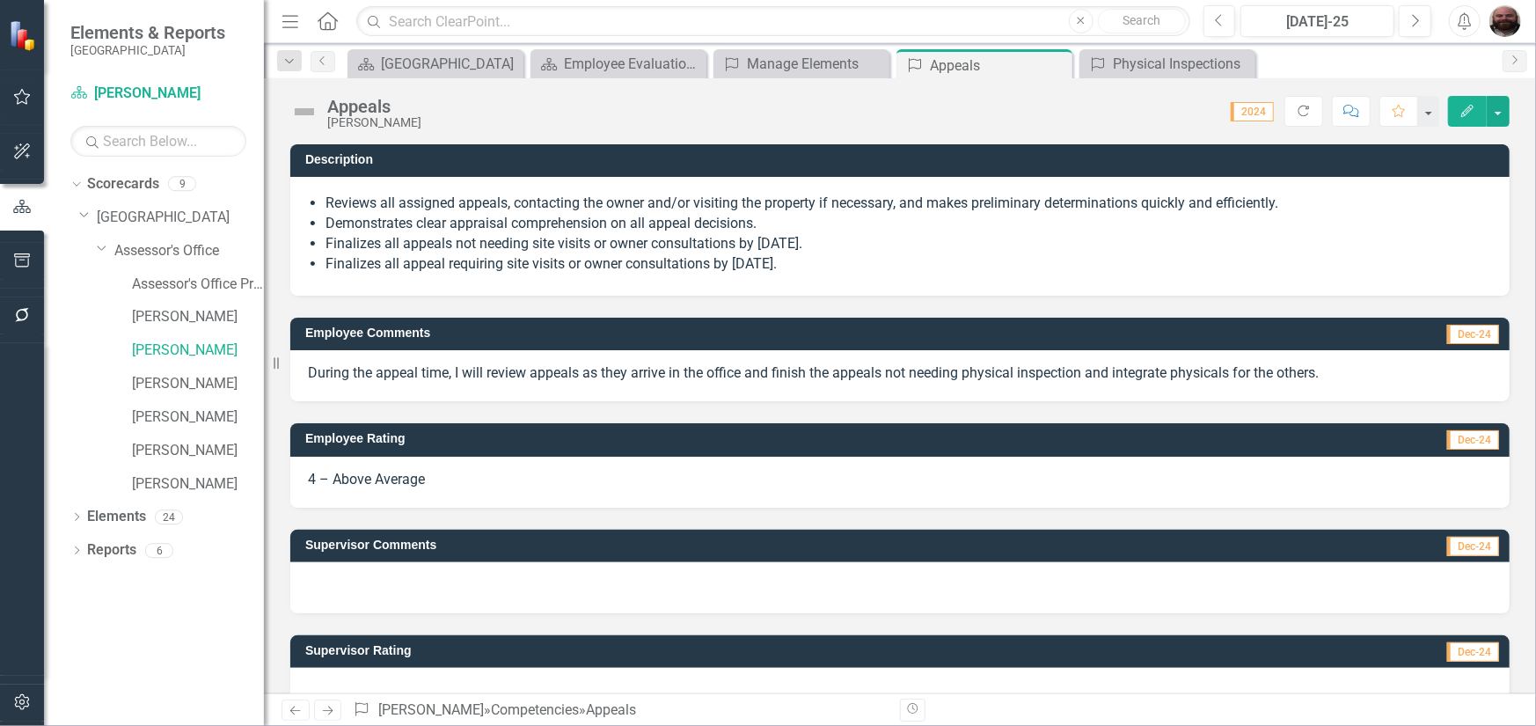
click at [1467, 118] on button "Edit" at bounding box center [1467, 111] width 39 height 31
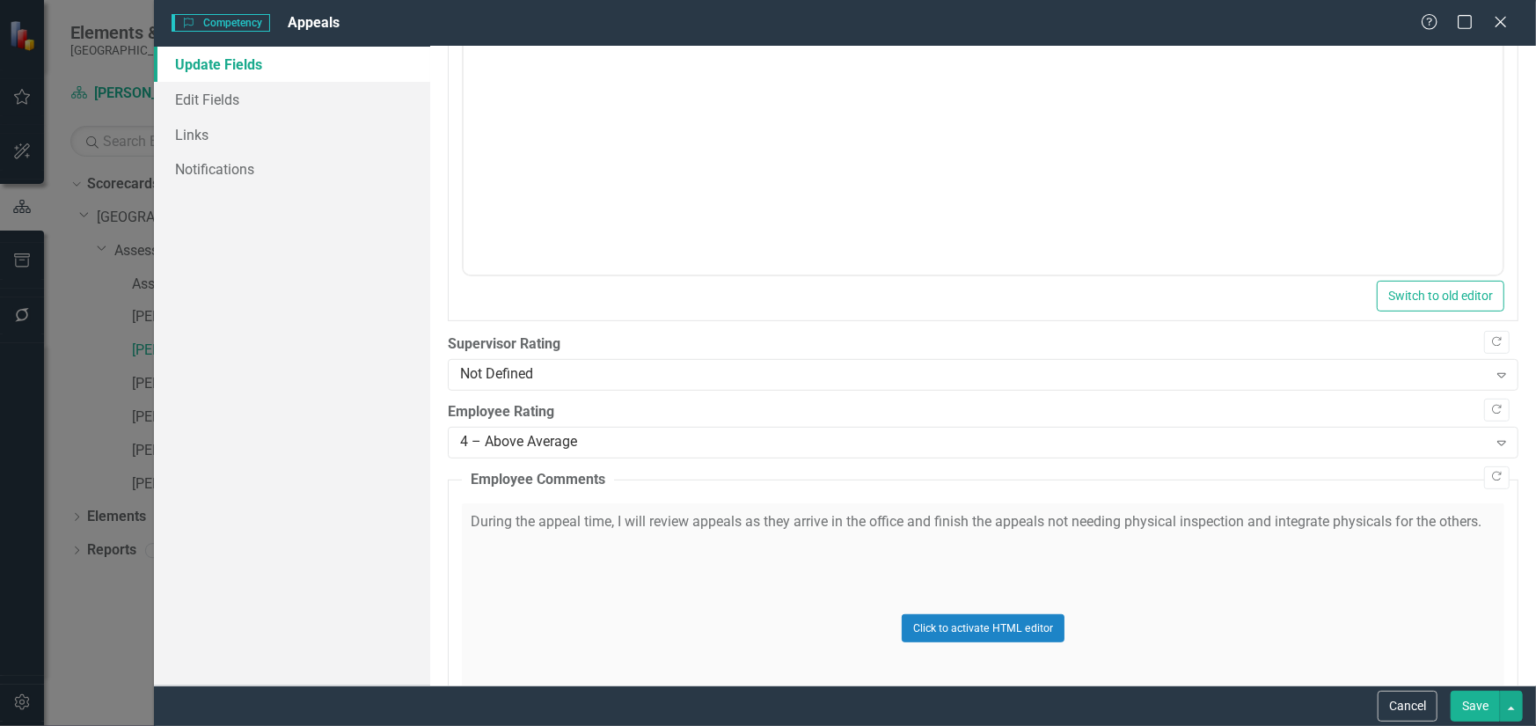
scroll to position [264, 0]
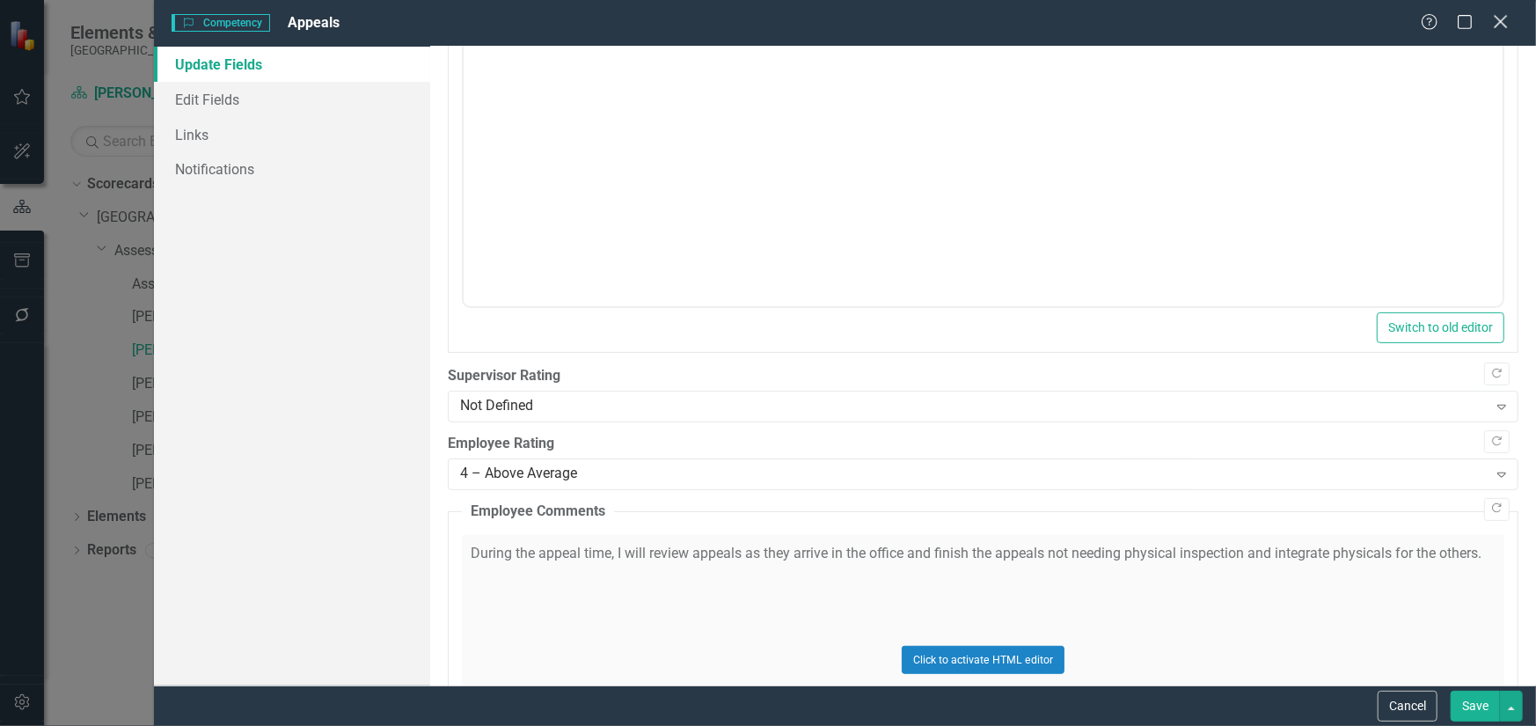
click at [1504, 30] on icon "Close" at bounding box center [1500, 21] width 22 height 17
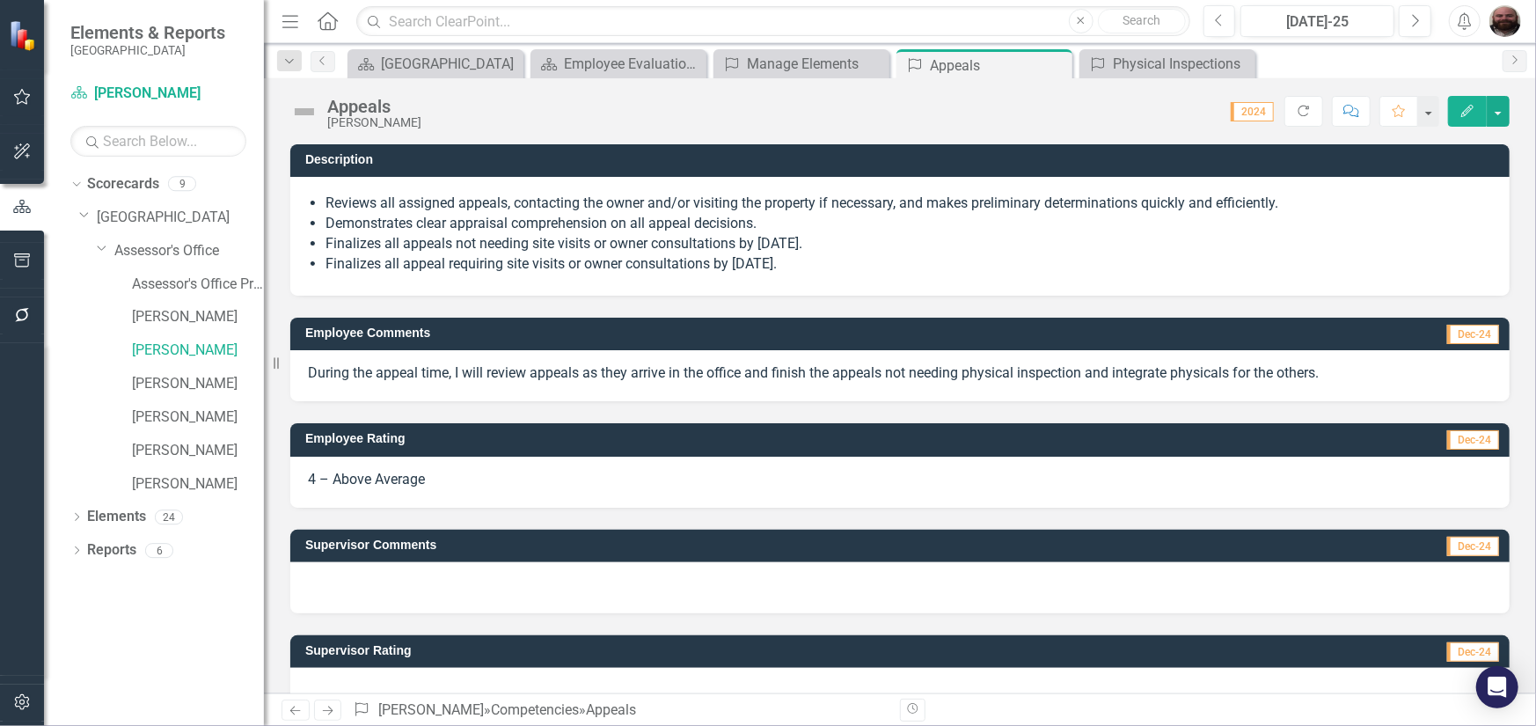
click at [1456, 106] on button "Edit" at bounding box center [1467, 111] width 39 height 31
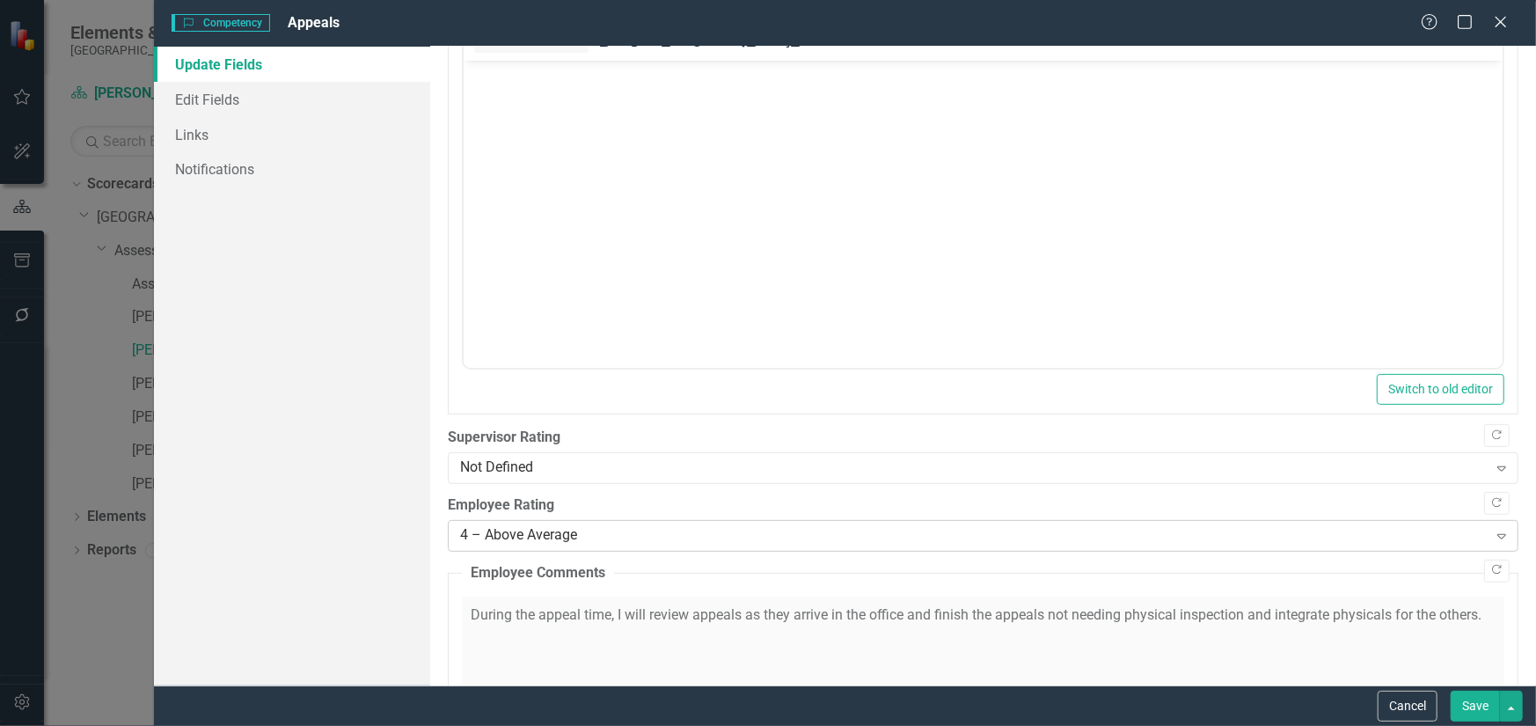
scroll to position [352, 0]
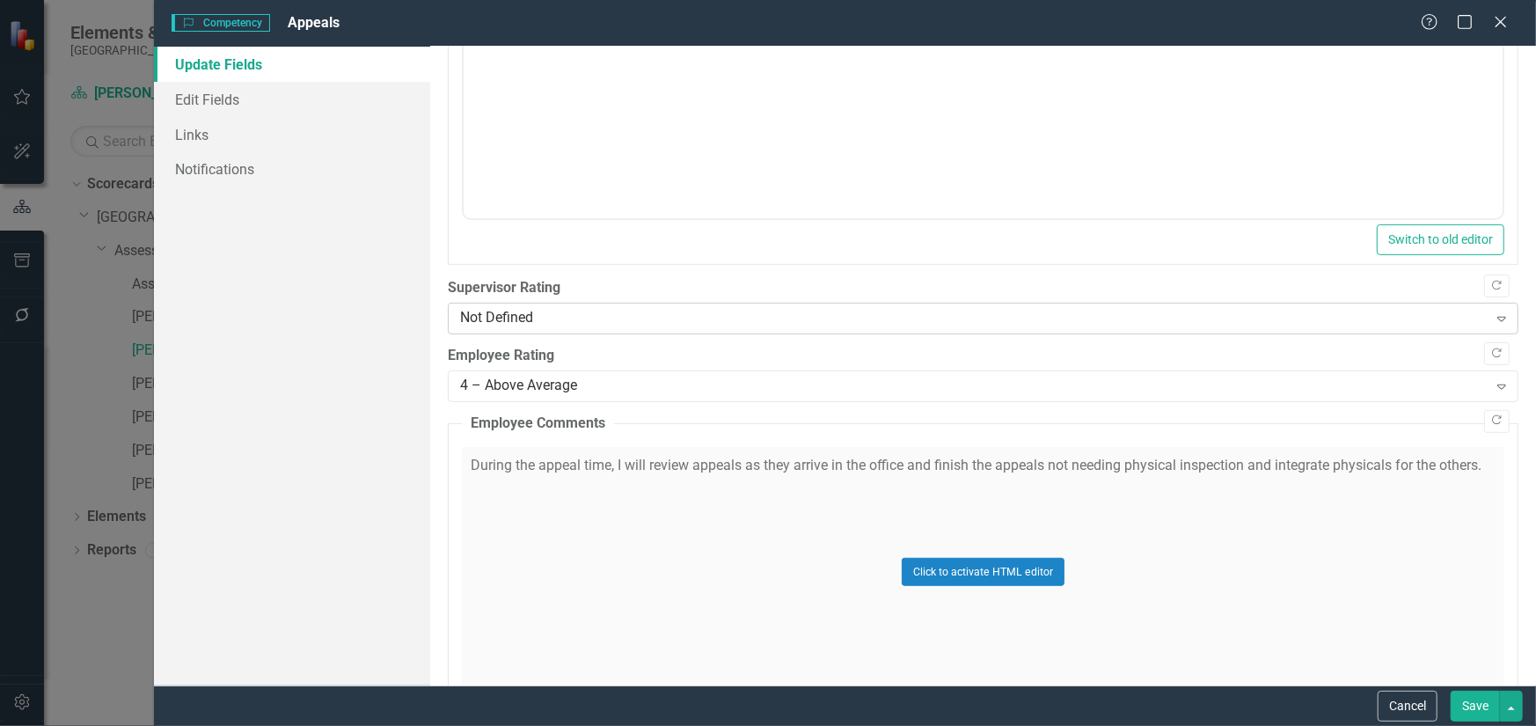
click at [573, 321] on div "Not Defined" at bounding box center [973, 319] width 1027 height 20
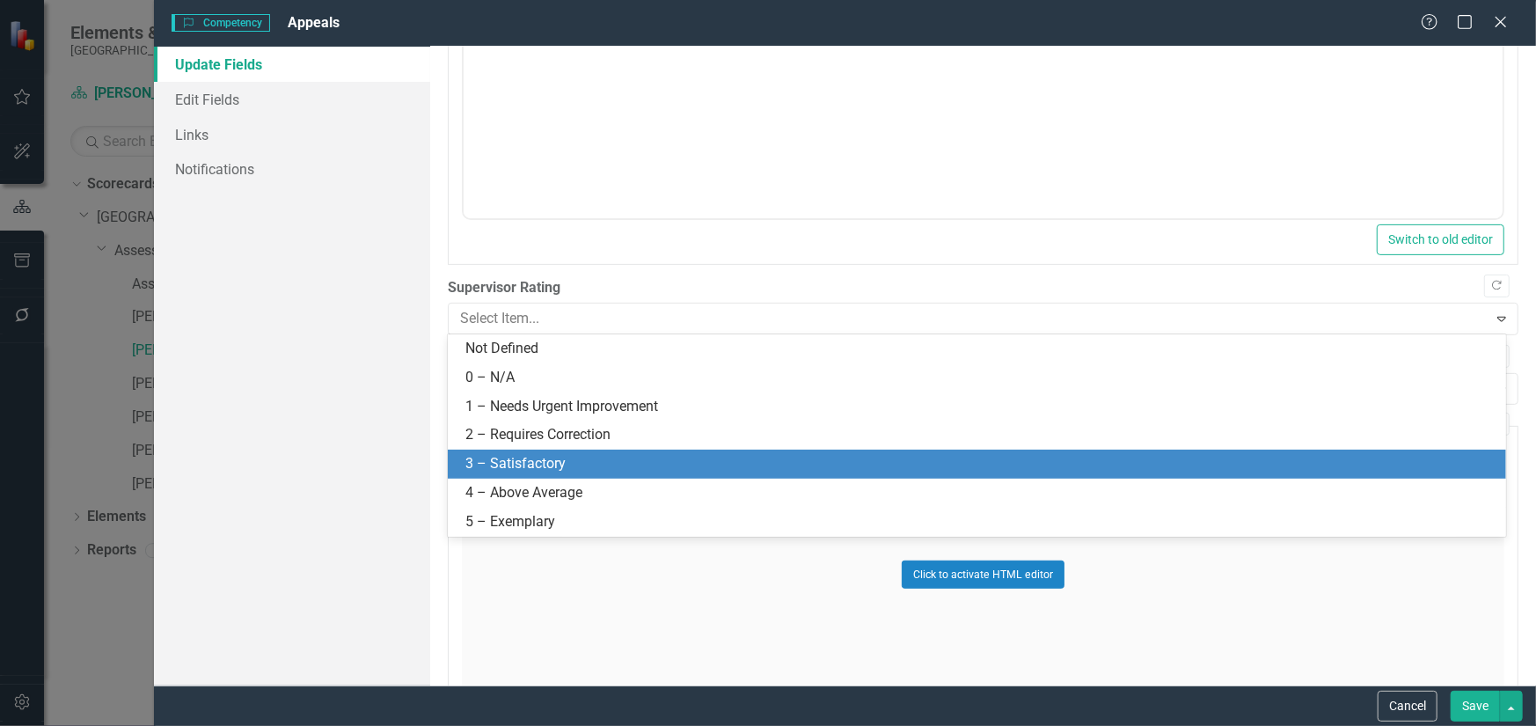
click at [529, 467] on div "3 – Satisfactory" at bounding box center [980, 464] width 1030 height 20
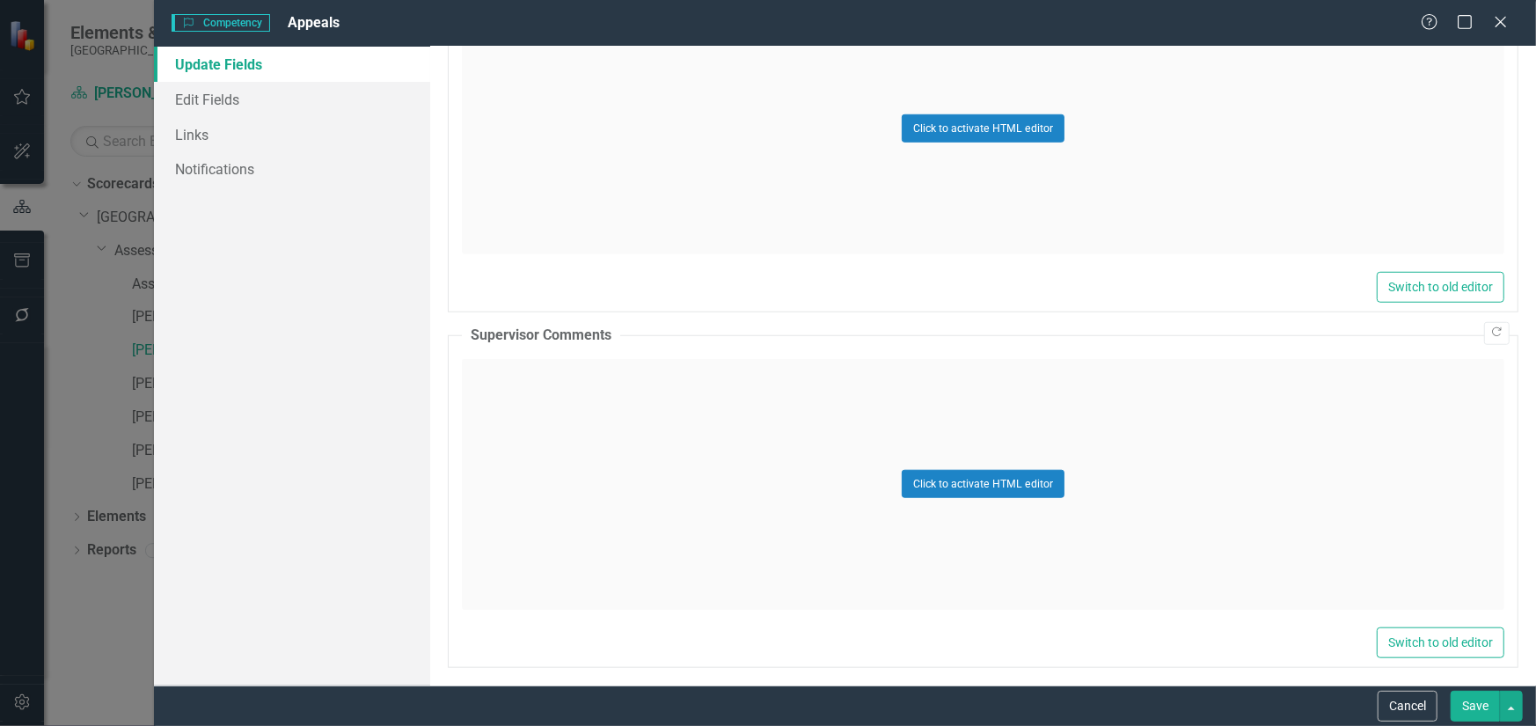
scroll to position [801, 0]
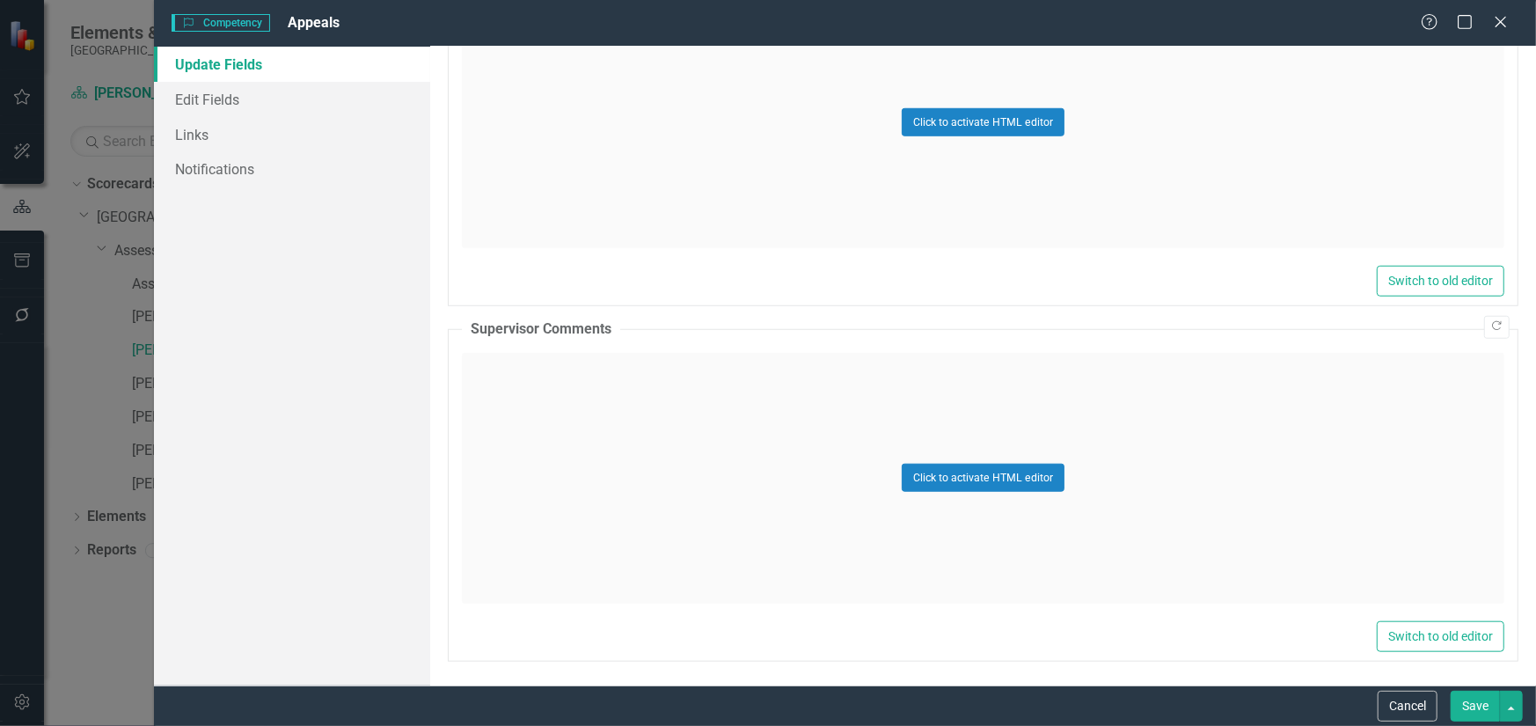
click at [619, 465] on div "Click to activate HTML editor" at bounding box center [983, 478] width 1042 height 251
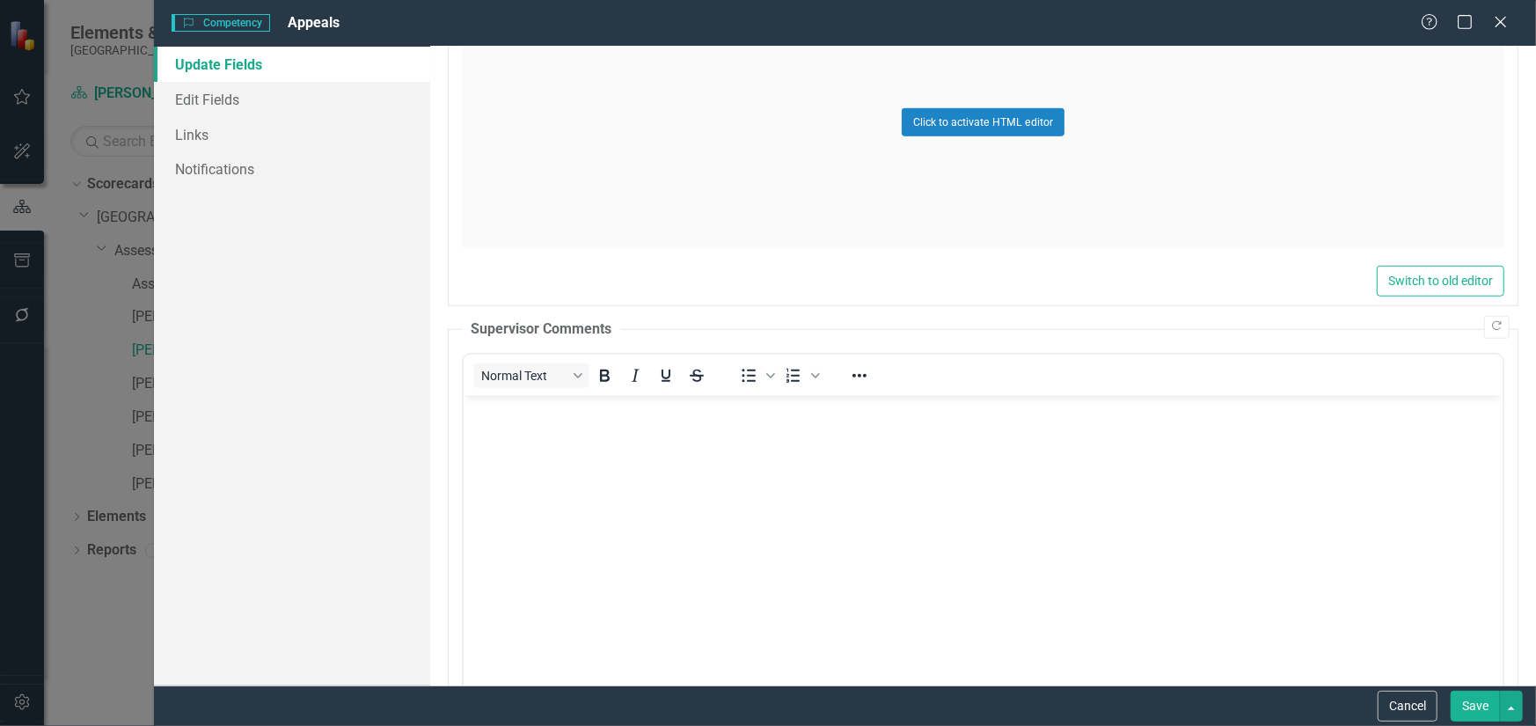
scroll to position [0, 0]
click at [499, 456] on body "Rich Text Area. Press ALT-0 for help." at bounding box center [982, 527] width 1039 height 264
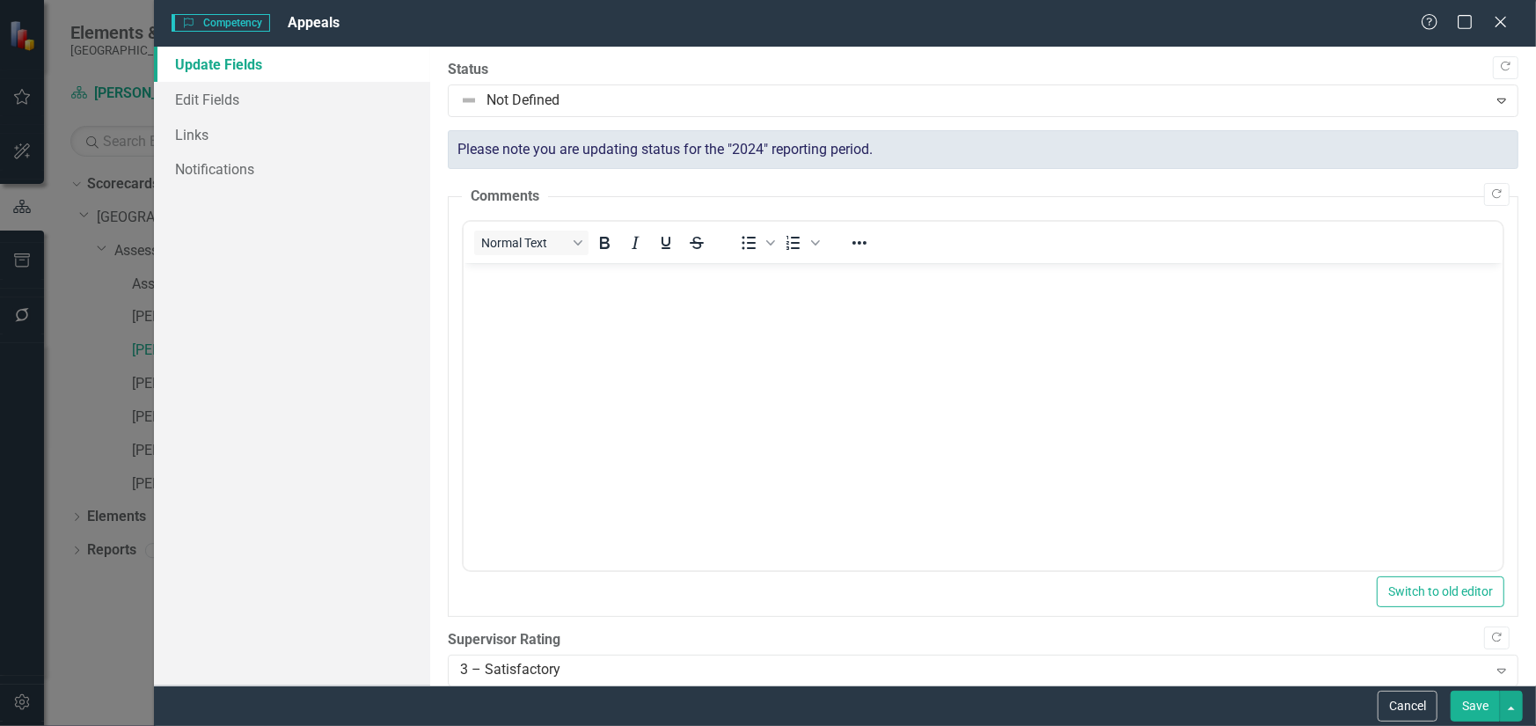
scroll to position [801, 0]
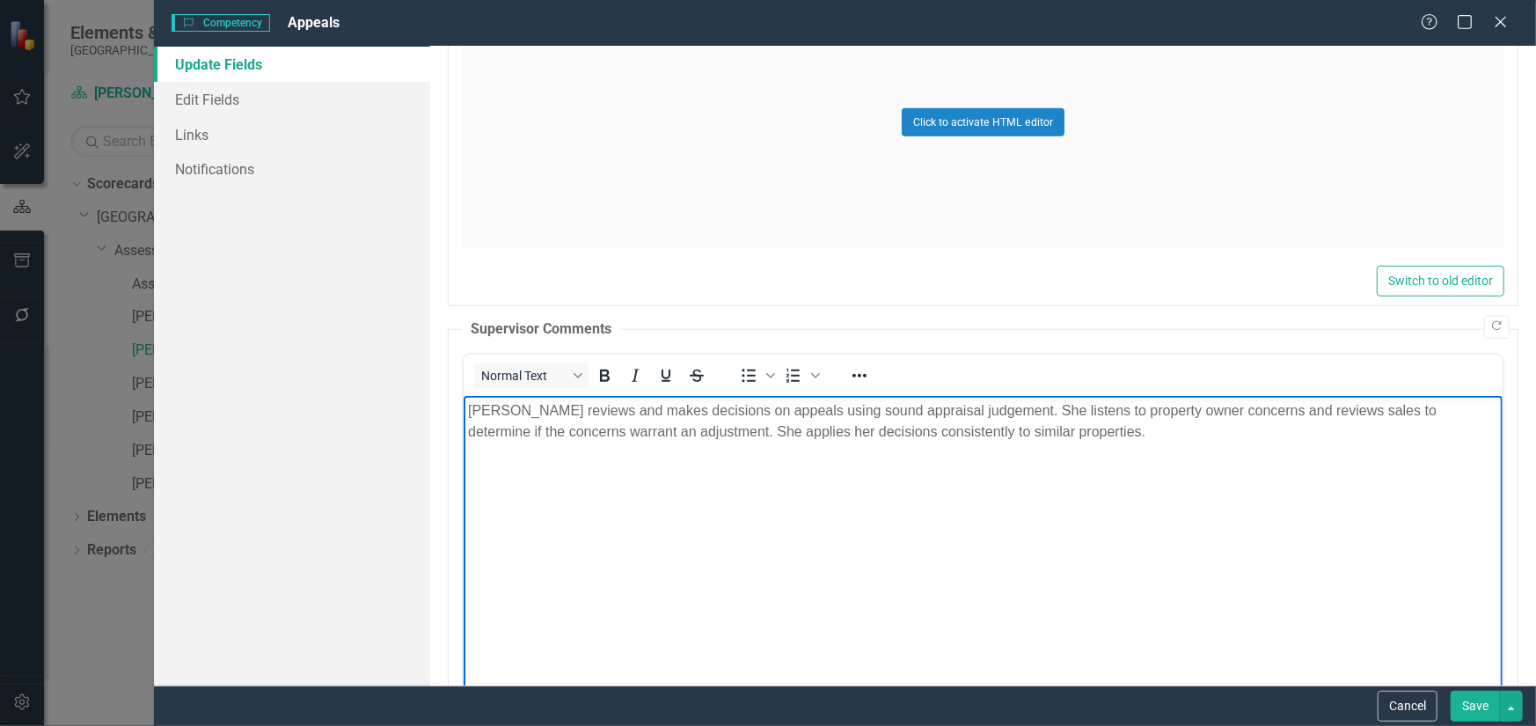
click at [1462, 704] on button "Save" at bounding box center [1474, 705] width 49 height 31
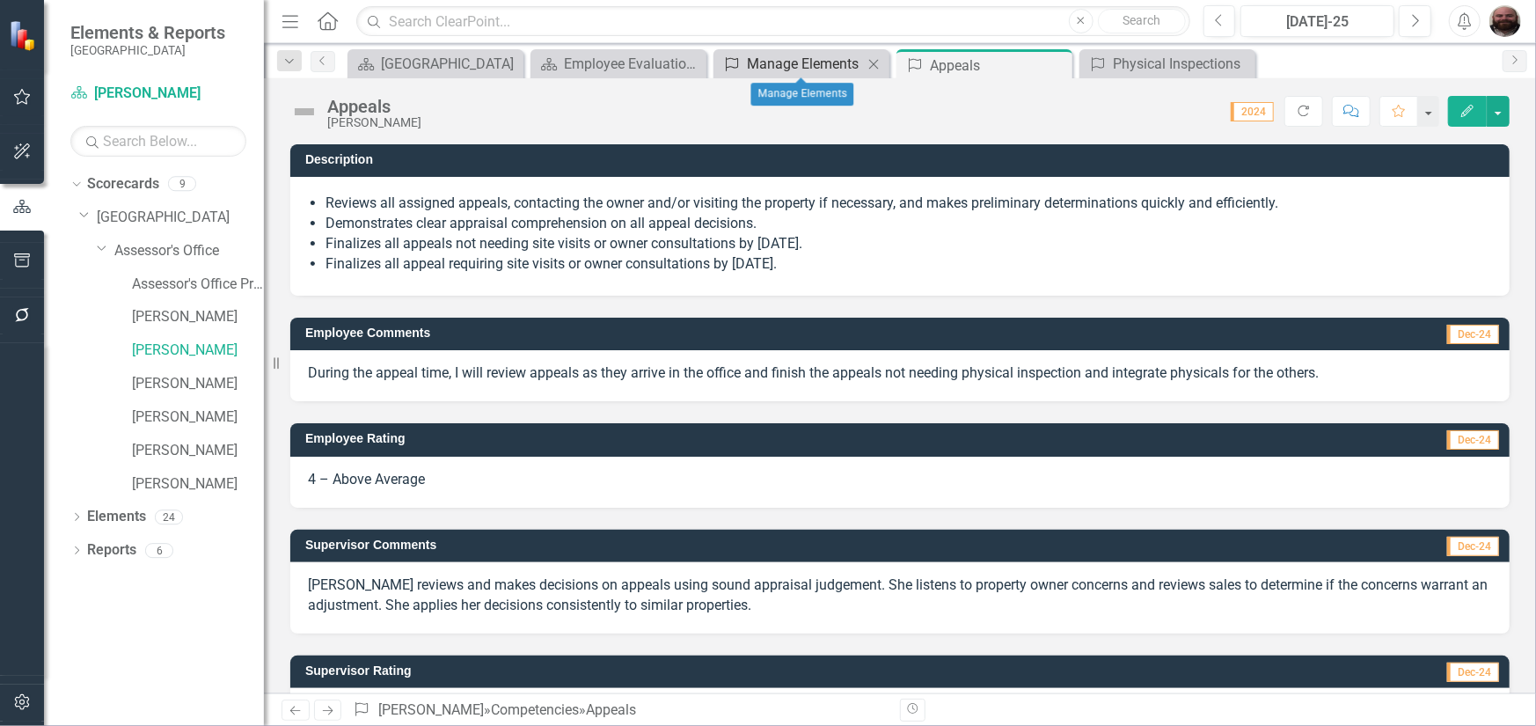
click at [782, 69] on div "Manage Elements" at bounding box center [805, 64] width 116 height 22
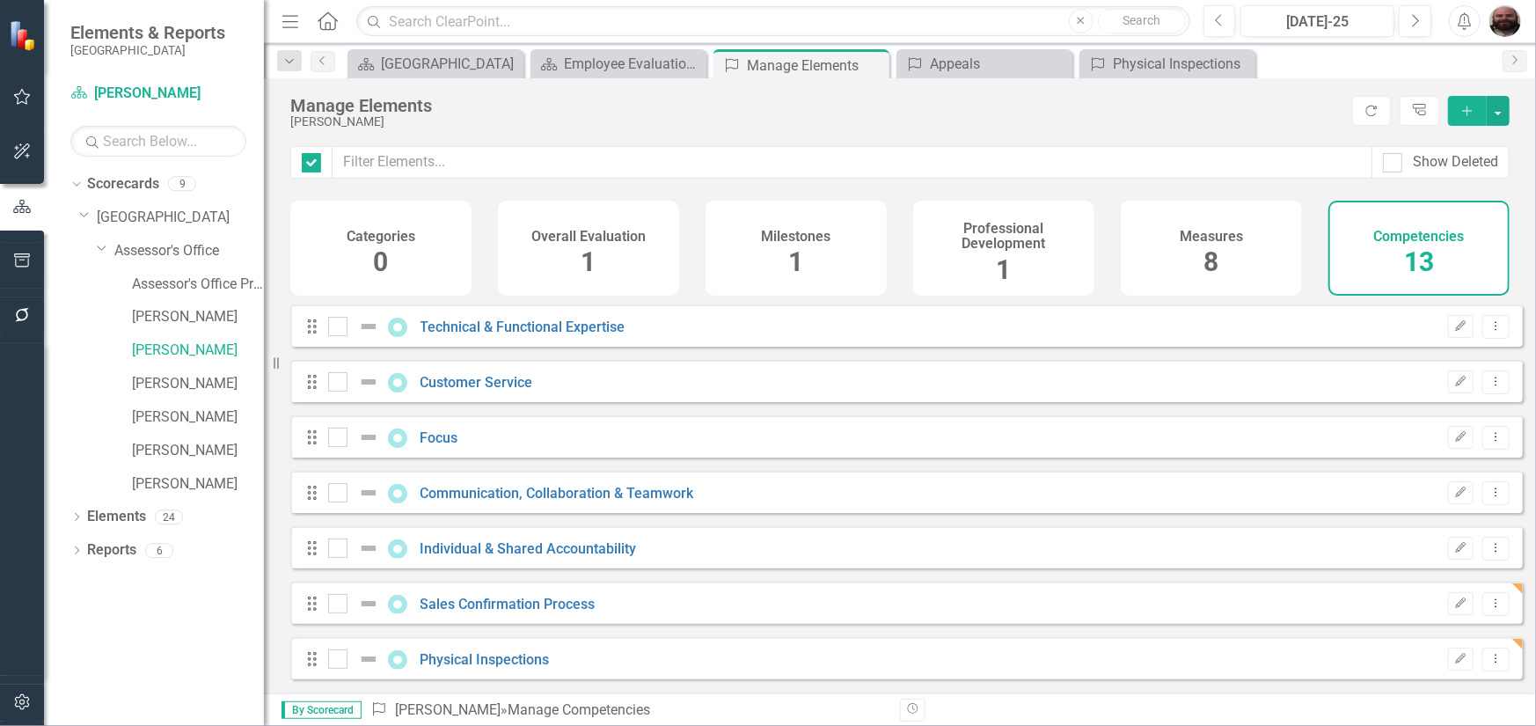
checkbox input "false"
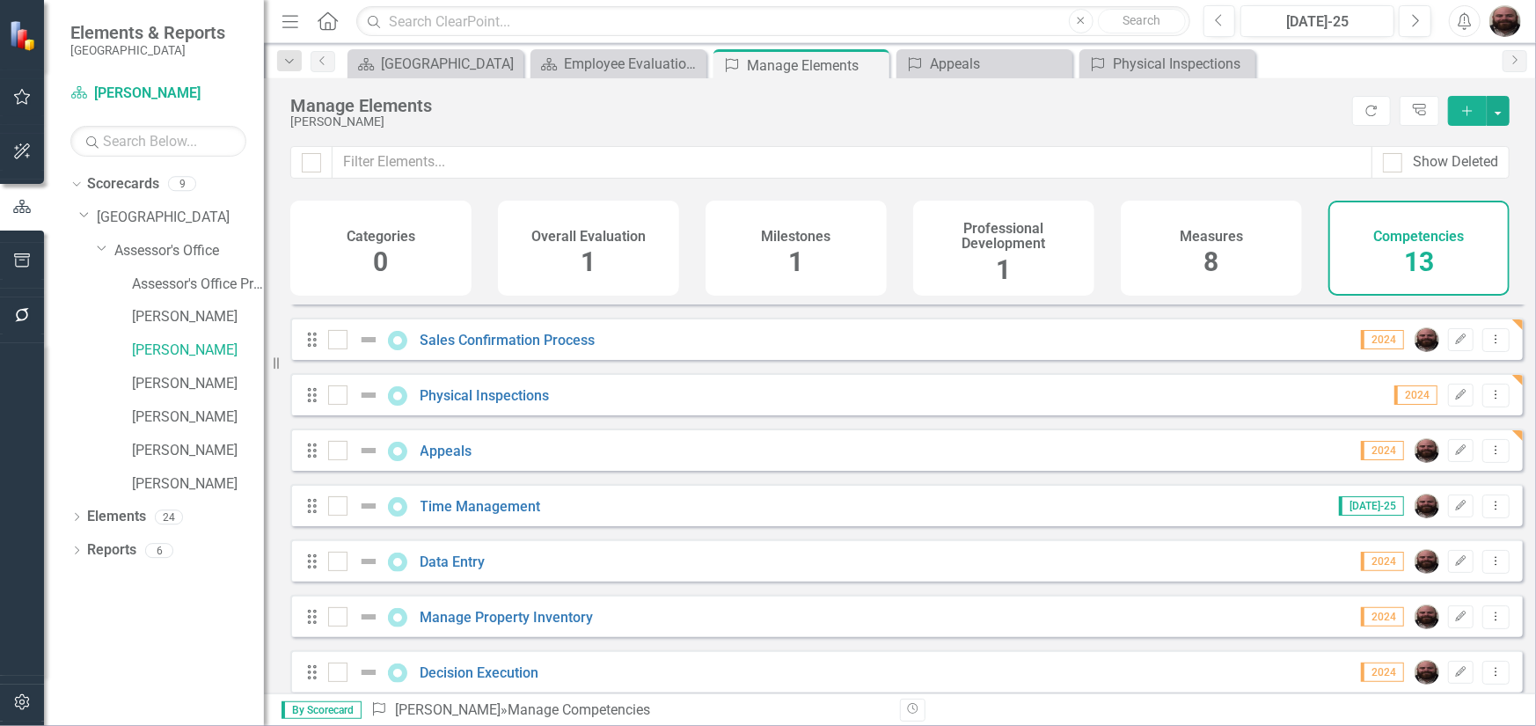
scroll to position [343, 0]
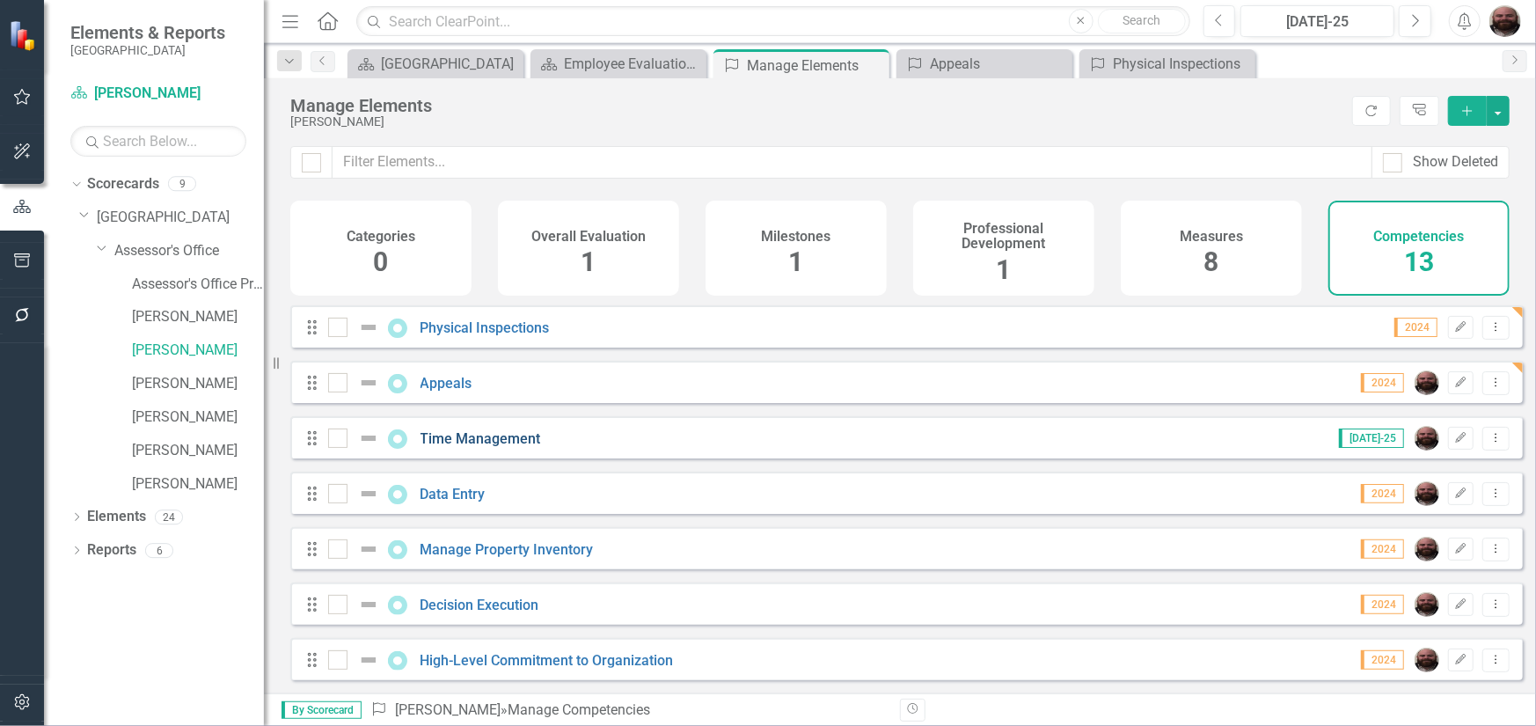
click at [517, 435] on link "Time Management" at bounding box center [480, 438] width 120 height 17
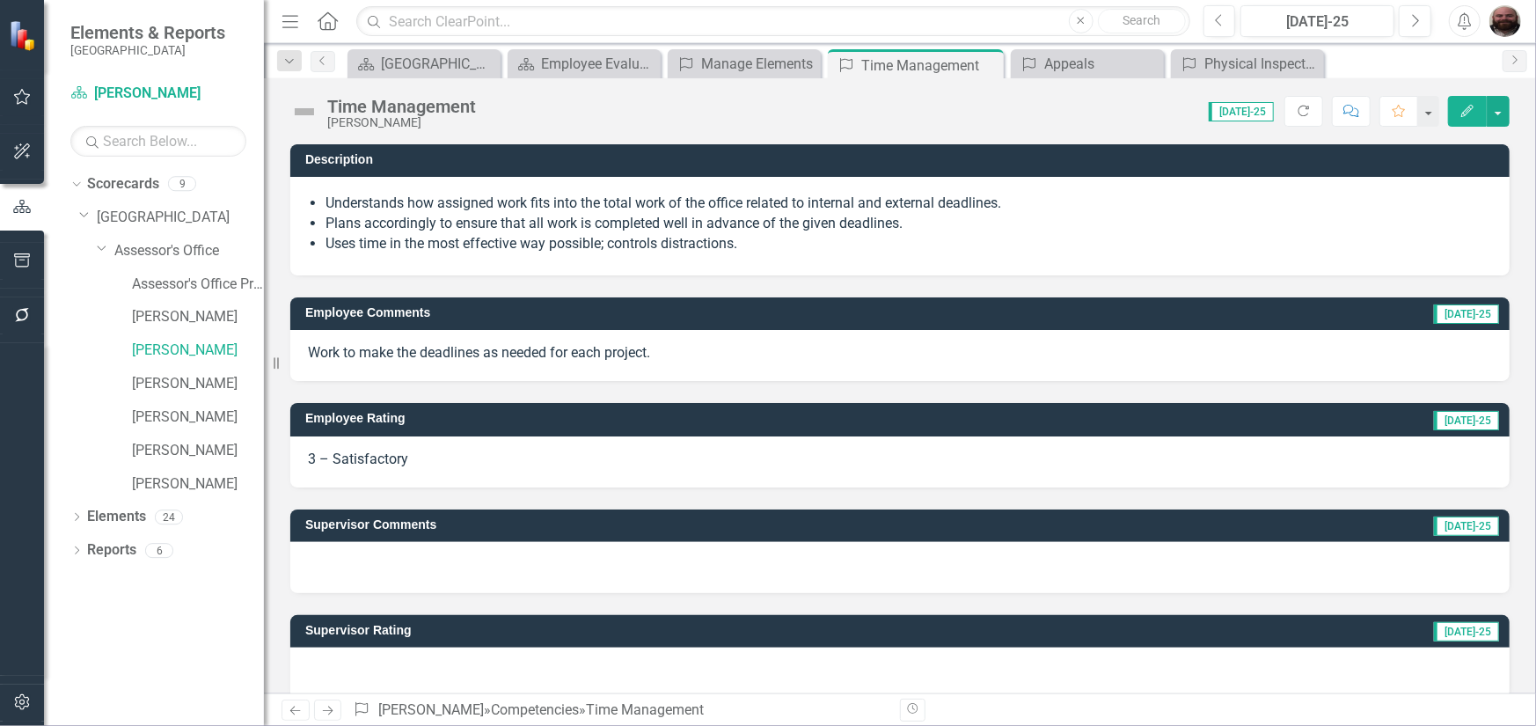
click at [1472, 113] on icon "Edit" at bounding box center [1467, 111] width 16 height 12
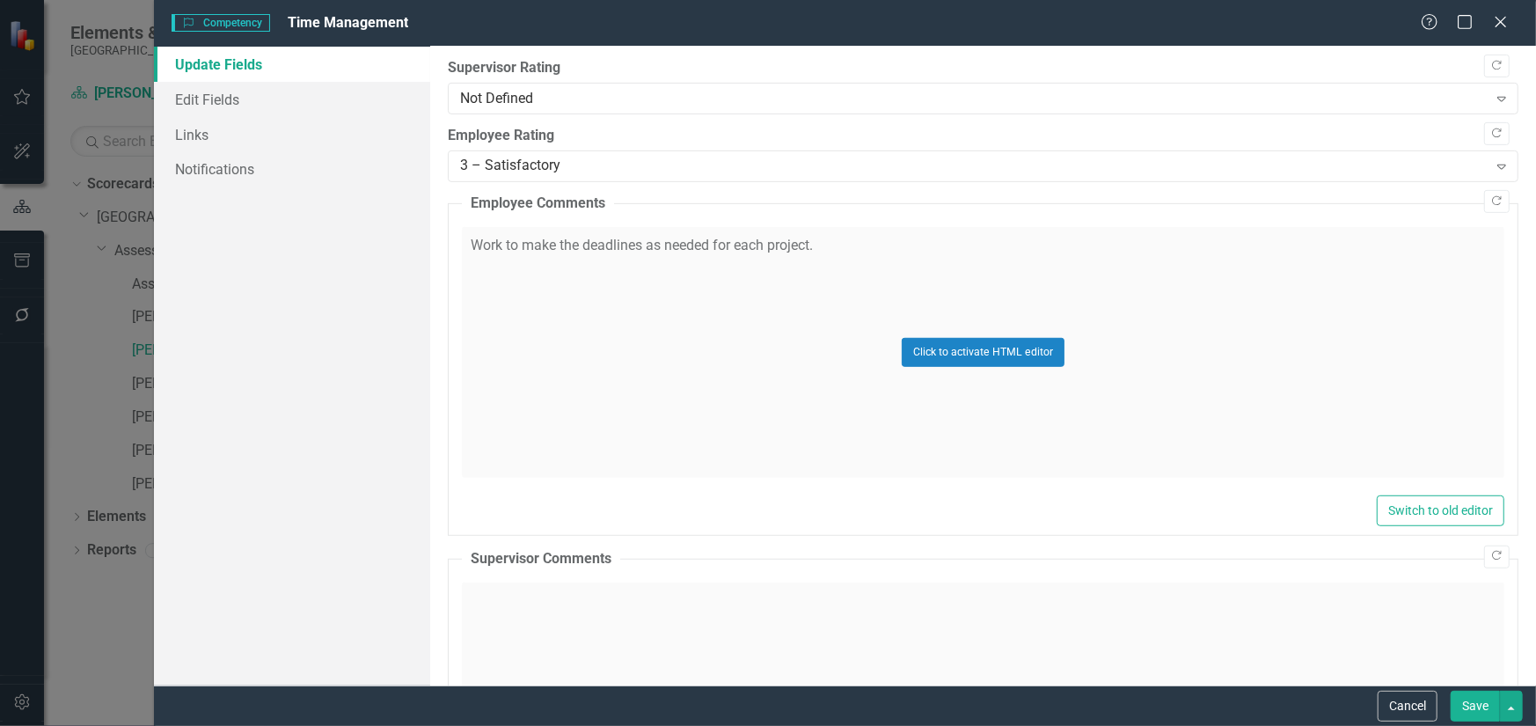
scroll to position [440, 0]
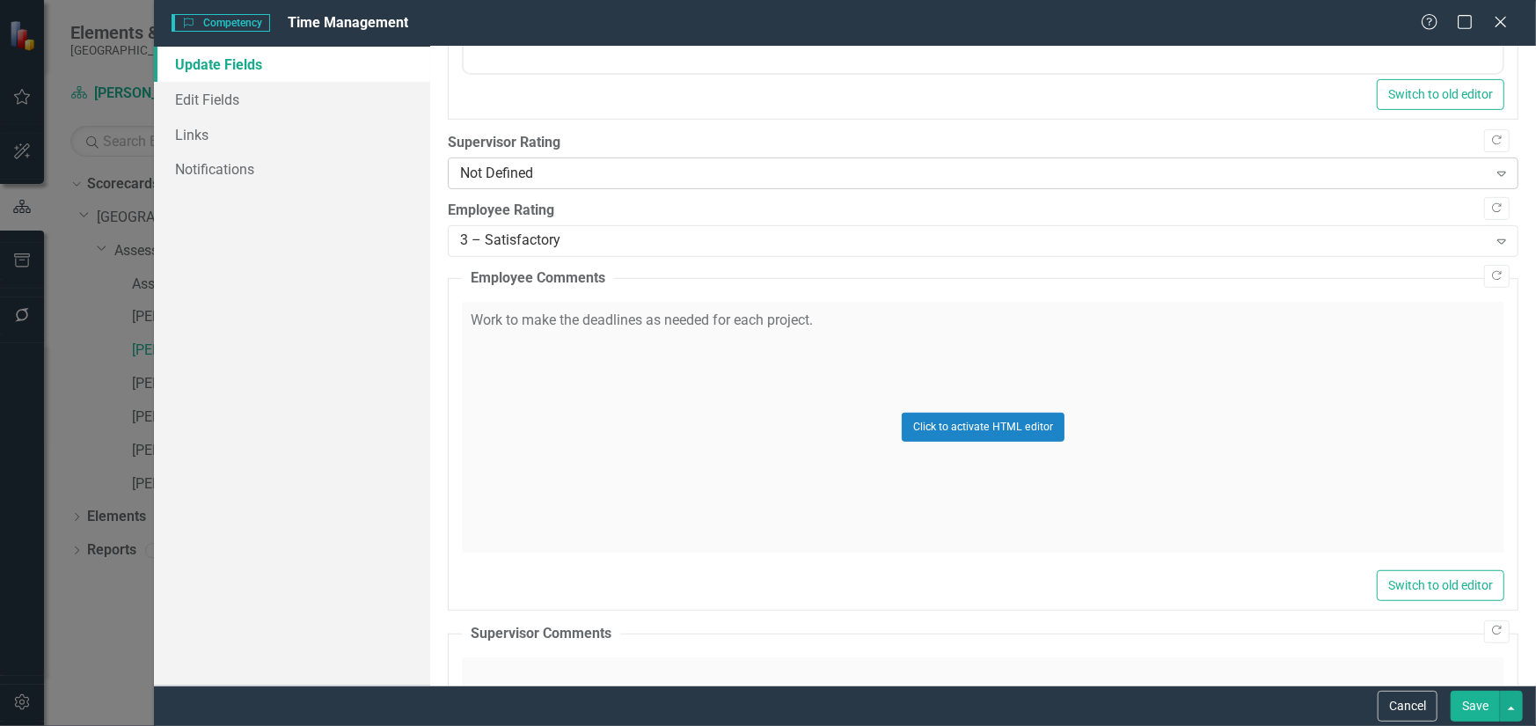
click at [589, 172] on div "Not Defined" at bounding box center [973, 174] width 1027 height 20
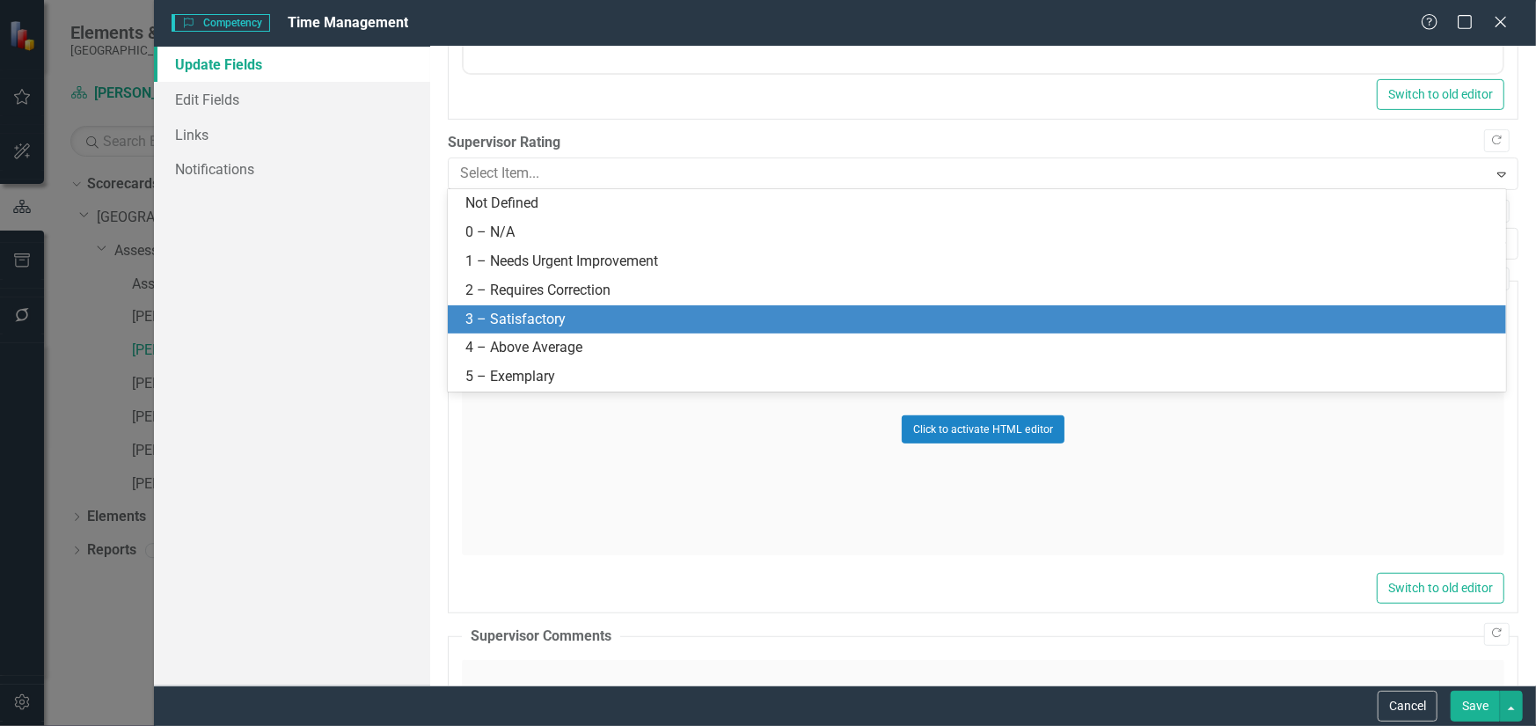
click at [558, 305] on div "3 – Satisfactory" at bounding box center [977, 319] width 1058 height 29
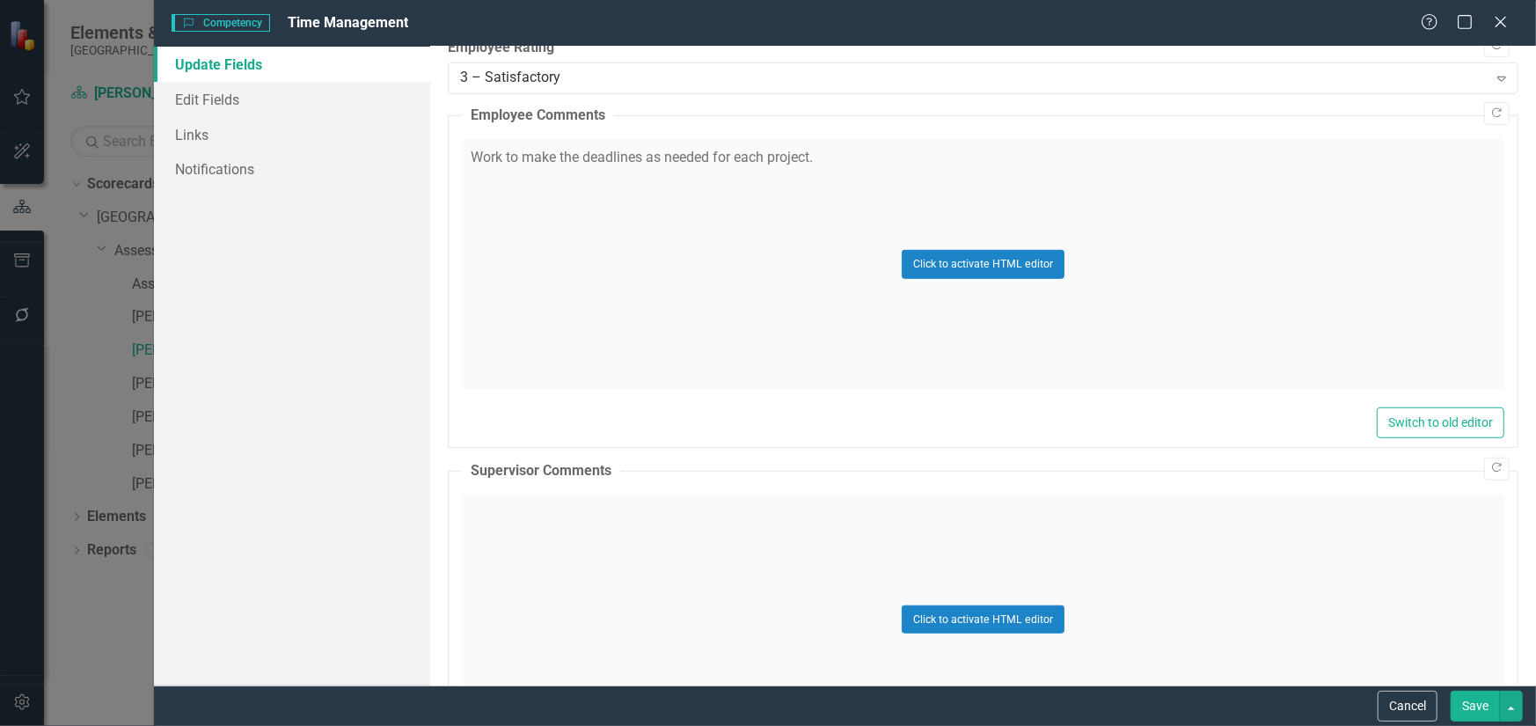
scroll to position [745, 0]
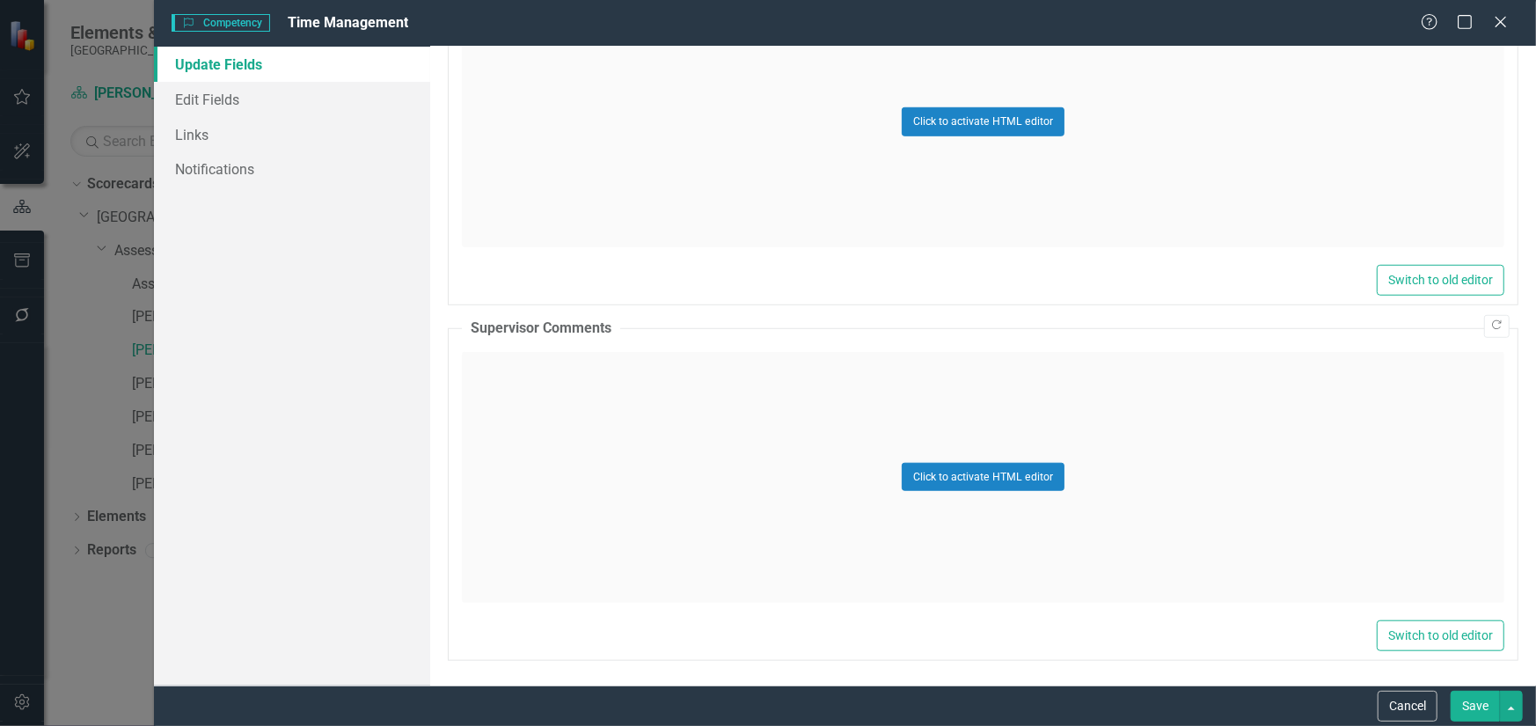
click at [570, 410] on div "Click to activate HTML editor" at bounding box center [983, 477] width 1042 height 251
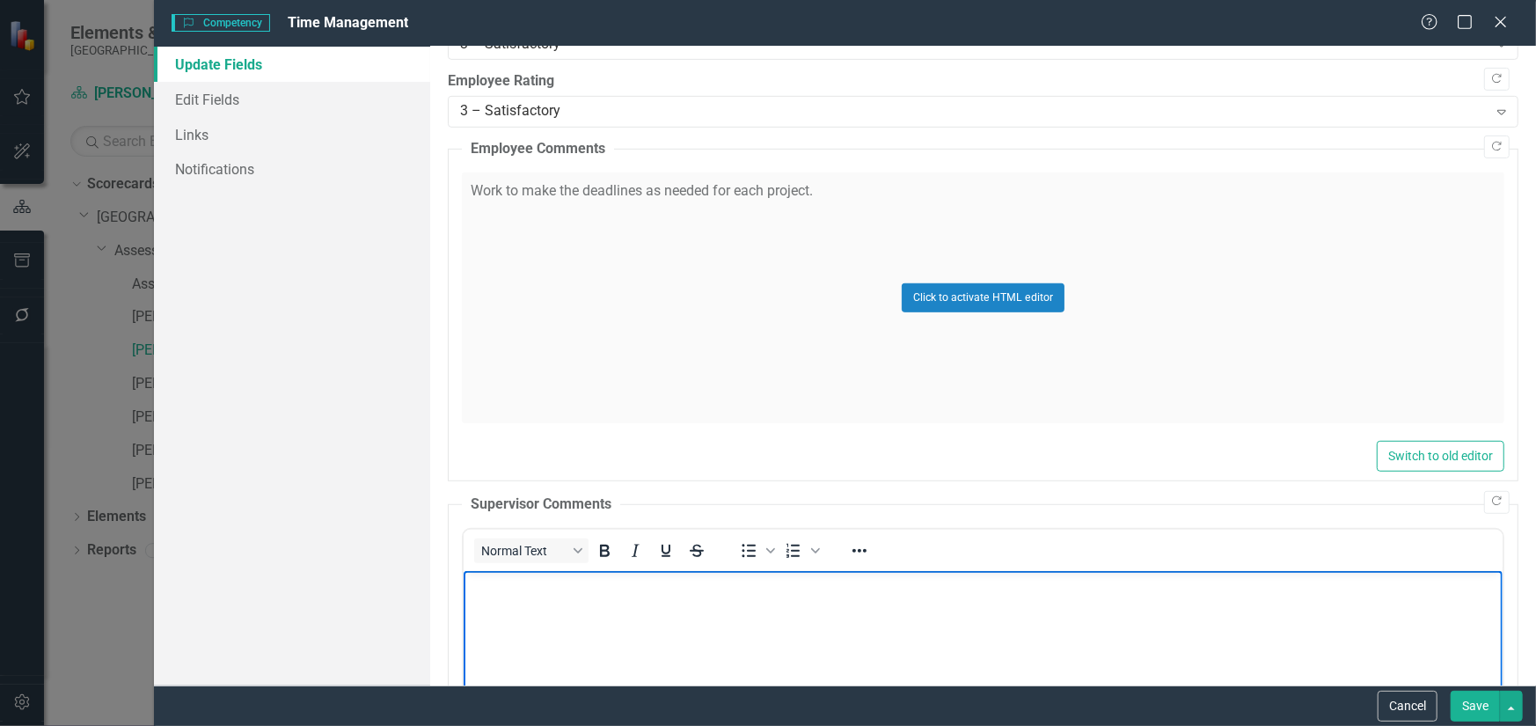
scroll to position [833, 0]
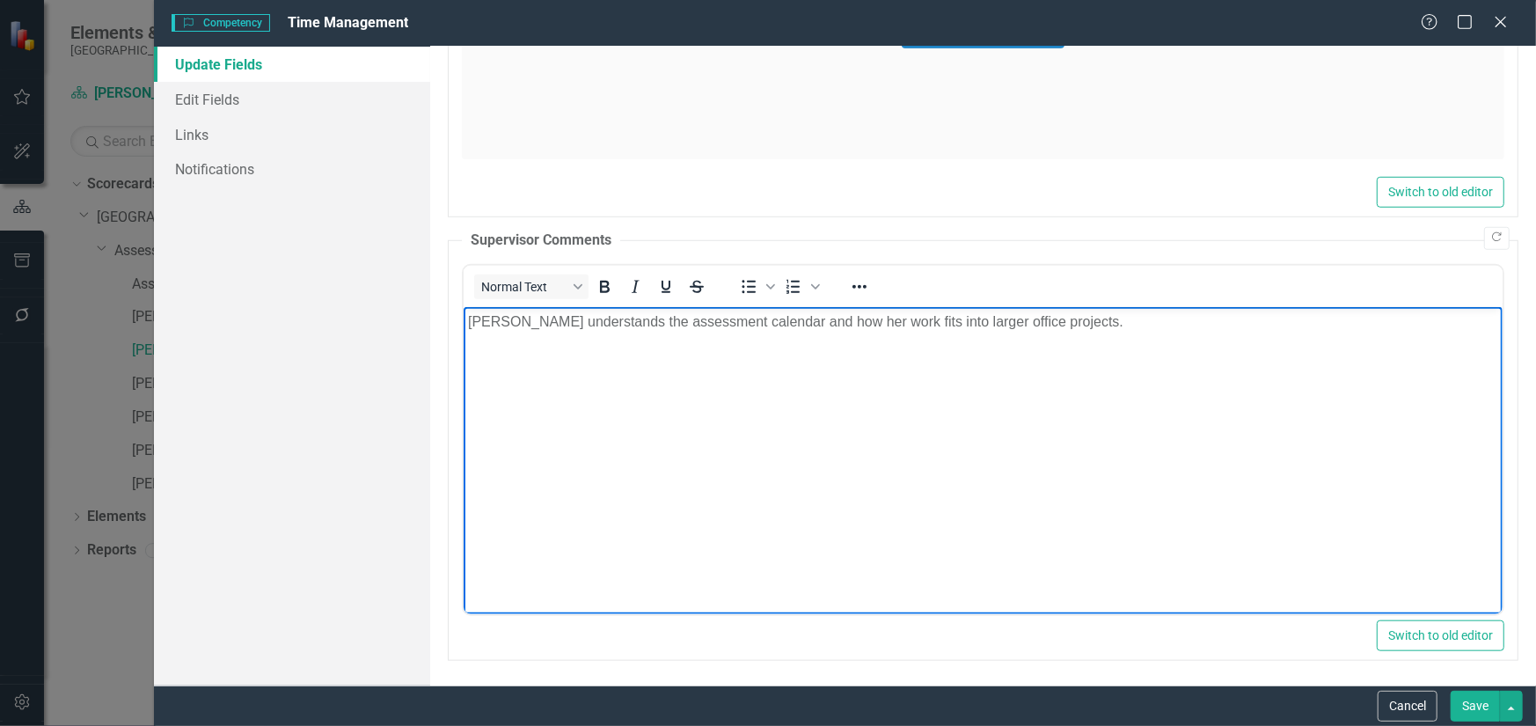
click at [1469, 703] on button "Save" at bounding box center [1474, 705] width 49 height 31
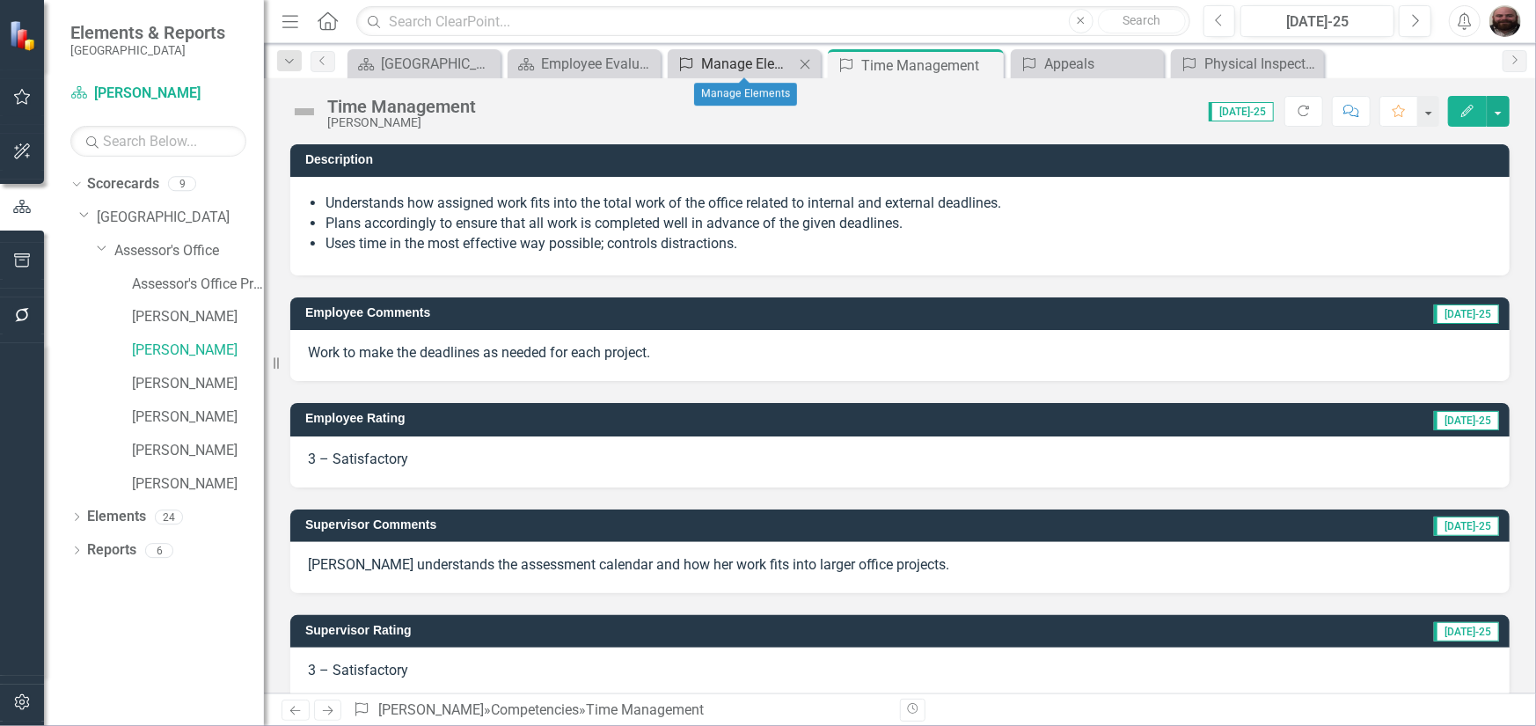
click at [739, 69] on div "Manage Elements" at bounding box center [747, 64] width 93 height 22
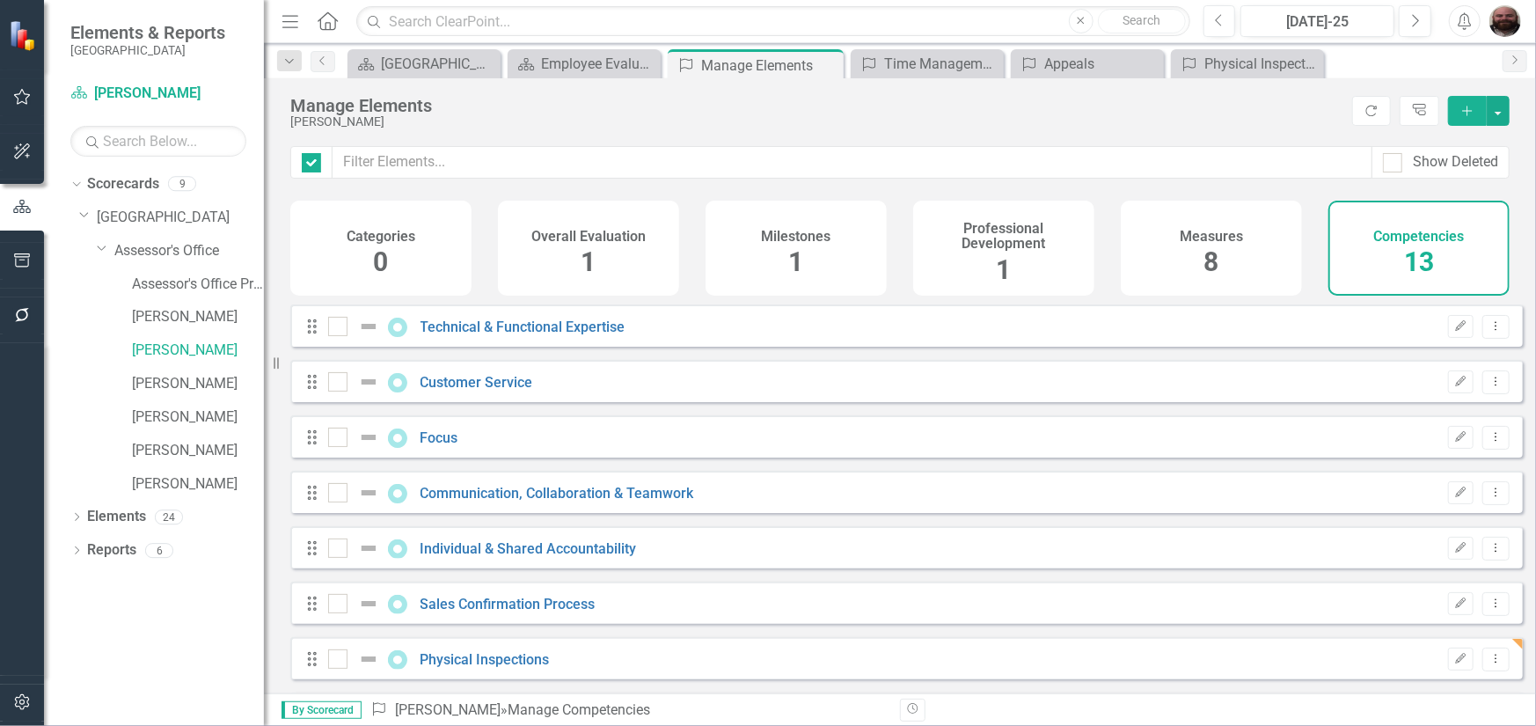
checkbox input "false"
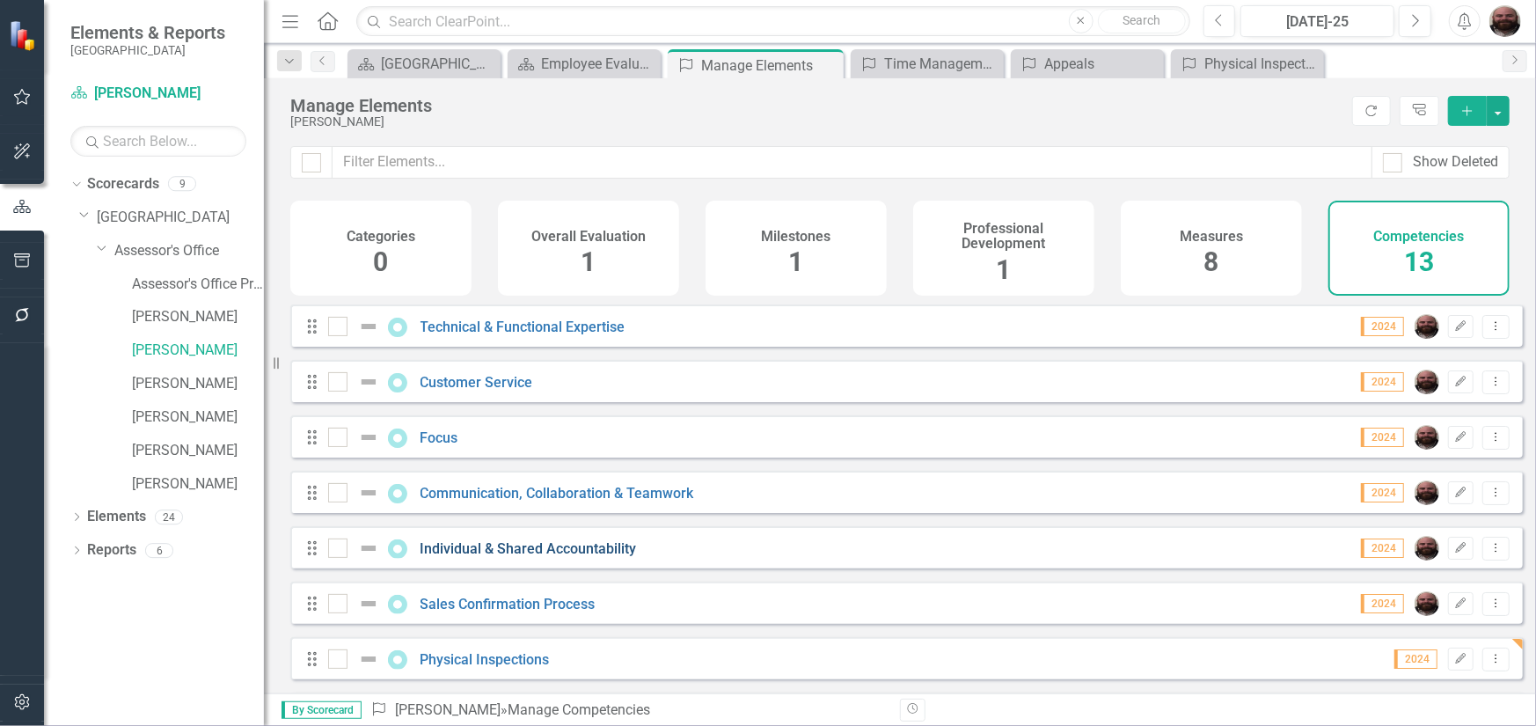
scroll to position [343, 0]
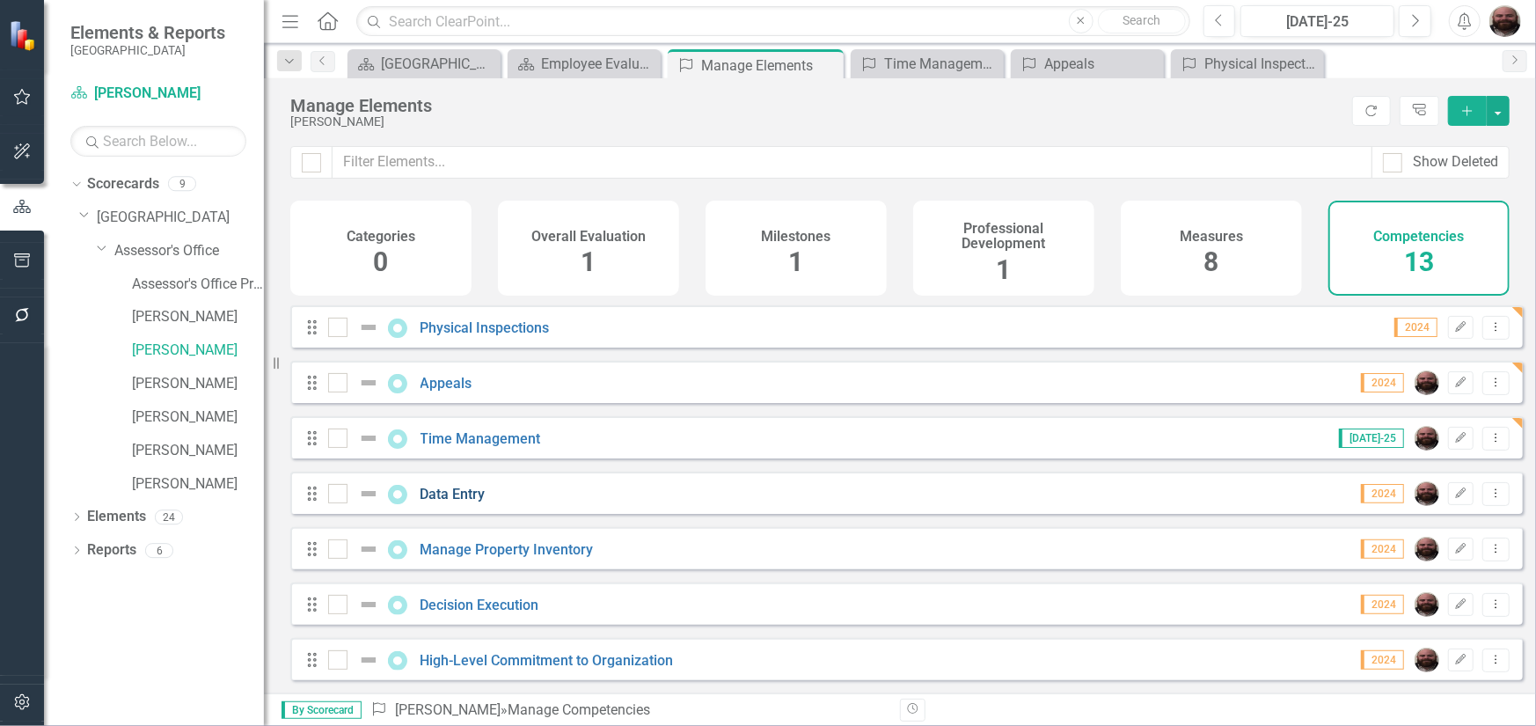
click at [445, 498] on link "Data Entry" at bounding box center [452, 493] width 65 height 17
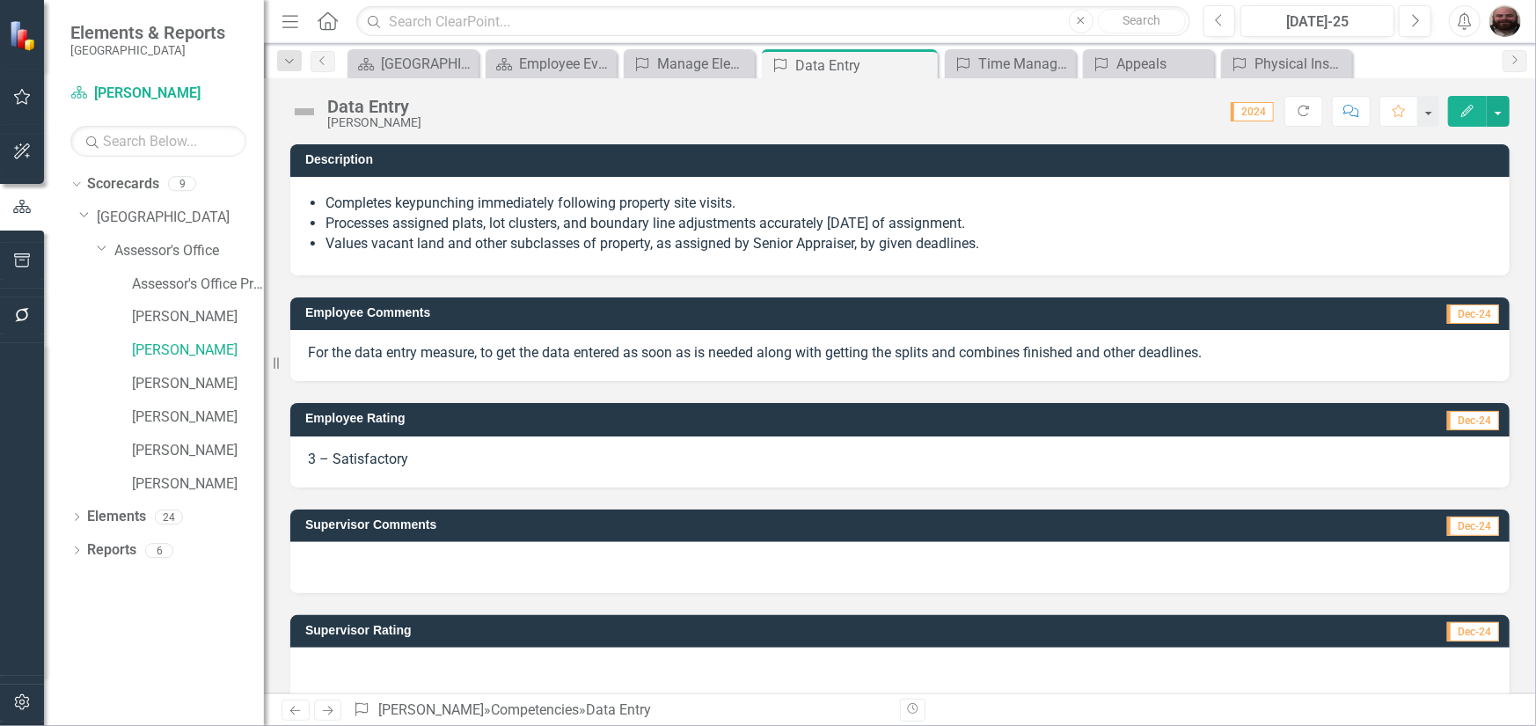
click at [1469, 118] on button "Edit" at bounding box center [1467, 111] width 39 height 31
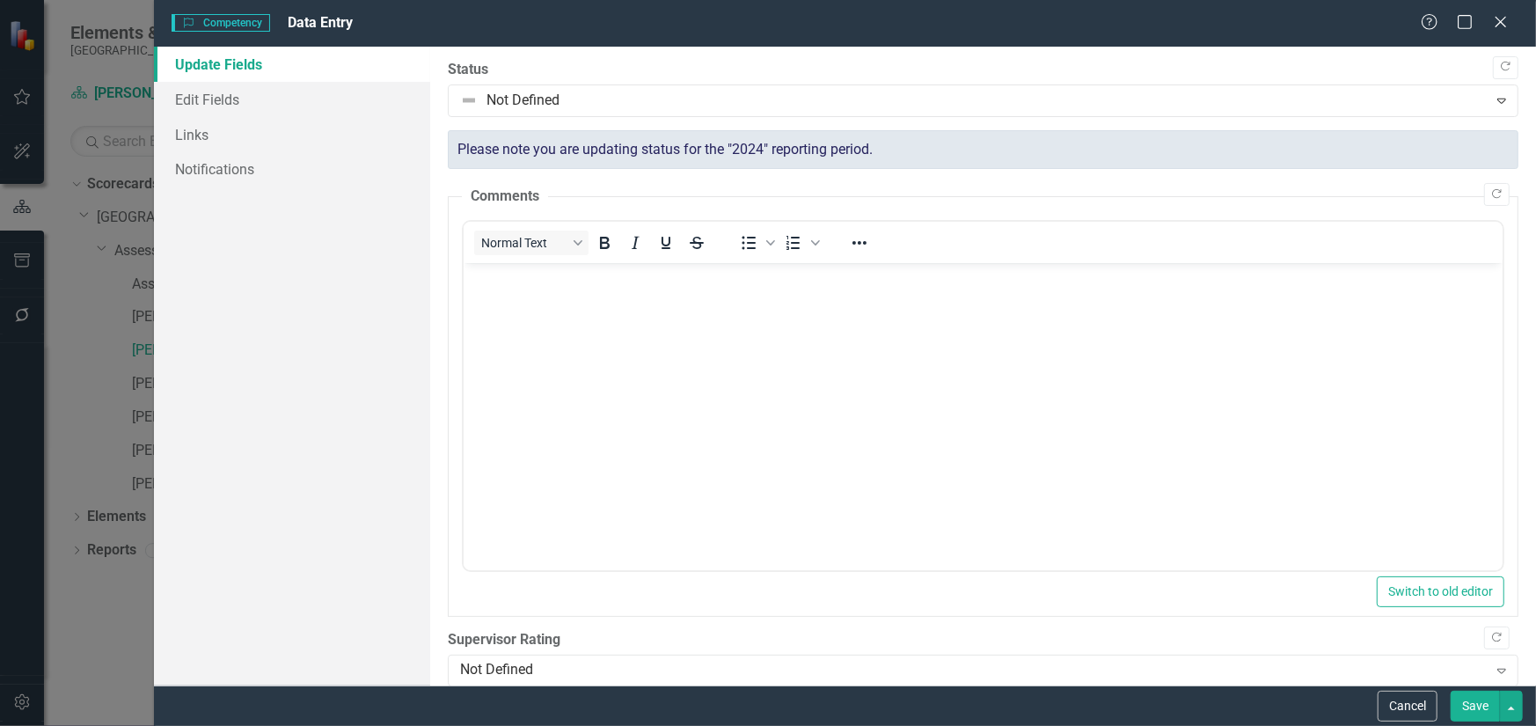
scroll to position [352, 0]
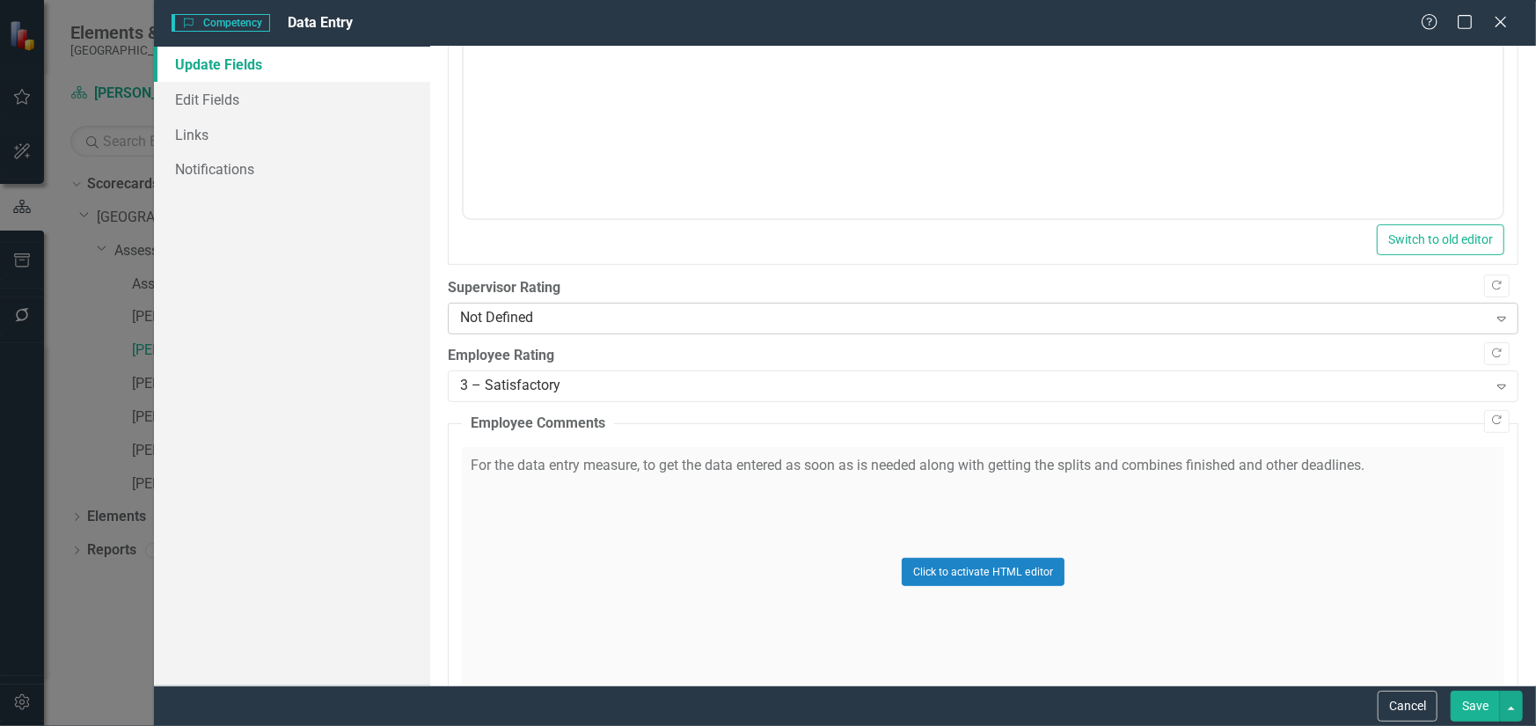
click at [580, 317] on div "Not Defined" at bounding box center [973, 319] width 1027 height 20
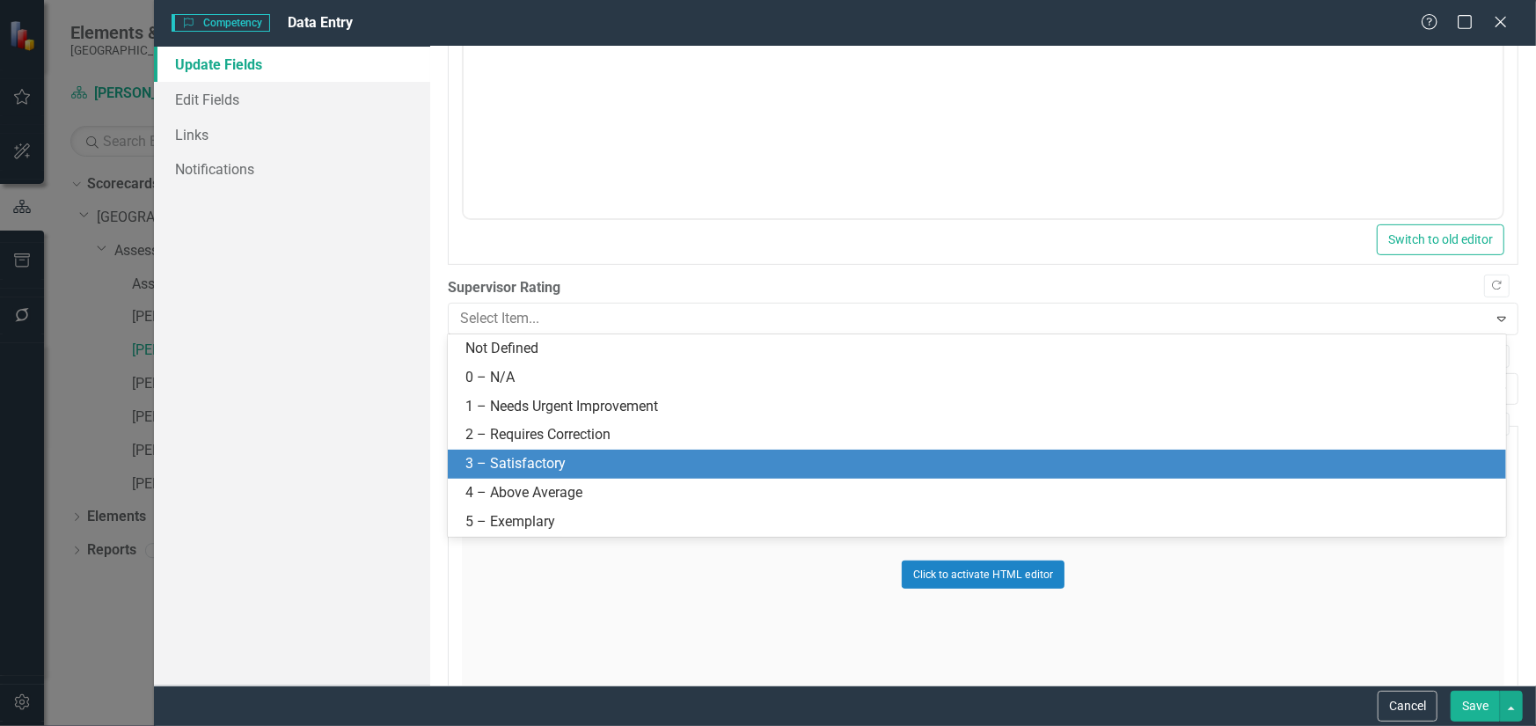
click at [575, 458] on div "3 – Satisfactory" at bounding box center [980, 464] width 1030 height 20
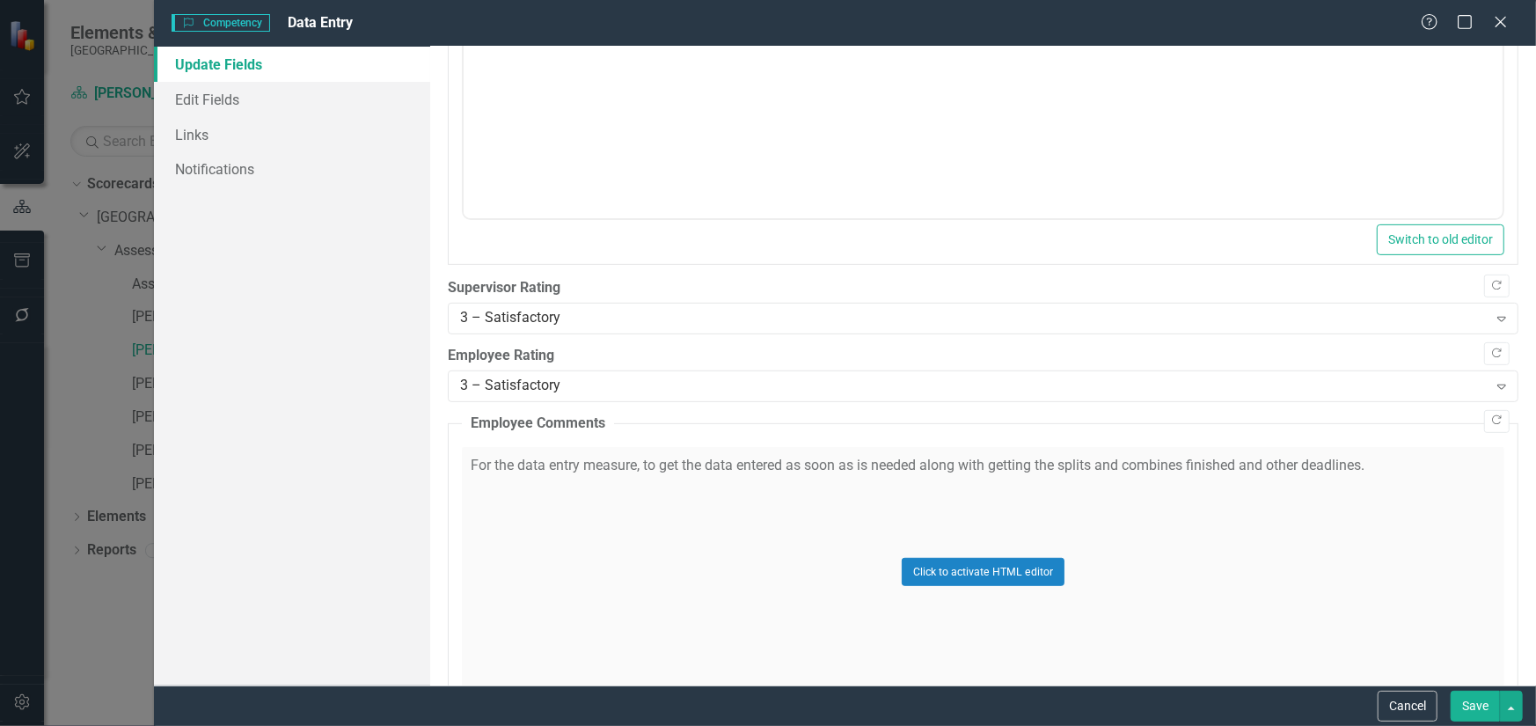
scroll to position [792, 0]
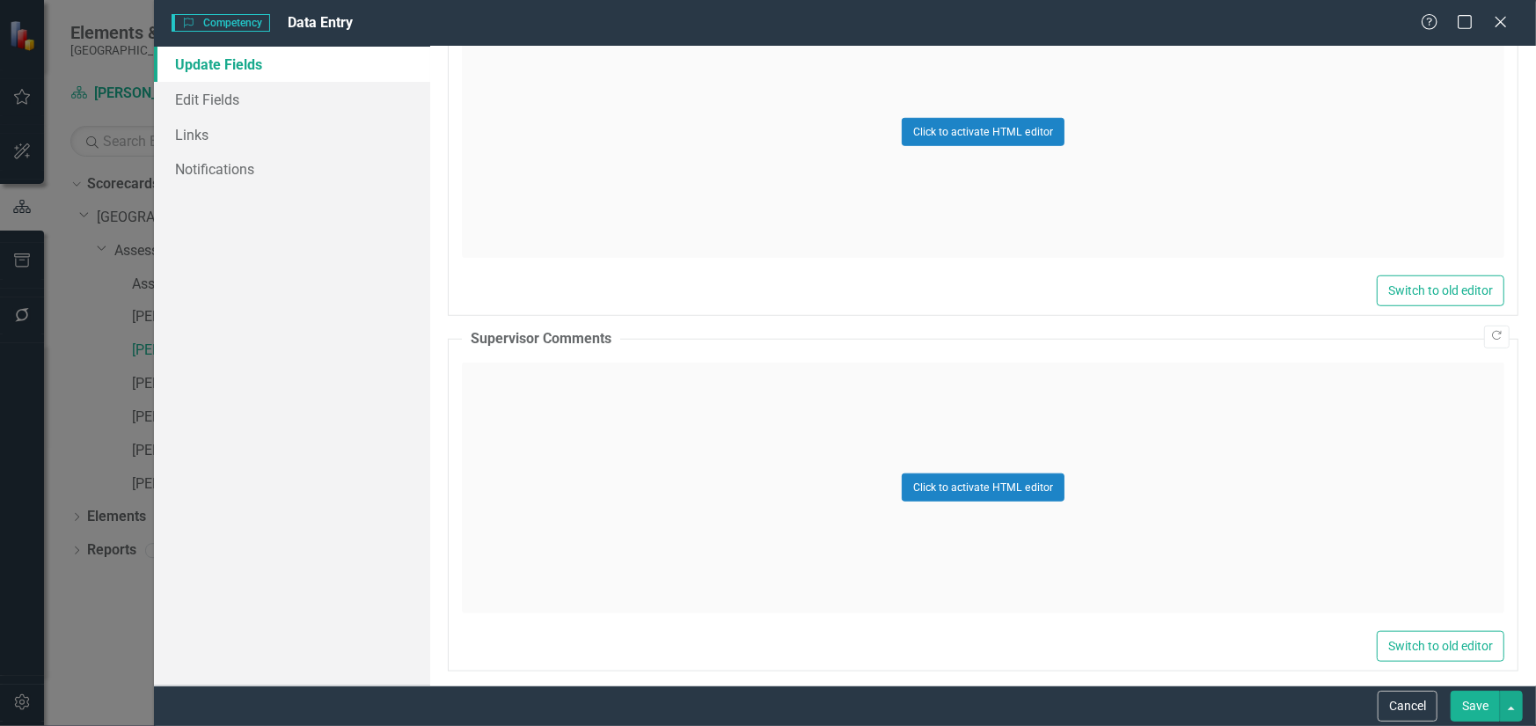
click at [678, 514] on div "Click to activate HTML editor" at bounding box center [983, 487] width 1042 height 251
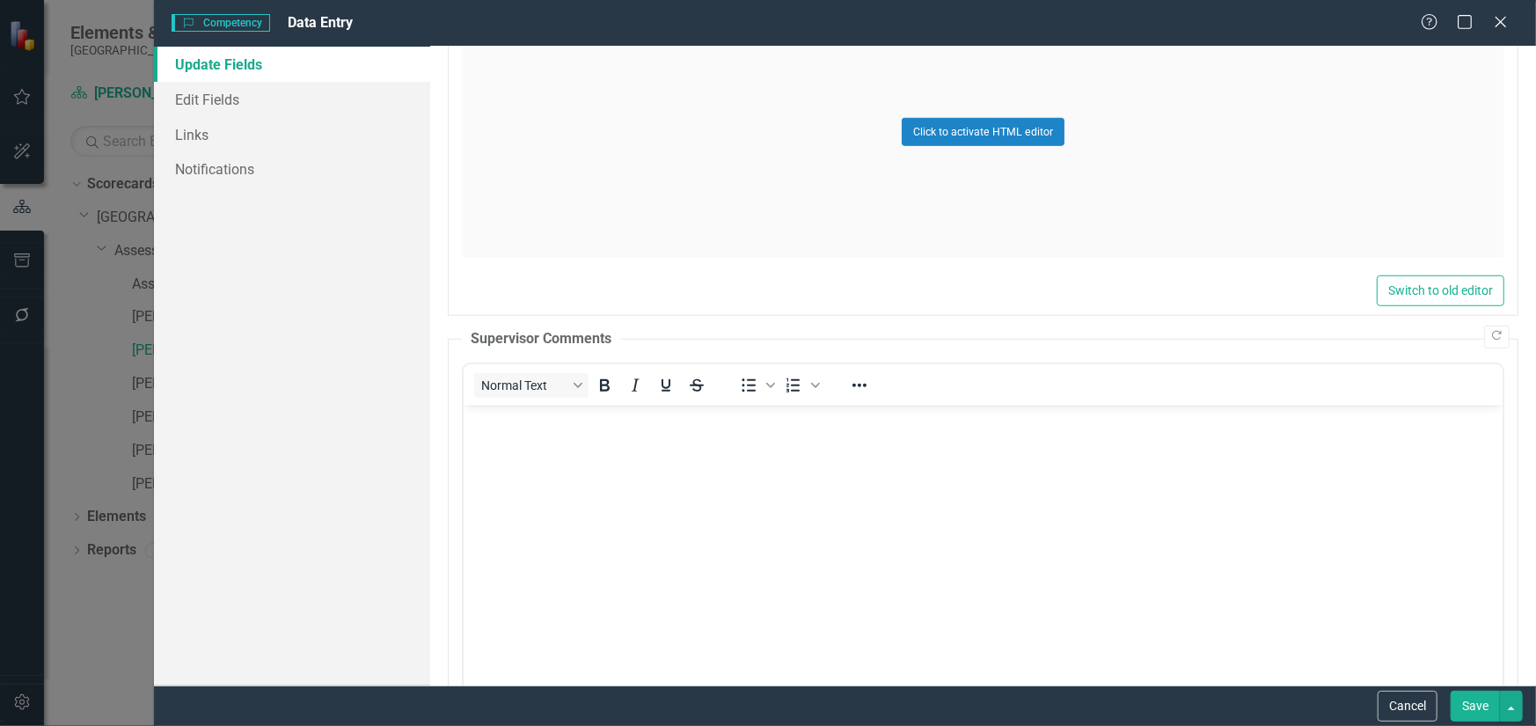
scroll to position [0, 0]
click at [678, 515] on body "Rich Text Area. Press ALT-0 for help." at bounding box center [982, 537] width 1039 height 264
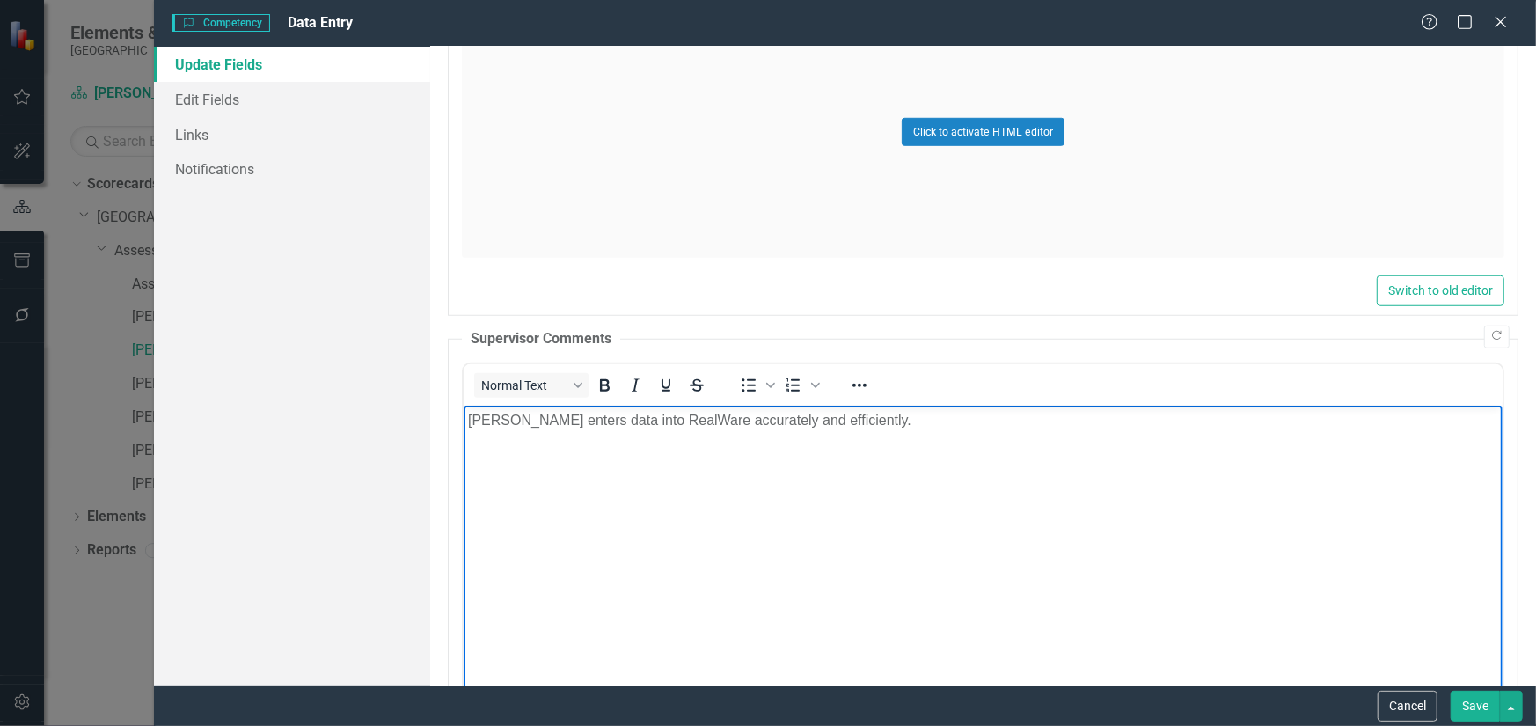
click at [1493, 702] on button "Save" at bounding box center [1474, 705] width 49 height 31
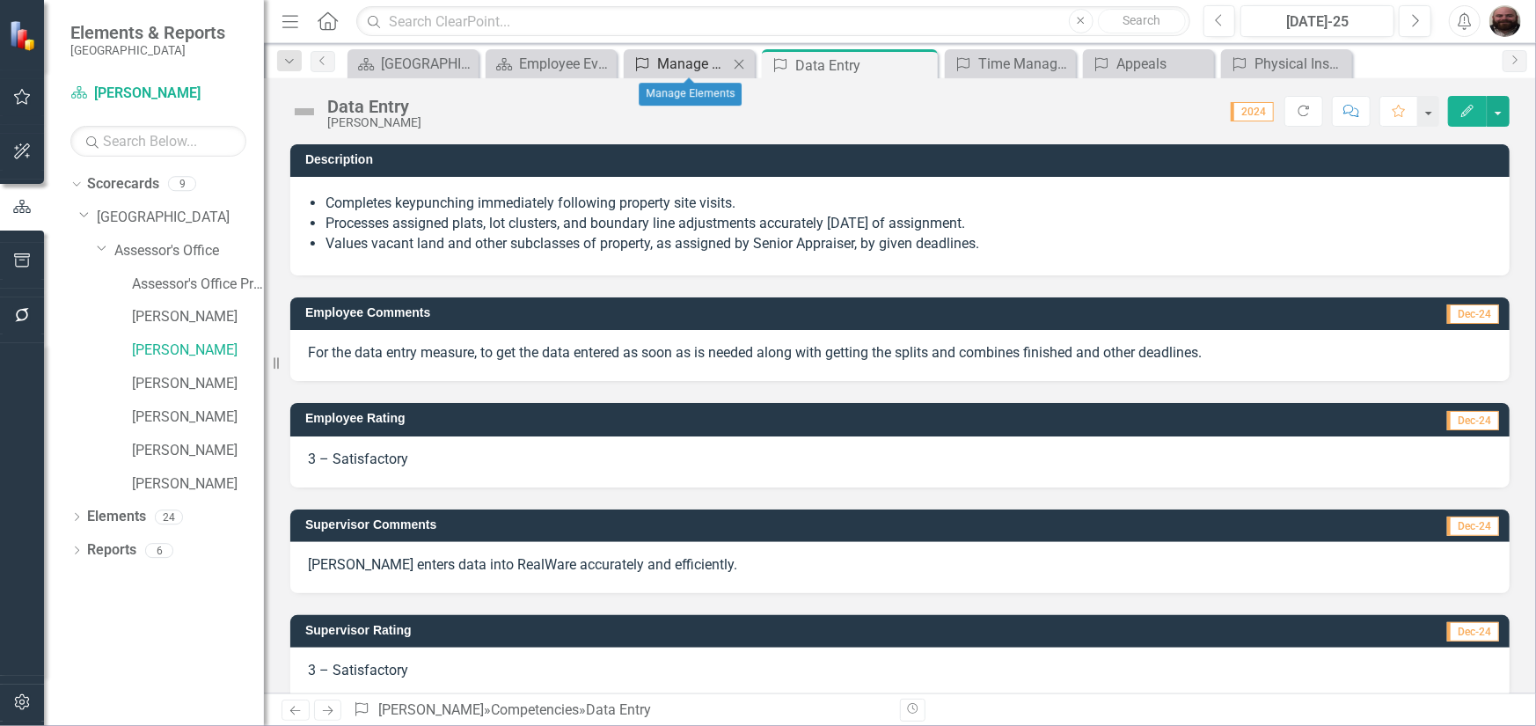
click at [689, 58] on div "Manage Elements" at bounding box center [692, 64] width 71 height 22
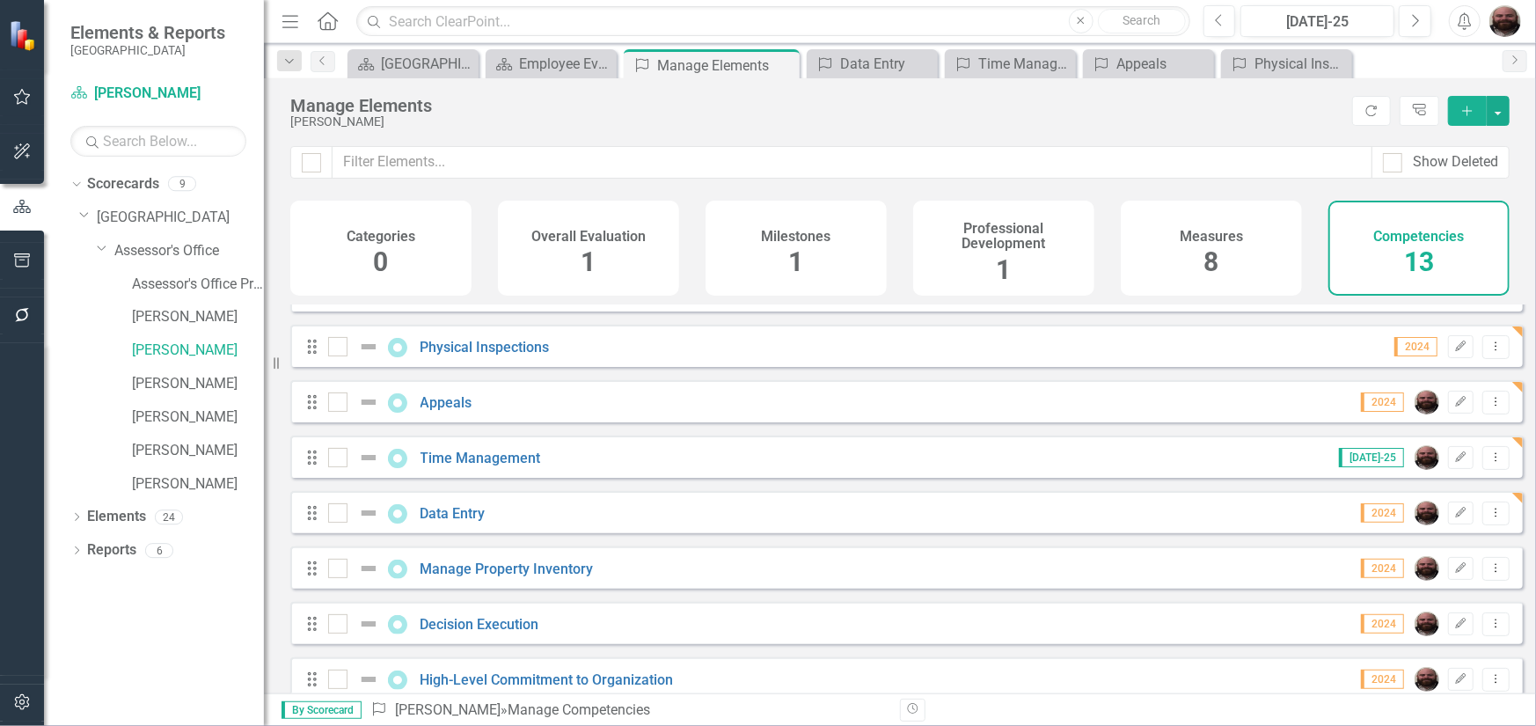
scroll to position [343, 0]
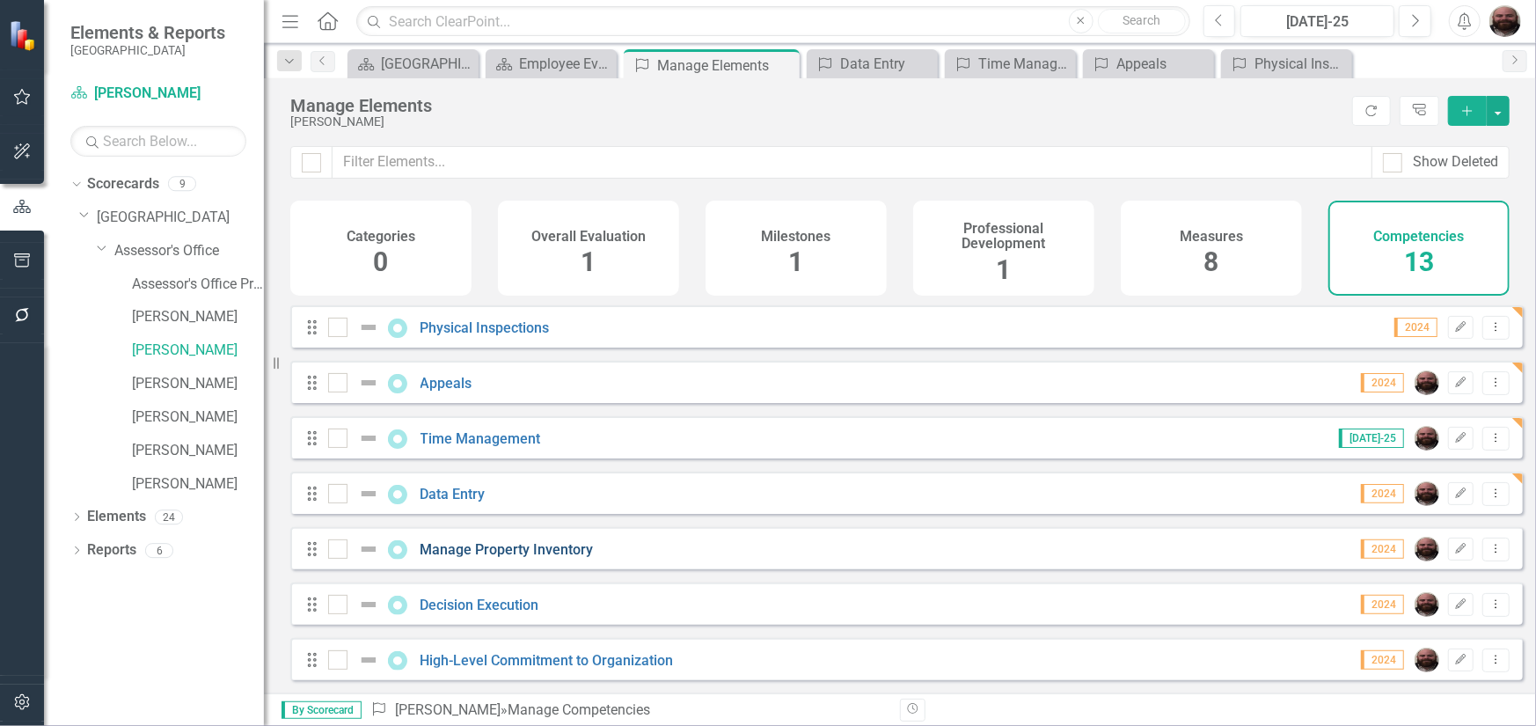
click at [522, 549] on link "Manage Property Inventory" at bounding box center [506, 549] width 173 height 17
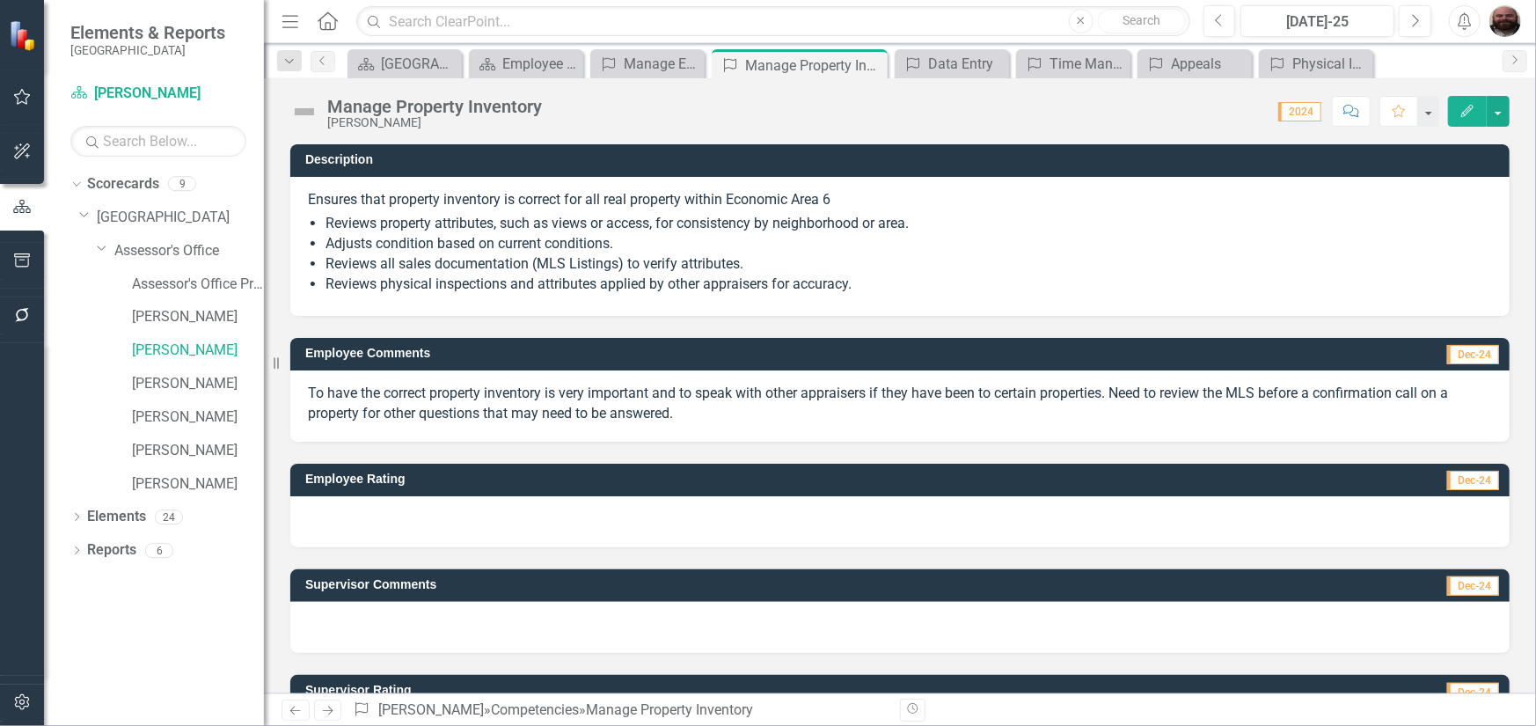
click at [1462, 113] on icon "Edit" at bounding box center [1467, 111] width 16 height 12
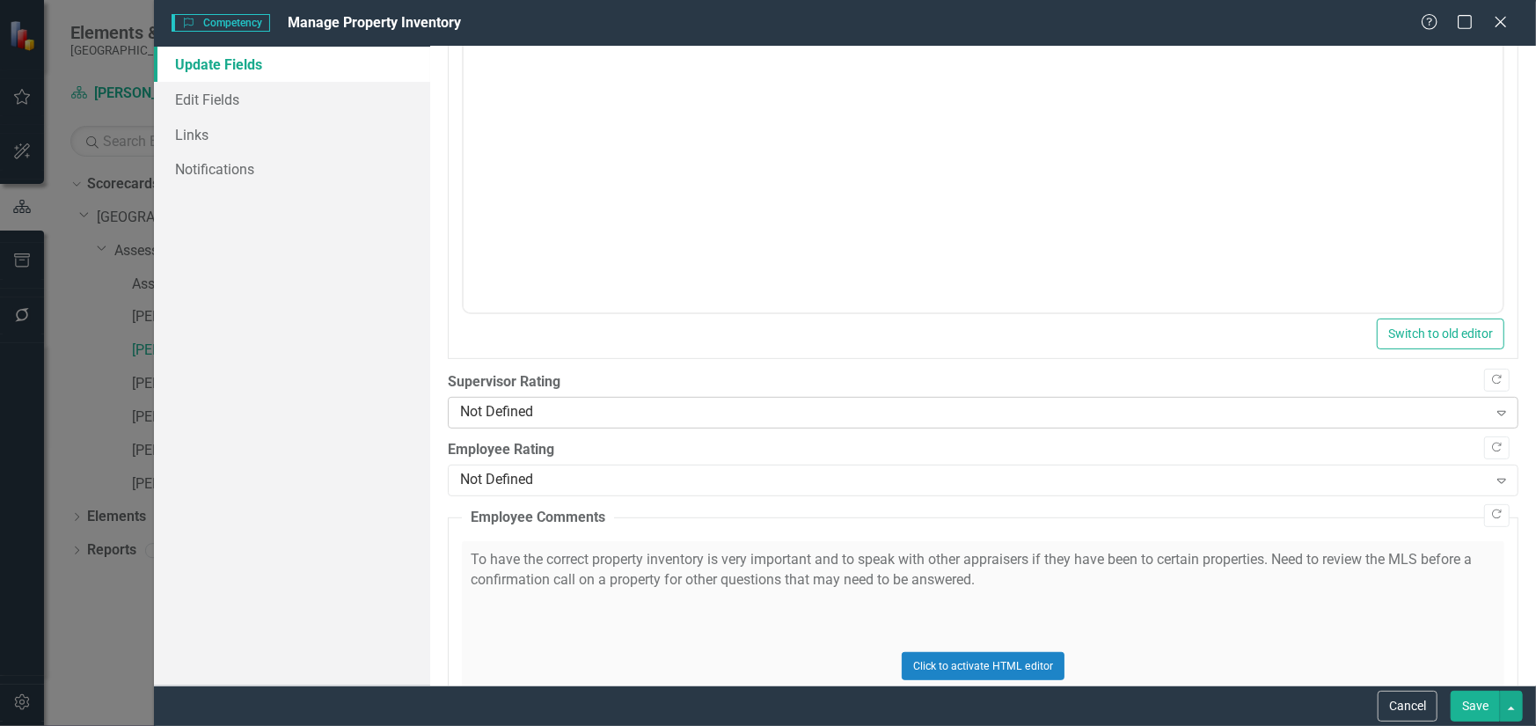
scroll to position [264, 0]
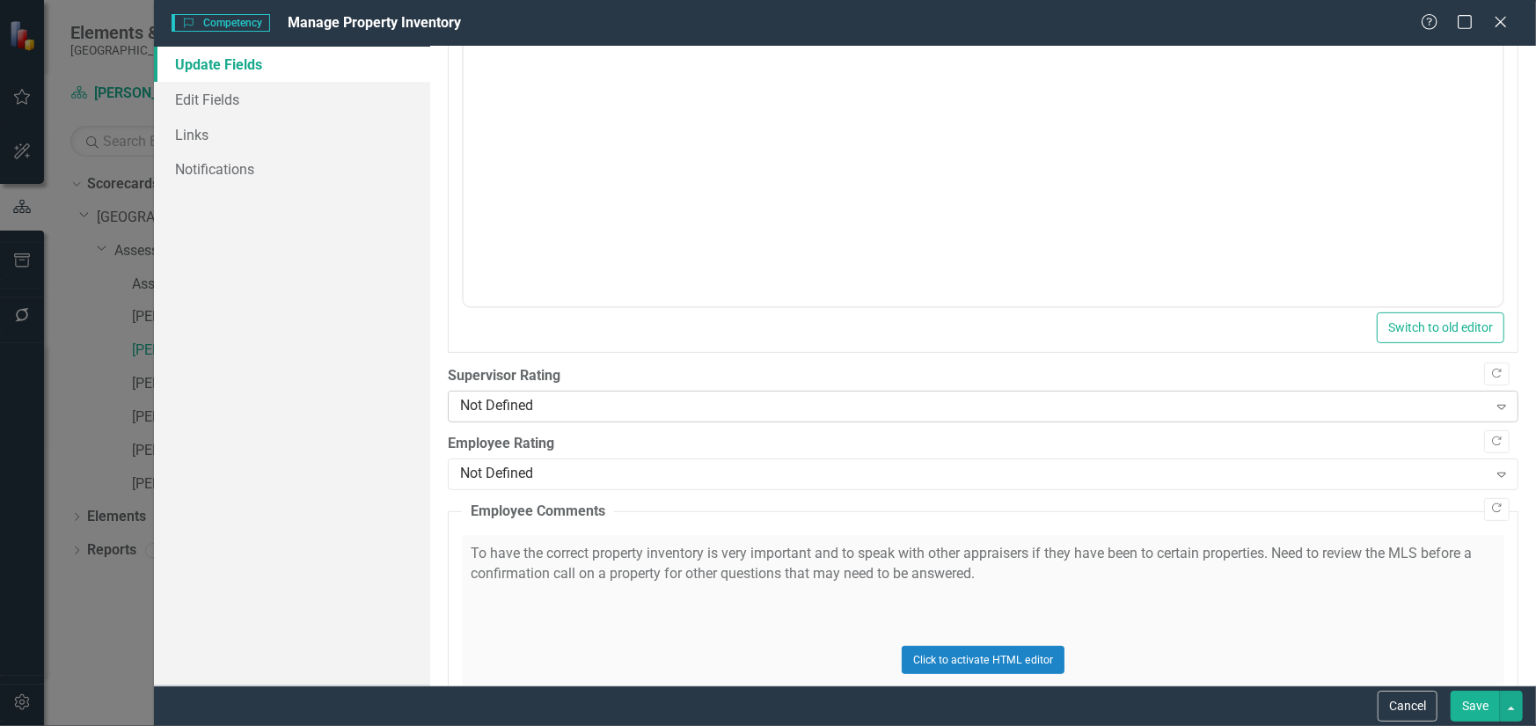
click at [625, 411] on div "Not Defined" at bounding box center [973, 407] width 1027 height 20
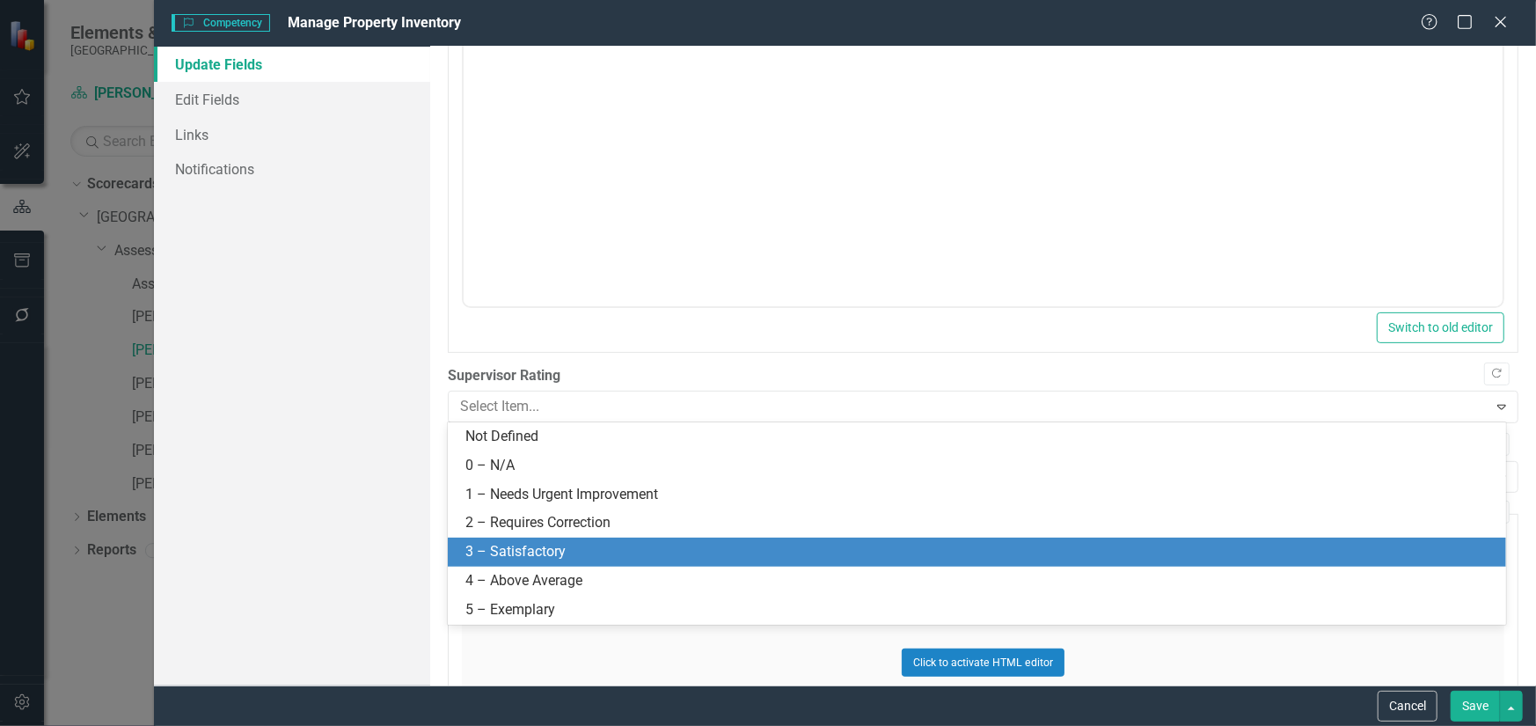
click at [586, 547] on div "3 – Satisfactory" at bounding box center [980, 552] width 1030 height 20
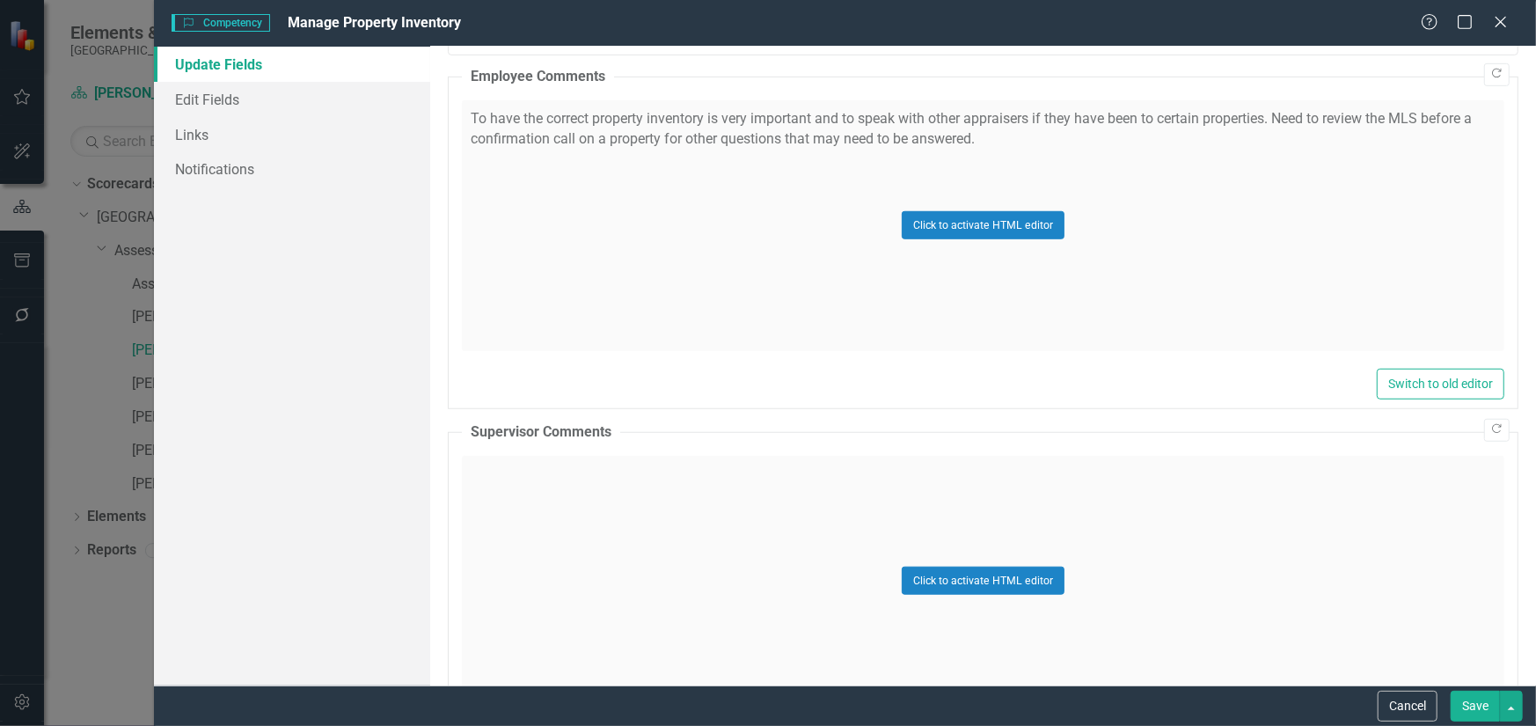
scroll to position [801, 0]
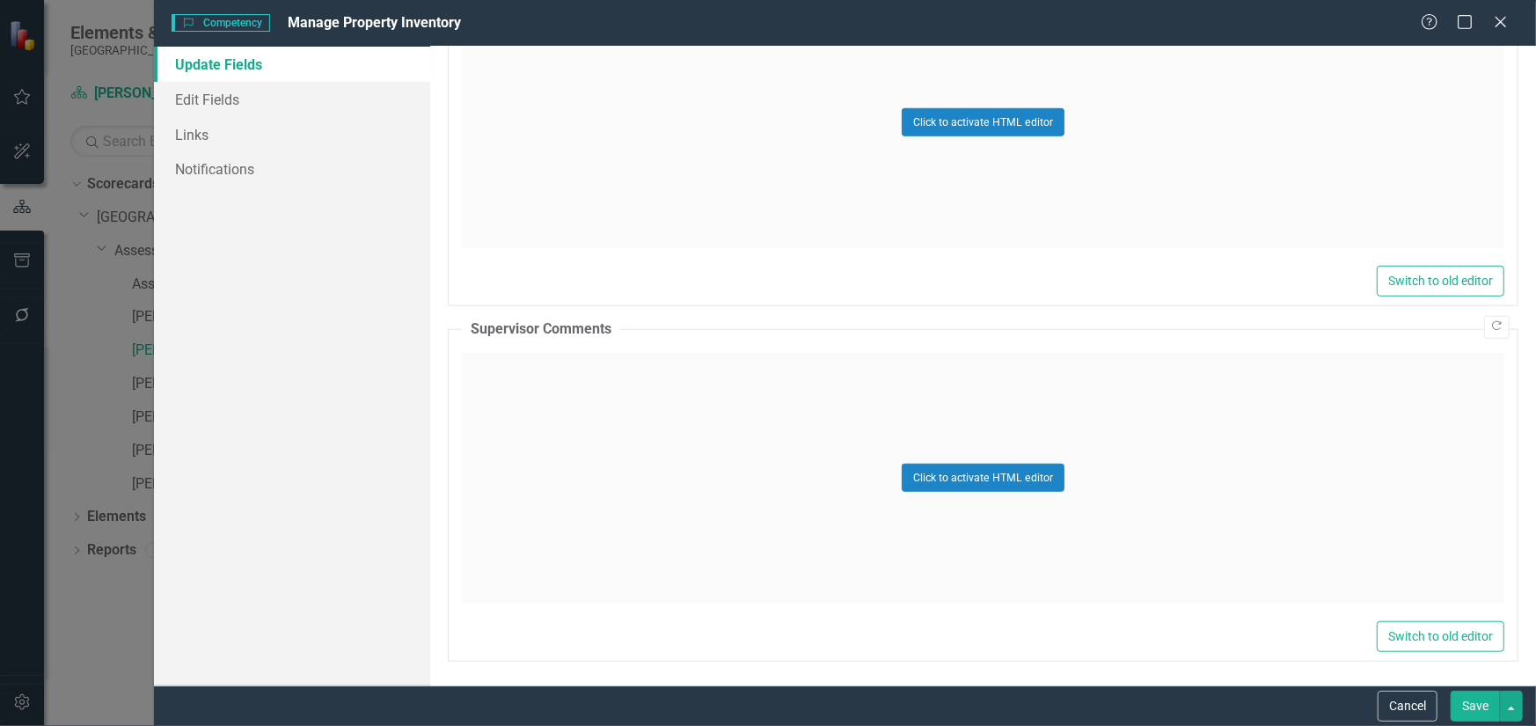
click at [538, 440] on div "Click to activate HTML editor" at bounding box center [983, 478] width 1042 height 251
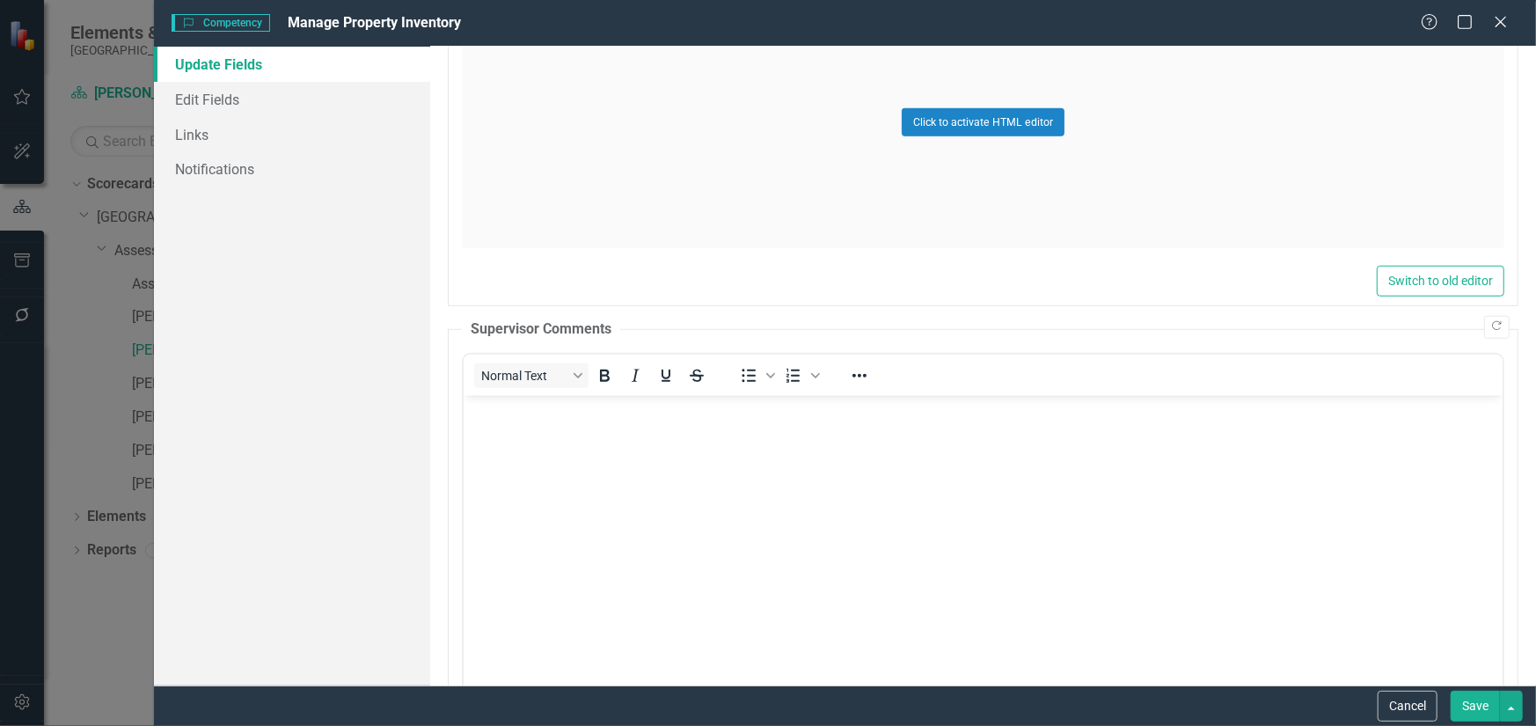
scroll to position [0, 0]
click at [588, 409] on p "Rich Text Area. Press ALT-0 for help." at bounding box center [982, 409] width 1030 height 21
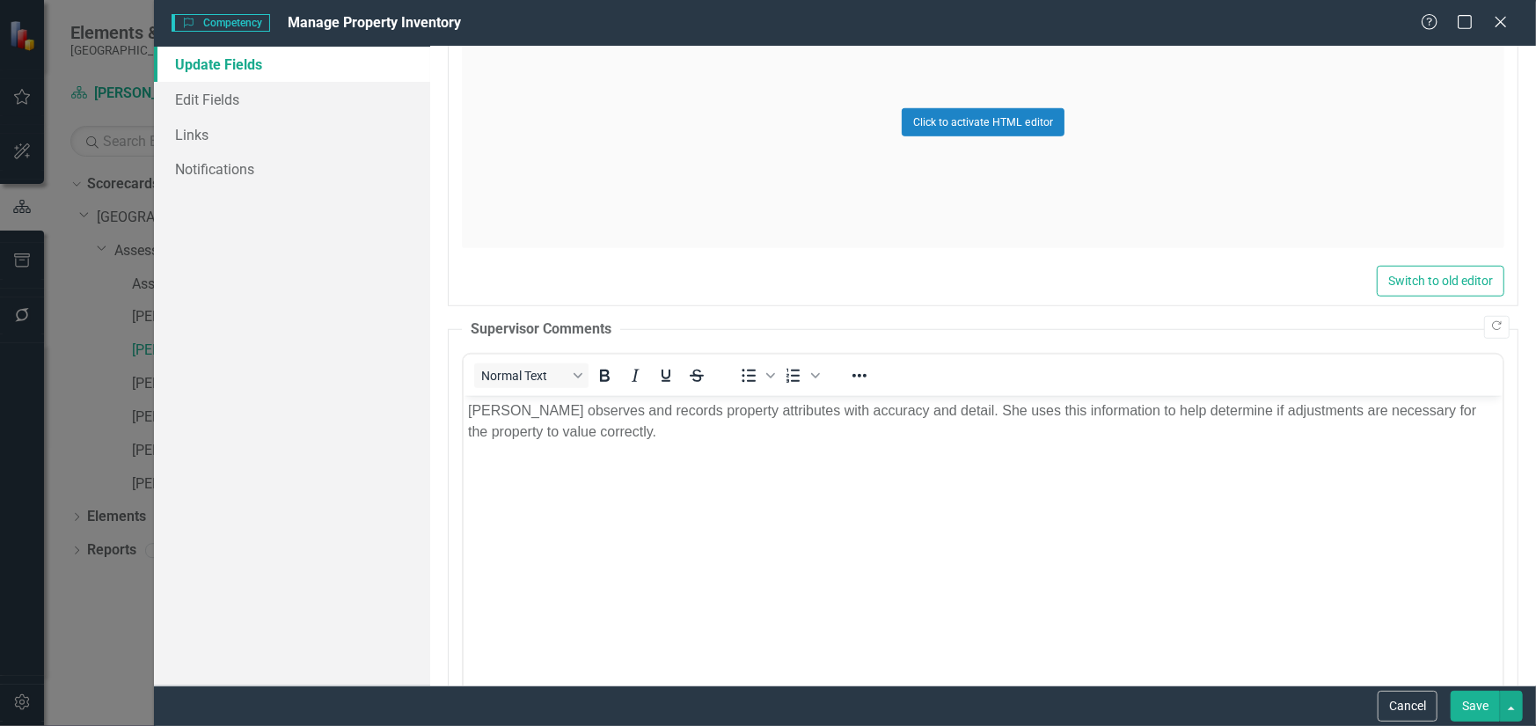
click at [1467, 699] on button "Save" at bounding box center [1474, 705] width 49 height 31
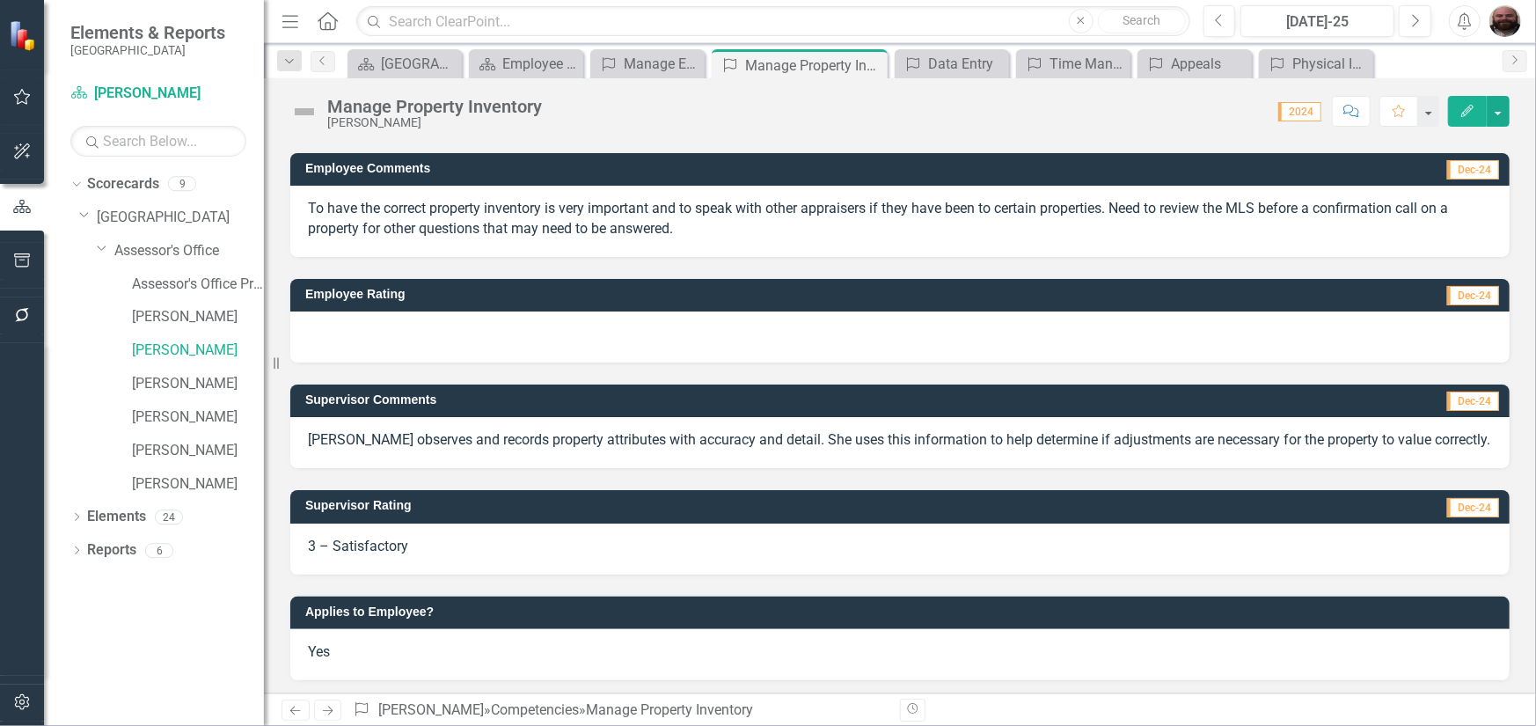
scroll to position [187, 0]
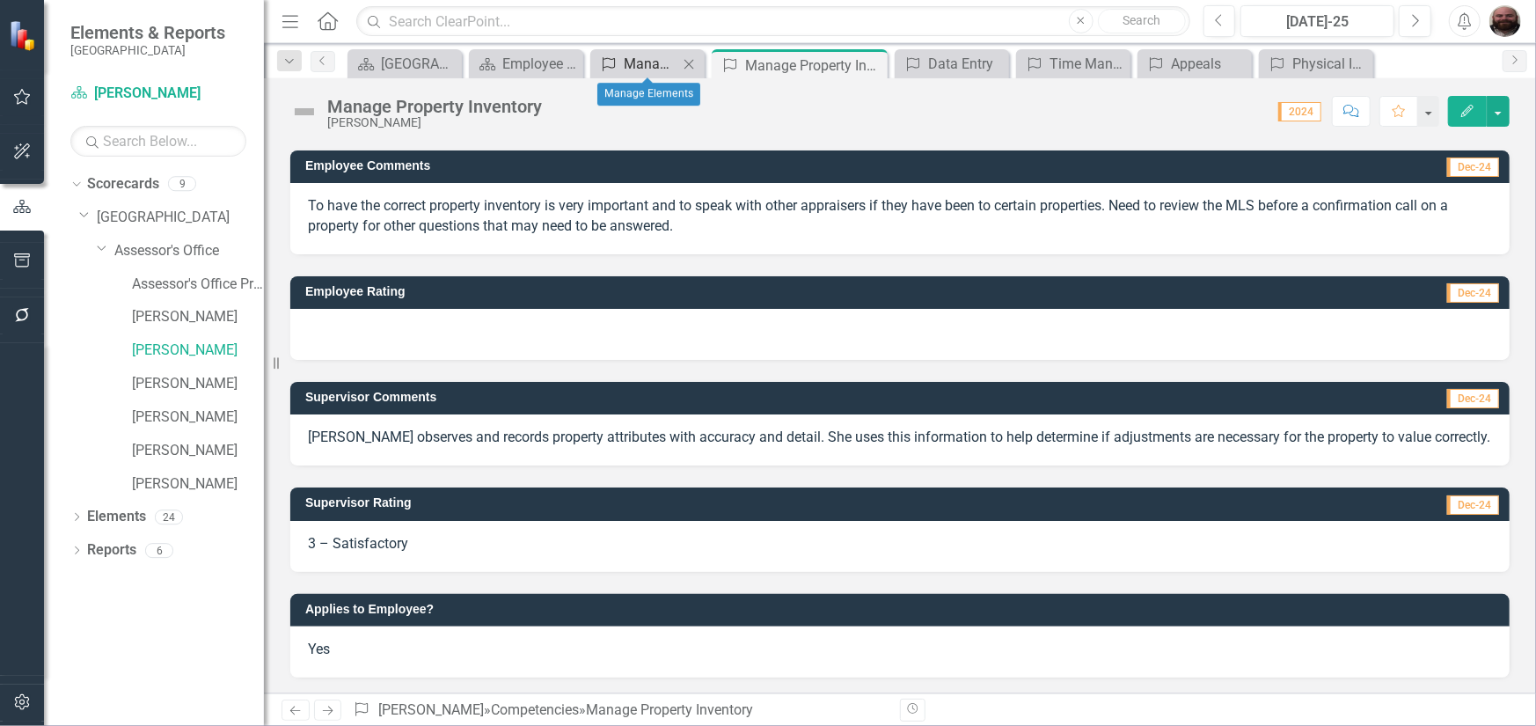
click at [648, 62] on div "Manage Elements" at bounding box center [651, 64] width 55 height 22
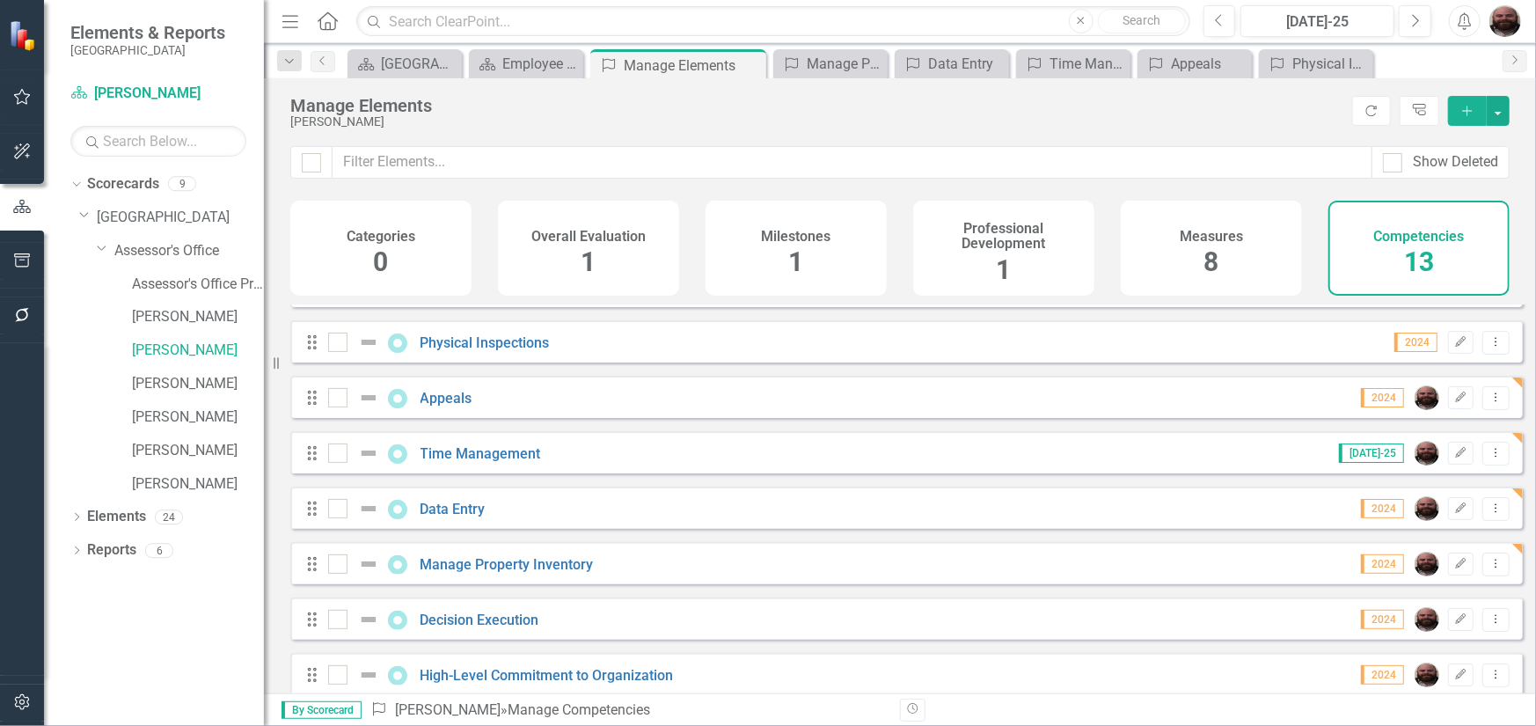
scroll to position [343, 0]
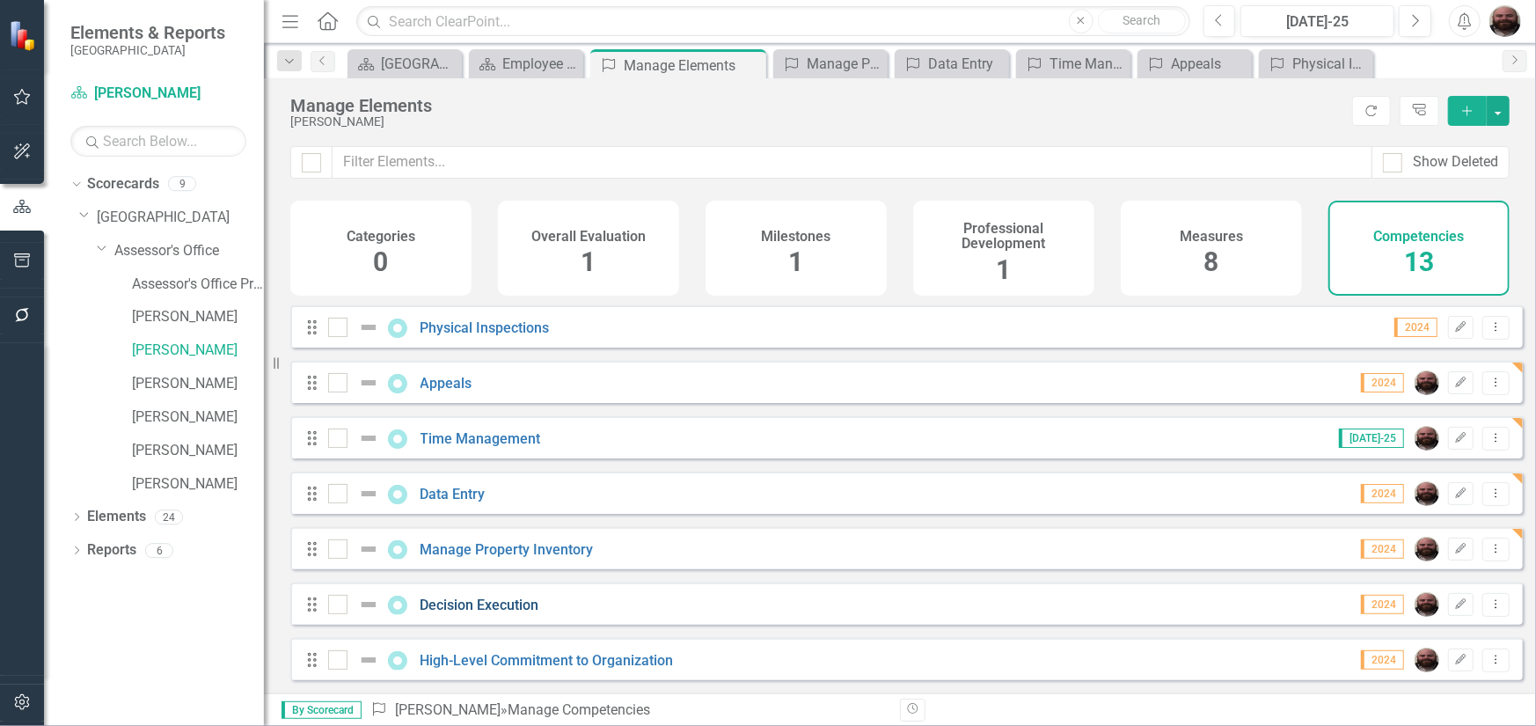
click at [493, 607] on link "Decision Execution" at bounding box center [479, 604] width 119 height 17
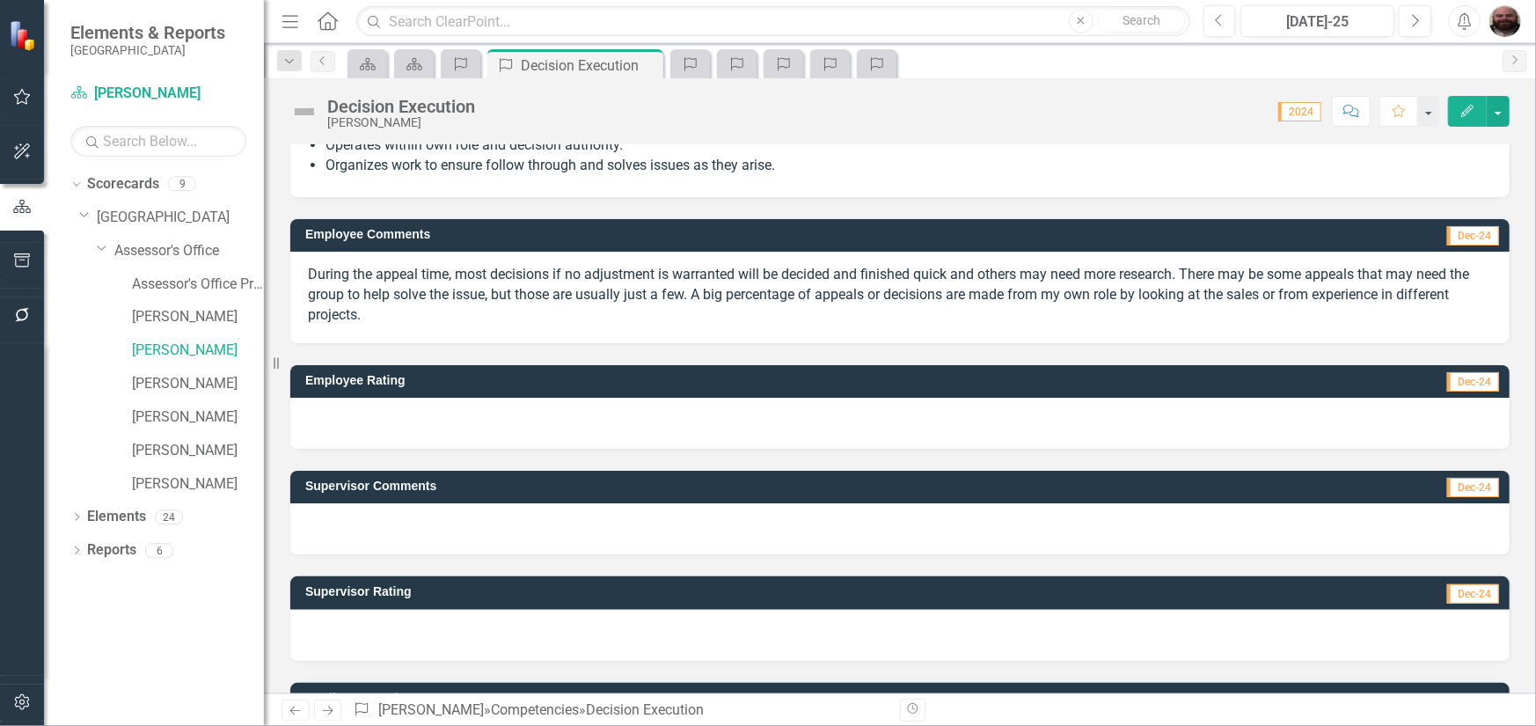
scroll to position [187, 0]
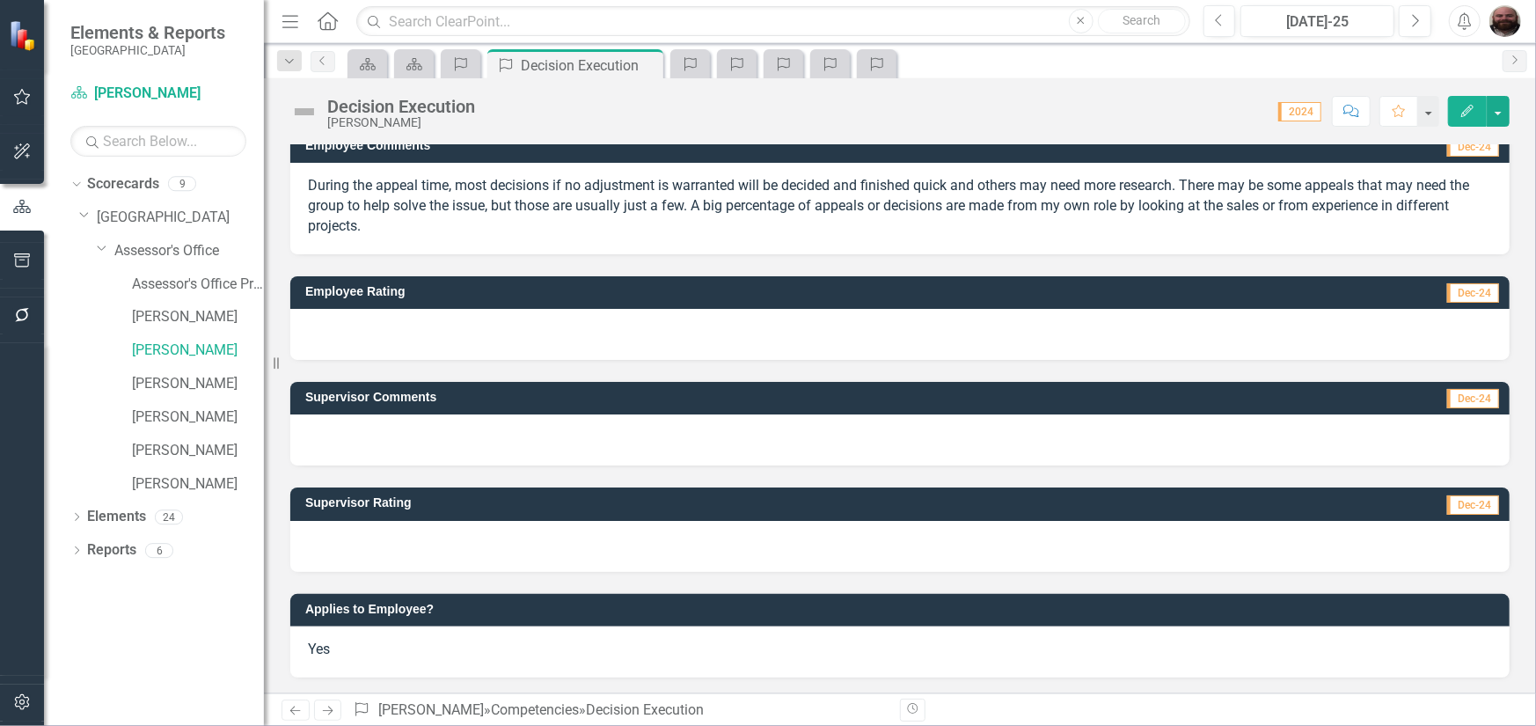
click at [1467, 105] on icon "Edit" at bounding box center [1467, 111] width 16 height 12
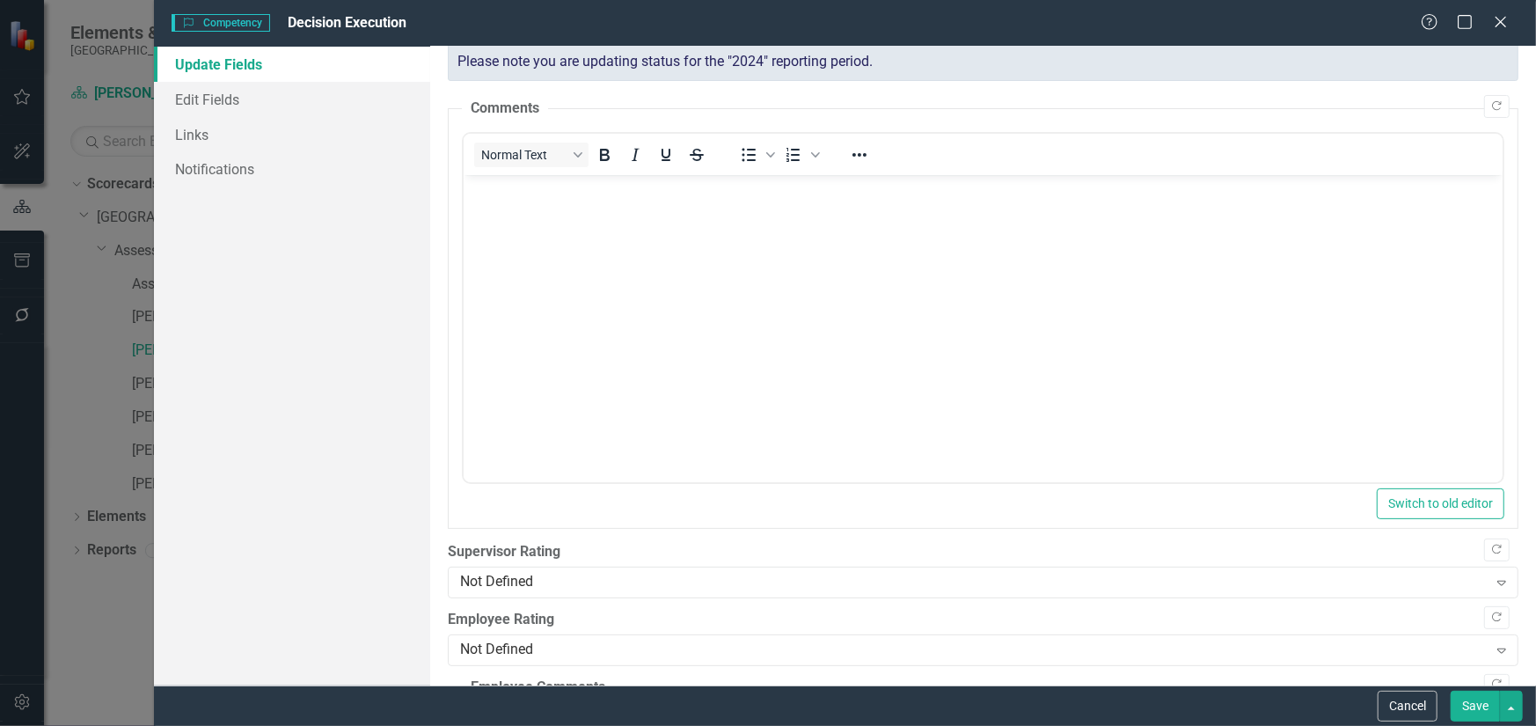
scroll to position [352, 0]
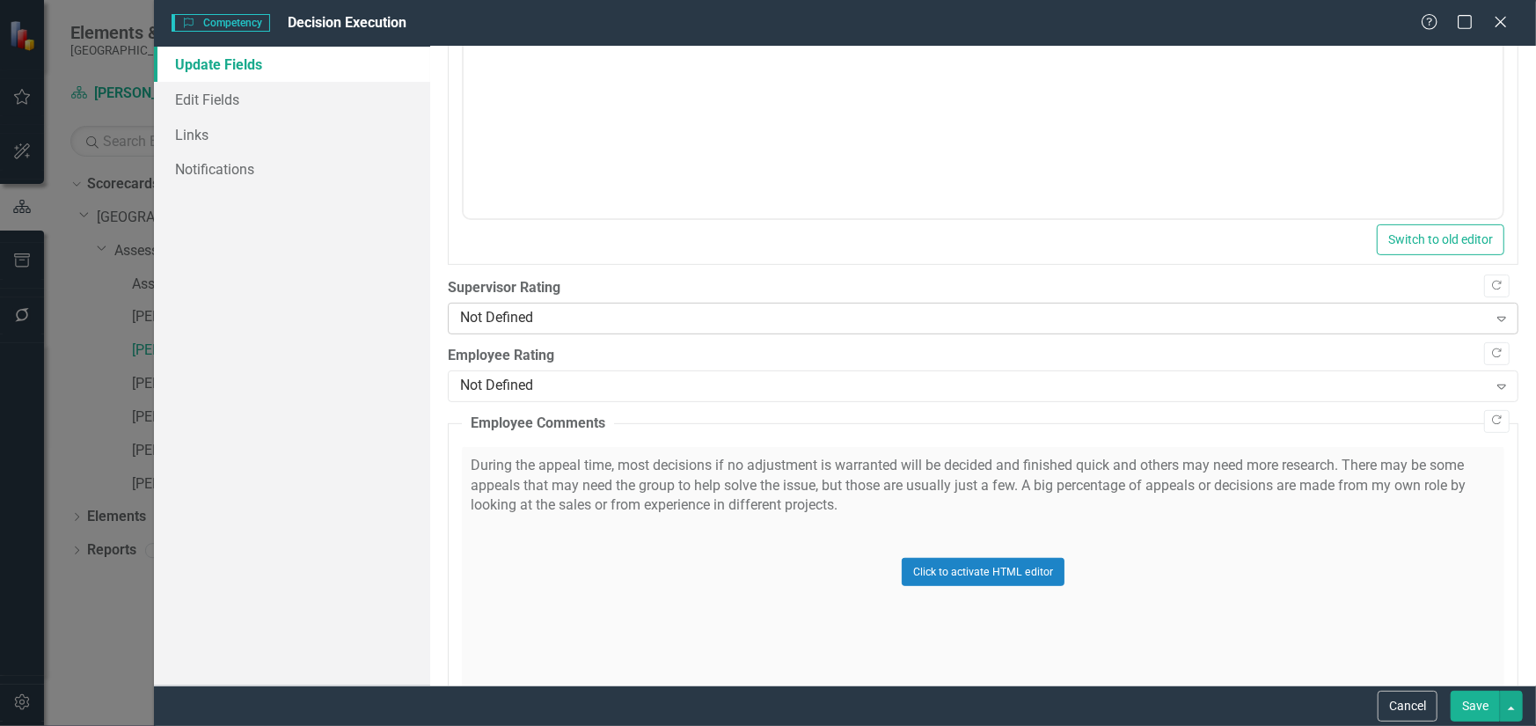
click at [592, 313] on div "Not Defined" at bounding box center [973, 319] width 1027 height 20
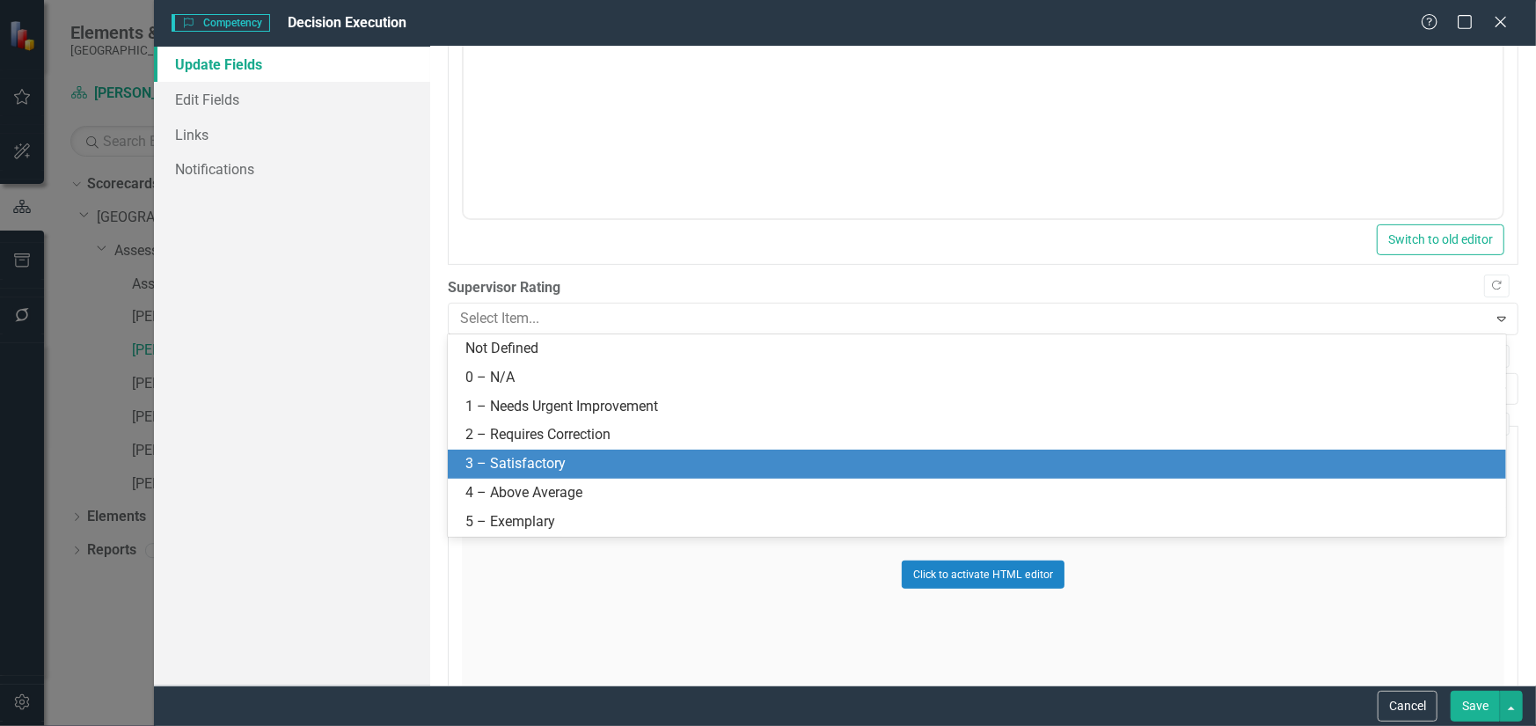
click at [562, 465] on div "3 – Satisfactory" at bounding box center [980, 464] width 1030 height 20
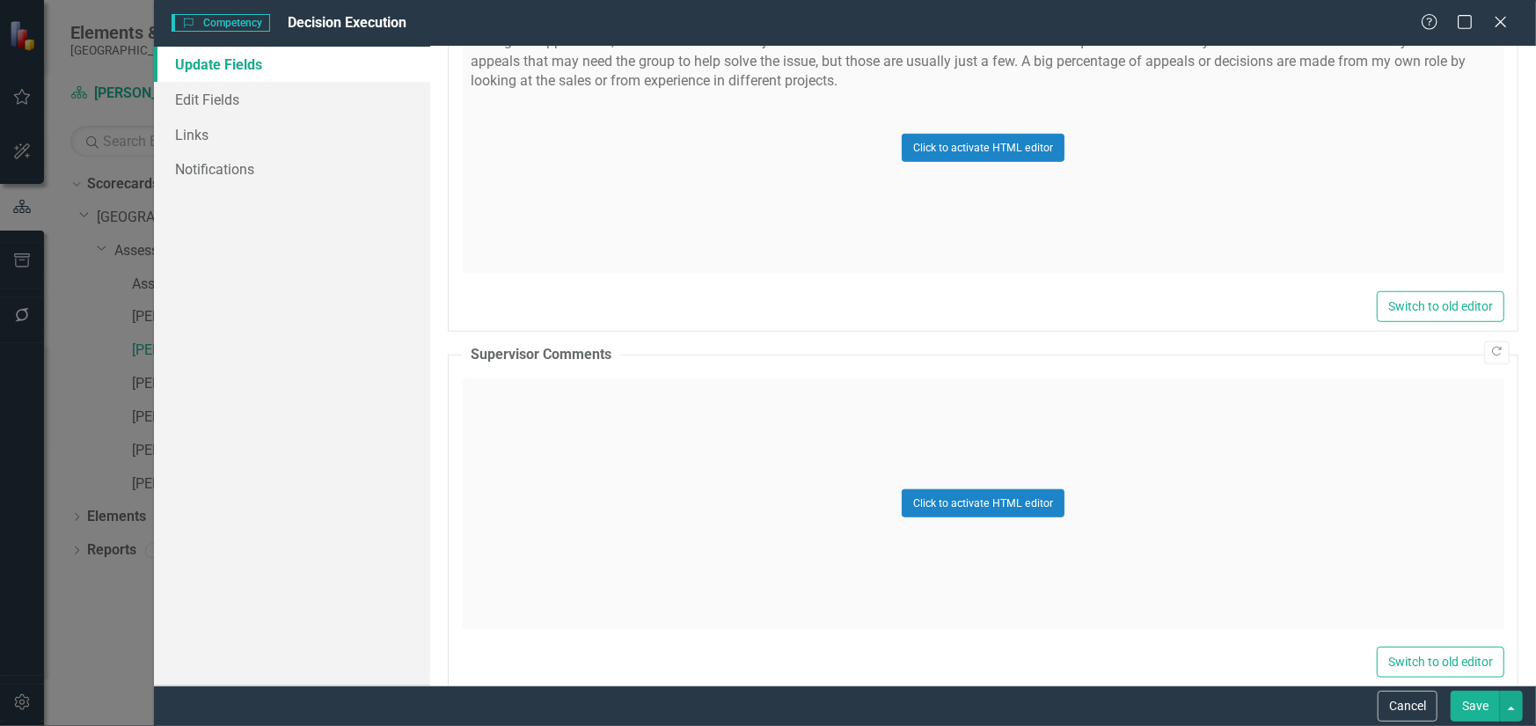
scroll to position [792, 0]
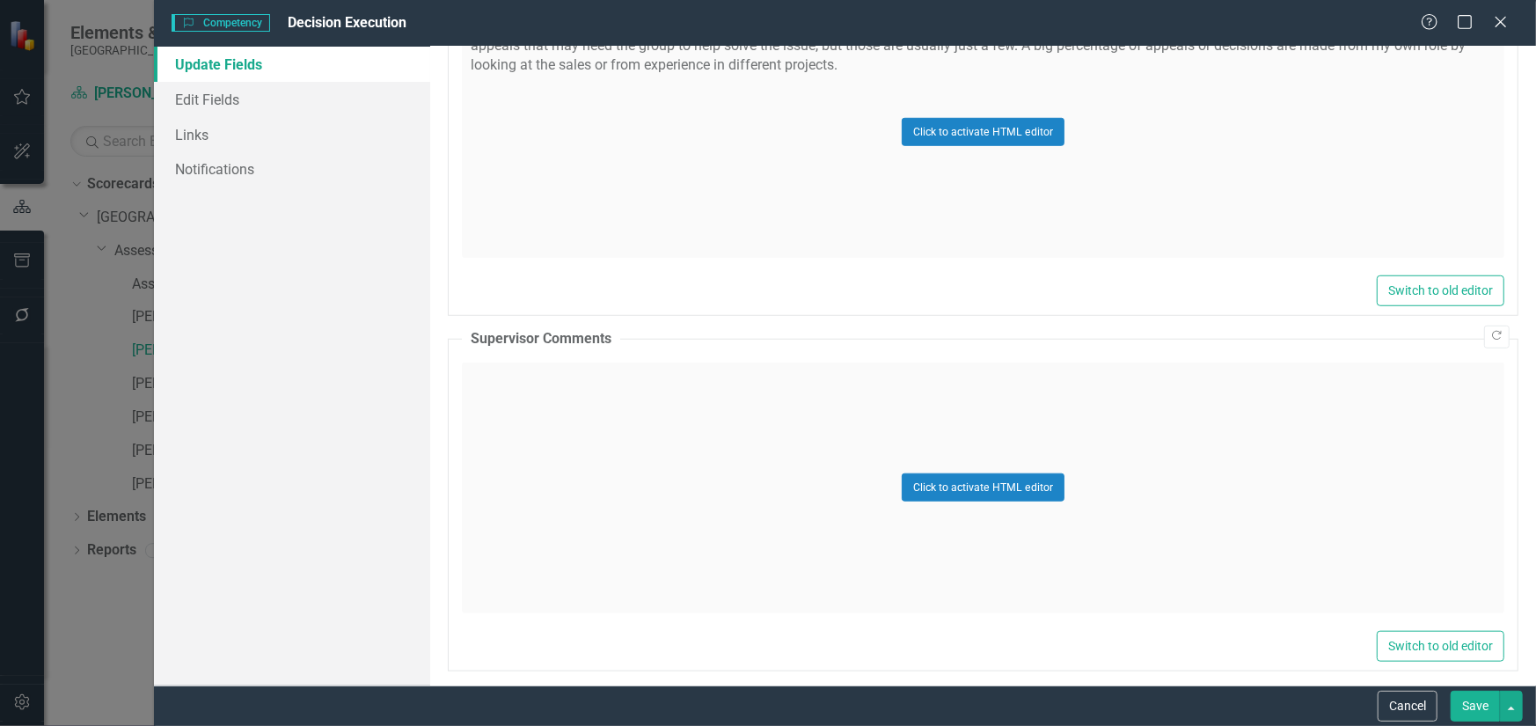
click at [572, 426] on div "Click to activate HTML editor" at bounding box center [983, 487] width 1042 height 251
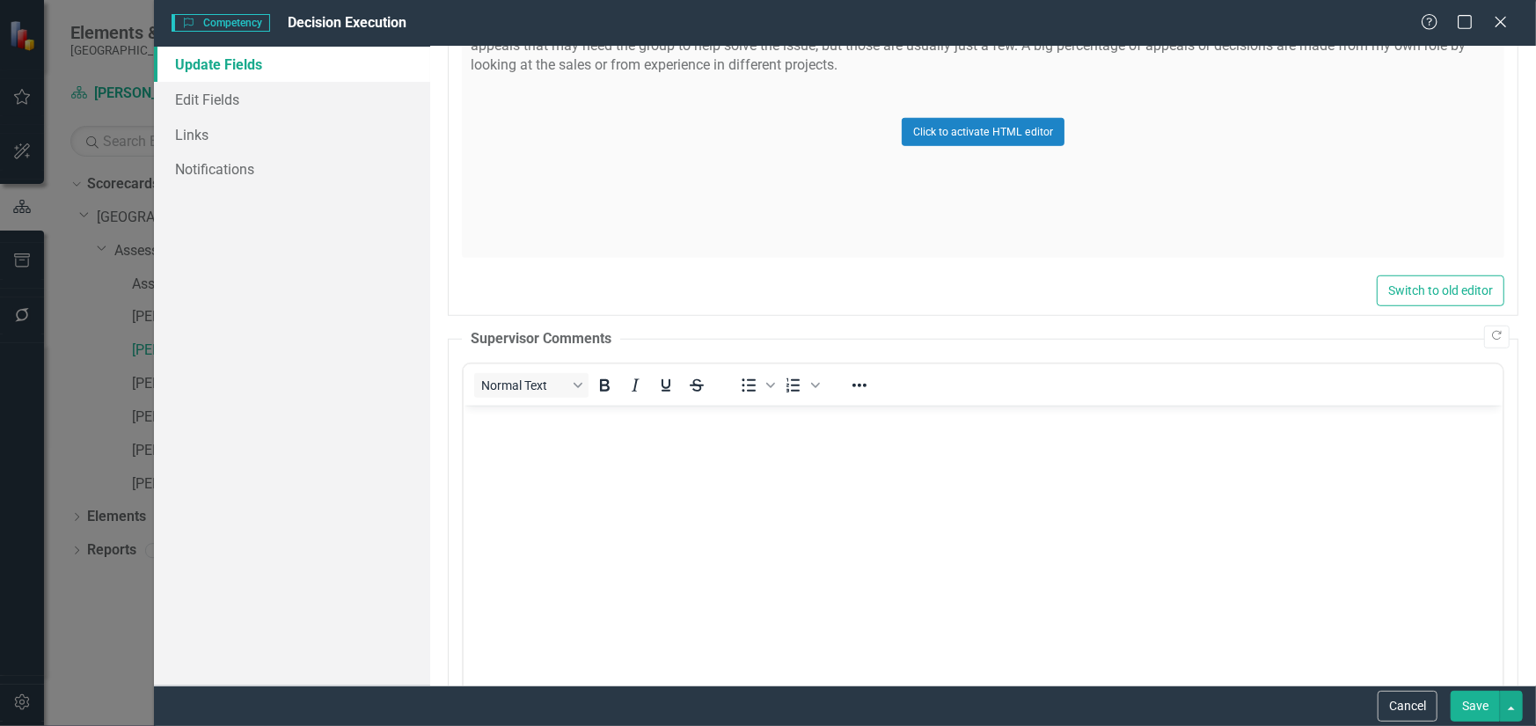
scroll to position [704, 0]
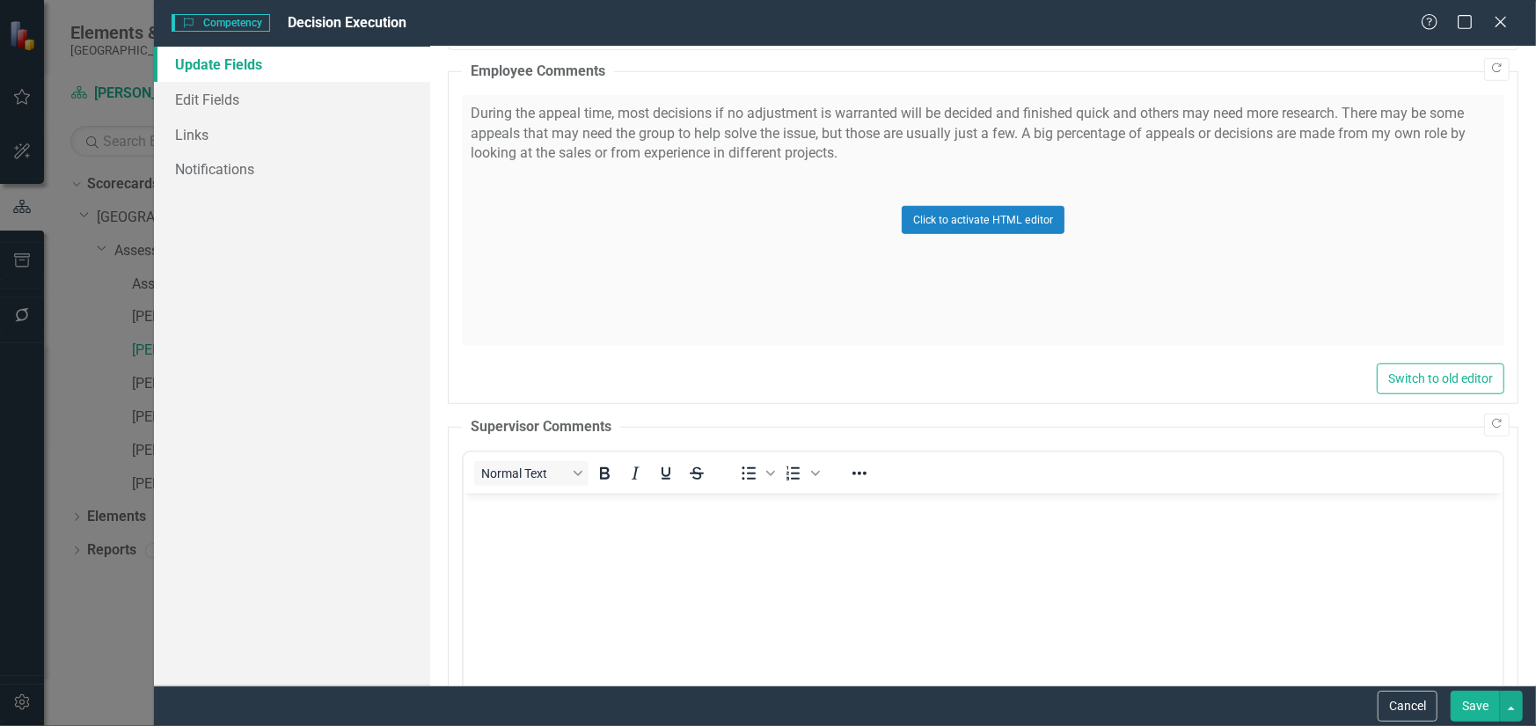
click at [622, 535] on body "Rich Text Area. Press ALT-0 for help." at bounding box center [982, 625] width 1039 height 264
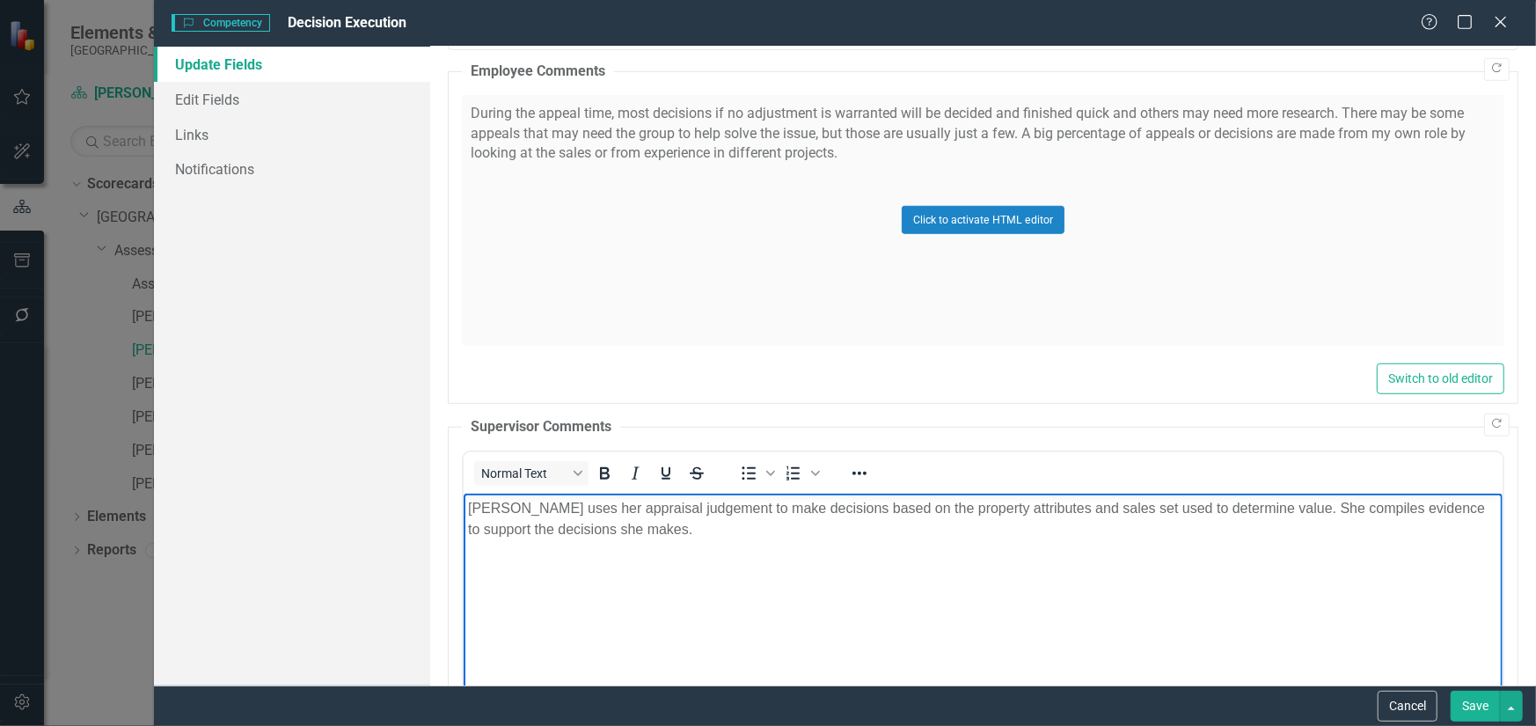
click at [1471, 711] on button "Save" at bounding box center [1474, 705] width 49 height 31
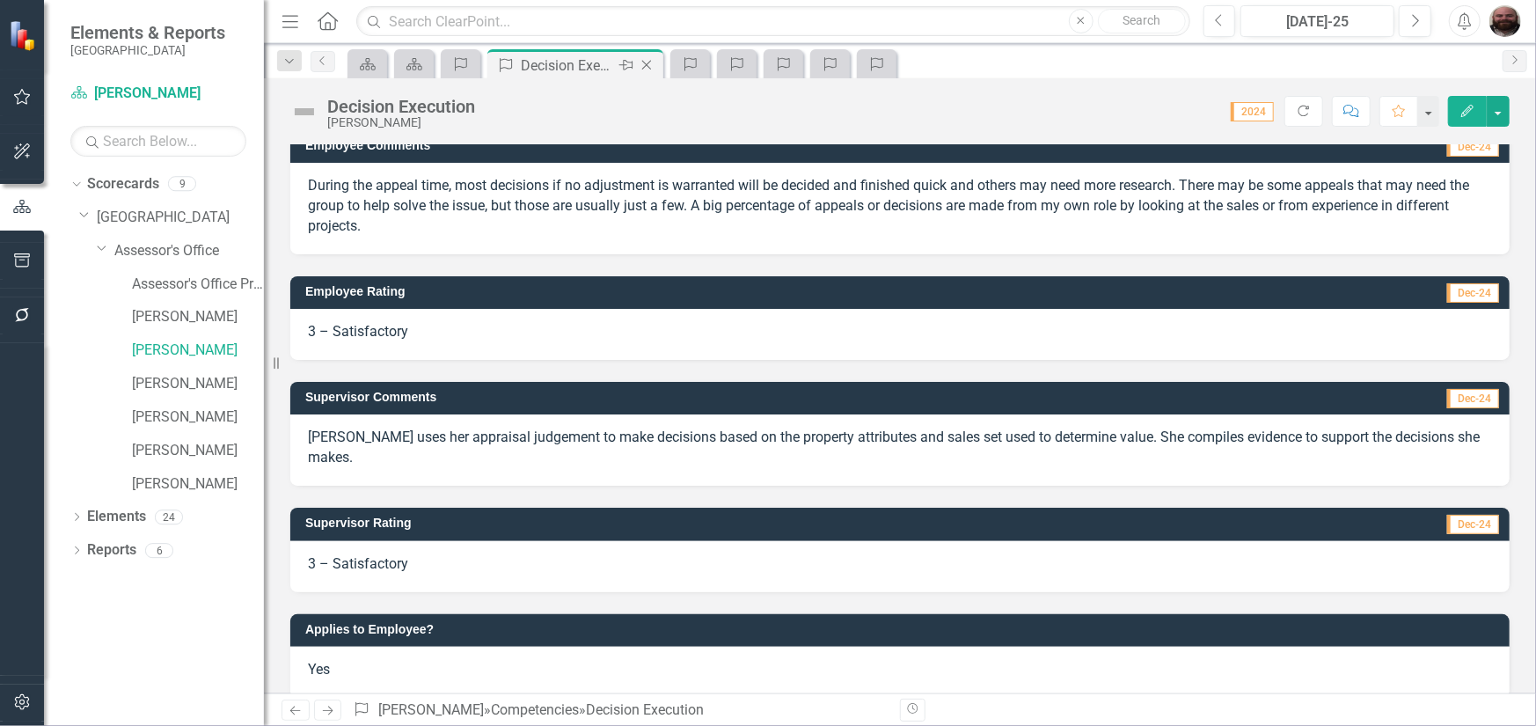
click at [651, 69] on icon "Close" at bounding box center [647, 65] width 18 height 14
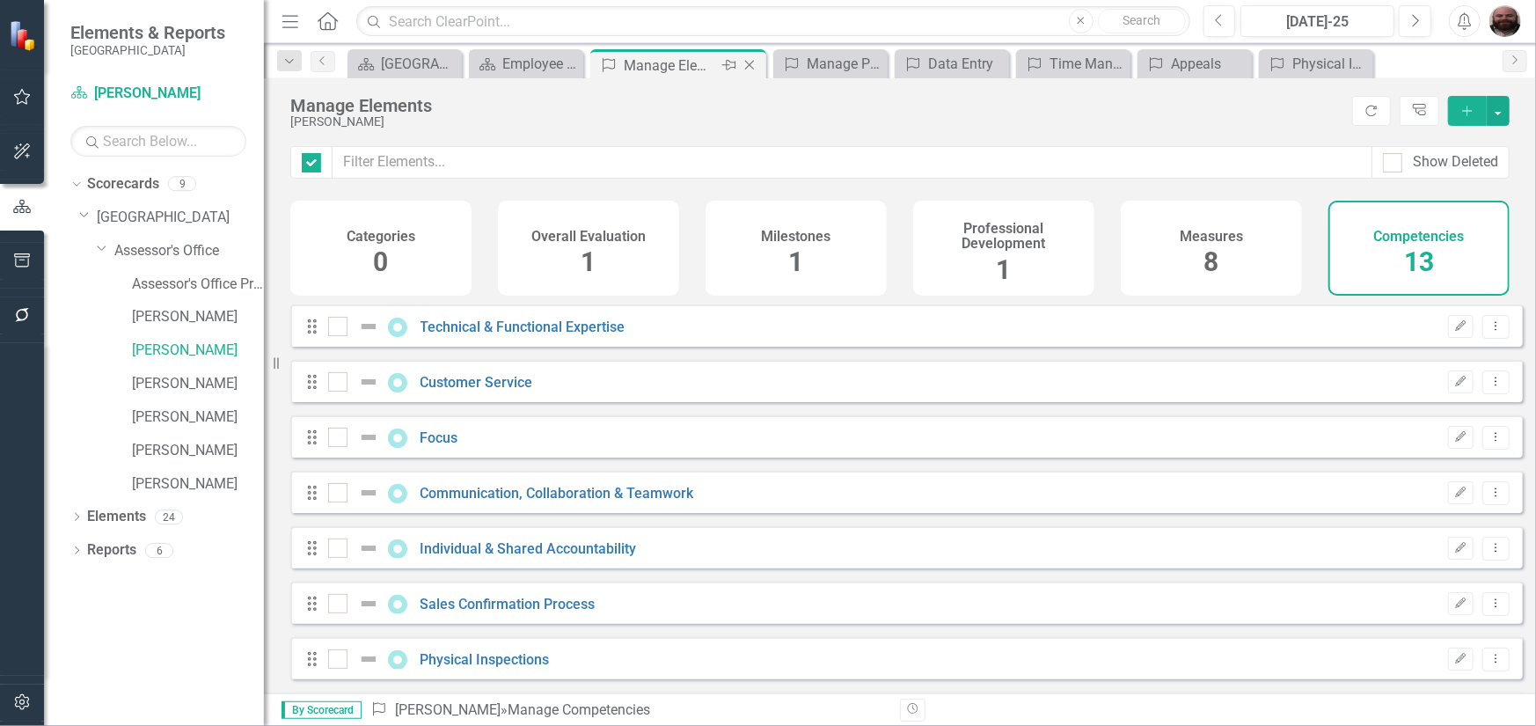
checkbox input "false"
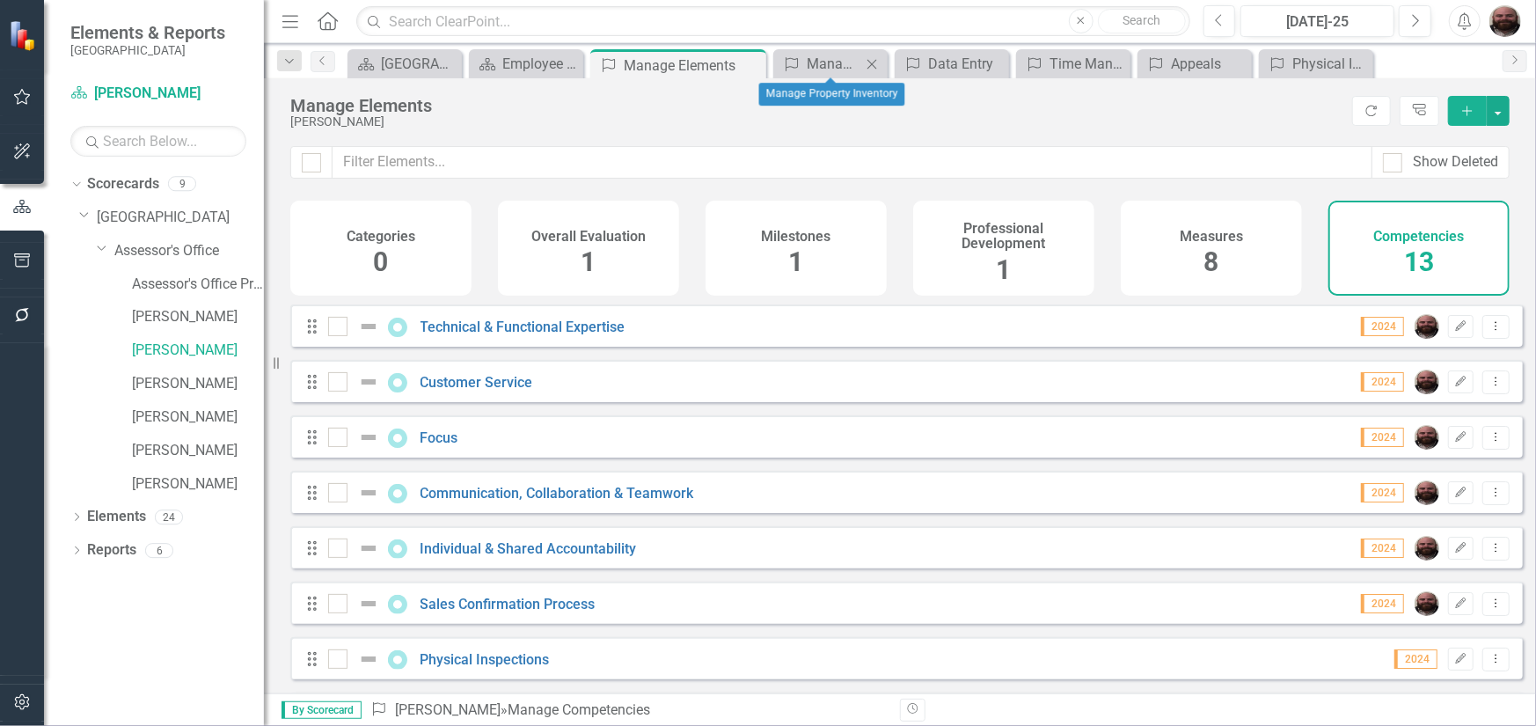
click at [873, 64] on icon "Close" at bounding box center [872, 64] width 18 height 14
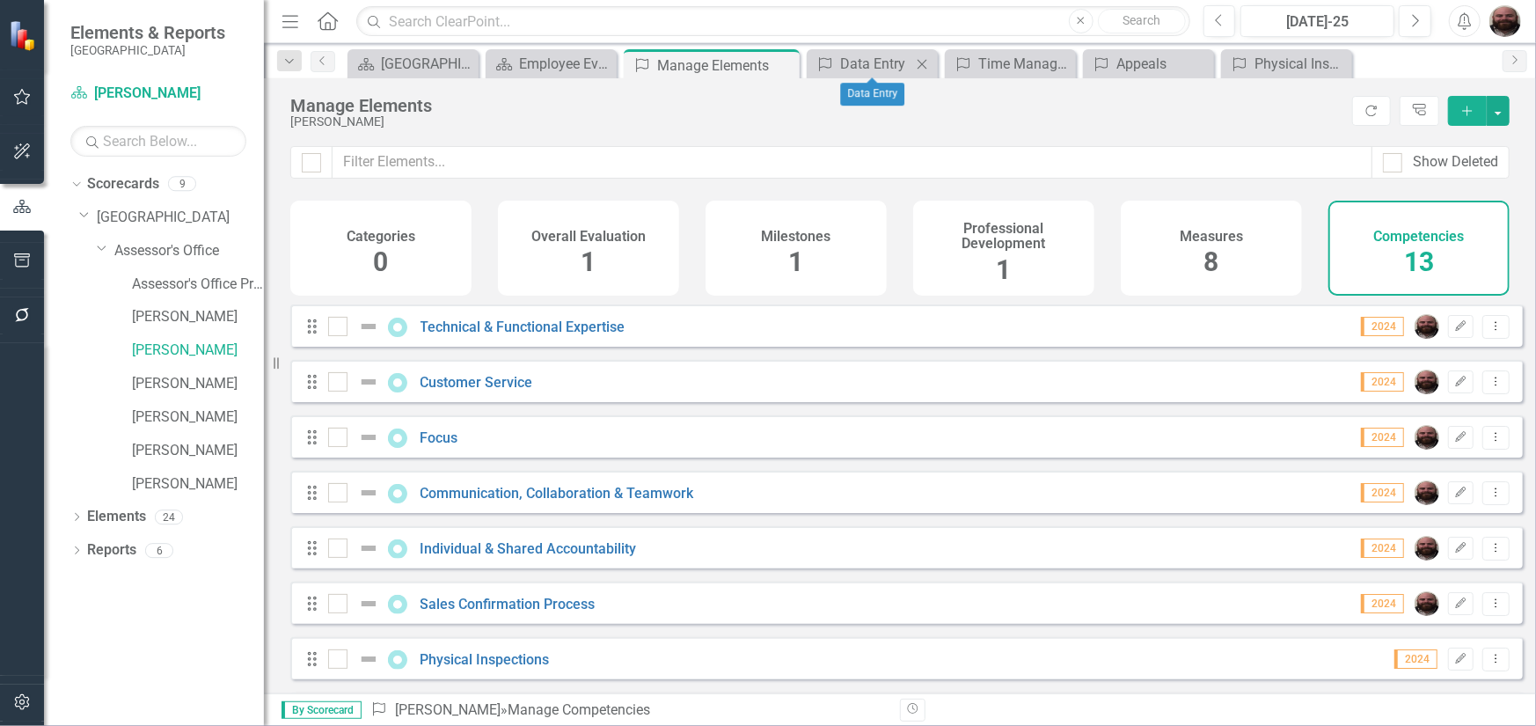
click at [931, 65] on div "Close" at bounding box center [922, 64] width 22 height 22
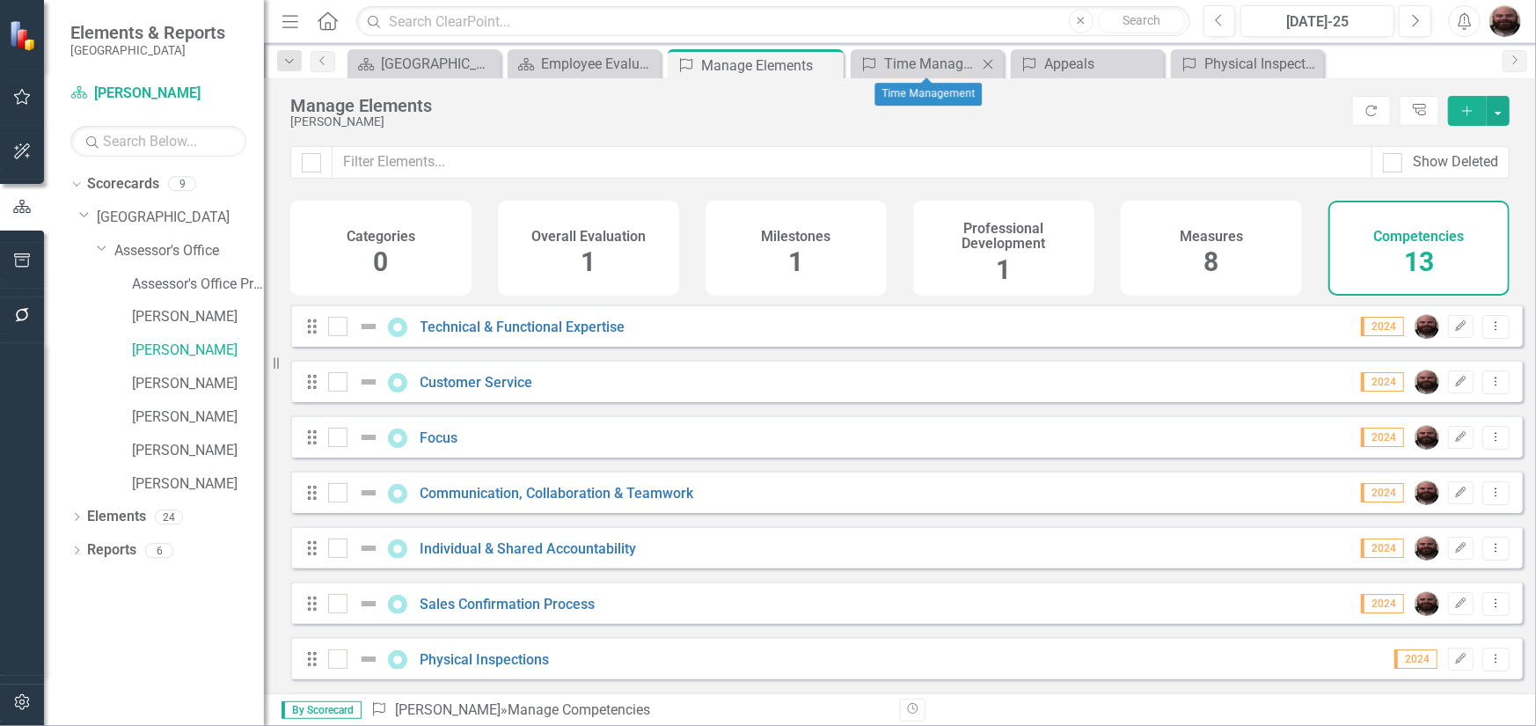
click at [994, 58] on icon "Close" at bounding box center [988, 64] width 18 height 14
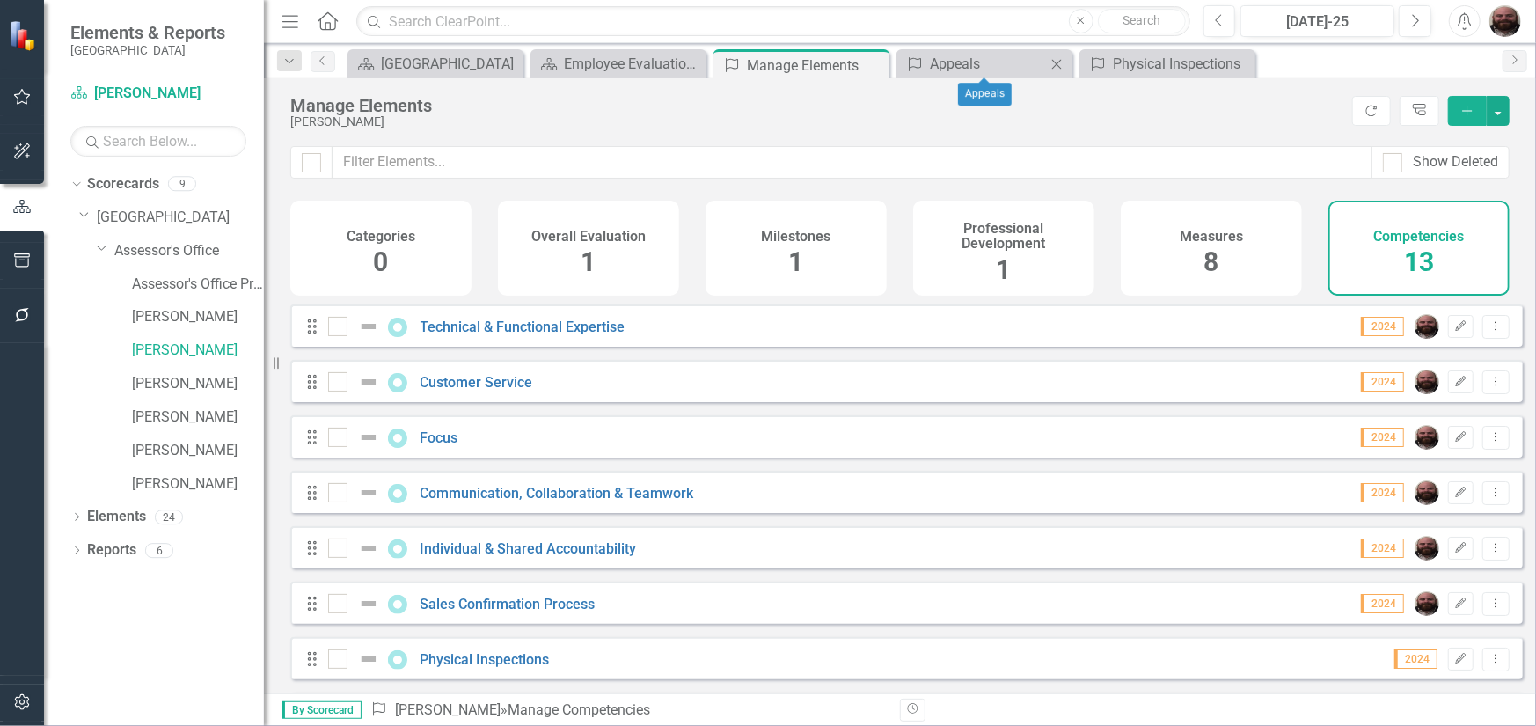
click at [1060, 64] on icon "Close" at bounding box center [1056, 64] width 18 height 14
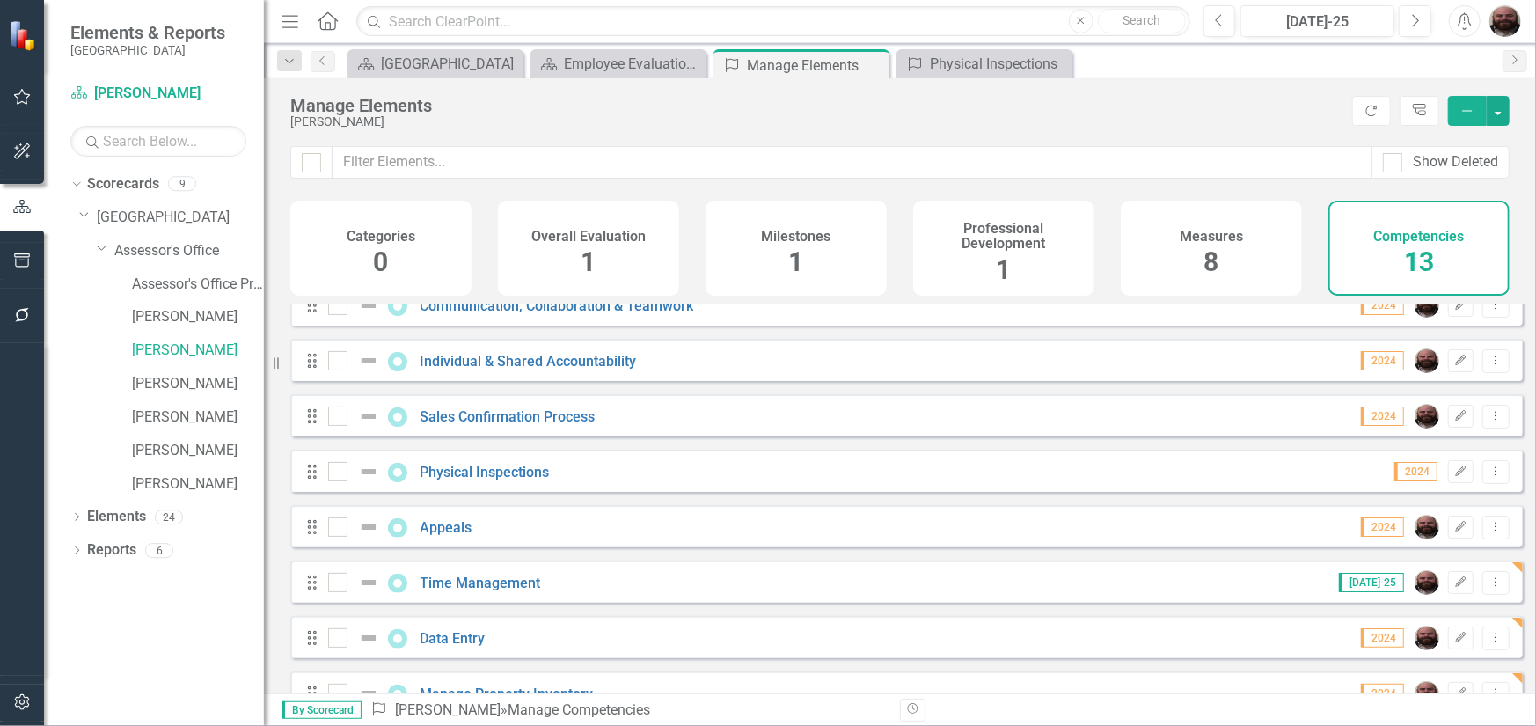
scroll to position [167, 0]
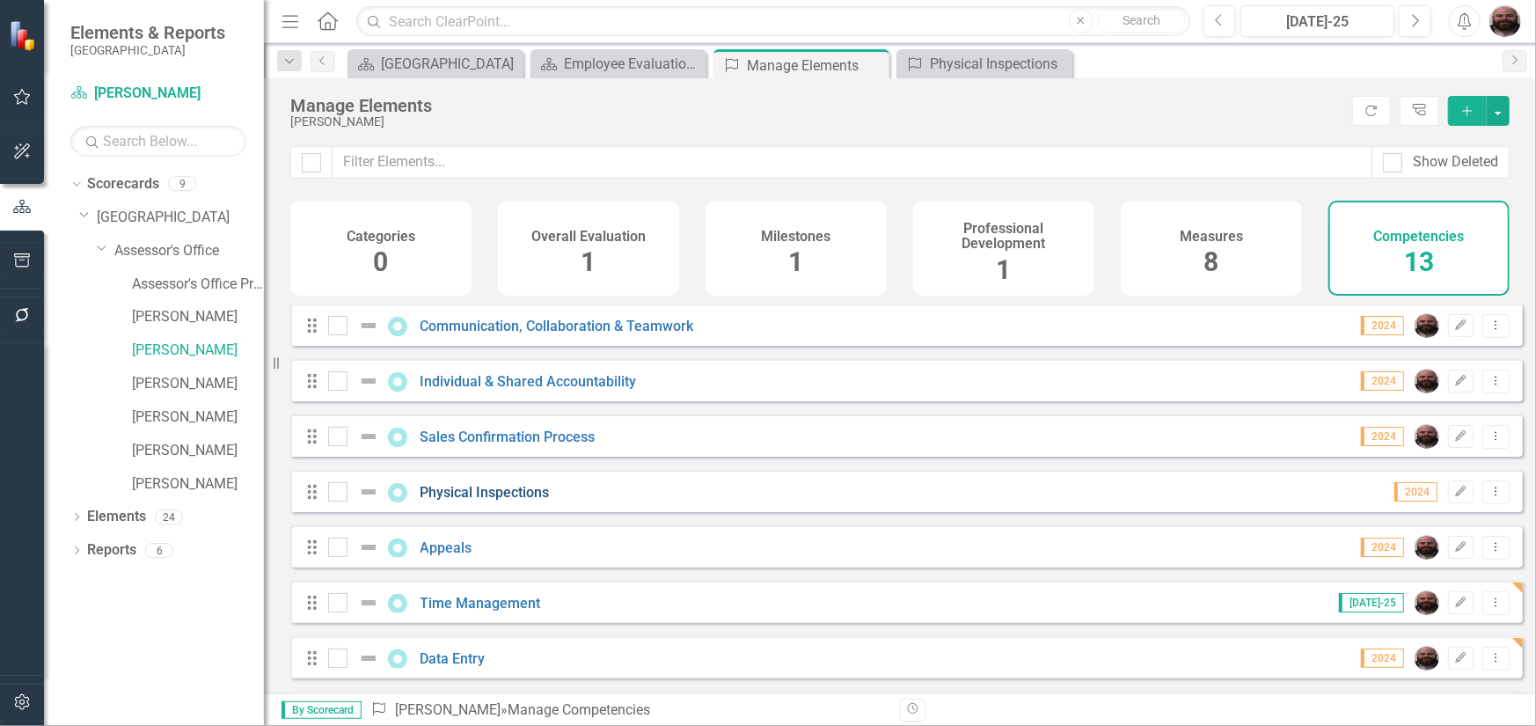
click at [504, 500] on link "Physical Inspections" at bounding box center [484, 492] width 129 height 17
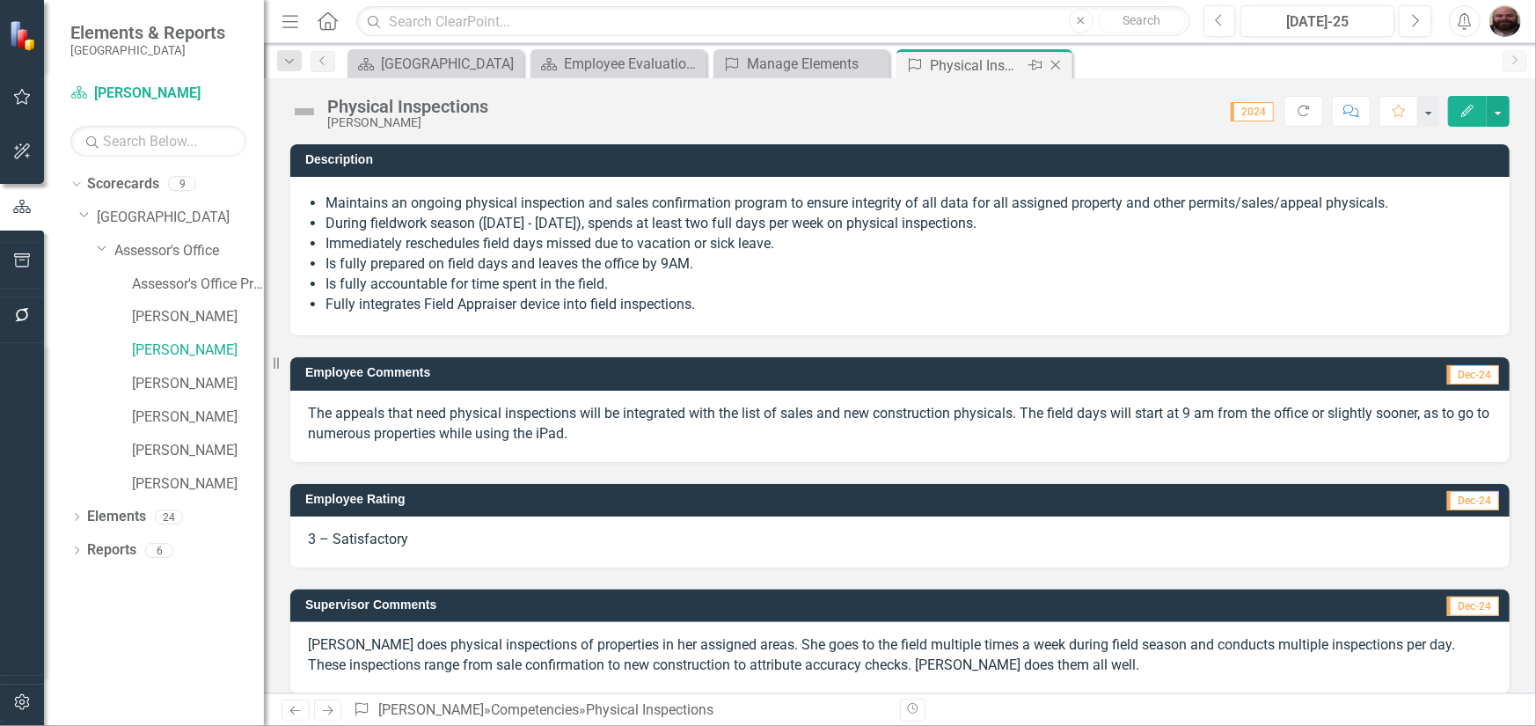
click at [1048, 66] on icon "Close" at bounding box center [1056, 65] width 18 height 14
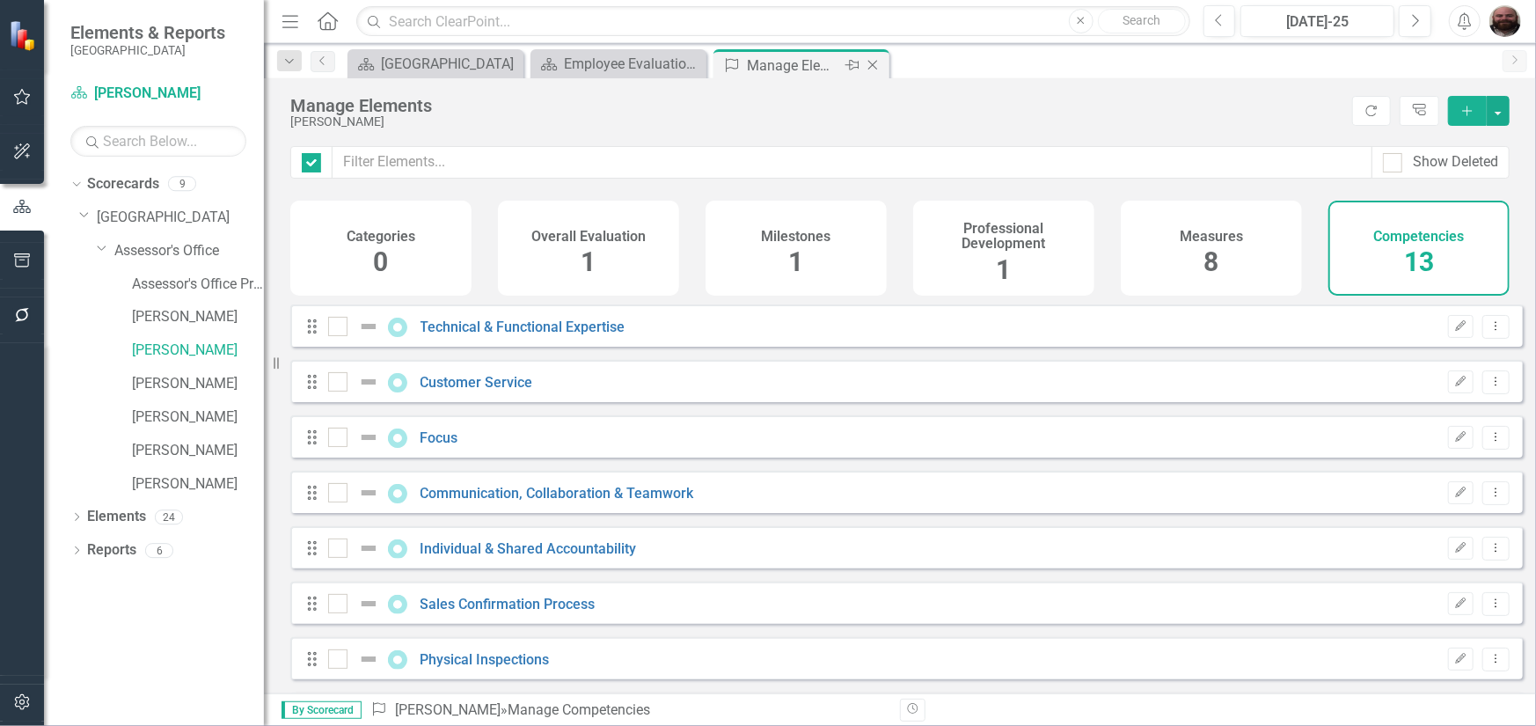
checkbox input "false"
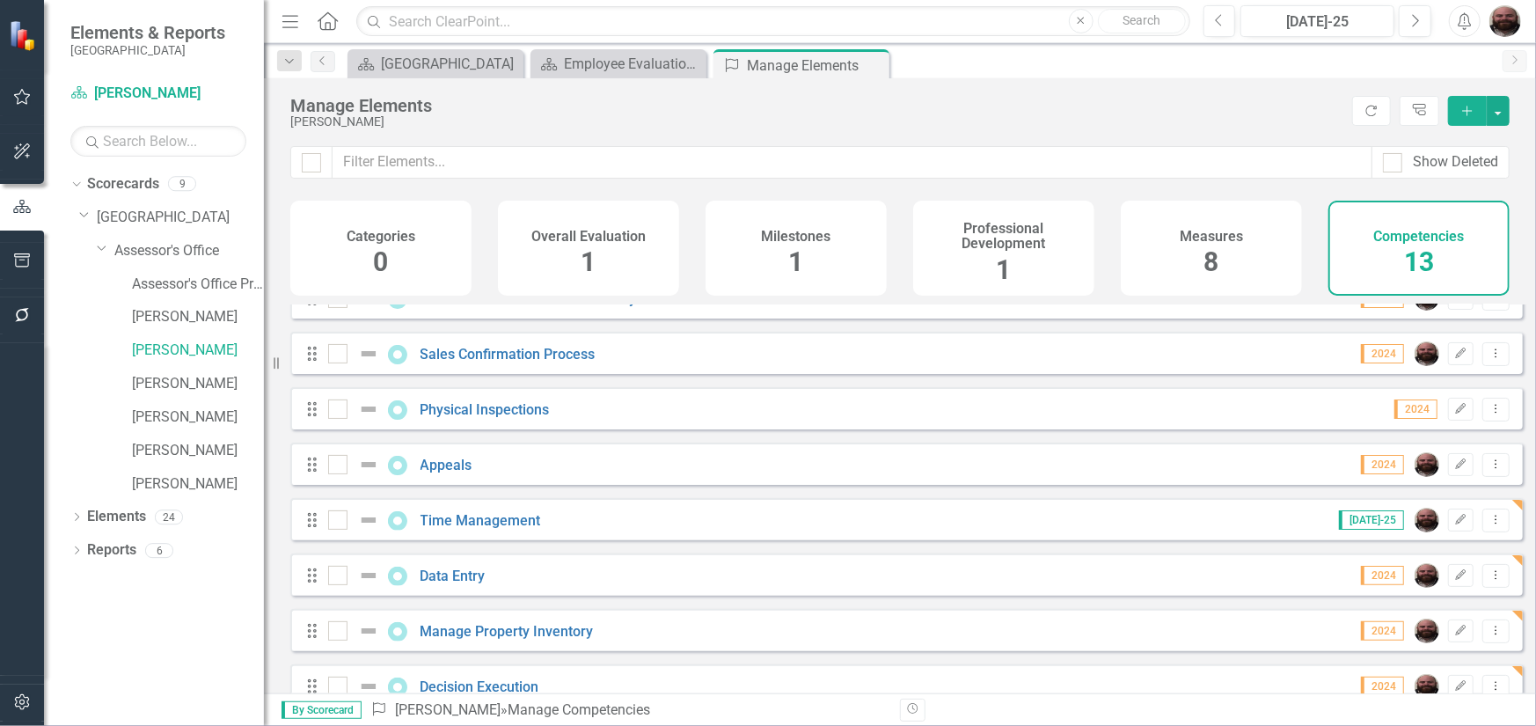
scroll to position [343, 0]
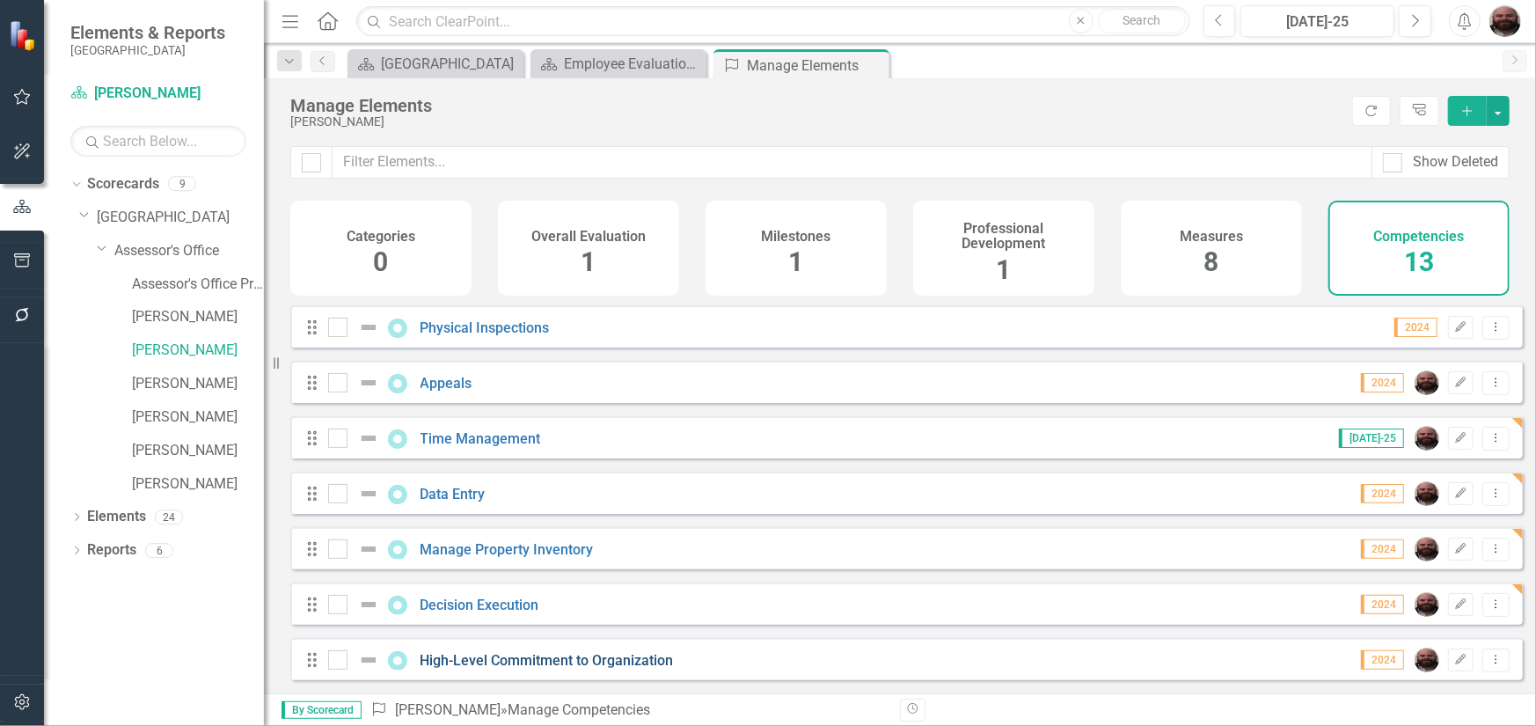
click at [570, 659] on link "High-Level Commitment to Organization" at bounding box center [546, 660] width 253 height 17
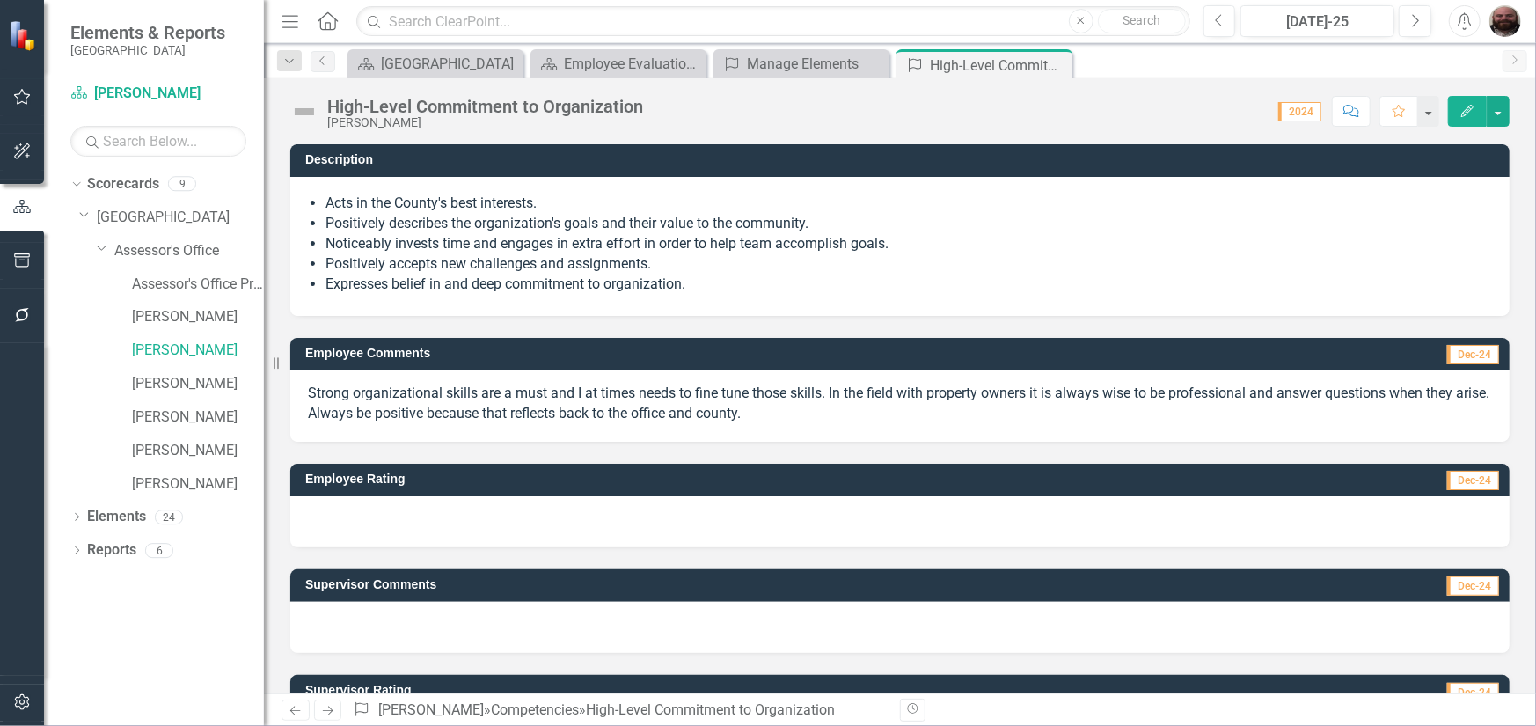
click at [1460, 110] on icon "Edit" at bounding box center [1467, 111] width 16 height 12
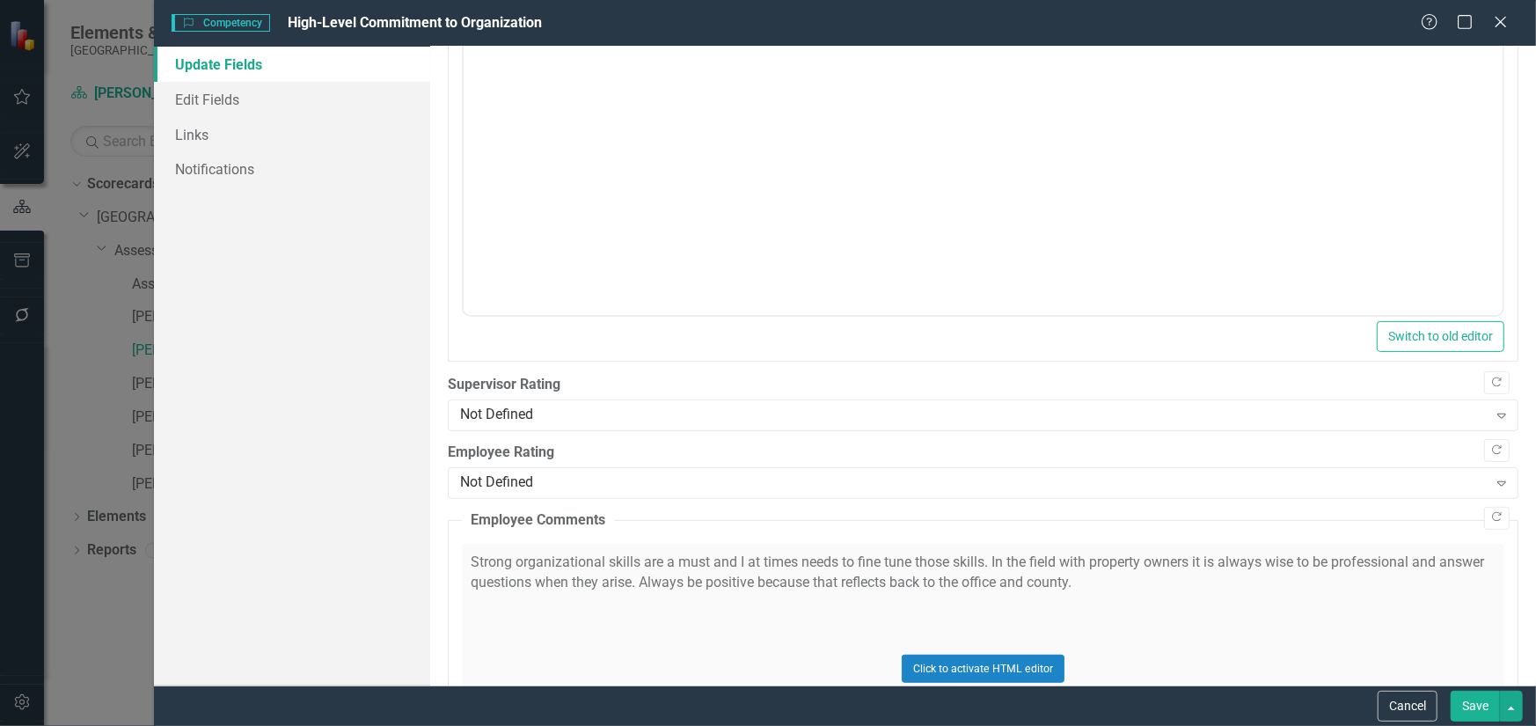
scroll to position [440, 0]
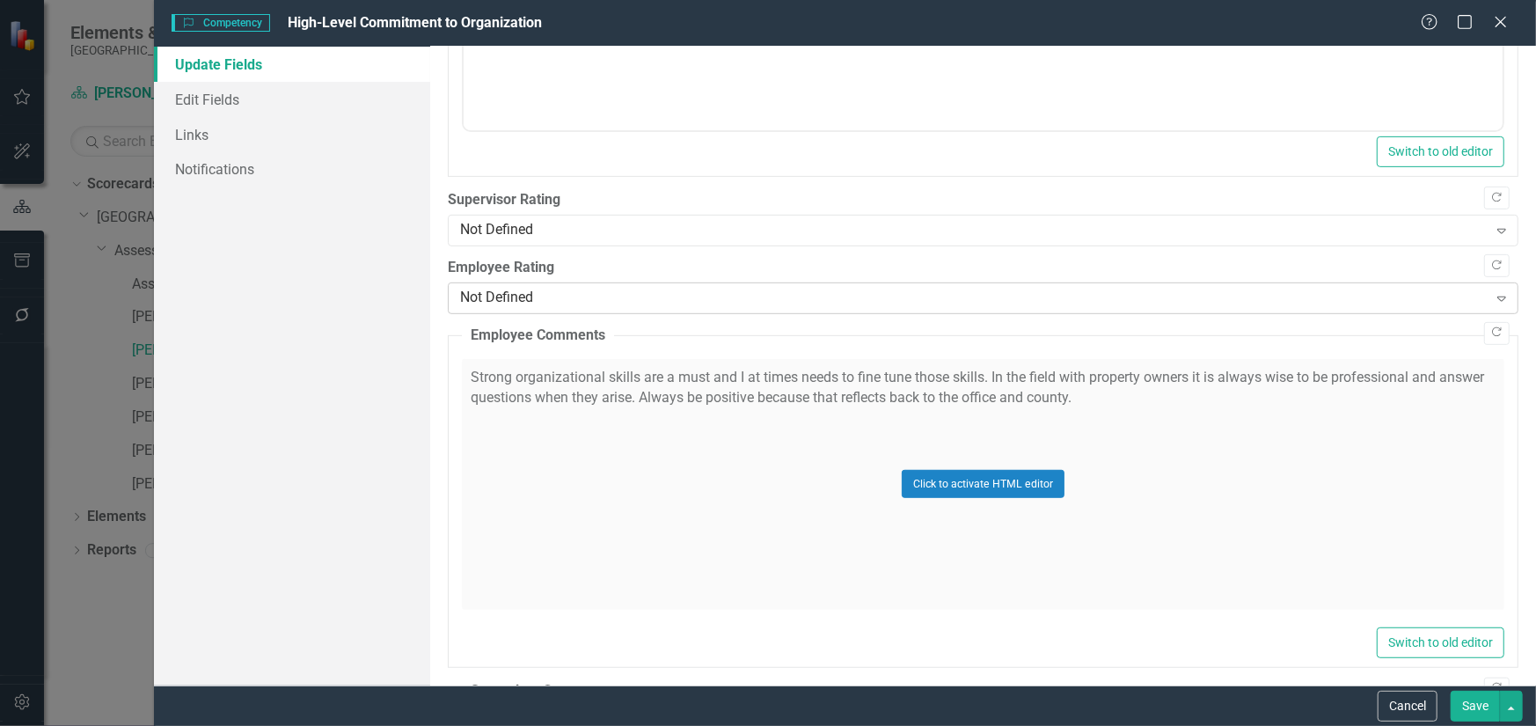
click at [570, 305] on div "Not Defined" at bounding box center [973, 298] width 1027 height 20
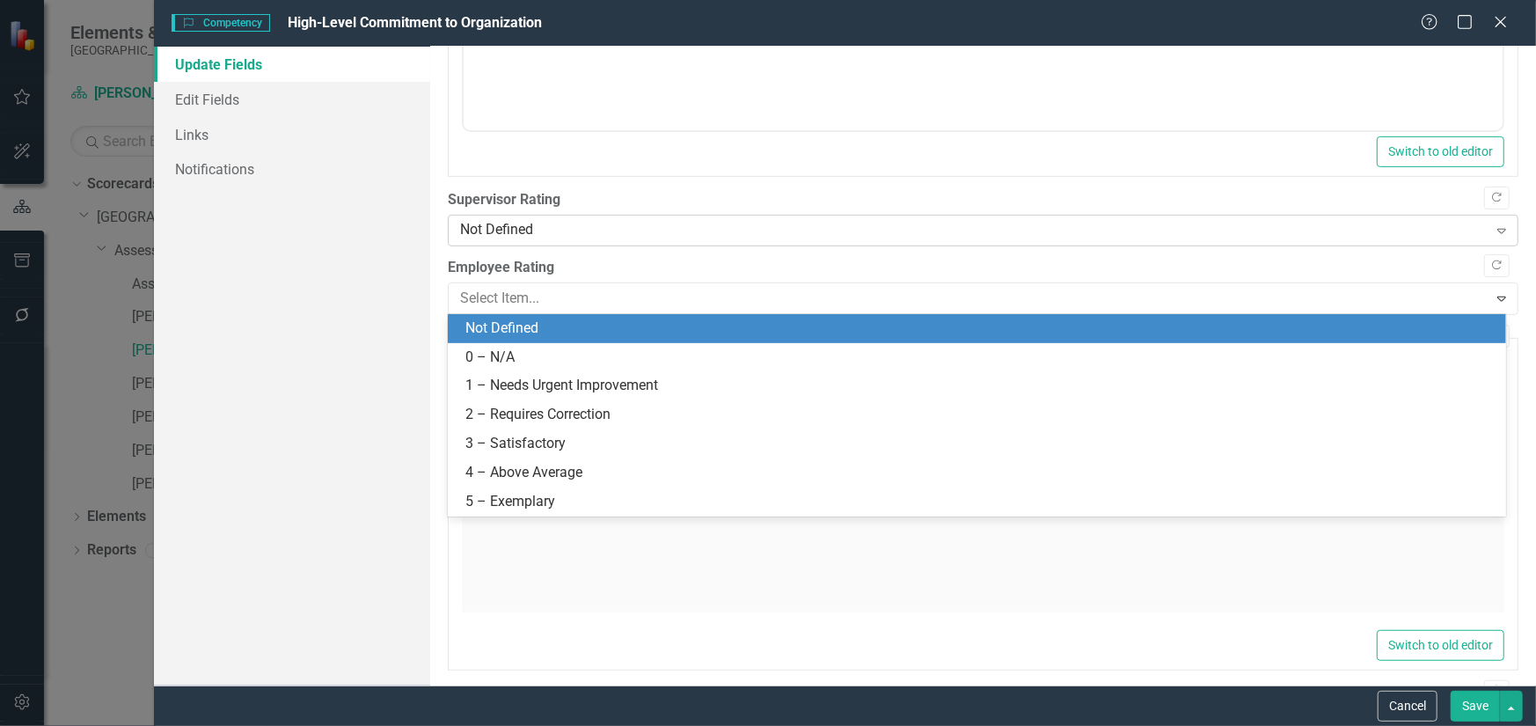
click at [585, 243] on div "Not Defined Expand" at bounding box center [983, 231] width 1070 height 32
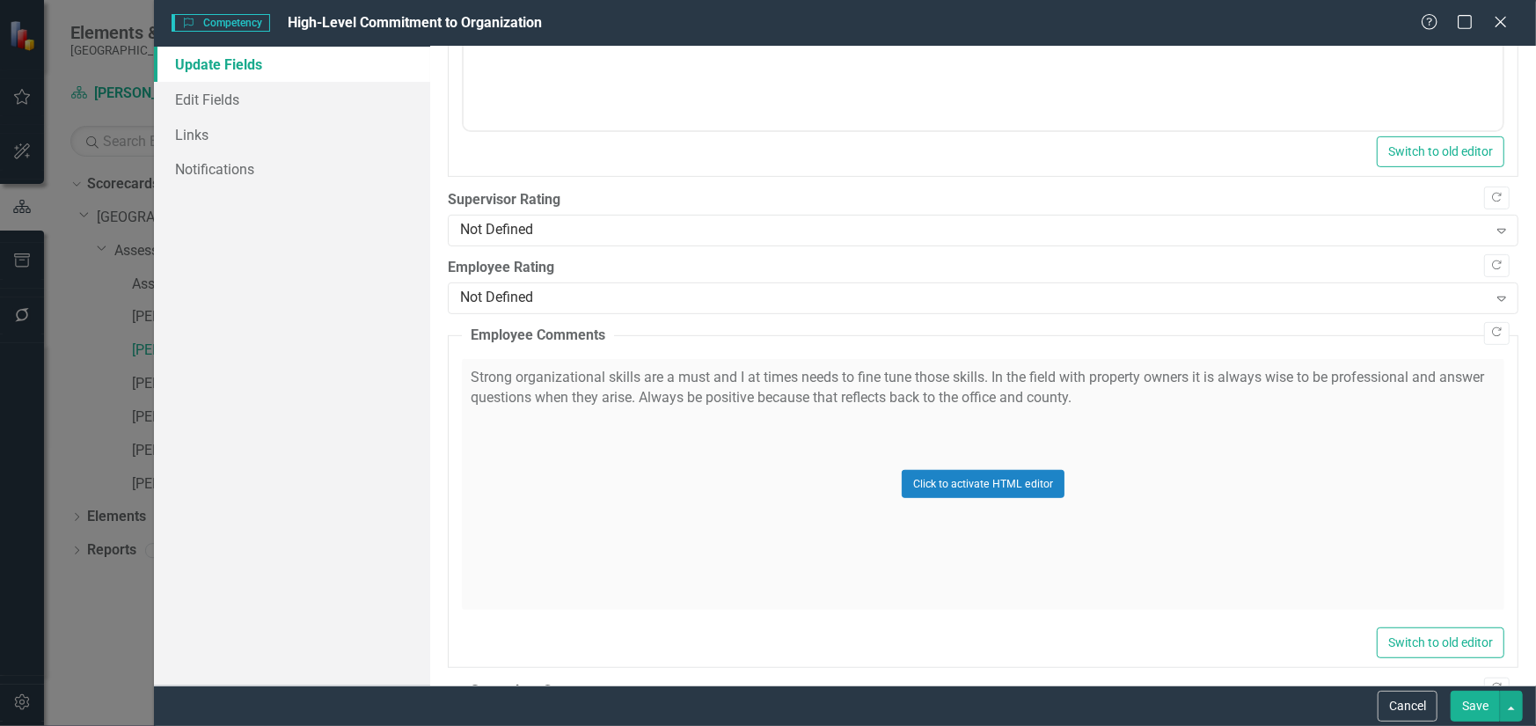
click at [595, 230] on div "Not Defined" at bounding box center [973, 231] width 1027 height 20
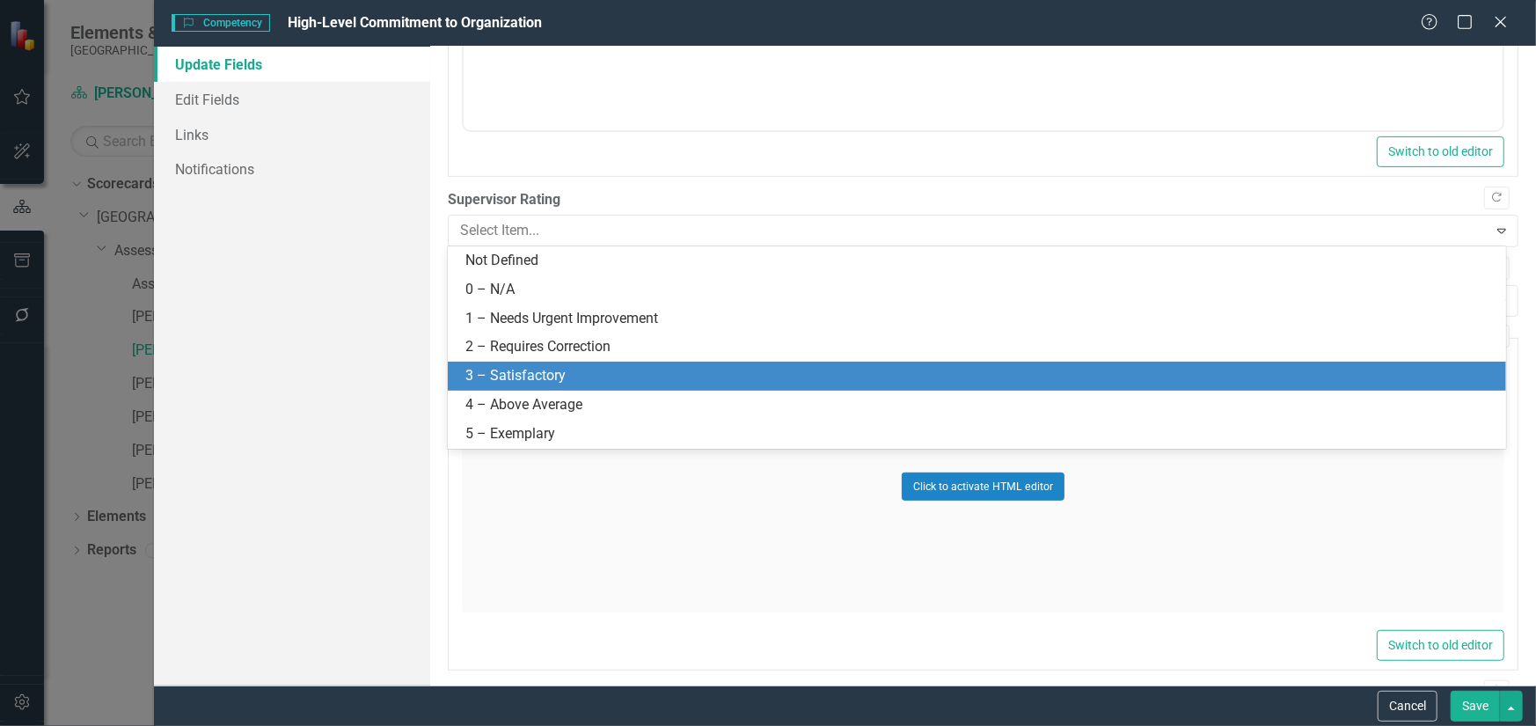
click at [538, 387] on div "3 – Satisfactory" at bounding box center [977, 375] width 1058 height 29
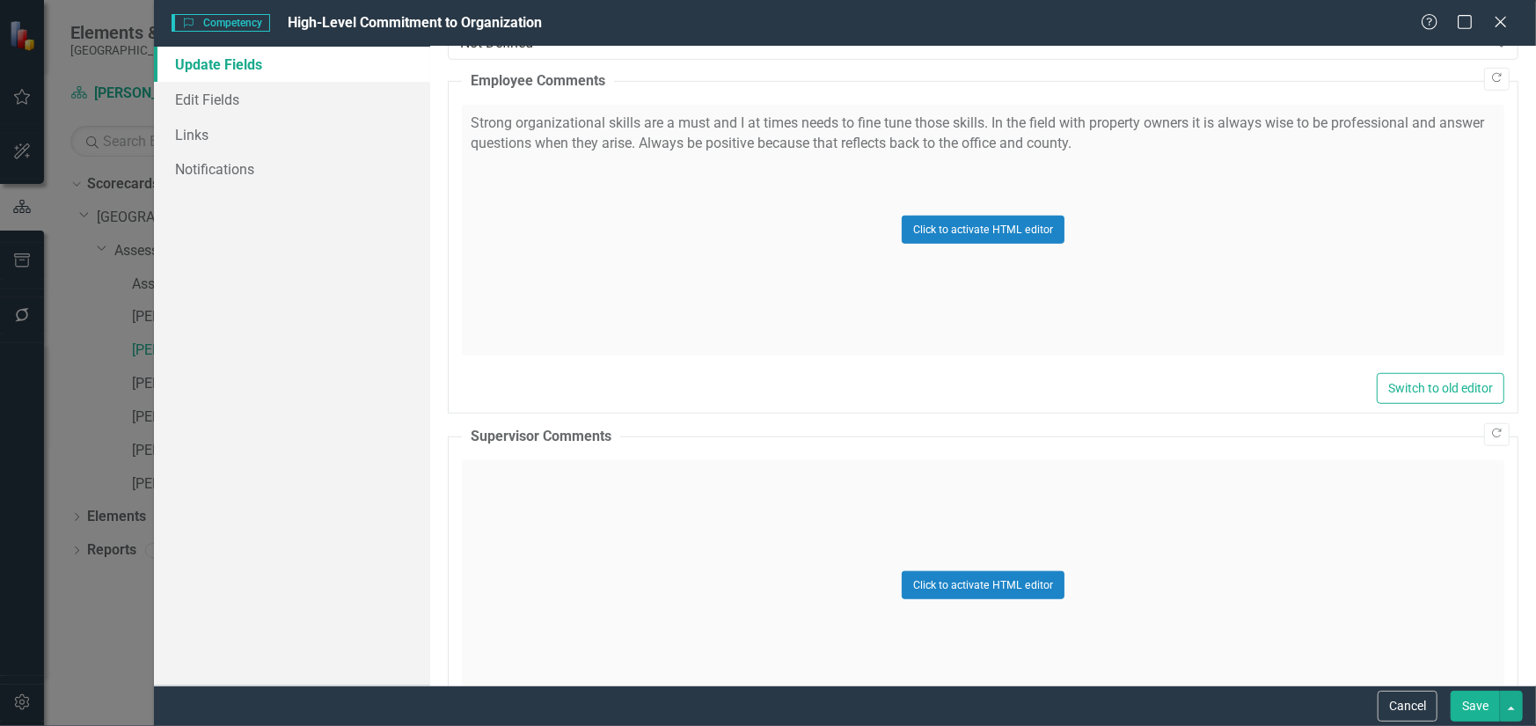
scroll to position [704, 0]
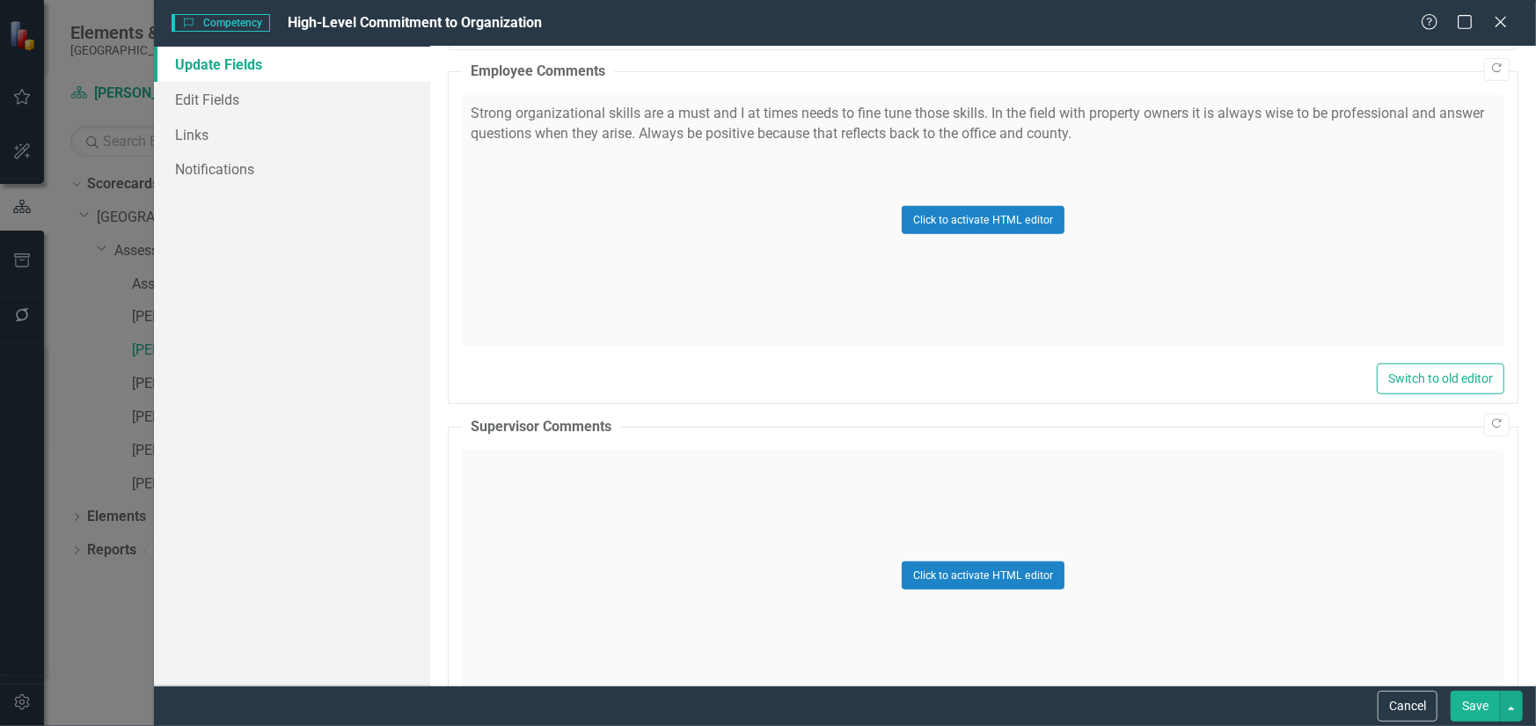
click at [639, 507] on div "Click to activate HTML editor" at bounding box center [983, 575] width 1042 height 251
drag, startPoint x: 1102, startPoint y: 1000, endPoint x: 639, endPoint y: 508, distance: 675.7
click at [639, 508] on p "Rich Text Area. Press ALT-0 for help." at bounding box center [982, 507] width 1030 height 21
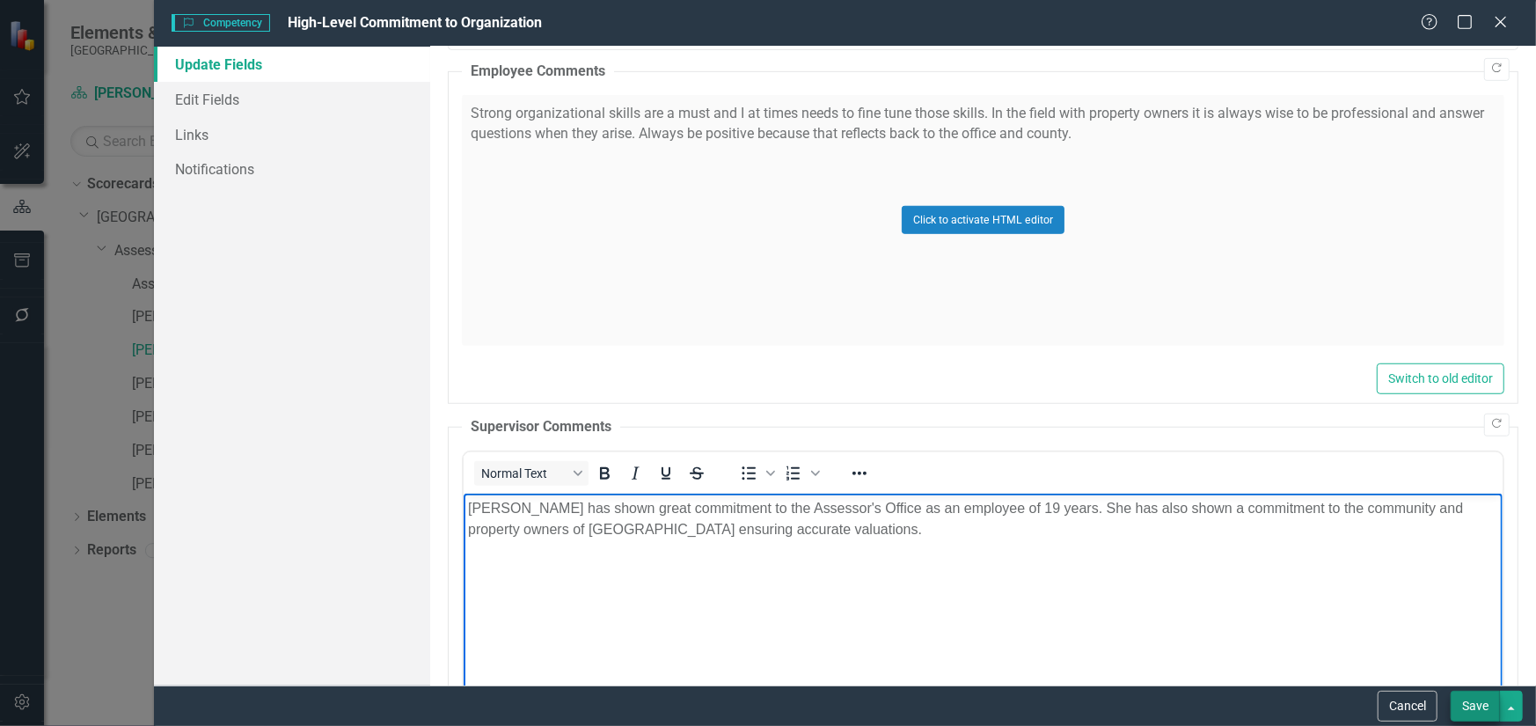
click at [1469, 713] on button "Save" at bounding box center [1474, 705] width 49 height 31
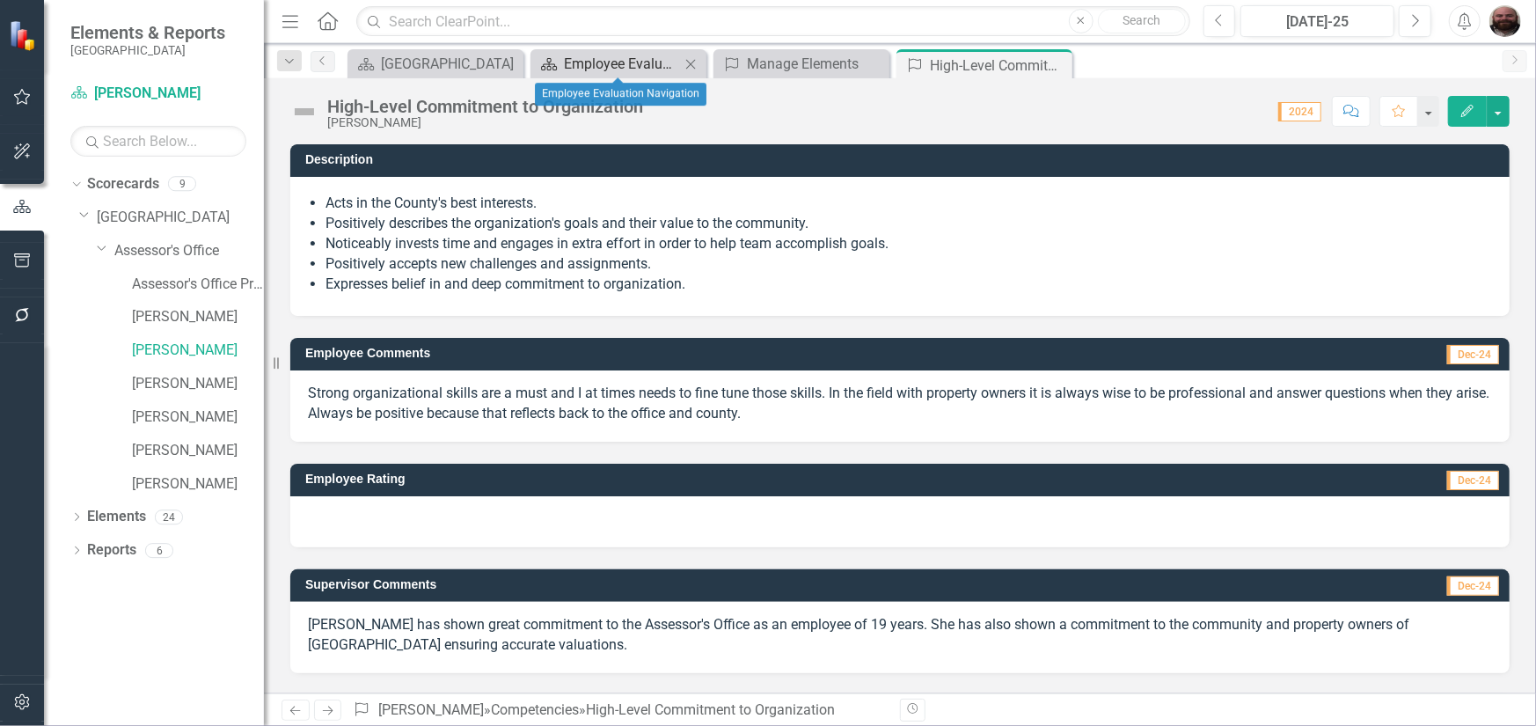
click at [609, 71] on div "Employee Evaluation Navigation" at bounding box center [622, 64] width 116 height 22
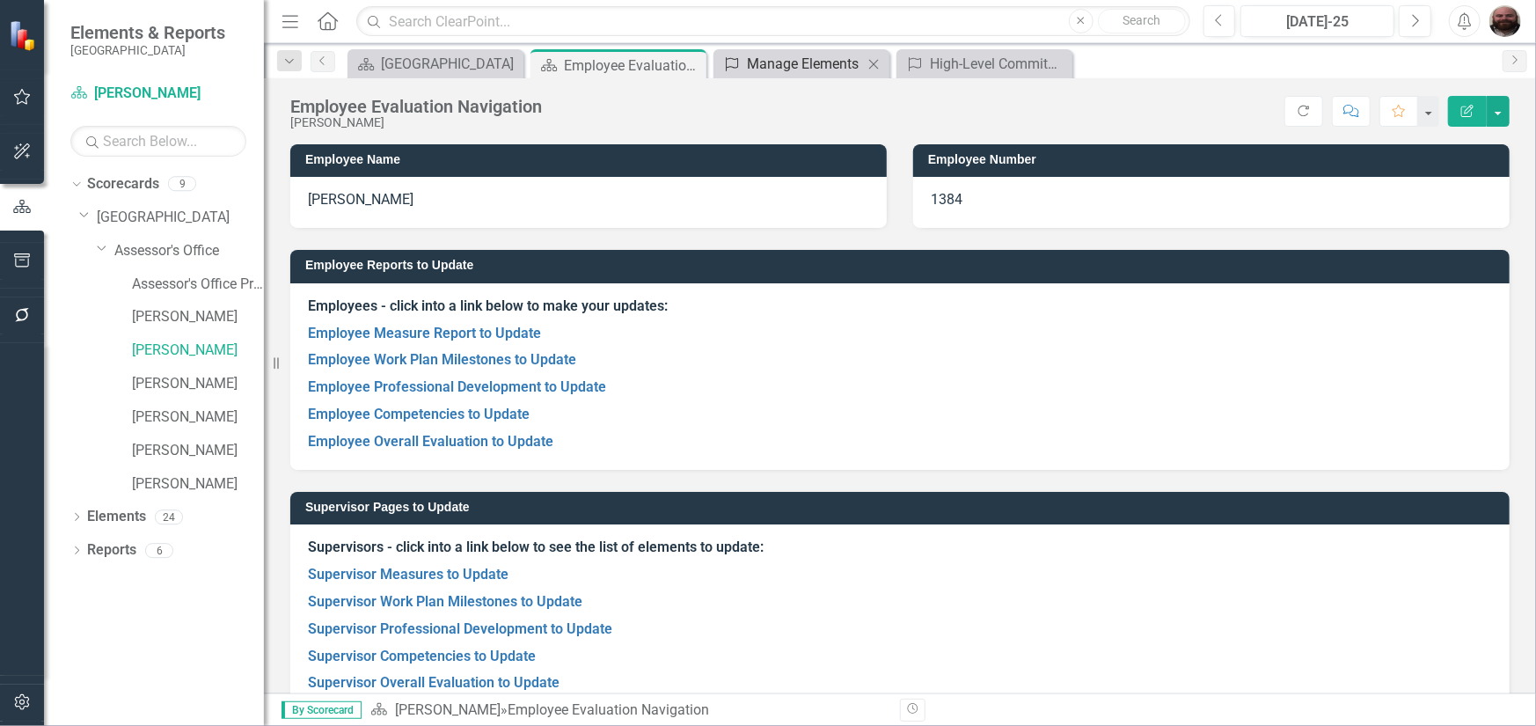
click at [760, 64] on div "Manage Elements" at bounding box center [805, 64] width 116 height 22
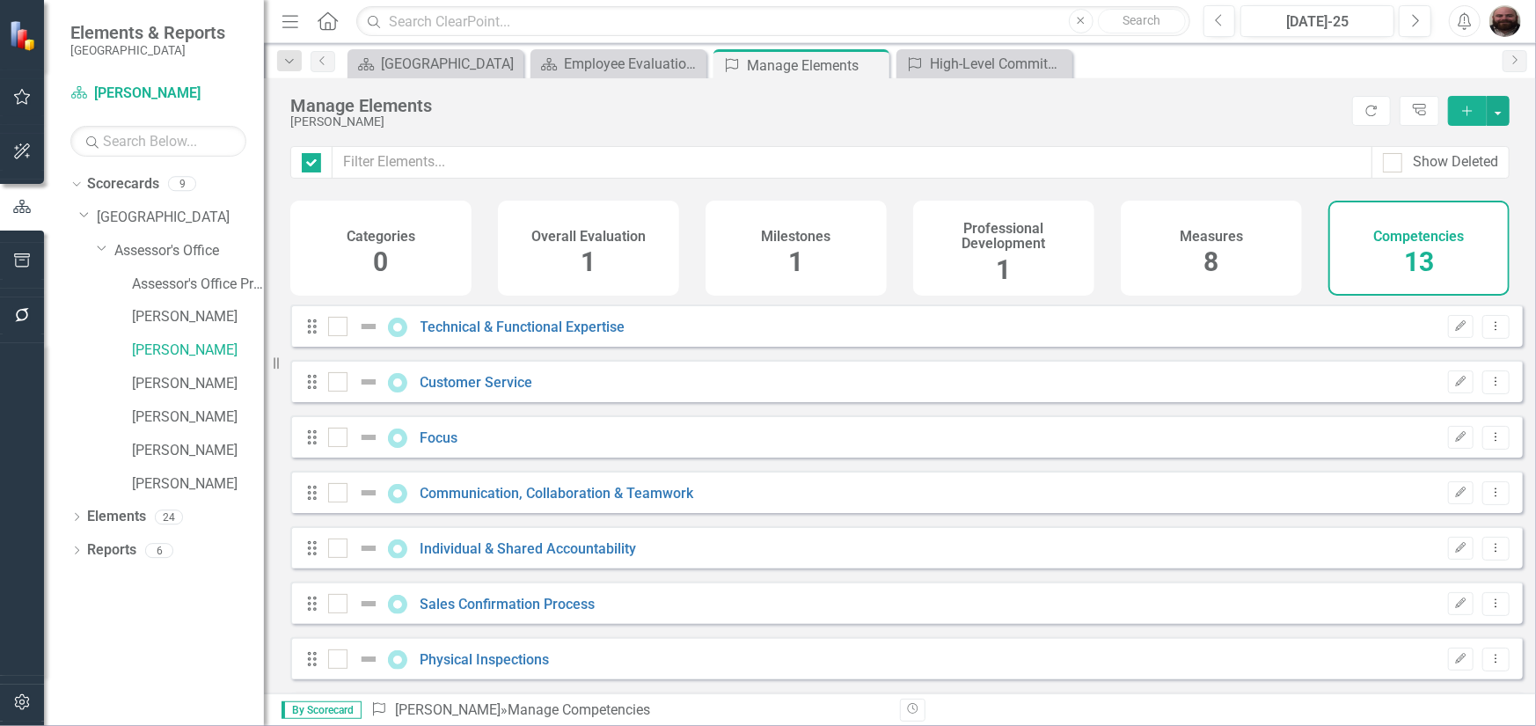
checkbox input "false"
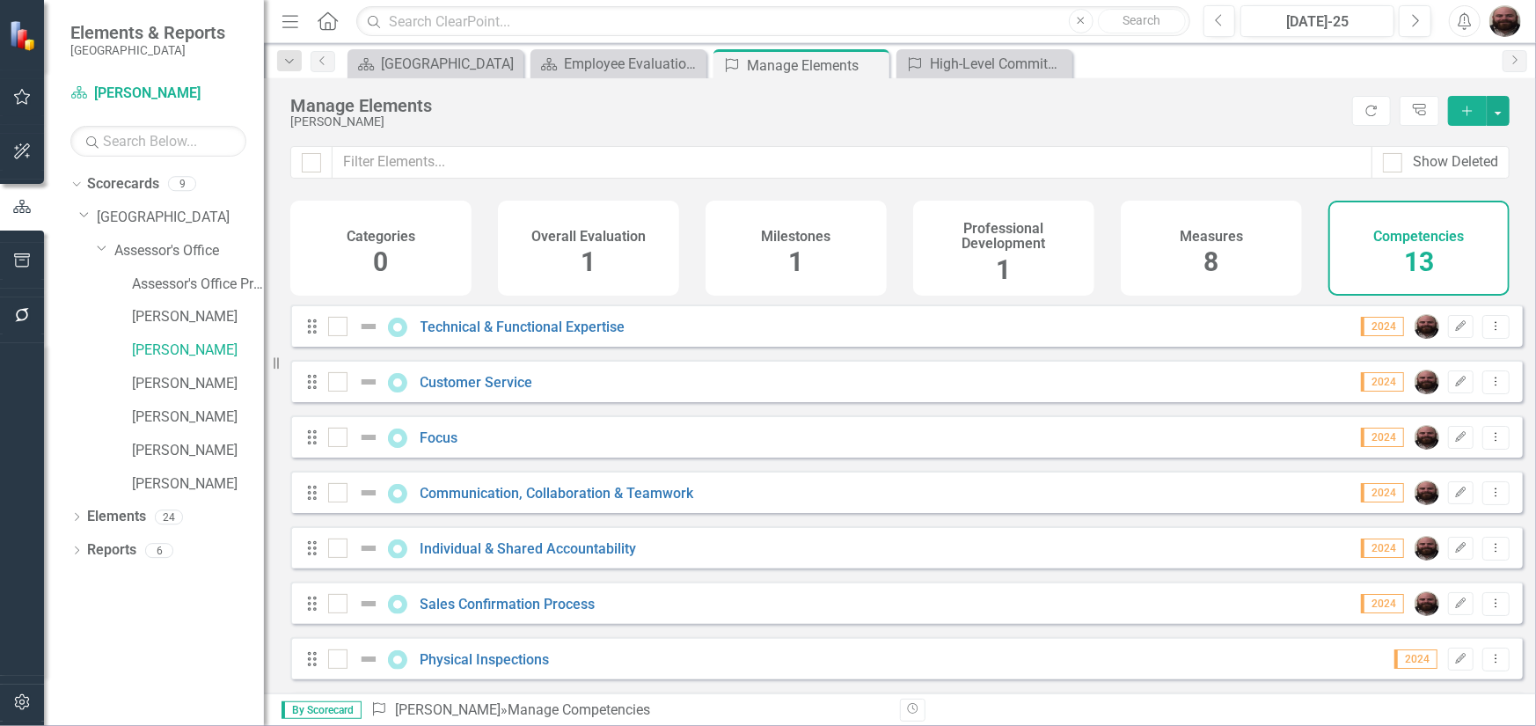
click at [575, 262] on div "Overall Evaluation 1" at bounding box center [588, 248] width 181 height 95
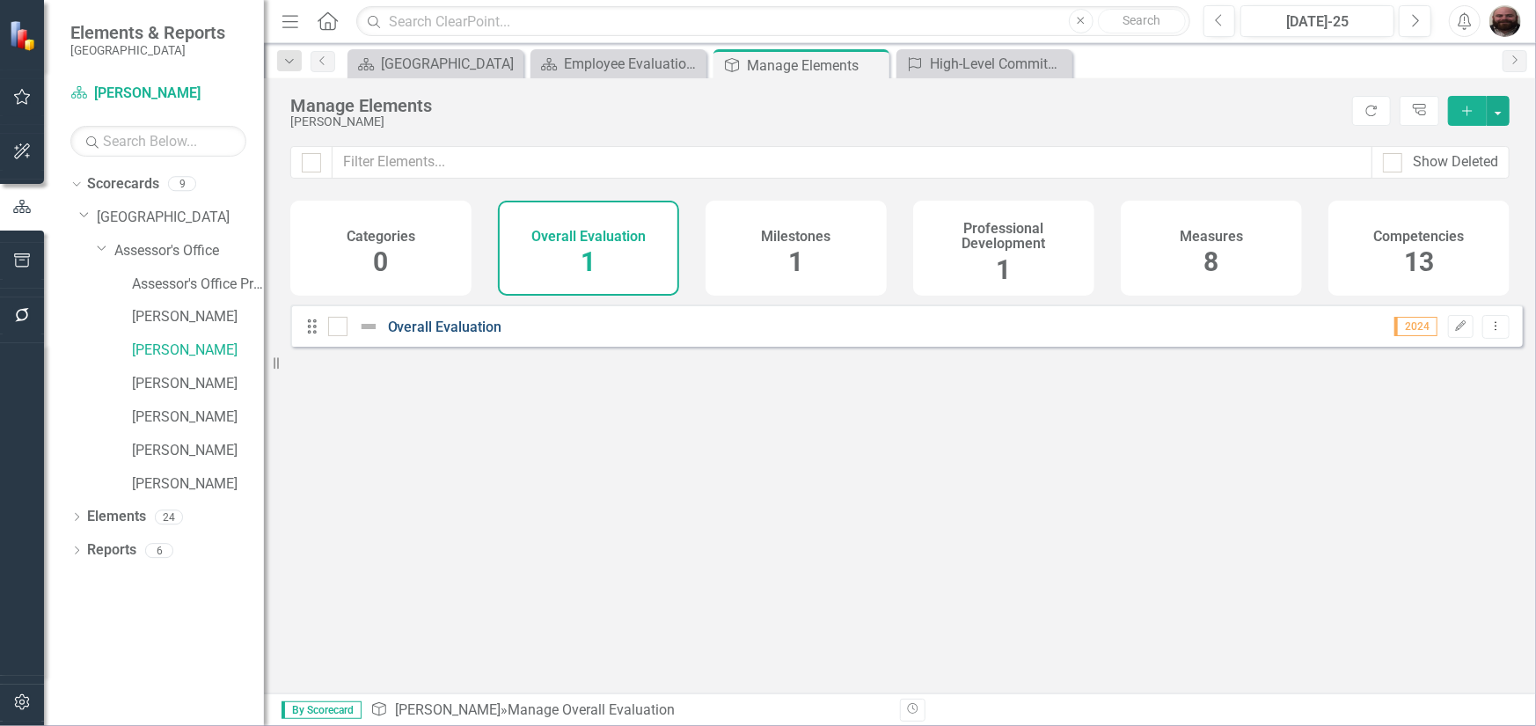
click at [470, 335] on link "Overall Evaluation" at bounding box center [445, 326] width 114 height 17
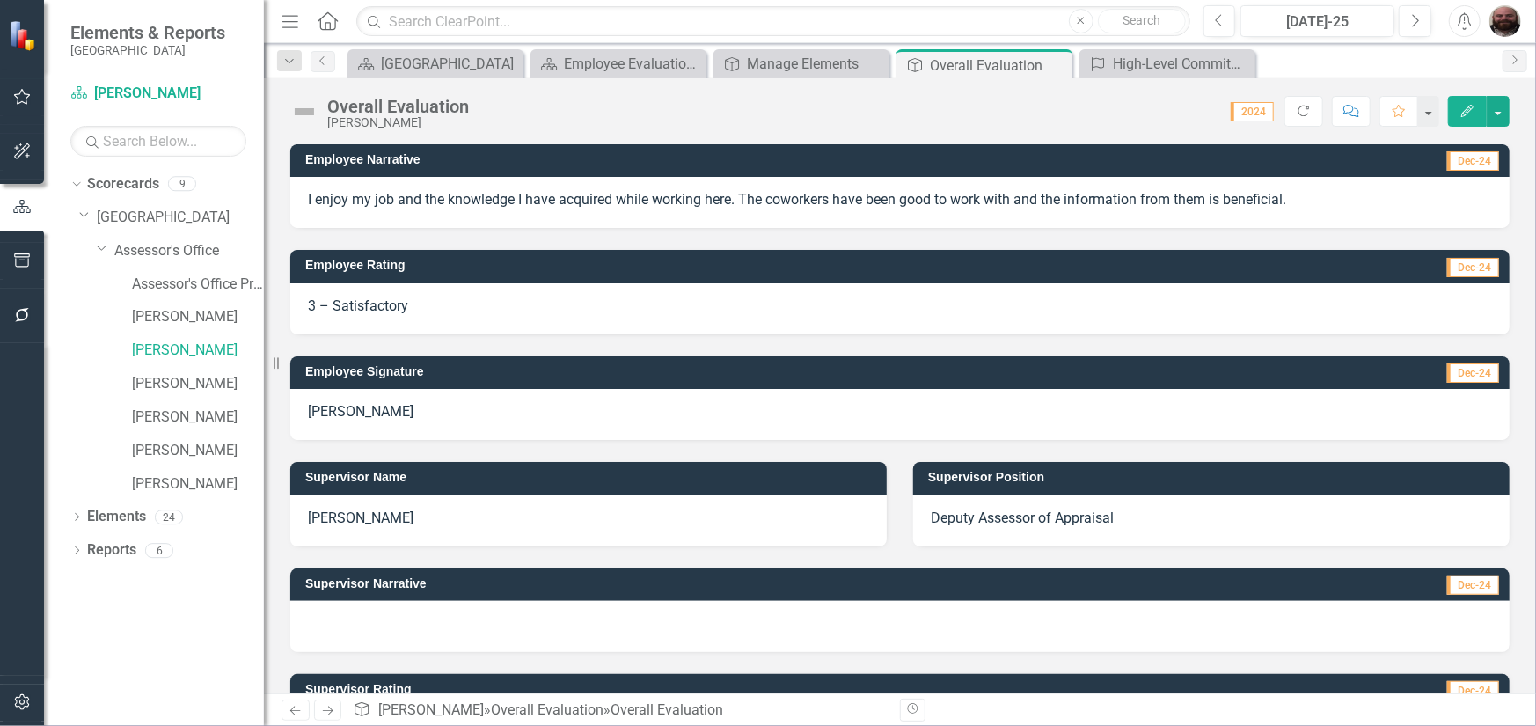
click at [375, 522] on p "Alexandra Cohen" at bounding box center [588, 518] width 561 height 20
click at [1459, 111] on icon "Edit" at bounding box center [1467, 111] width 16 height 12
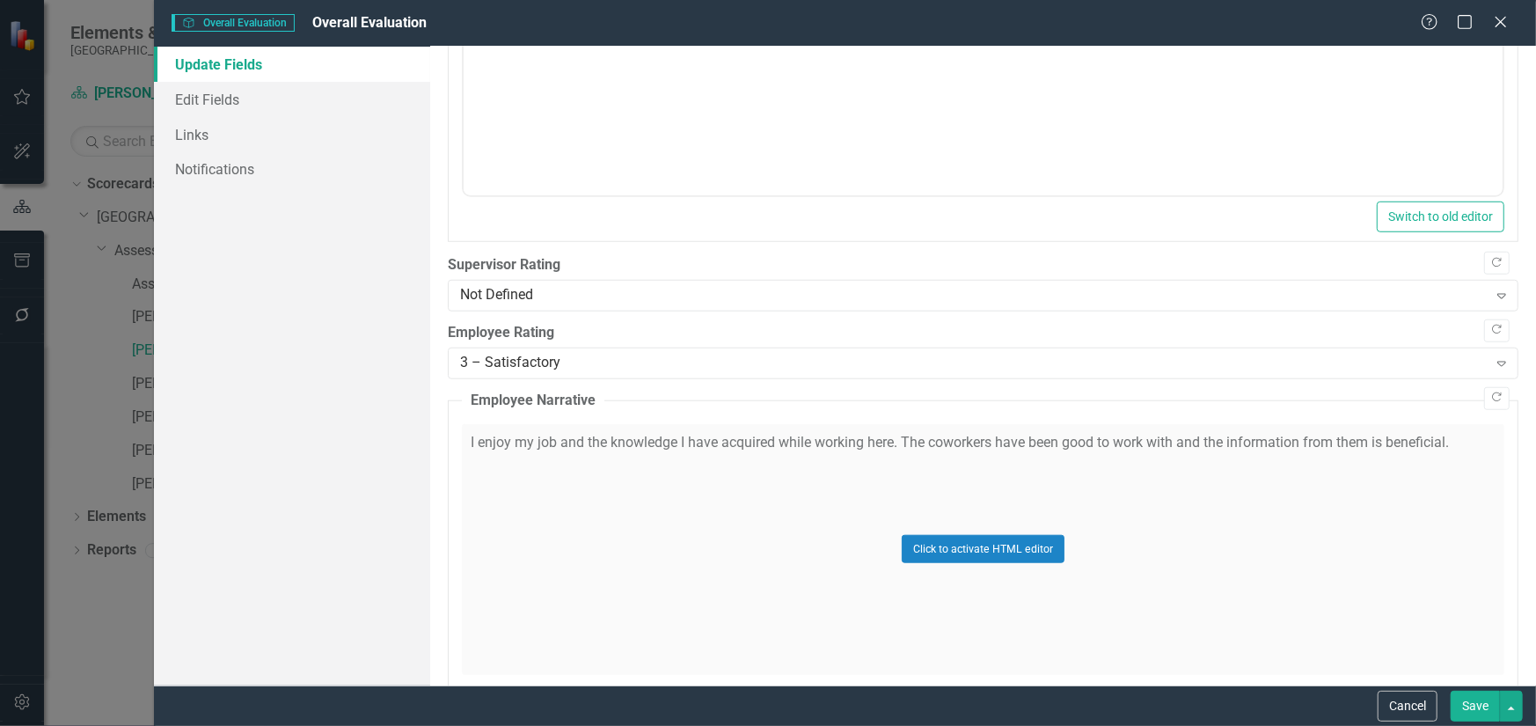
scroll to position [879, 0]
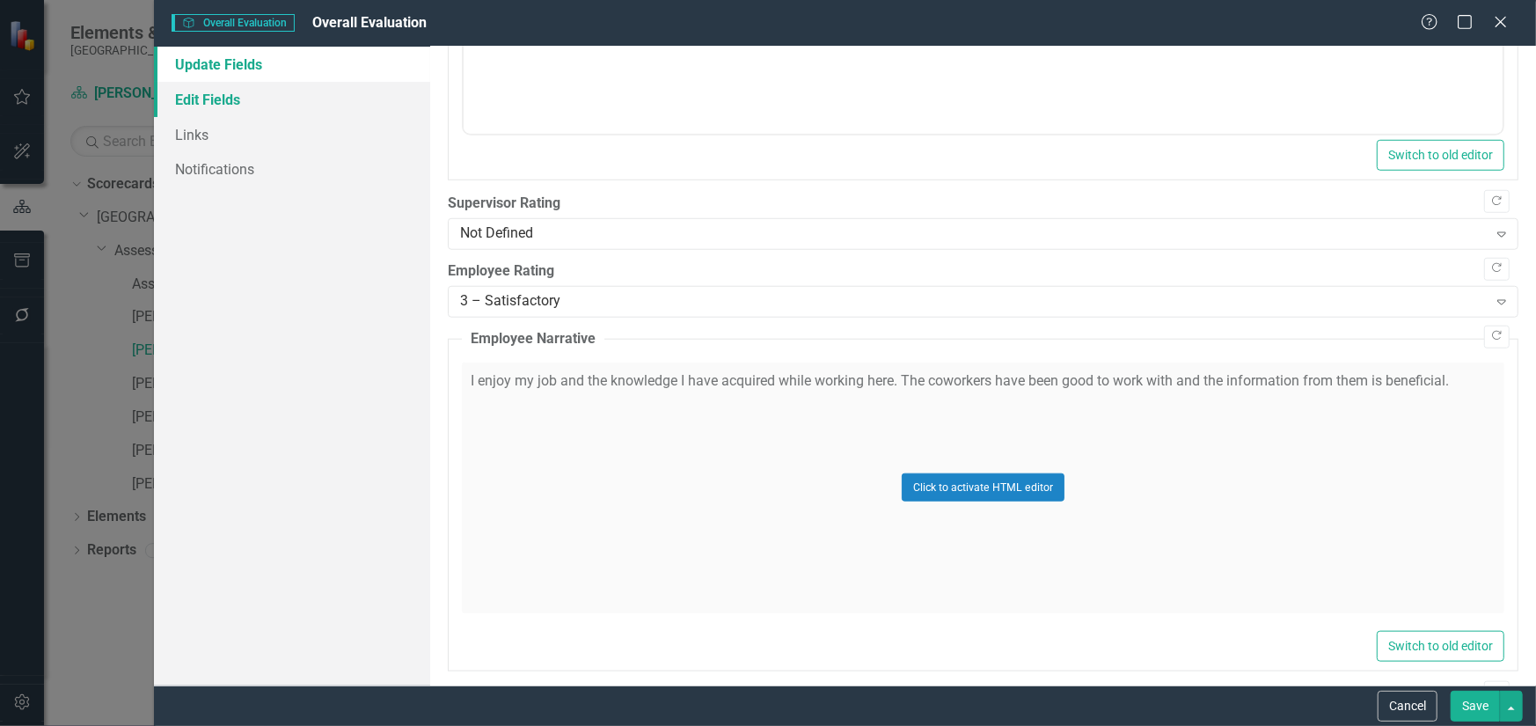
click at [185, 87] on link "Edit Fields" at bounding box center [292, 99] width 276 height 35
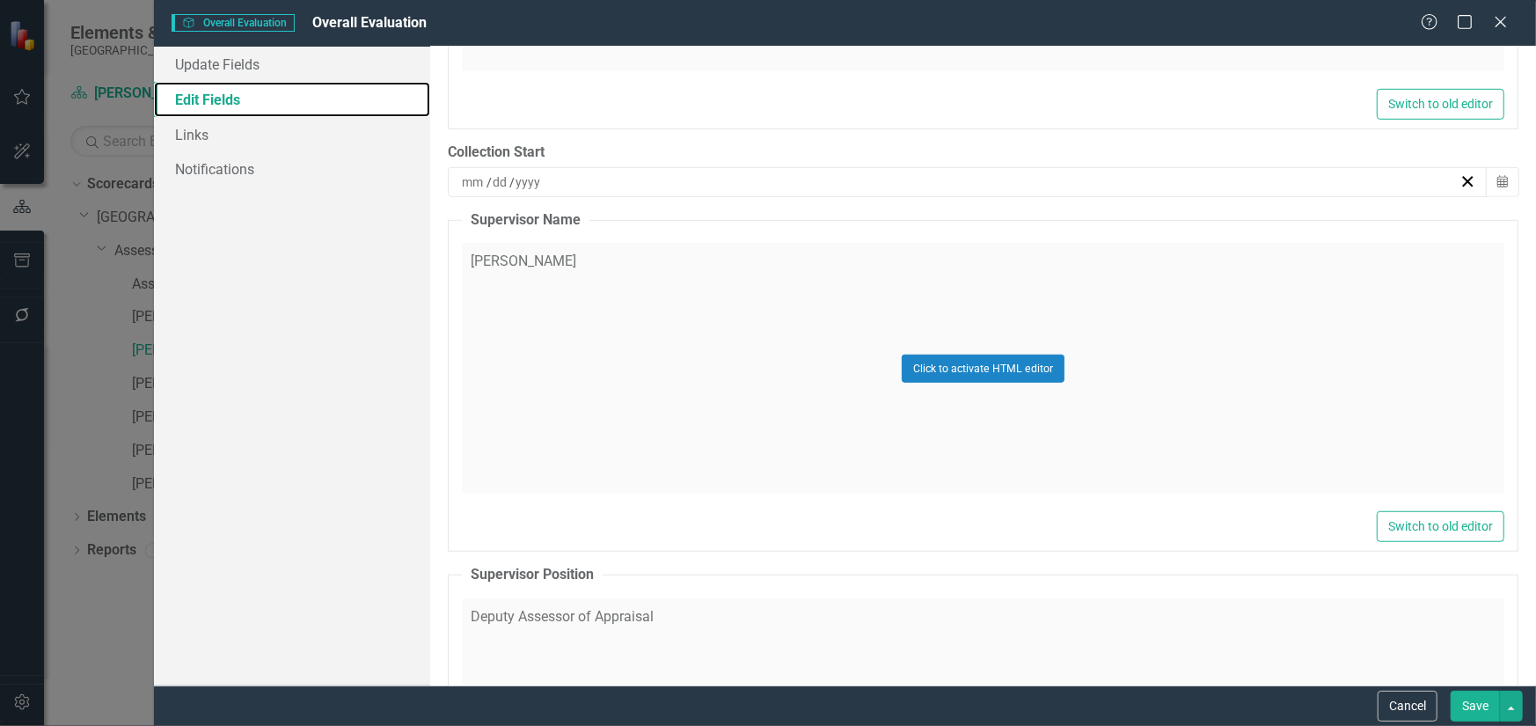
scroll to position [704, 0]
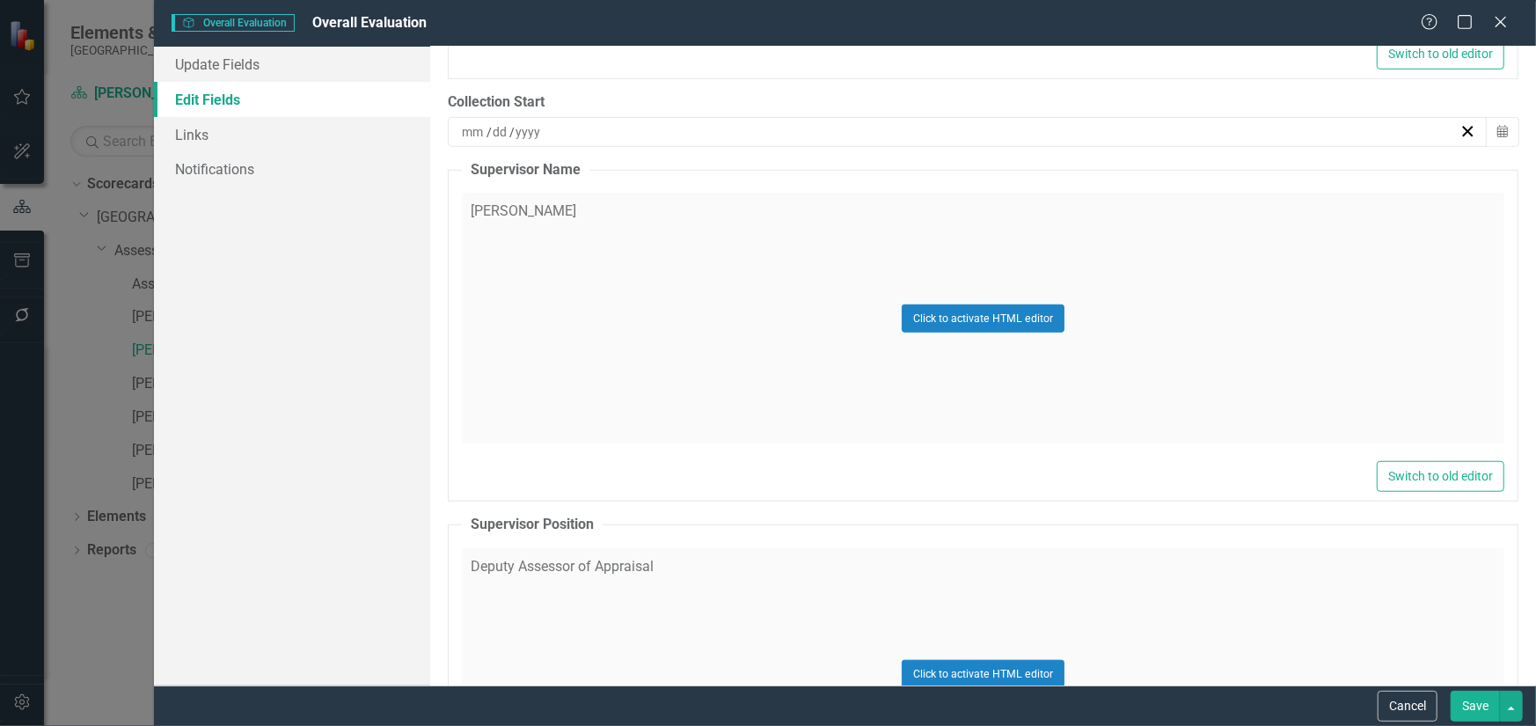
click at [631, 201] on div "Click to activate HTML editor" at bounding box center [983, 318] width 1042 height 251
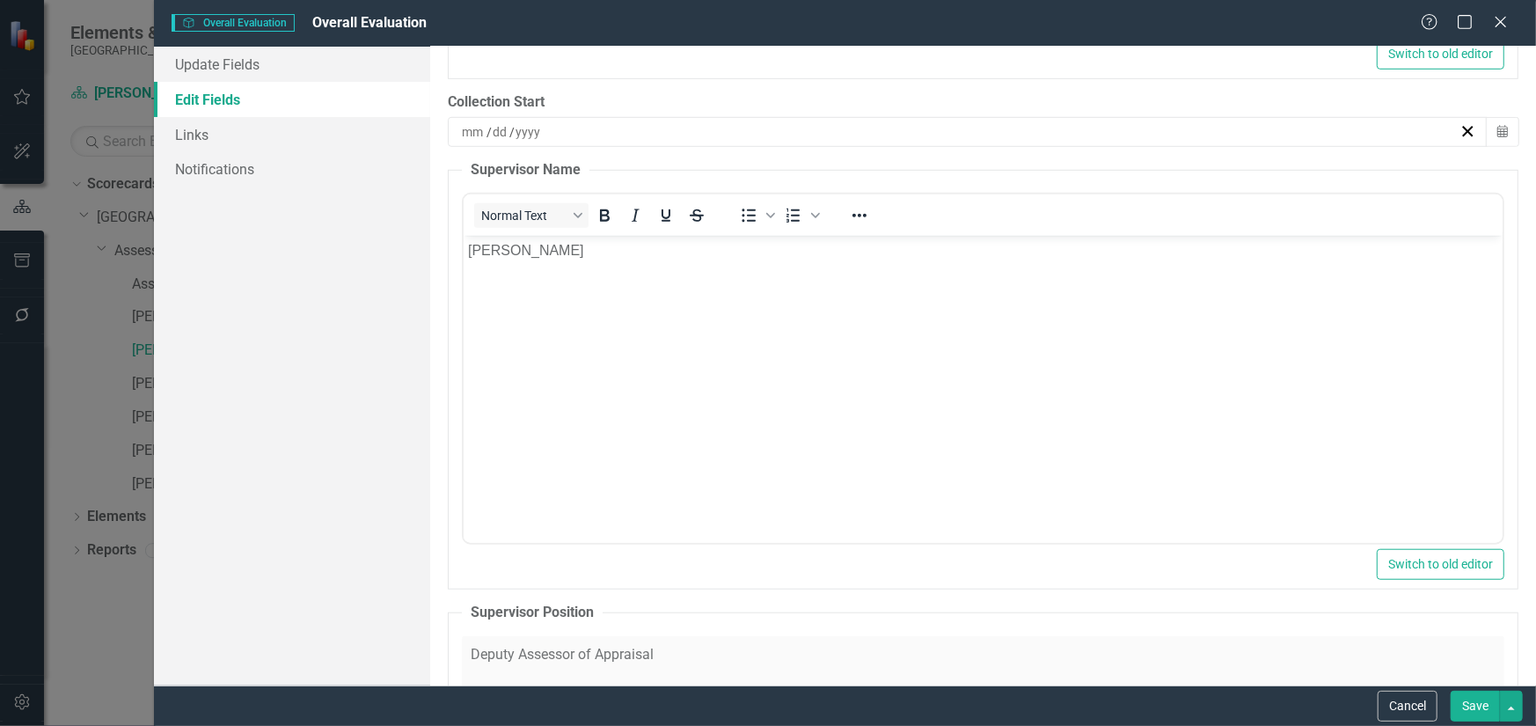
scroll to position [0, 0]
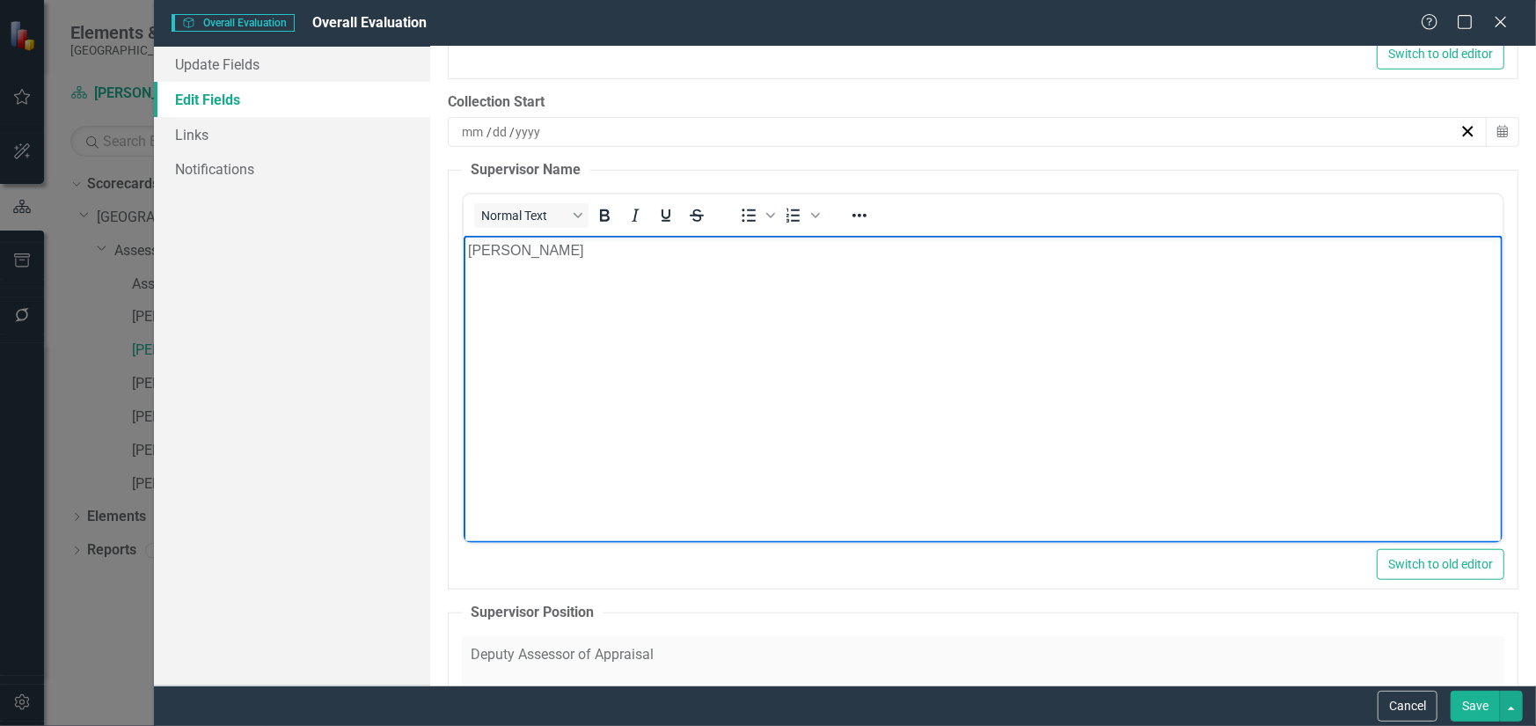
drag, startPoint x: 627, startPoint y: 243, endPoint x: 456, endPoint y: 259, distance: 171.4
click at [463, 259] on html "Alexandra Cohen" at bounding box center [982, 368] width 1039 height 264
click at [440, 293] on div "ClearPoint Can Do More! How ClearPoint Can Help Close Enterprise plans can auto…" at bounding box center [983, 366] width 1106 height 639
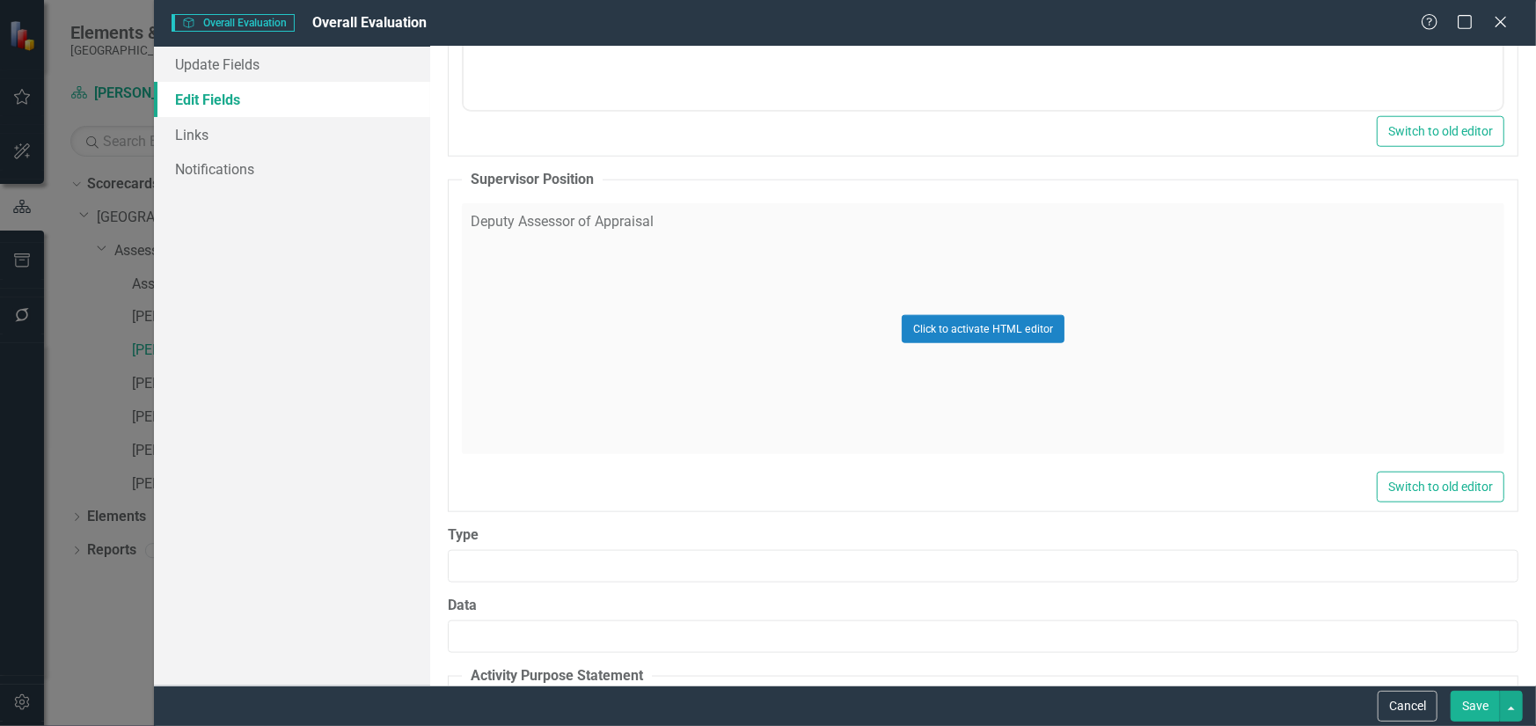
scroll to position [1143, 0]
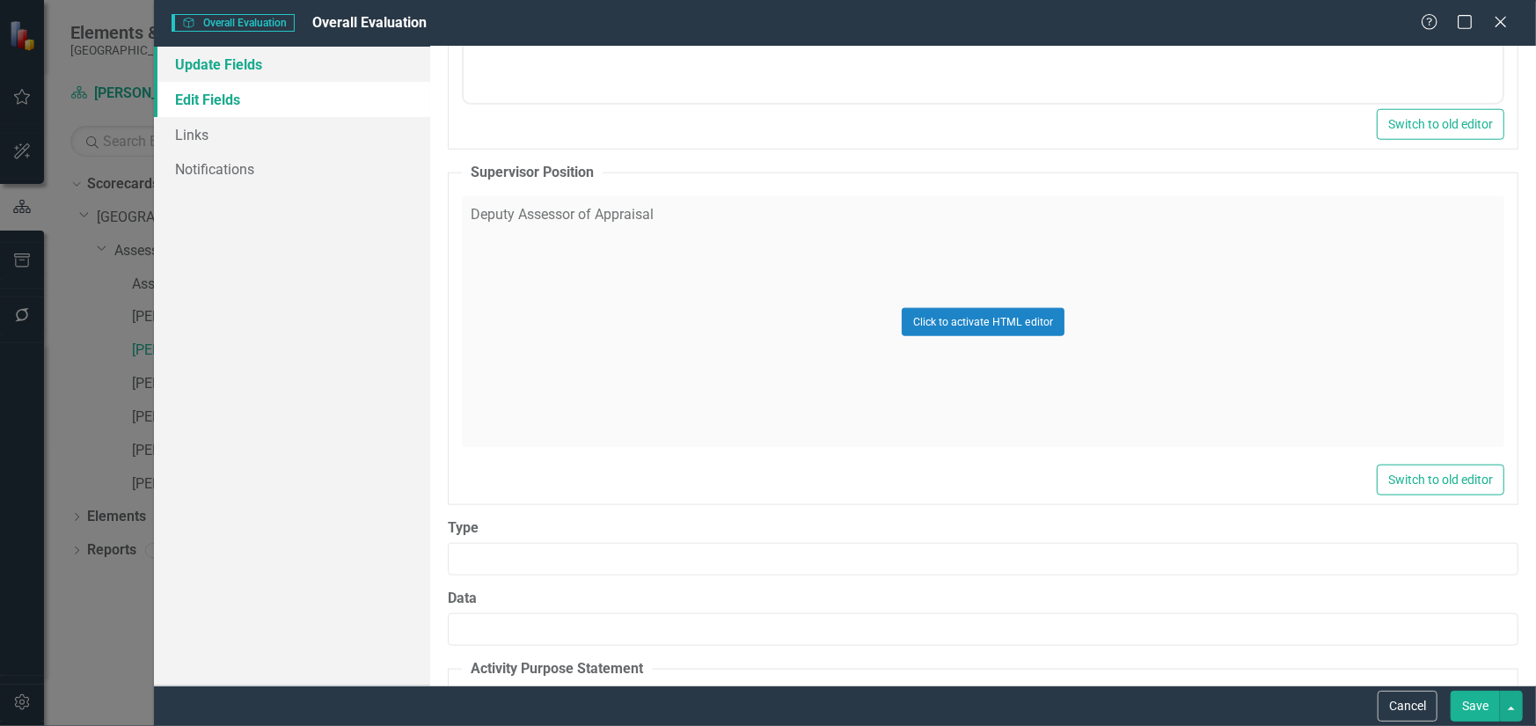
click at [245, 68] on link "Update Fields" at bounding box center [292, 64] width 276 height 35
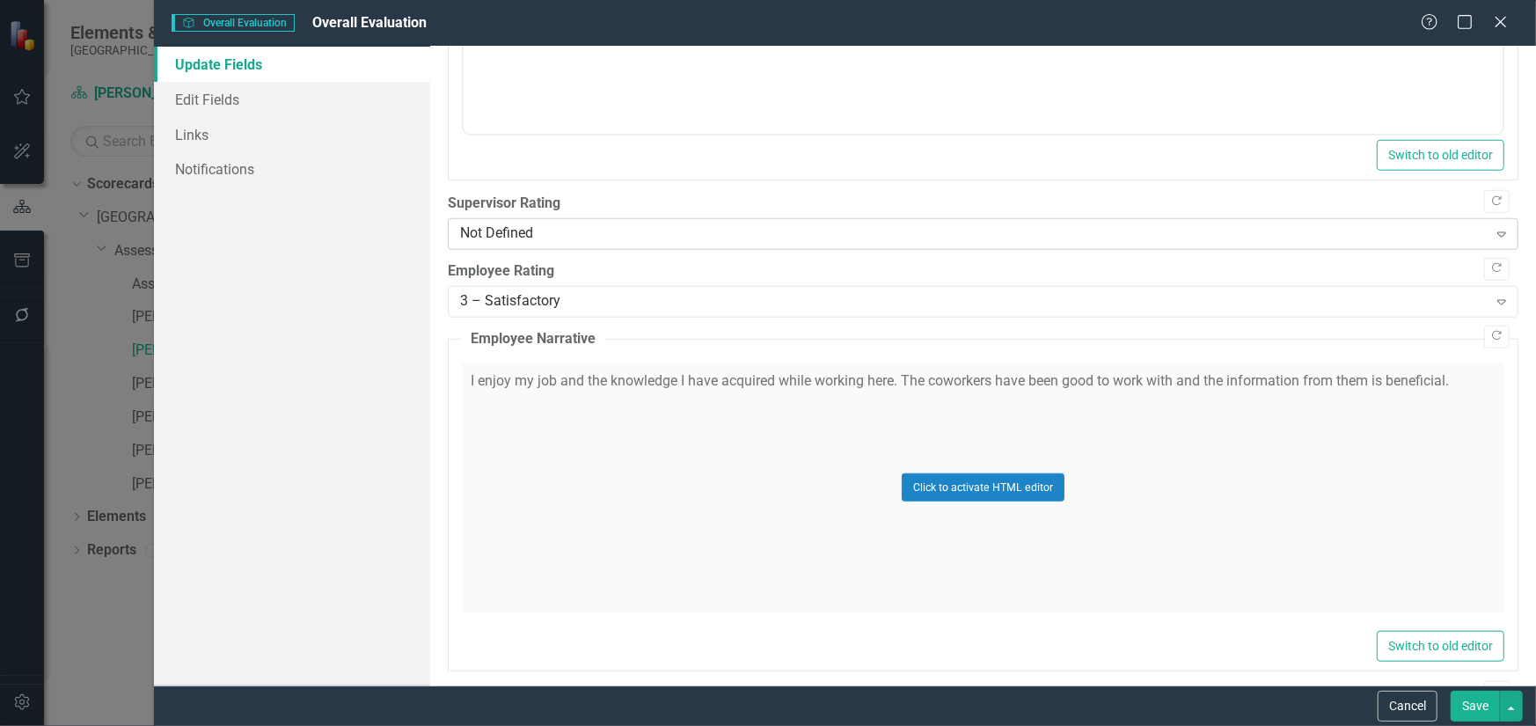
click at [529, 232] on div "Not Defined" at bounding box center [973, 234] width 1027 height 20
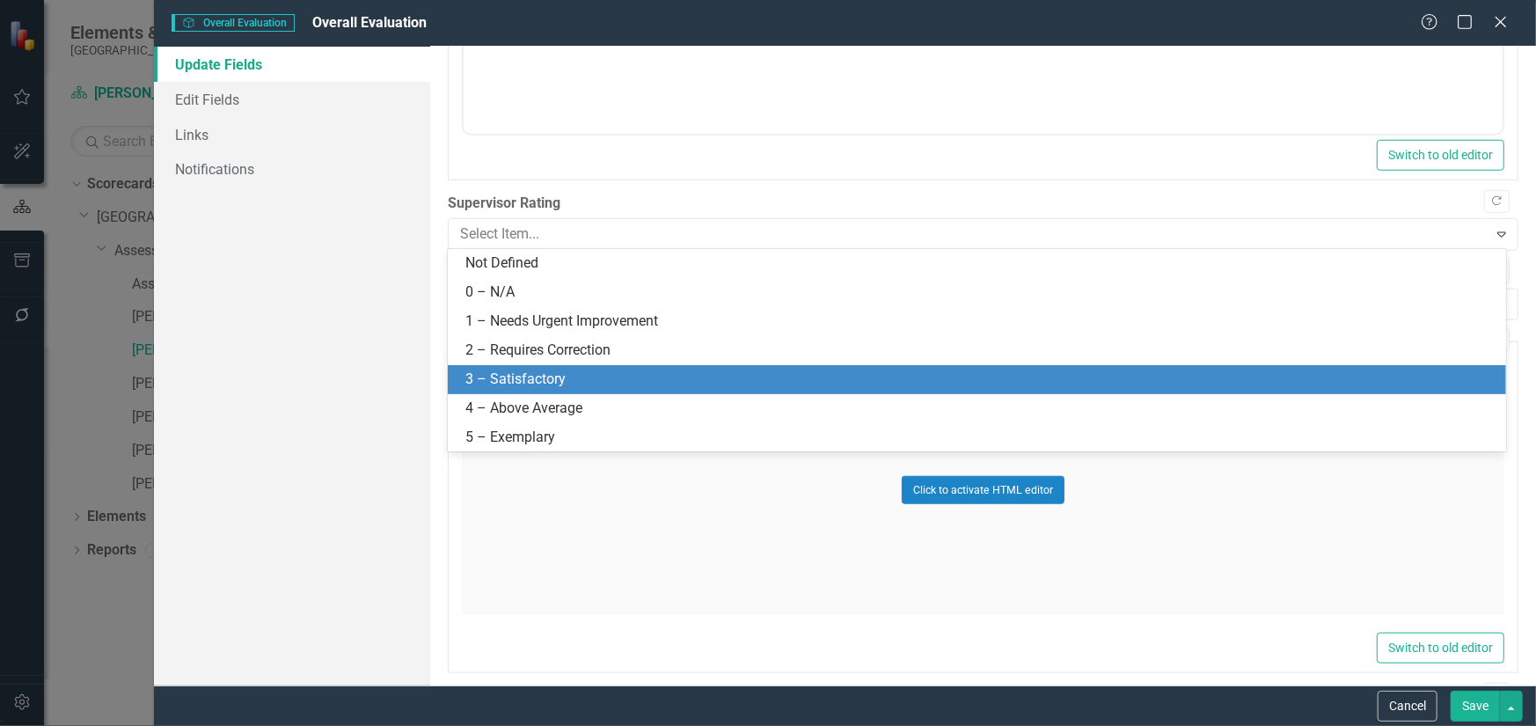
click at [561, 376] on div "3 – Satisfactory" at bounding box center [980, 379] width 1030 height 20
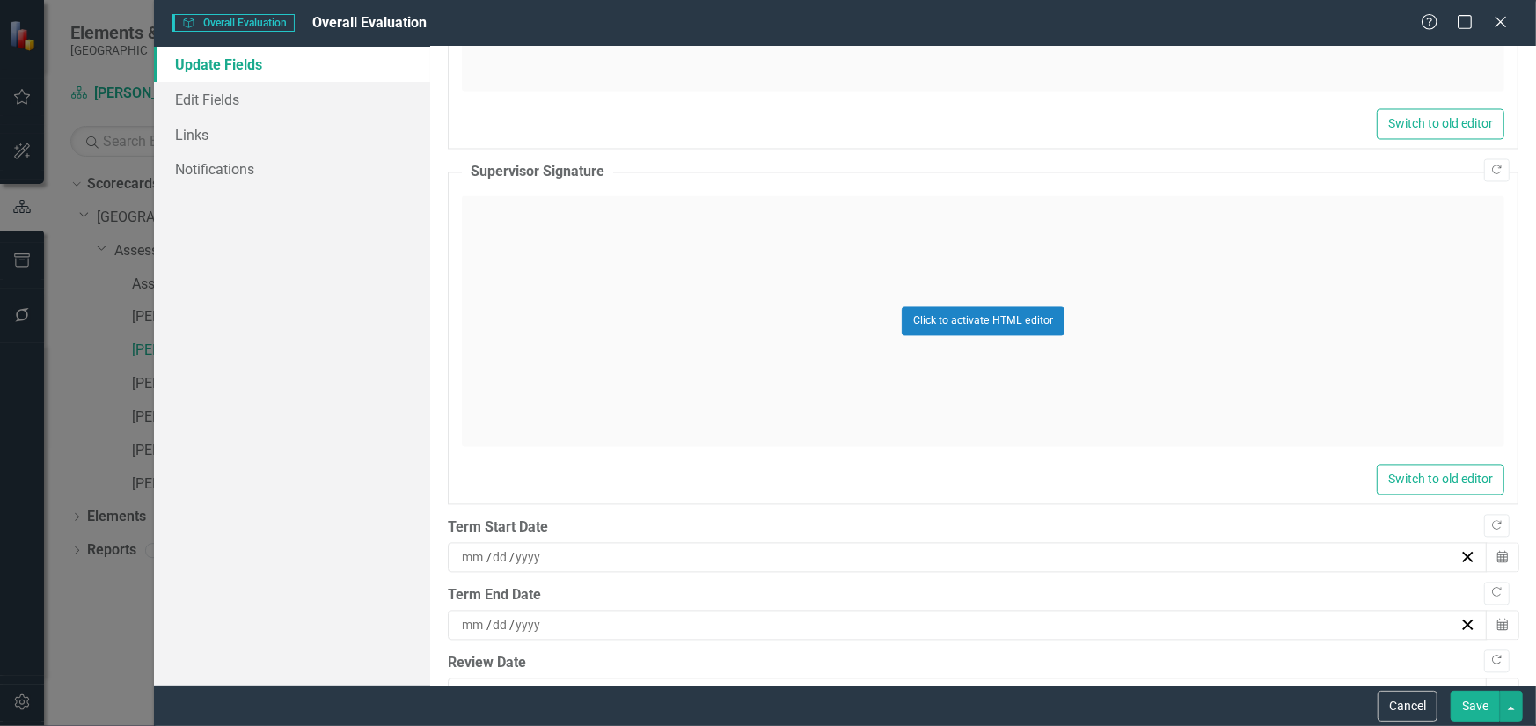
scroll to position [1935, 0]
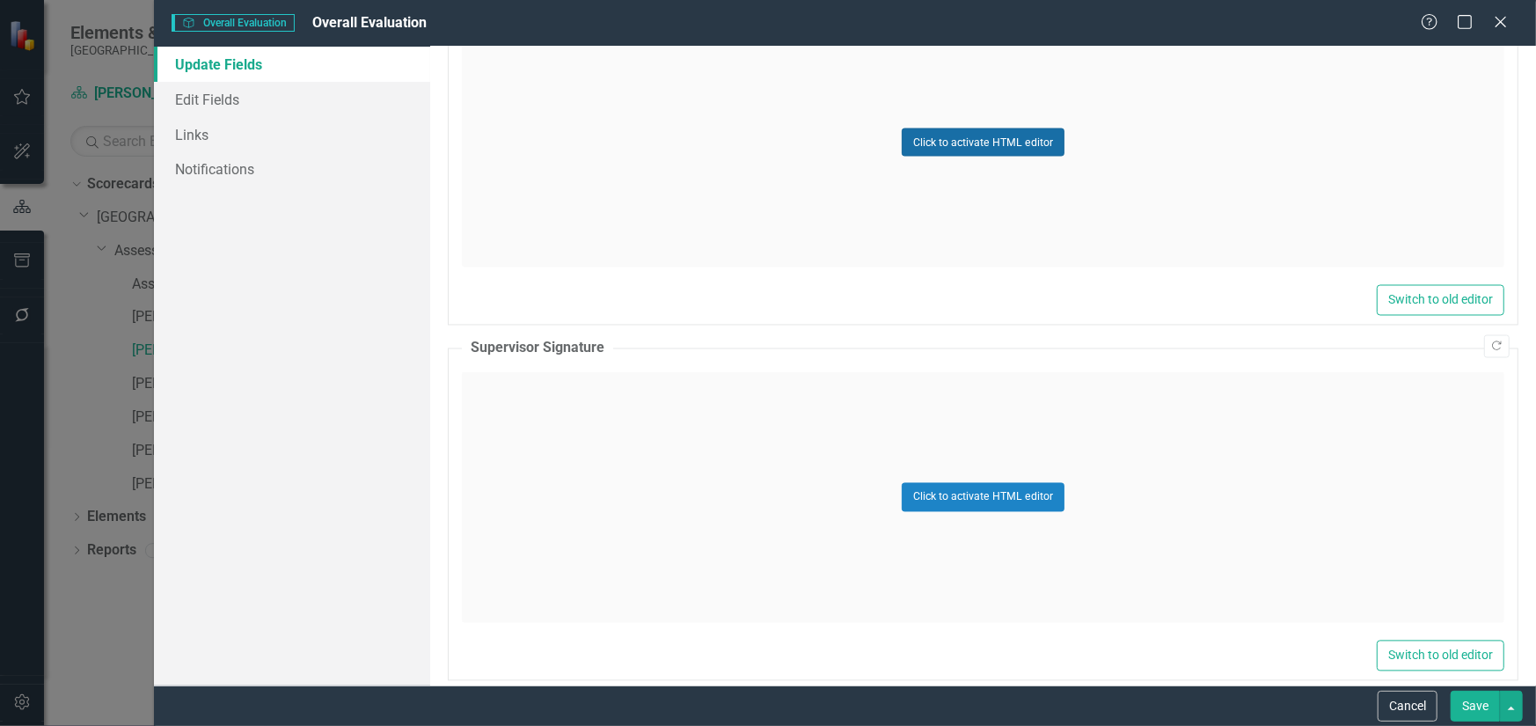
click at [970, 140] on button "Click to activate HTML editor" at bounding box center [982, 142] width 163 height 28
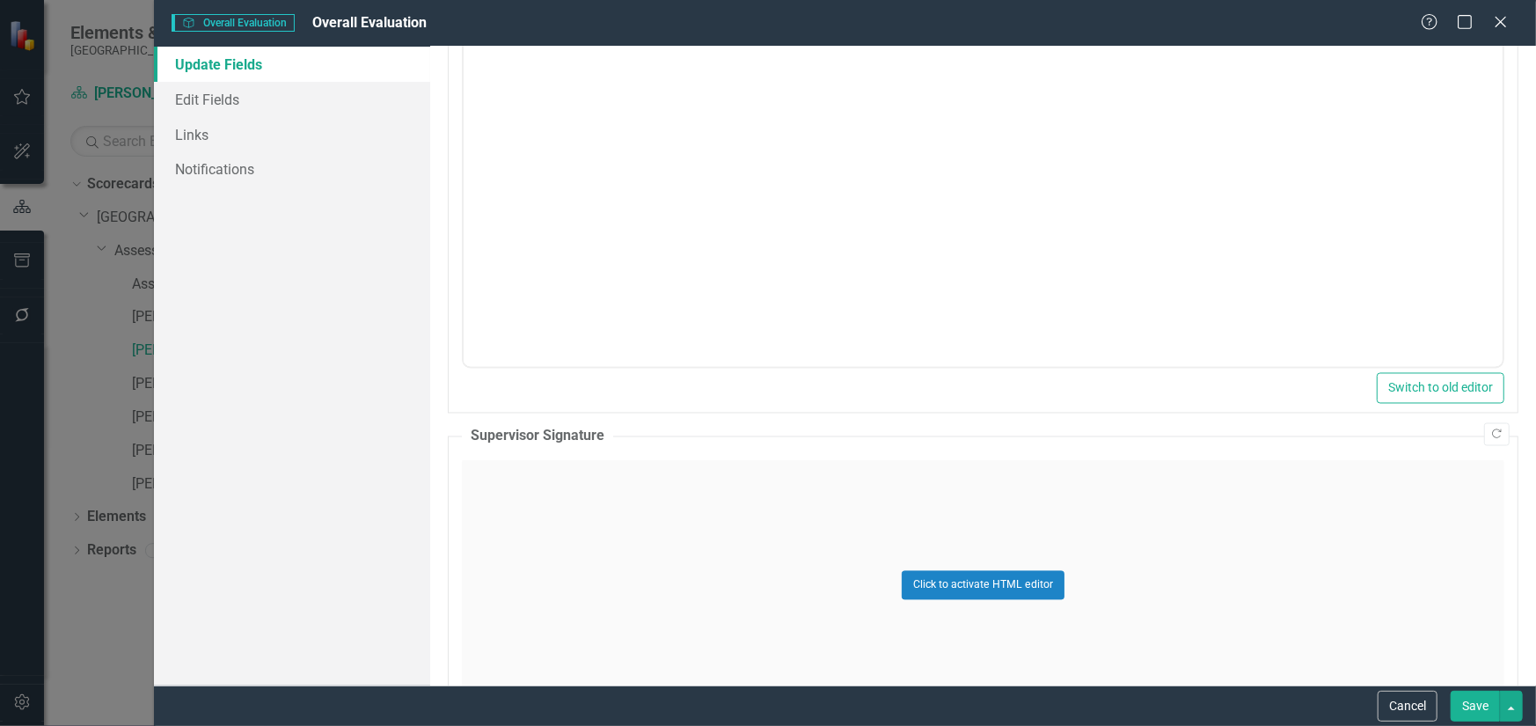
scroll to position [0, 0]
click at [700, 215] on body "Rich Text Area. Press ALT-0 for help." at bounding box center [982, 192] width 1039 height 264
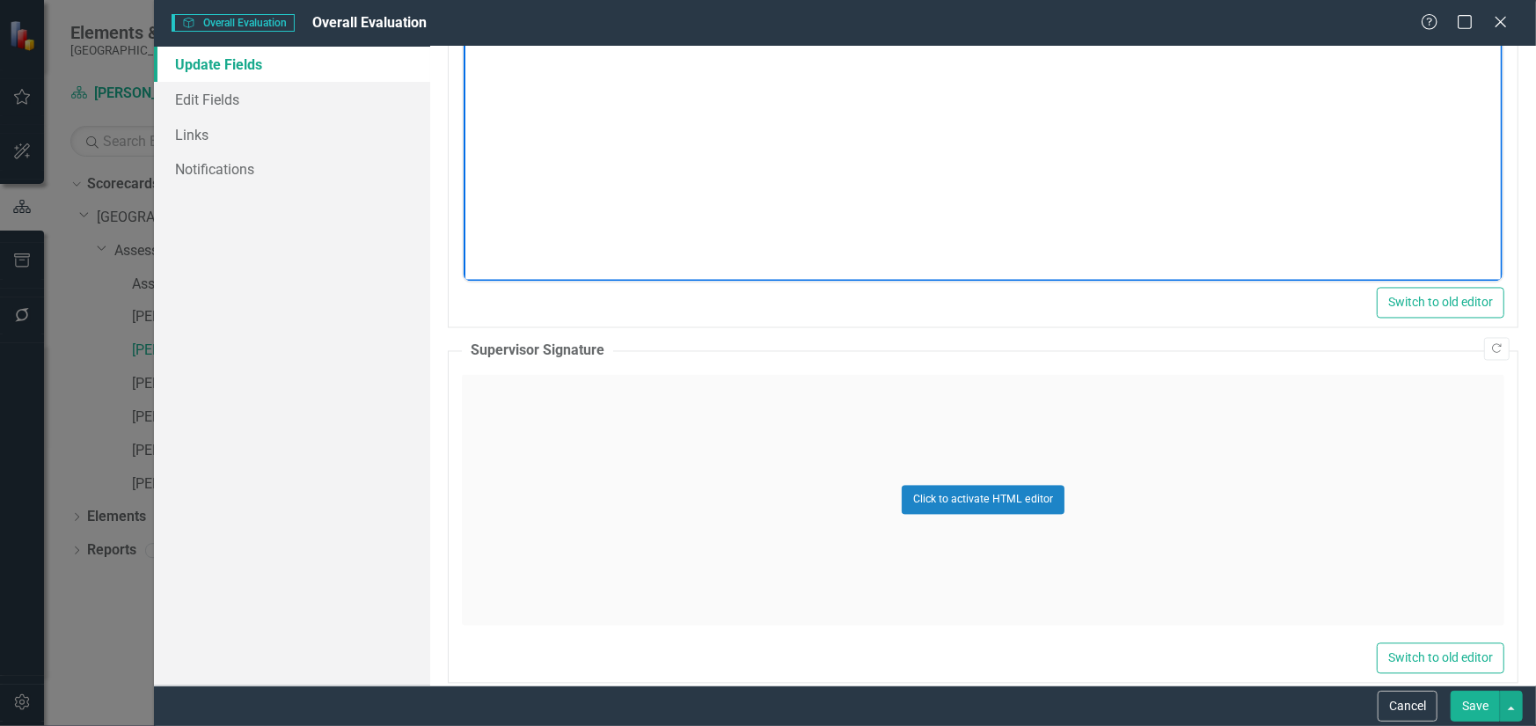
scroll to position [2199, 0]
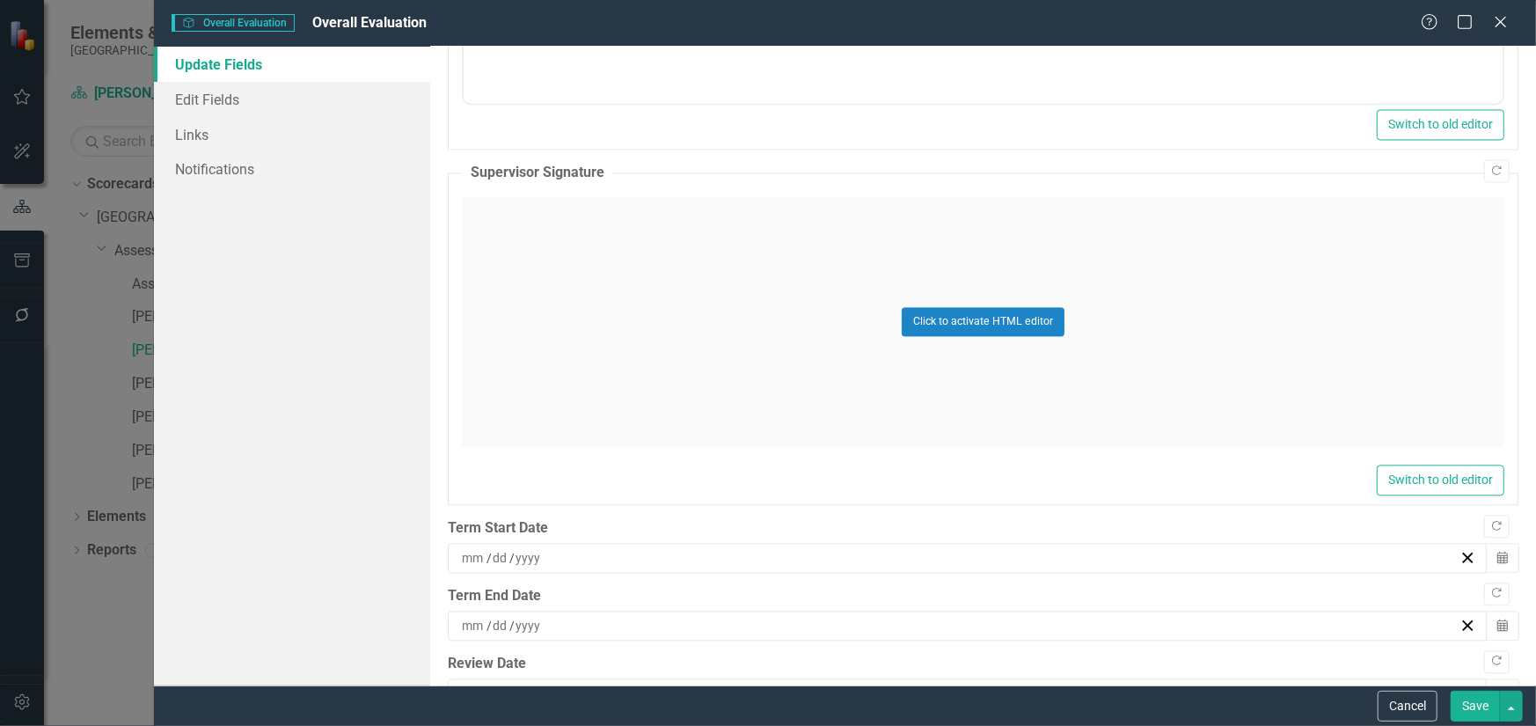
click at [828, 354] on div "Click to activate HTML editor" at bounding box center [983, 321] width 1042 height 251
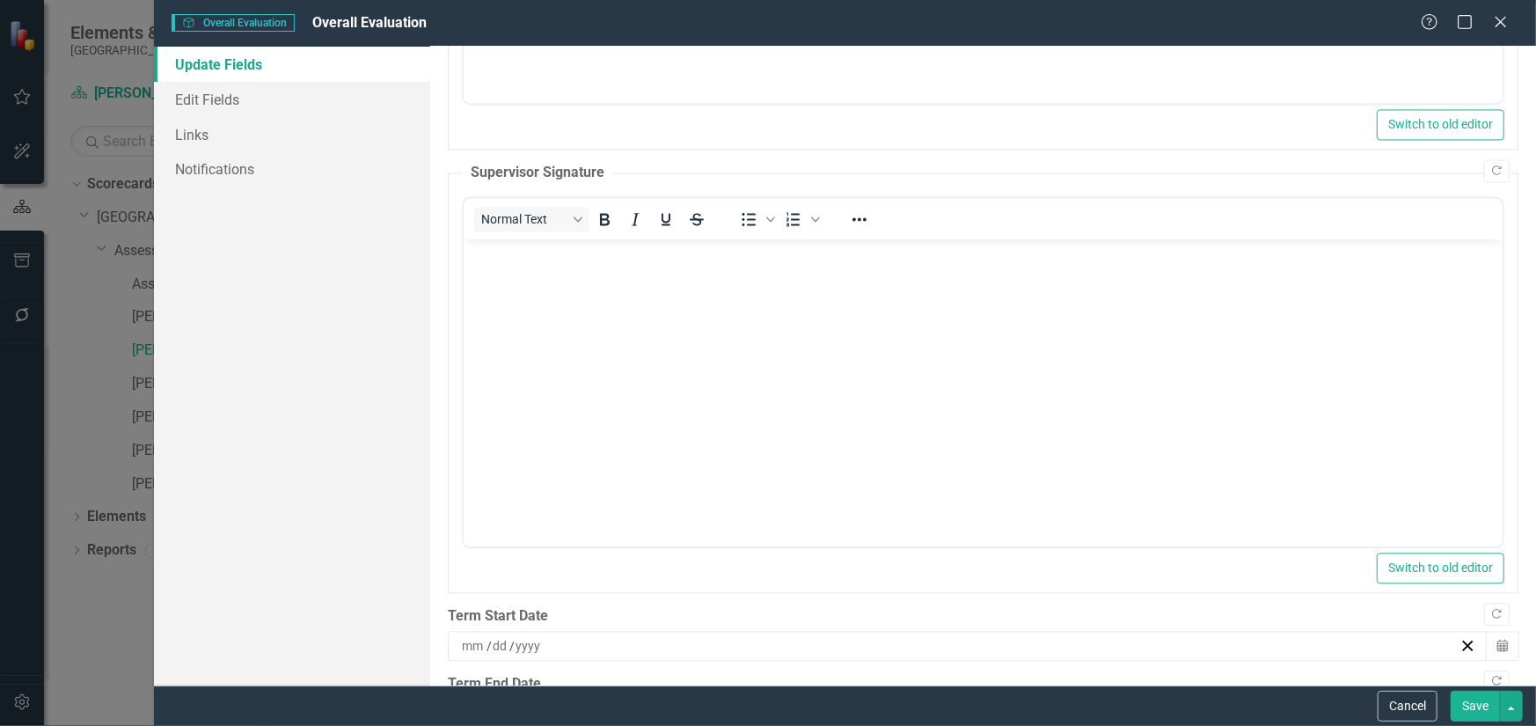
scroll to position [0, 0]
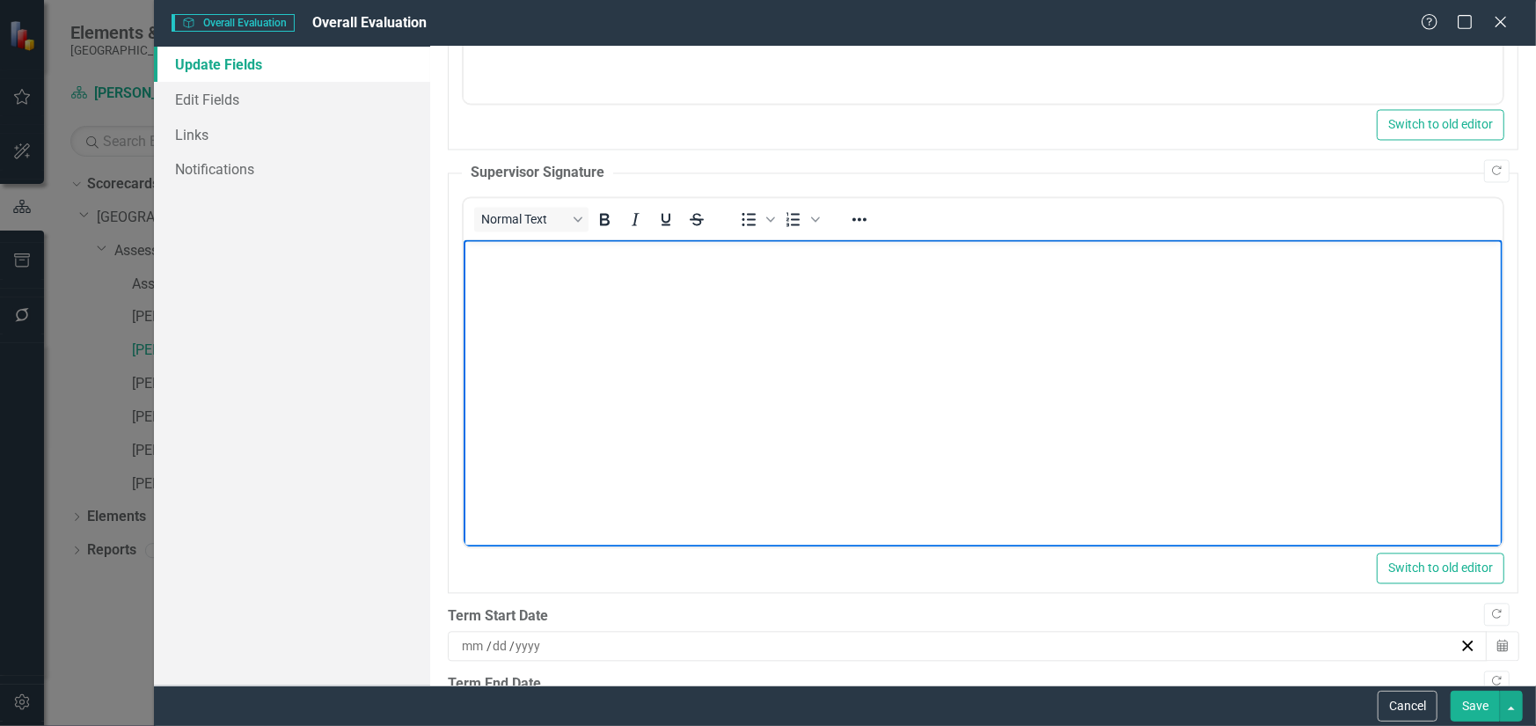
click at [553, 293] on body "Rich Text Area. Press ALT-0 for help." at bounding box center [982, 371] width 1039 height 264
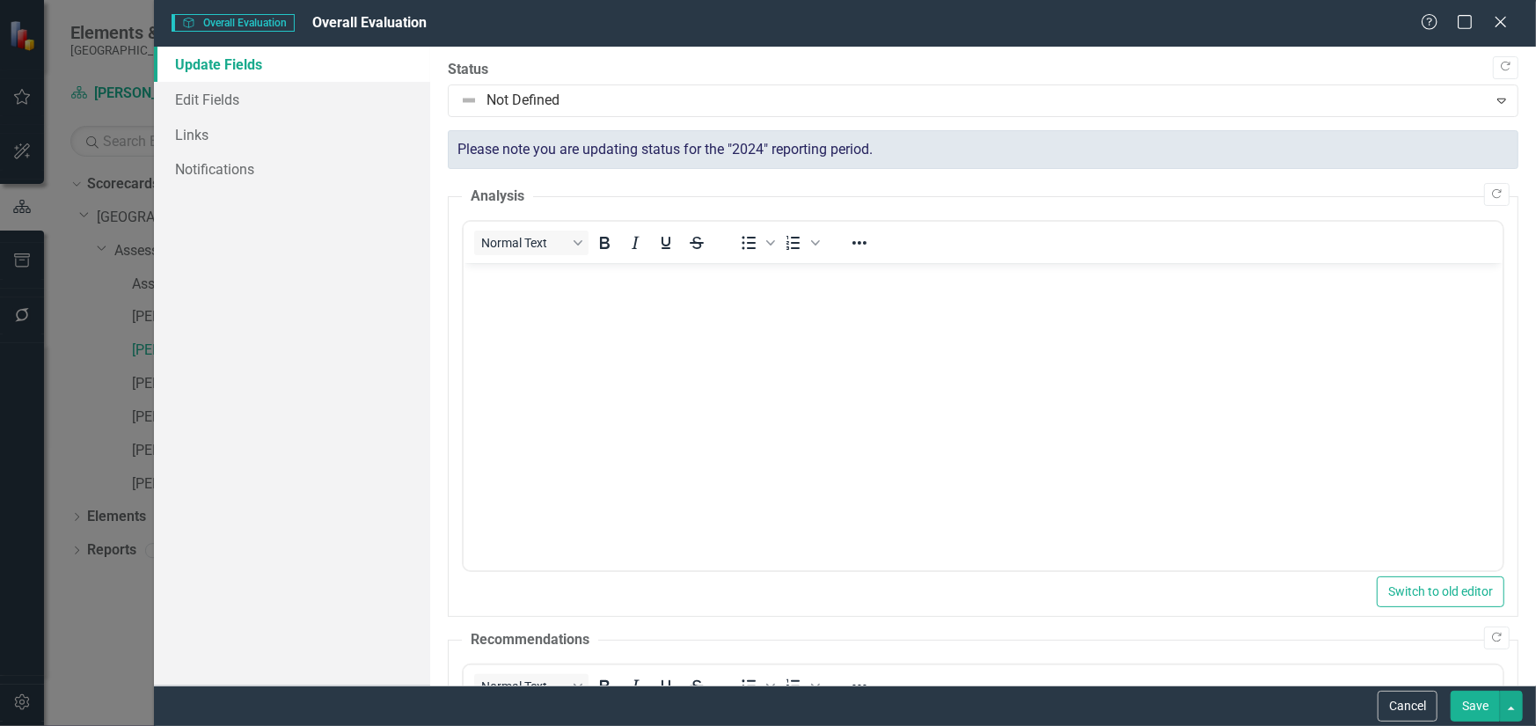
click at [1471, 704] on button "Save" at bounding box center [1474, 705] width 49 height 31
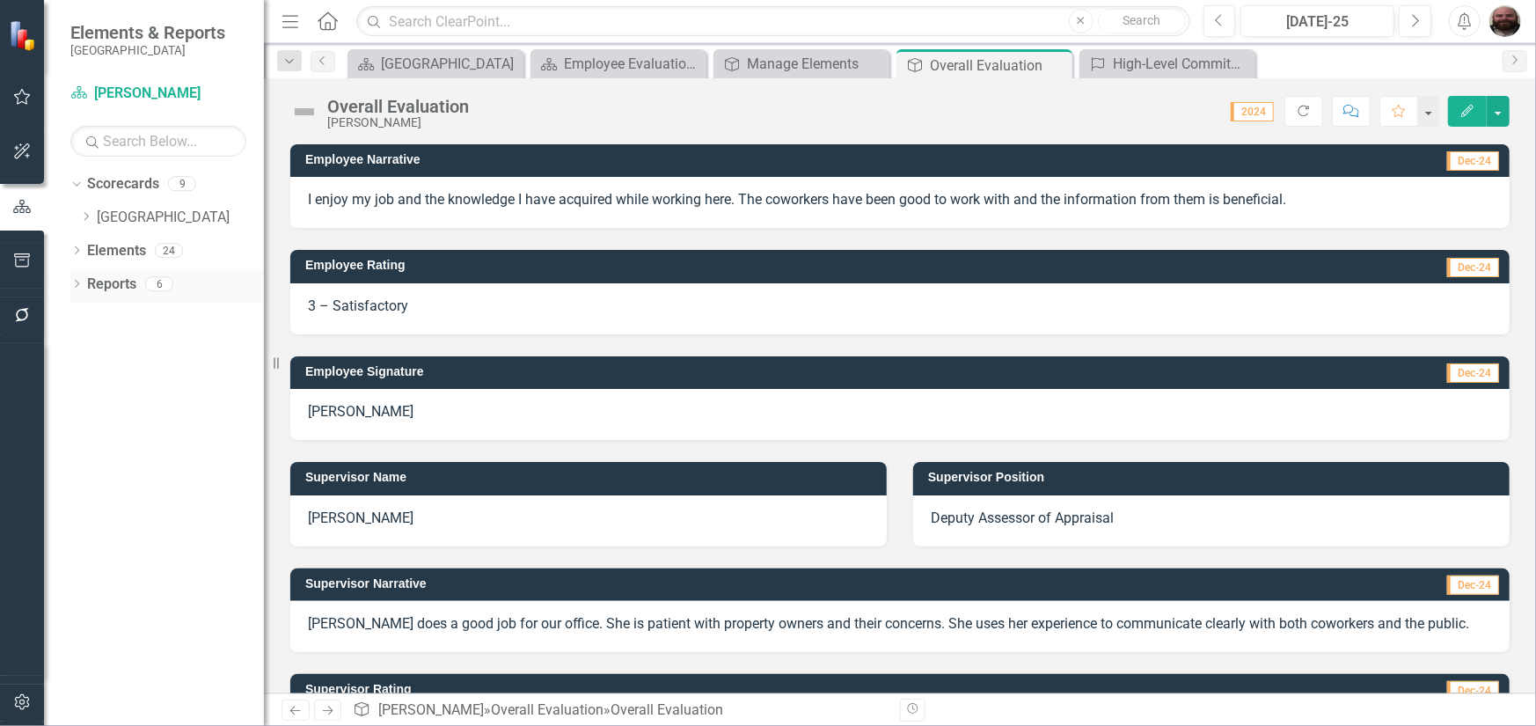
click at [77, 283] on icon "Dropdown" at bounding box center [76, 286] width 12 height 10
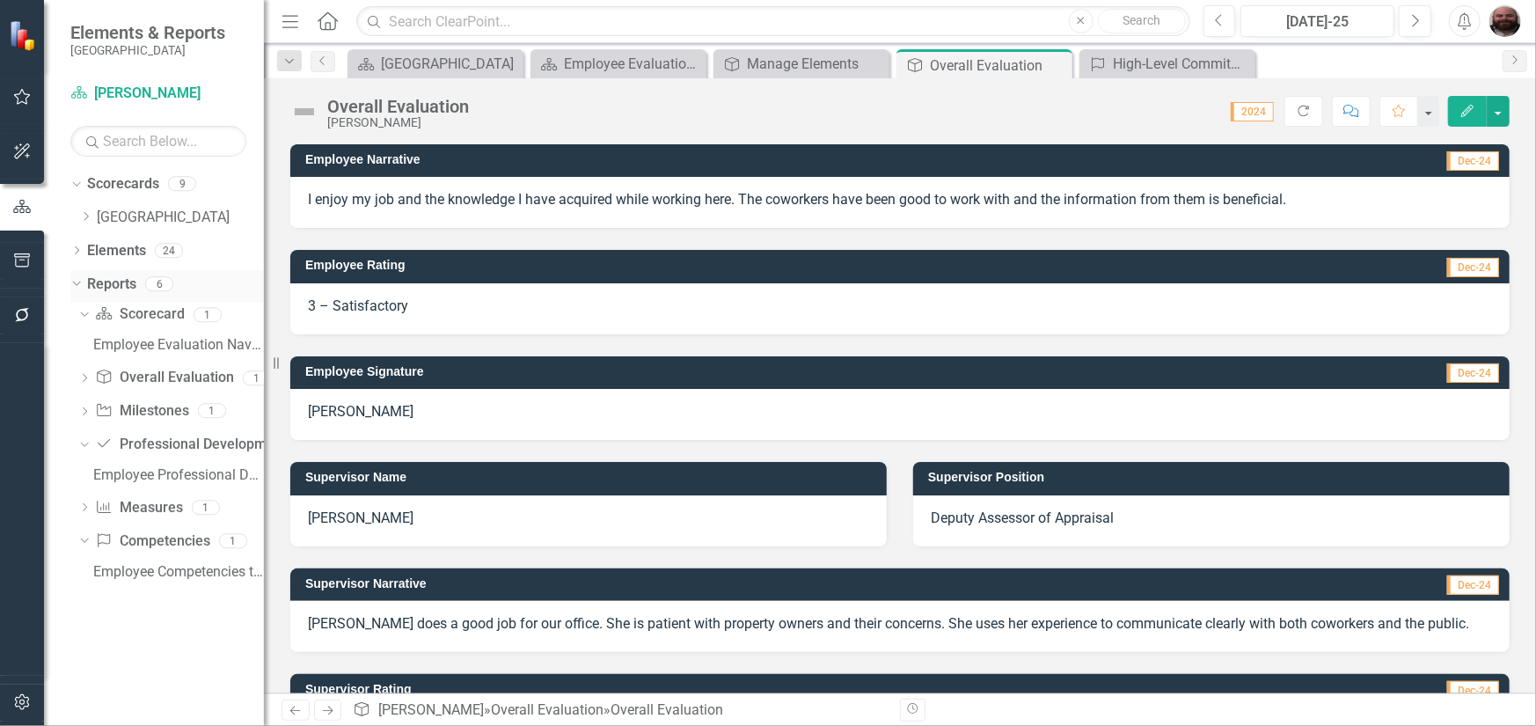
click at [124, 284] on link "Reports" at bounding box center [111, 284] width 49 height 20
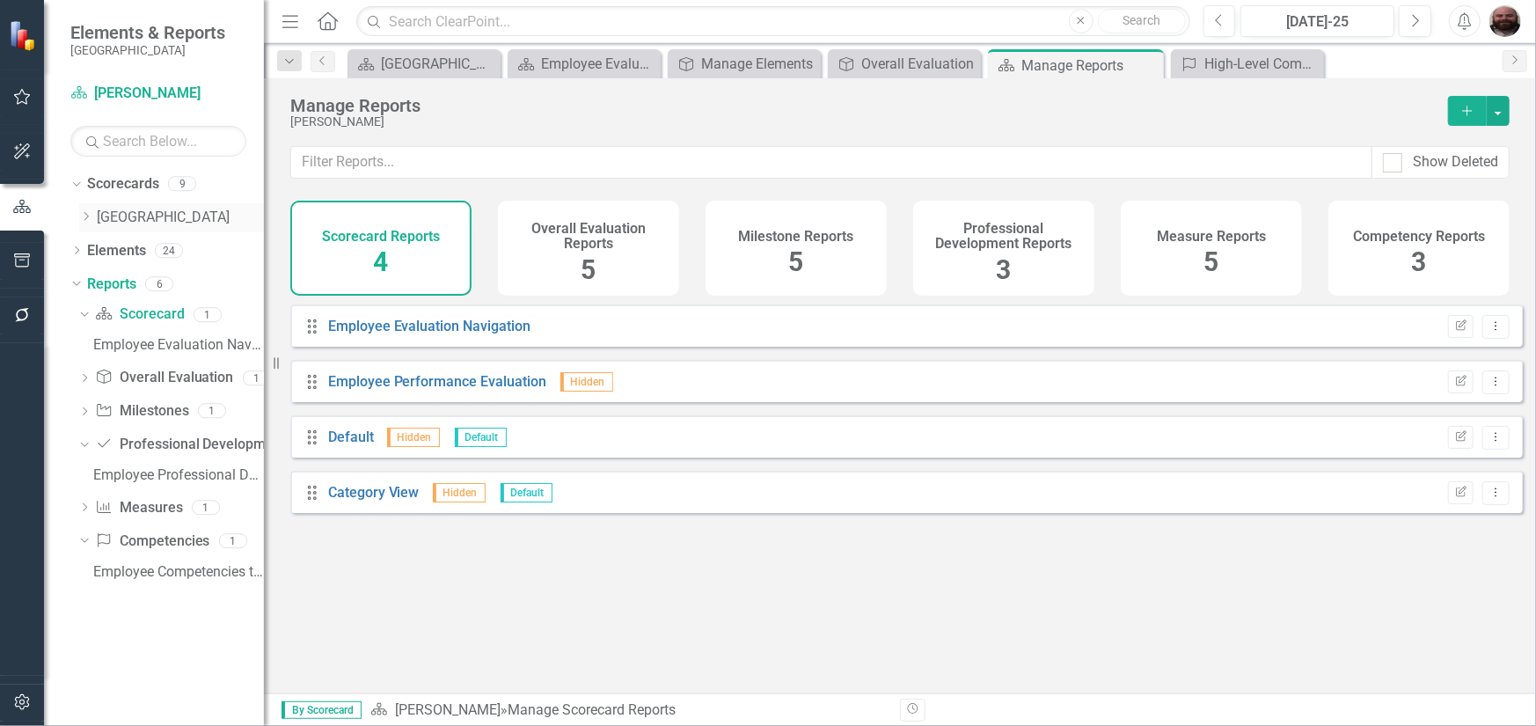
click at [86, 224] on div "Dropdown" at bounding box center [85, 217] width 13 height 15
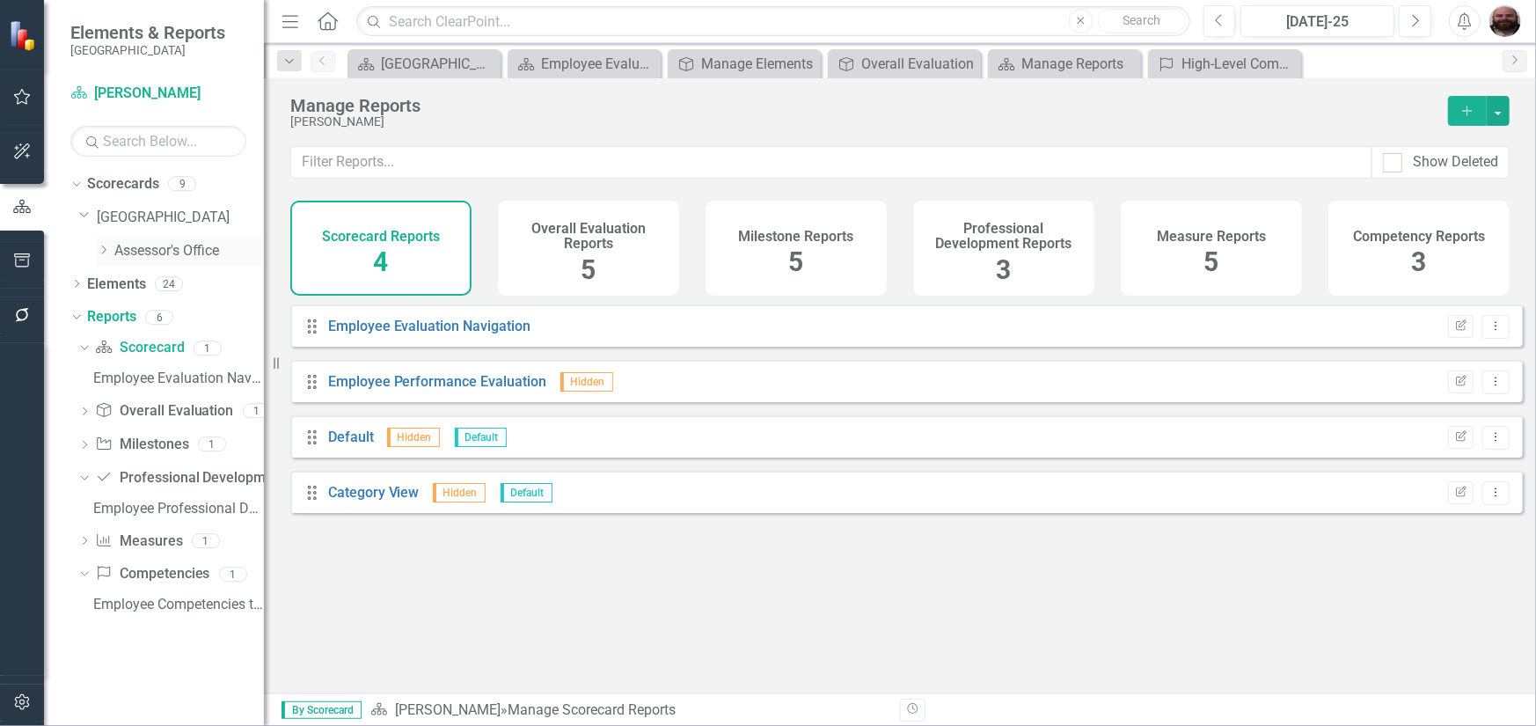
click at [105, 249] on icon at bounding box center [104, 249] width 4 height 9
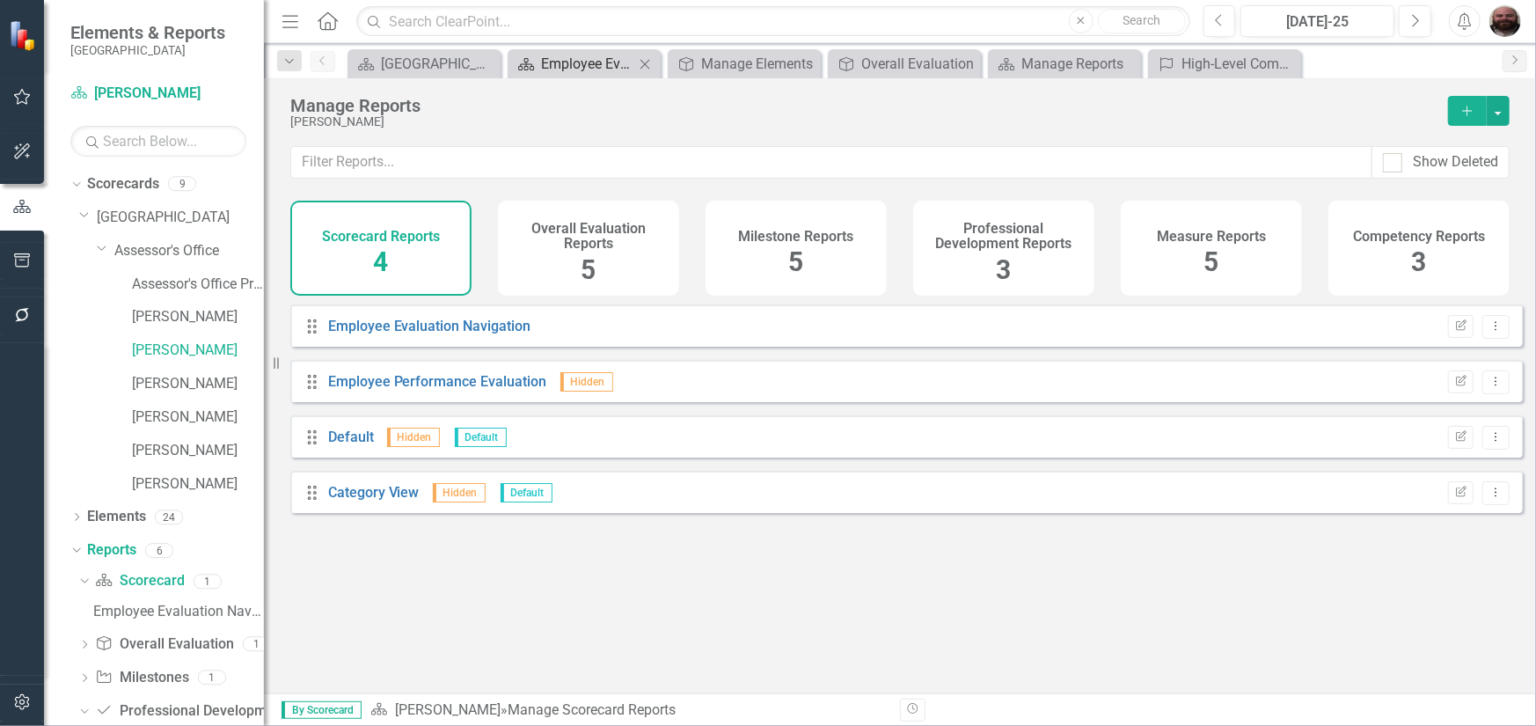
click at [578, 70] on div "Employee Evaluation Navigation" at bounding box center [587, 64] width 93 height 22
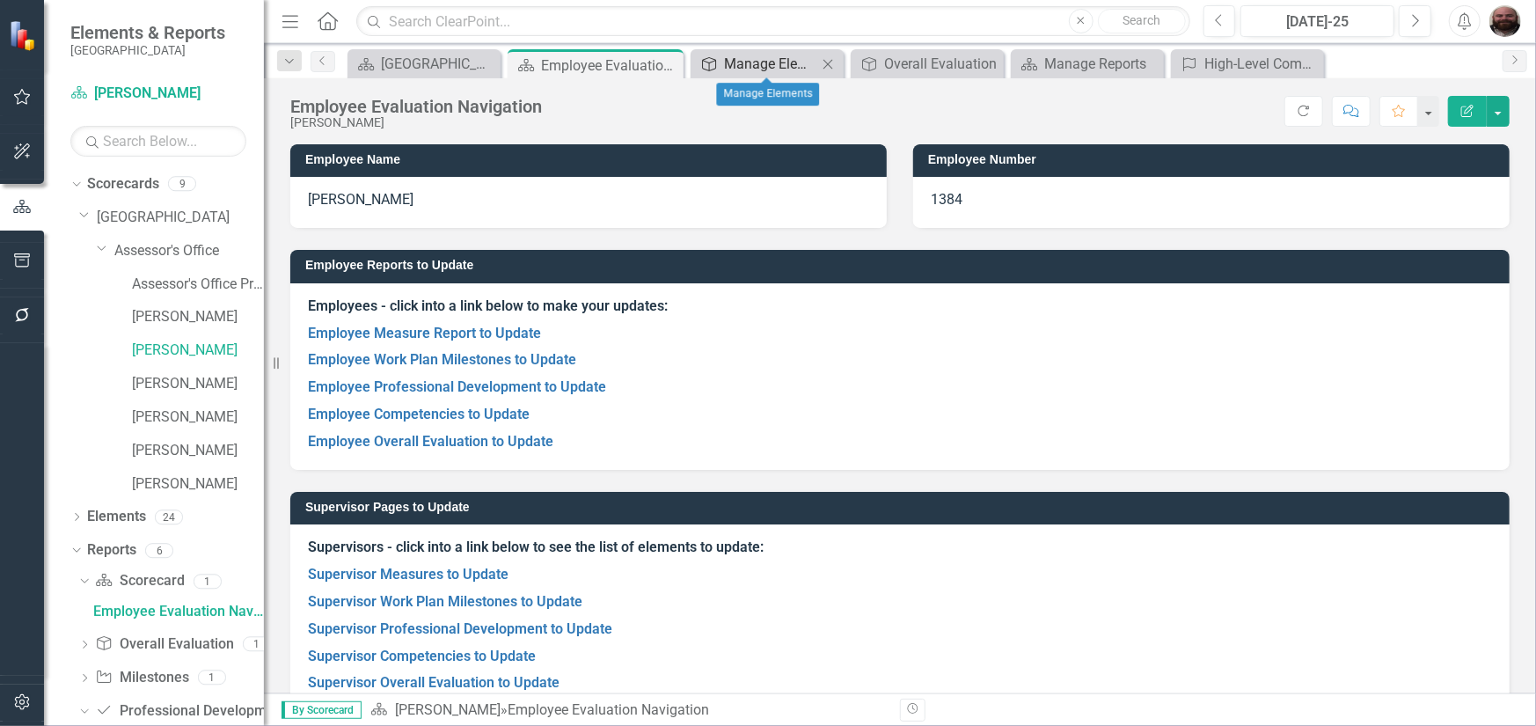
click at [711, 62] on icon "Overall Evaluation" at bounding box center [709, 64] width 18 height 14
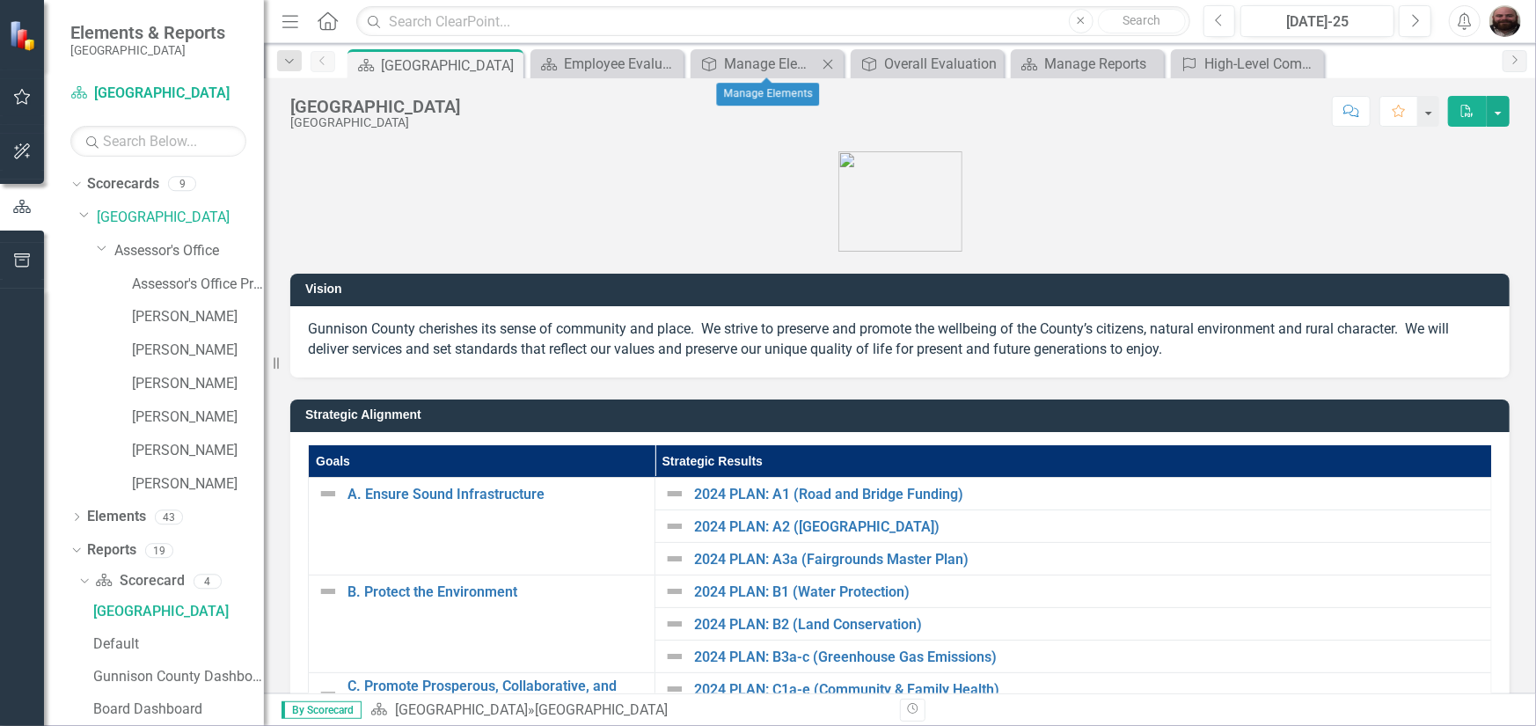
click at [828, 66] on icon "Close" at bounding box center [828, 64] width 18 height 14
click at [827, 66] on div "Overall Evaluation" at bounding box center [805, 64] width 116 height 22
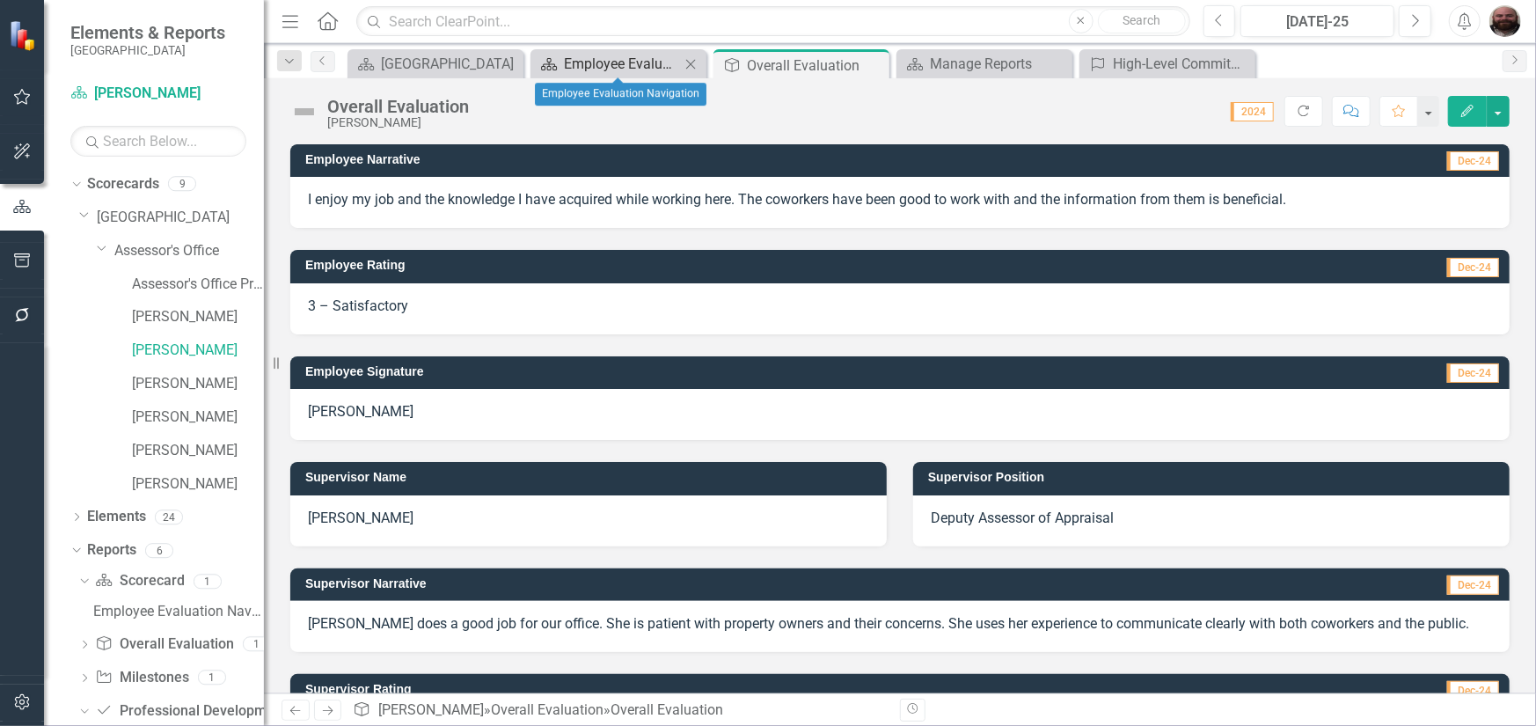
click at [621, 69] on div "Employee Evaluation Navigation" at bounding box center [622, 64] width 116 height 22
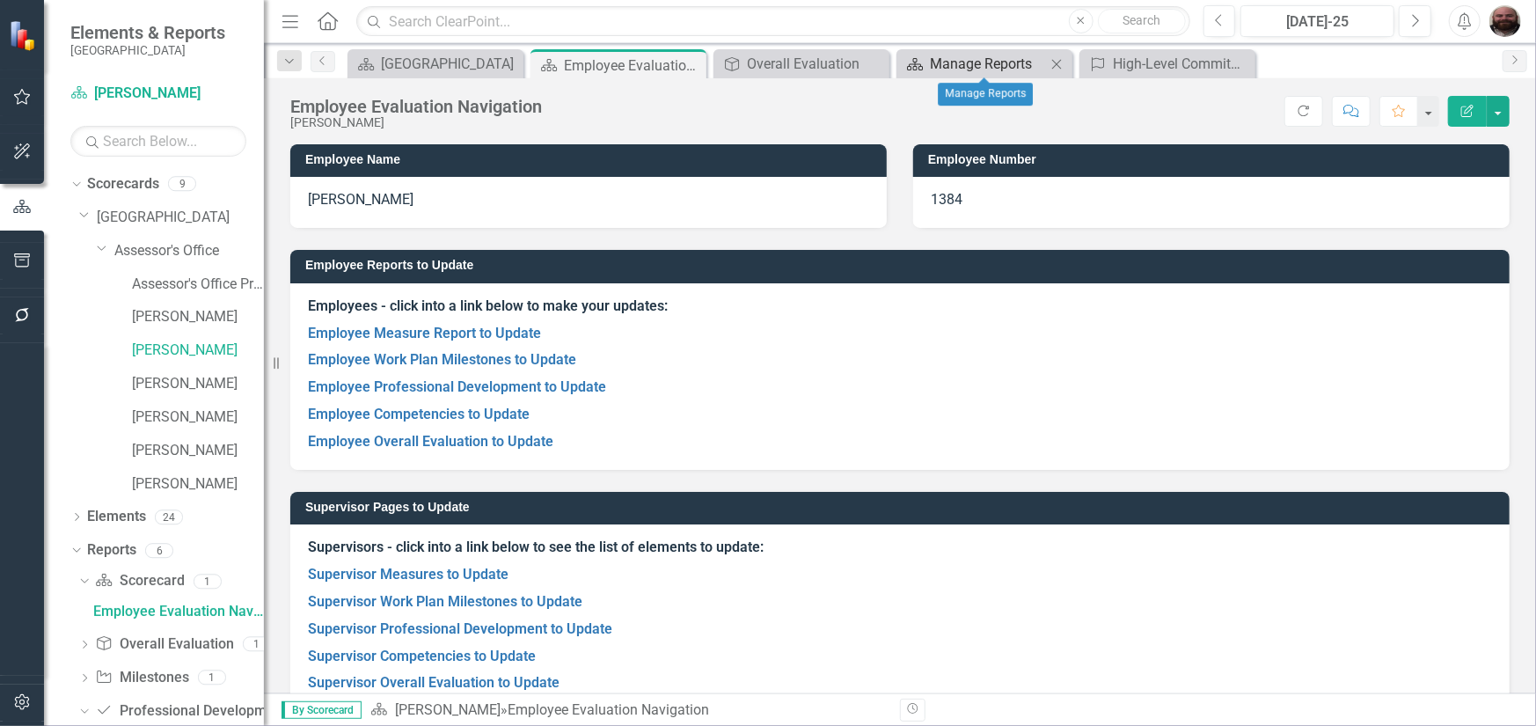
click at [956, 65] on div "Manage Reports" at bounding box center [988, 64] width 116 height 22
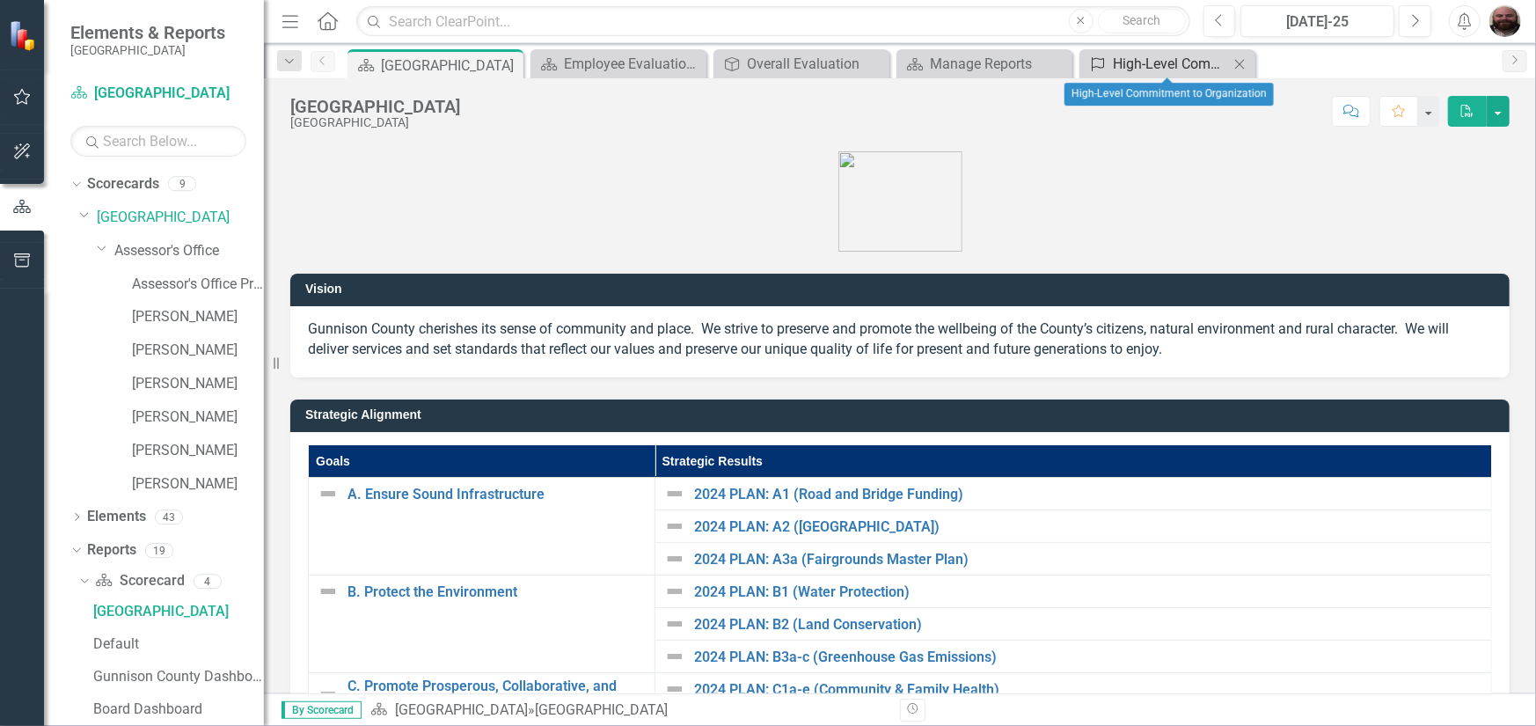
click at [1141, 61] on div "High-Level Commitment to Organization" at bounding box center [1171, 64] width 116 height 22
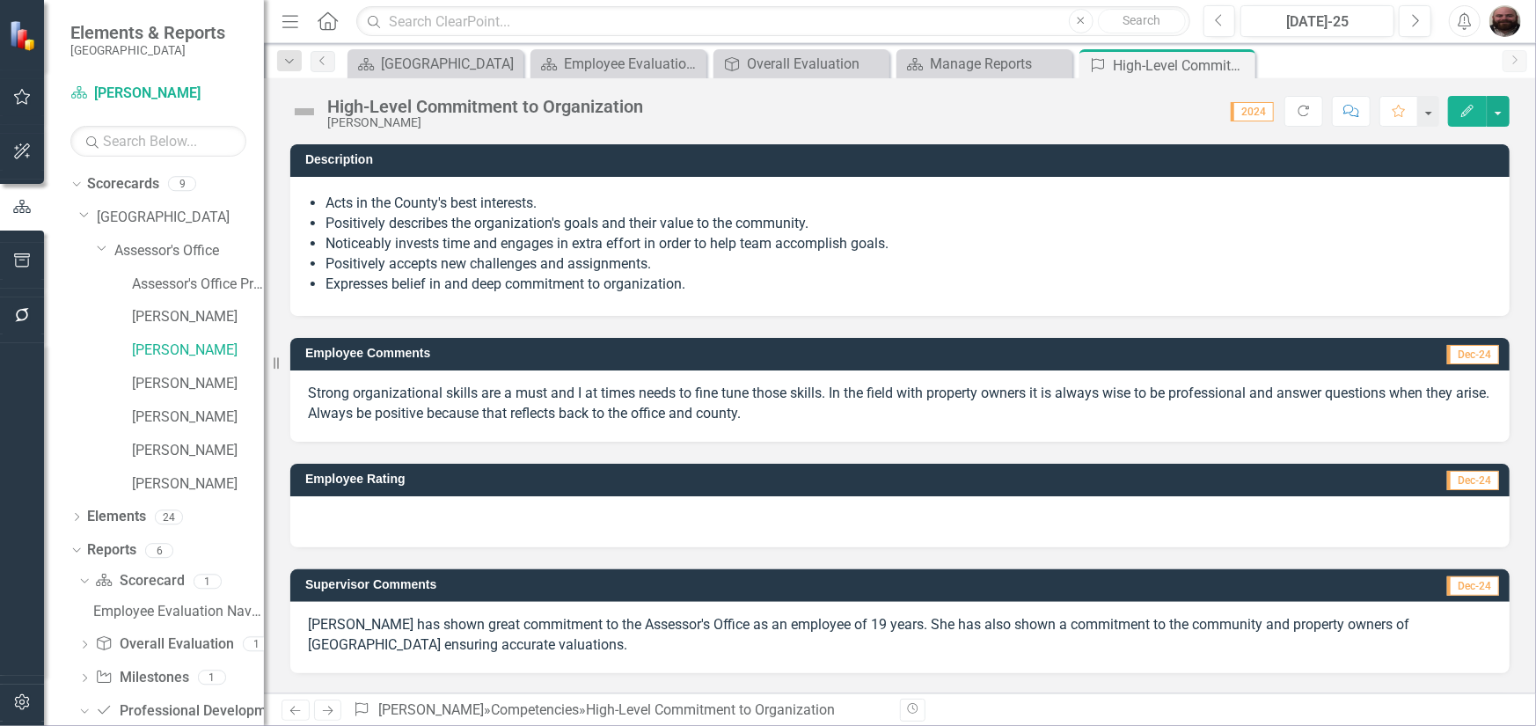
drag, startPoint x: 1239, startPoint y: 63, endPoint x: 1109, endPoint y: 63, distance: 130.2
click at [0, 0] on icon at bounding box center [0, 0] width 0 height 0
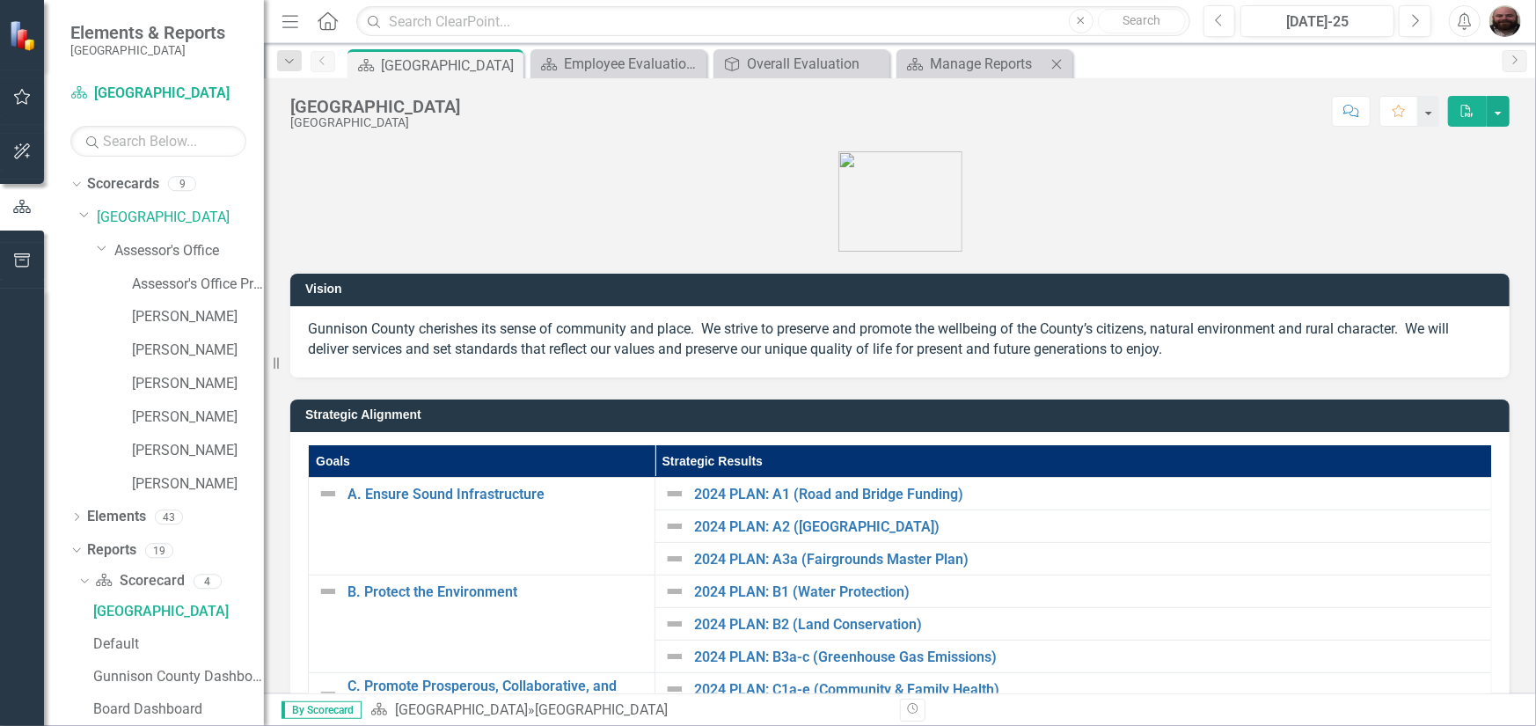
click at [1058, 61] on icon at bounding box center [1057, 64] width 10 height 10
click at [841, 66] on div "Overall Evaluation" at bounding box center [805, 64] width 116 height 22
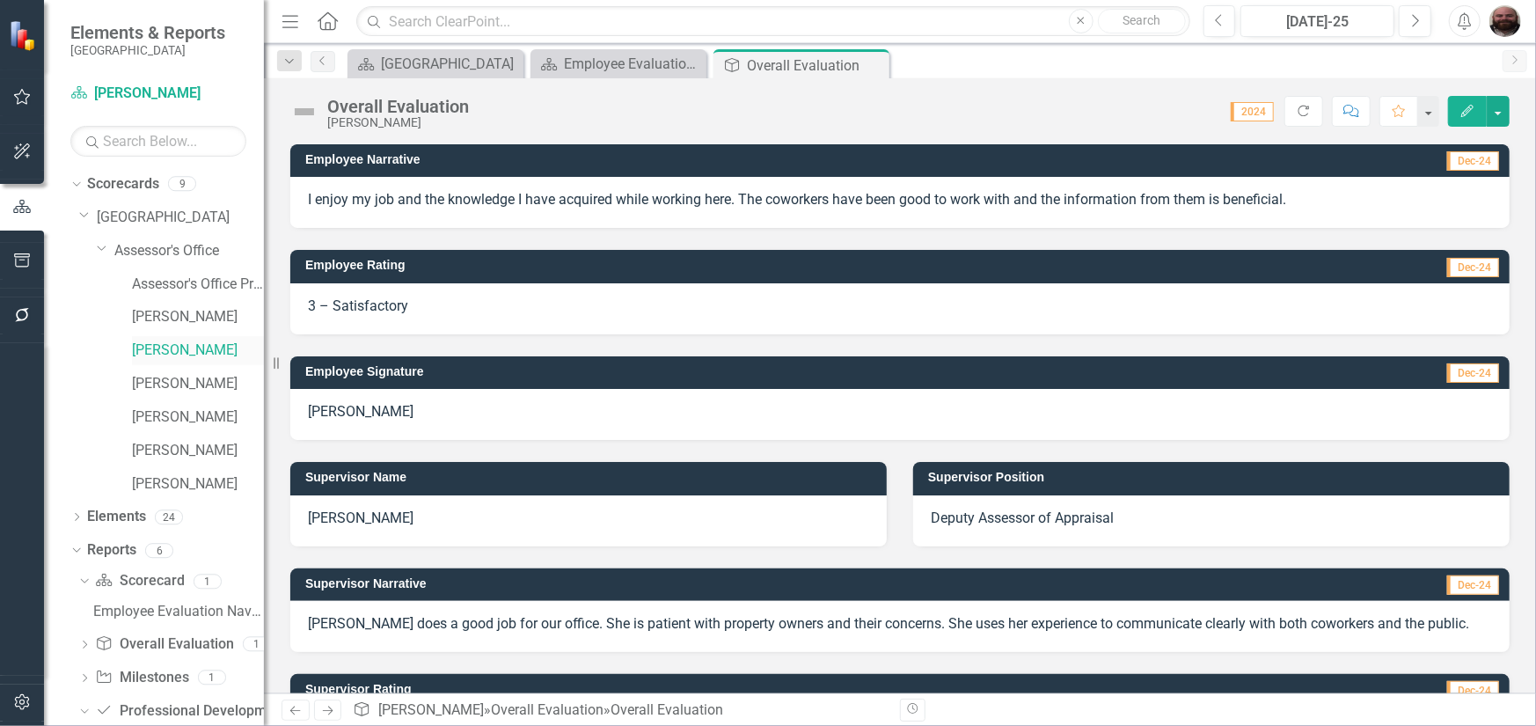
click at [155, 351] on link "[PERSON_NAME]" at bounding box center [198, 350] width 132 height 20
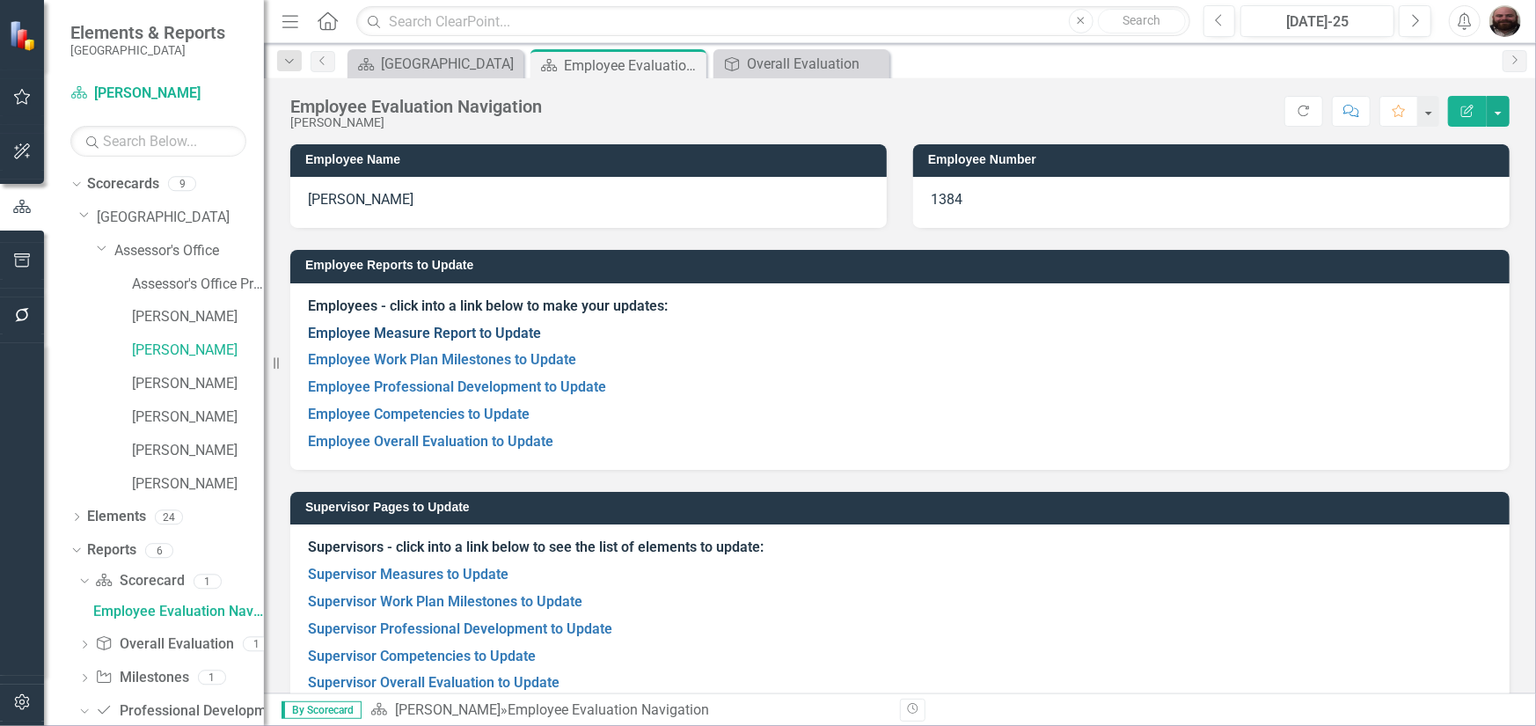
click at [451, 326] on link "Employee Measure Report to Update" at bounding box center [424, 333] width 233 height 17
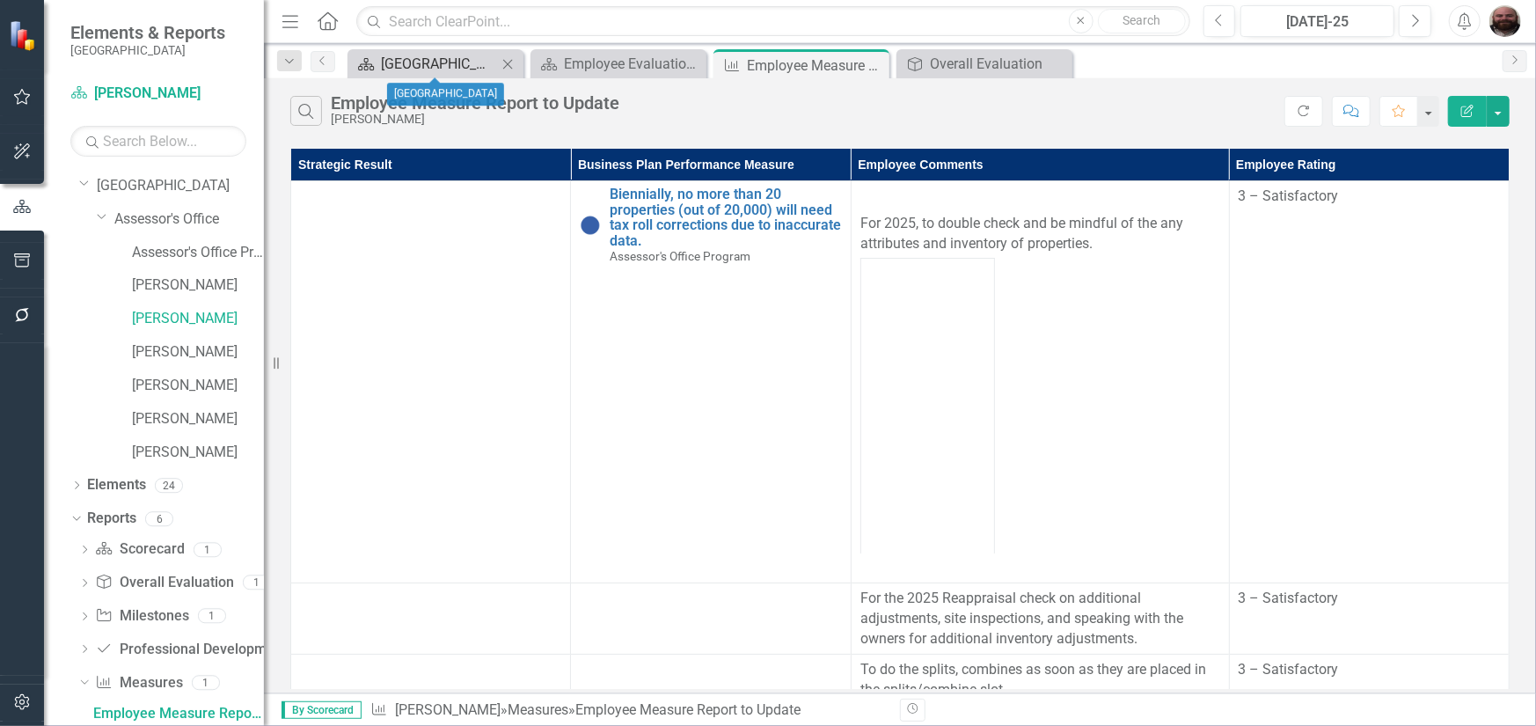
click at [423, 66] on div "[GEOGRAPHIC_DATA]" at bounding box center [439, 64] width 116 height 22
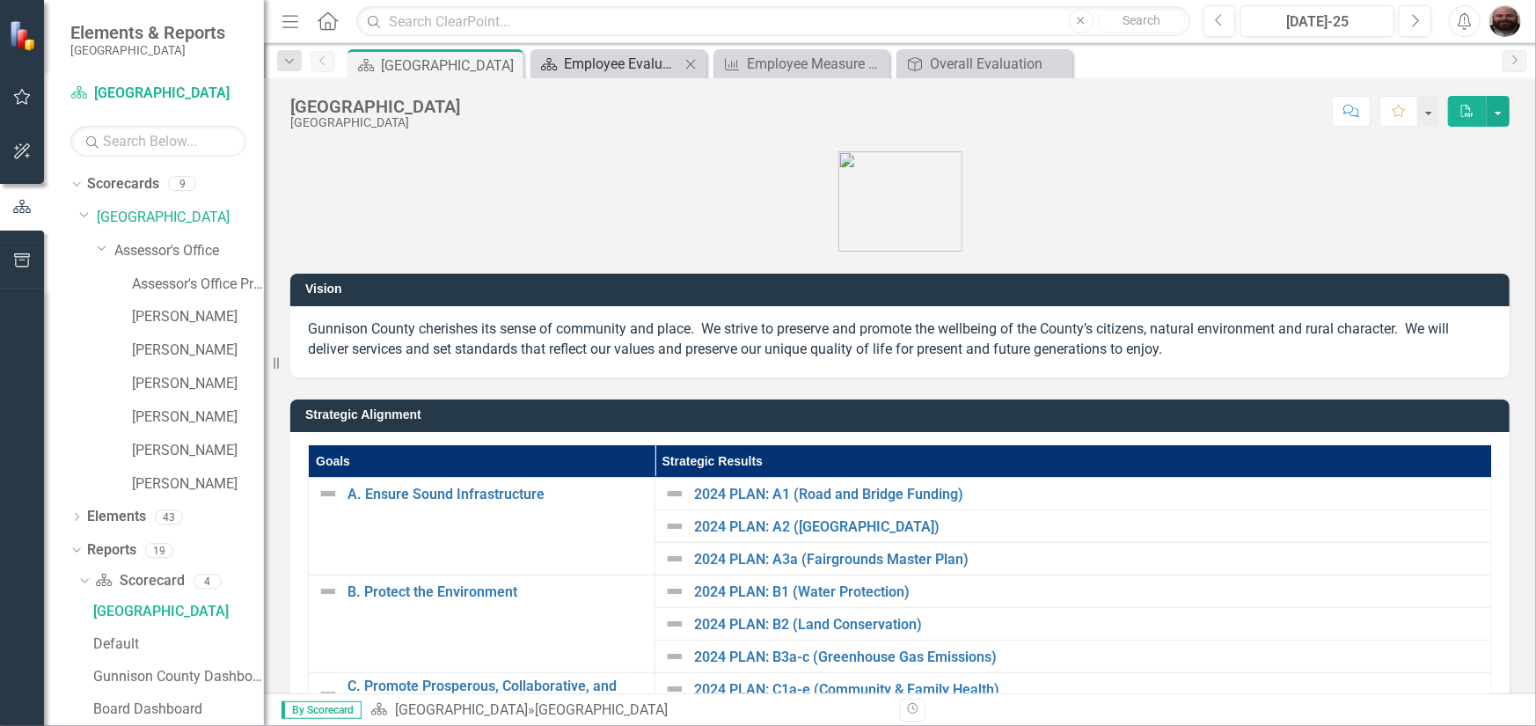
click at [626, 58] on div "Employee Evaluation Navigation" at bounding box center [622, 64] width 116 height 22
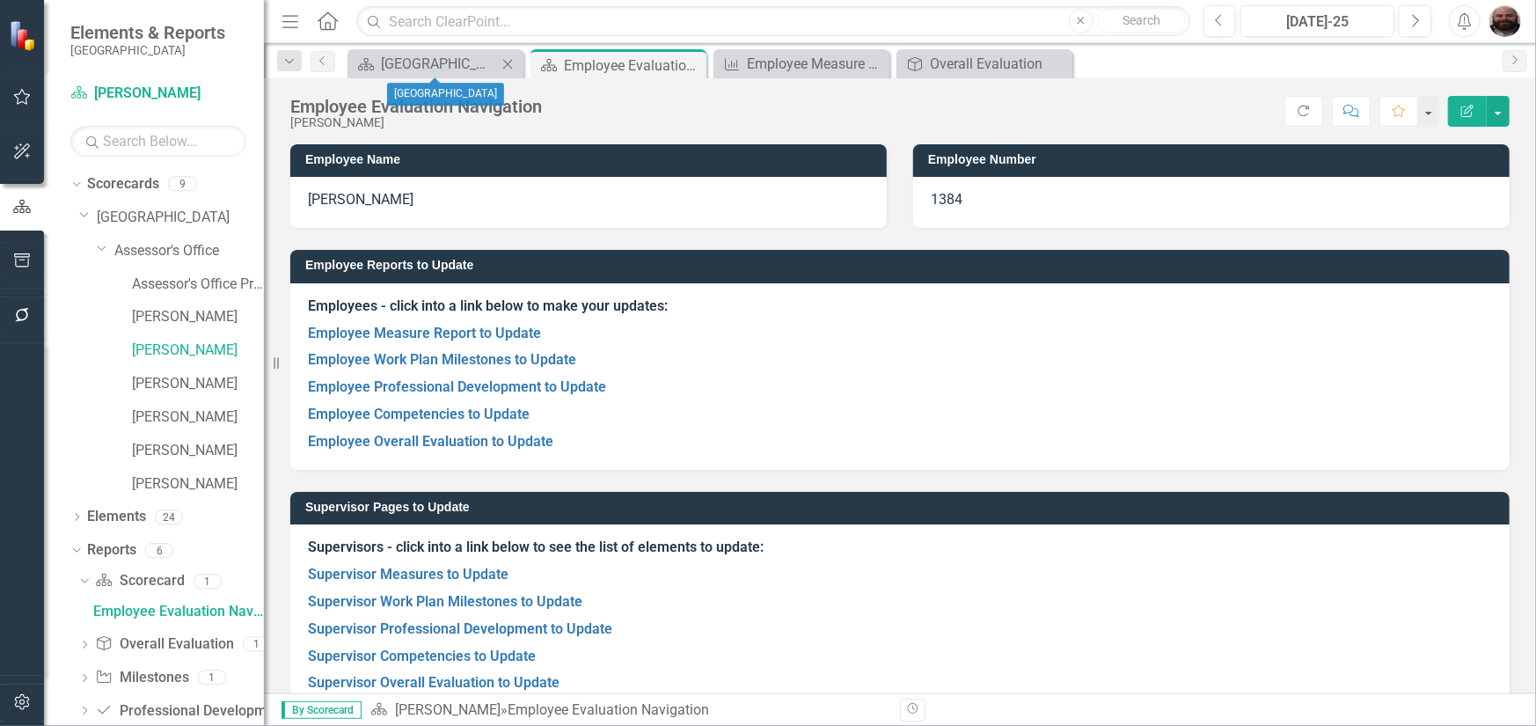
click at [508, 68] on icon "Close" at bounding box center [508, 64] width 18 height 14
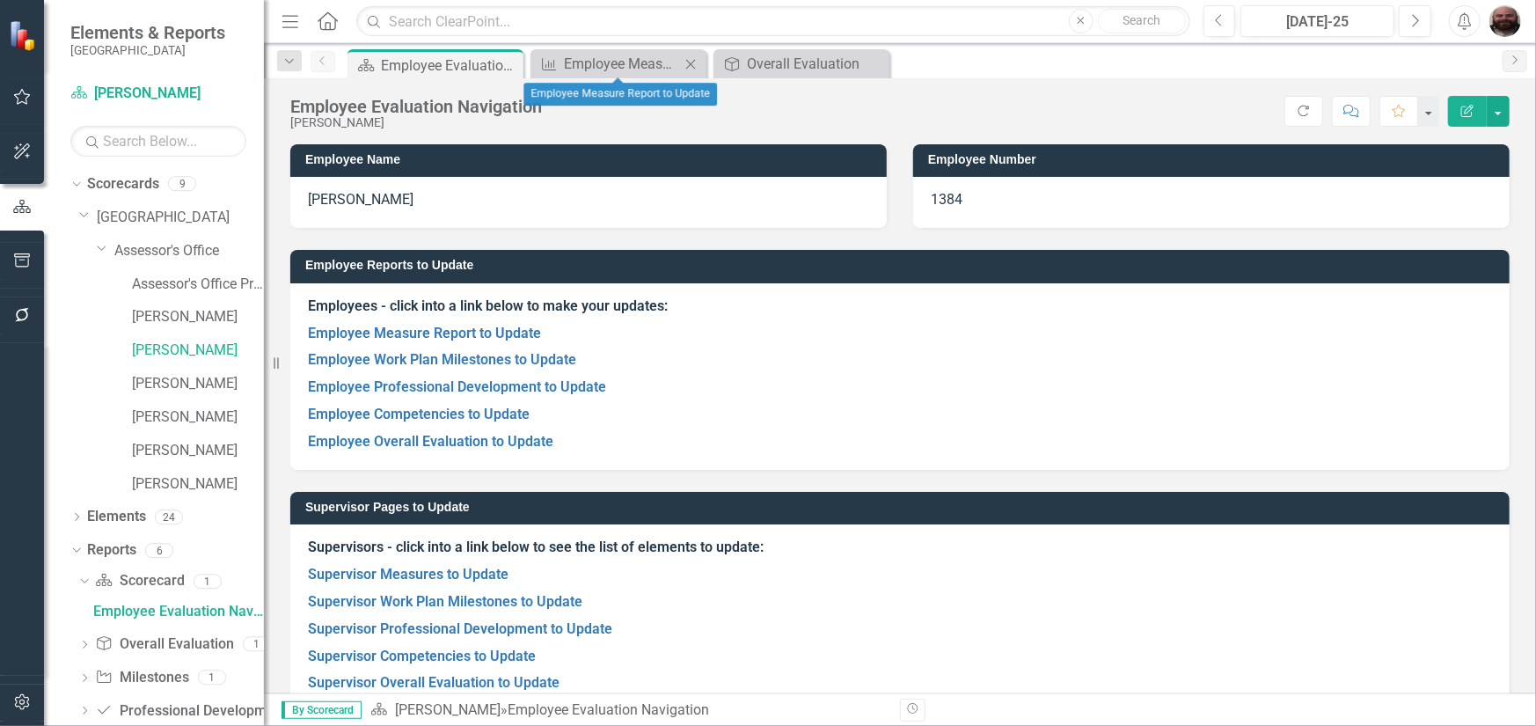
click at [683, 61] on icon "Close" at bounding box center [691, 64] width 18 height 14
click at [696, 64] on icon "Close" at bounding box center [691, 64] width 18 height 14
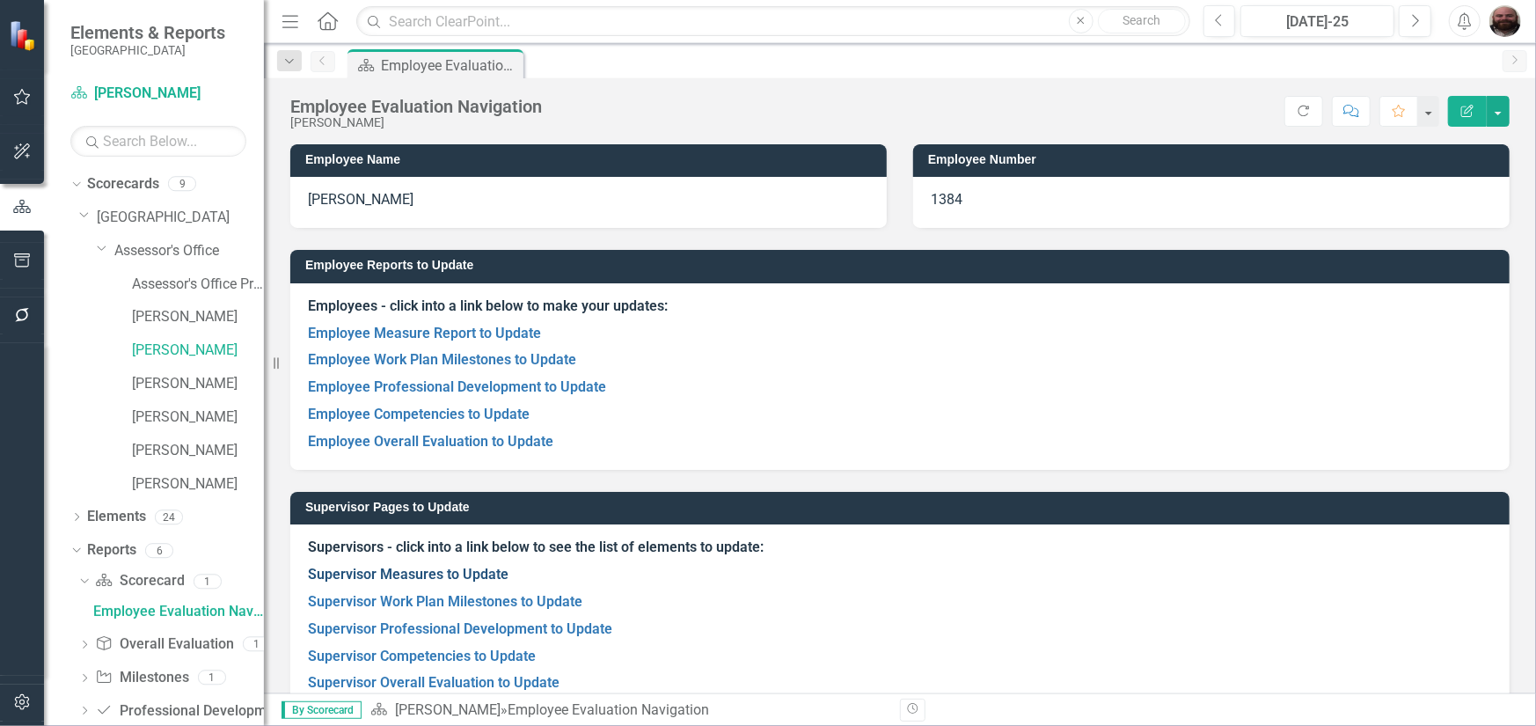
click at [421, 578] on link "Supervisor Measures to Update" at bounding box center [408, 574] width 201 height 17
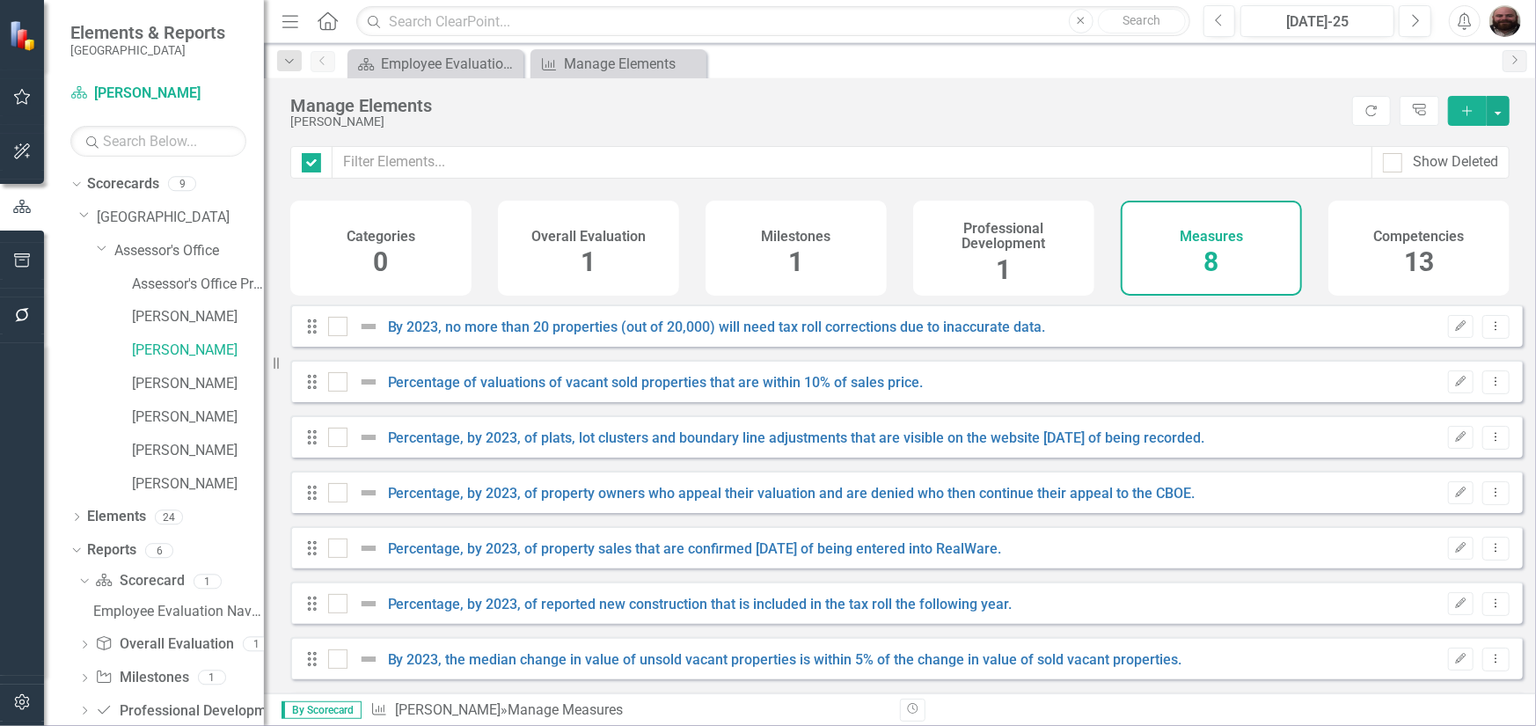
checkbox input "false"
click at [1500, 119] on button "button" at bounding box center [1497, 111] width 23 height 30
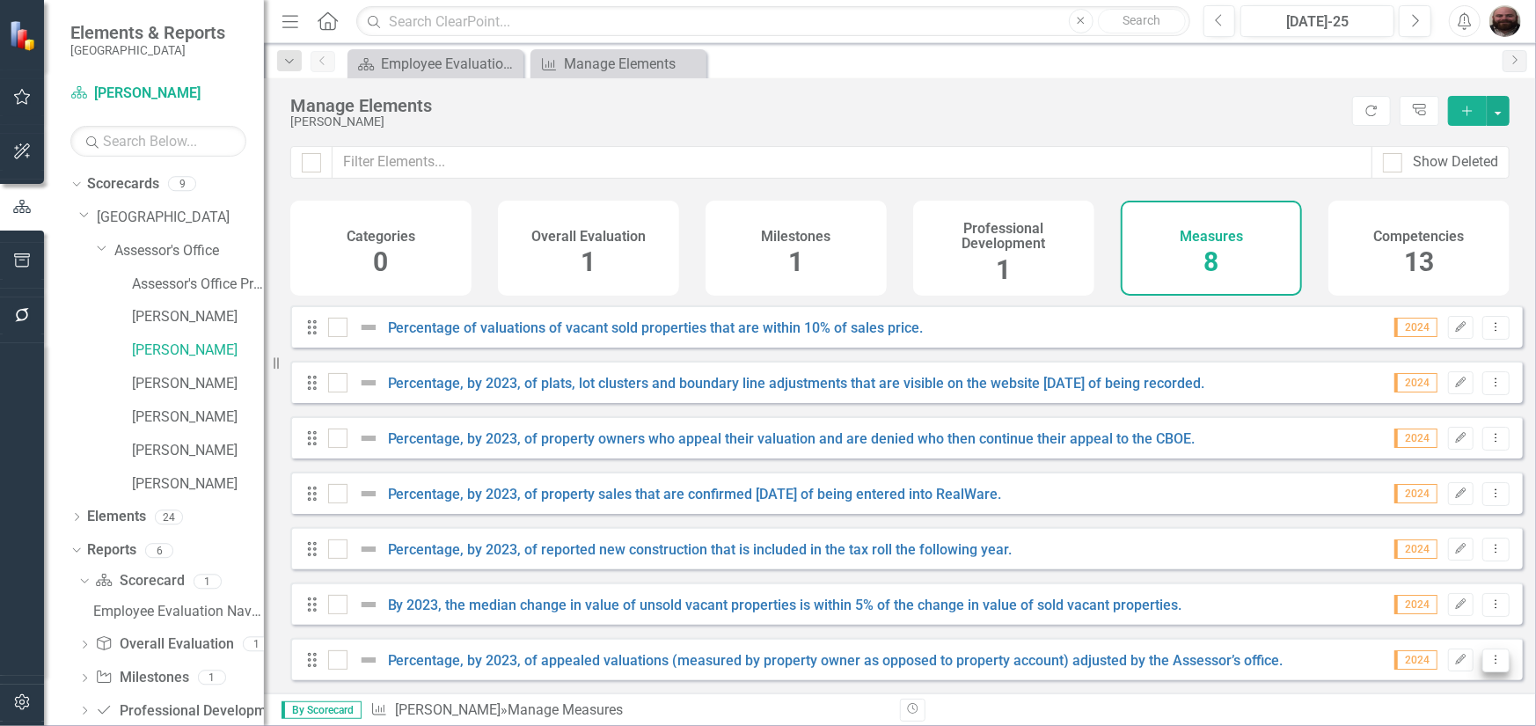
click at [1488, 664] on icon "Dropdown Menu" at bounding box center [1495, 658] width 15 height 11
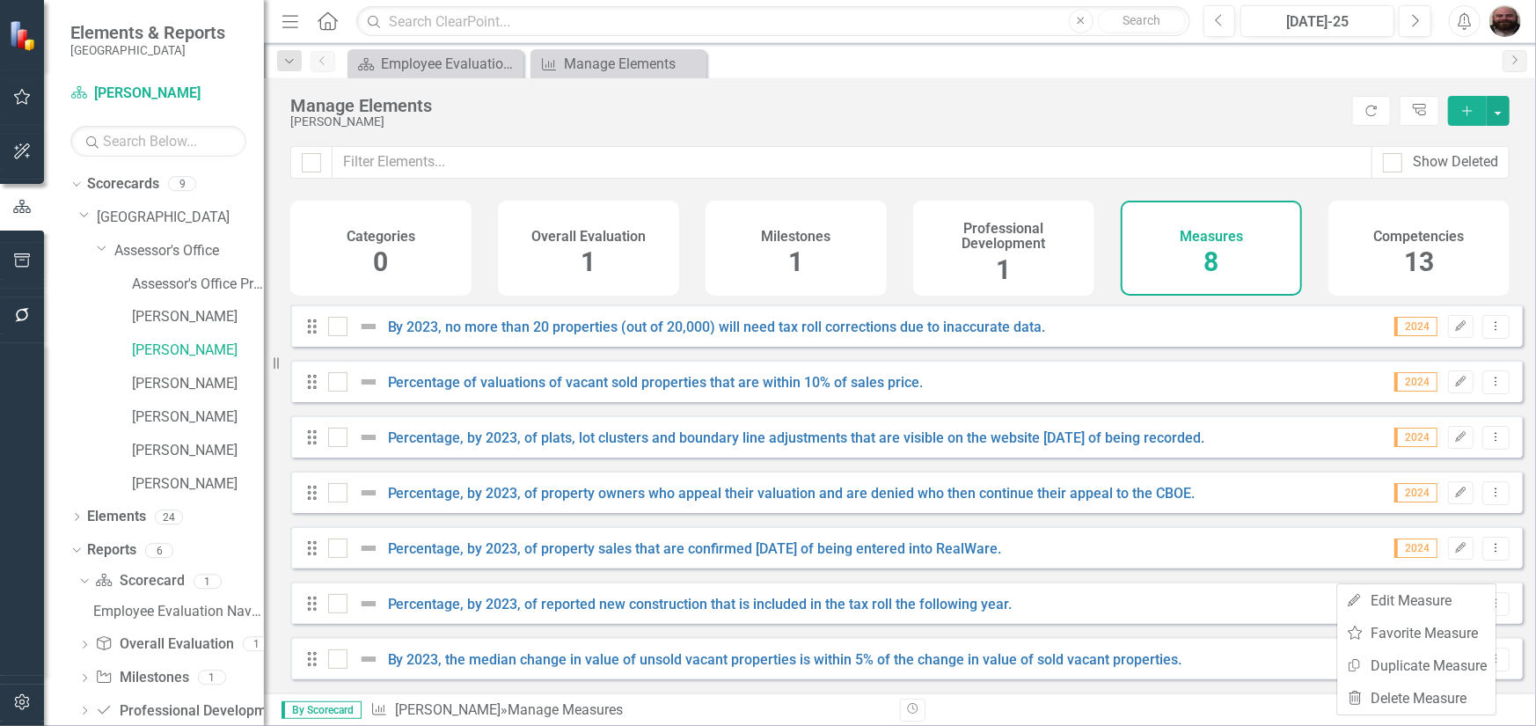
click at [1452, 274] on div "Competencies 13" at bounding box center [1418, 248] width 181 height 95
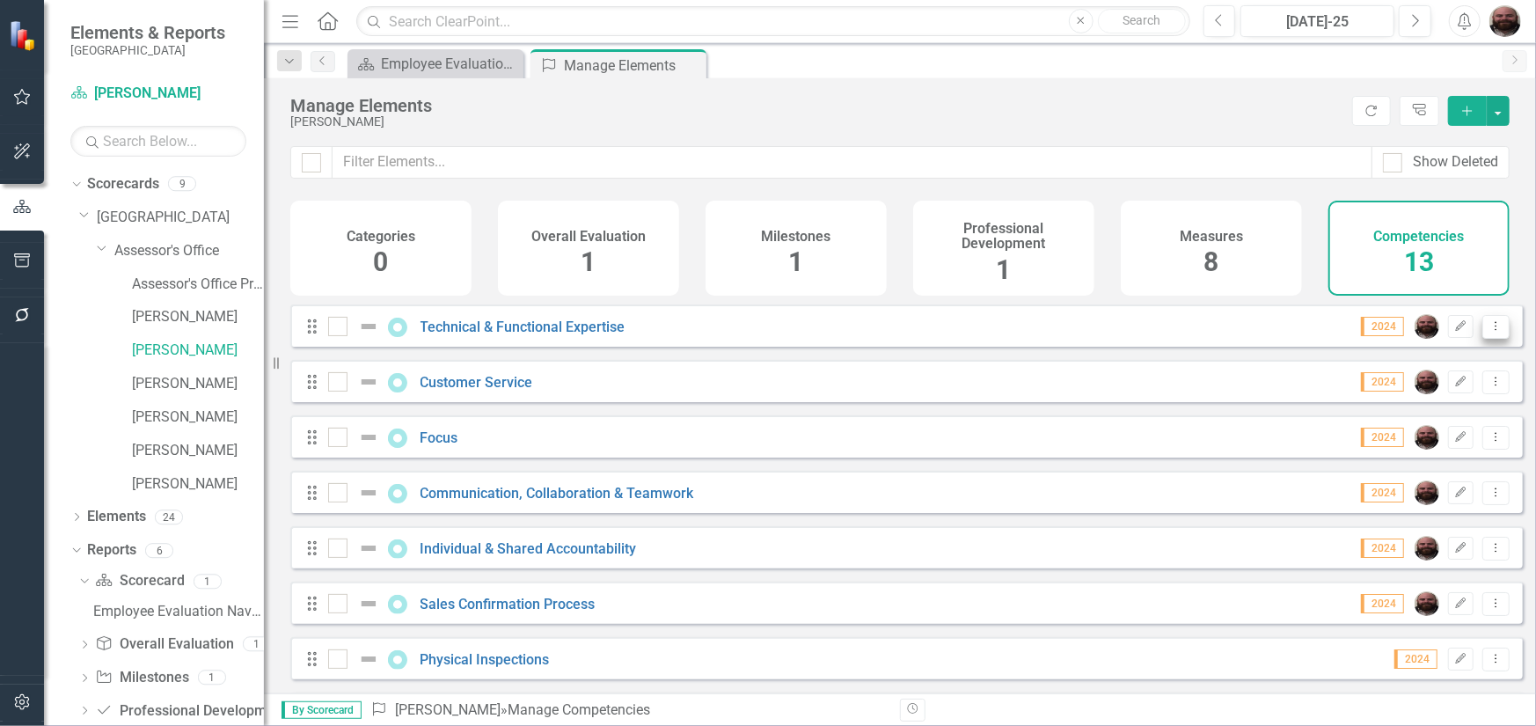
click at [1488, 332] on icon "Dropdown Menu" at bounding box center [1495, 325] width 15 height 11
click at [158, 354] on link "[PERSON_NAME]" at bounding box center [198, 350] width 132 height 20
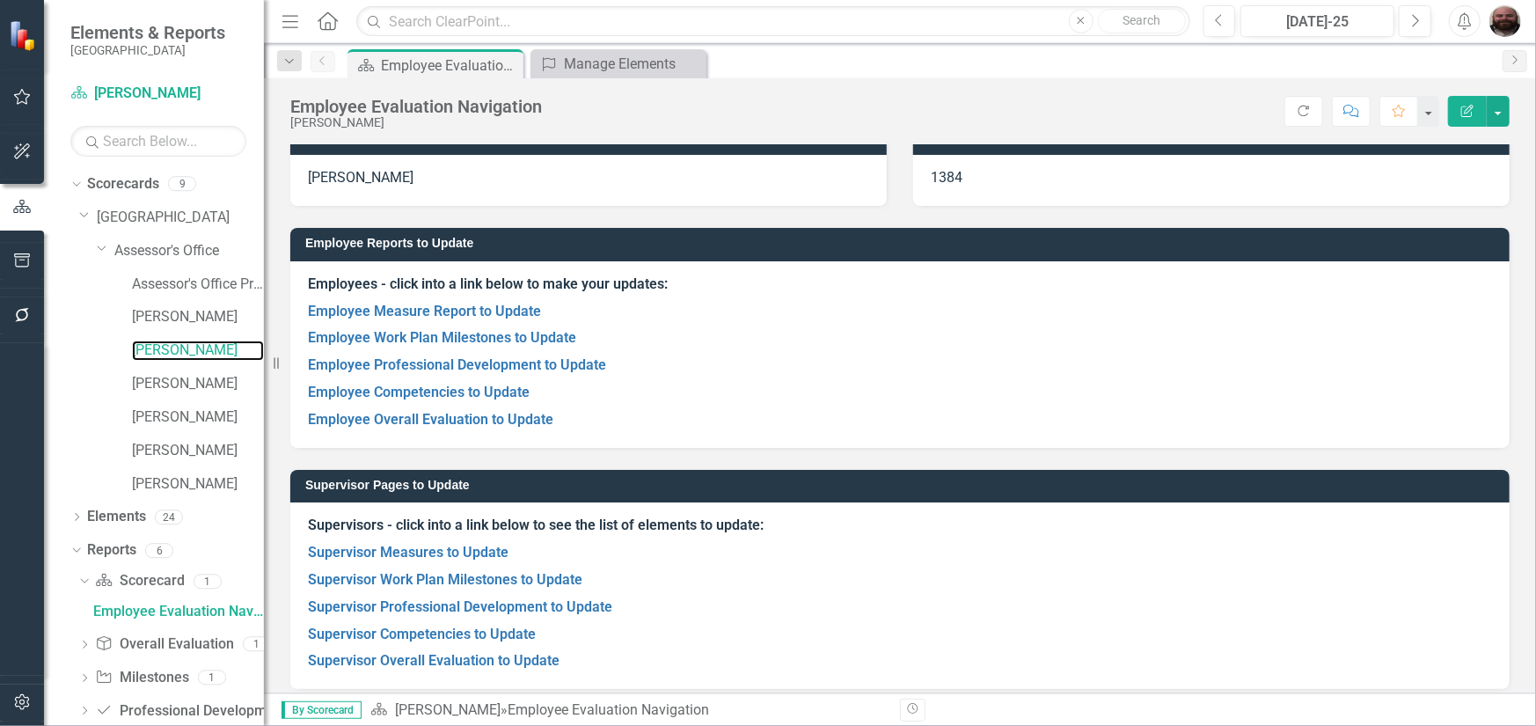
scroll to position [34, 0]
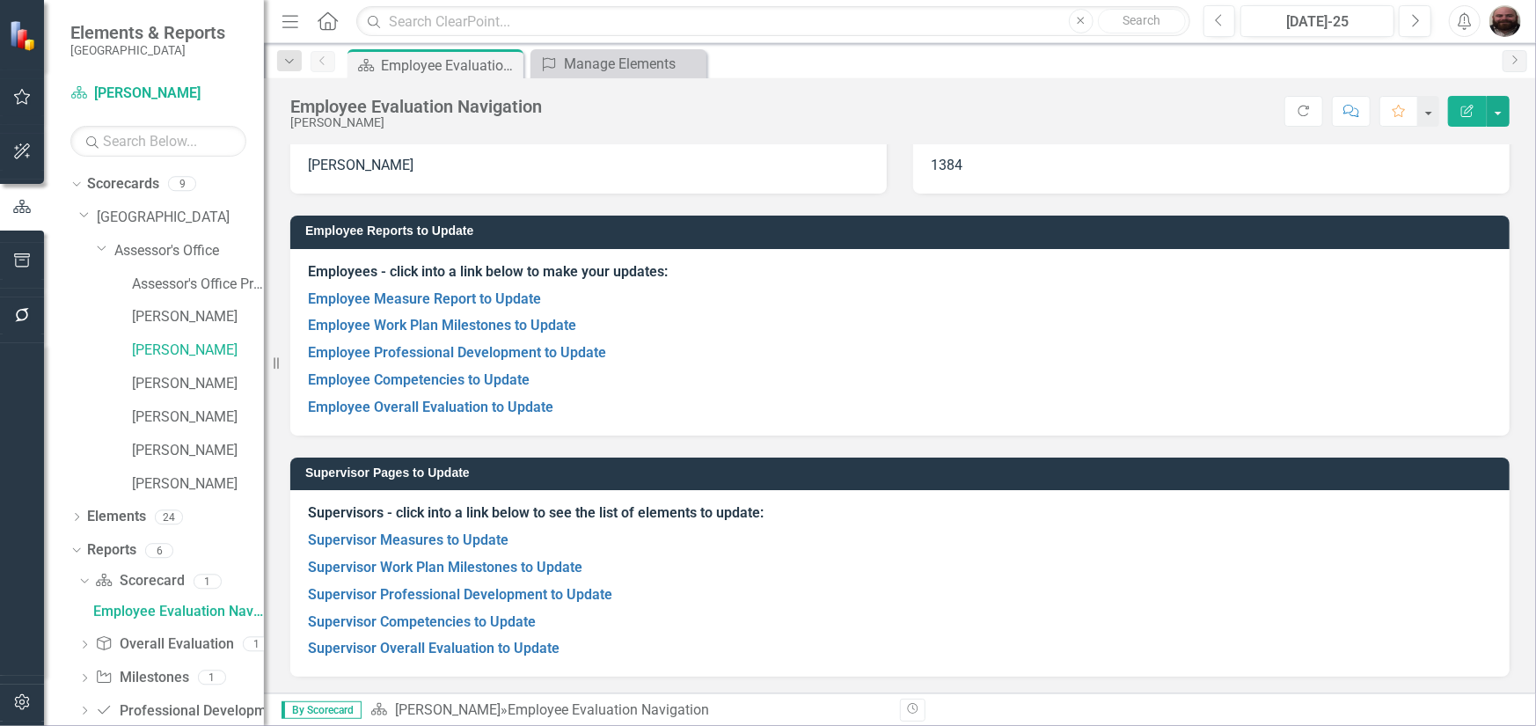
click at [329, 709] on span "By Scorecard" at bounding box center [321, 710] width 80 height 18
click at [474, 710] on div "Scorecard Mary Mast » Employee Evaluation Navigation" at bounding box center [628, 710] width 516 height 20
click at [520, 708] on div "Employee Evaluation Navigation" at bounding box center [607, 709] width 201 height 17
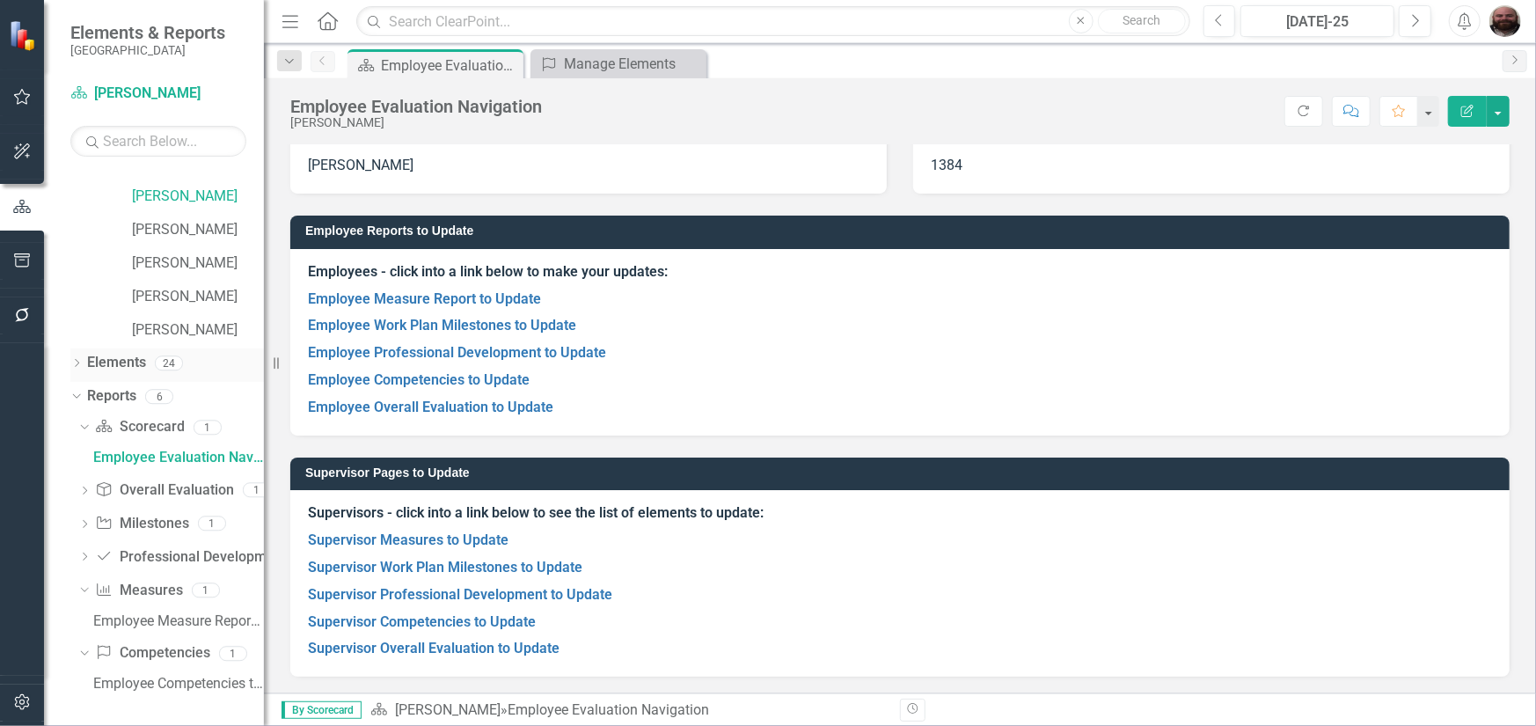
scroll to position [156, 0]
click at [144, 456] on div "Employee Evaluation Navigation" at bounding box center [178, 456] width 171 height 16
click at [627, 65] on div "Manage Elements" at bounding box center [622, 64] width 116 height 22
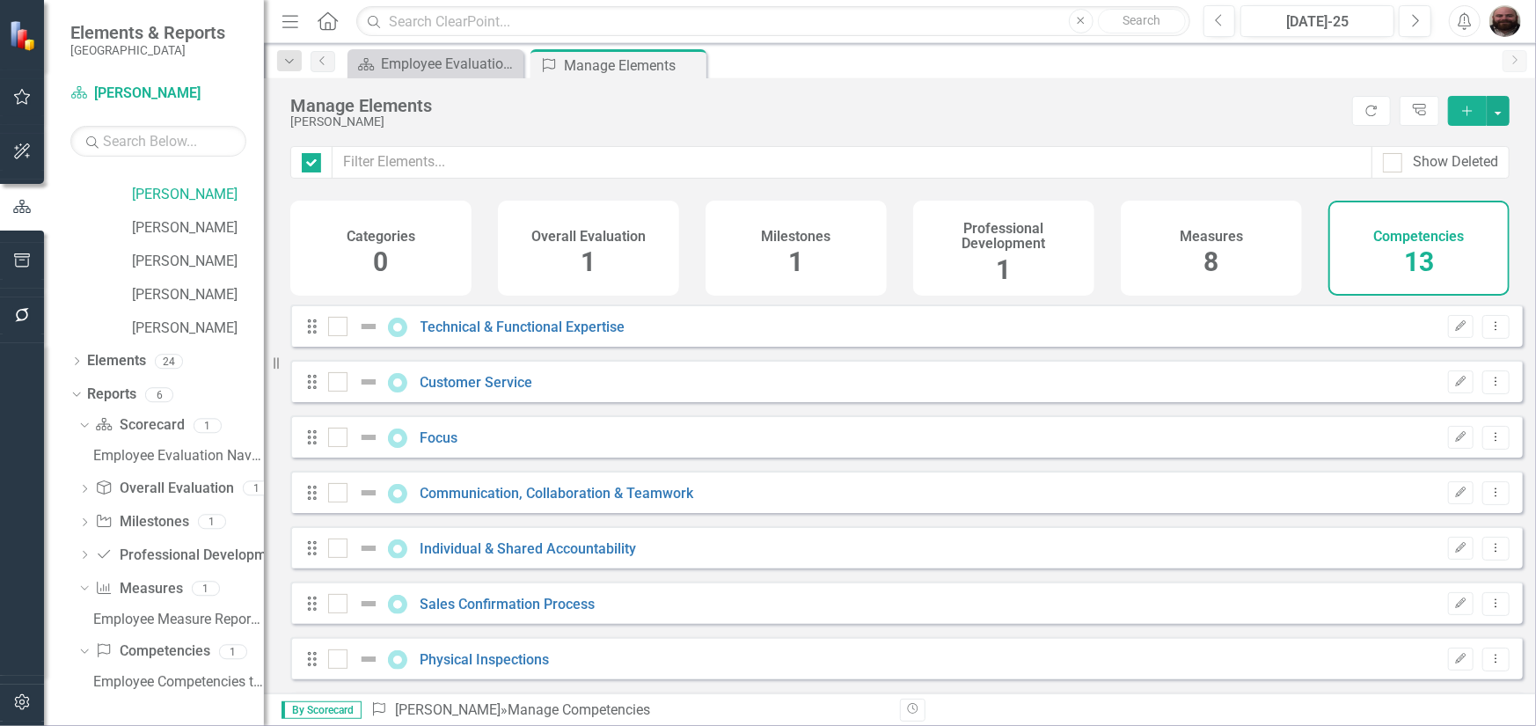
checkbox input "false"
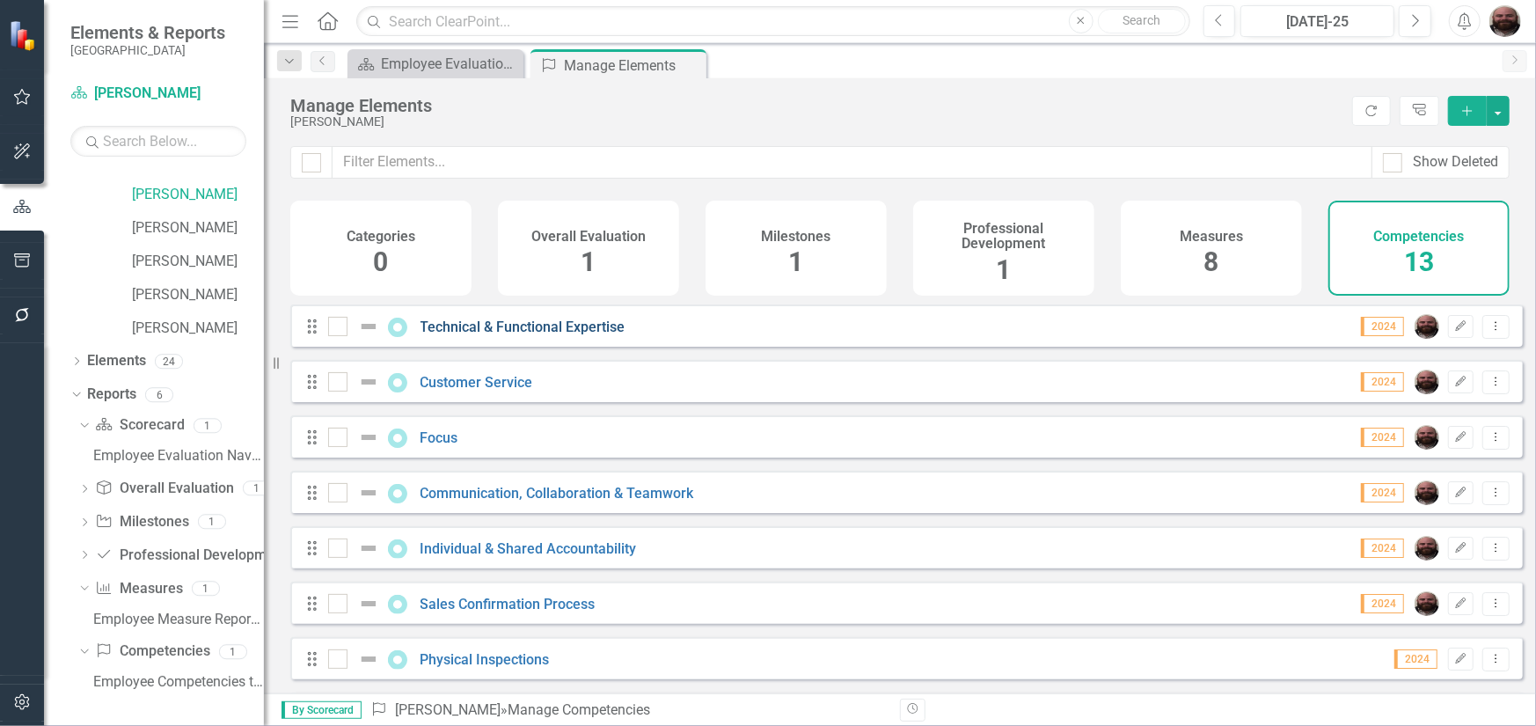
click at [510, 335] on link "Technical & Functional Expertise" at bounding box center [522, 326] width 205 height 17
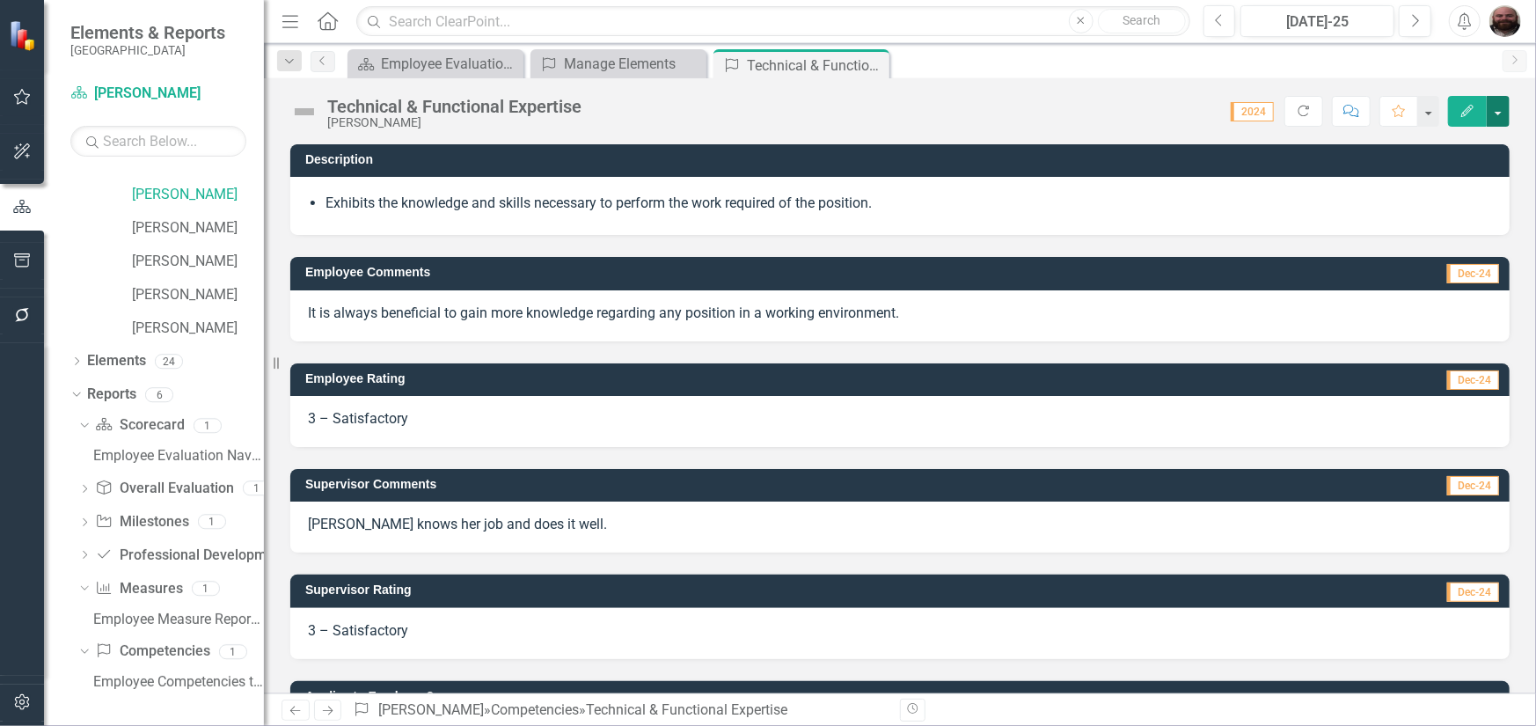
click at [1497, 107] on button "button" at bounding box center [1497, 111] width 23 height 31
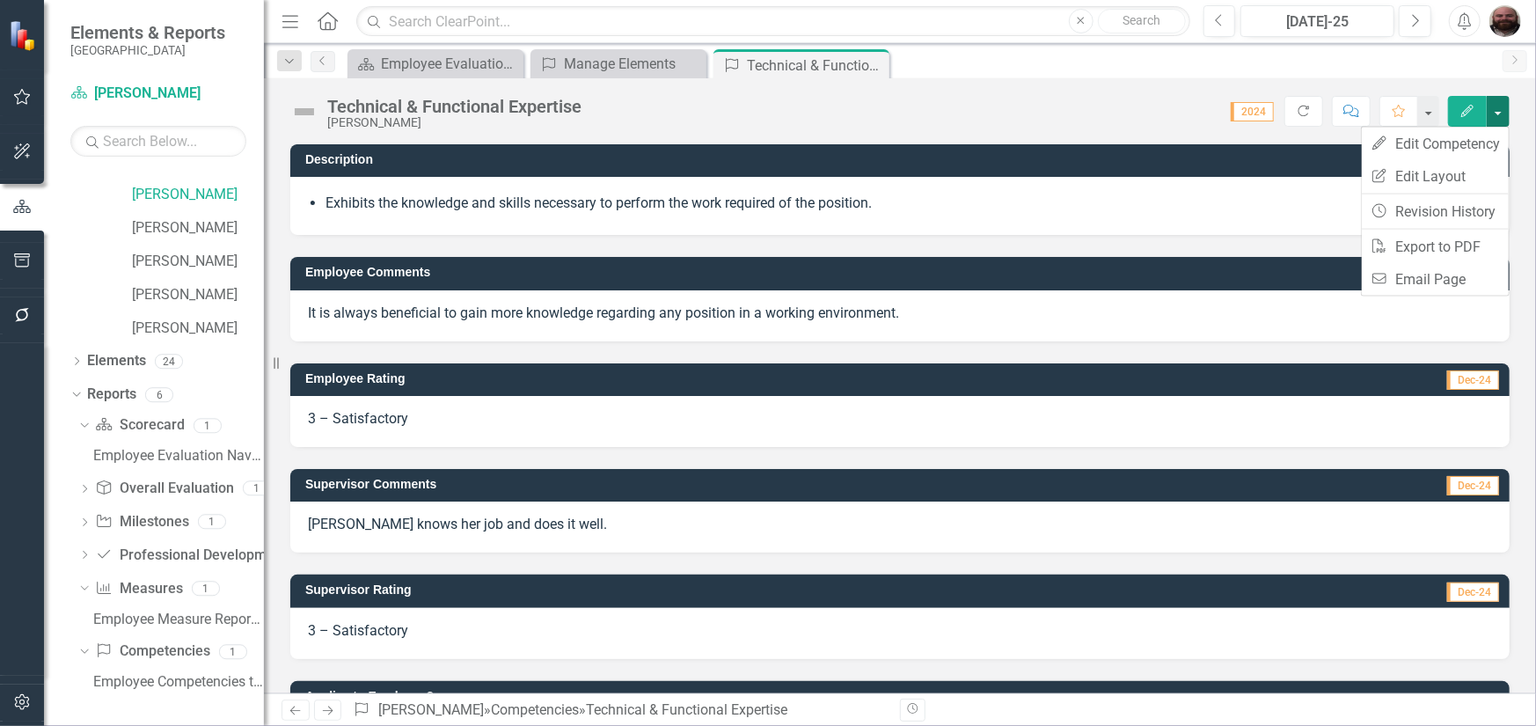
click at [1497, 107] on button "button" at bounding box center [1497, 111] width 23 height 31
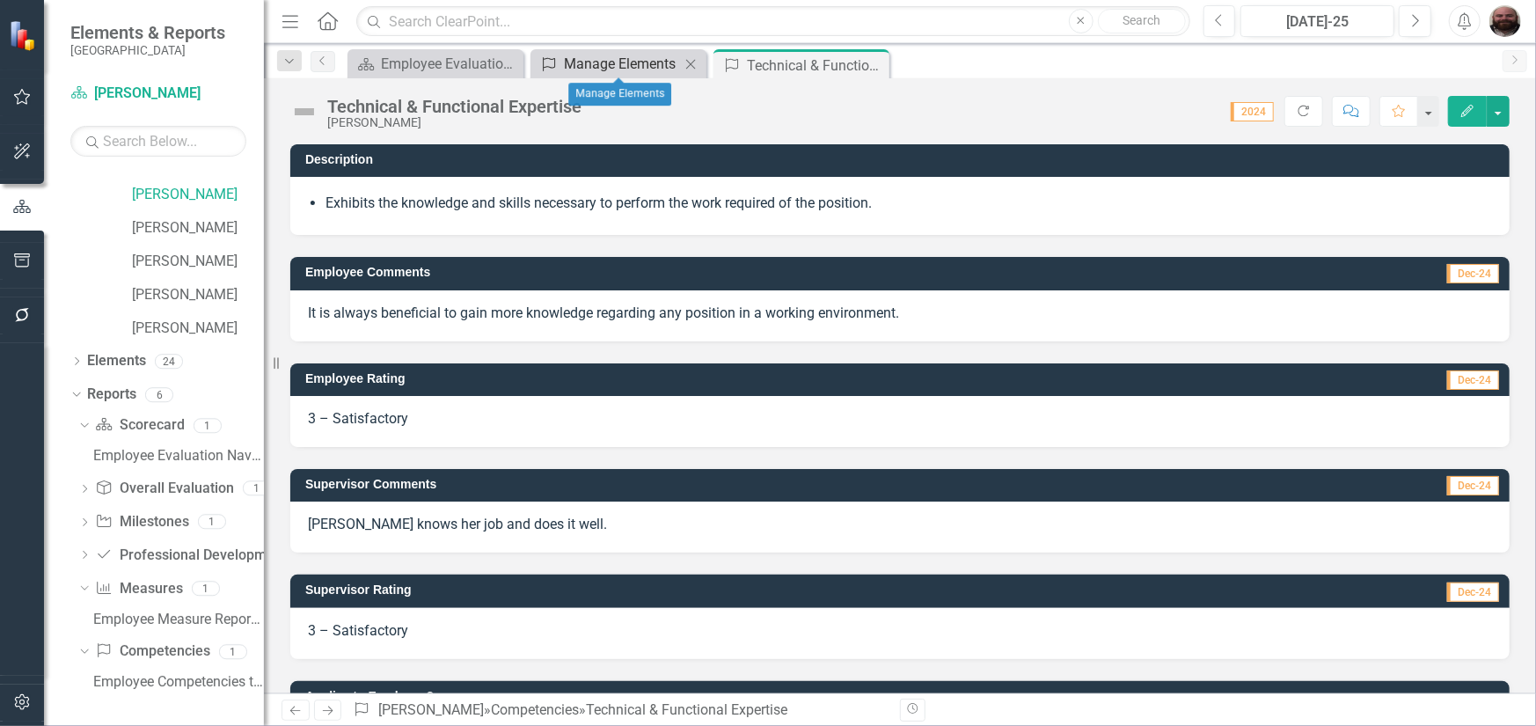
click at [633, 69] on div "Manage Elements" at bounding box center [622, 64] width 116 height 22
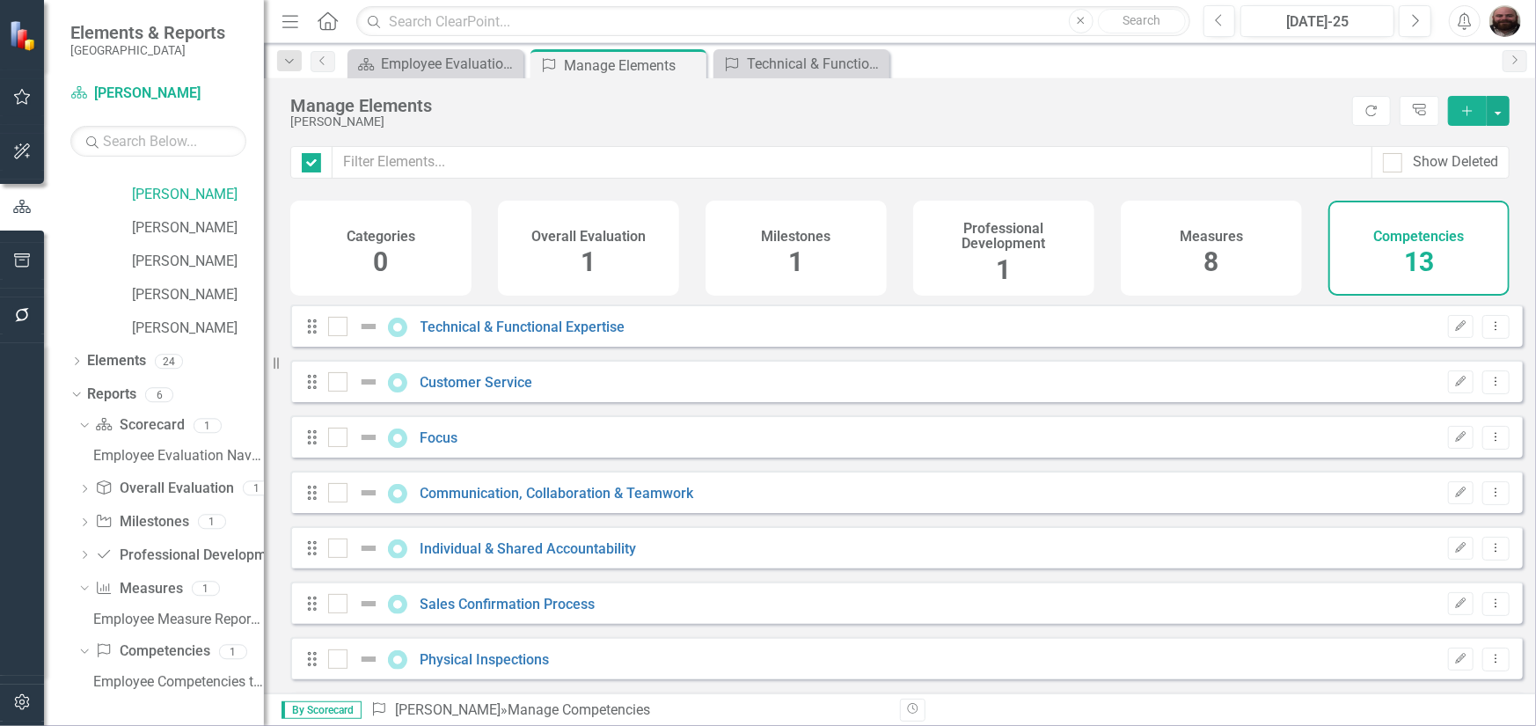
checkbox input "false"
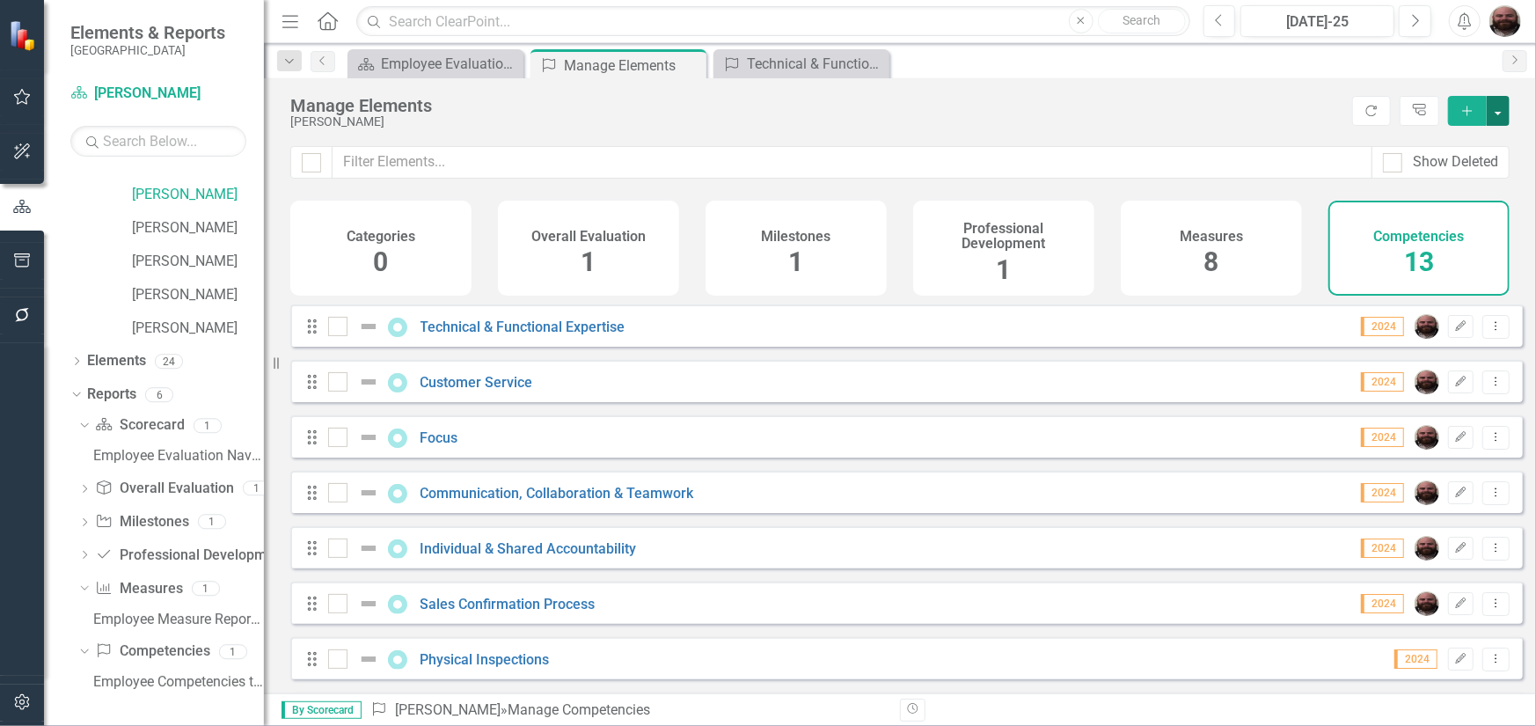
click at [1502, 118] on button "button" at bounding box center [1497, 111] width 23 height 30
click at [148, 676] on div "Employee Competencies to Update" at bounding box center [178, 682] width 171 height 16
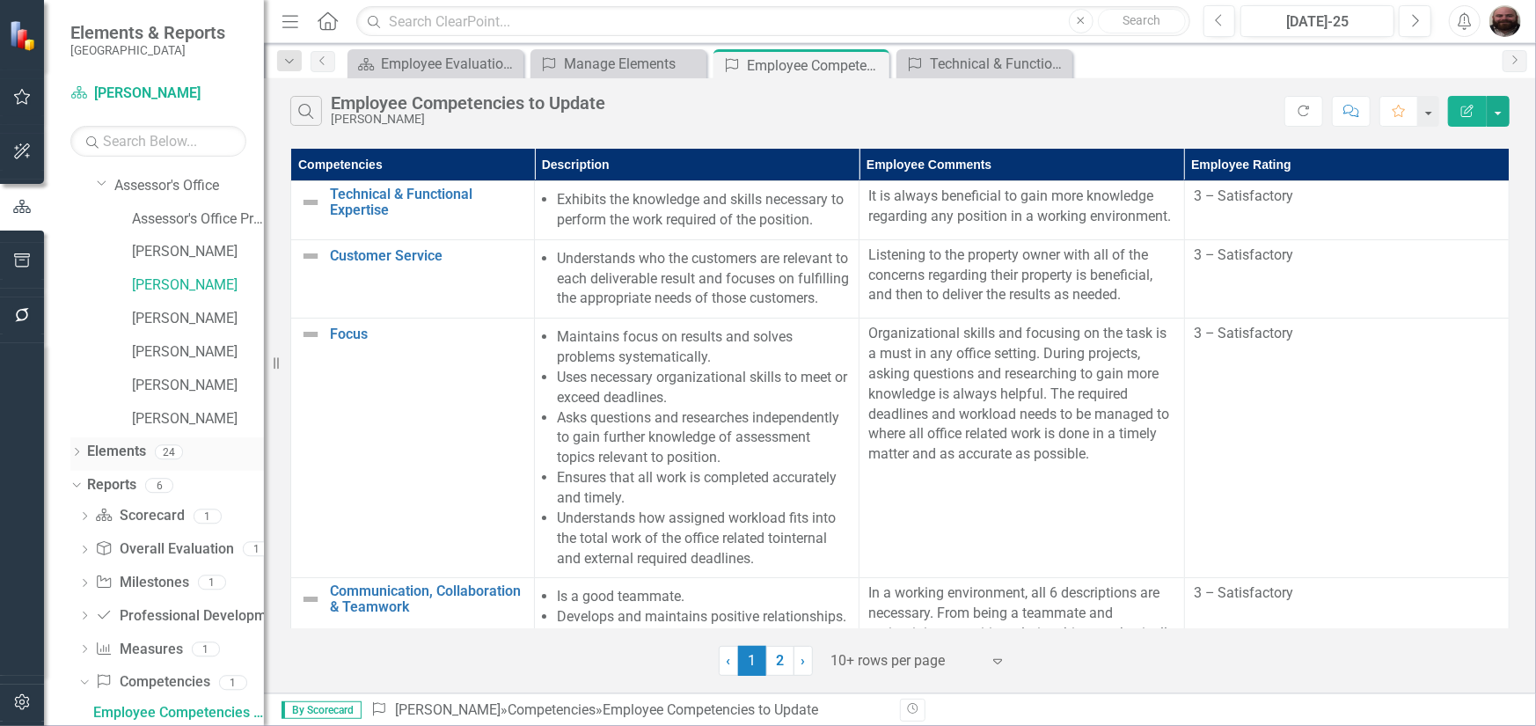
click at [80, 447] on div "Dropdown" at bounding box center [76, 454] width 12 height 15
click at [154, 613] on link "Competency Competencies" at bounding box center [153, 619] width 114 height 20
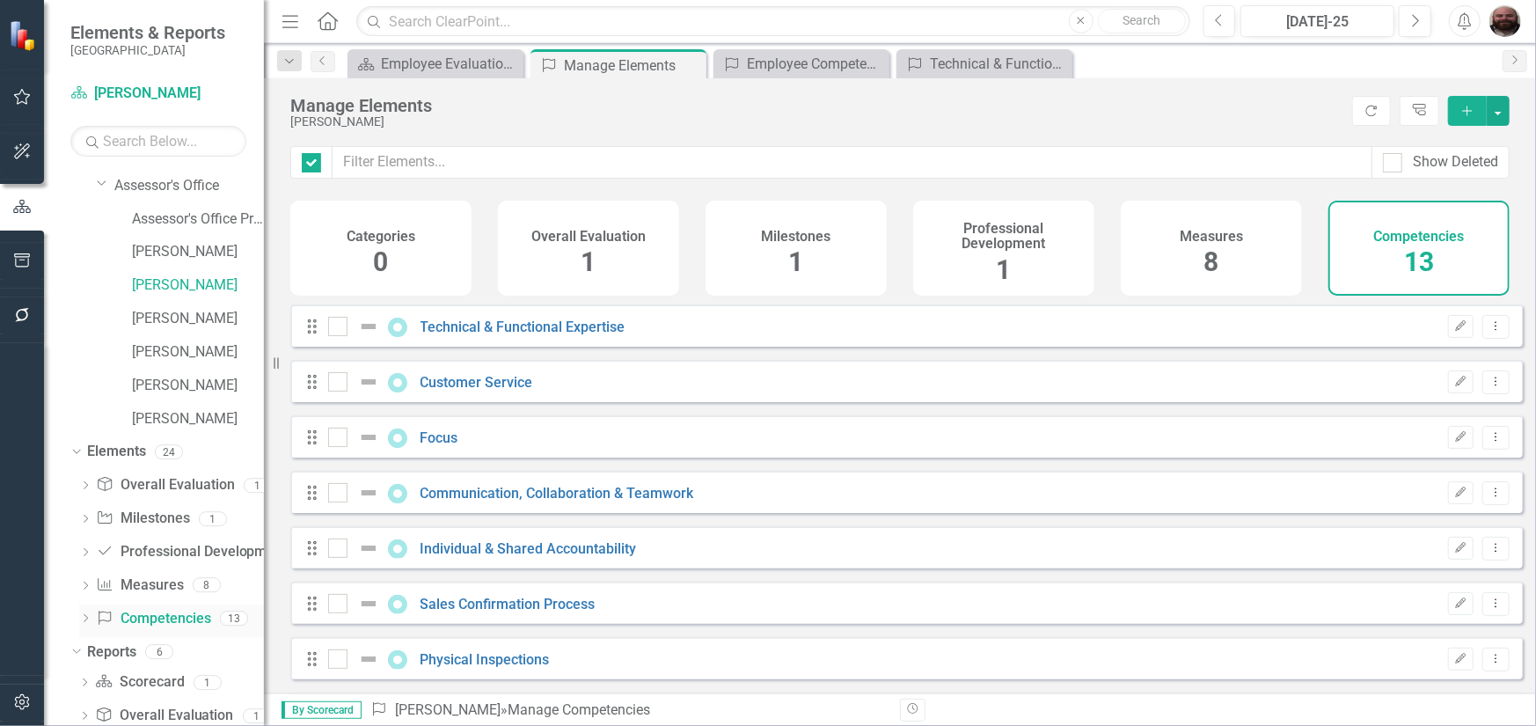
checkbox input "false"
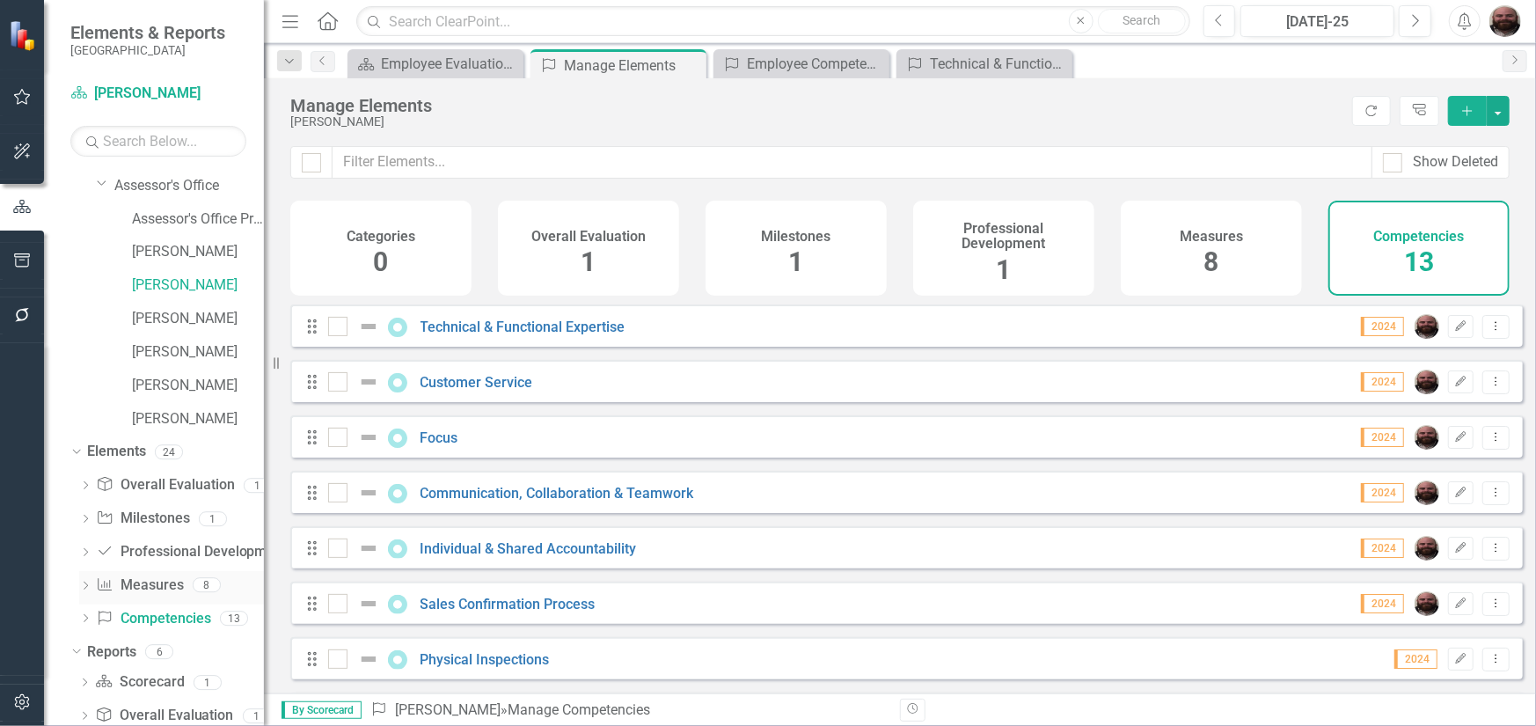
click at [150, 588] on link "Measure Measures" at bounding box center [139, 585] width 87 height 20
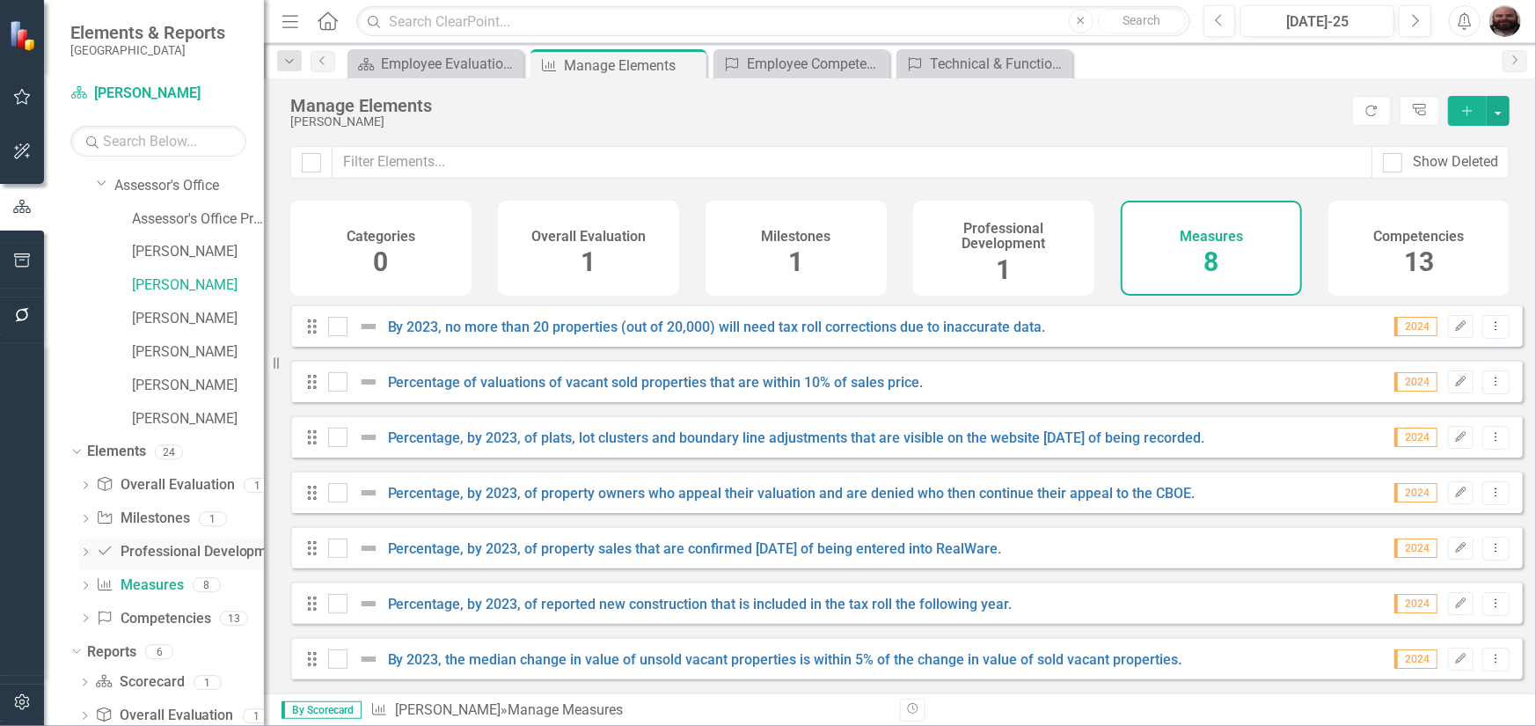
click at [153, 566] on div "Professional Development Professional Development 1" at bounding box center [180, 553] width 168 height 33
click at [156, 554] on link "Professional Development Professional Development" at bounding box center [191, 552] width 191 height 20
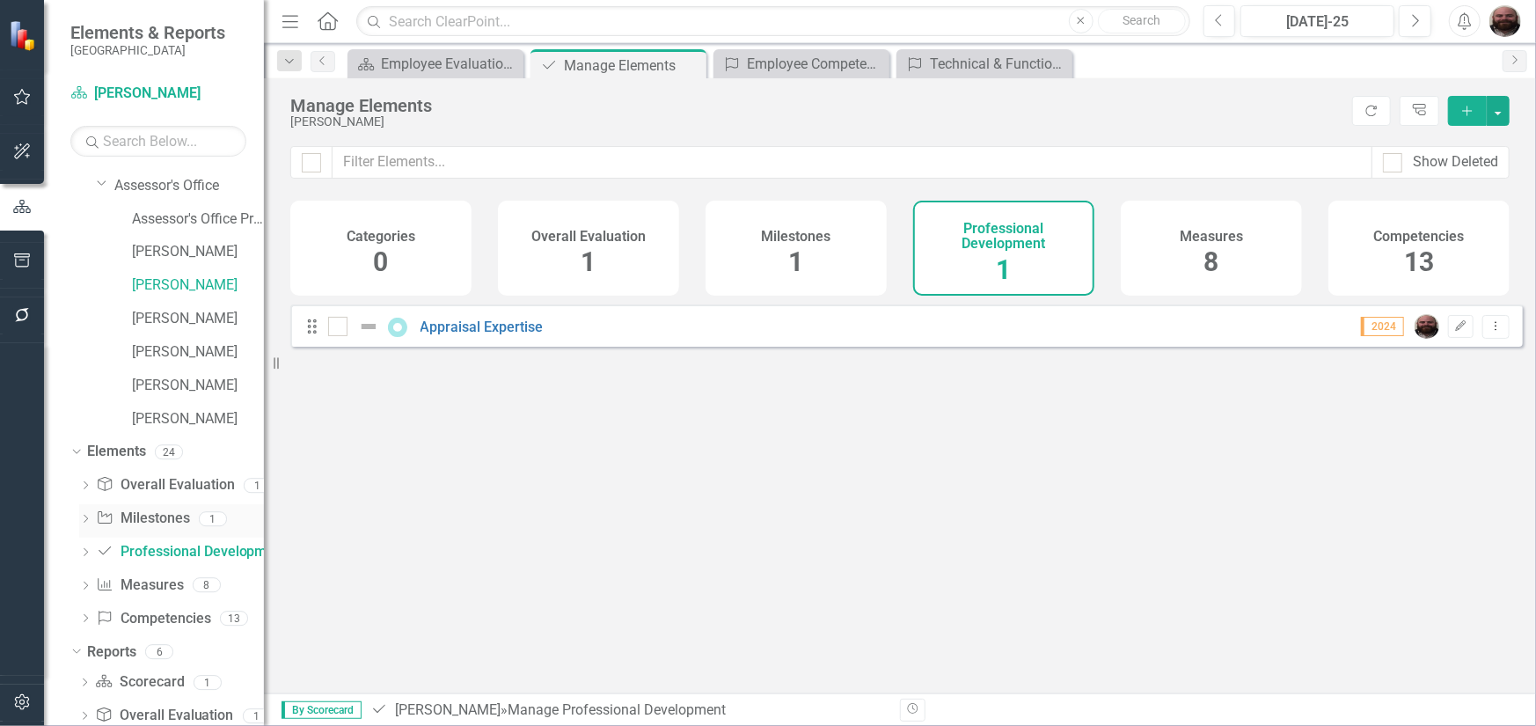
click at [156, 521] on link "Milestone Milestones" at bounding box center [142, 518] width 93 height 20
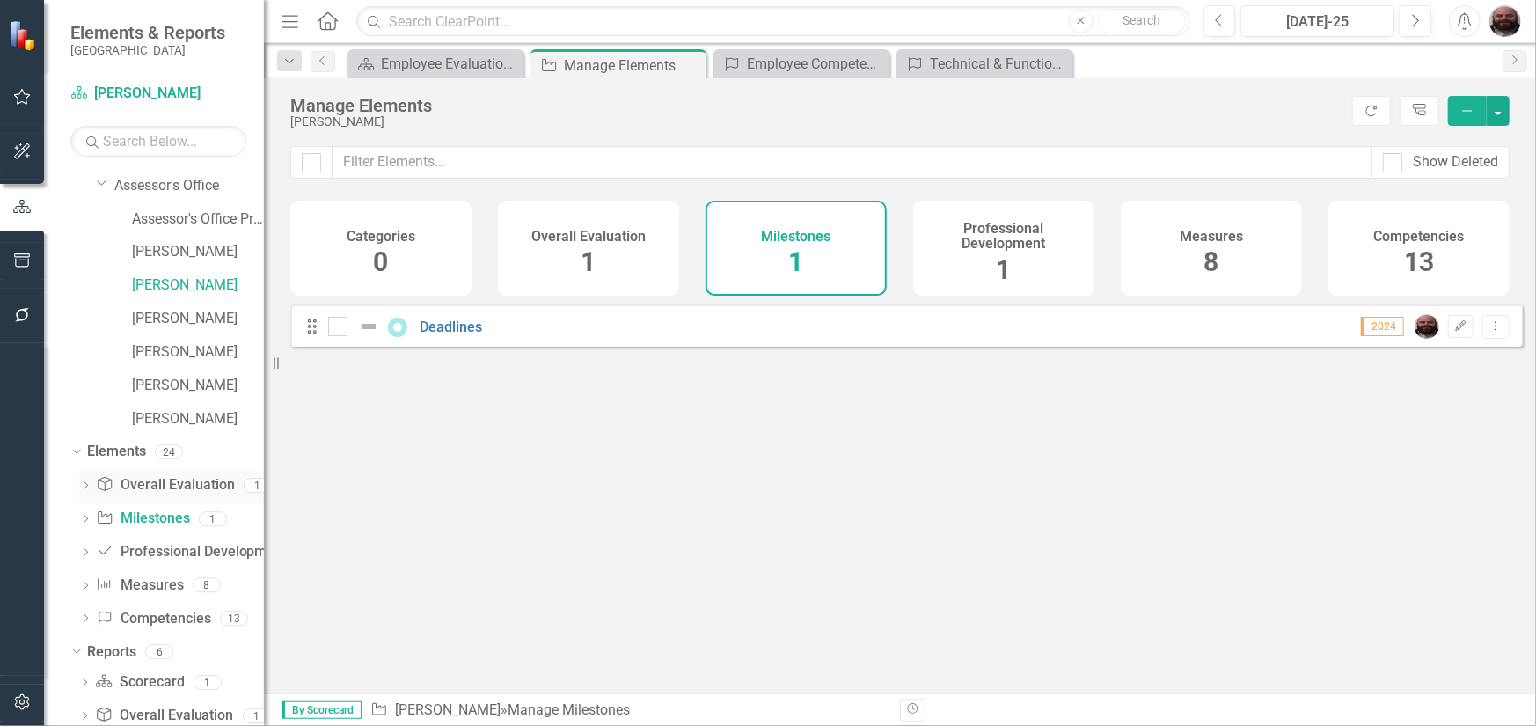
click at [157, 485] on link "Overall Evaluation Overall Evaluation" at bounding box center [165, 485] width 138 height 20
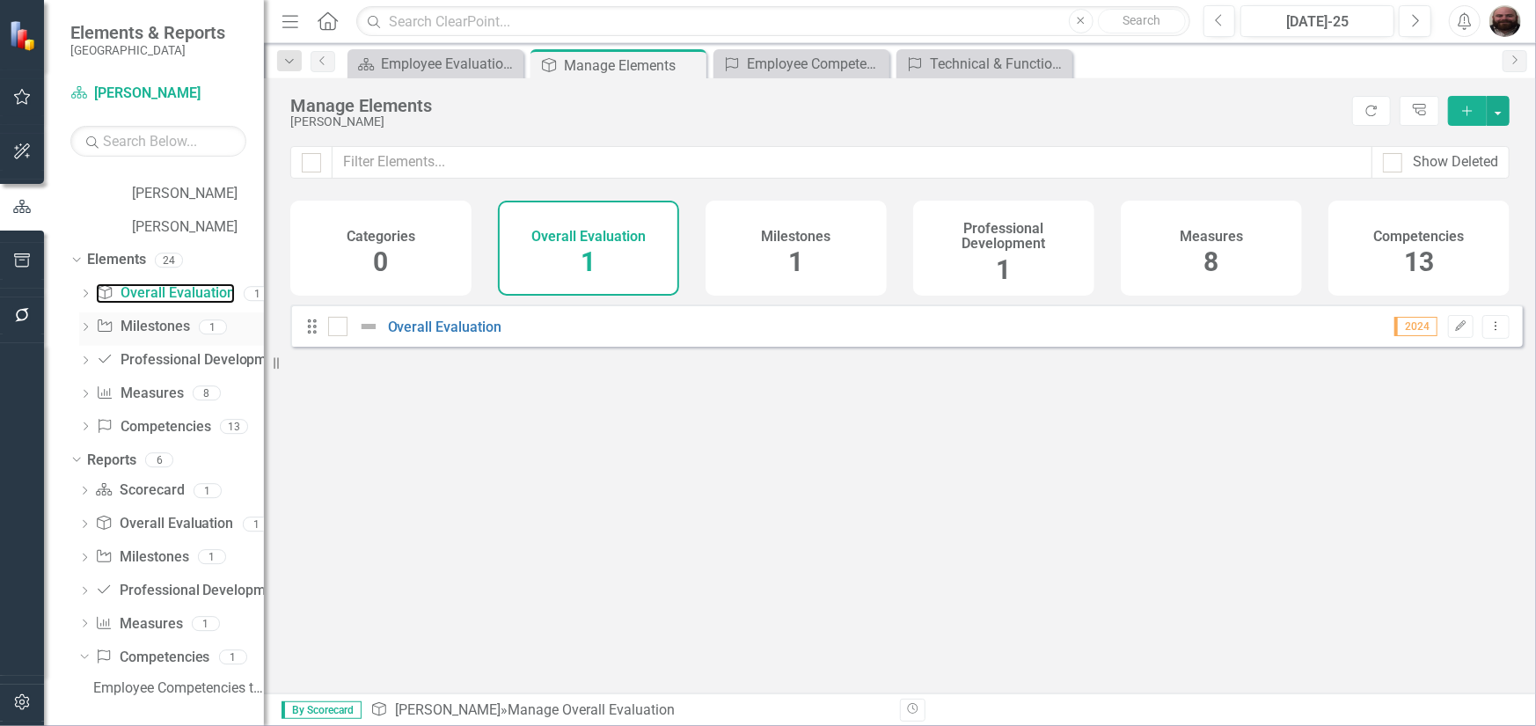
scroll to position [262, 0]
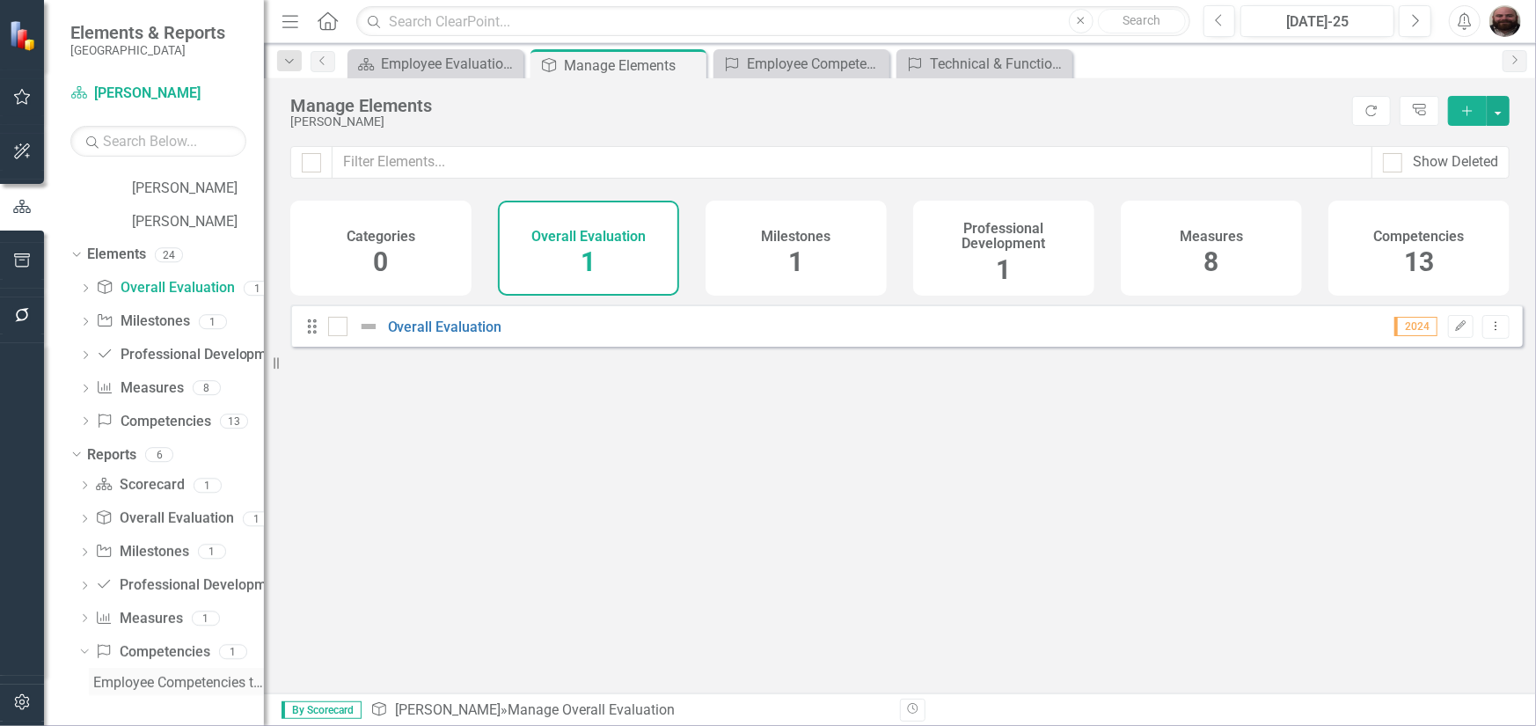
click at [161, 680] on div "Employee Competencies to Update" at bounding box center [178, 683] width 171 height 16
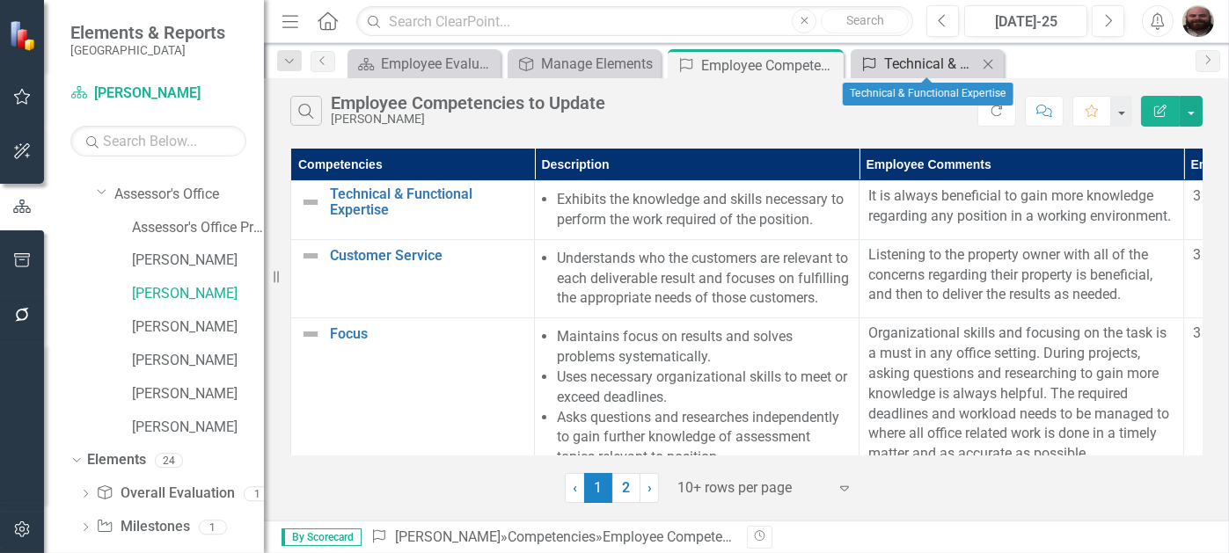
click at [926, 71] on div "Technical & Functional Expertise" at bounding box center [930, 64] width 93 height 22
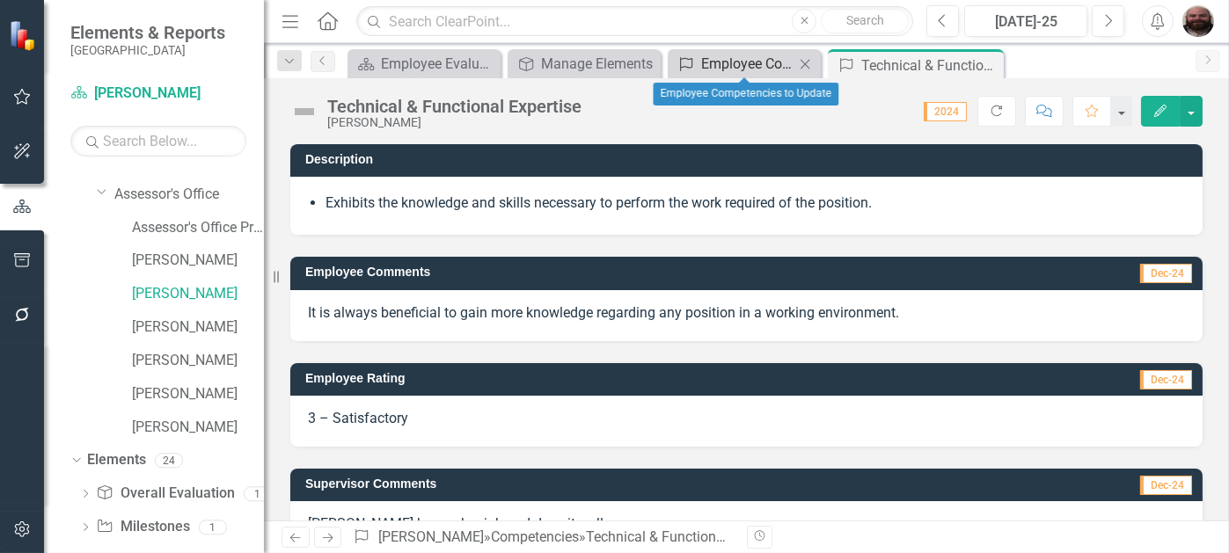
click at [764, 63] on div "Employee Competencies to Update" at bounding box center [747, 64] width 93 height 22
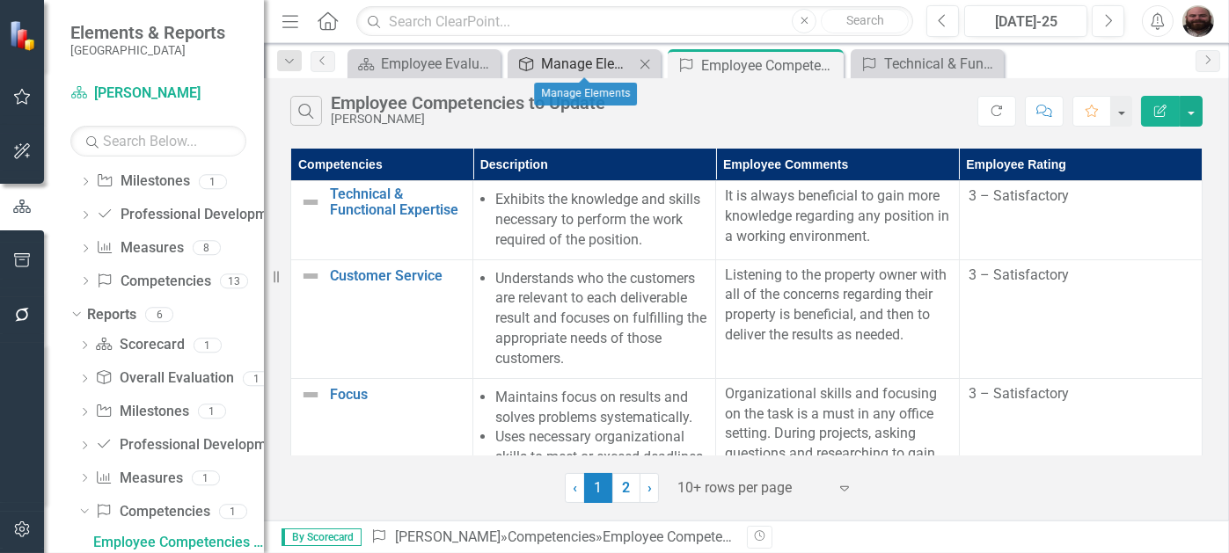
scroll to position [404, 0]
click at [584, 60] on div "Manage Elements" at bounding box center [587, 64] width 93 height 22
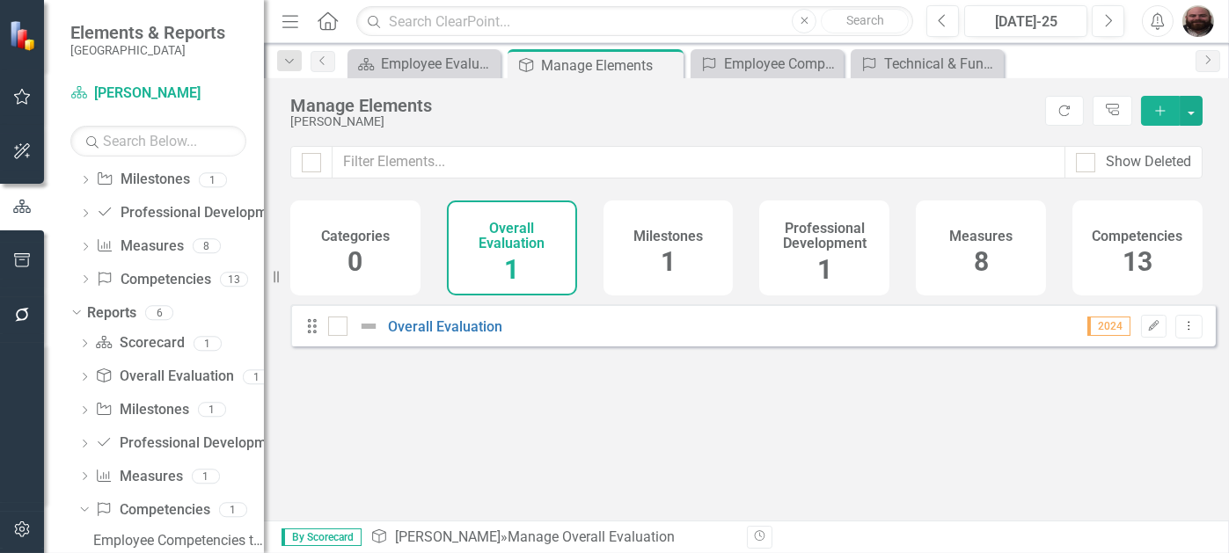
click at [1130, 254] on span "13" at bounding box center [1137, 261] width 30 height 31
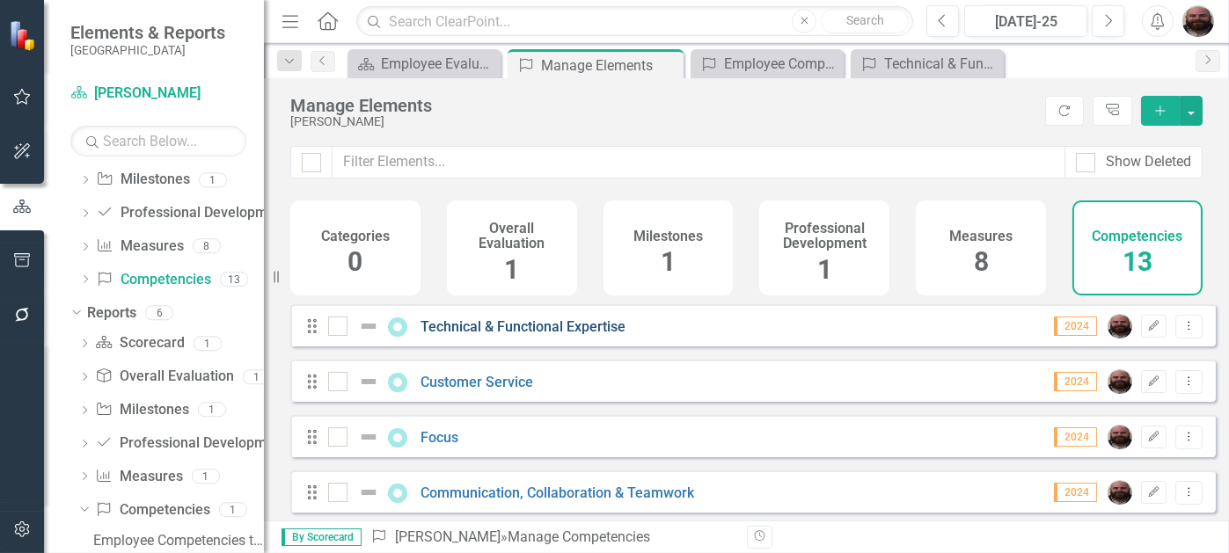
click at [497, 335] on link "Technical & Functional Expertise" at bounding box center [522, 326] width 205 height 17
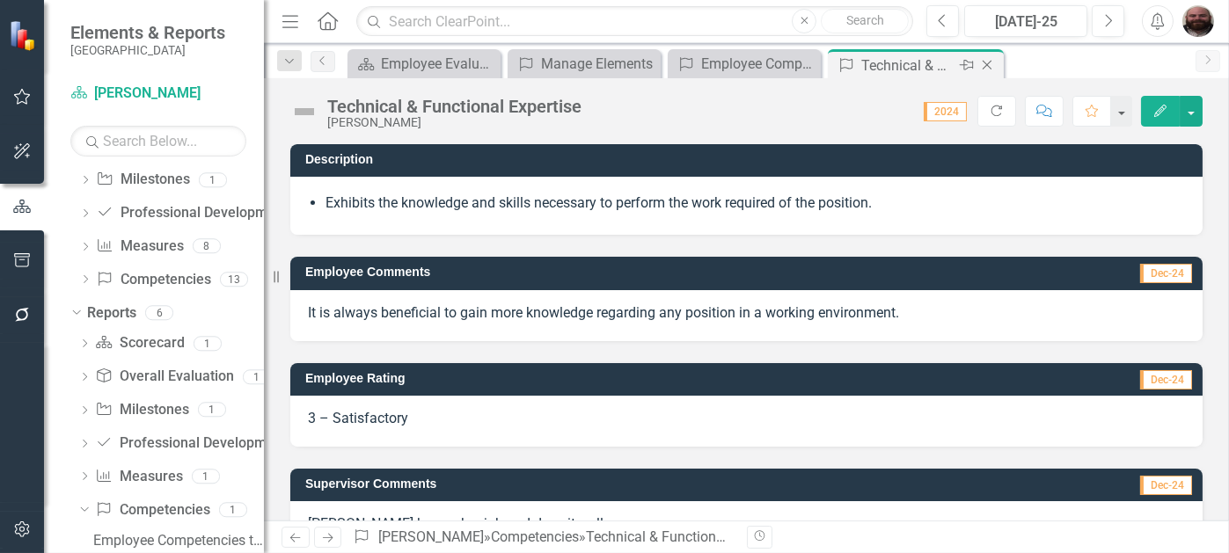
click at [987, 64] on icon at bounding box center [987, 66] width 10 height 10
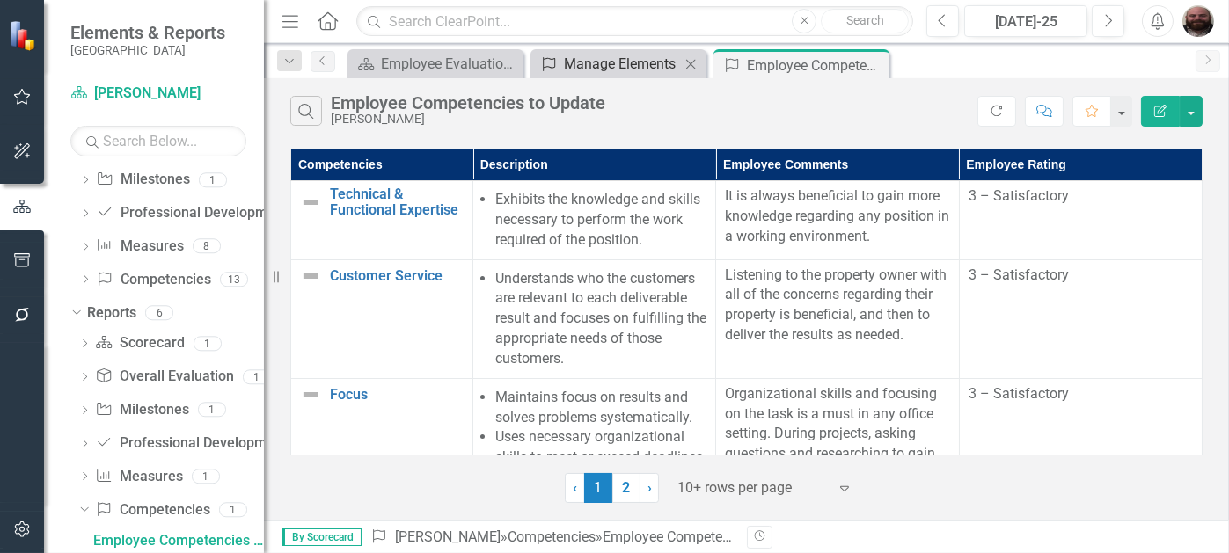
click at [611, 67] on div "Manage Elements" at bounding box center [622, 64] width 116 height 22
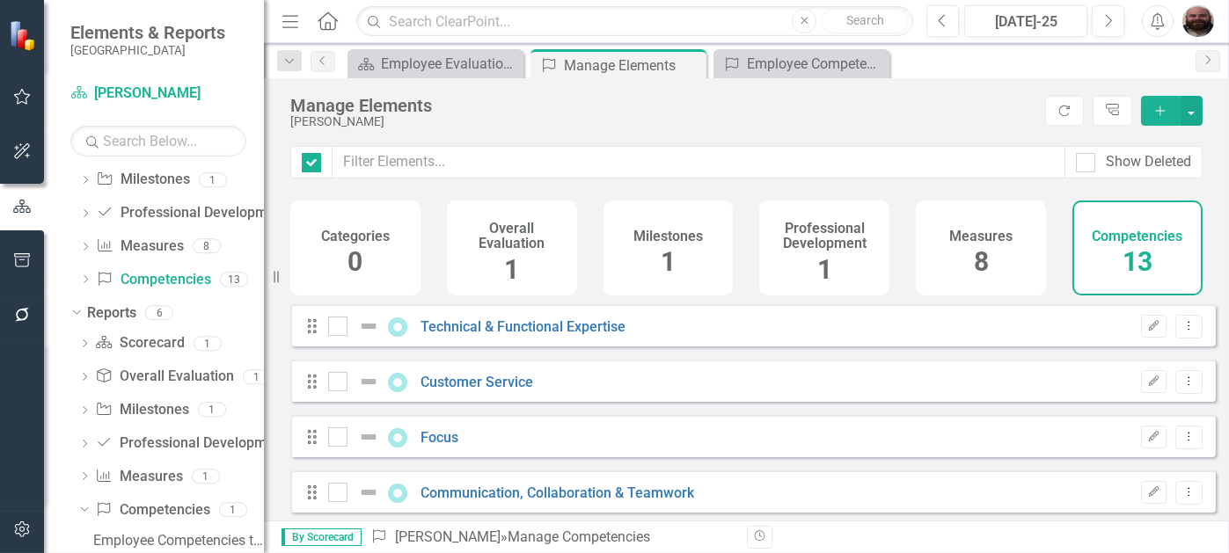
checkbox input "false"
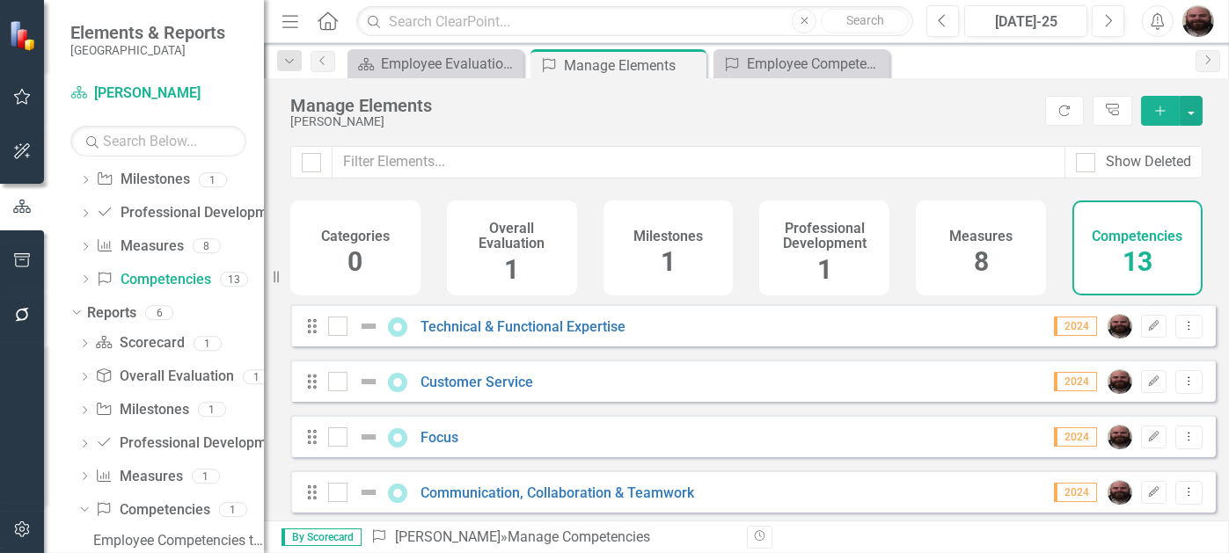
click at [466, 392] on div "Customer Service" at bounding box center [432, 381] width 209 height 21
click at [483, 390] on link "Customer Service" at bounding box center [476, 382] width 113 height 17
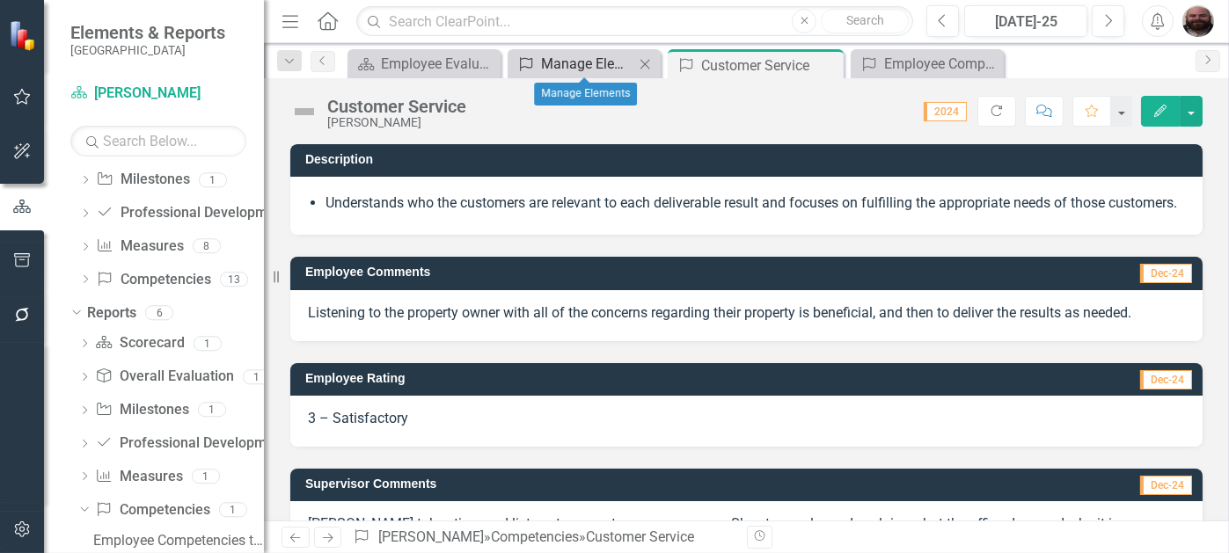
click at [623, 69] on div "Manage Elements" at bounding box center [587, 64] width 93 height 22
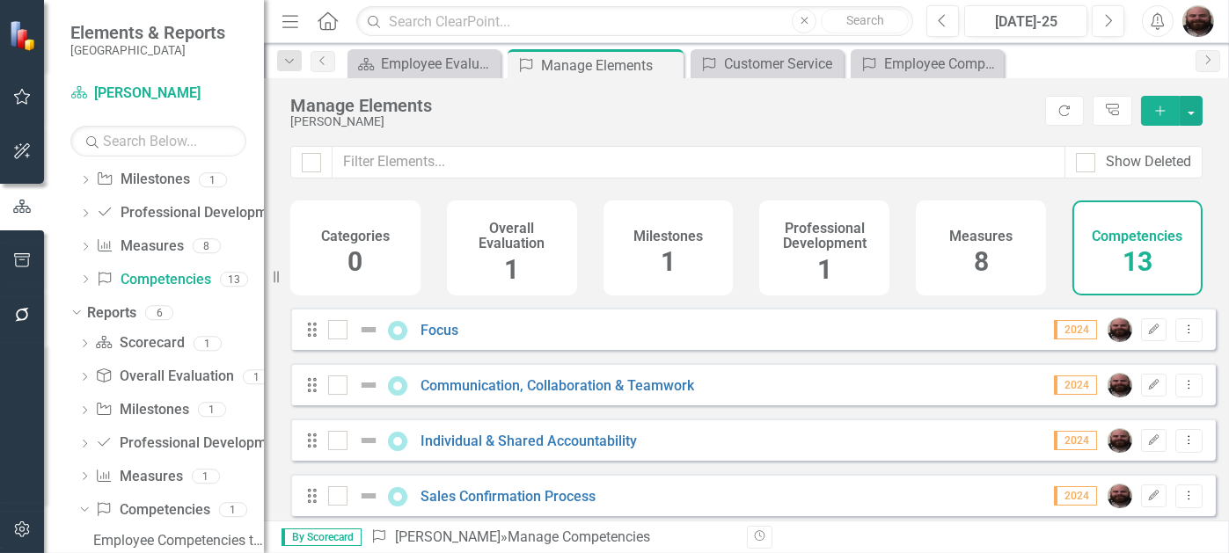
scroll to position [106, 0]
click at [437, 340] on link "Focus" at bounding box center [439, 332] width 38 height 17
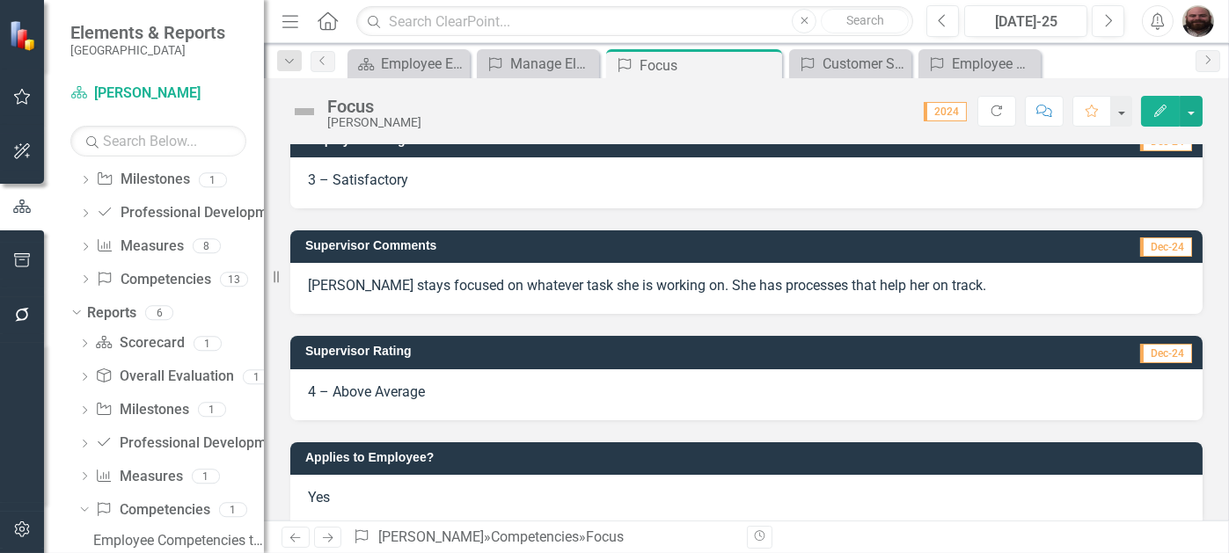
scroll to position [381, 0]
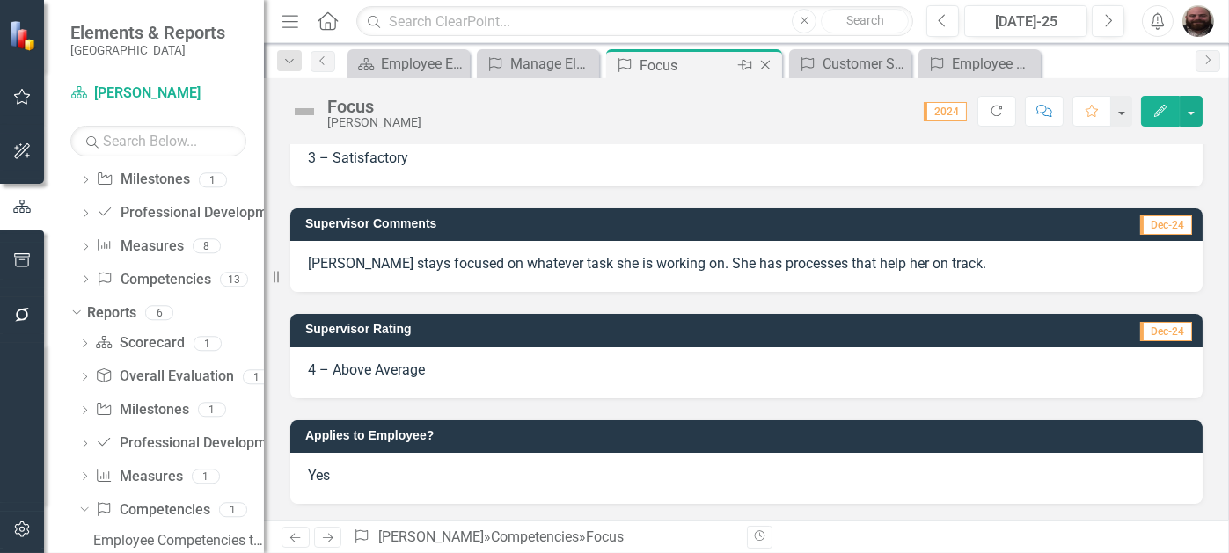
click at [769, 69] on icon "Close" at bounding box center [765, 65] width 18 height 14
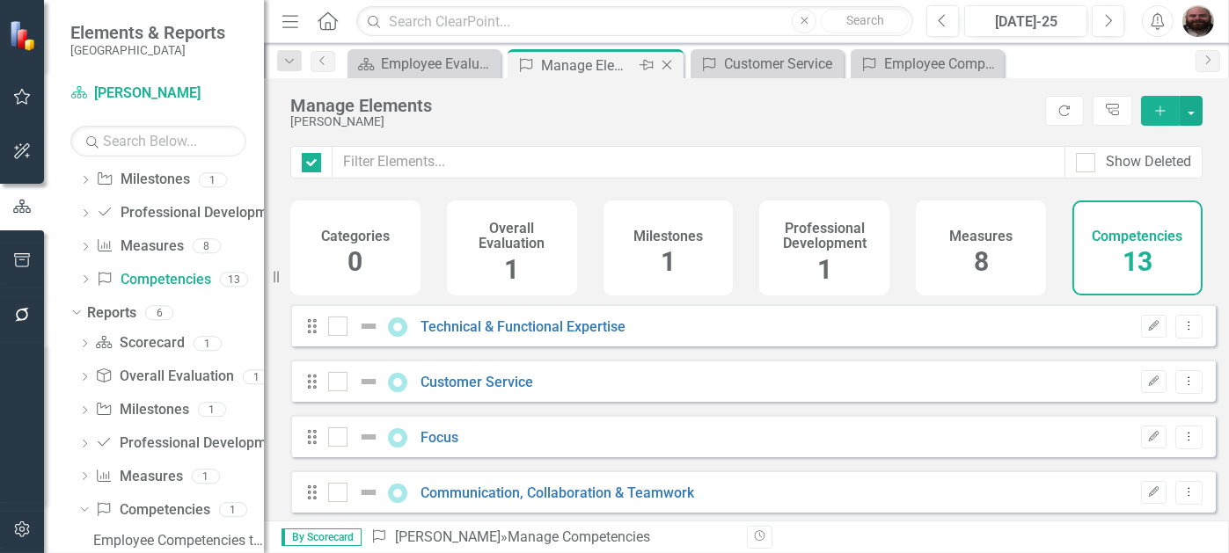
checkbox input "false"
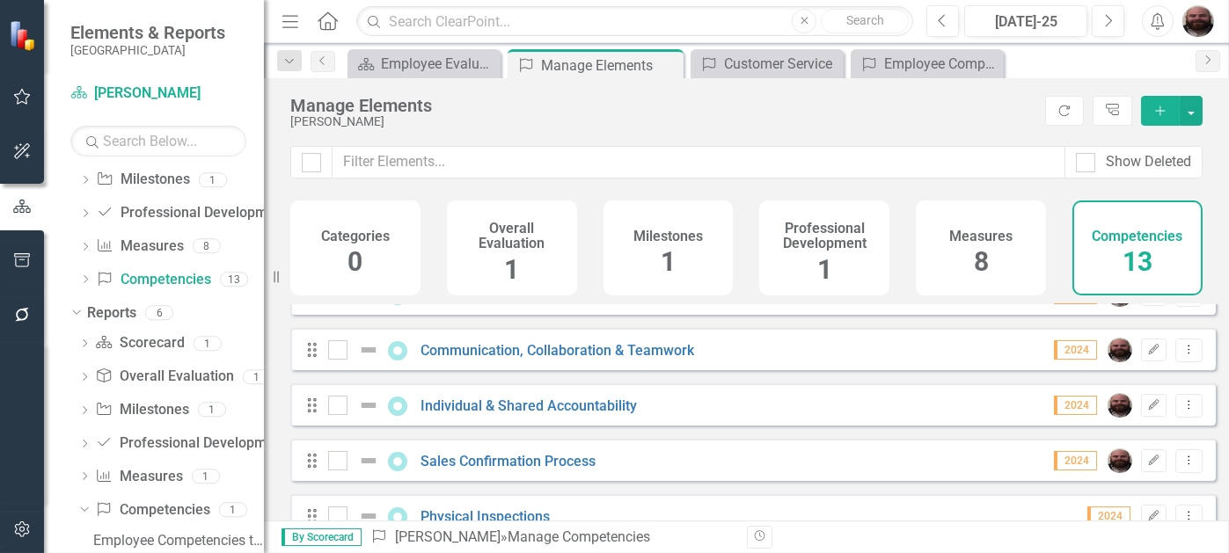
scroll to position [145, 0]
click at [555, 356] on link "Communication, Collaboration & Teamwork" at bounding box center [557, 347] width 274 height 17
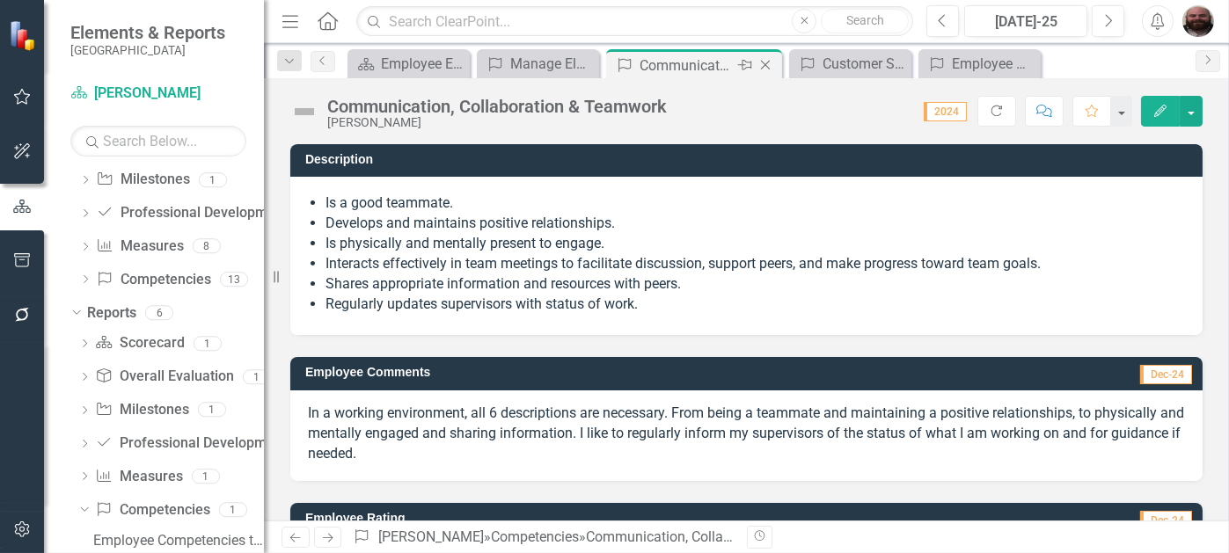
click at [769, 63] on icon "Close" at bounding box center [765, 65] width 18 height 14
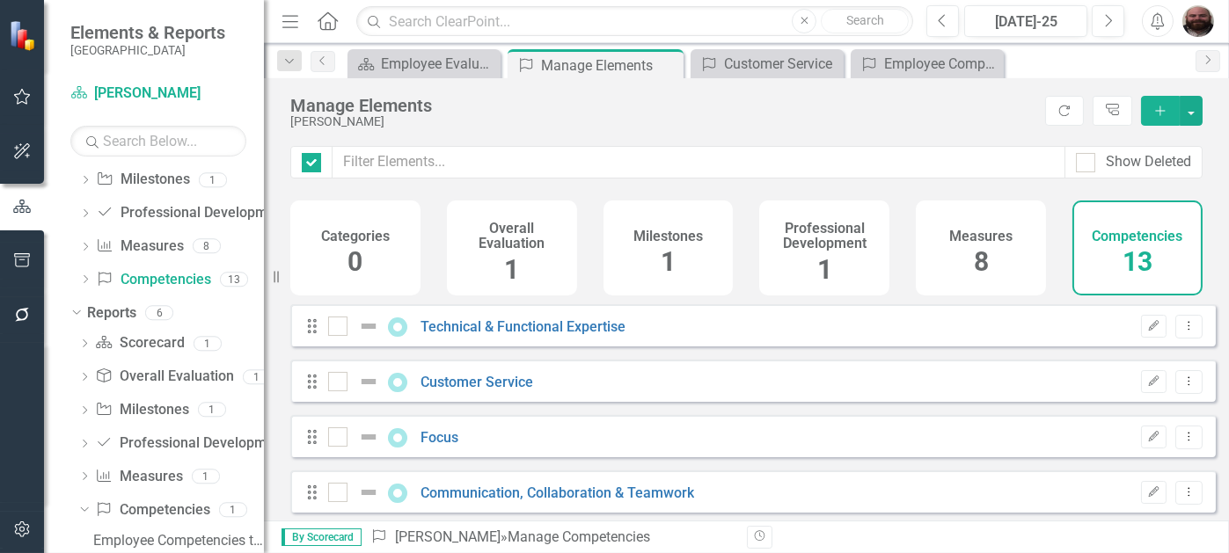
checkbox input "false"
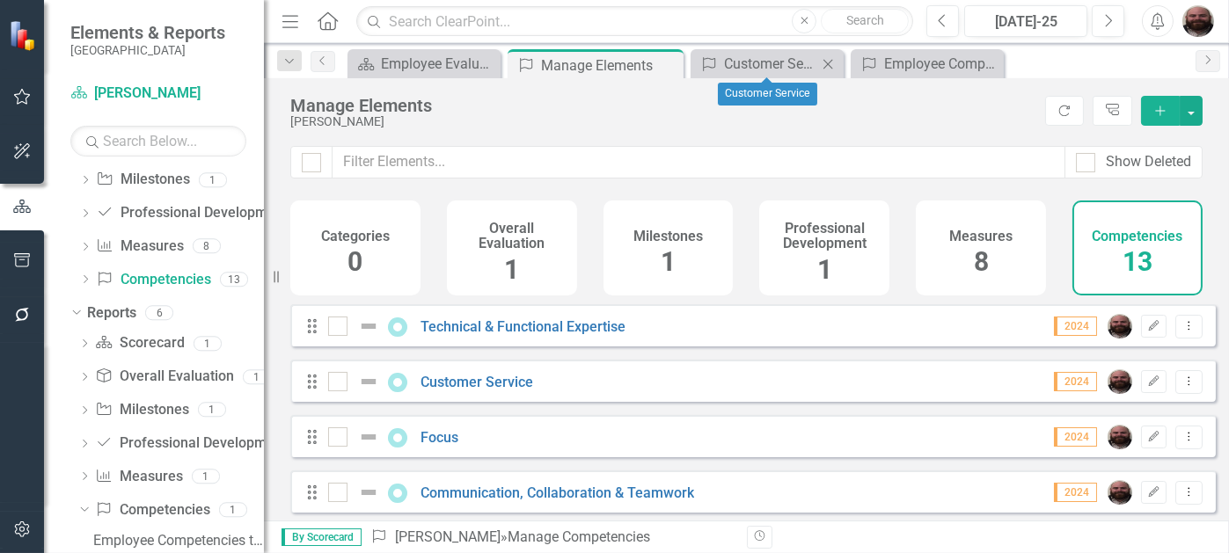
click at [834, 57] on icon "Close" at bounding box center [828, 64] width 18 height 14
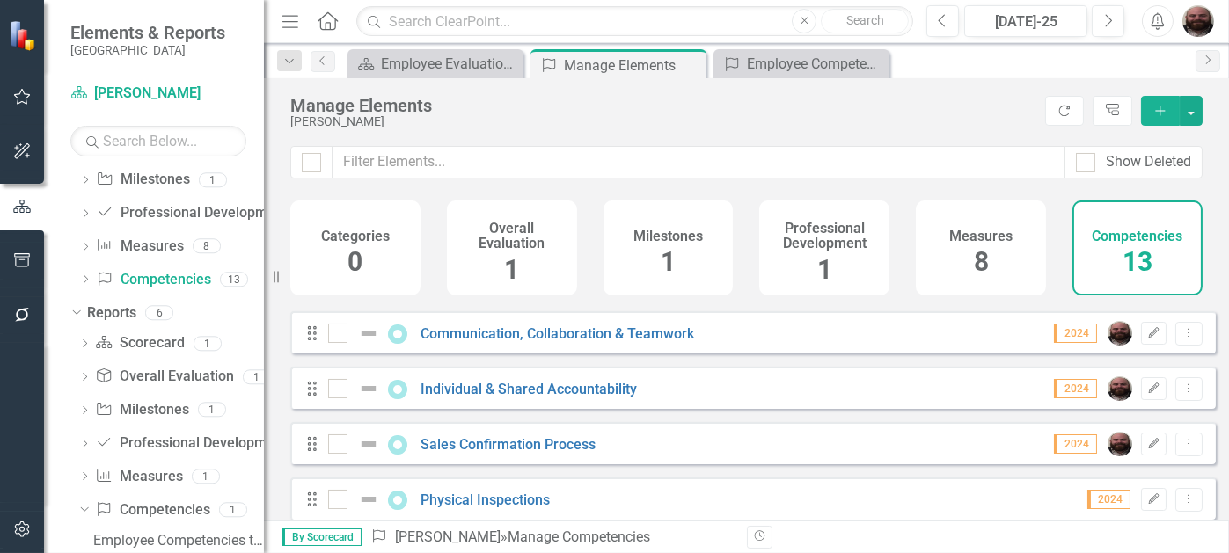
scroll to position [165, 0]
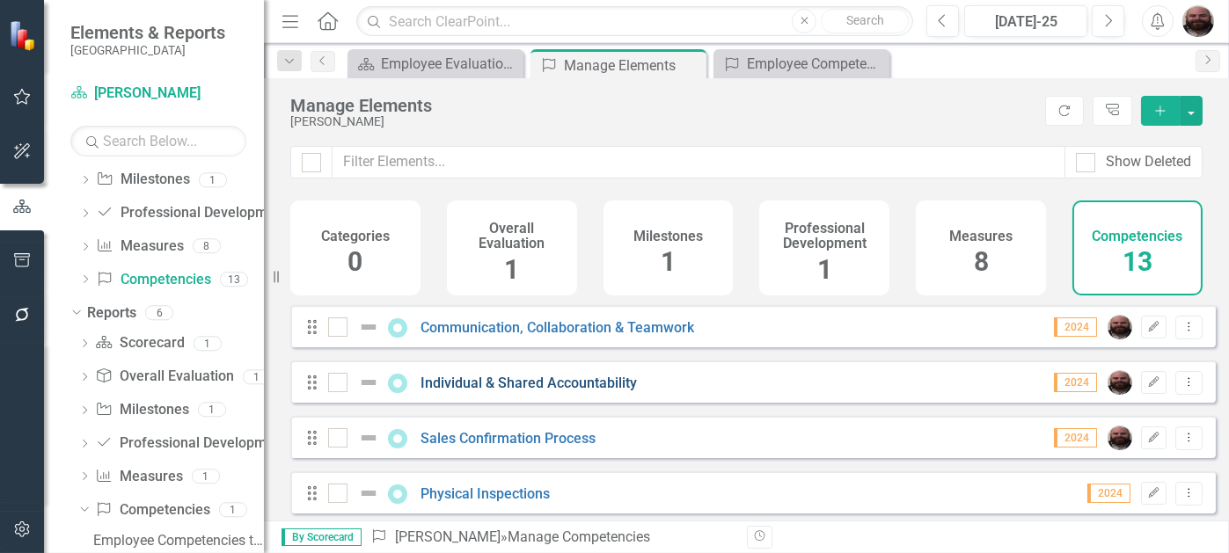
click at [479, 391] on link "Individual & Shared Accountability" at bounding box center [528, 383] width 216 height 17
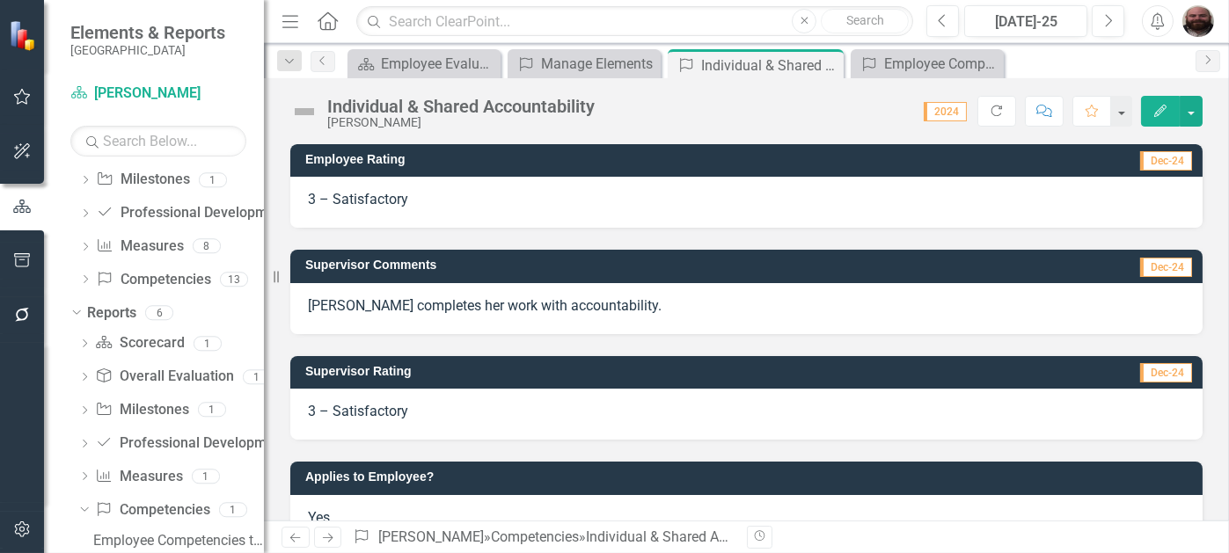
scroll to position [288, 0]
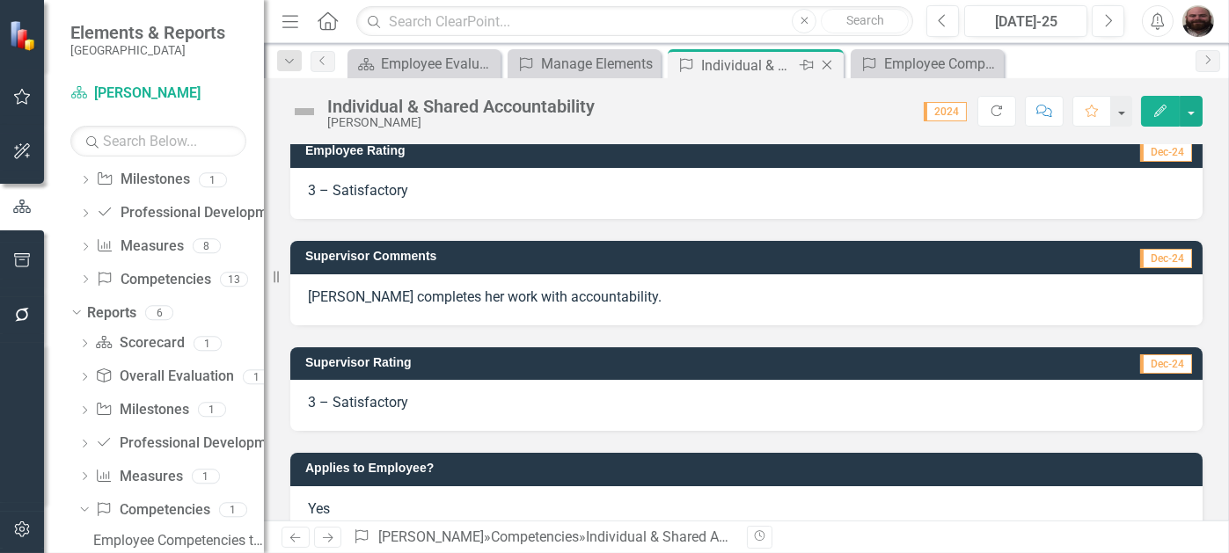
click at [828, 65] on icon "Close" at bounding box center [827, 65] width 18 height 14
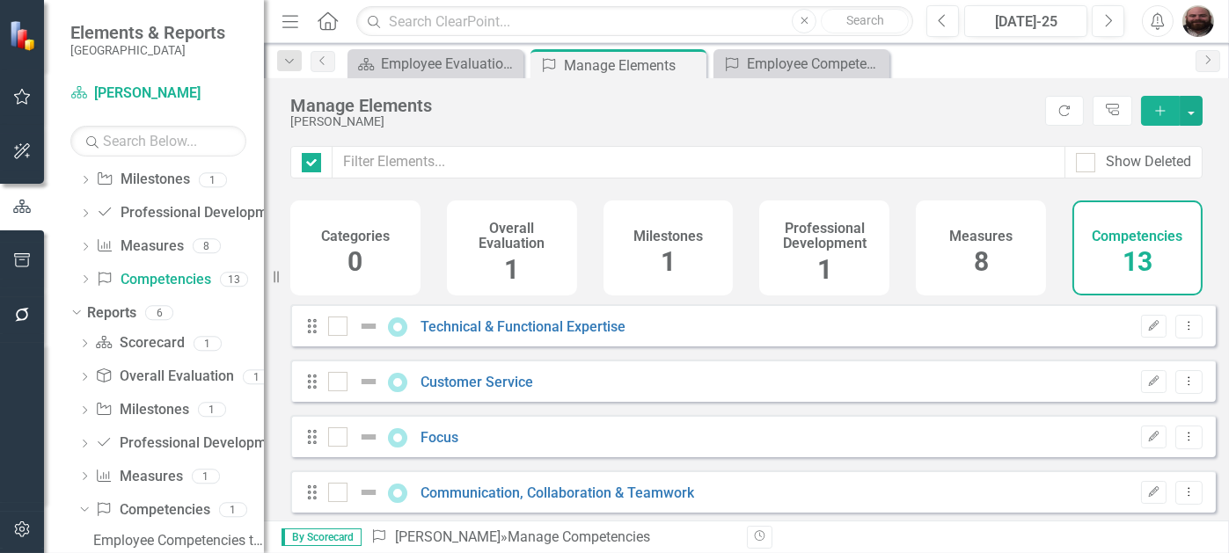
checkbox input "false"
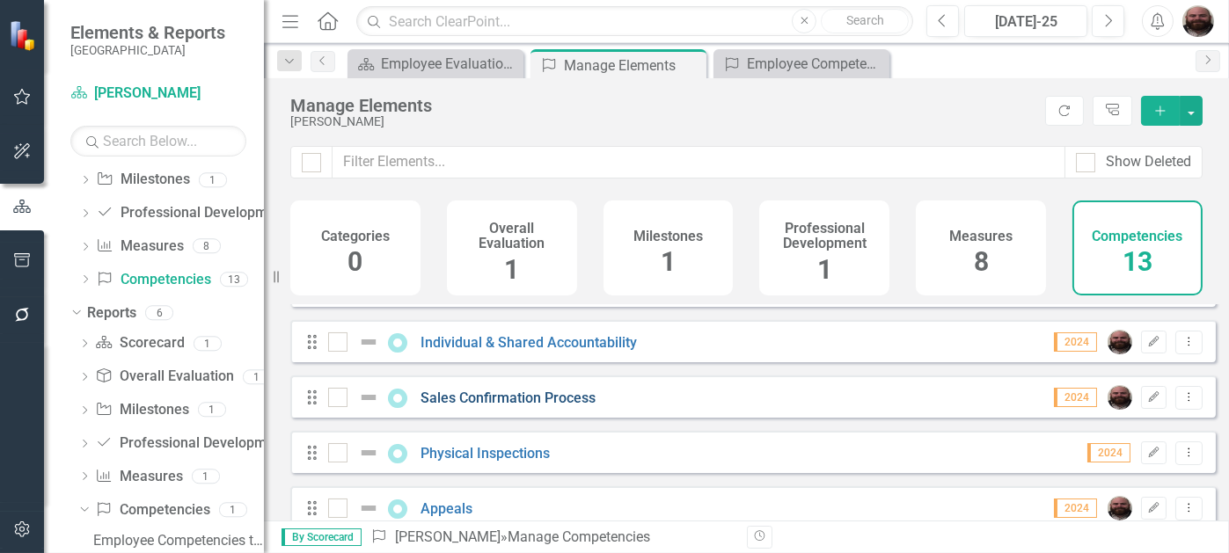
scroll to position [307, 0]
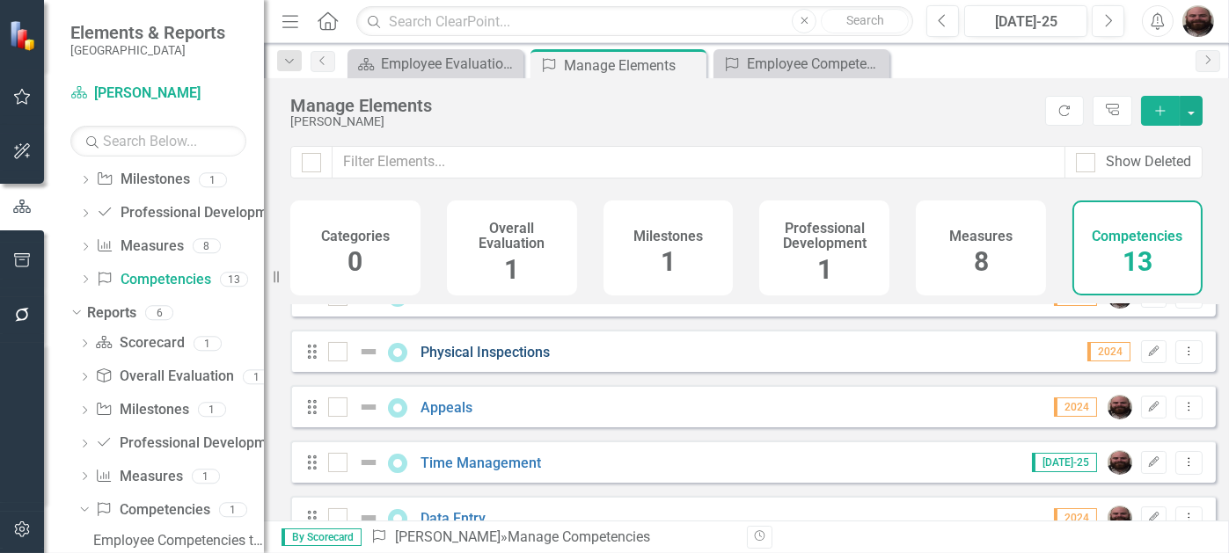
click at [503, 358] on link "Physical Inspections" at bounding box center [484, 352] width 129 height 17
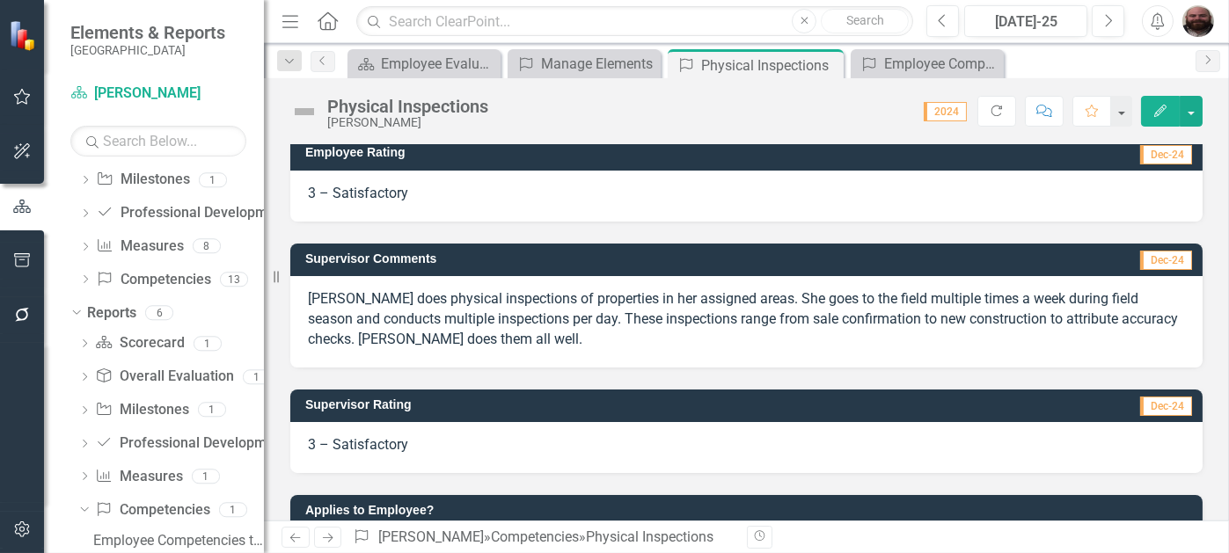
scroll to position [369, 0]
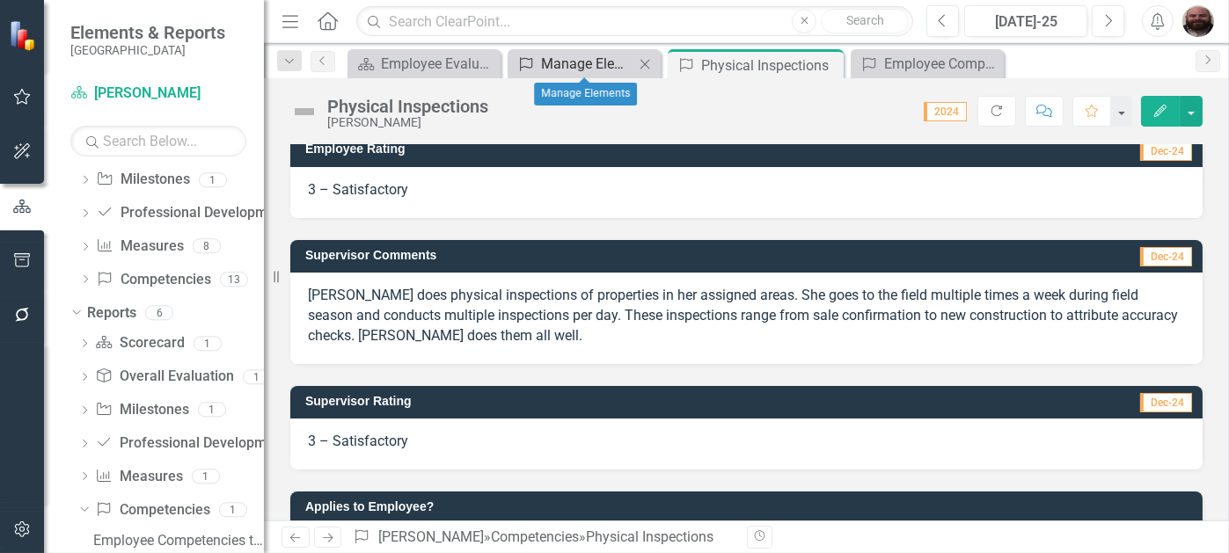
click at [602, 66] on div "Manage Elements" at bounding box center [587, 64] width 93 height 22
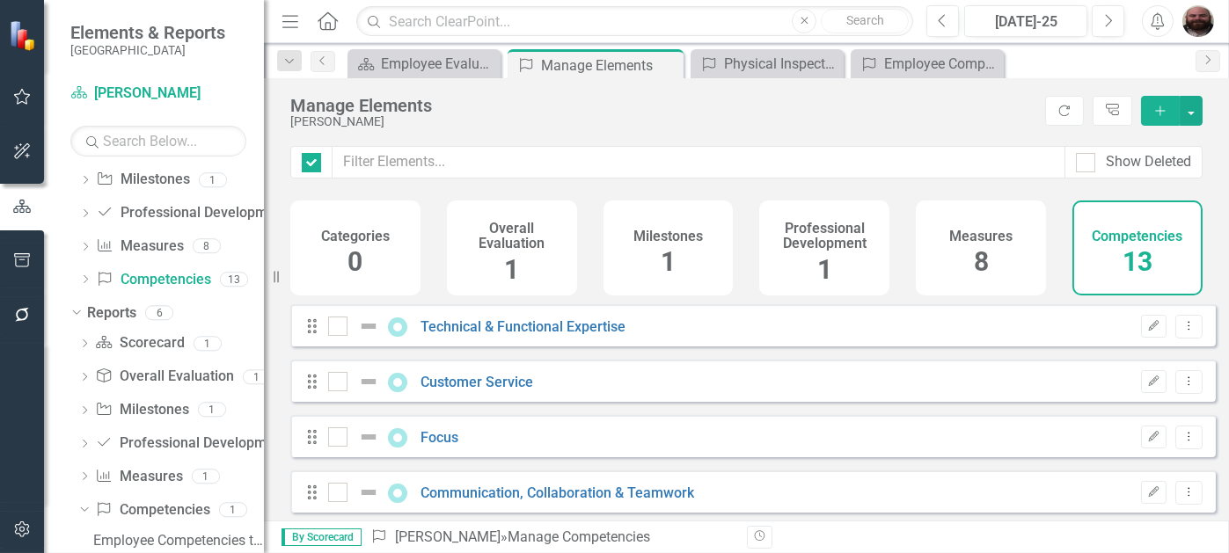
checkbox input "false"
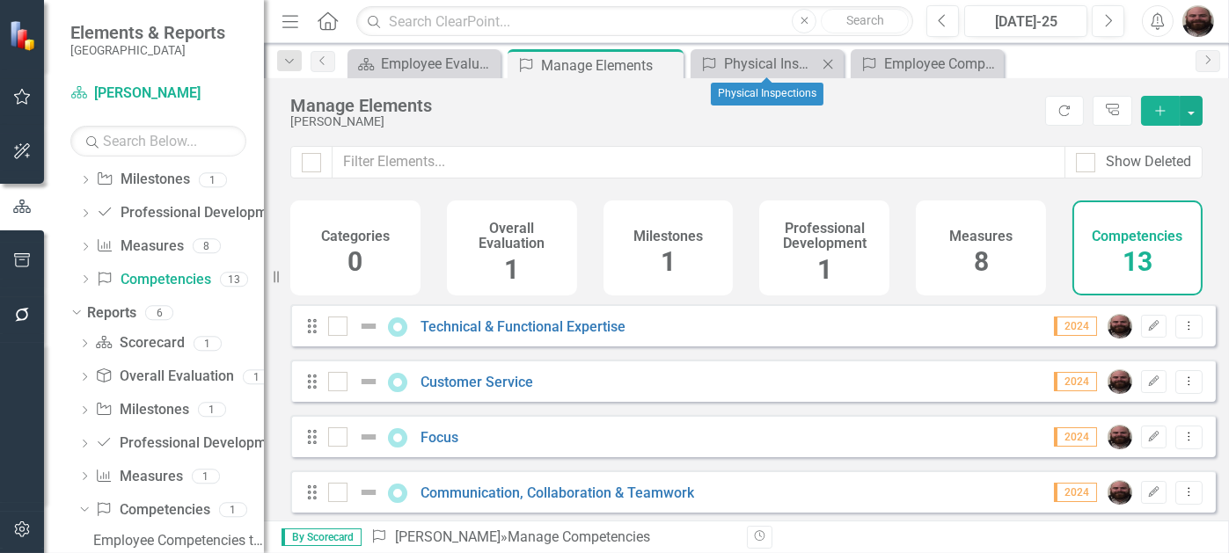
click at [817, 64] on div "Close" at bounding box center [828, 64] width 22 height 22
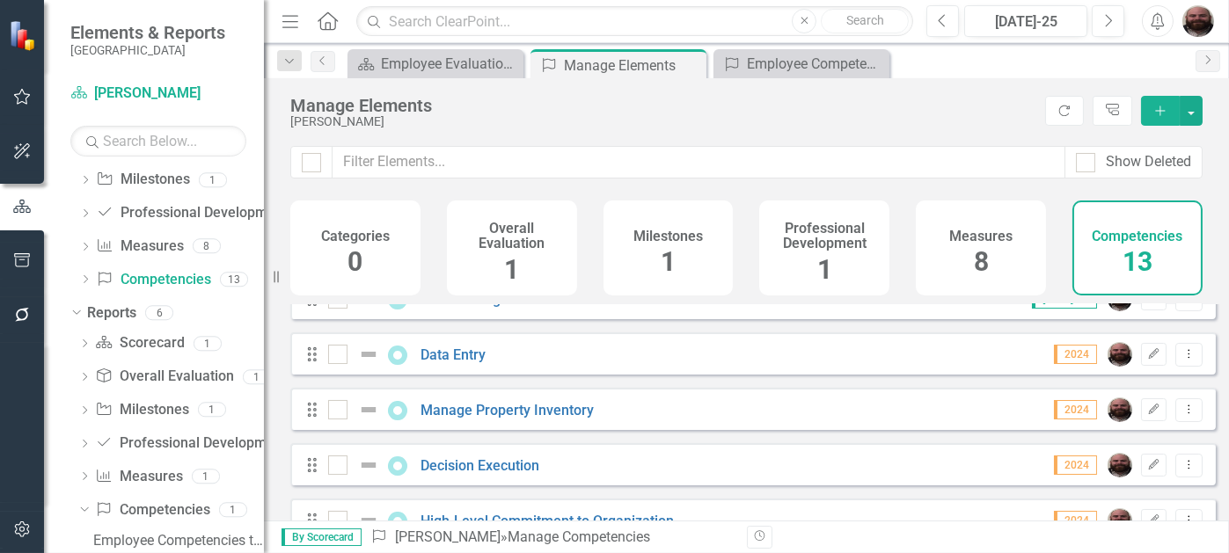
scroll to position [515, 0]
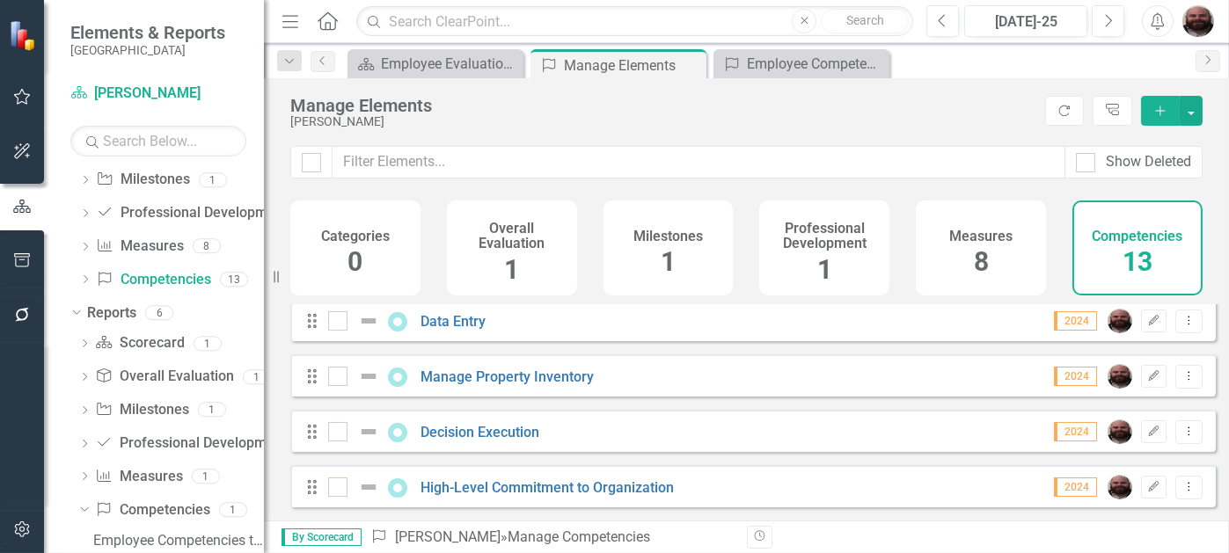
click at [971, 275] on div "Measures 8" at bounding box center [981, 248] width 130 height 95
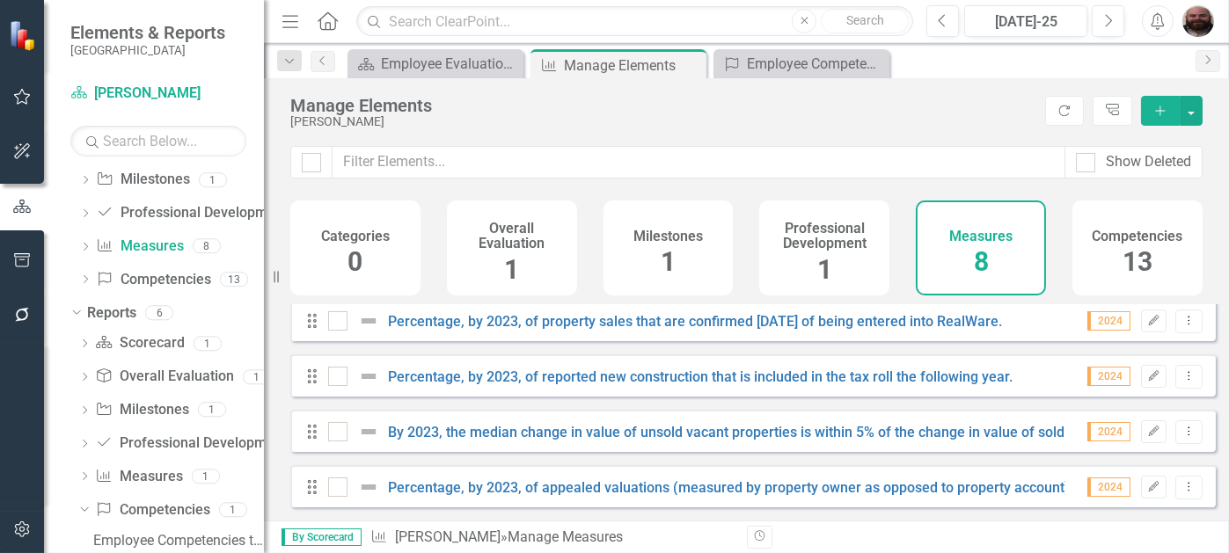
scroll to position [239, 0]
drag, startPoint x: 813, startPoint y: 254, endPoint x: 755, endPoint y: 193, distance: 84.0
click at [755, 193] on div "Show Deleted" at bounding box center [746, 173] width 965 height 55
click at [781, 231] on h4 "Professional Development" at bounding box center [824, 236] width 109 height 31
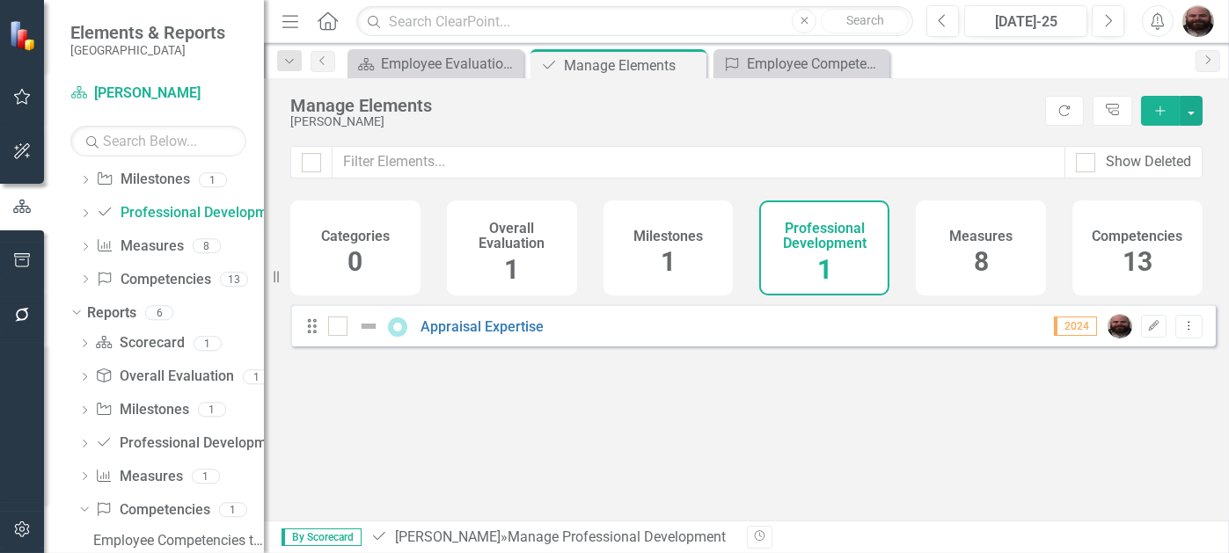
click at [711, 240] on div "Milestones 1" at bounding box center [668, 248] width 130 height 95
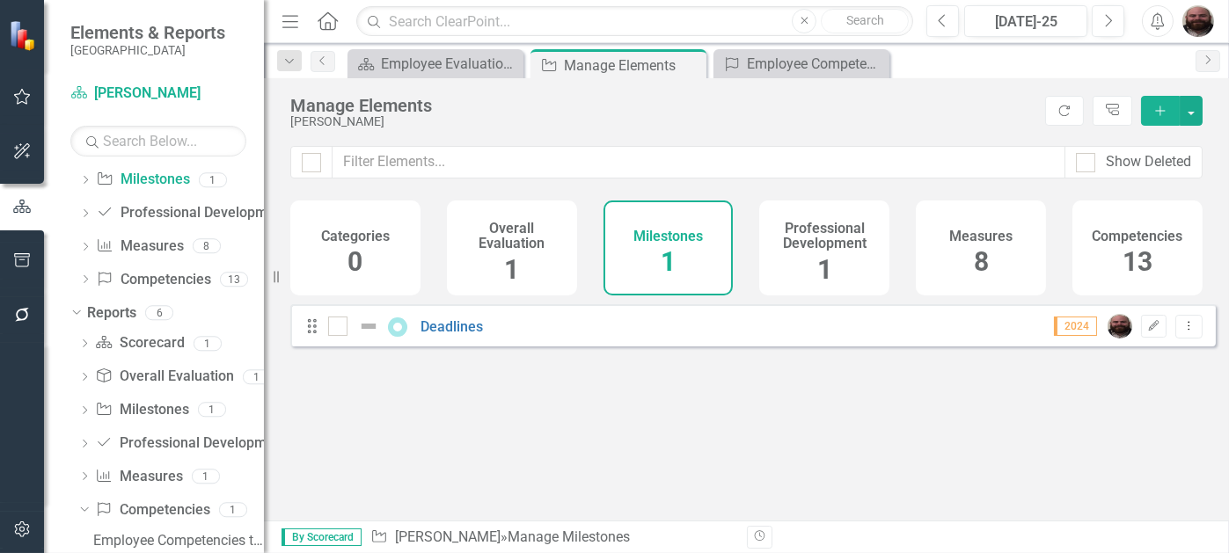
click at [540, 253] on div "Overall Evaluation 1" at bounding box center [512, 248] width 130 height 95
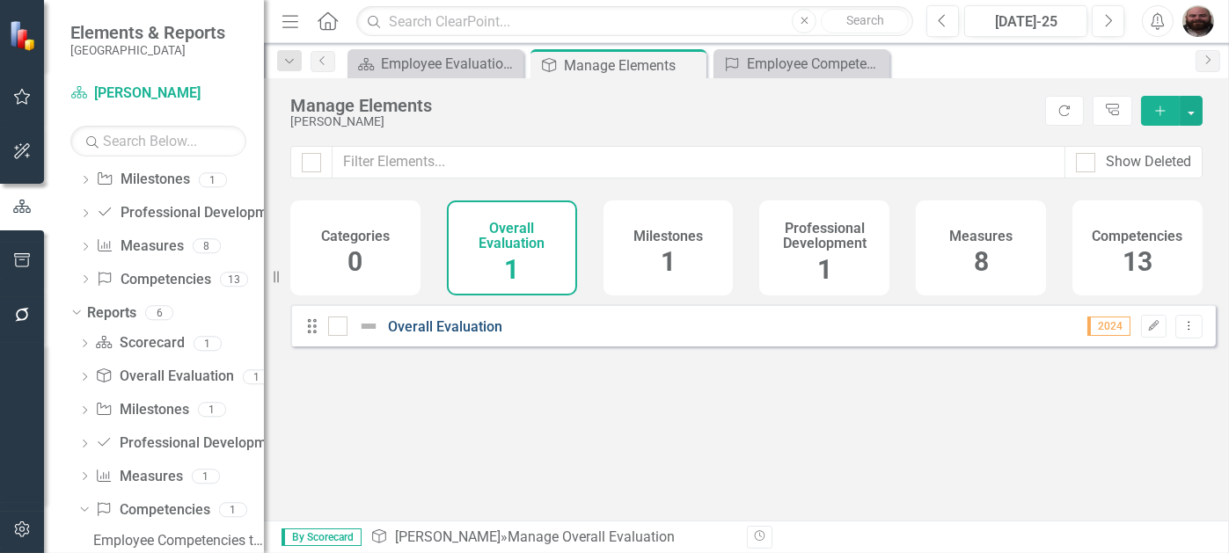
click at [455, 335] on link "Overall Evaluation" at bounding box center [445, 326] width 114 height 17
